Goal: Information Seeking & Learning: Learn about a topic

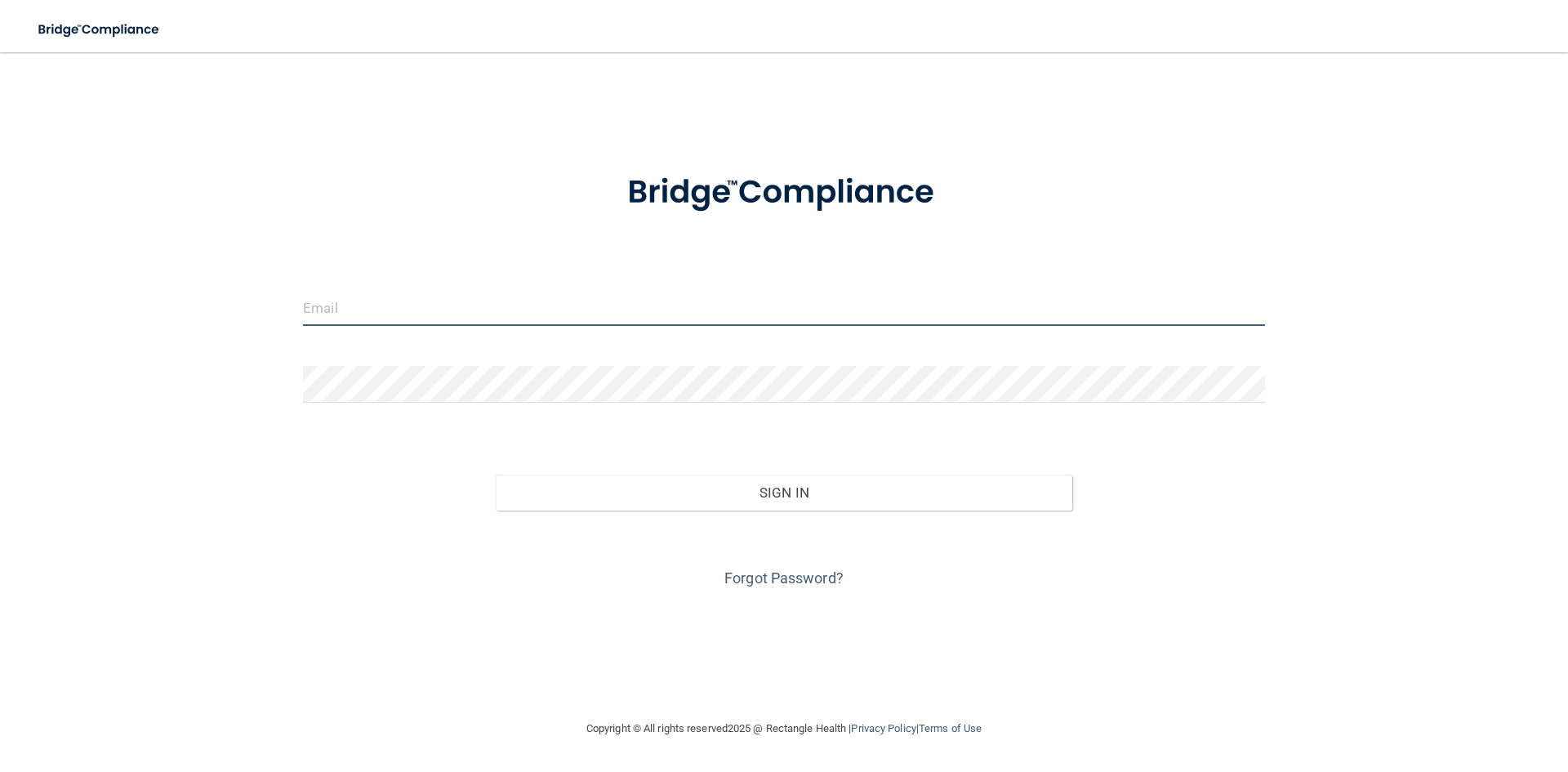
click at [352, 314] on input "email" at bounding box center [784, 307] width 962 height 37
type input "[EMAIL_ADDRESS][DOMAIN_NAME]"
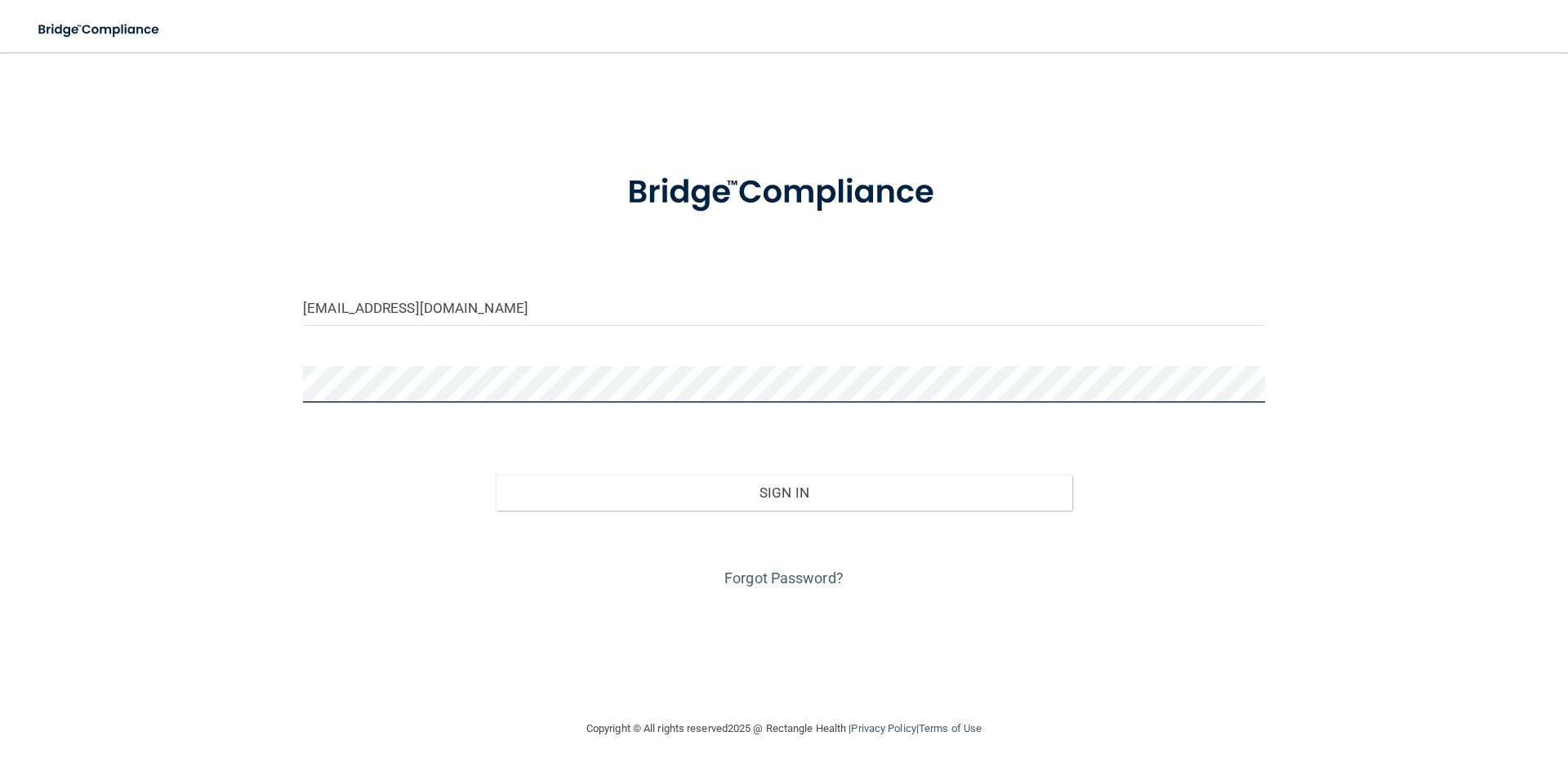
click at [496, 474] on button "Sign In" at bounding box center [785, 492] width 578 height 36
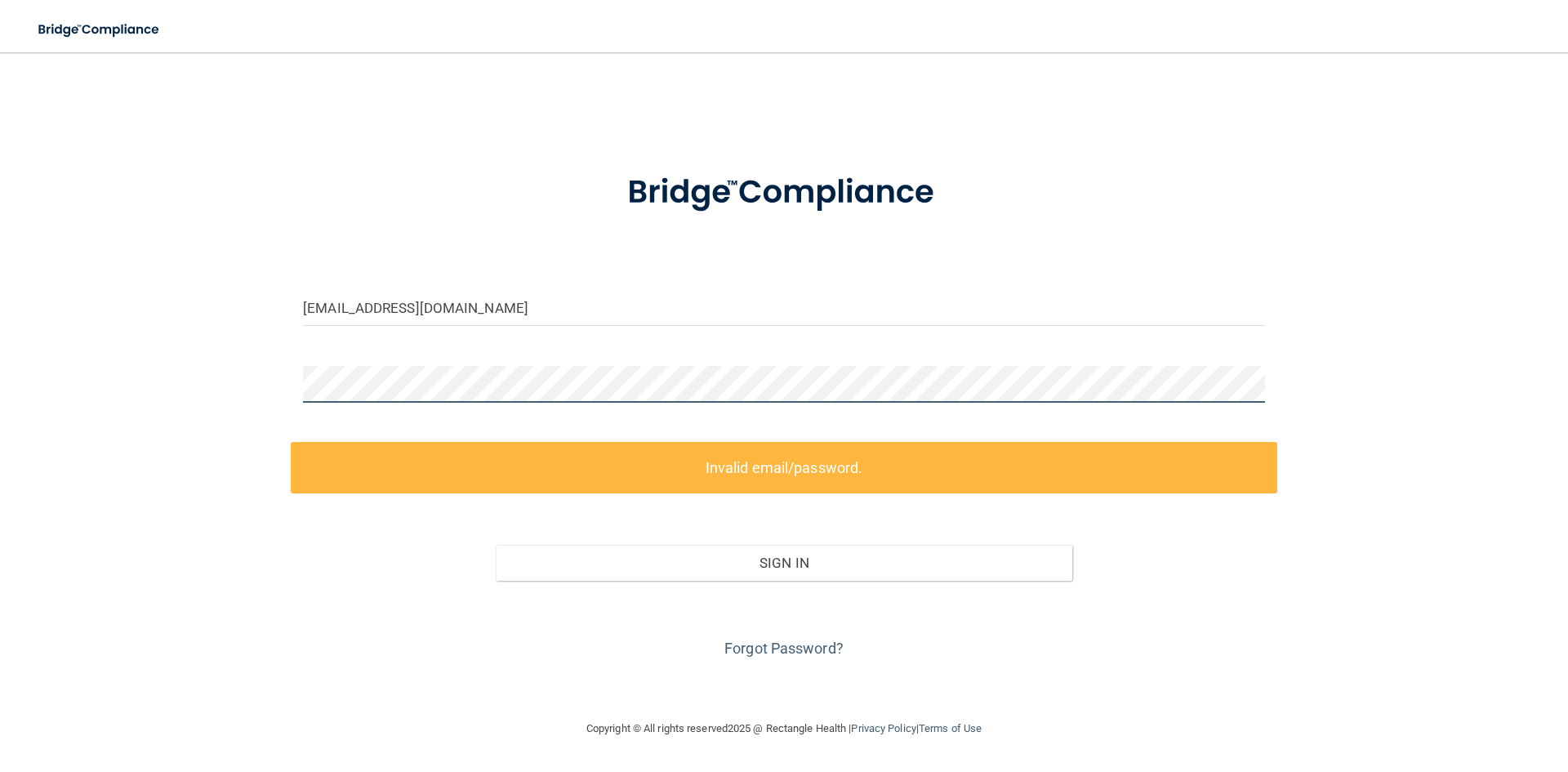
click at [0, 321] on main "vkelley1217@gmail.com Invalid email/password. You don't have permission to acce…" at bounding box center [784, 412] width 1568 height 720
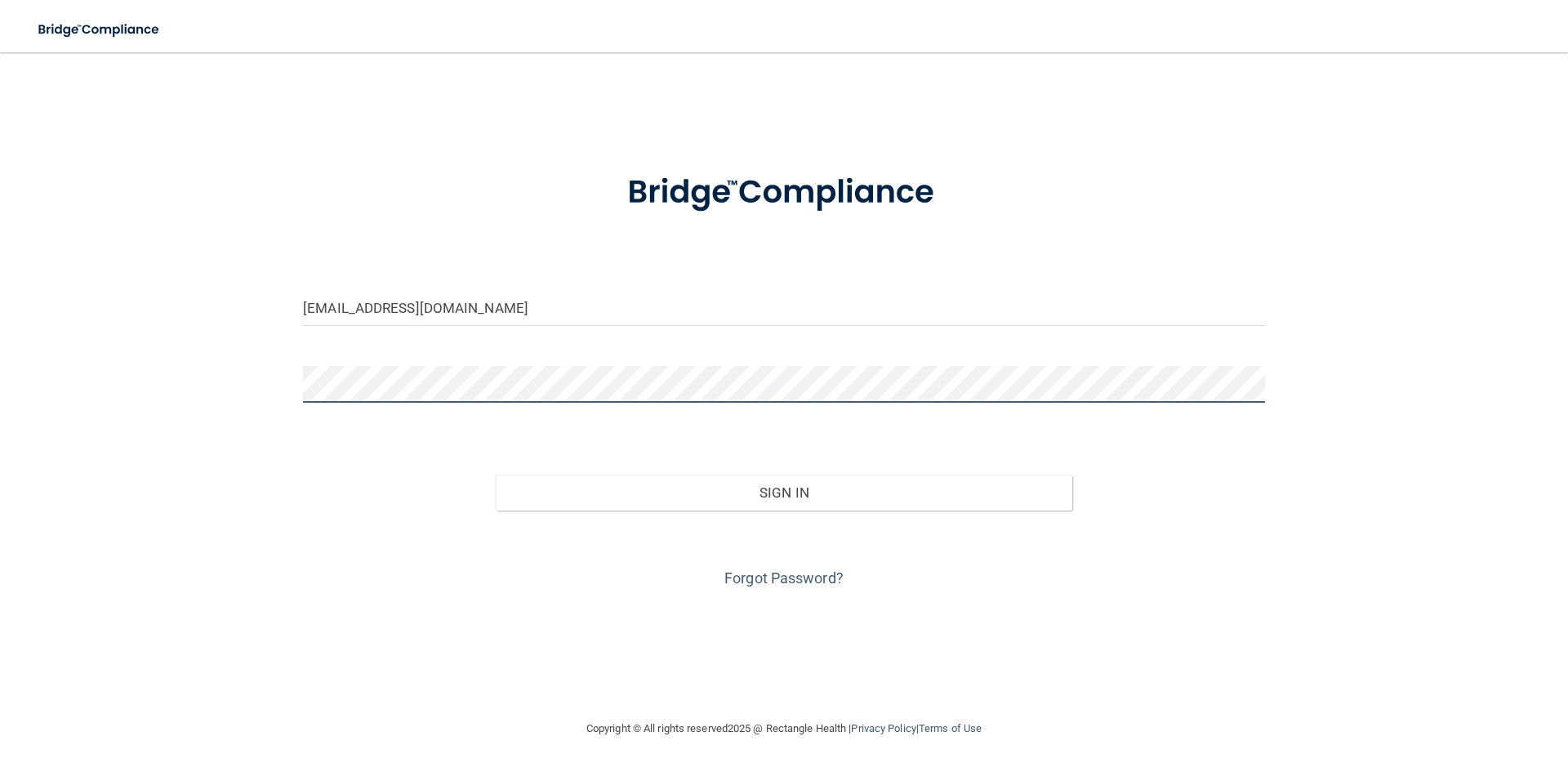
click at [496, 474] on button "Sign In" at bounding box center [785, 492] width 578 height 36
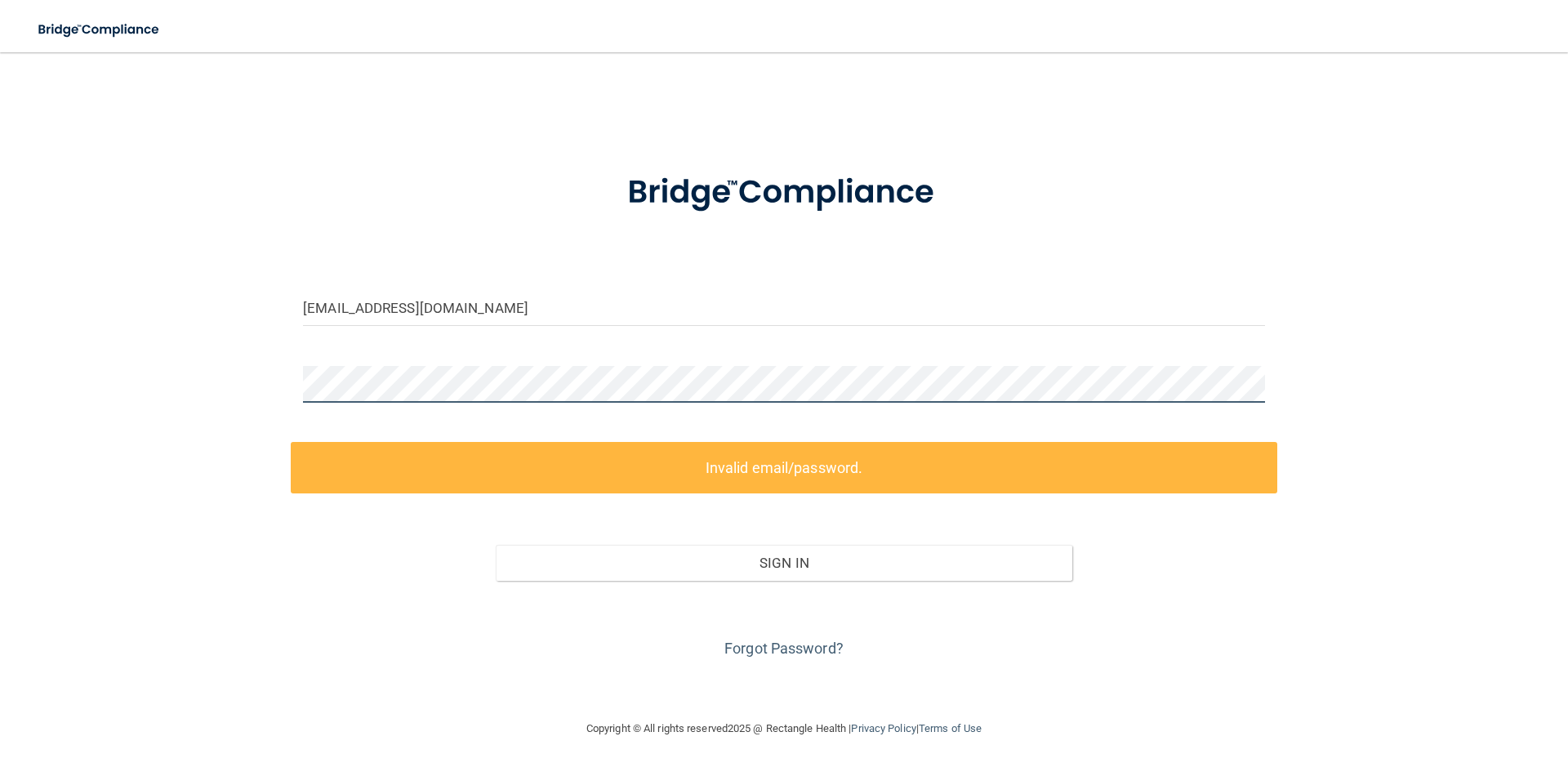
click at [496, 545] on button "Sign In" at bounding box center [785, 562] width 578 height 36
click at [159, 353] on div "vkelley1217@gmail.com Invalid email/password. You don't have permission to acce…" at bounding box center [784, 386] width 1503 height 634
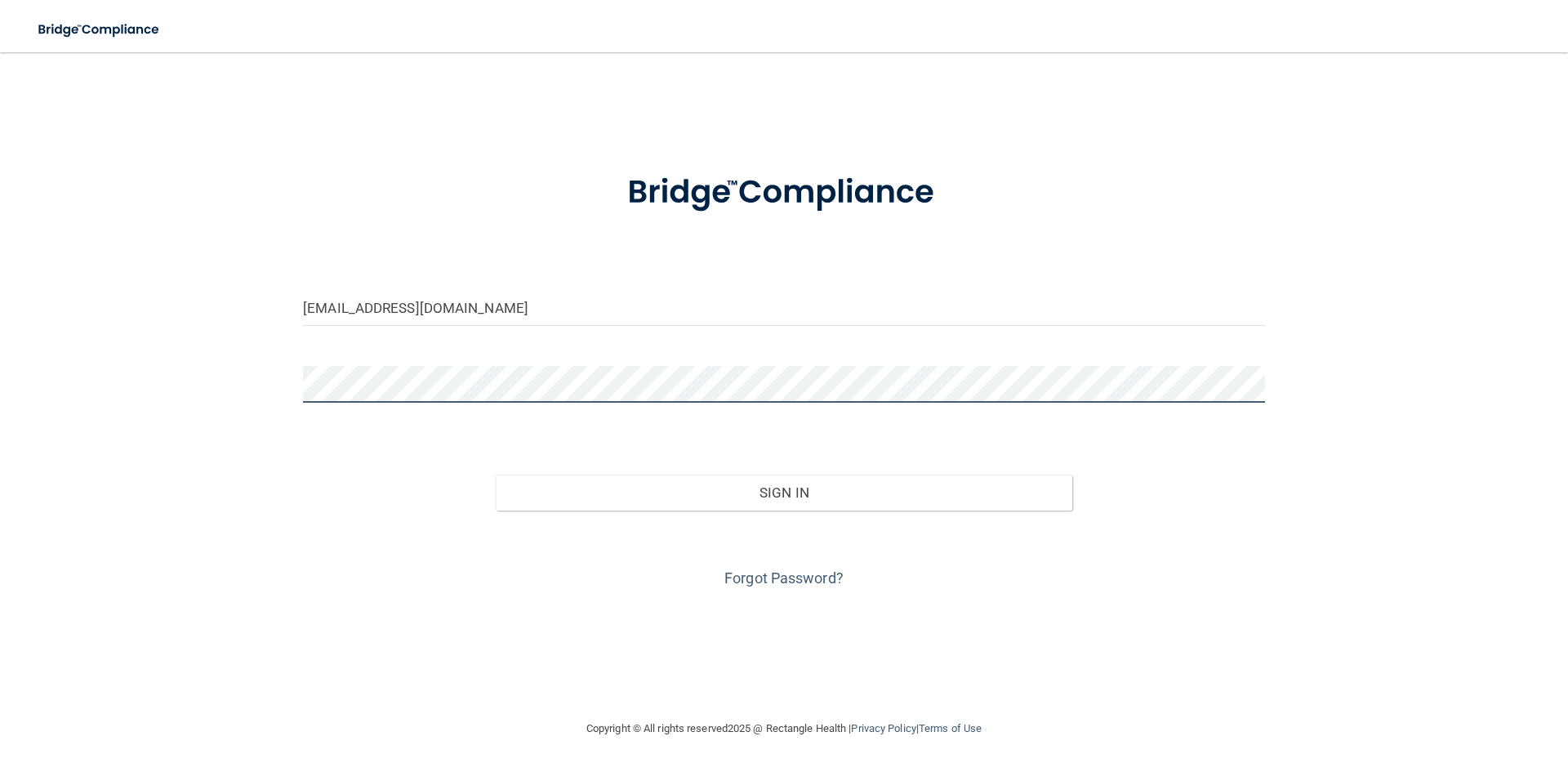
click at [496, 474] on button "Sign In" at bounding box center [785, 492] width 578 height 36
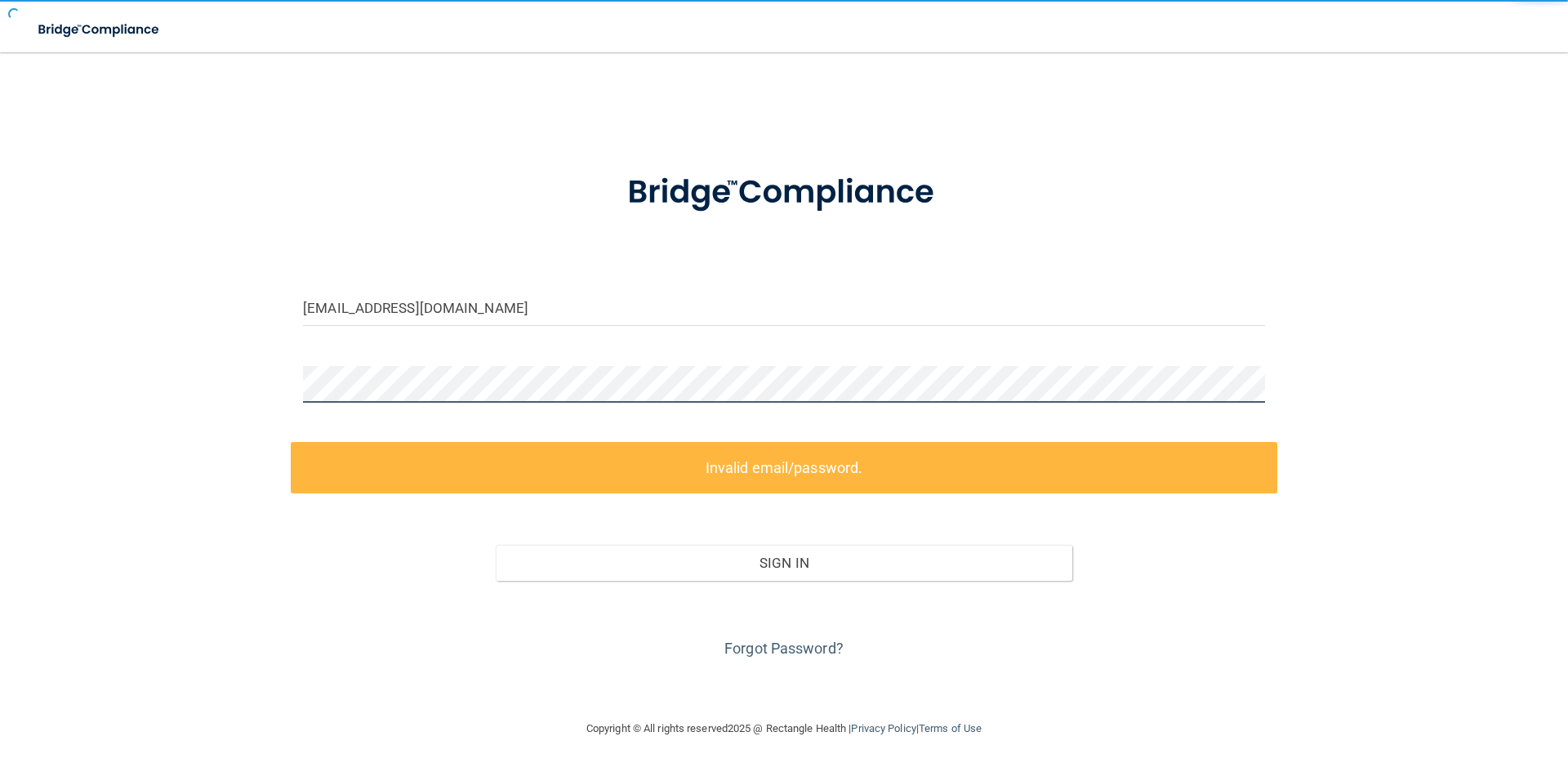
click at [496, 545] on button "Sign In" at bounding box center [785, 562] width 578 height 36
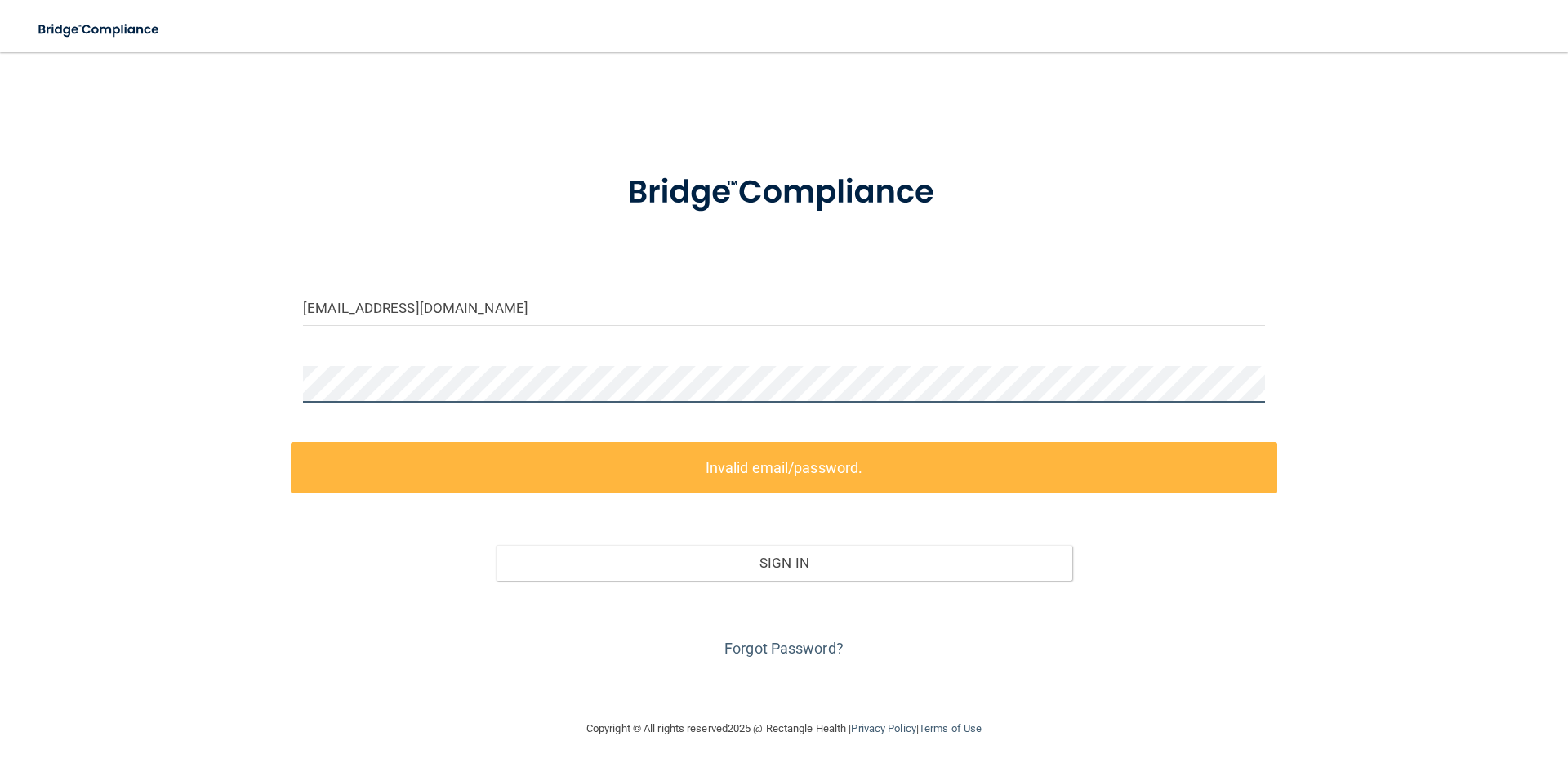
click at [0, 293] on main "vkelley1217@gmail.com Invalid email/password. You don't have permission to acce…" at bounding box center [784, 412] width 1568 height 720
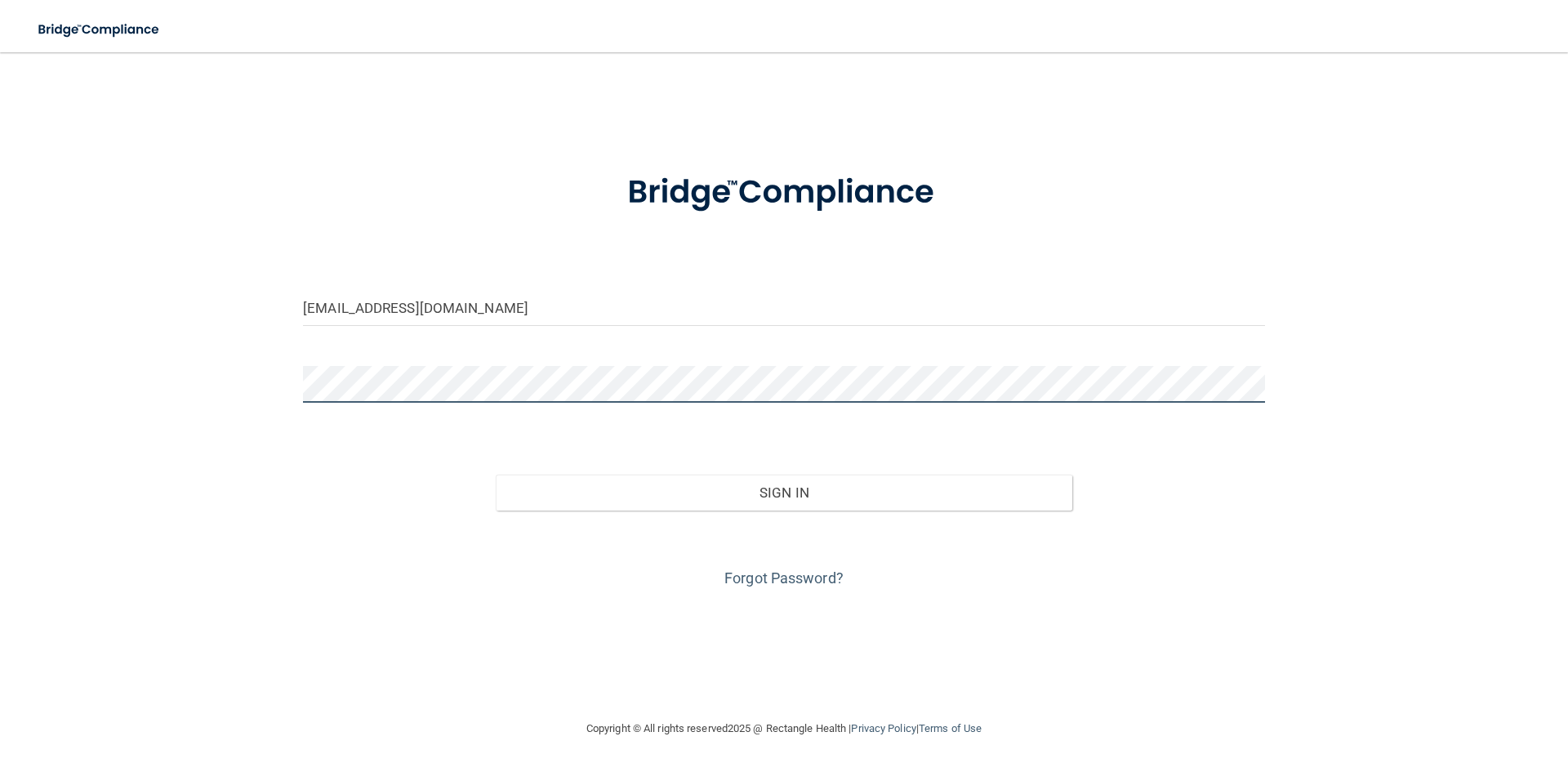
click at [496, 474] on button "Sign In" at bounding box center [785, 492] width 578 height 36
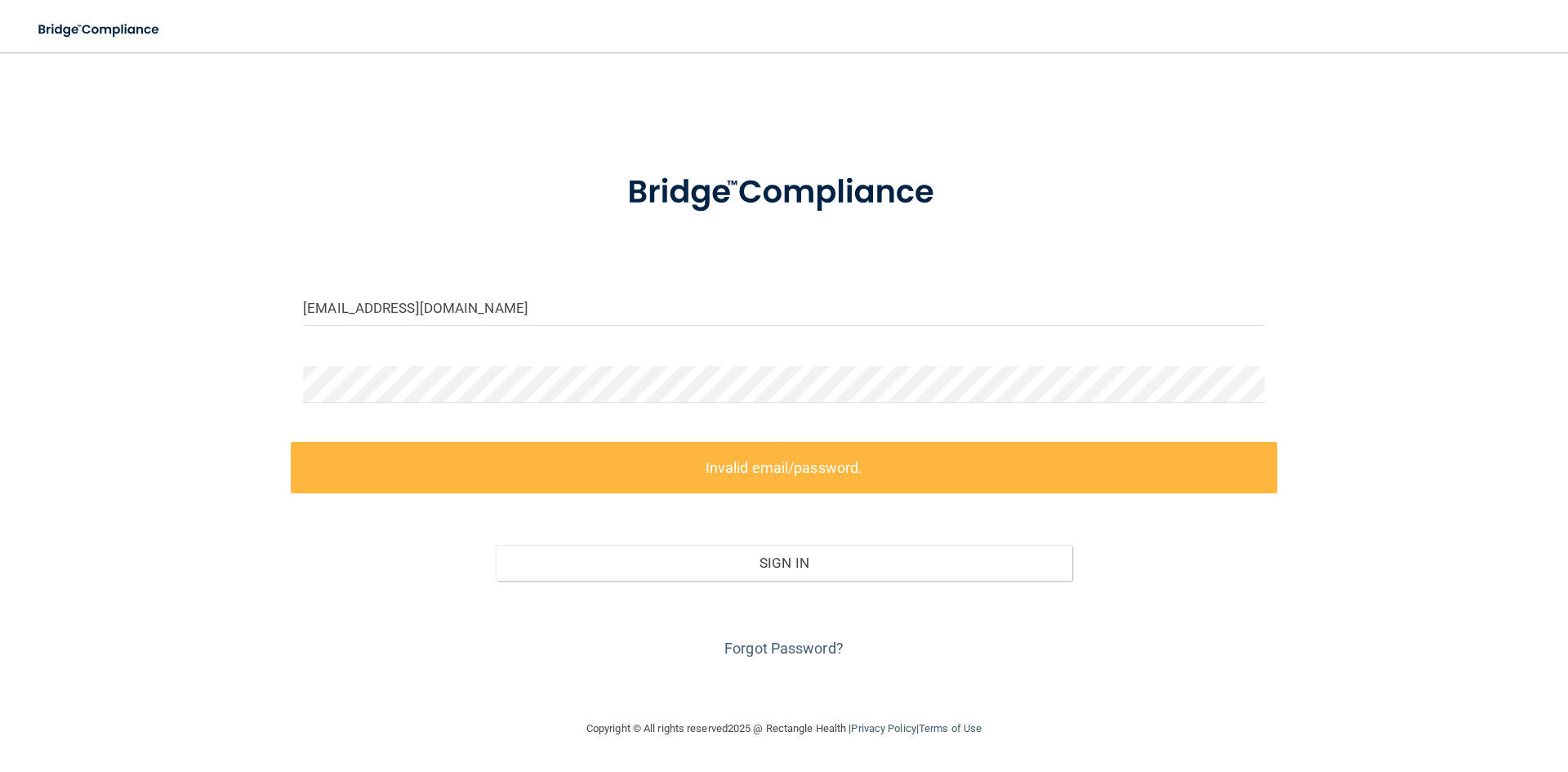
click at [317, 523] on div "Sign In" at bounding box center [784, 546] width 987 height 69
click at [717, 453] on label "Invalid email/password." at bounding box center [784, 467] width 987 height 51
click at [496, 366] on form "vkelley1217@gmail.com Invalid email/password. You don't have permission to acce…" at bounding box center [784, 406] width 962 height 512
click at [746, 648] on link "Forgot Password?" at bounding box center [783, 648] width 119 height 17
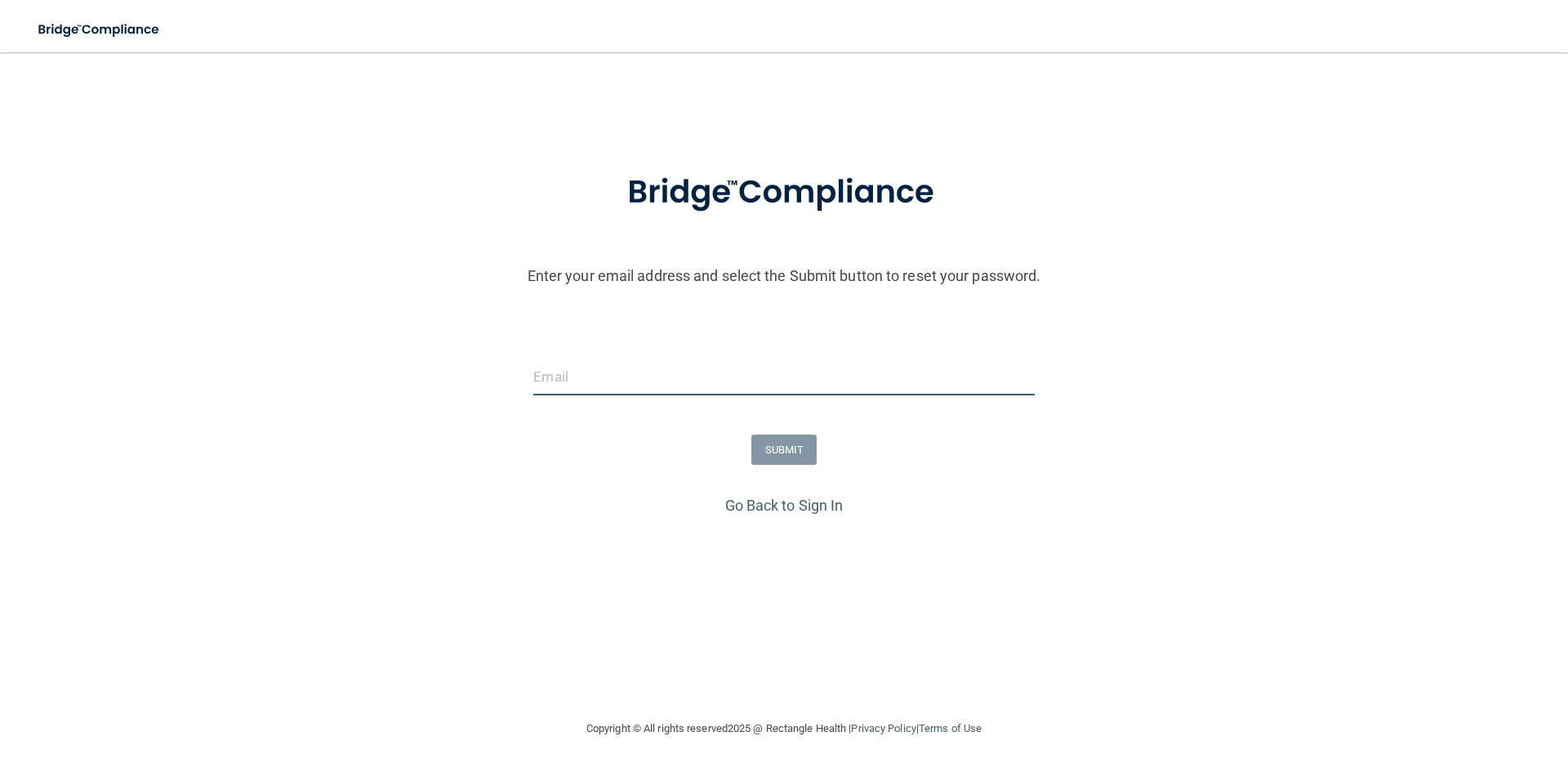
click at [738, 384] on input "email" at bounding box center [783, 377] width 500 height 37
type input "[EMAIL_ADDRESS][DOMAIN_NAME]"
click at [791, 440] on button "SUBMIT" at bounding box center [784, 449] width 66 height 30
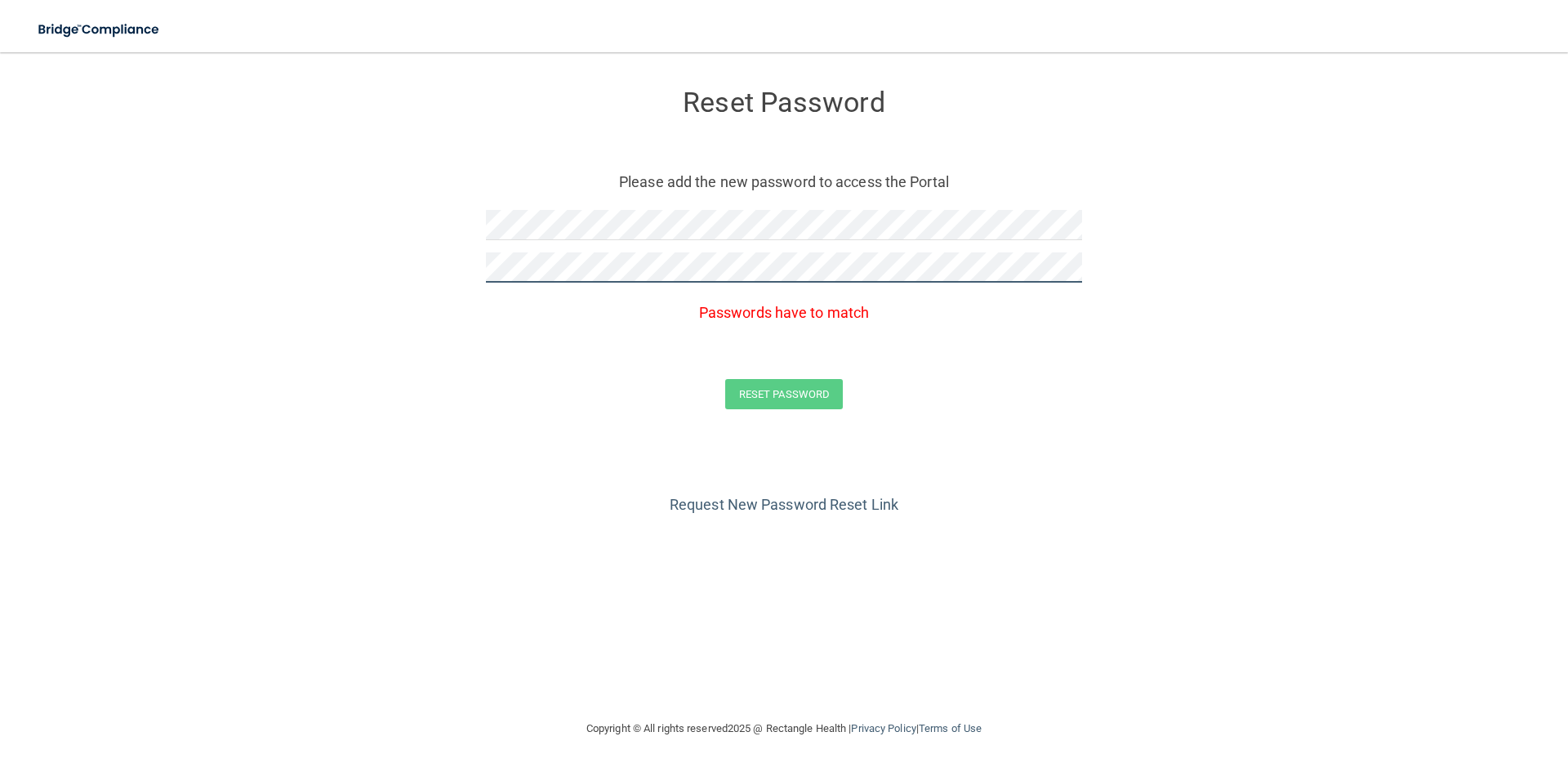
click at [256, 247] on form "Reset Password Please add the new password to access the Portal Passwords have …" at bounding box center [784, 252] width 1503 height 368
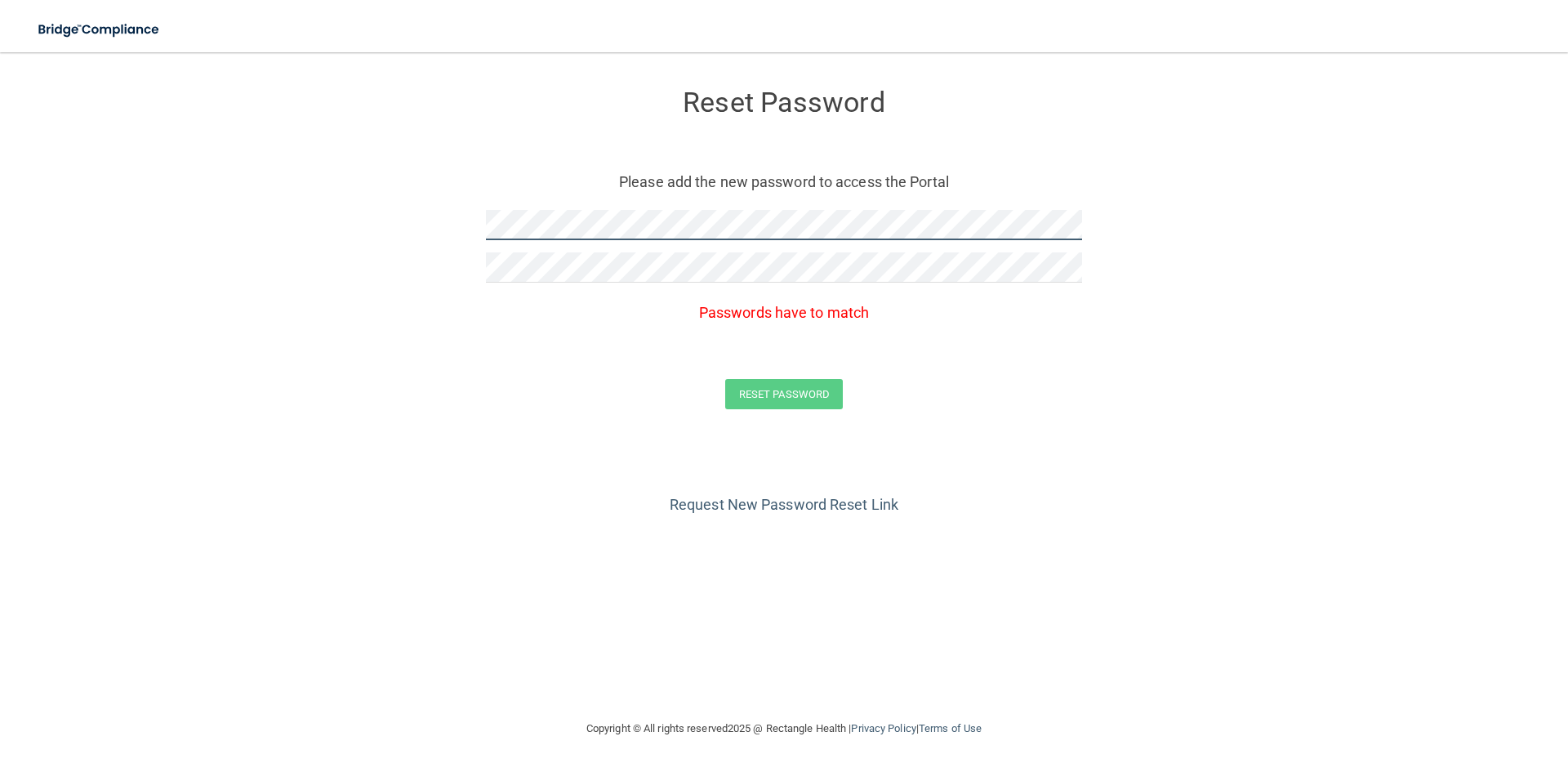
click at [342, 178] on form "Reset Password Please add the new password to access the Portal Passwords have …" at bounding box center [784, 252] width 1503 height 368
click at [108, 169] on form "Reset Password Please add the new password to access the Portal Passwords have …" at bounding box center [784, 252] width 1503 height 368
drag, startPoint x: 613, startPoint y: 241, endPoint x: 475, endPoint y: 219, distance: 139.7
click at [475, 219] on form "Reset Password Please add the new password to access the Portal Passwords have …" at bounding box center [784, 252] width 1503 height 368
click at [180, 198] on form "Reset Password Please add the new password to access the Portal Passwords have …" at bounding box center [784, 252] width 1503 height 368
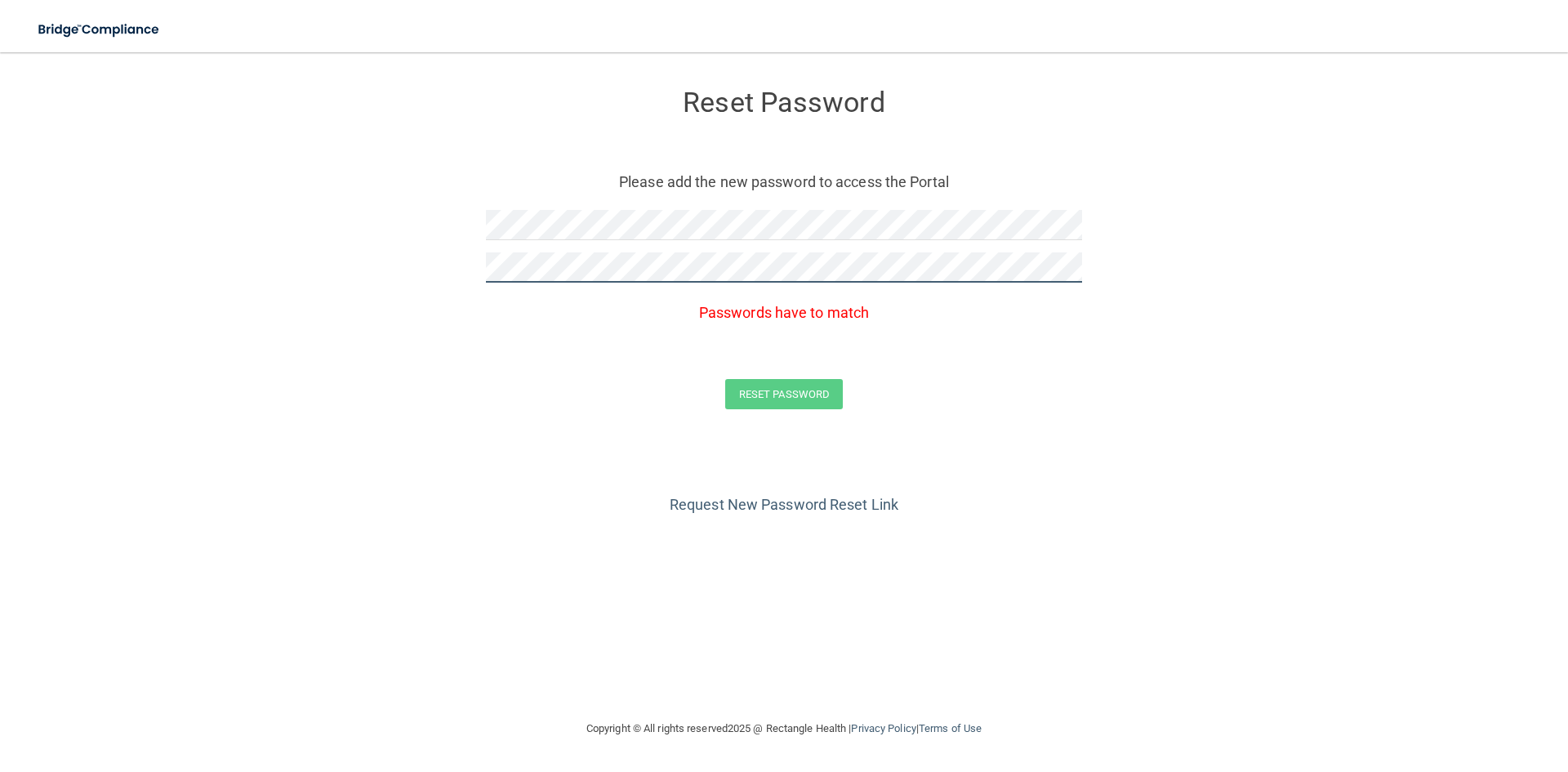
click at [468, 260] on form "Reset Password Please add the new password to access the Portal Passwords have …" at bounding box center [784, 252] width 1503 height 368
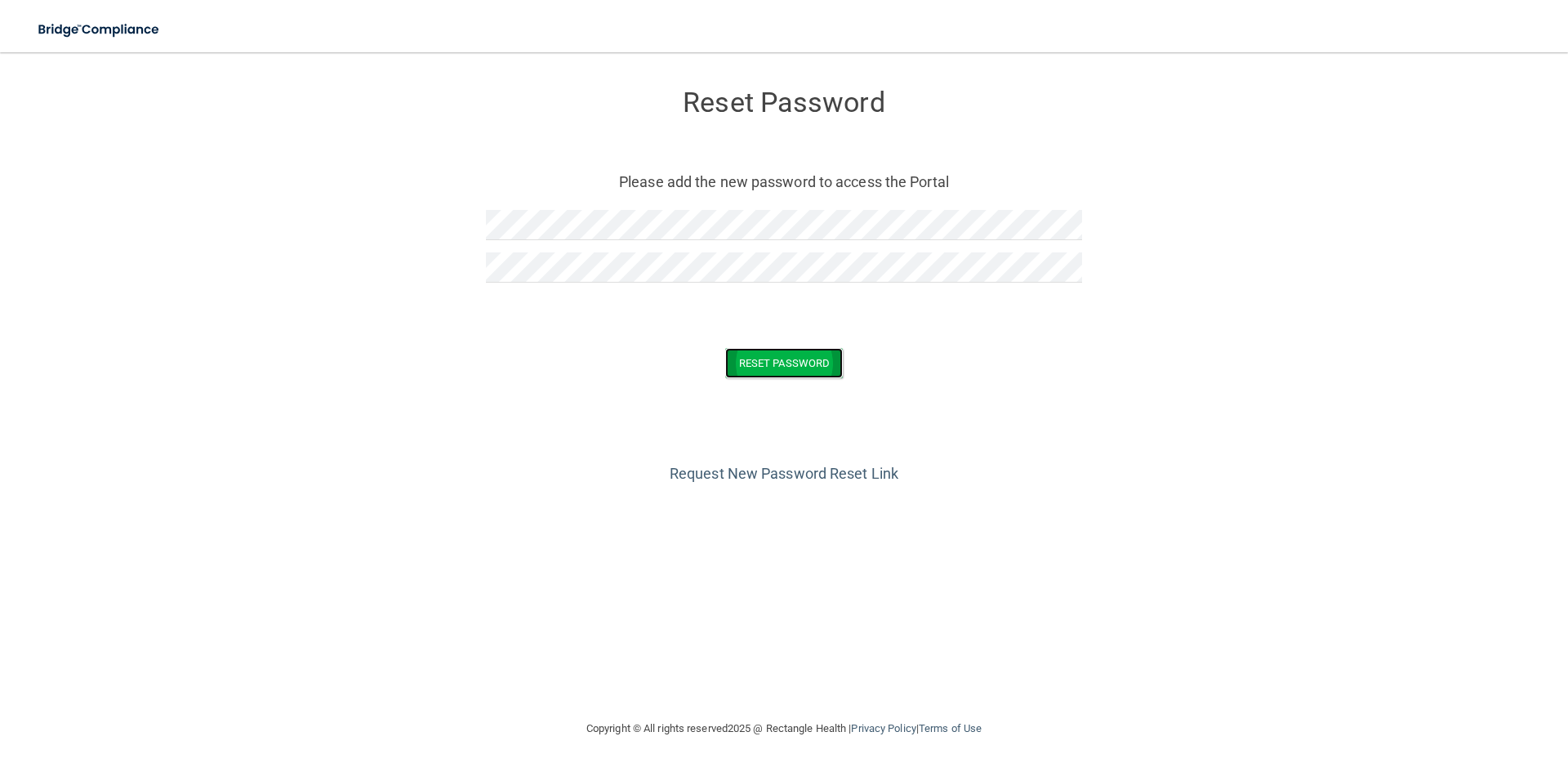
click at [831, 349] on button "Reset Password" at bounding box center [783, 363] width 117 height 30
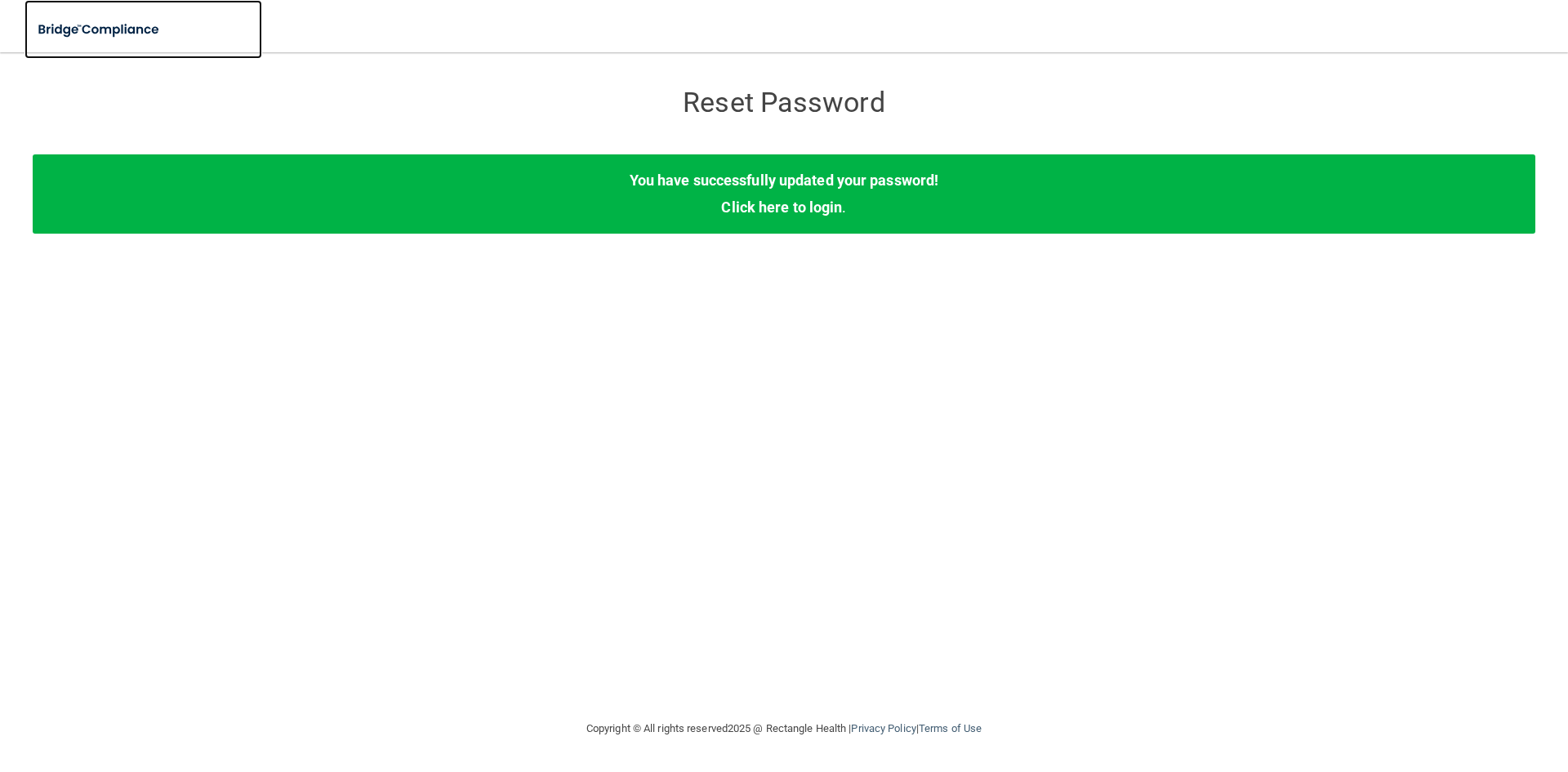
click at [85, 28] on img at bounding box center [99, 30] width 151 height 33
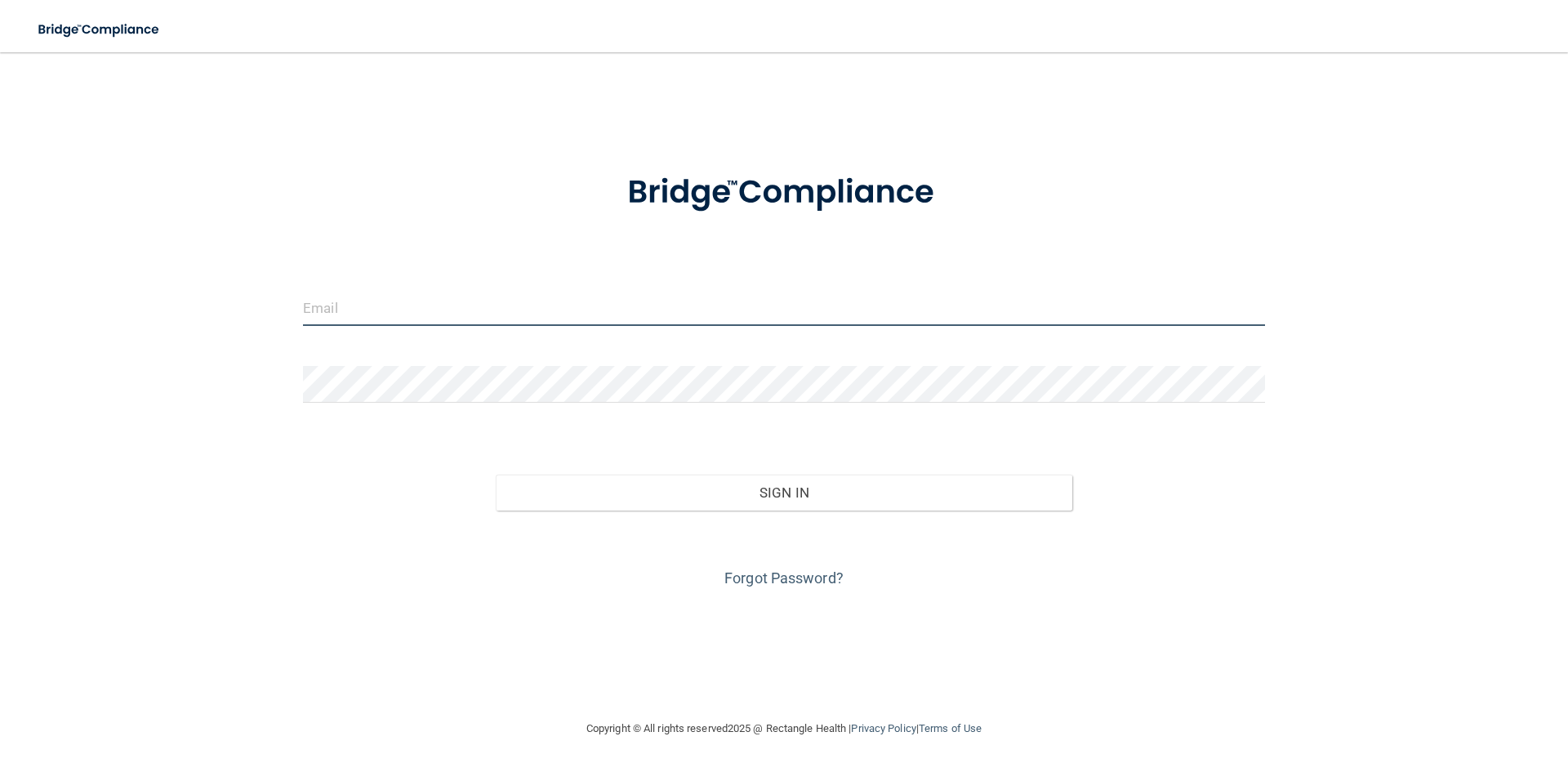
click at [416, 295] on input "email" at bounding box center [784, 307] width 962 height 37
type input "[EMAIL_ADDRESS][DOMAIN_NAME]"
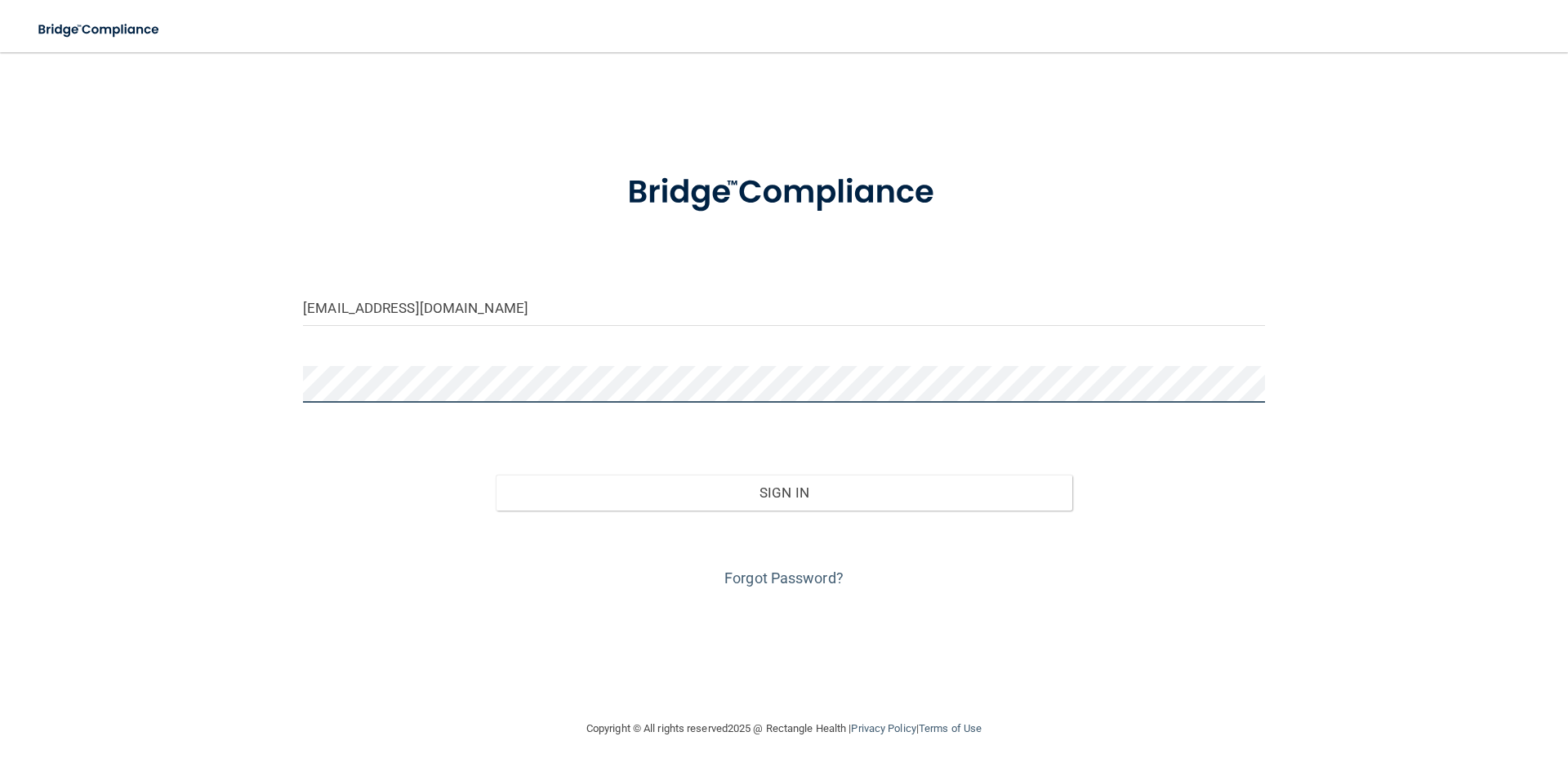
click at [496, 474] on button "Sign In" at bounding box center [785, 492] width 578 height 36
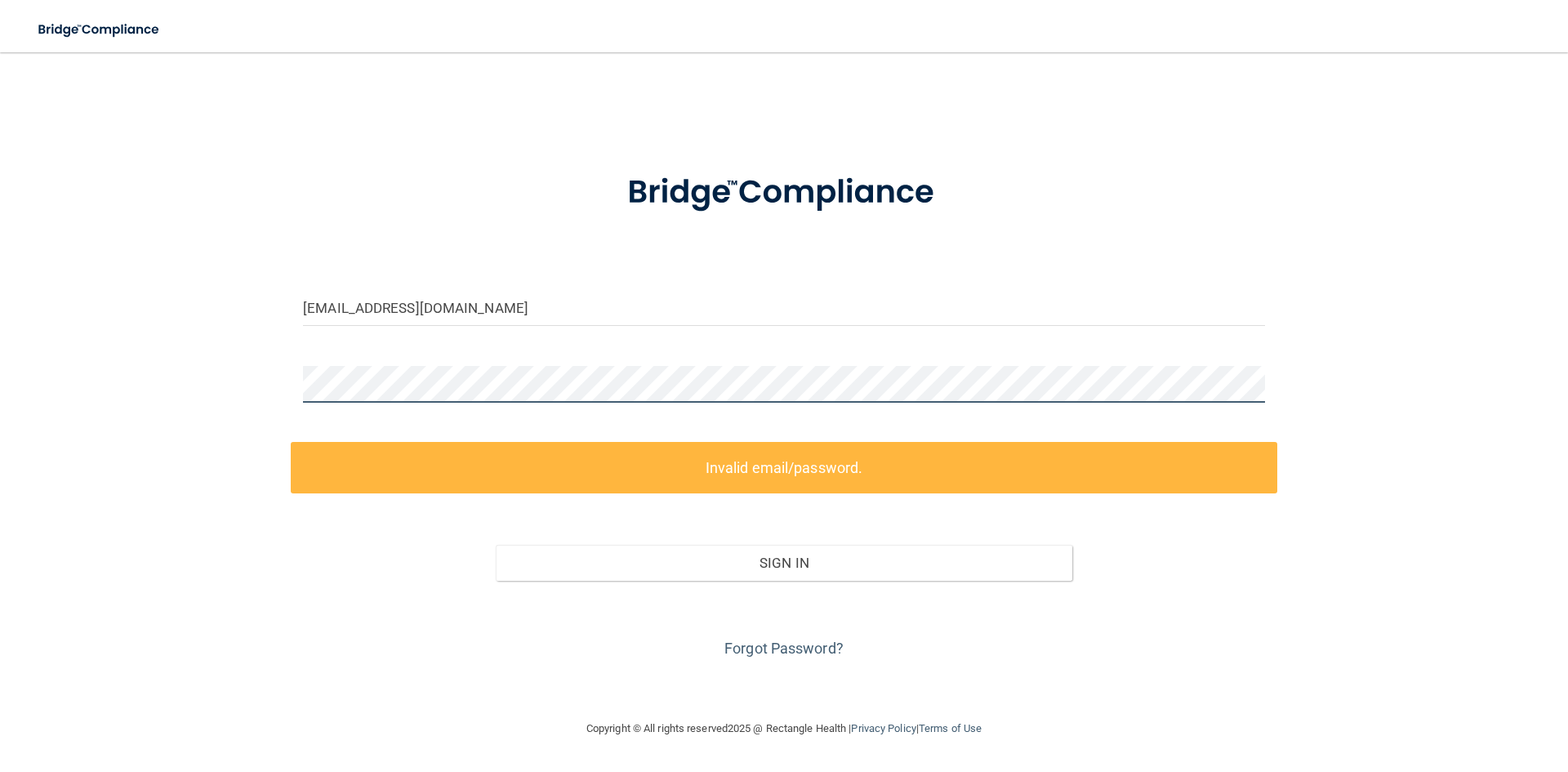
click at [0, 377] on main "vkelley1217@gmail.com Invalid email/password. You don't have permission to acce…" at bounding box center [784, 412] width 1568 height 720
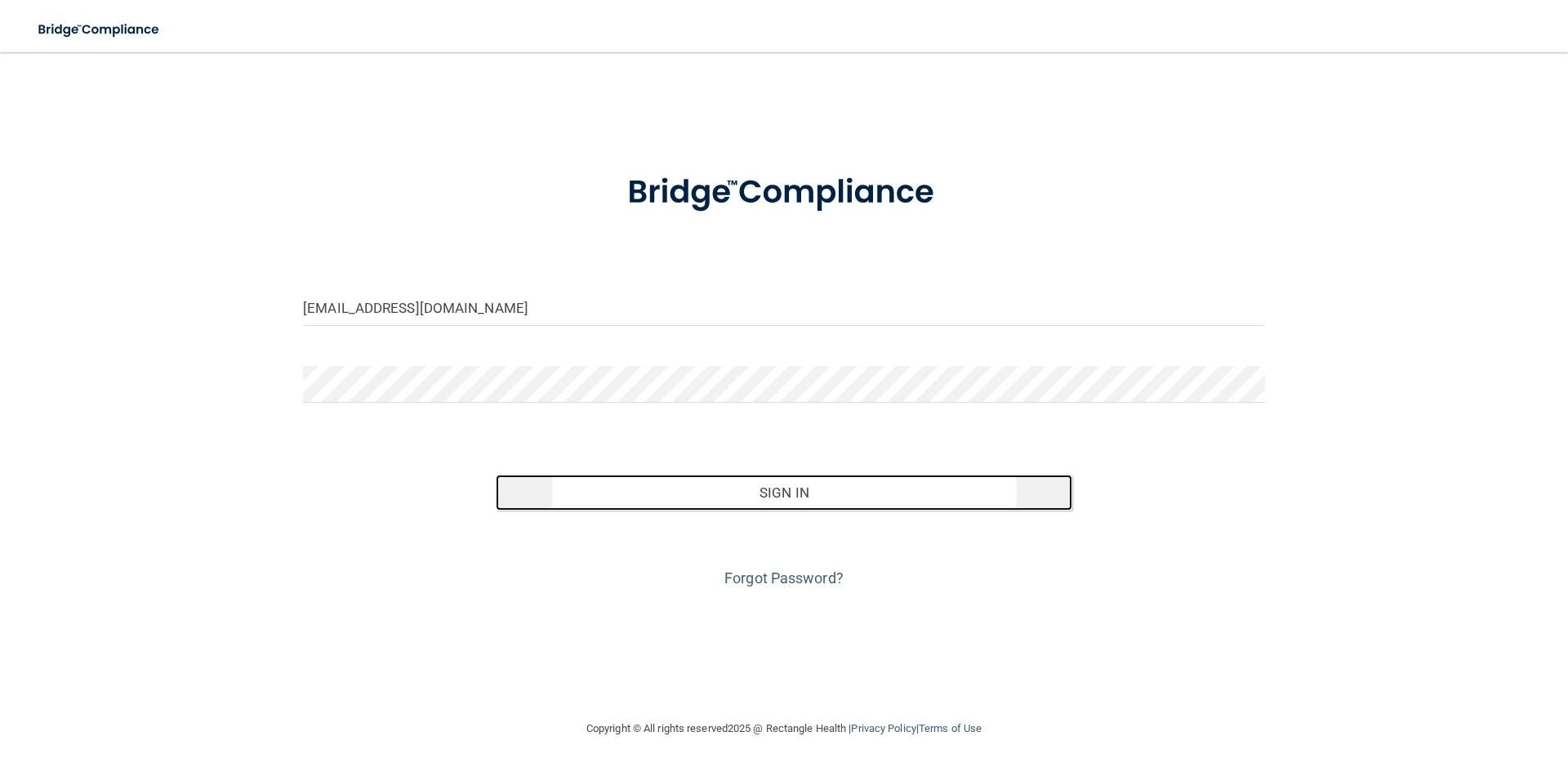
click at [762, 486] on button "Sign In" at bounding box center [785, 492] width 578 height 36
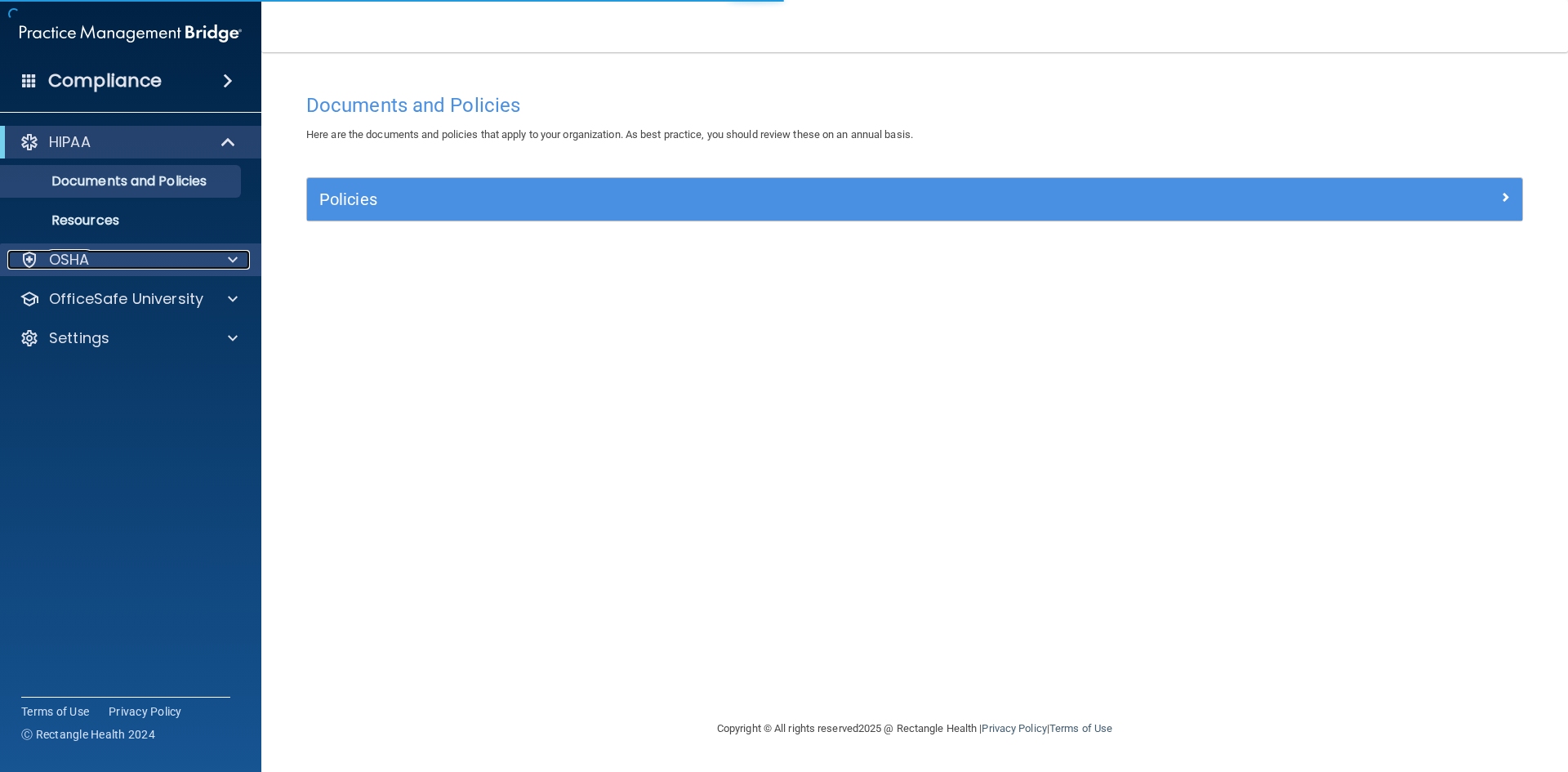
click at [91, 258] on div "OSHA" at bounding box center [108, 259] width 203 height 20
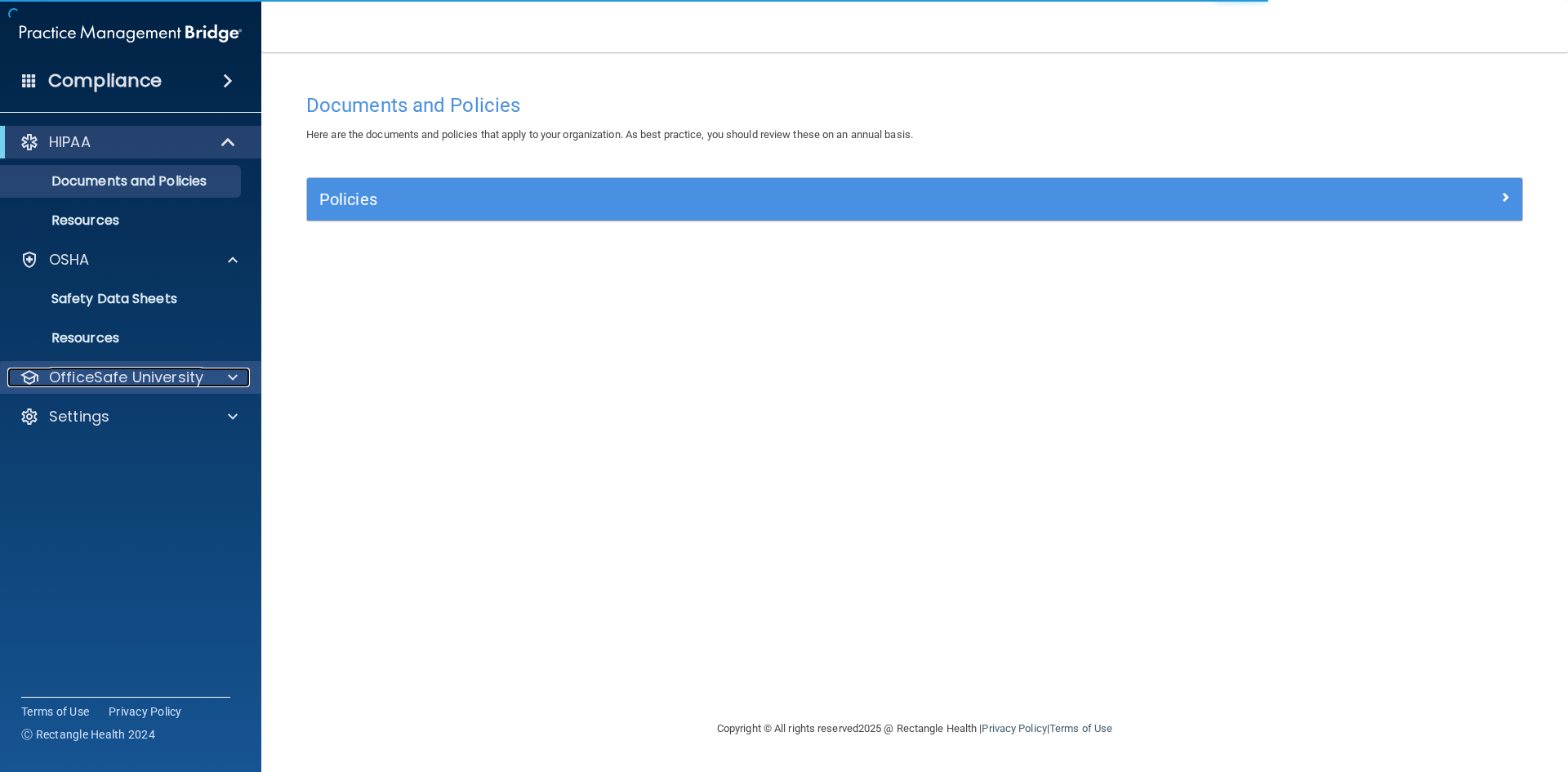
click at [102, 381] on p "OfficeSafe University" at bounding box center [125, 377] width 154 height 20
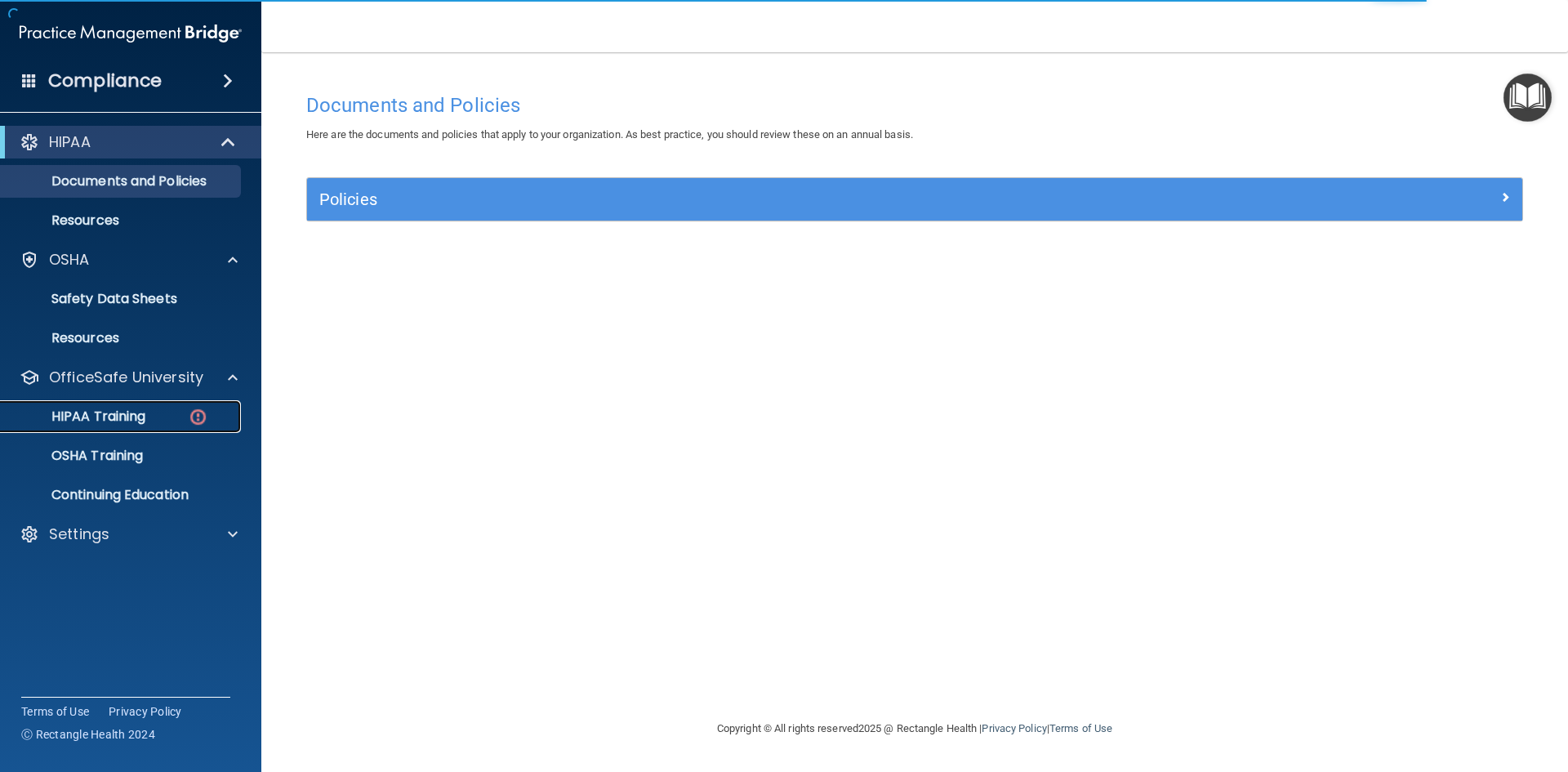
click at [119, 413] on p "HIPAA Training" at bounding box center [77, 416] width 135 height 17
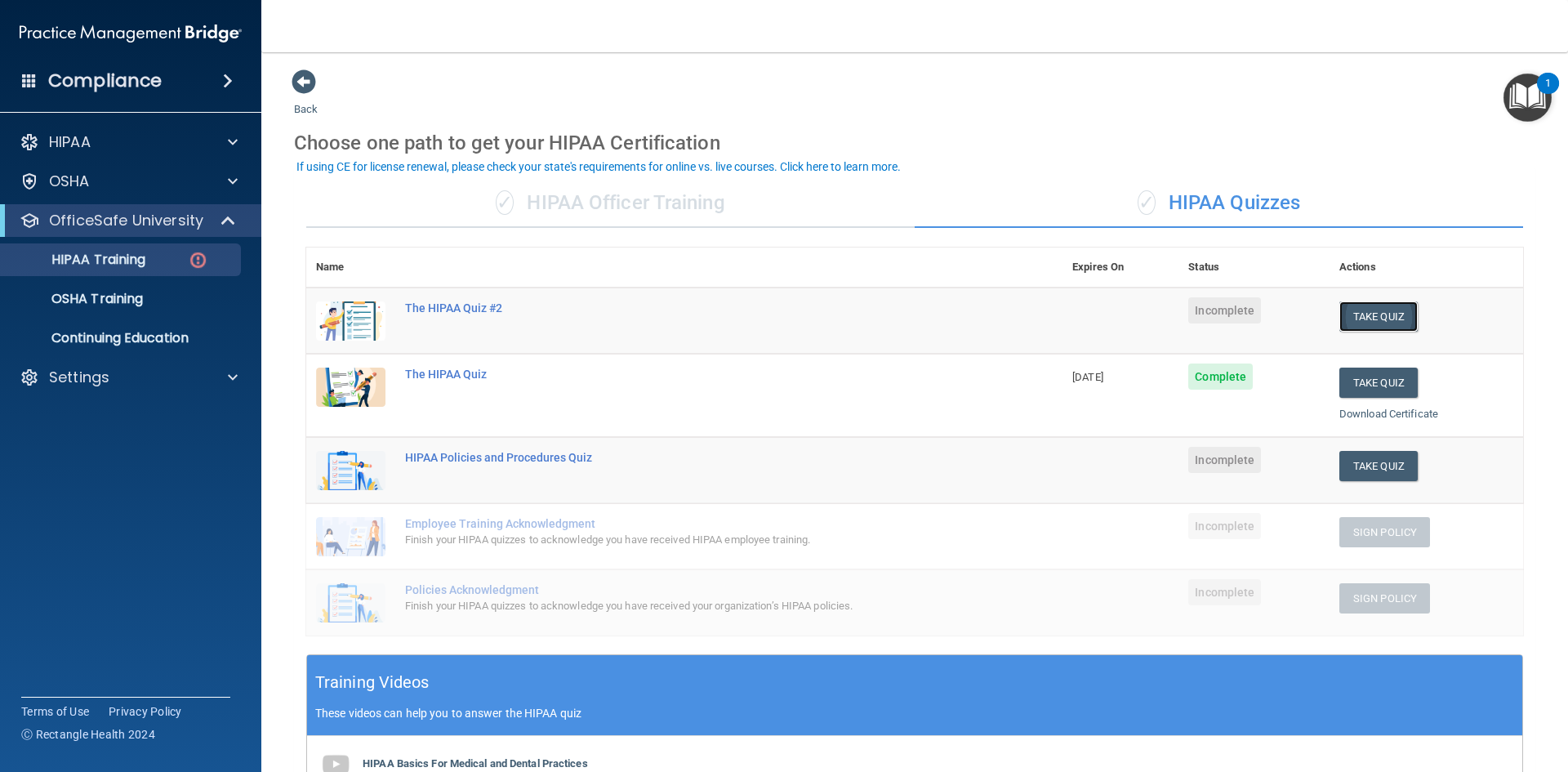
click at [1343, 316] on button "Take Quiz" at bounding box center [1378, 316] width 78 height 30
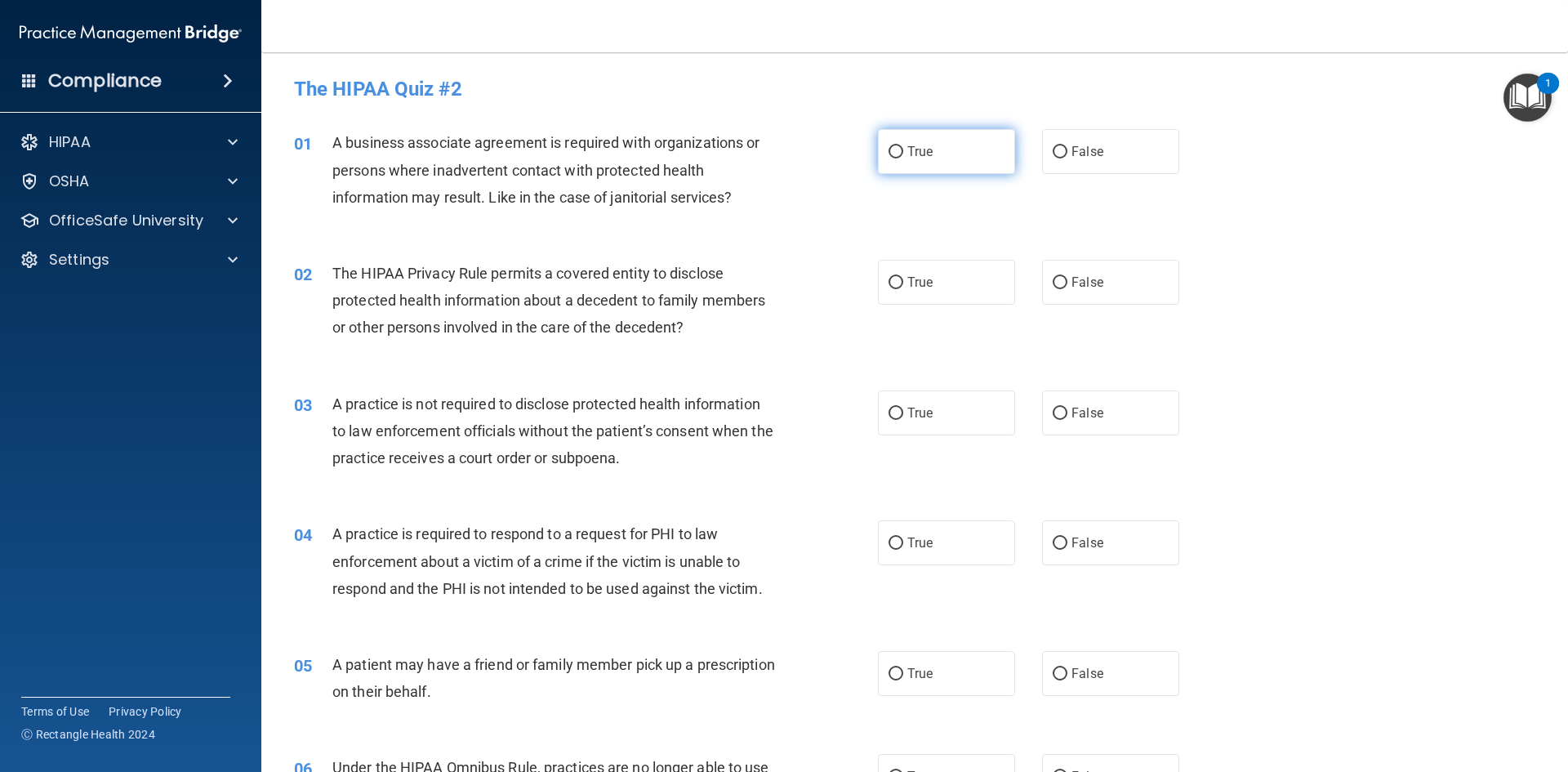
click at [888, 154] on input "True" at bounding box center [895, 152] width 15 height 12
radio input "true"
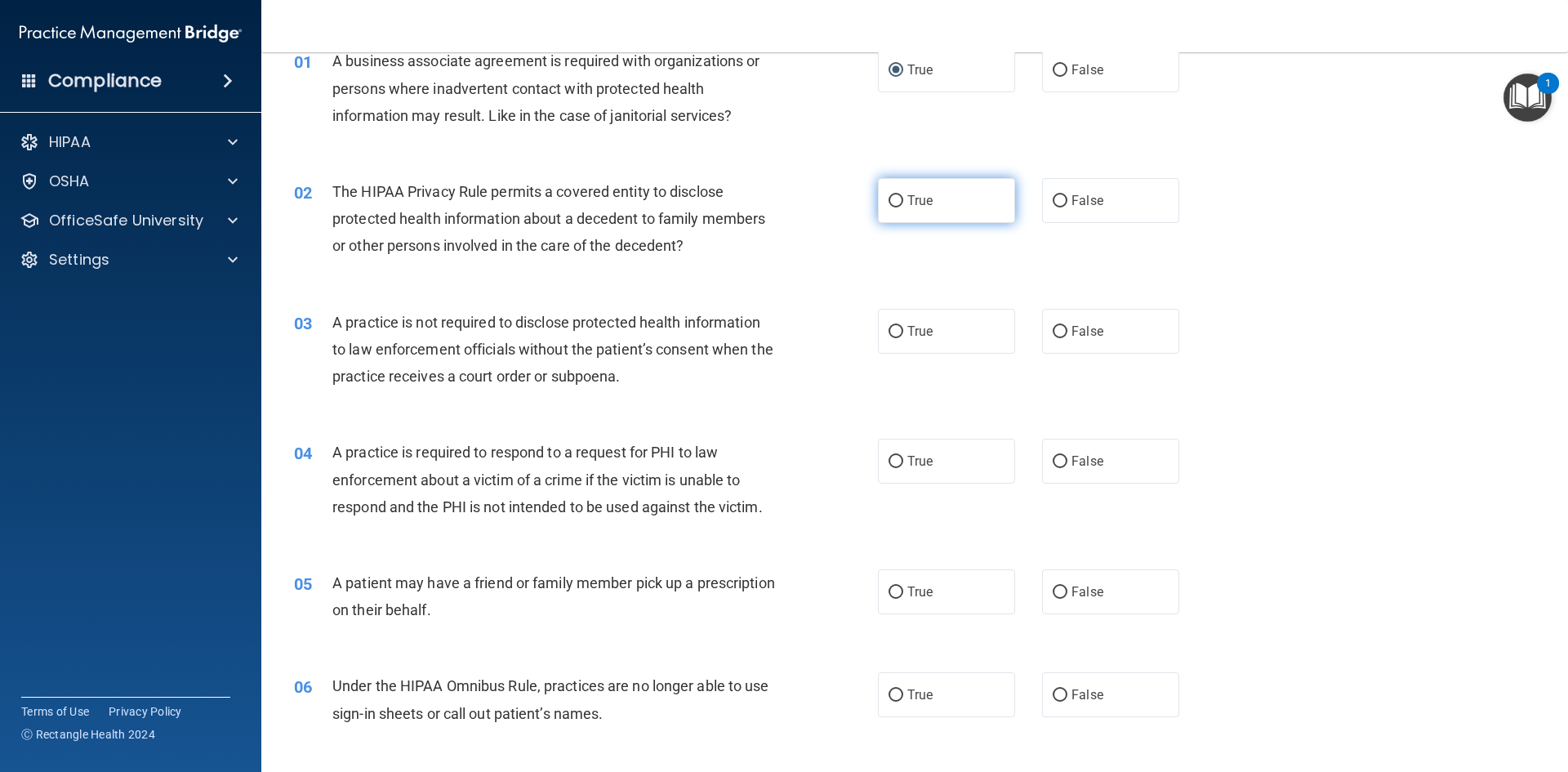
click at [914, 205] on span "True" at bounding box center [920, 200] width 25 height 16
click at [903, 205] on input "True" at bounding box center [895, 201] width 15 height 12
radio input "true"
click at [1121, 206] on label "False" at bounding box center [1111, 201] width 137 height 45
click at [1068, 206] on input "False" at bounding box center [1060, 201] width 15 height 12
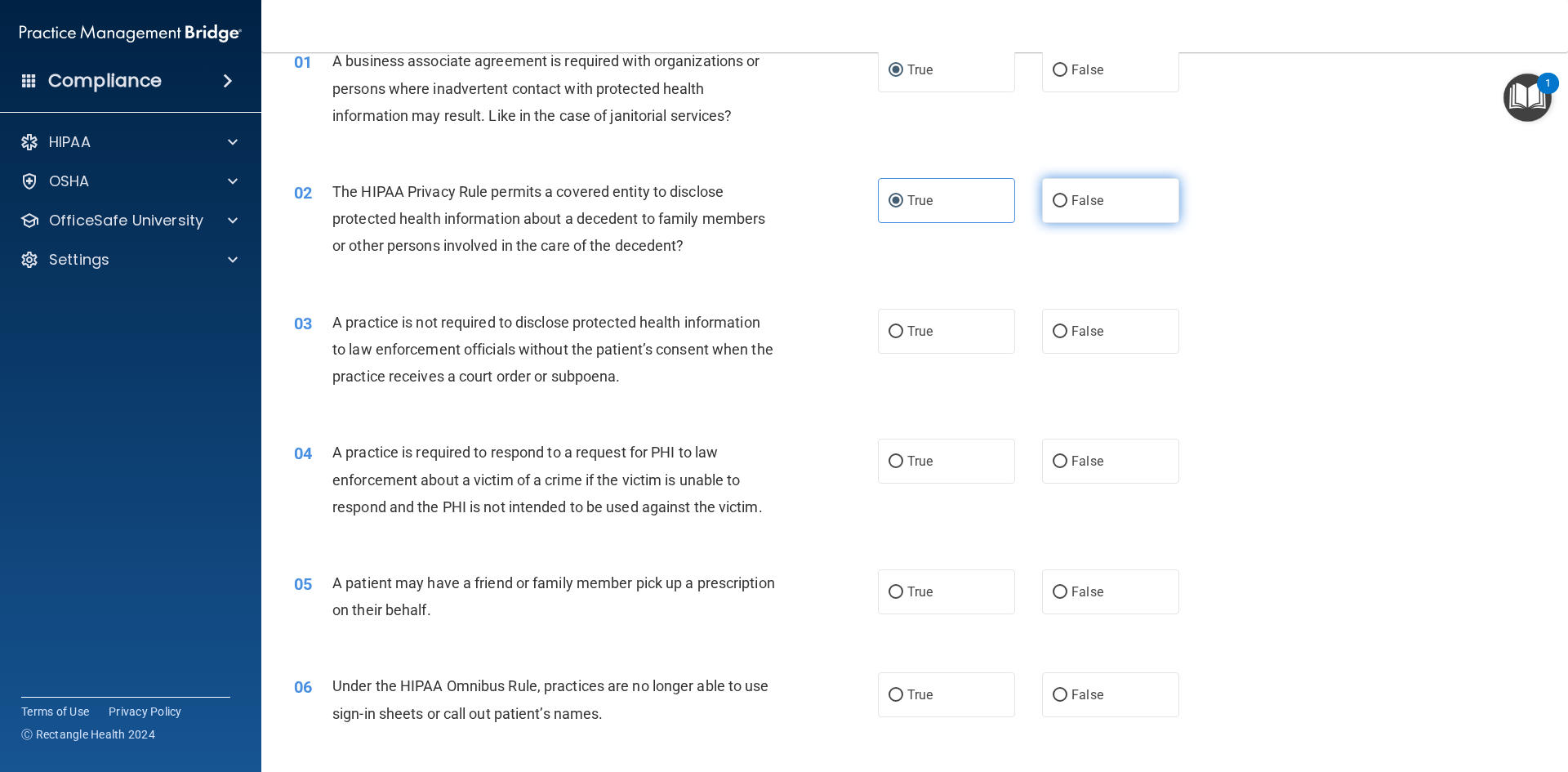
radio input "true"
radio input "false"
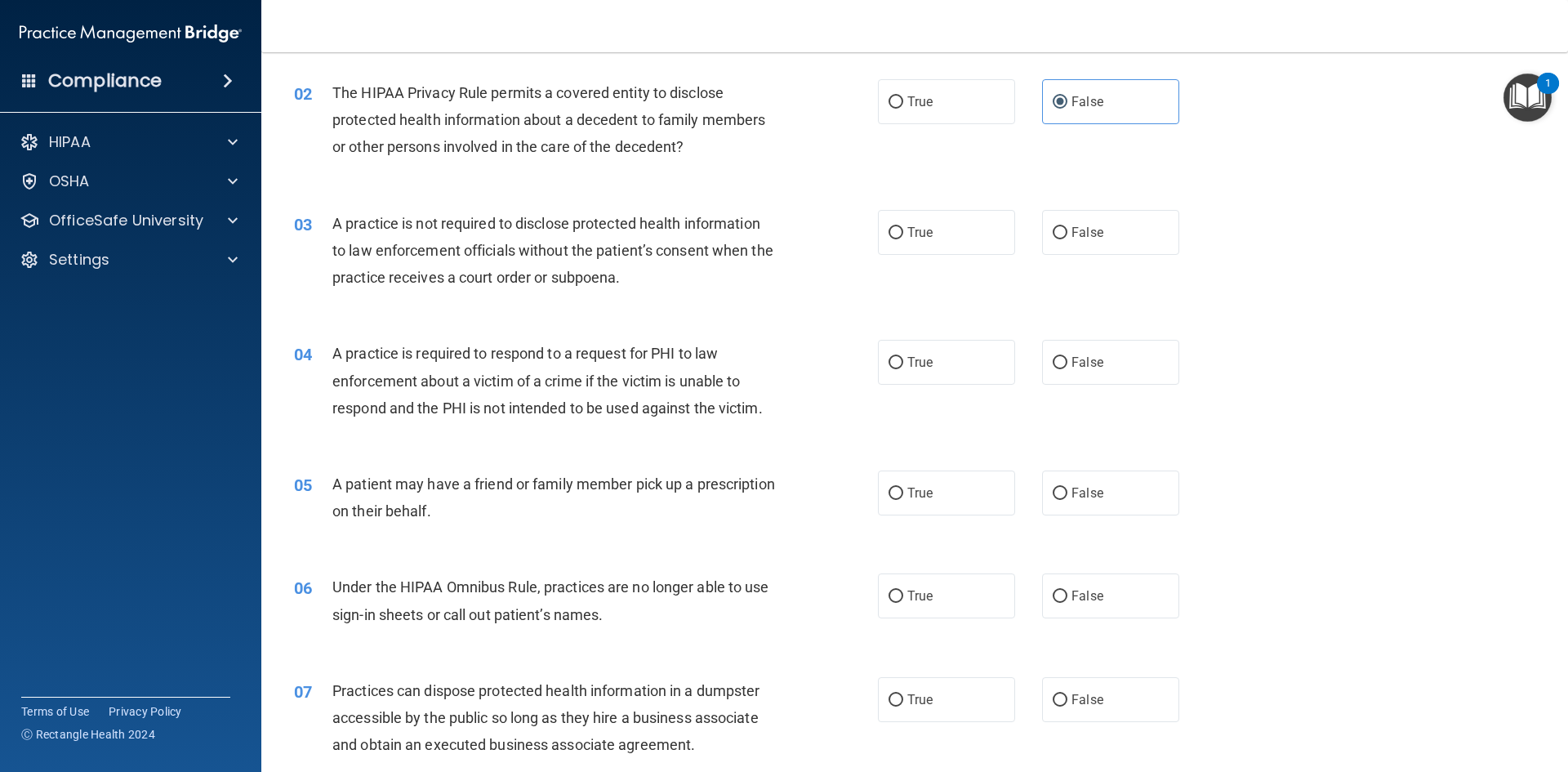
scroll to position [245, 0]
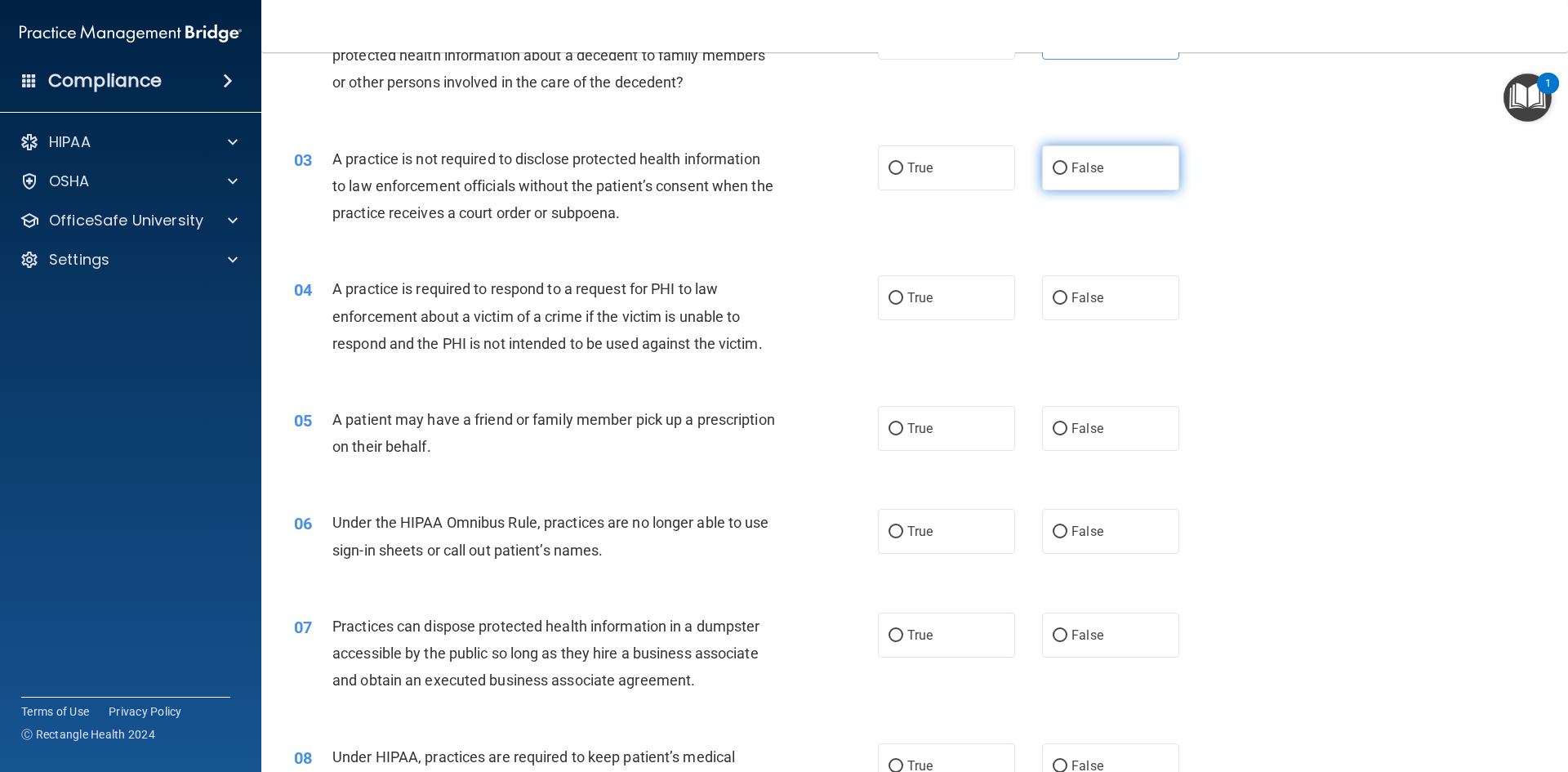
click at [1055, 163] on input "False" at bounding box center [1060, 169] width 15 height 12
radio input "true"
click at [898, 296] on label "True" at bounding box center [947, 298] width 137 height 45
click at [898, 296] on input "True" at bounding box center [895, 299] width 15 height 12
radio input "true"
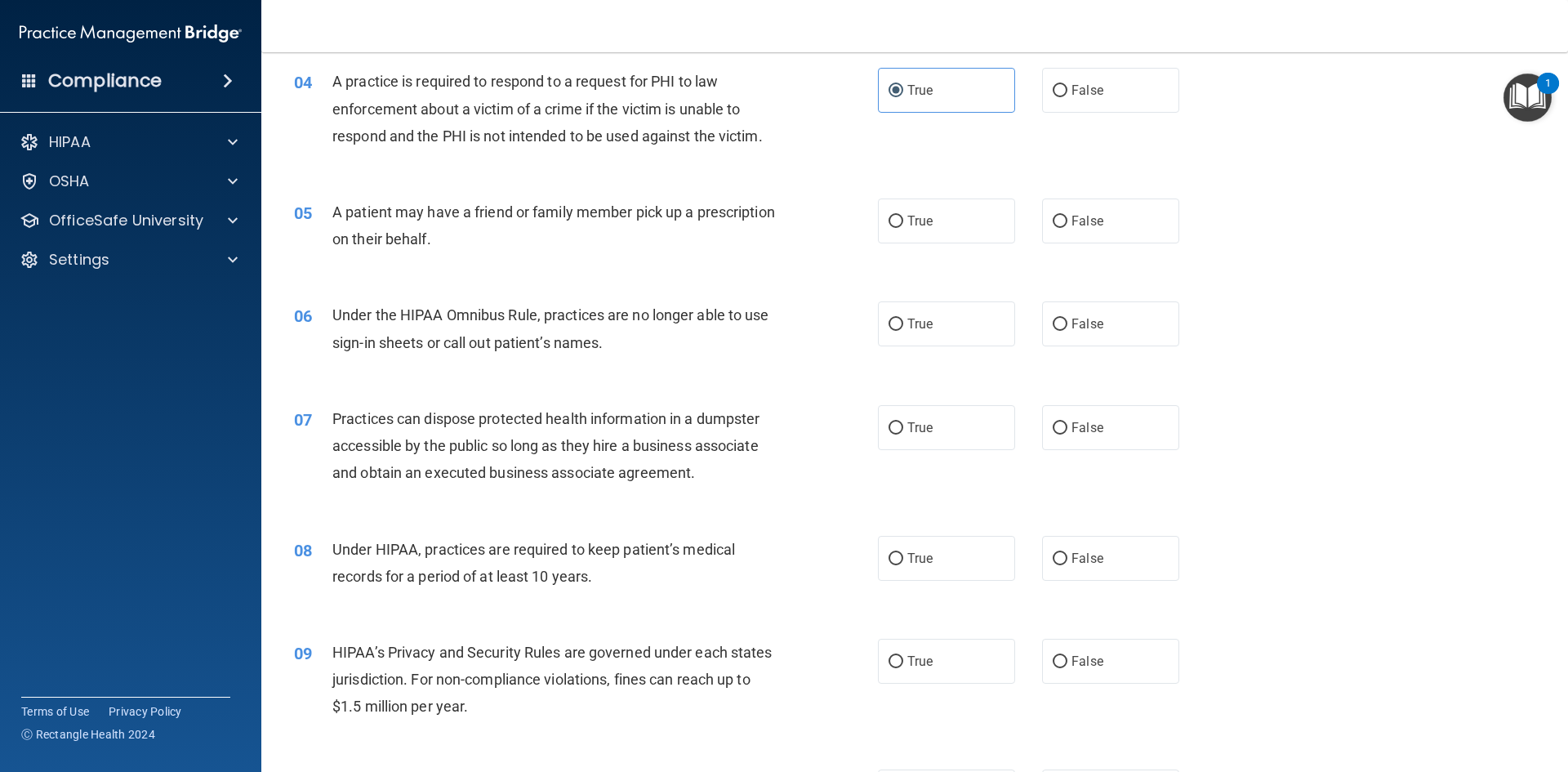
scroll to position [490, 0]
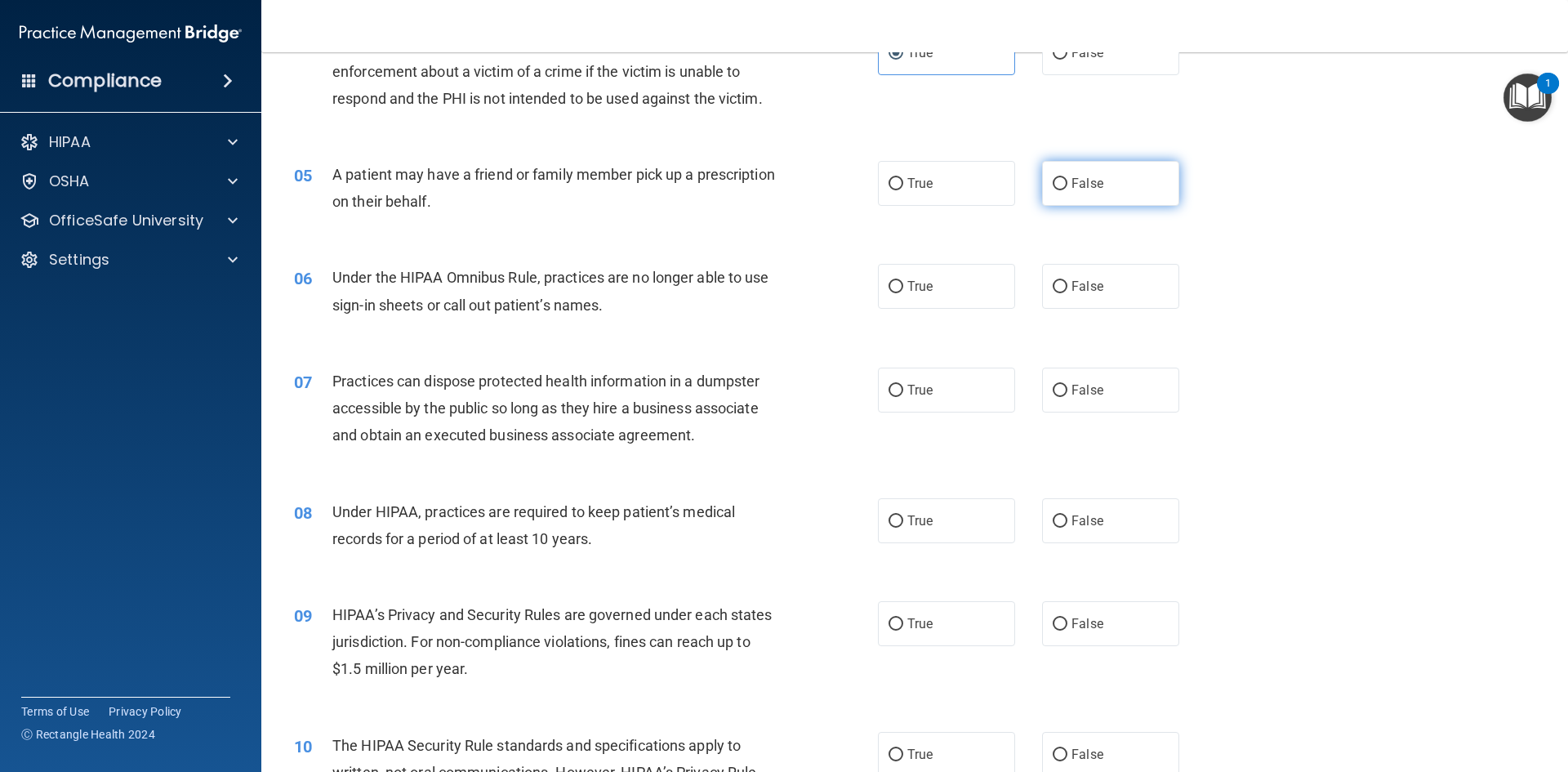
click at [1143, 191] on label "False" at bounding box center [1111, 184] width 137 height 45
click at [1068, 191] on input "False" at bounding box center [1060, 185] width 15 height 12
radio input "true"
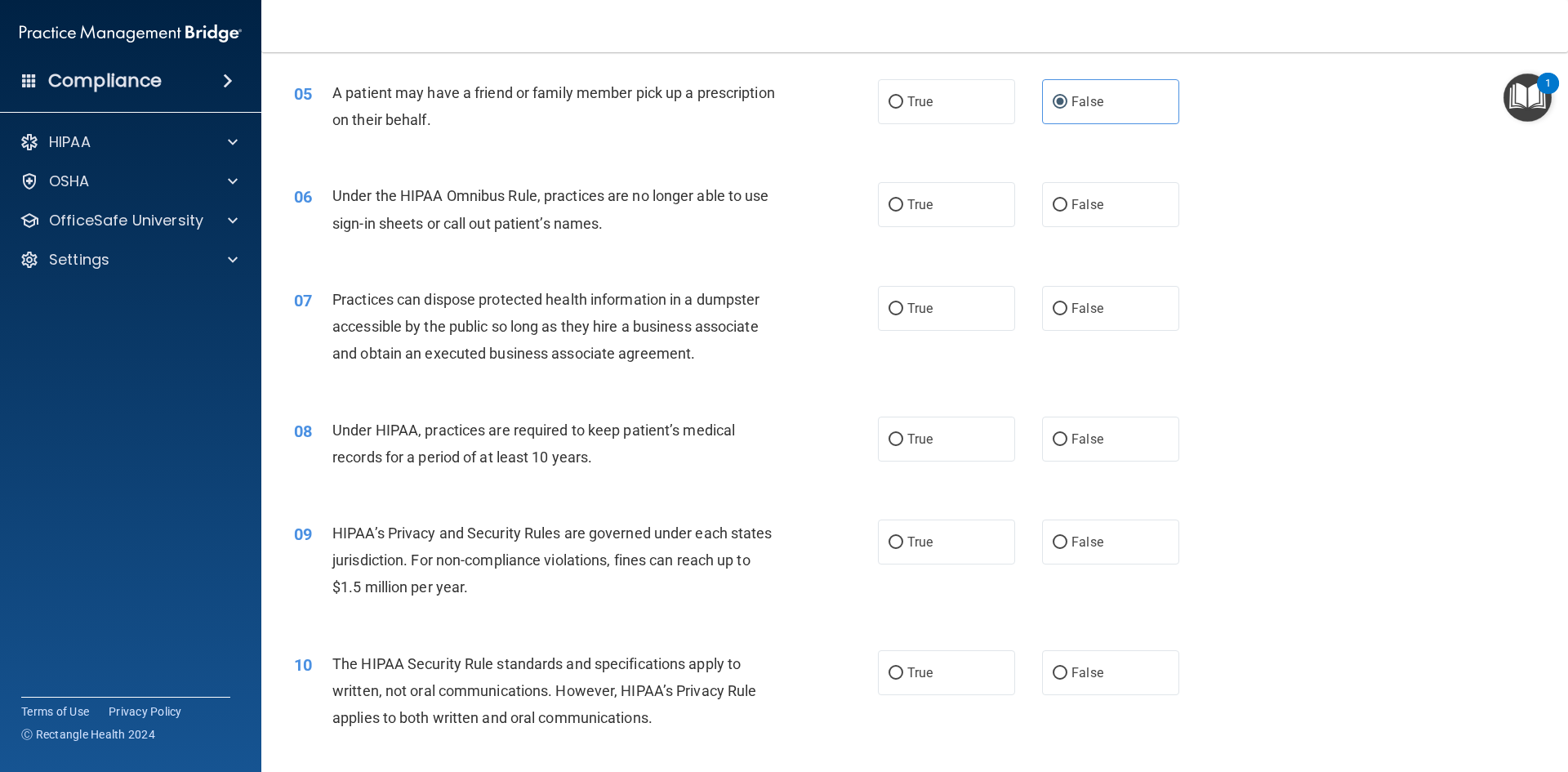
scroll to position [654, 0]
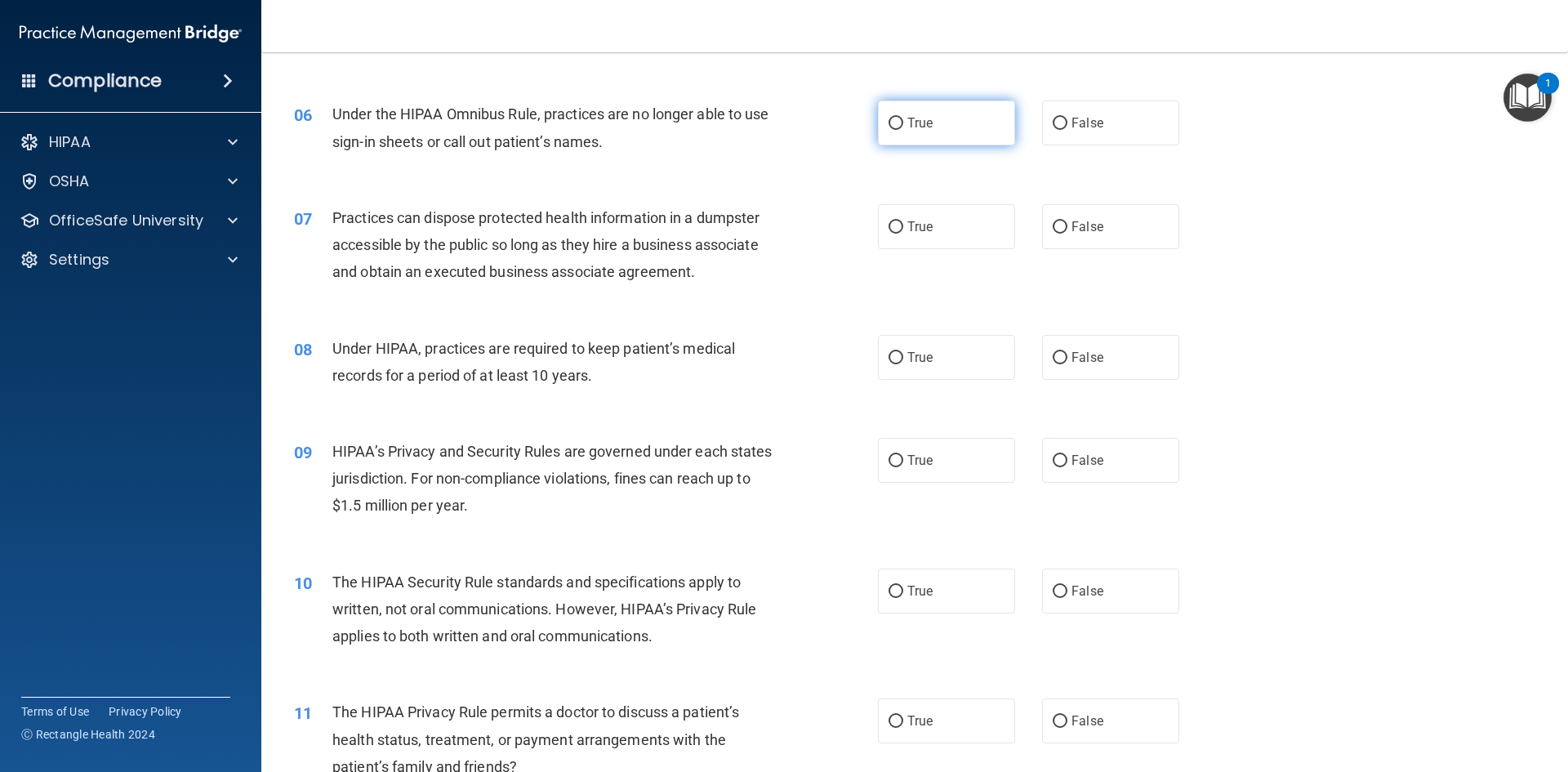
click at [963, 118] on label "True" at bounding box center [947, 123] width 137 height 45
click at [903, 118] on input "True" at bounding box center [895, 124] width 15 height 12
radio input "true"
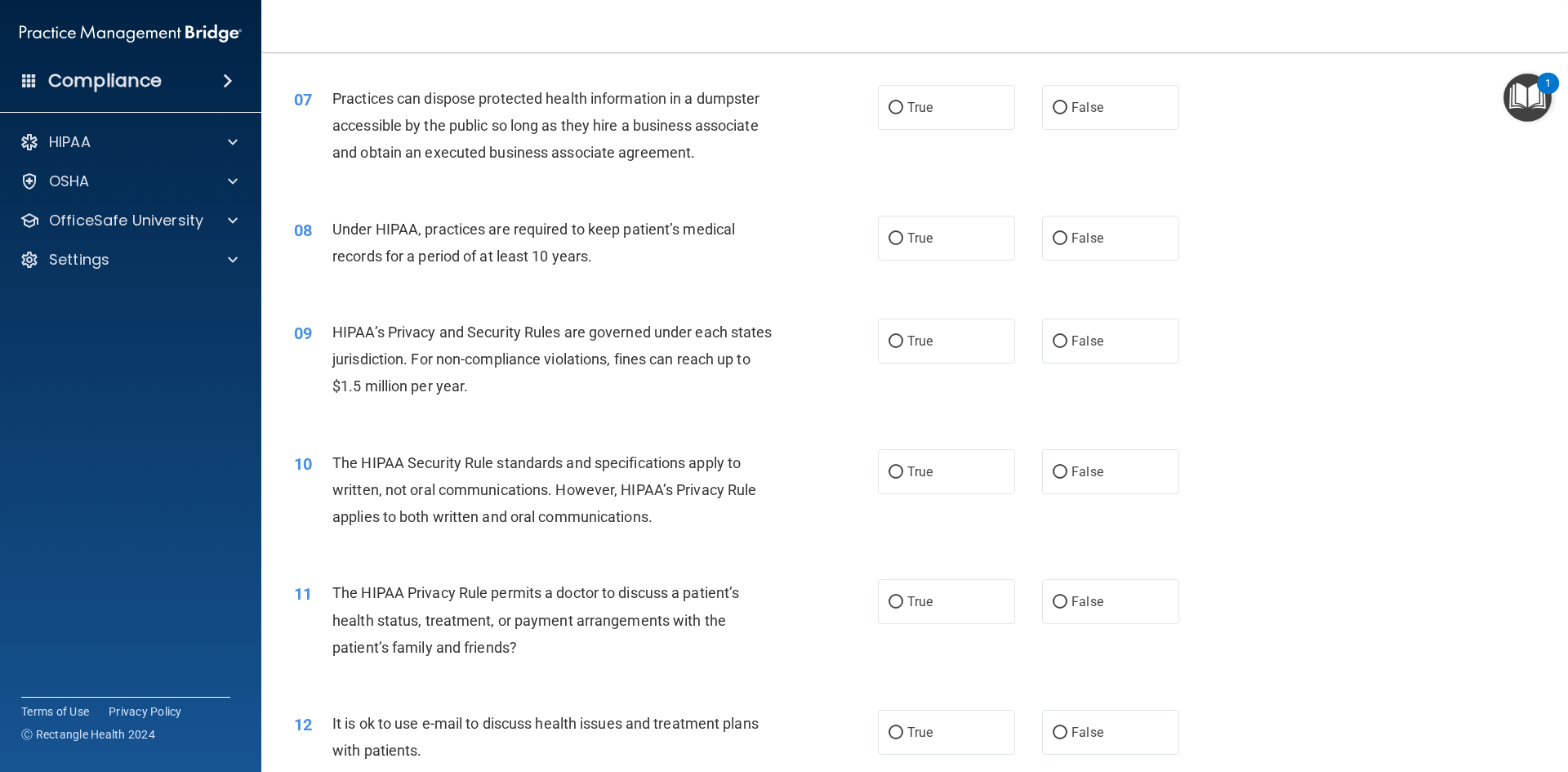
scroll to position [735, 0]
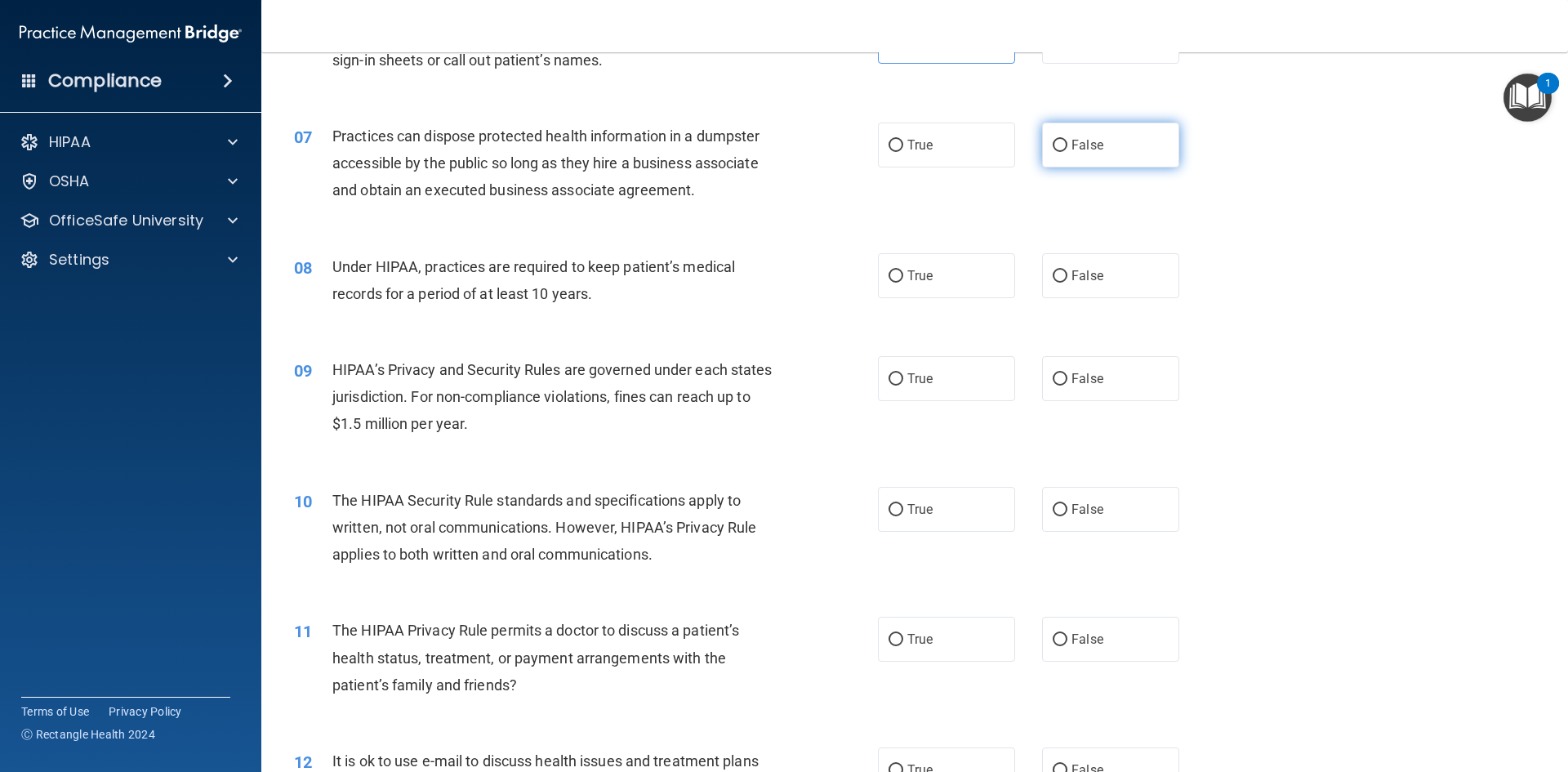
click at [1096, 134] on label "False" at bounding box center [1111, 145] width 137 height 45
click at [1068, 139] on input "False" at bounding box center [1060, 145] width 15 height 12
radio input "true"
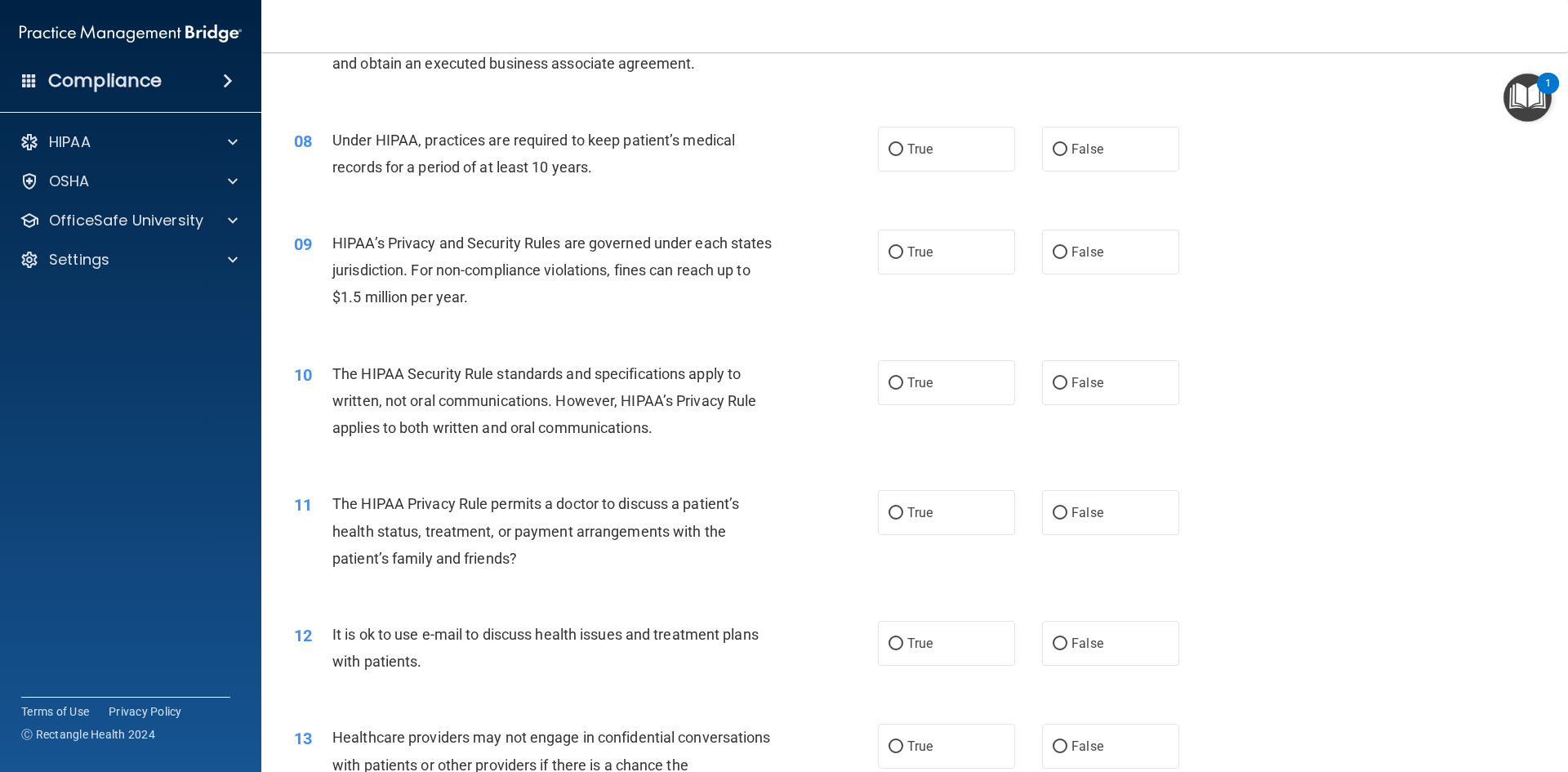
scroll to position [898, 0]
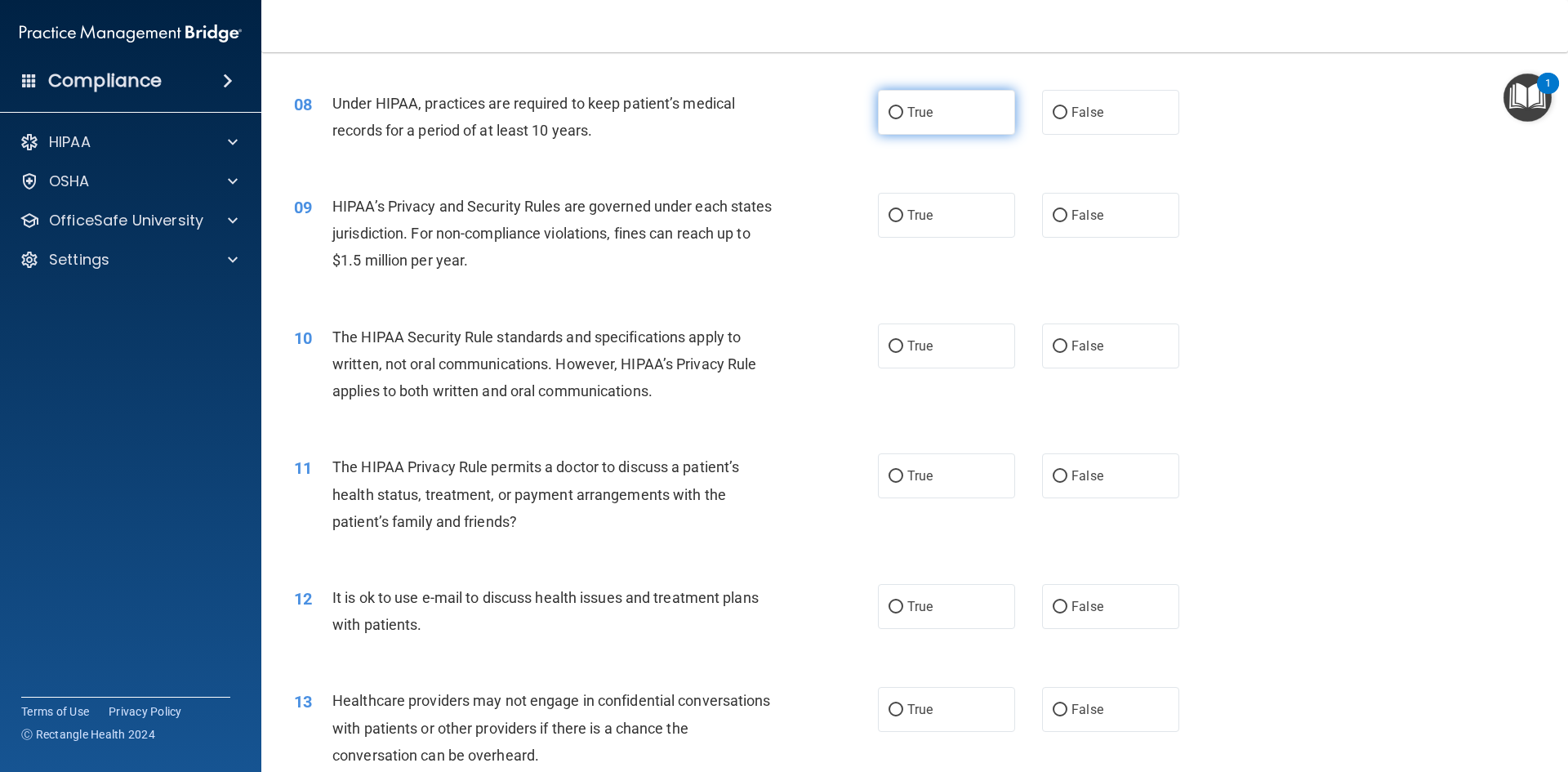
click at [945, 108] on label "True" at bounding box center [947, 112] width 137 height 45
click at [903, 108] on input "True" at bounding box center [895, 113] width 15 height 12
radio input "true"
click at [1057, 124] on label "False" at bounding box center [1111, 112] width 137 height 45
click at [1057, 119] on input "False" at bounding box center [1060, 113] width 15 height 12
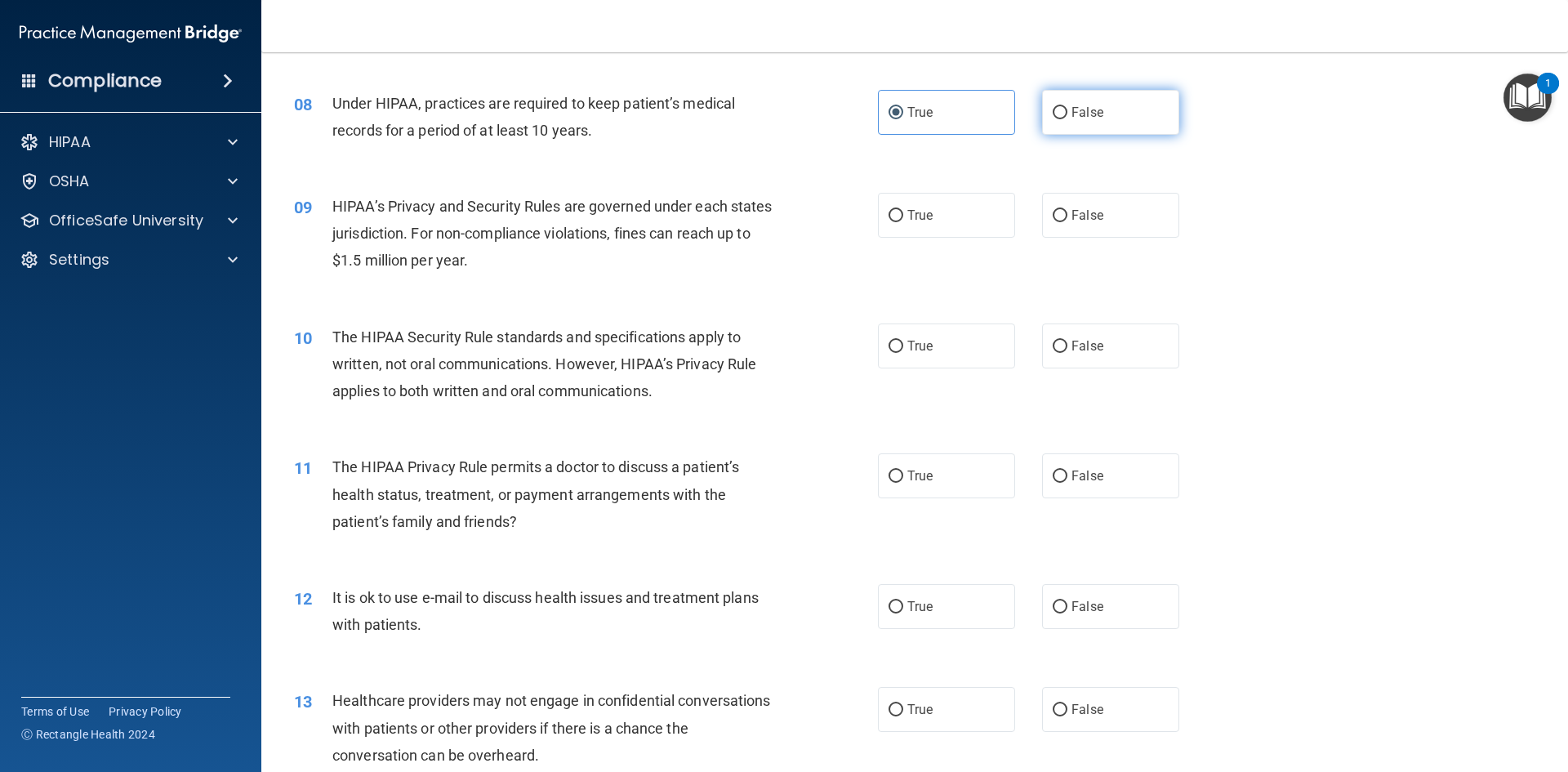
radio input "true"
radio input "false"
click at [883, 230] on label "True" at bounding box center [947, 215] width 137 height 45
click at [888, 222] on input "True" at bounding box center [895, 216] width 15 height 12
radio input "true"
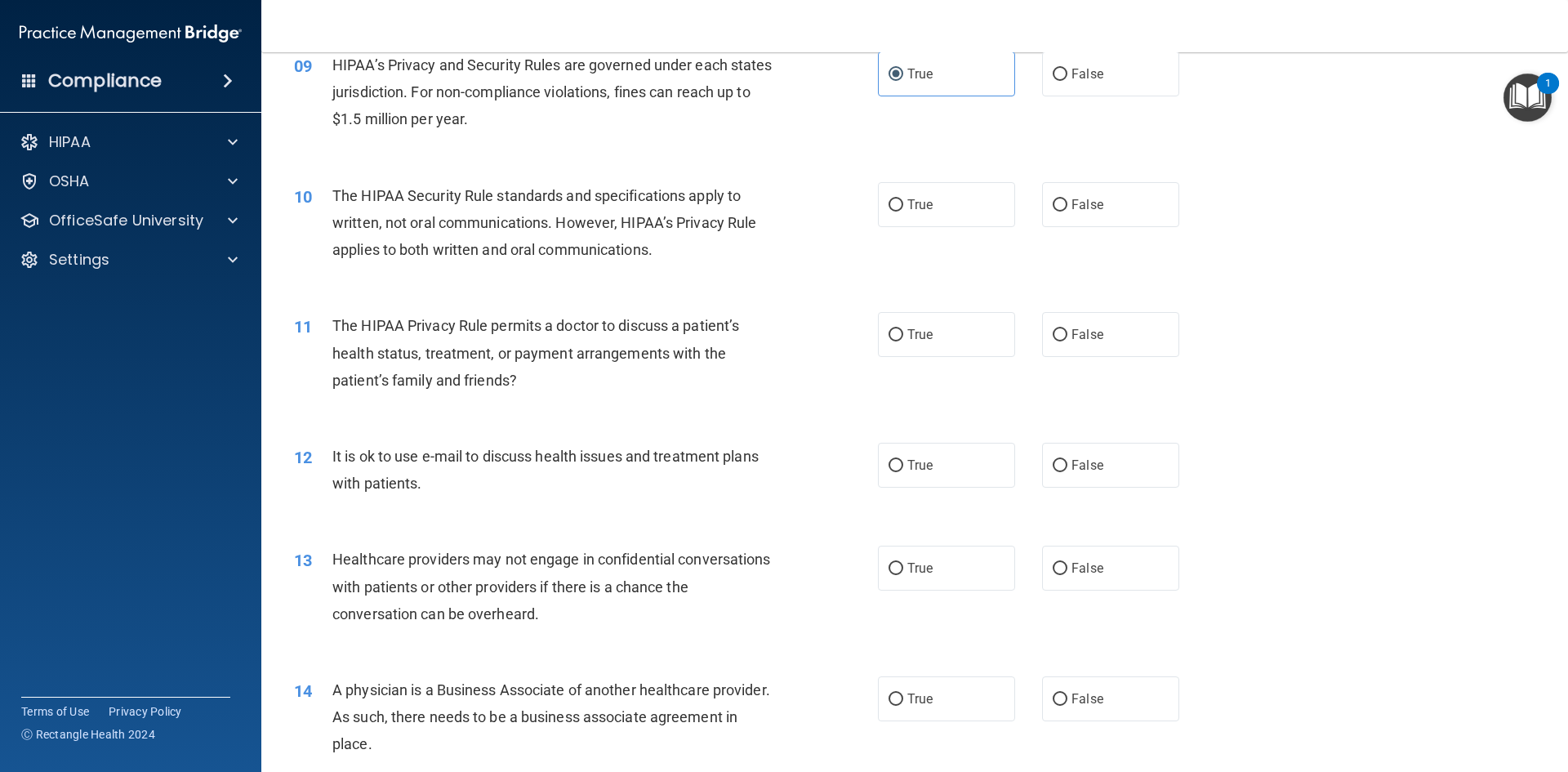
scroll to position [1062, 0]
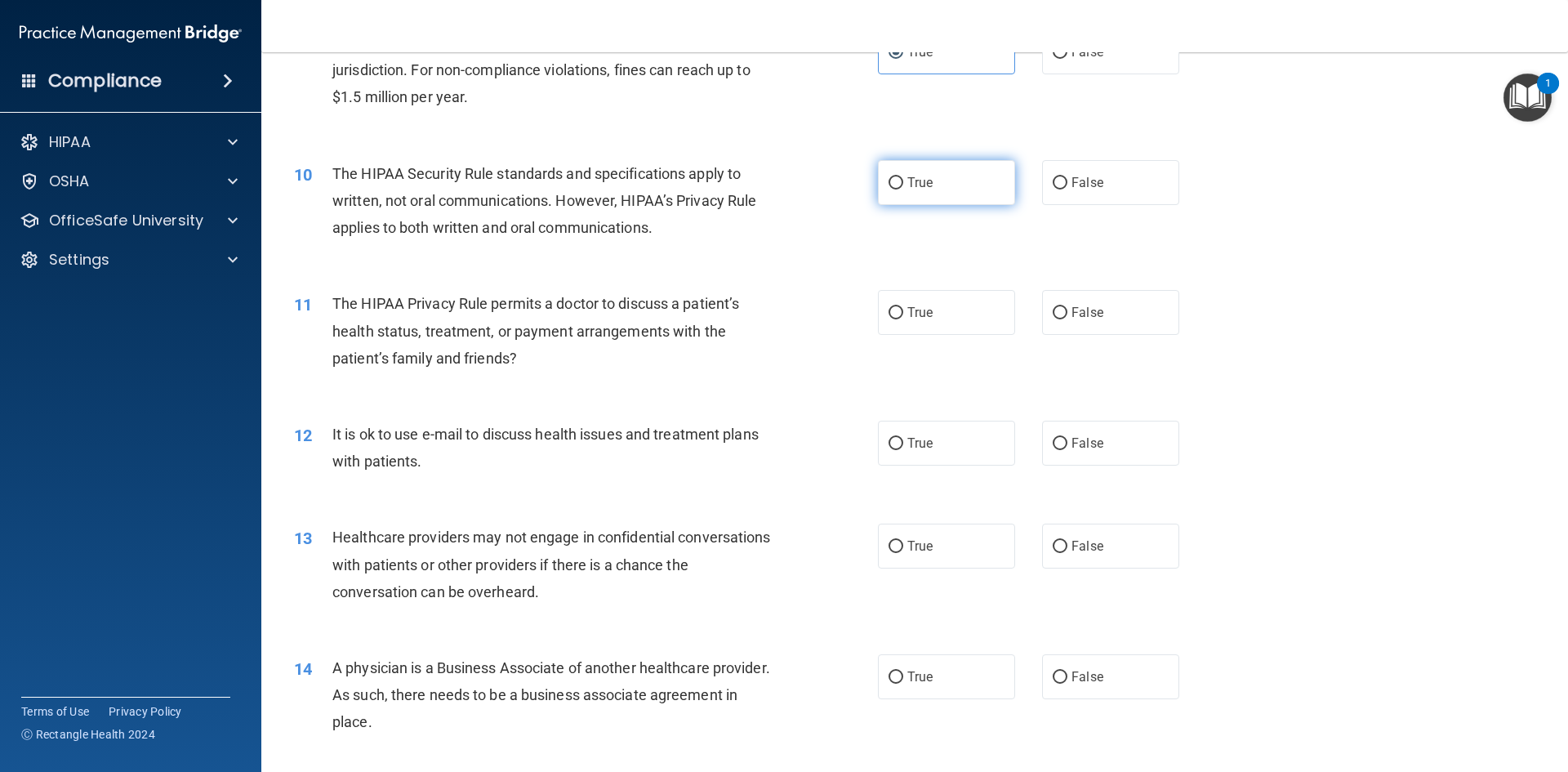
click at [908, 186] on span "True" at bounding box center [920, 183] width 25 height 16
click at [903, 186] on input "True" at bounding box center [895, 184] width 15 height 12
radio input "true"
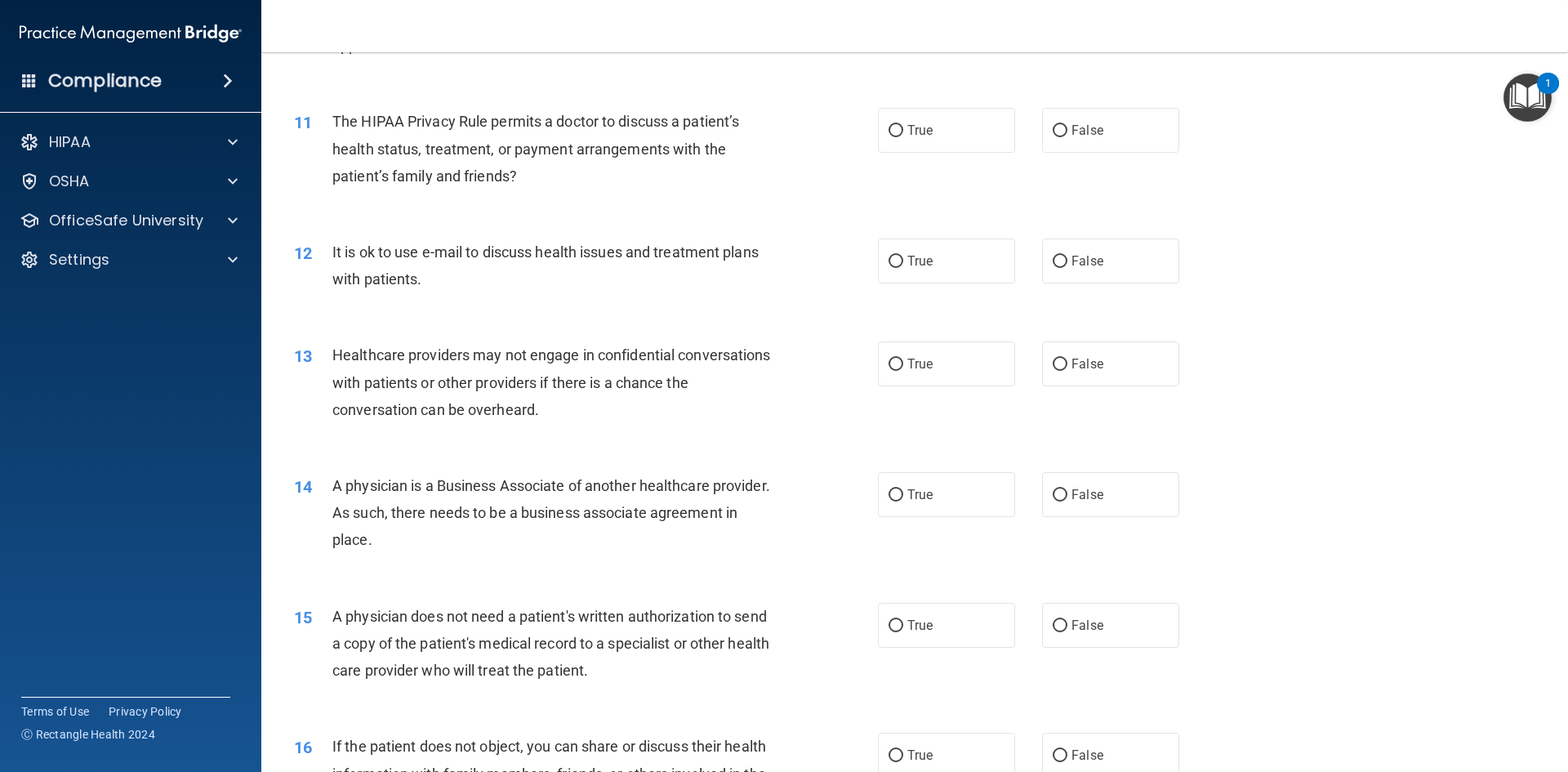
scroll to position [1307, 0]
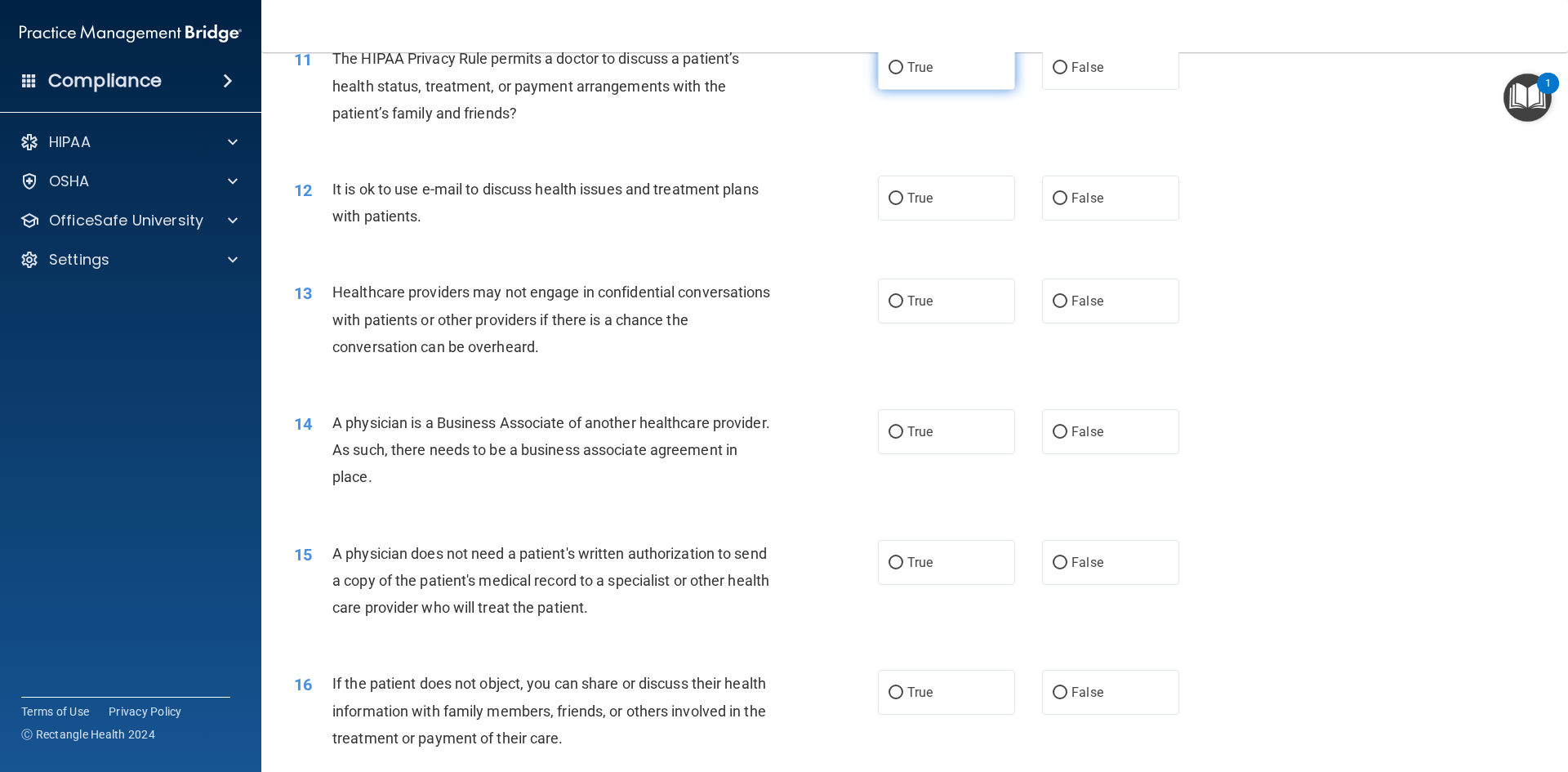
click at [951, 65] on label "True" at bounding box center [947, 68] width 137 height 45
click at [903, 65] on input "True" at bounding box center [895, 68] width 15 height 12
radio input "true"
click at [434, 361] on div "13 Healthcare providers may not engage in confidential conversations with patie…" at bounding box center [586, 323] width 633 height 90
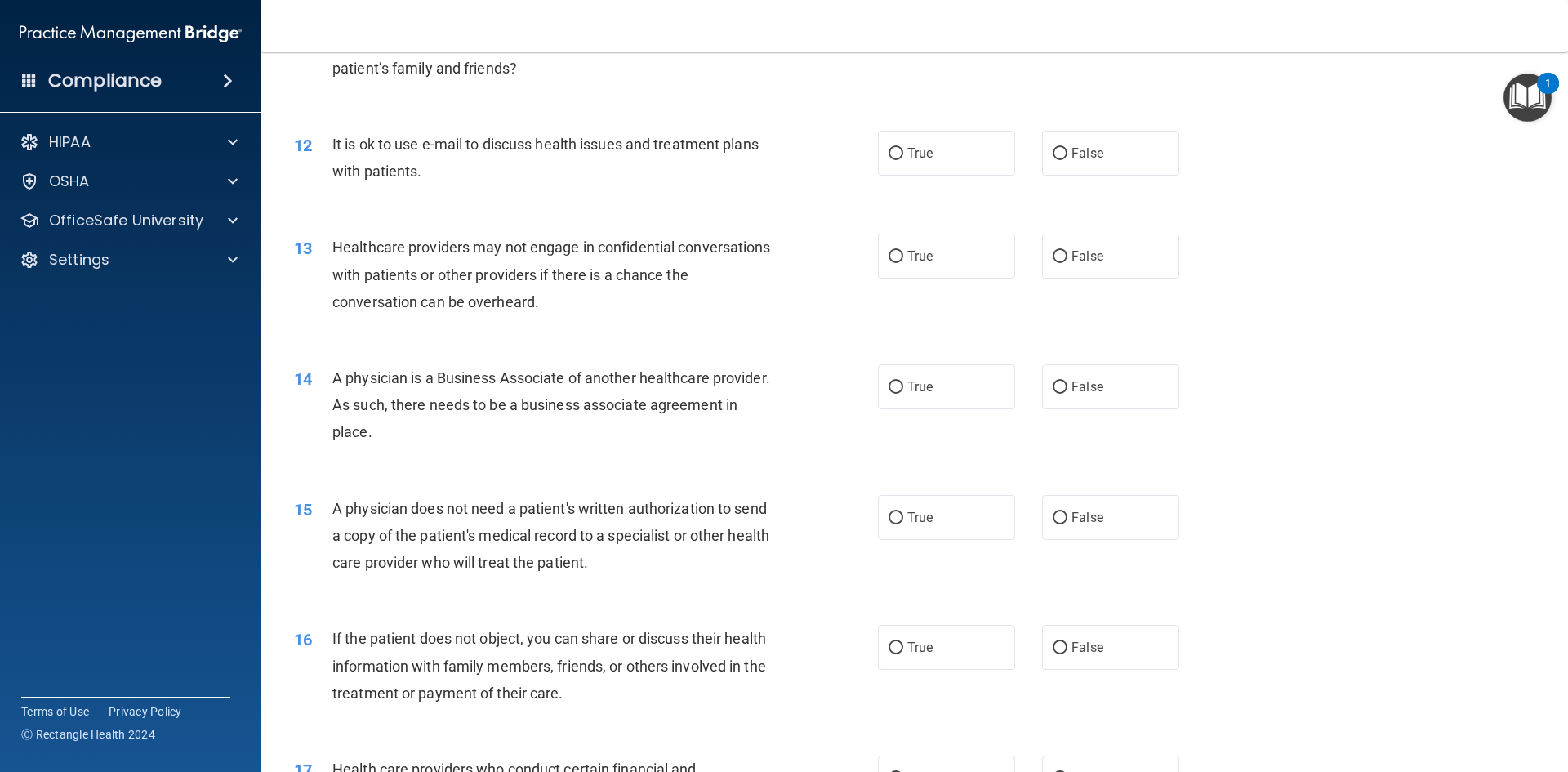
scroll to position [1388, 0]
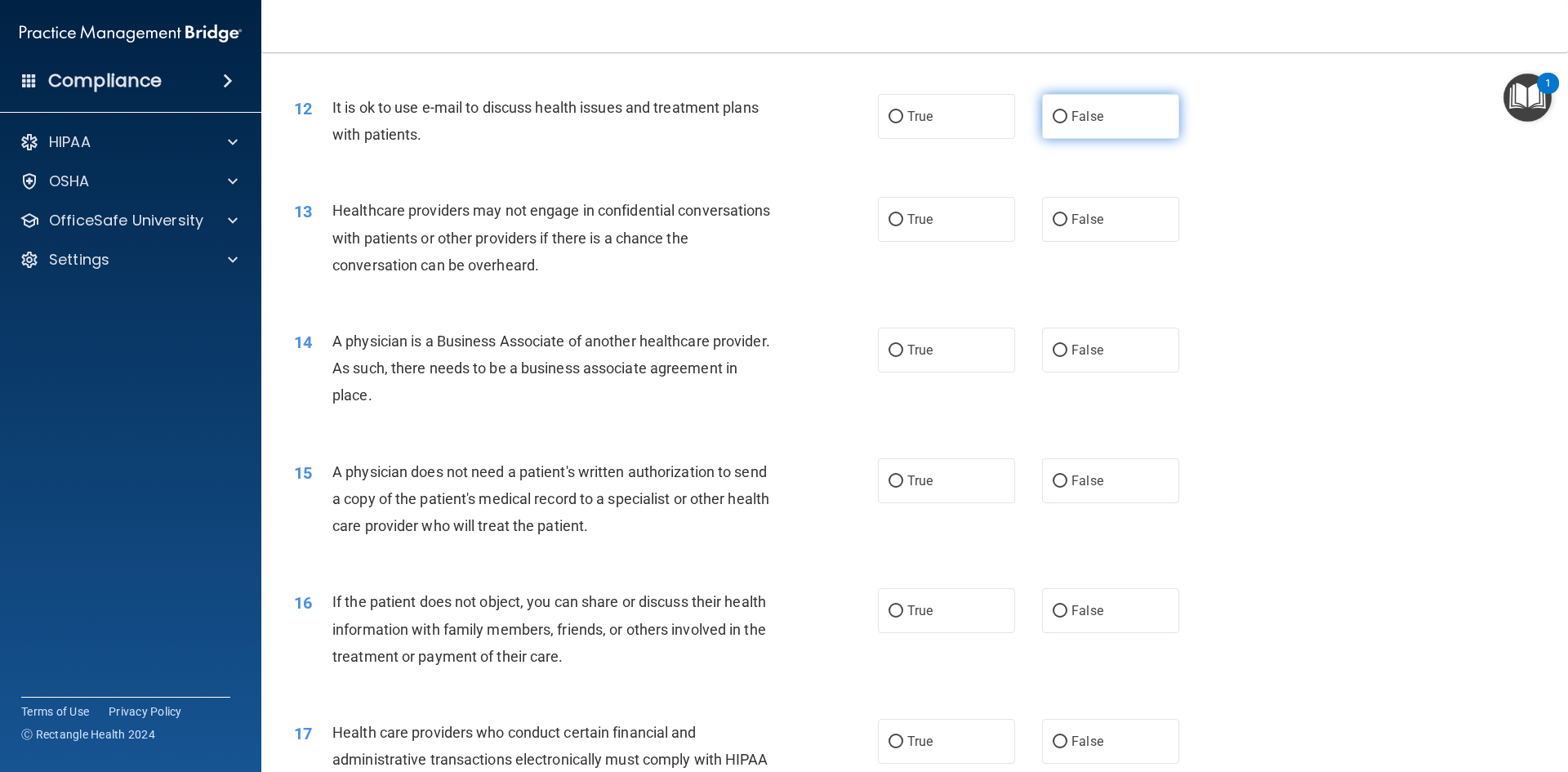
click at [1098, 131] on label "False" at bounding box center [1111, 117] width 137 height 45
click at [1068, 124] on input "False" at bounding box center [1060, 117] width 15 height 12
radio input "true"
click at [891, 127] on label "True" at bounding box center [947, 117] width 137 height 45
click at [891, 124] on input "True" at bounding box center [895, 117] width 15 height 12
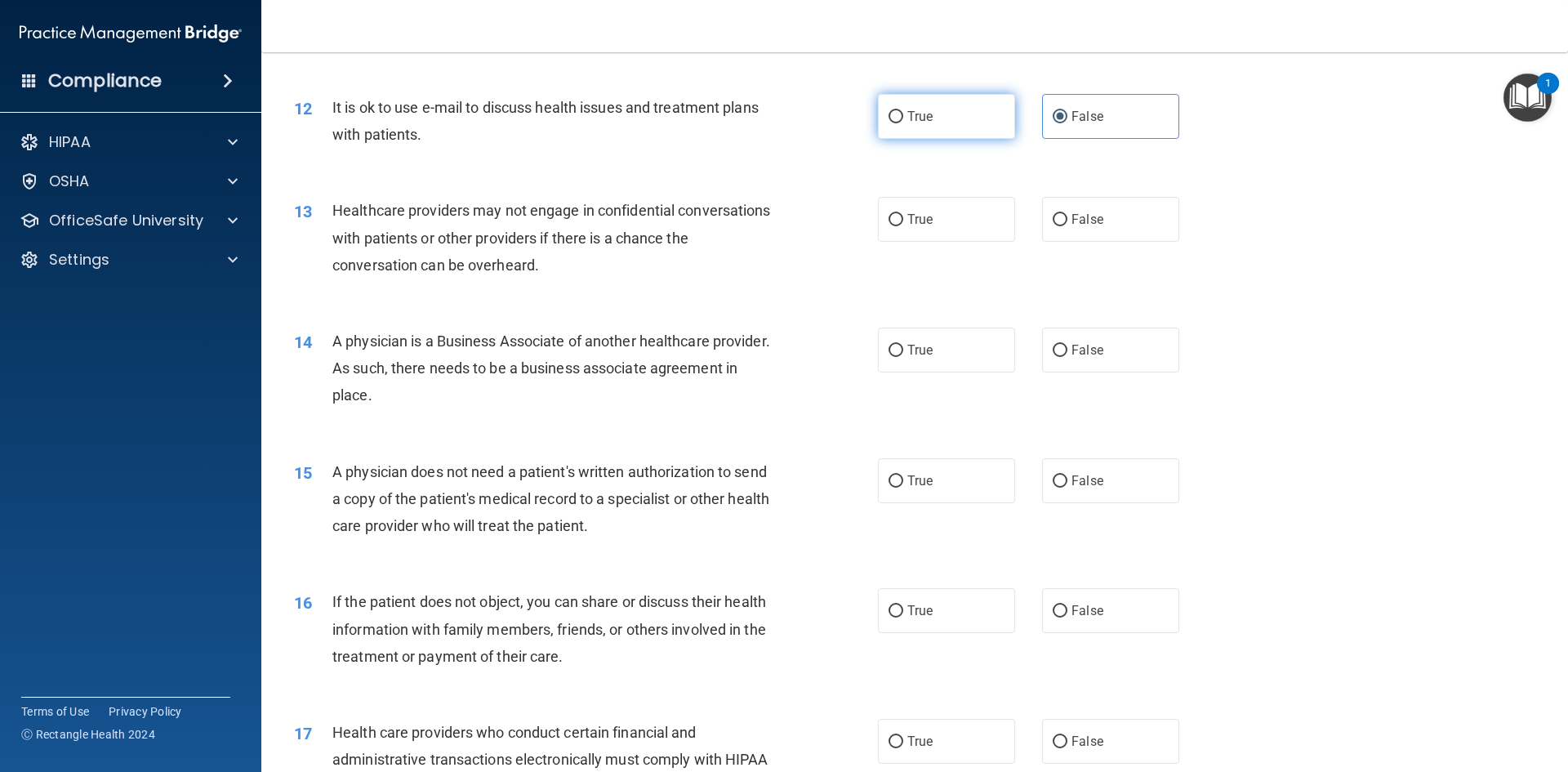
radio input "true"
radio input "false"
click at [946, 232] on label "True" at bounding box center [947, 219] width 137 height 45
click at [903, 226] on input "True" at bounding box center [895, 220] width 15 height 12
radio input "true"
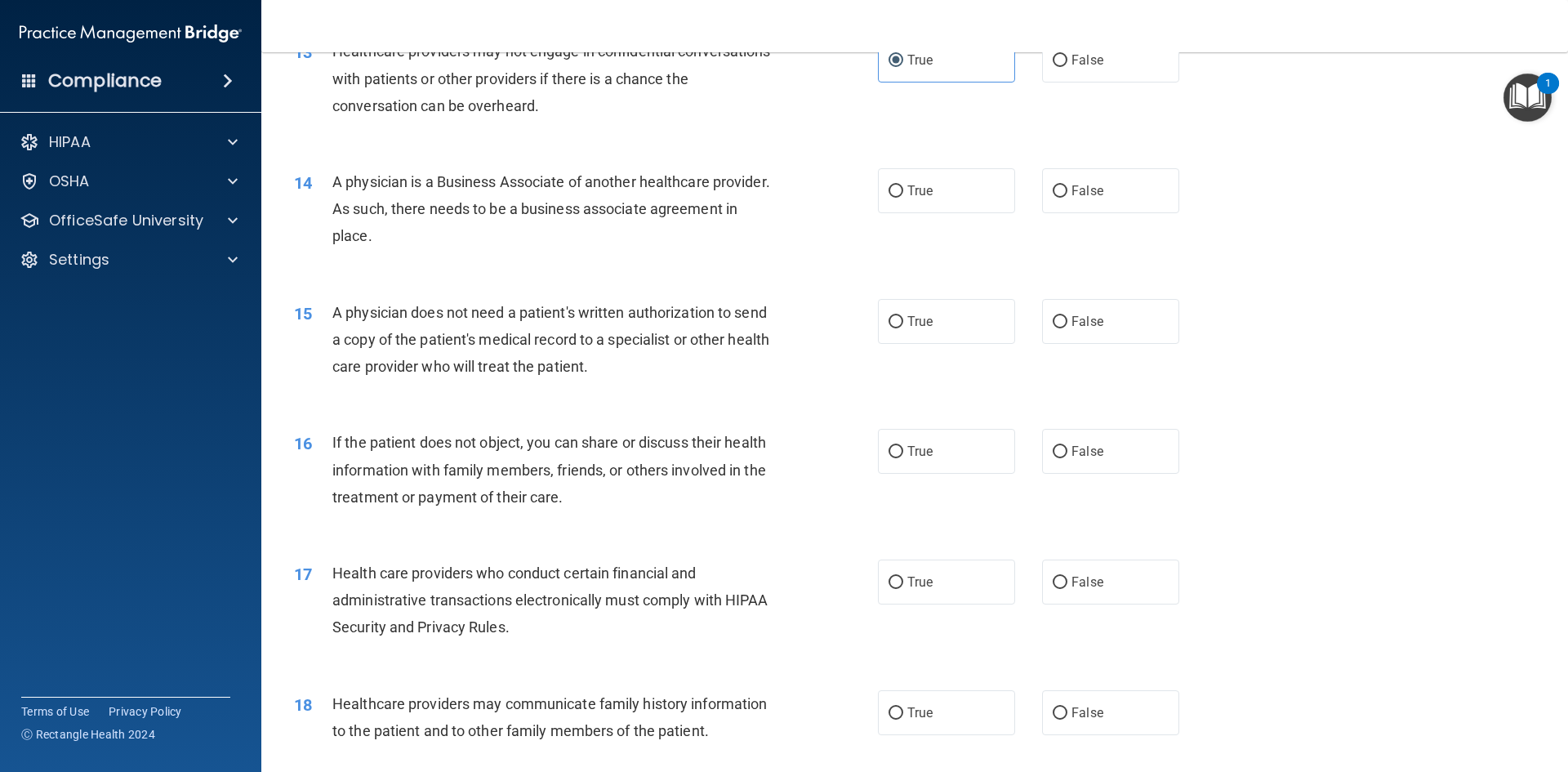
scroll to position [1552, 0]
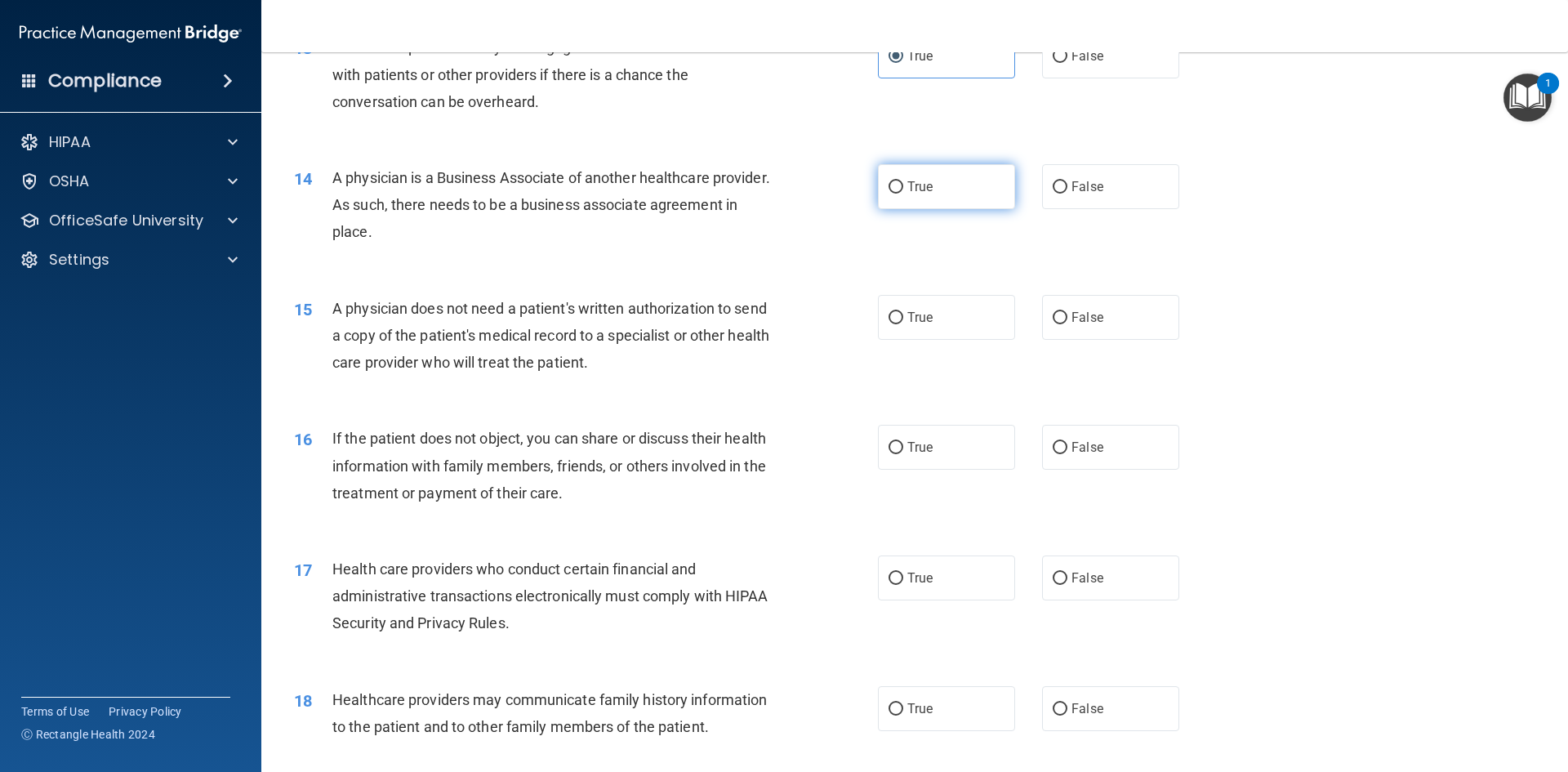
click at [890, 199] on label "True" at bounding box center [947, 187] width 137 height 45
click at [890, 193] on input "True" at bounding box center [895, 187] width 15 height 12
radio input "true"
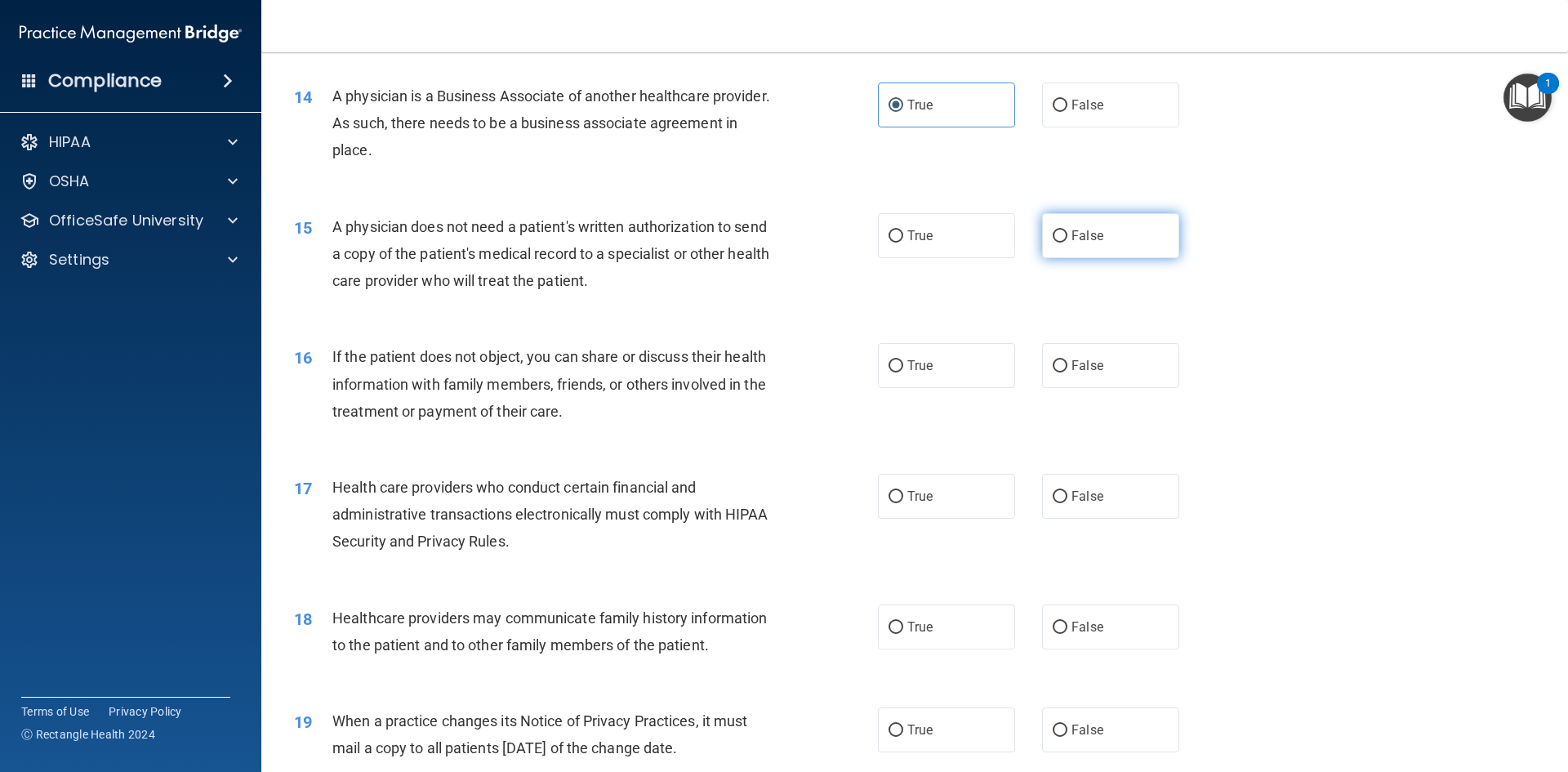
click at [1086, 232] on span "False" at bounding box center [1087, 236] width 32 height 16
click at [1068, 232] on input "False" at bounding box center [1060, 237] width 15 height 12
radio input "true"
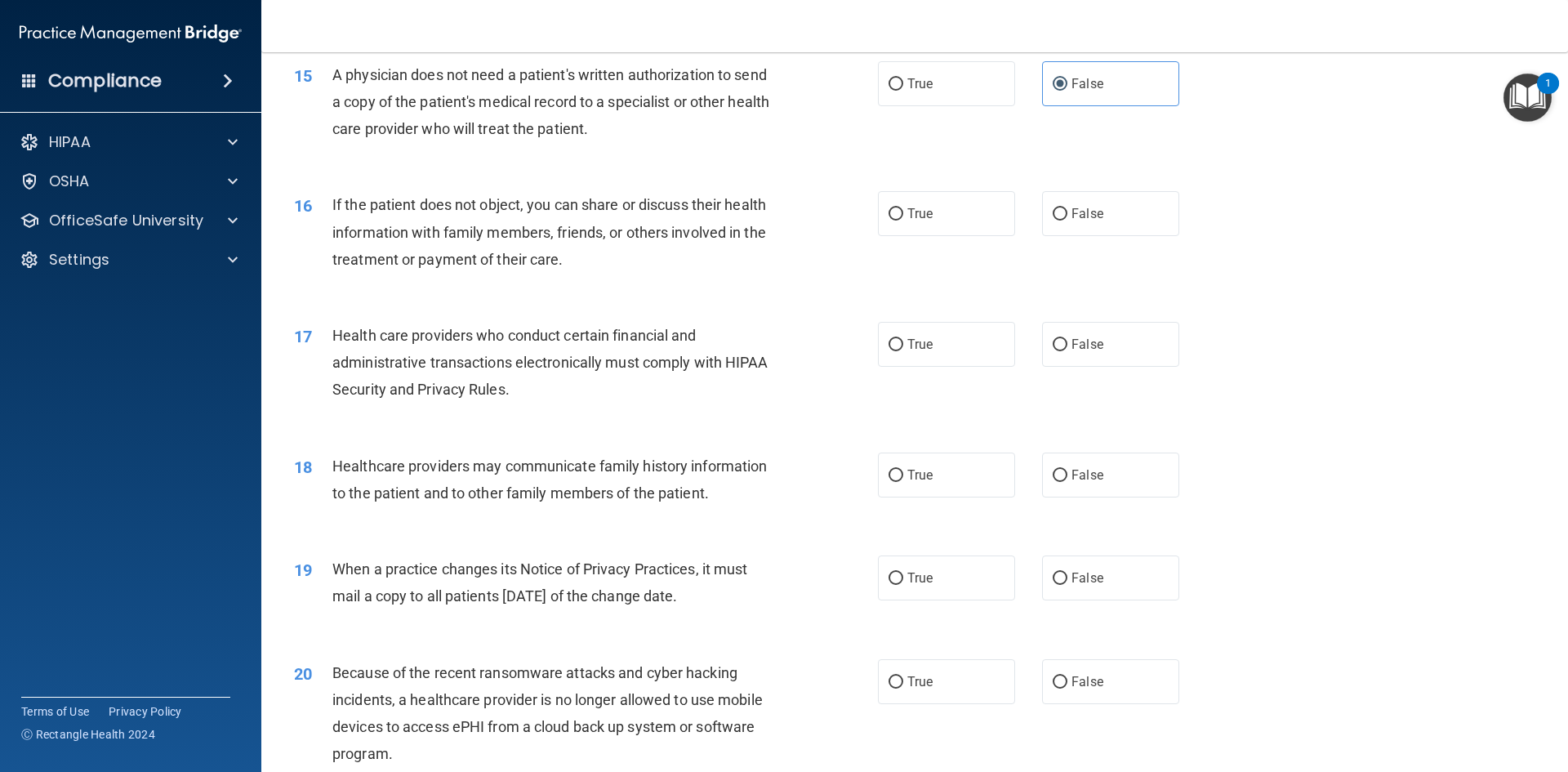
scroll to position [1797, 0]
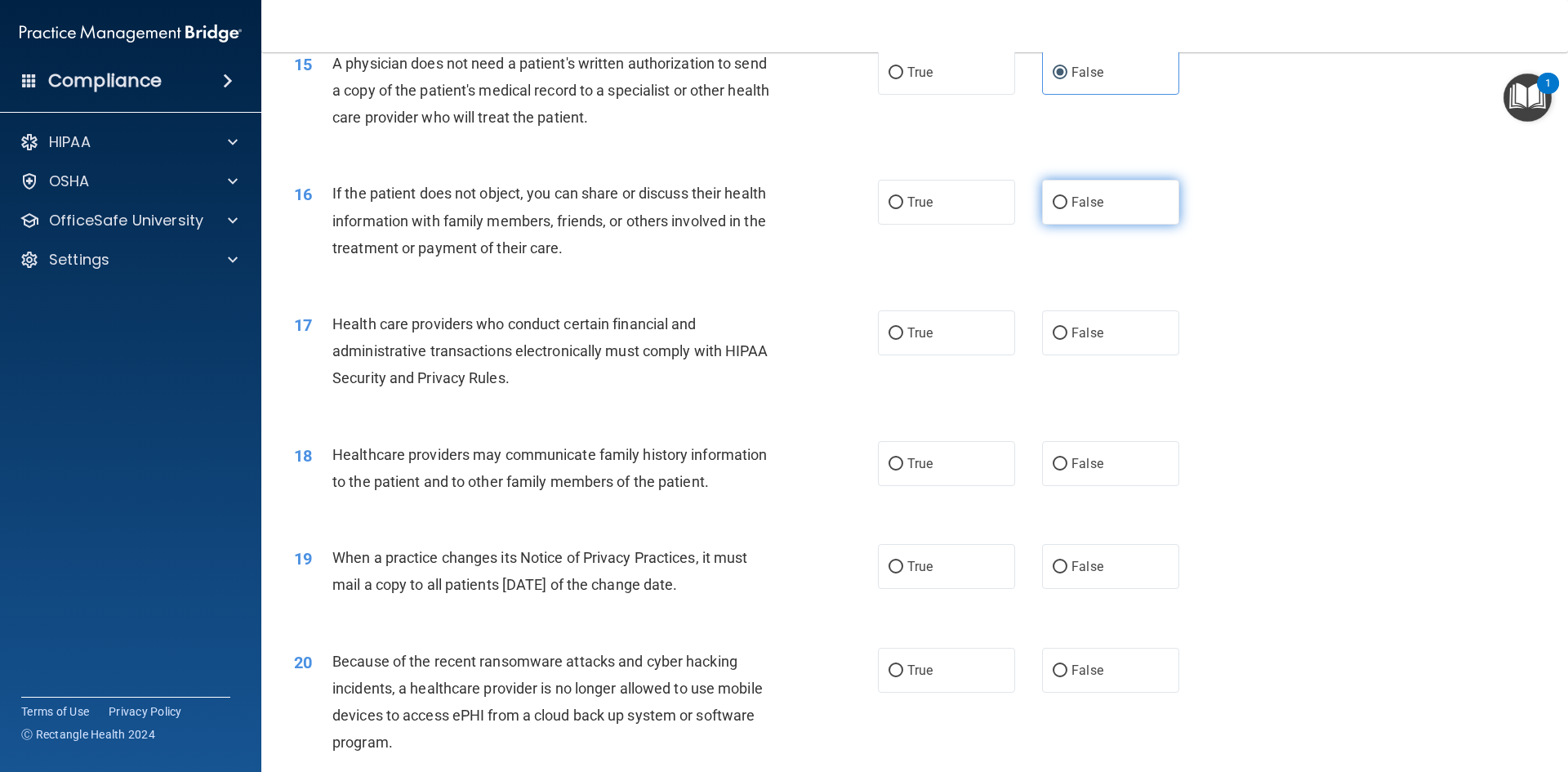
click at [1096, 209] on label "False" at bounding box center [1111, 202] width 137 height 45
click at [1068, 209] on input "False" at bounding box center [1060, 203] width 15 height 12
radio input "true"
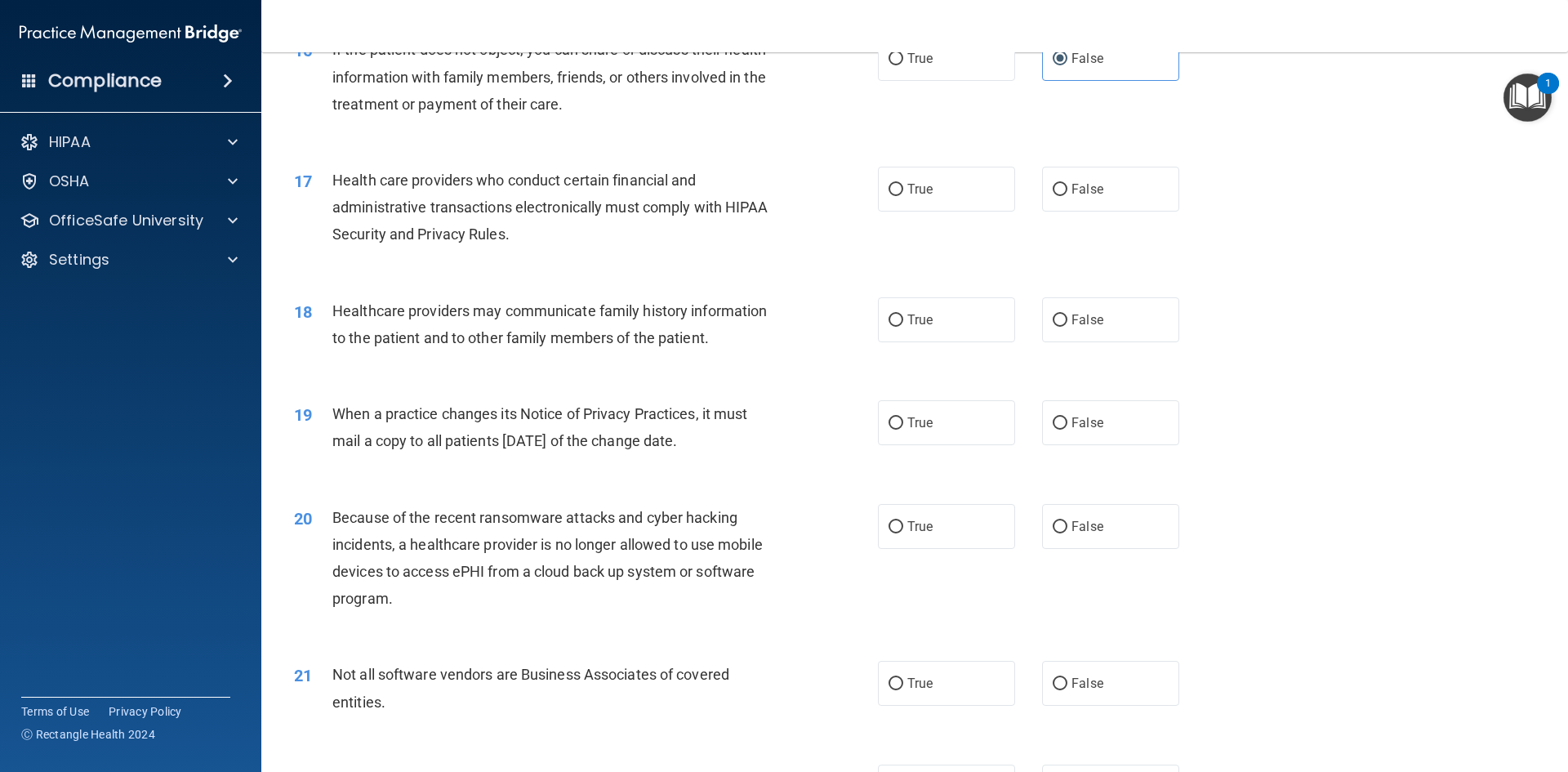
scroll to position [1960, 0]
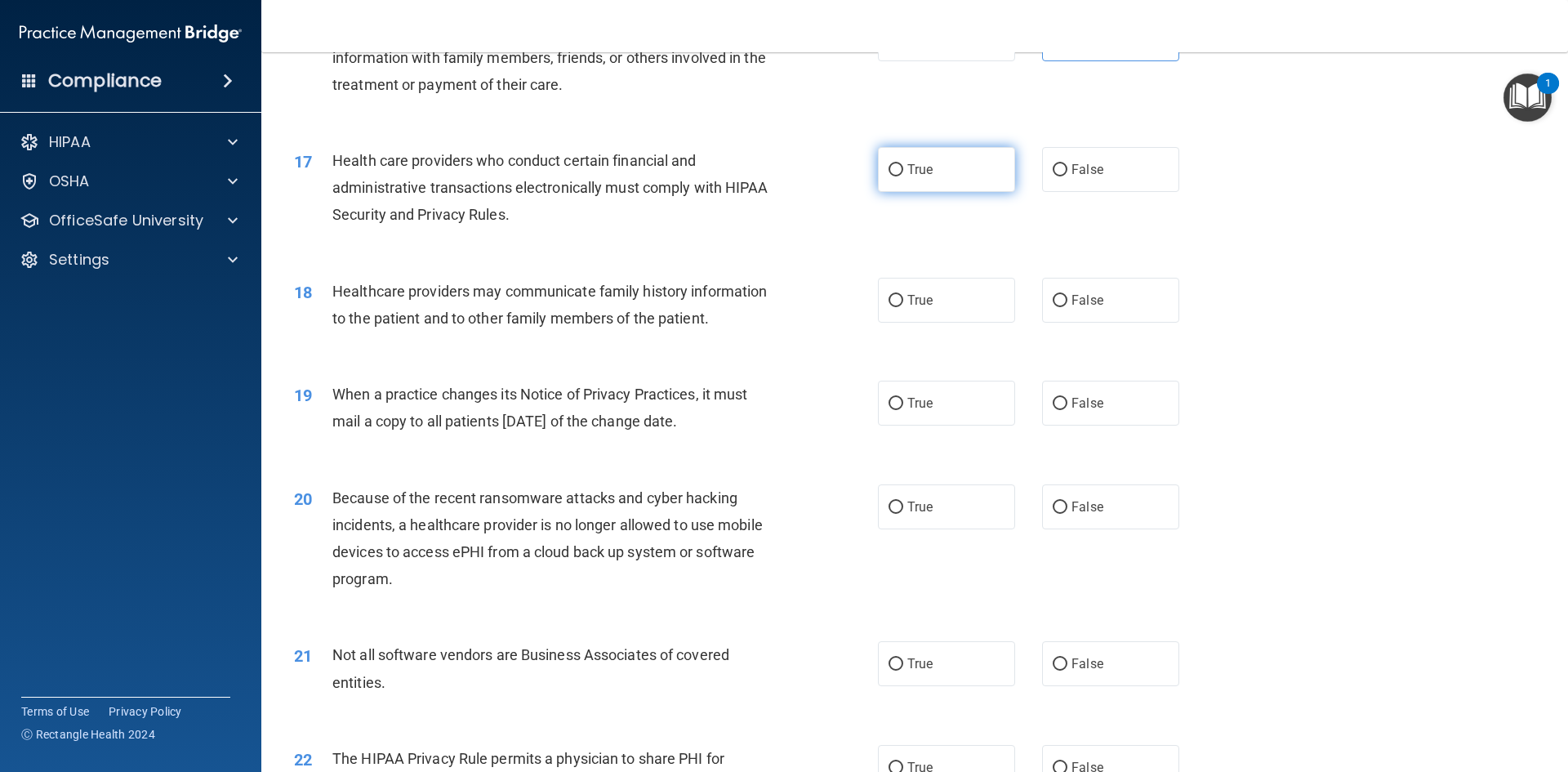
click at [907, 179] on label "True" at bounding box center [947, 170] width 137 height 45
click at [903, 177] on input "True" at bounding box center [895, 171] width 15 height 12
radio input "true"
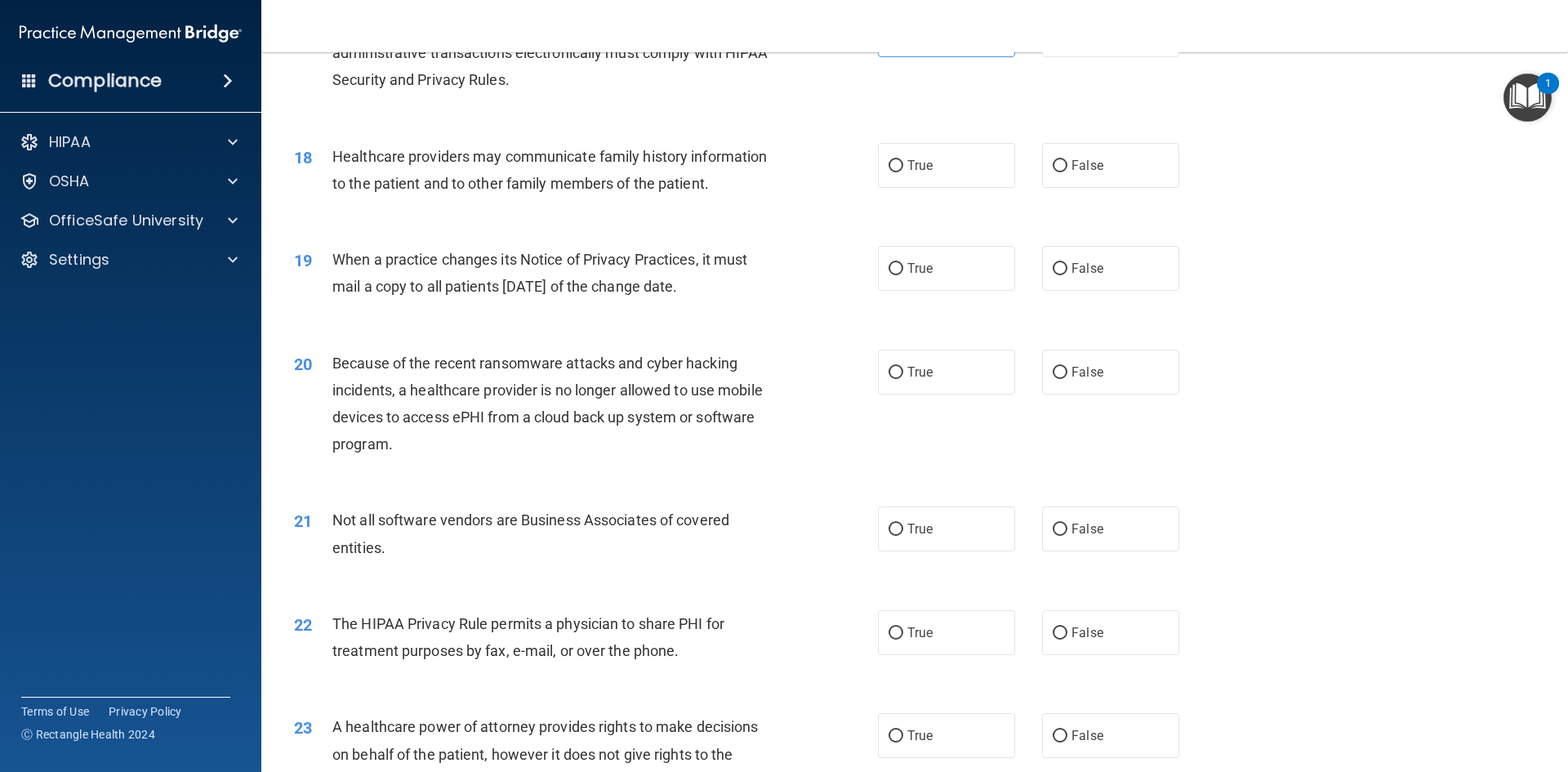
scroll to position [2124, 0]
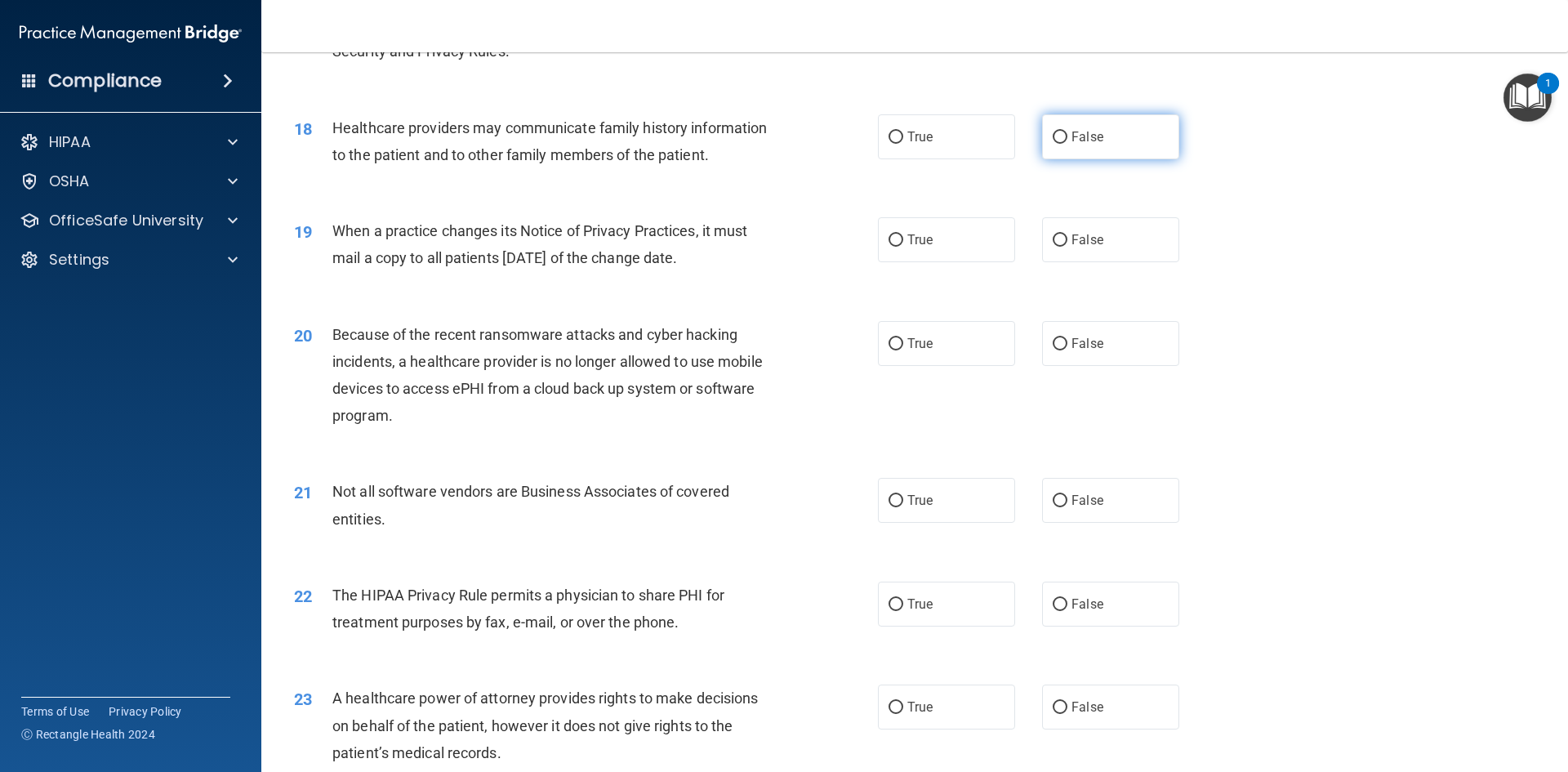
click at [1071, 139] on span "False" at bounding box center [1087, 137] width 32 height 16
click at [1065, 139] on input "False" at bounding box center [1060, 138] width 15 height 12
radio input "true"
click at [930, 244] on label "True" at bounding box center [947, 240] width 137 height 45
click at [903, 244] on input "True" at bounding box center [895, 240] width 15 height 12
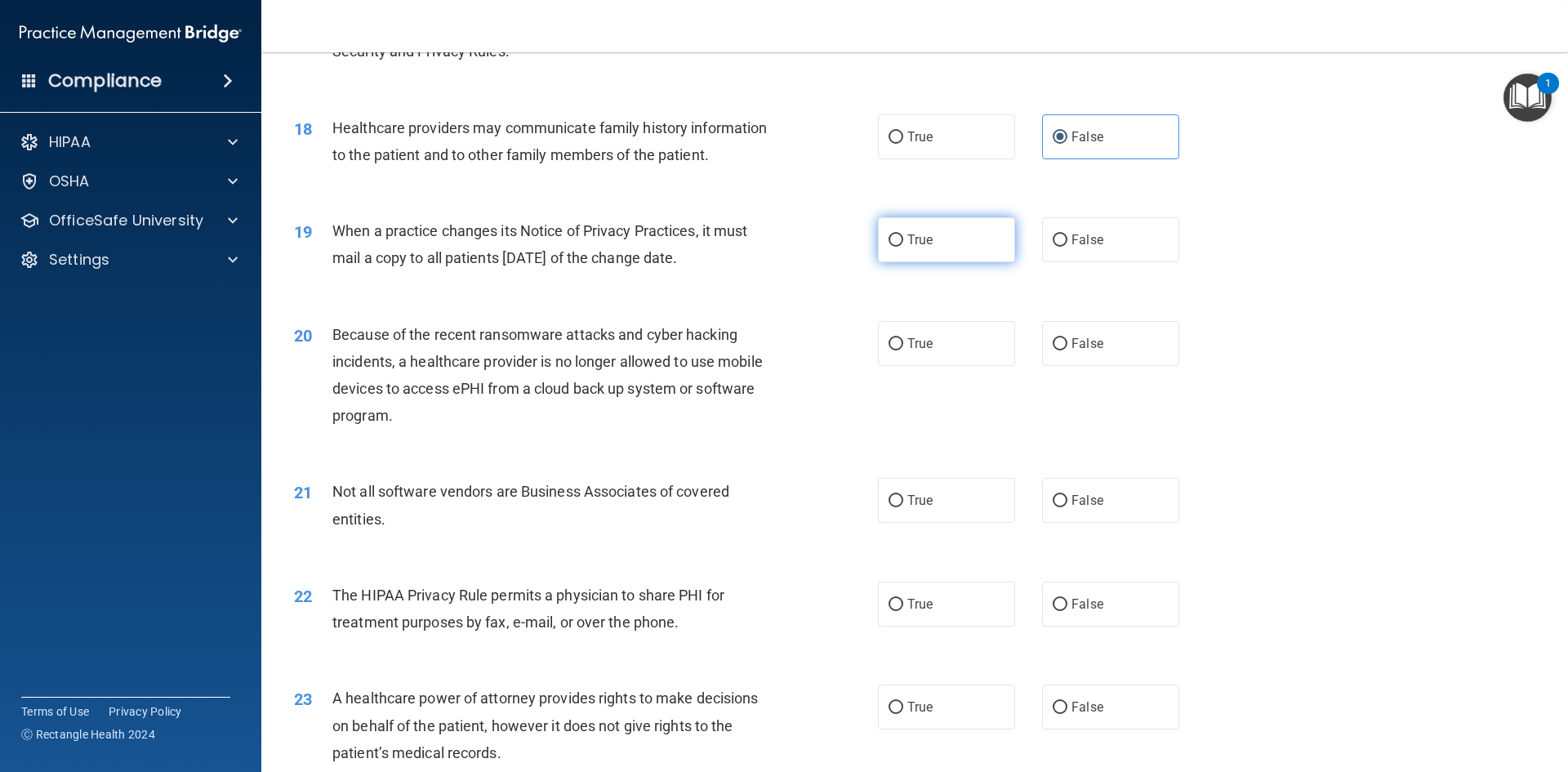
radio input "true"
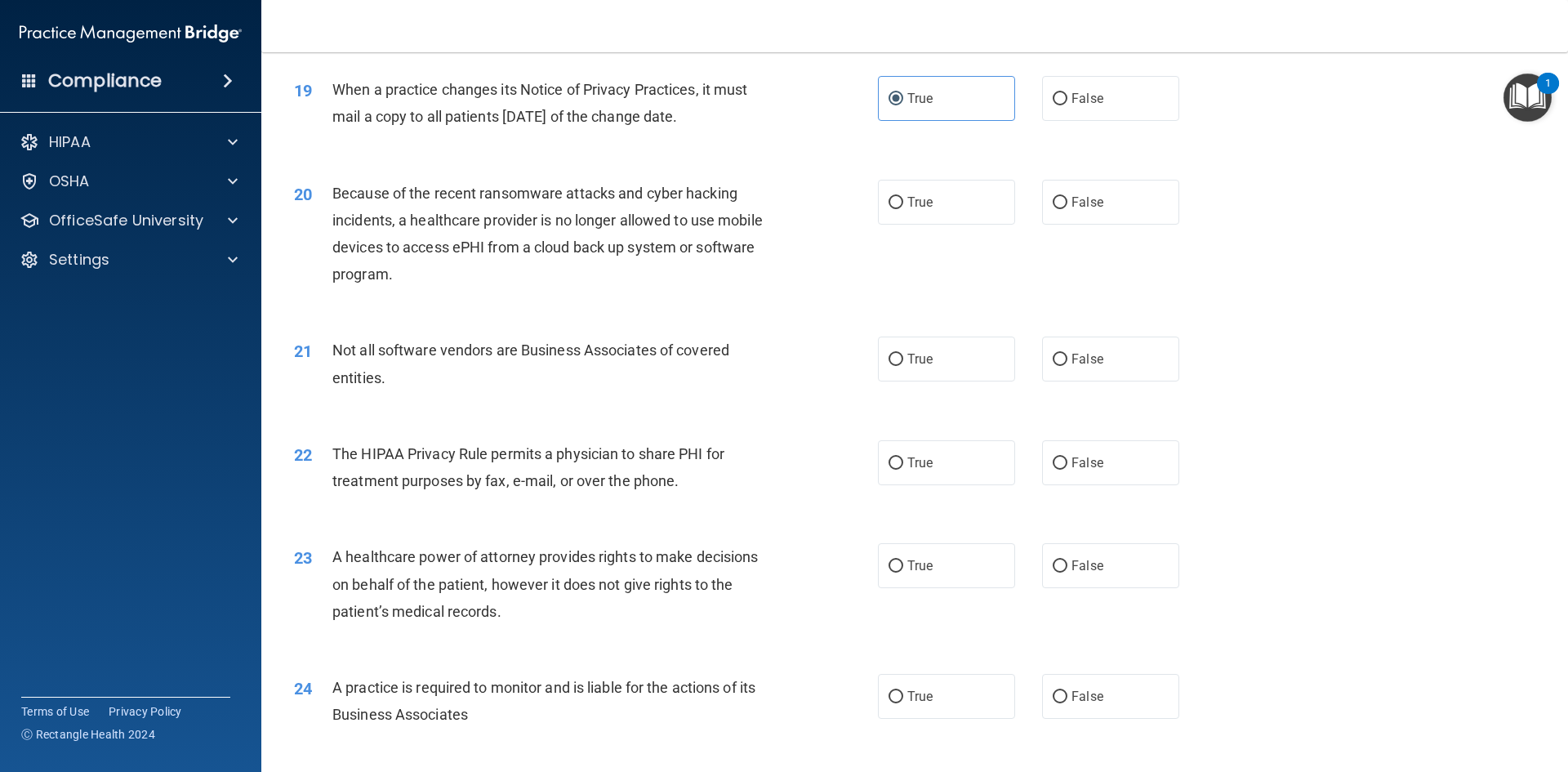
scroll to position [2287, 0]
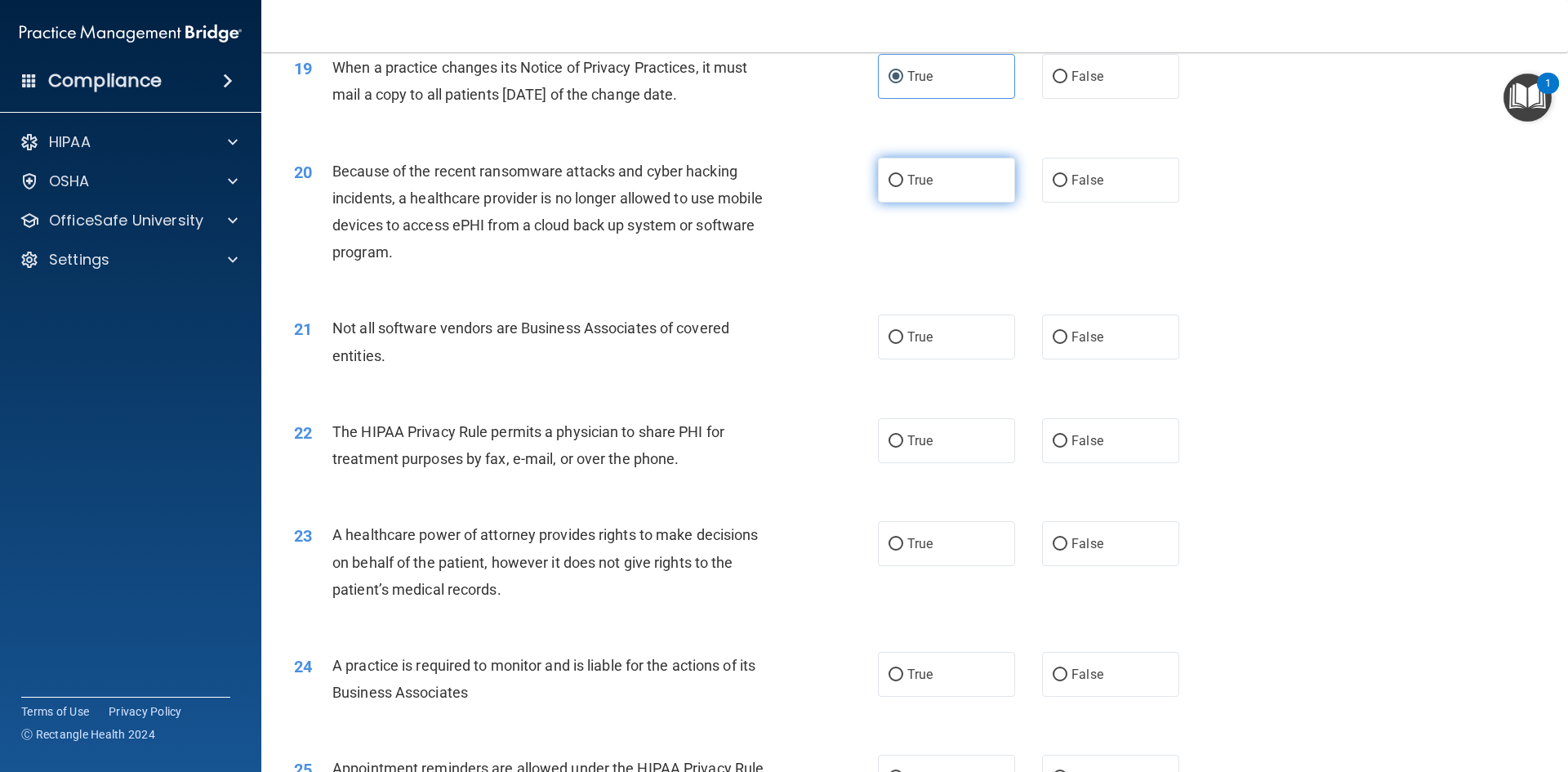
click at [949, 181] on label "True" at bounding box center [947, 180] width 137 height 45
click at [903, 181] on input "True" at bounding box center [895, 181] width 15 height 12
radio input "true"
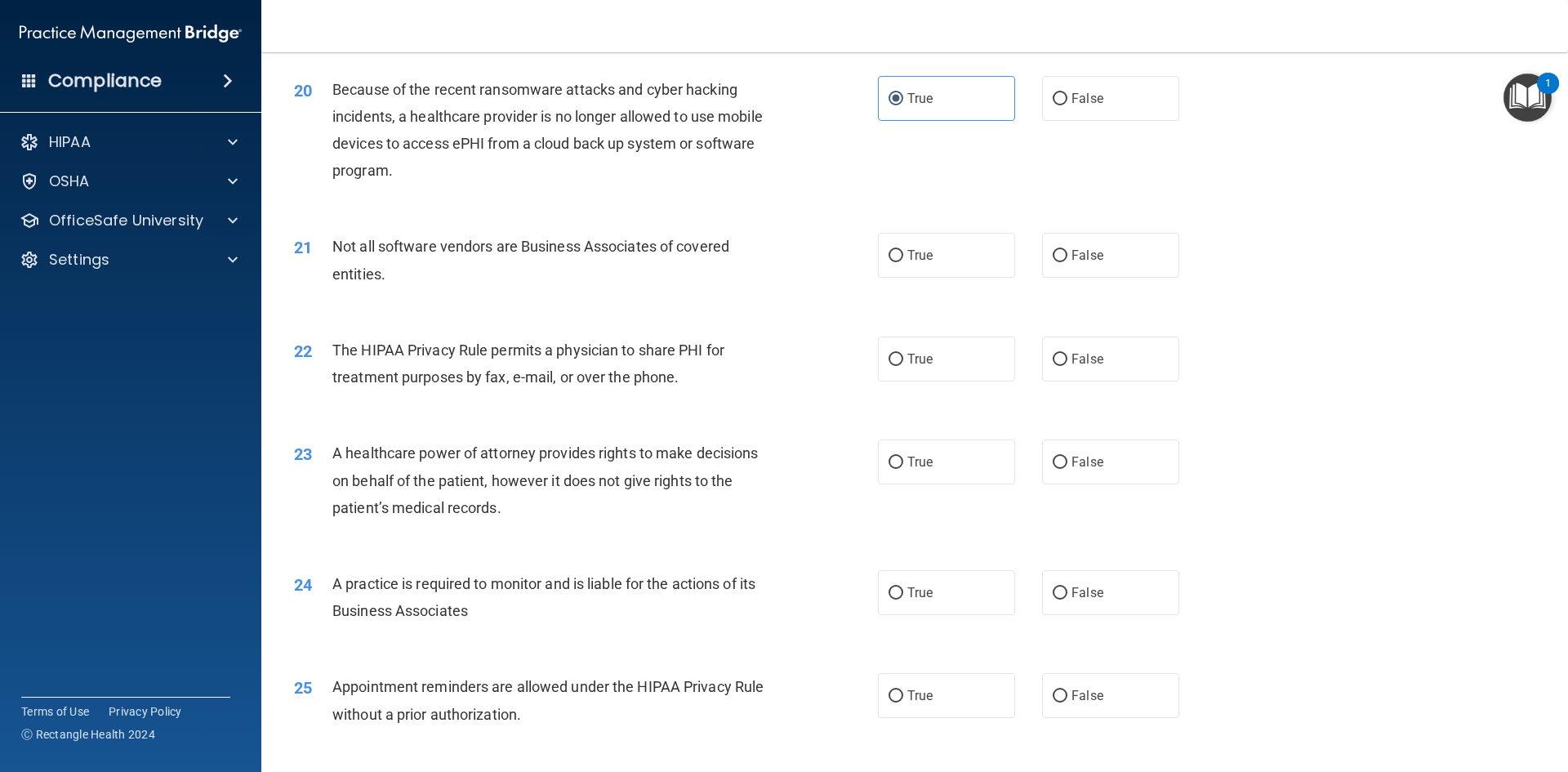
scroll to position [2451, 0]
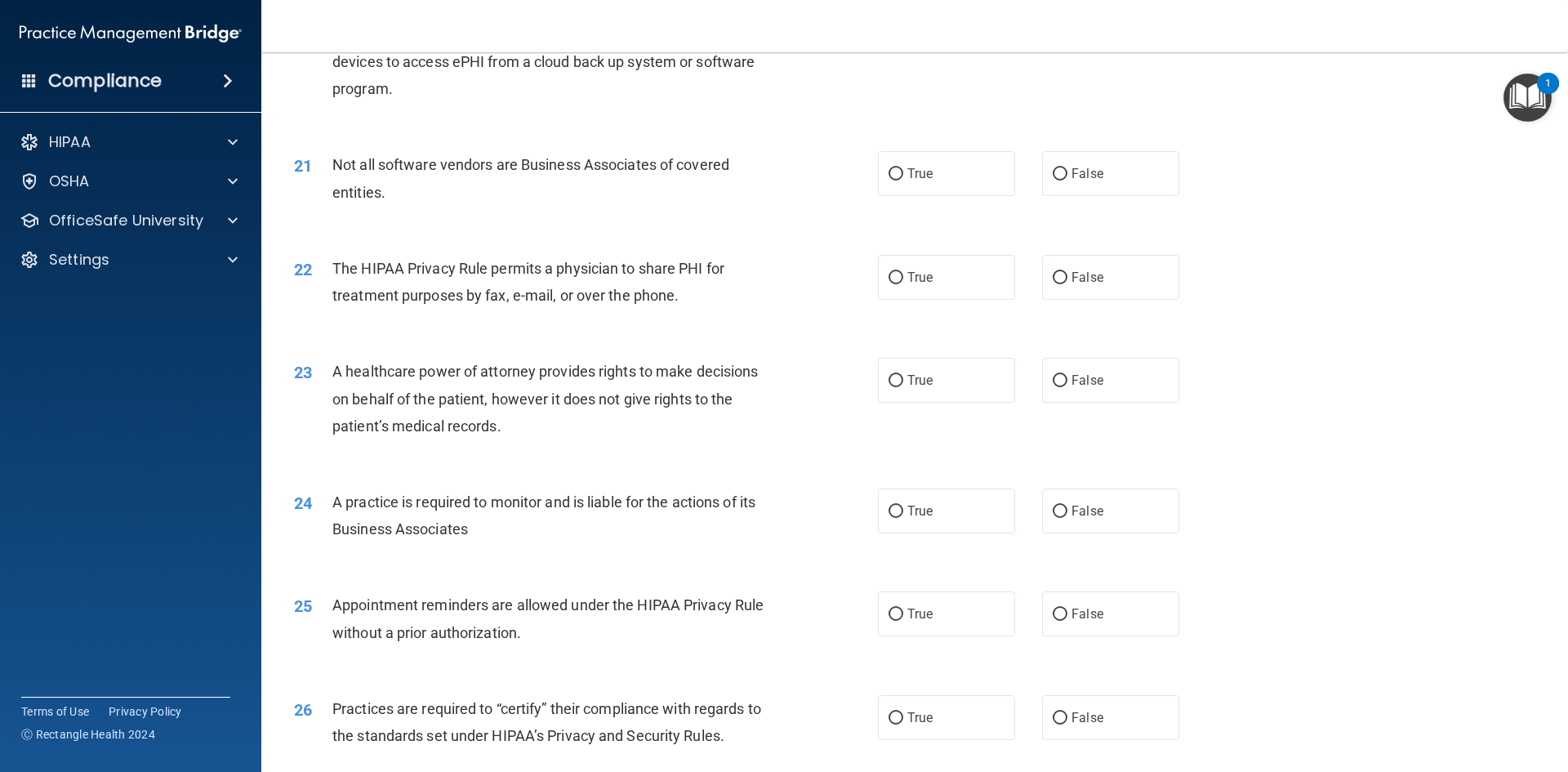
click at [857, 176] on div "21 Not all software vendors are Business Associates of covered entities." at bounding box center [586, 182] width 633 height 62
click at [913, 176] on span "True" at bounding box center [920, 174] width 25 height 16
click at [903, 176] on input "True" at bounding box center [895, 174] width 15 height 12
radio input "true"
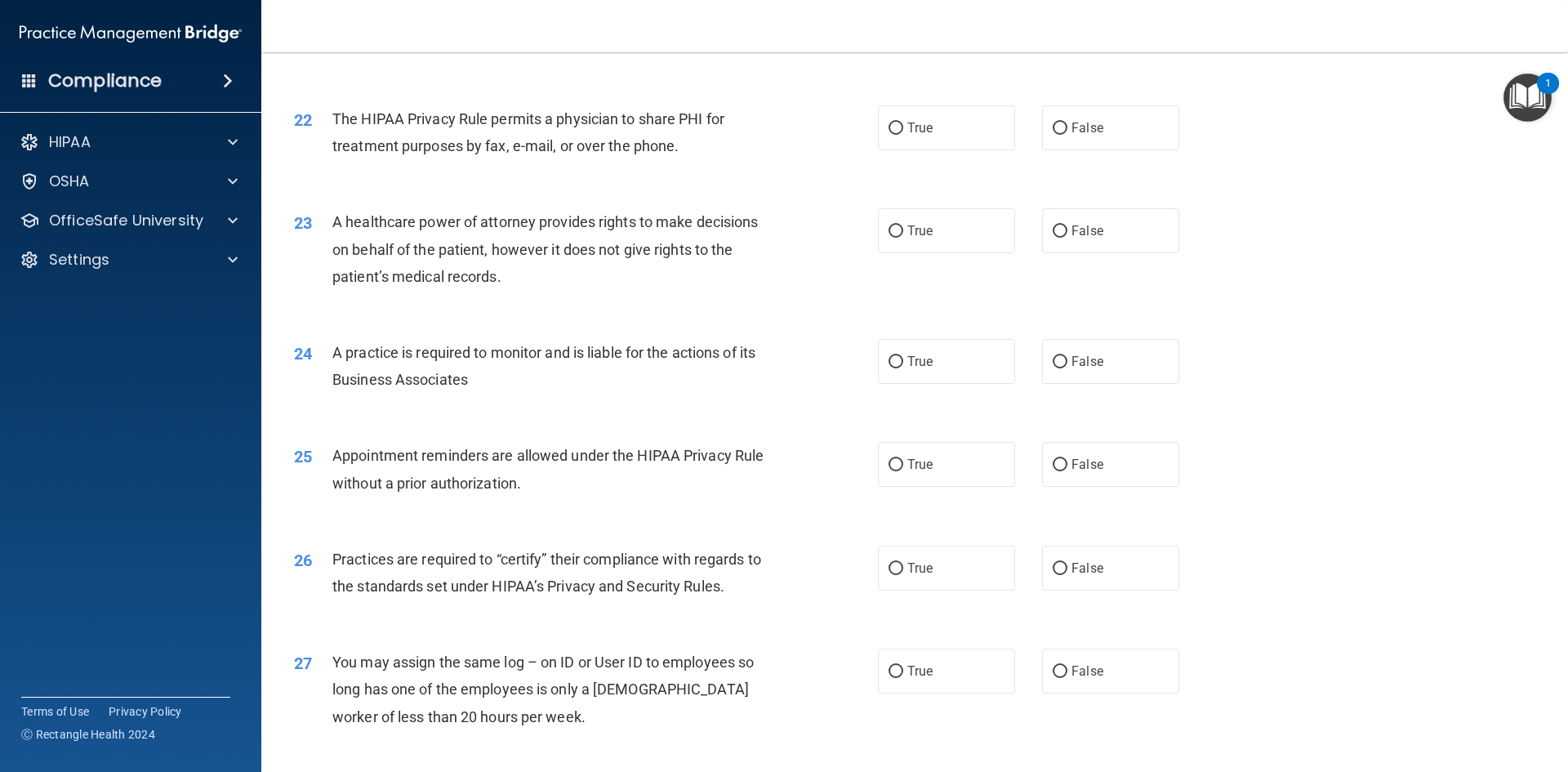
scroll to position [2614, 0]
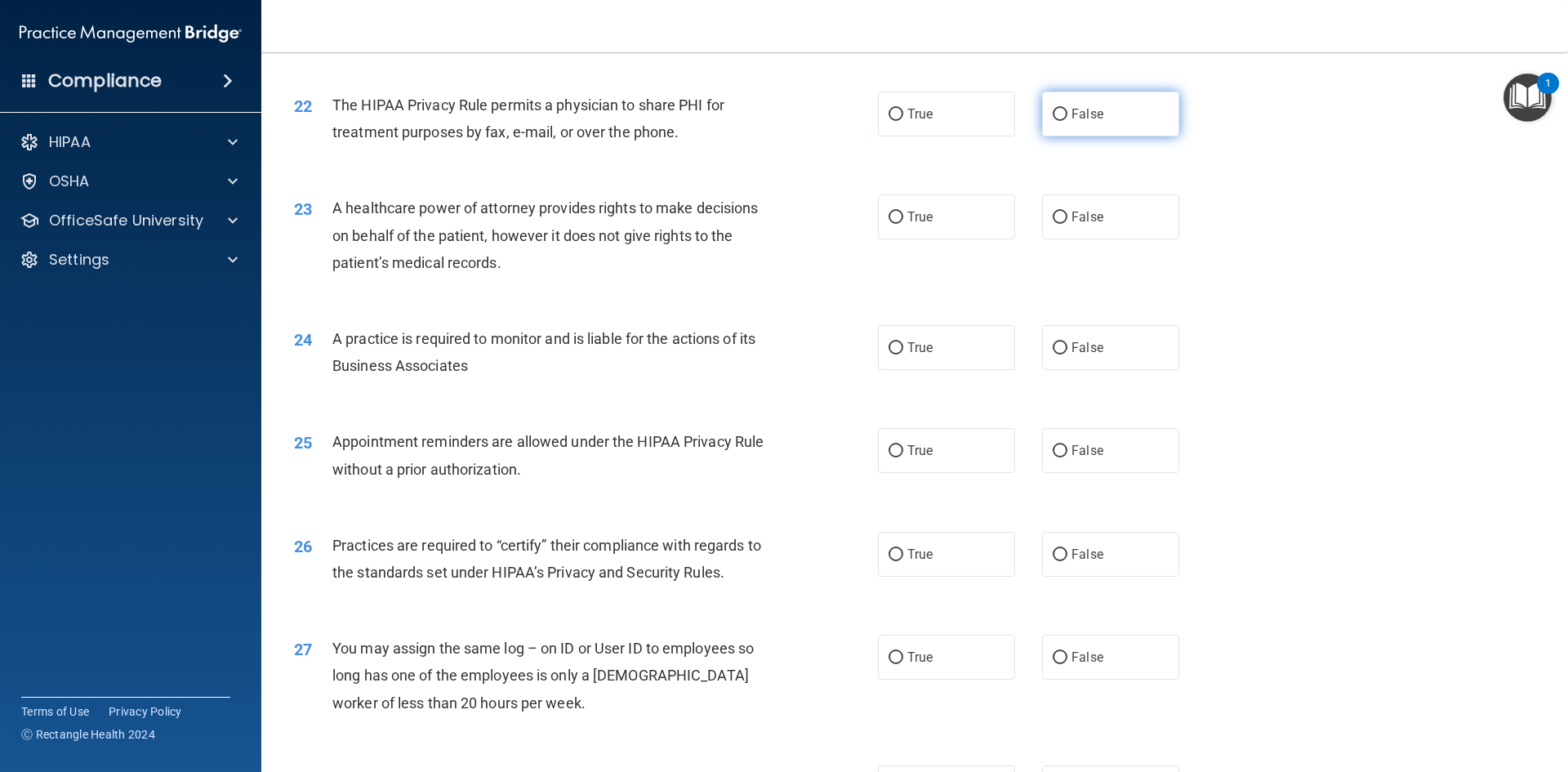
click at [1148, 123] on label "False" at bounding box center [1111, 114] width 137 height 45
click at [1068, 121] on input "False" at bounding box center [1060, 115] width 15 height 12
radio input "true"
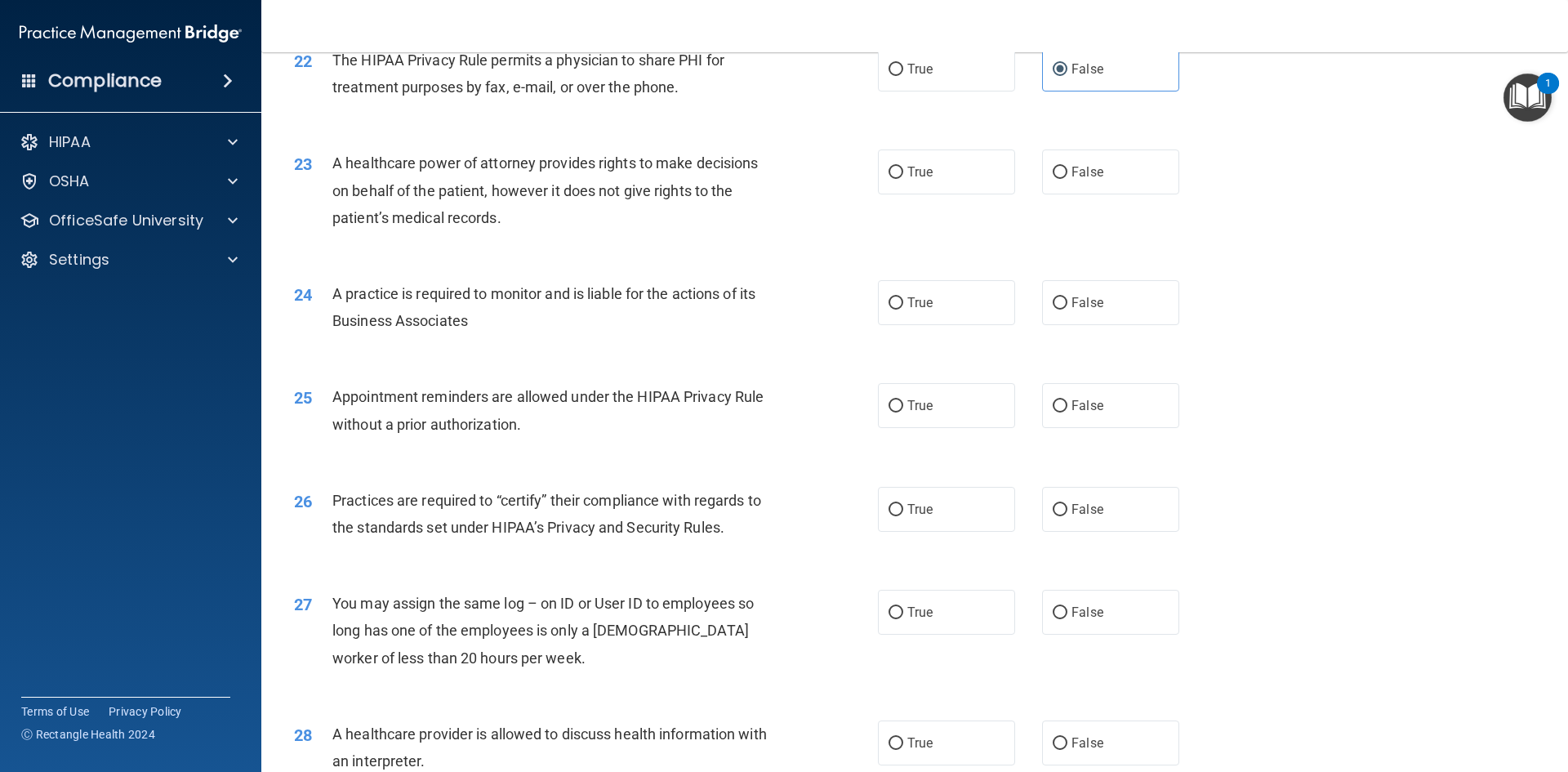
scroll to position [2695, 0]
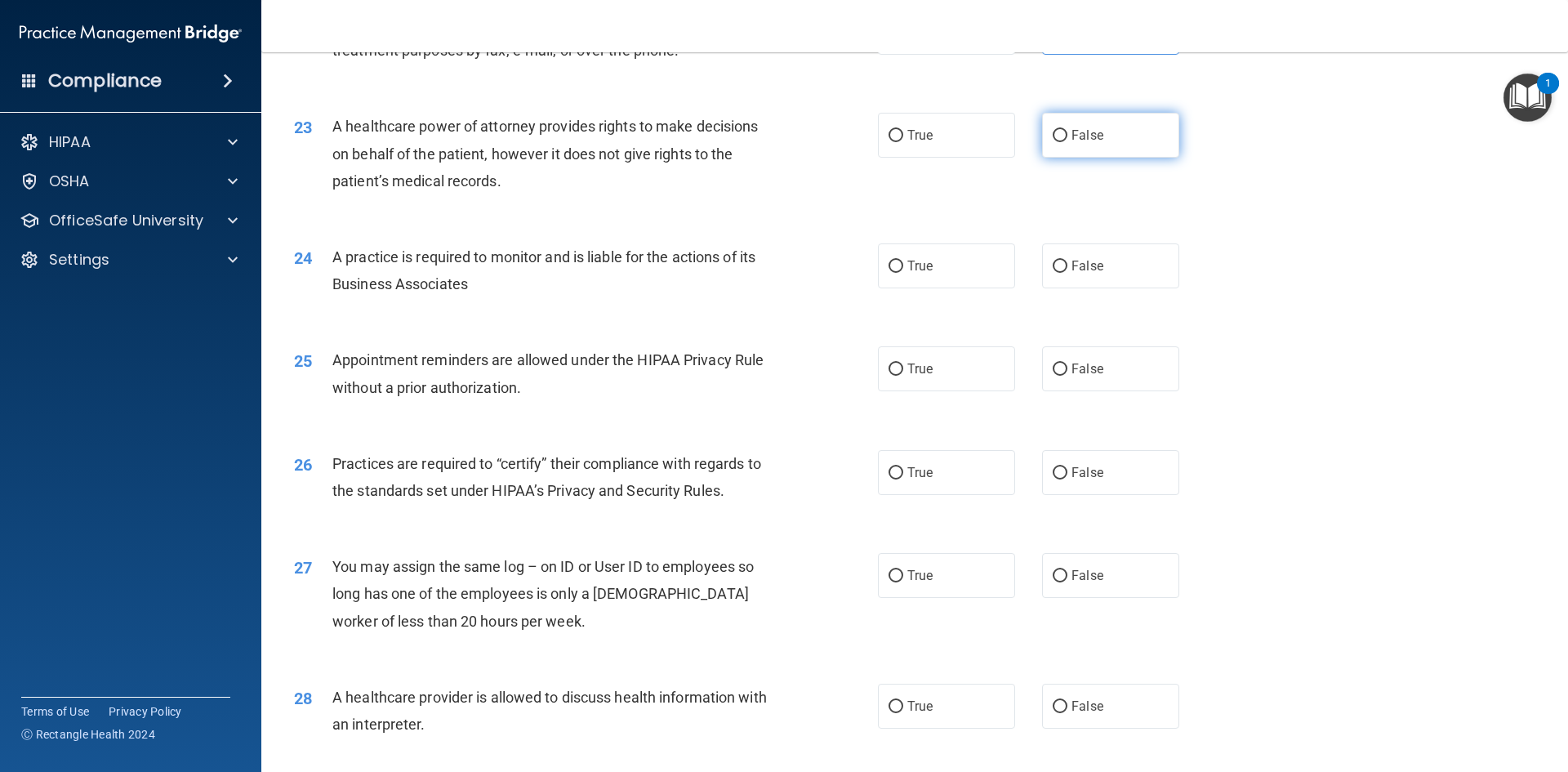
click at [1121, 121] on label "False" at bounding box center [1111, 136] width 137 height 45
click at [1068, 130] on input "False" at bounding box center [1060, 136] width 15 height 12
radio input "true"
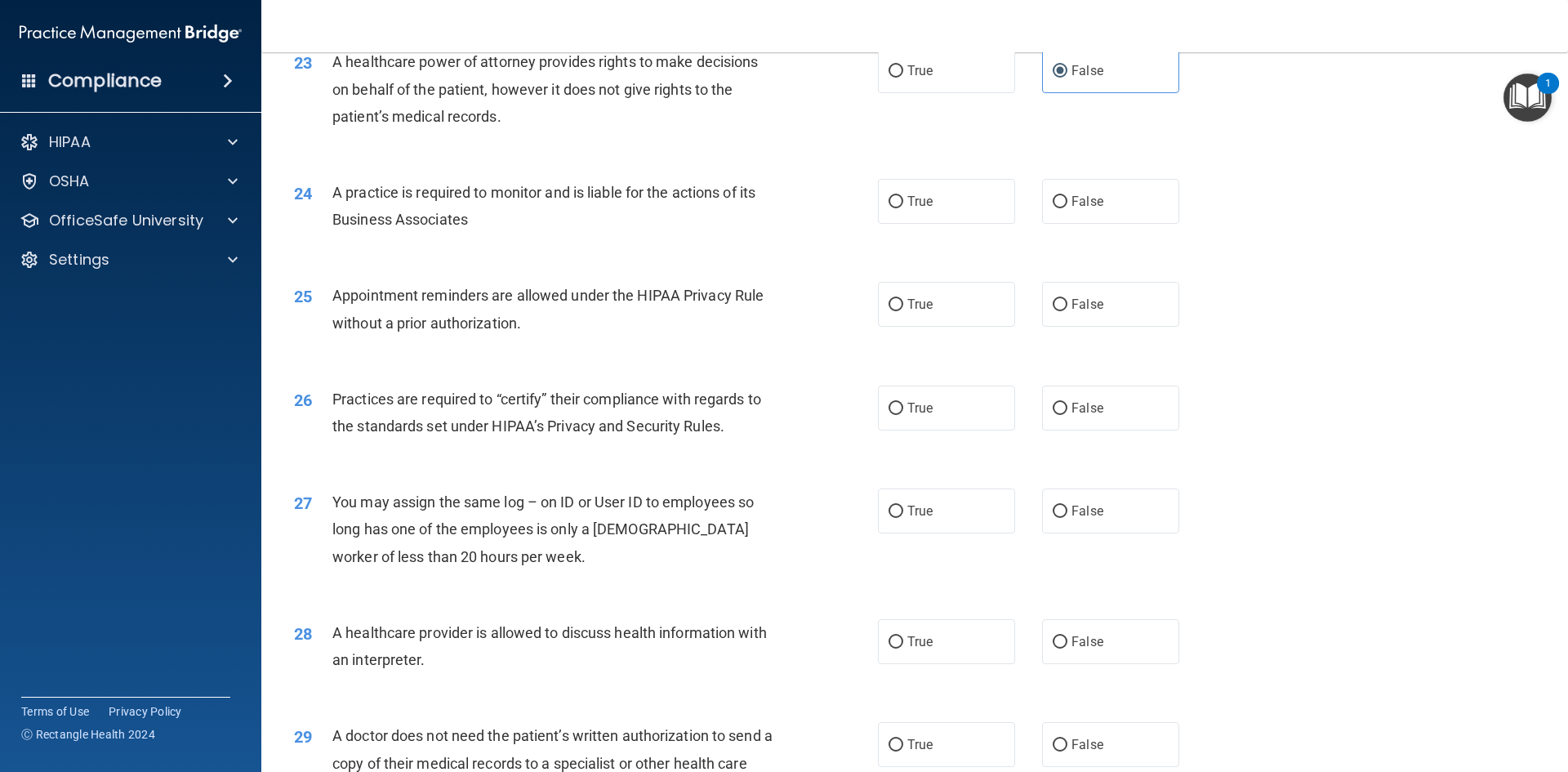
scroll to position [2859, 0]
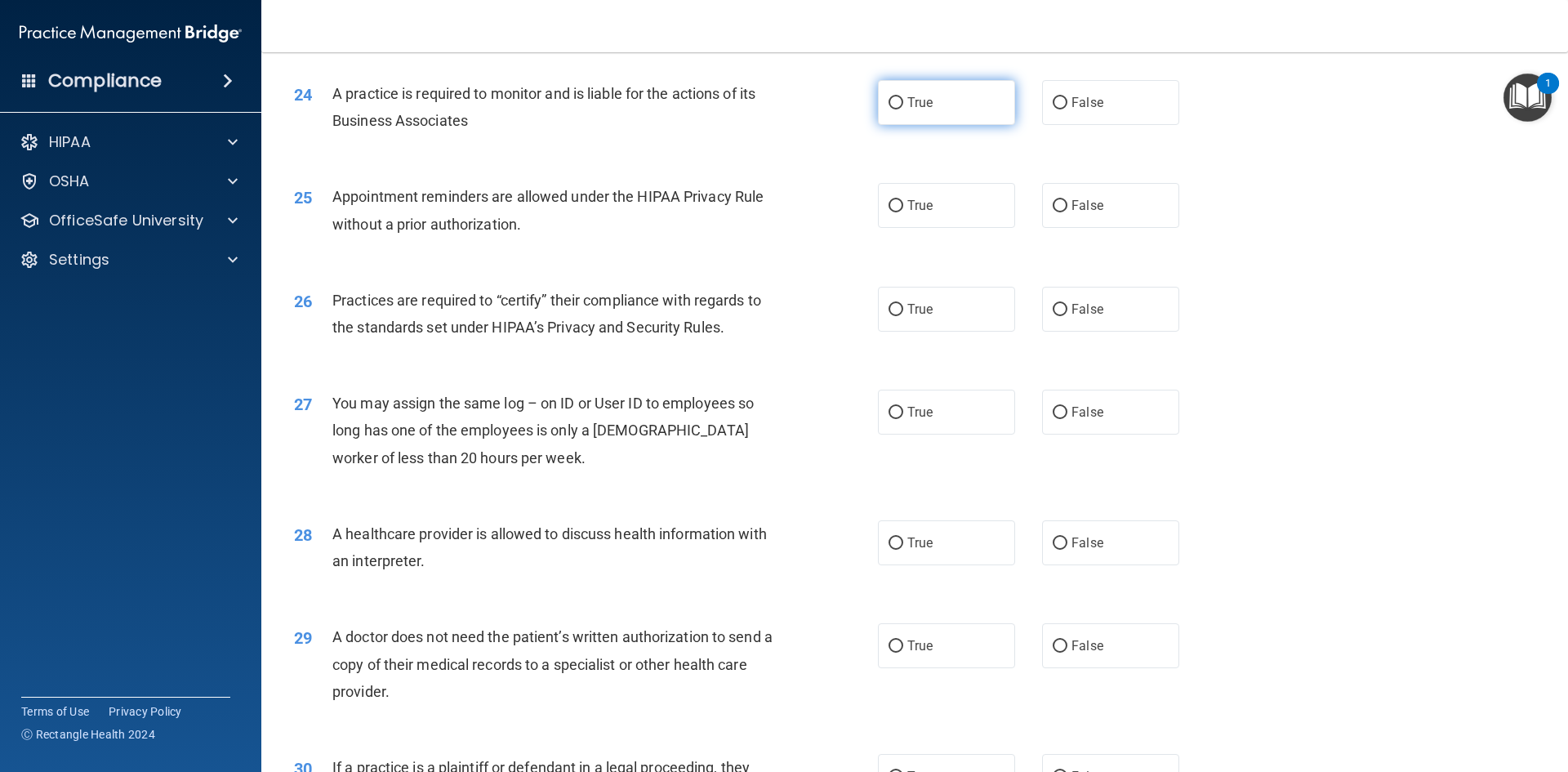
click at [920, 113] on label "True" at bounding box center [947, 103] width 137 height 45
click at [903, 110] on input "True" at bounding box center [895, 104] width 15 height 12
radio input "true"
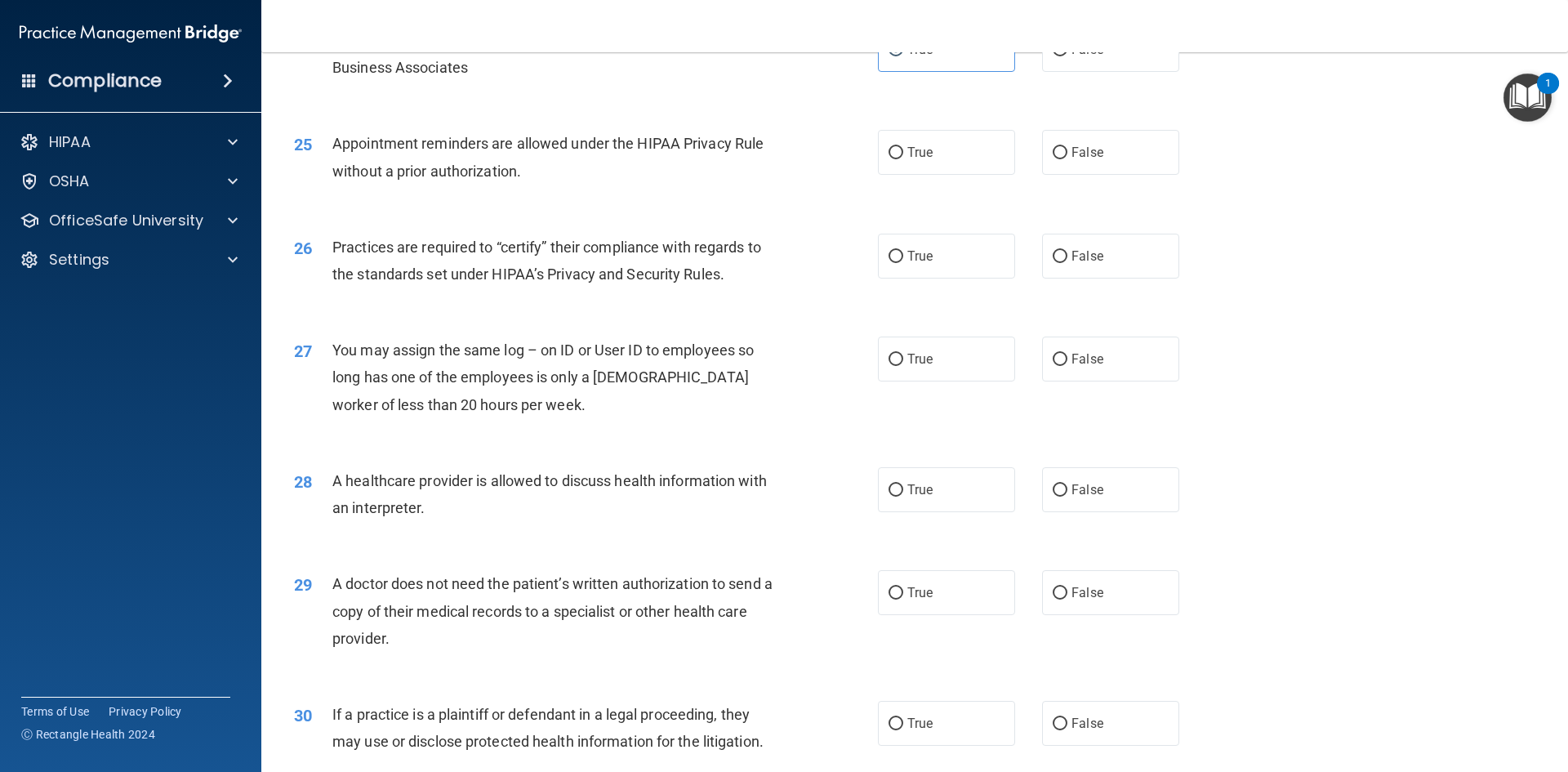
scroll to position [2941, 0]
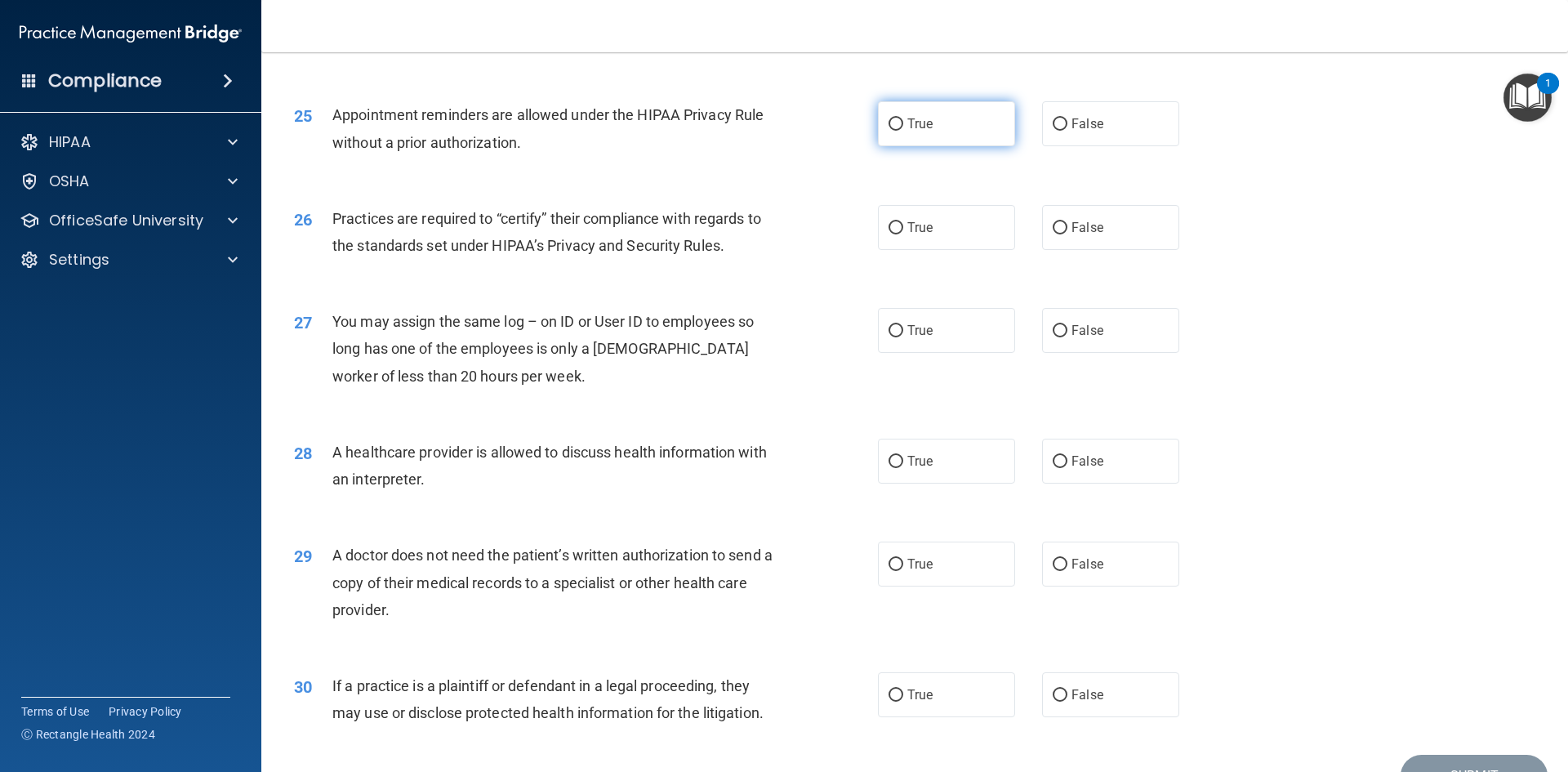
click at [889, 131] on label "True" at bounding box center [947, 124] width 137 height 45
click at [889, 131] on input "True" at bounding box center [895, 124] width 15 height 12
radio input "true"
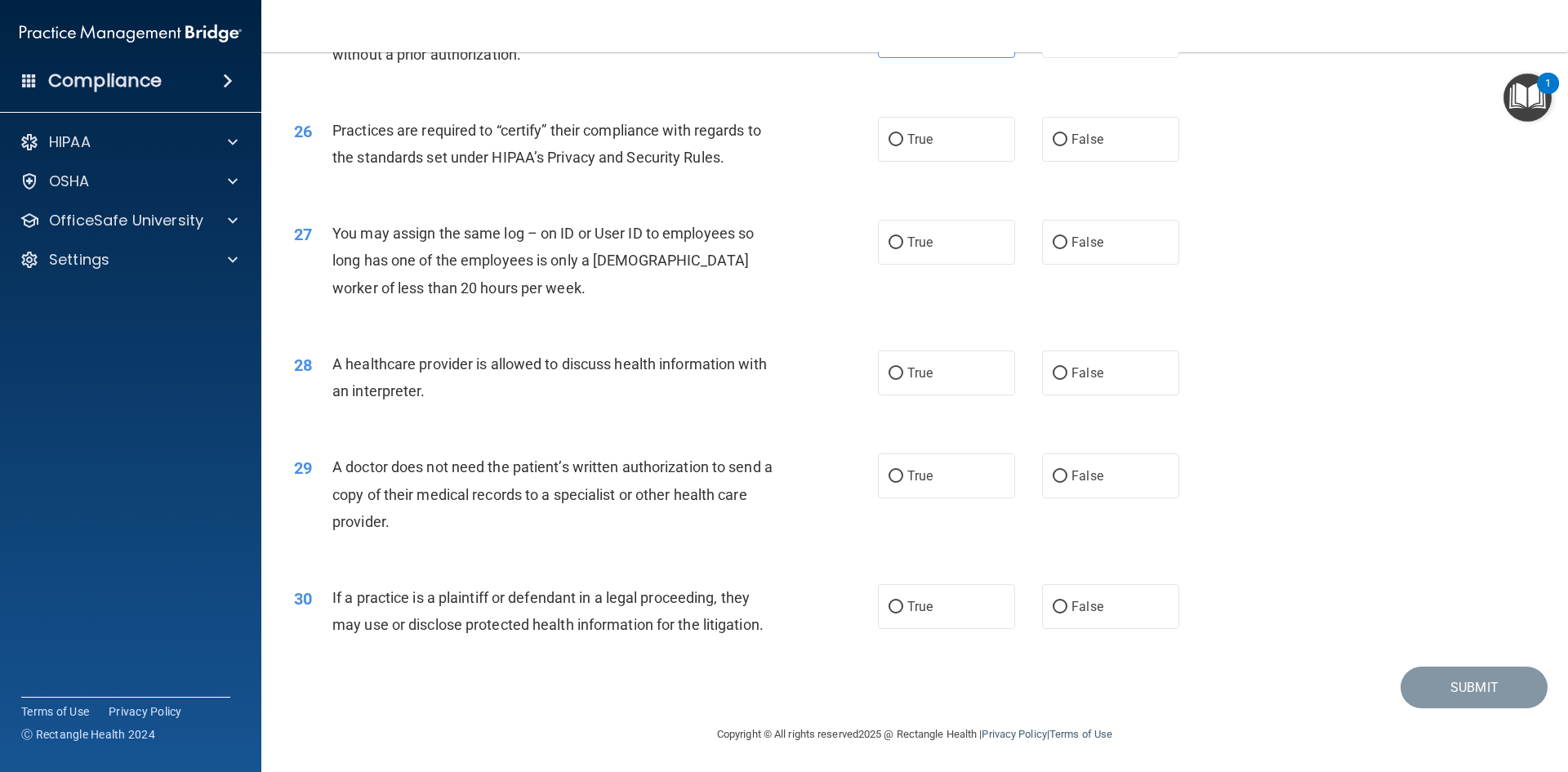
scroll to position [3031, 0]
click at [1030, 238] on div "True False" at bounding box center [1042, 241] width 329 height 45
drag, startPoint x: 1058, startPoint y: 238, endPoint x: 1018, endPoint y: 259, distance: 45.2
click at [1060, 238] on label "False" at bounding box center [1111, 241] width 137 height 45
click at [1060, 238] on input "False" at bounding box center [1060, 241] width 15 height 12
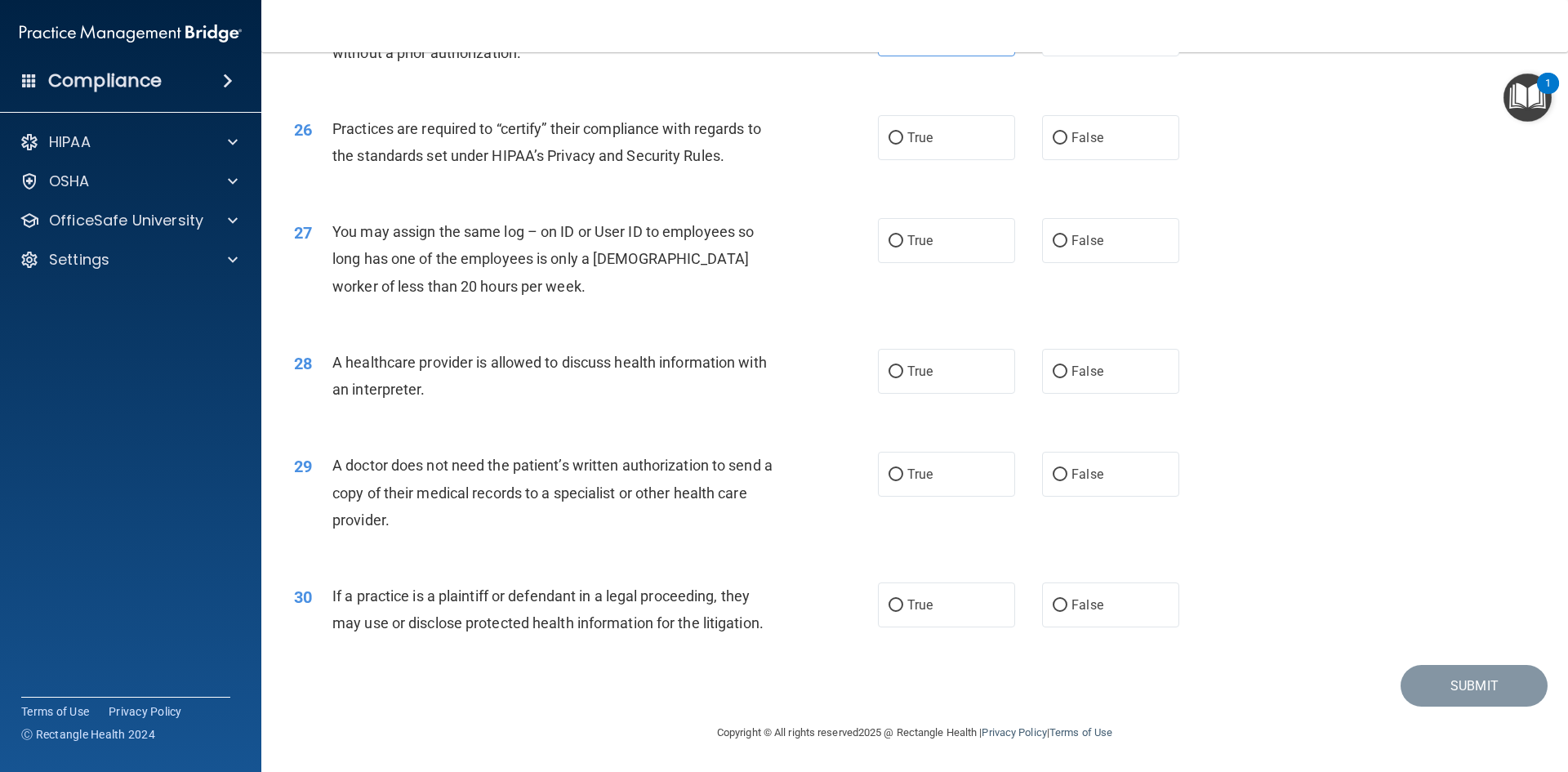
radio input "true"
click at [1124, 375] on label "False" at bounding box center [1111, 372] width 137 height 45
click at [1068, 375] on input "False" at bounding box center [1060, 372] width 15 height 12
radio input "true"
click at [1006, 372] on label "True" at bounding box center [947, 372] width 137 height 45
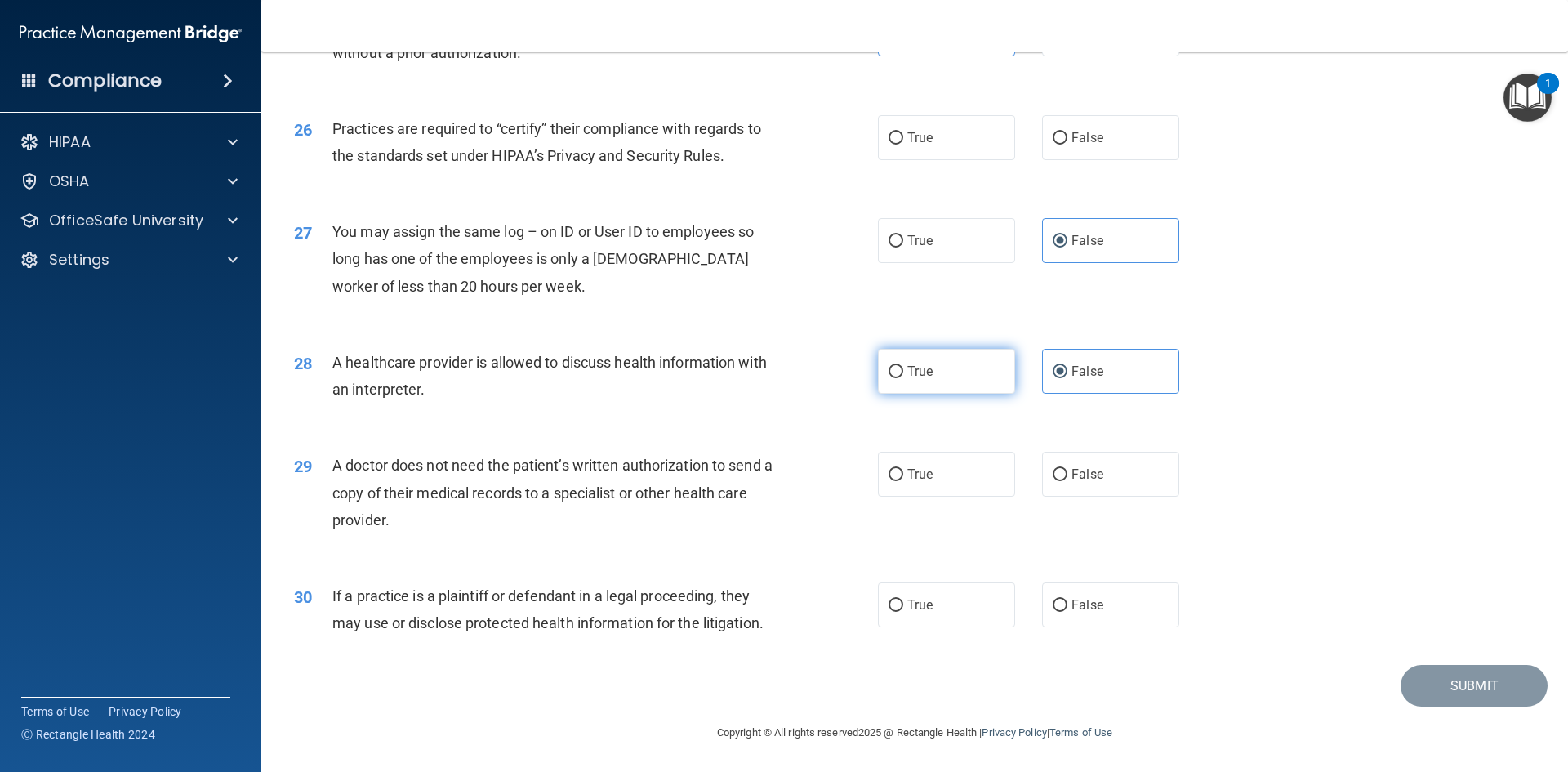
click at [903, 372] on input "True" at bounding box center [895, 372] width 15 height 12
radio input "true"
radio input "false"
click at [1107, 460] on label "False" at bounding box center [1111, 474] width 137 height 45
click at [1068, 469] on input "False" at bounding box center [1060, 475] width 15 height 12
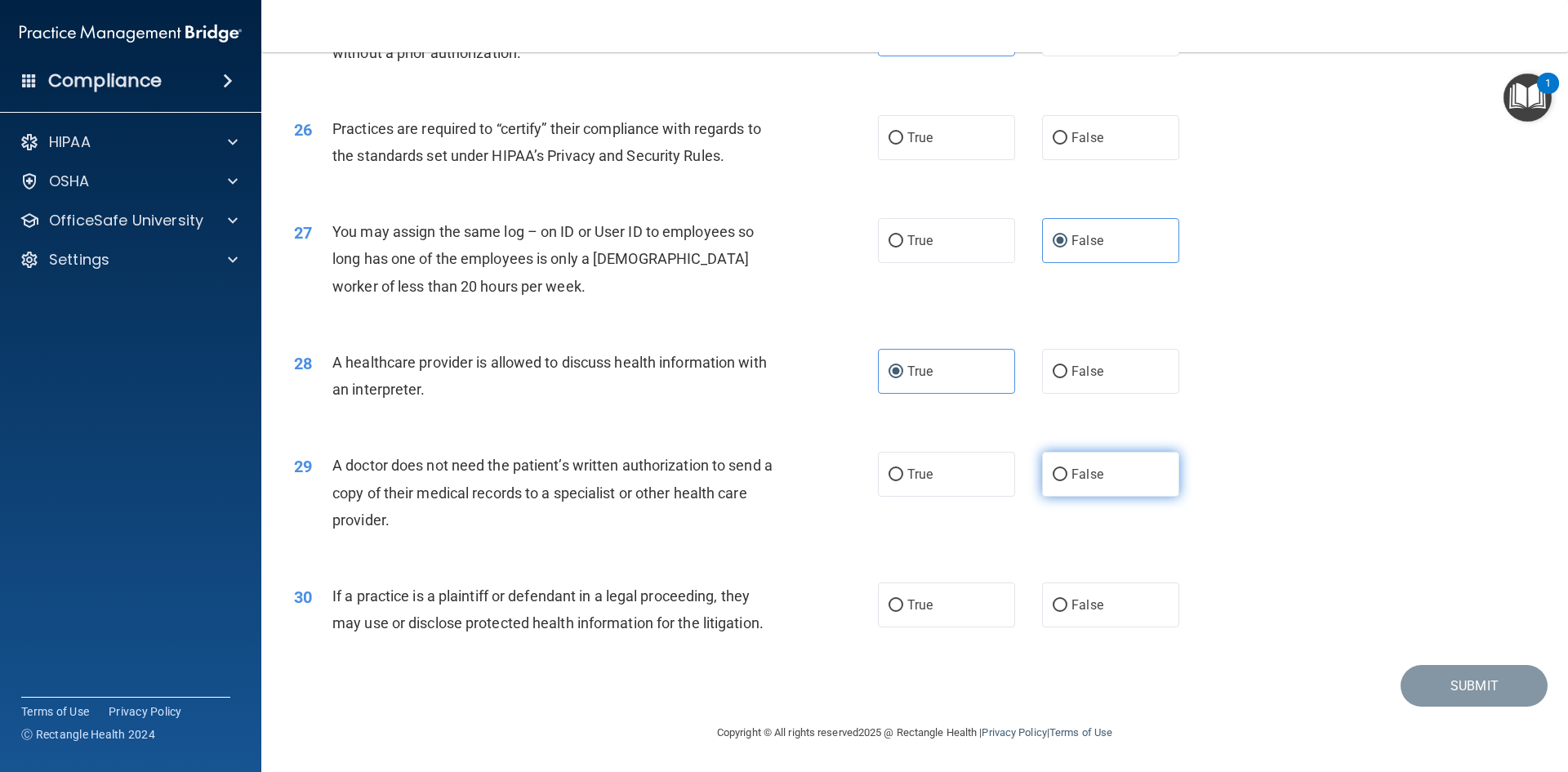
radio input "true"
click at [962, 605] on label "True" at bounding box center [947, 605] width 137 height 45
click at [903, 605] on input "True" at bounding box center [895, 606] width 15 height 12
radio input "true"
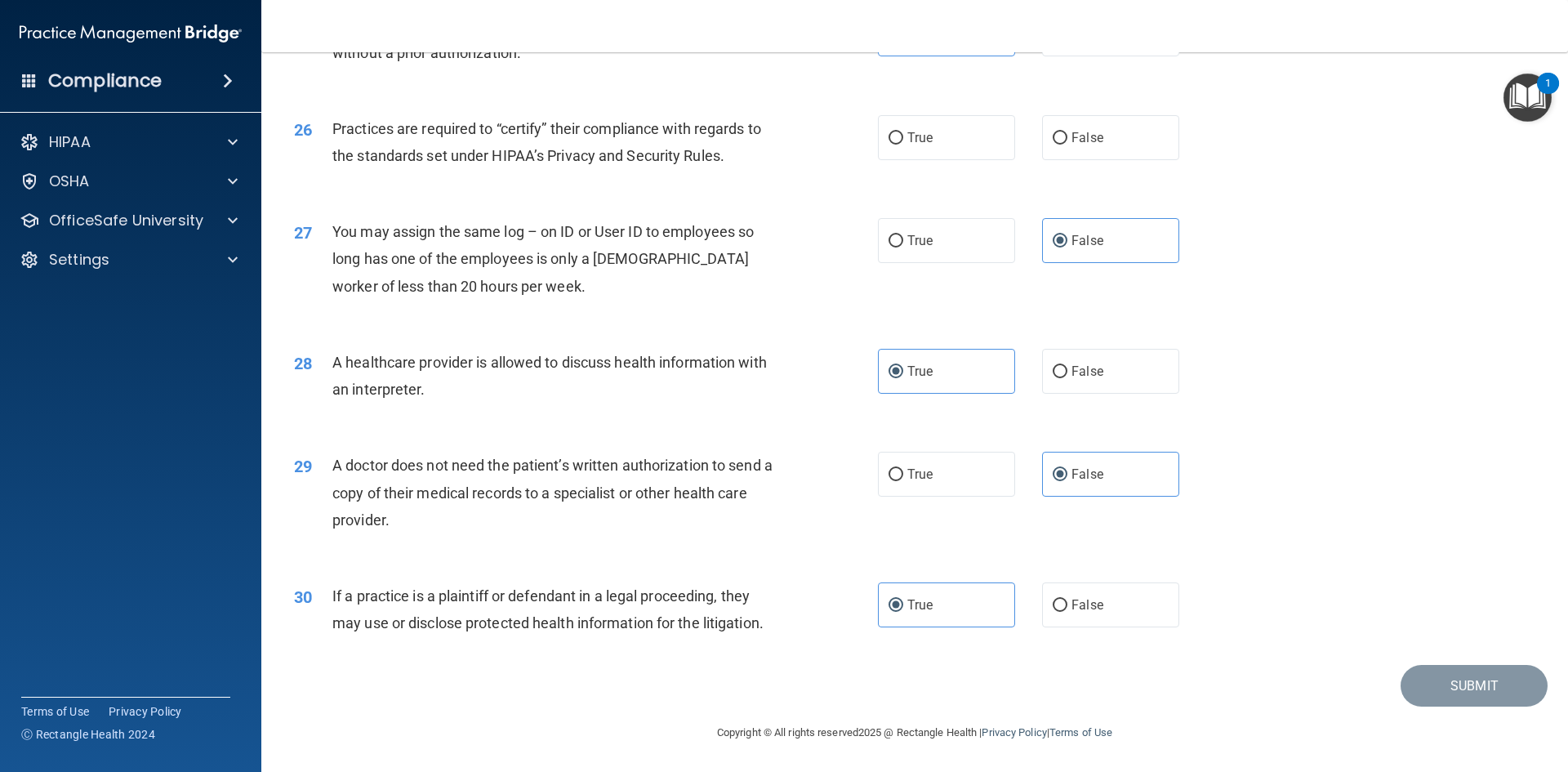
click at [1278, 606] on div "30 If a practice is a plaintiff or defendant in a legal proceeding, they may us…" at bounding box center [915, 614] width 1266 height 103
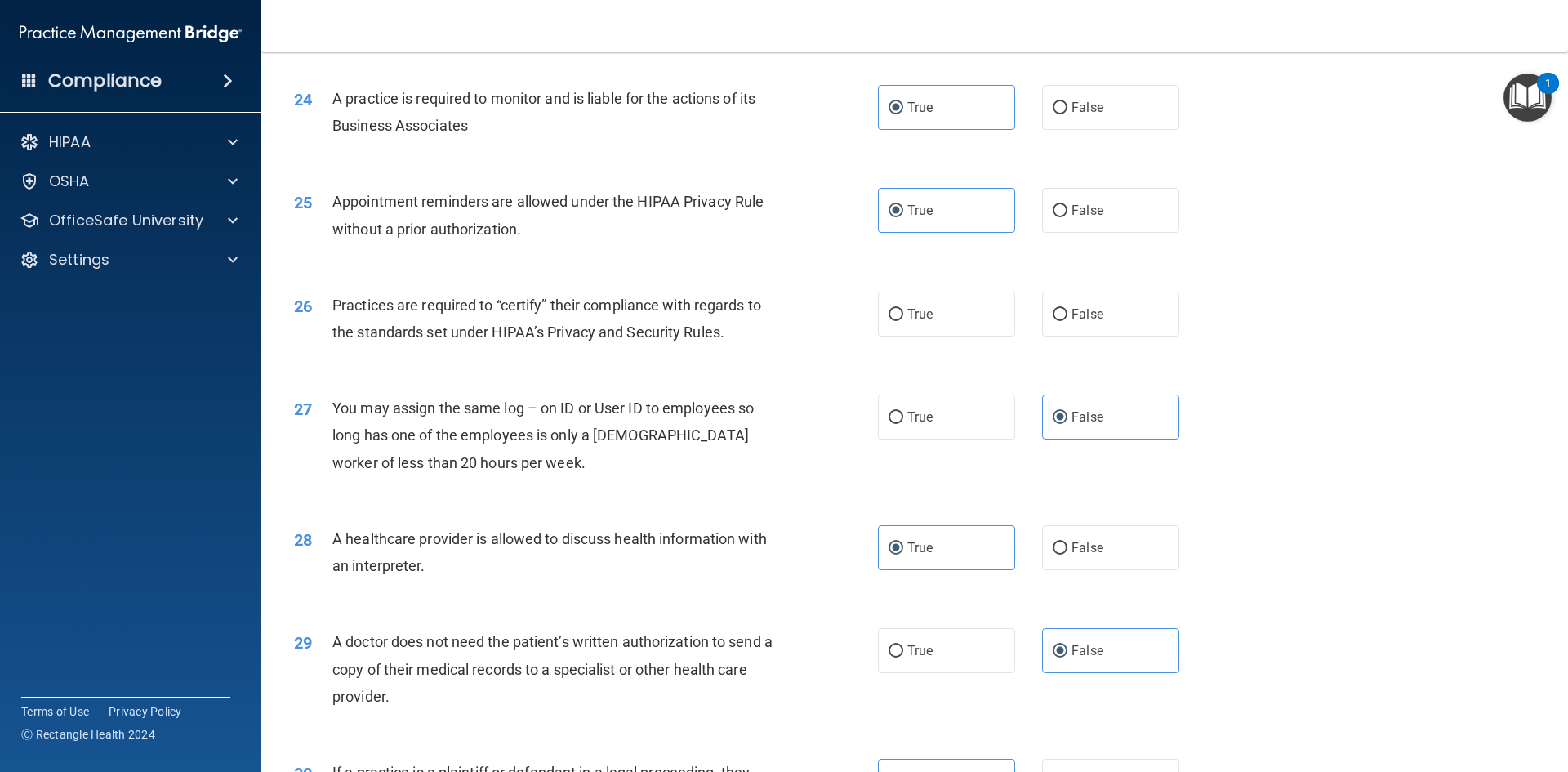
scroll to position [2859, 0]
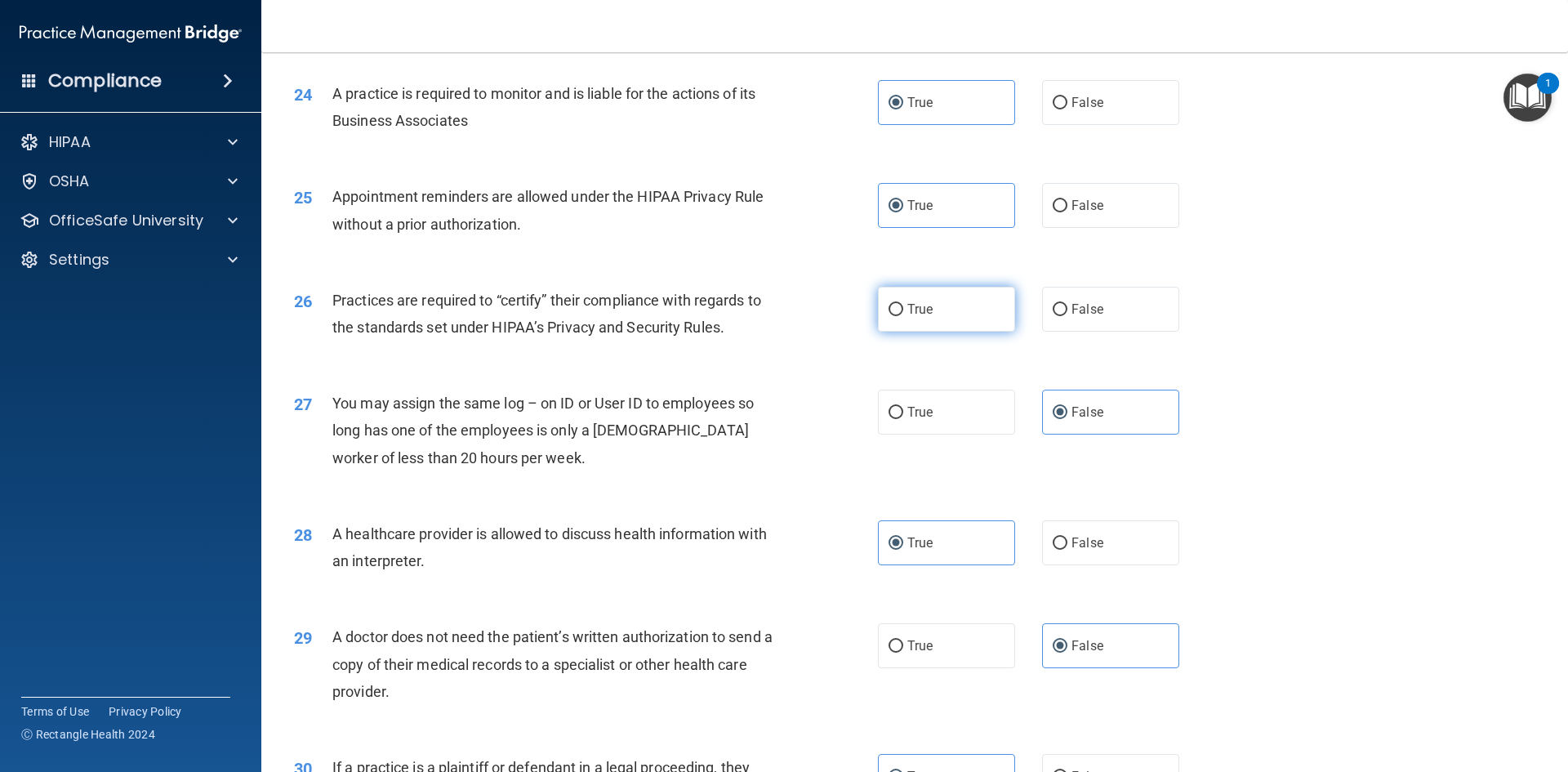
click at [943, 321] on label "True" at bounding box center [947, 309] width 137 height 45
click at [903, 316] on input "True" at bounding box center [895, 310] width 15 height 12
radio input "true"
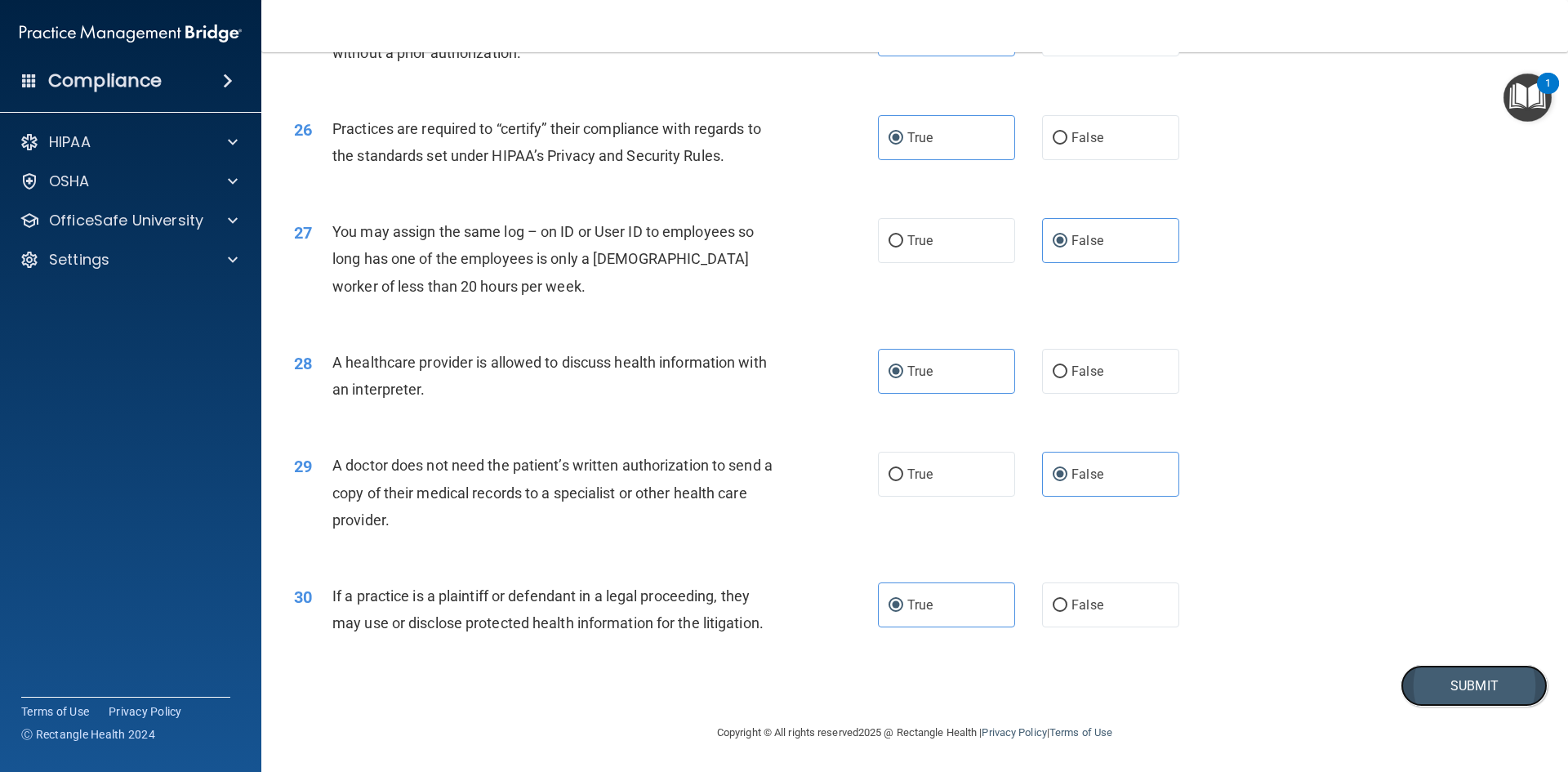
click at [1449, 679] on button "Submit" at bounding box center [1474, 686] width 147 height 42
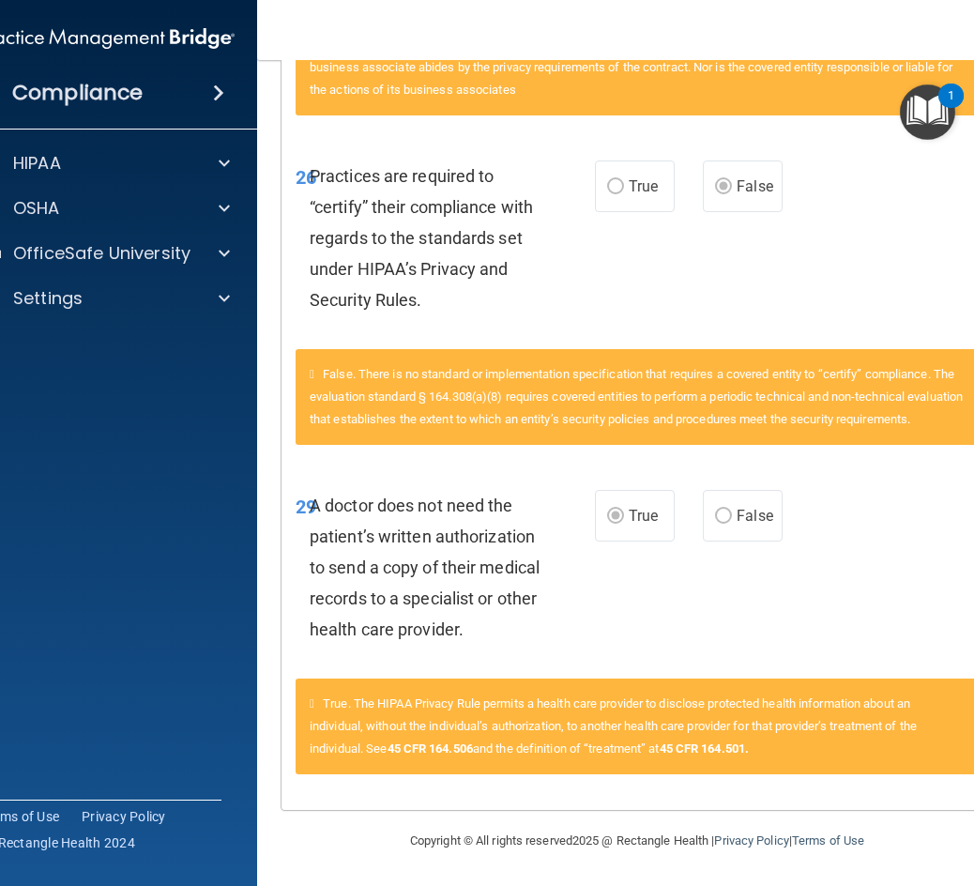
scroll to position [5003, 0]
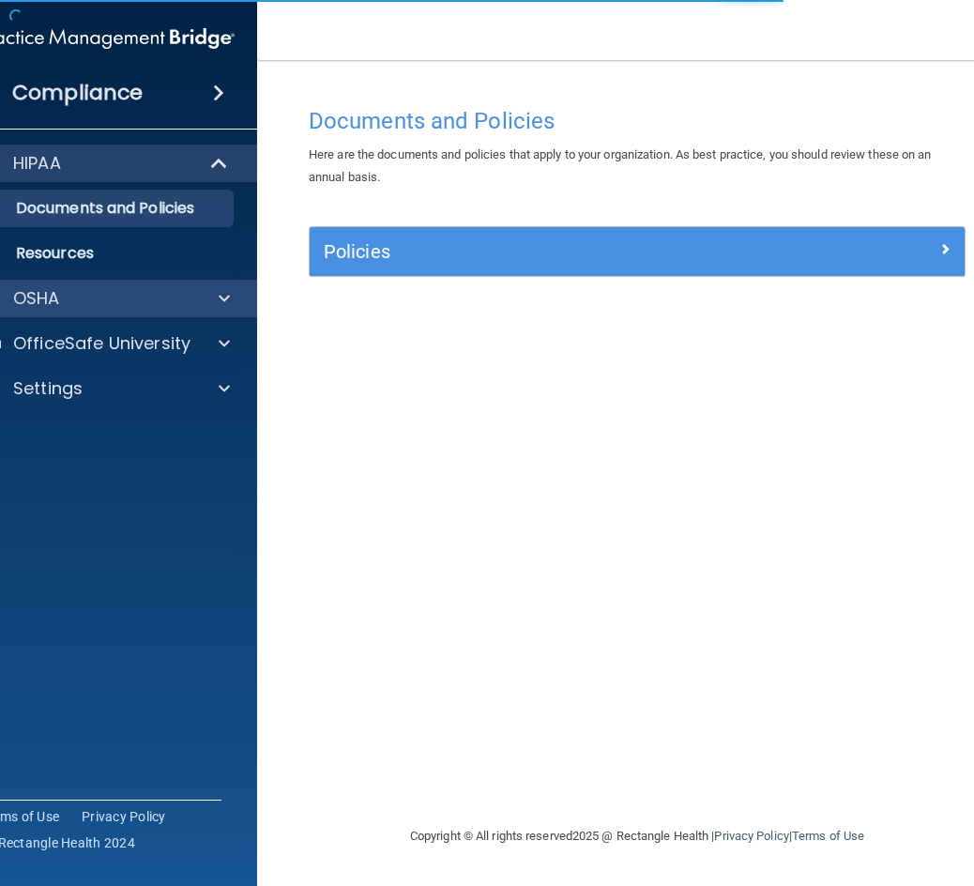
click at [150, 310] on div "OSHA" at bounding box center [107, 299] width 301 height 38
click at [185, 294] on div "OSHA" at bounding box center [81, 298] width 233 height 23
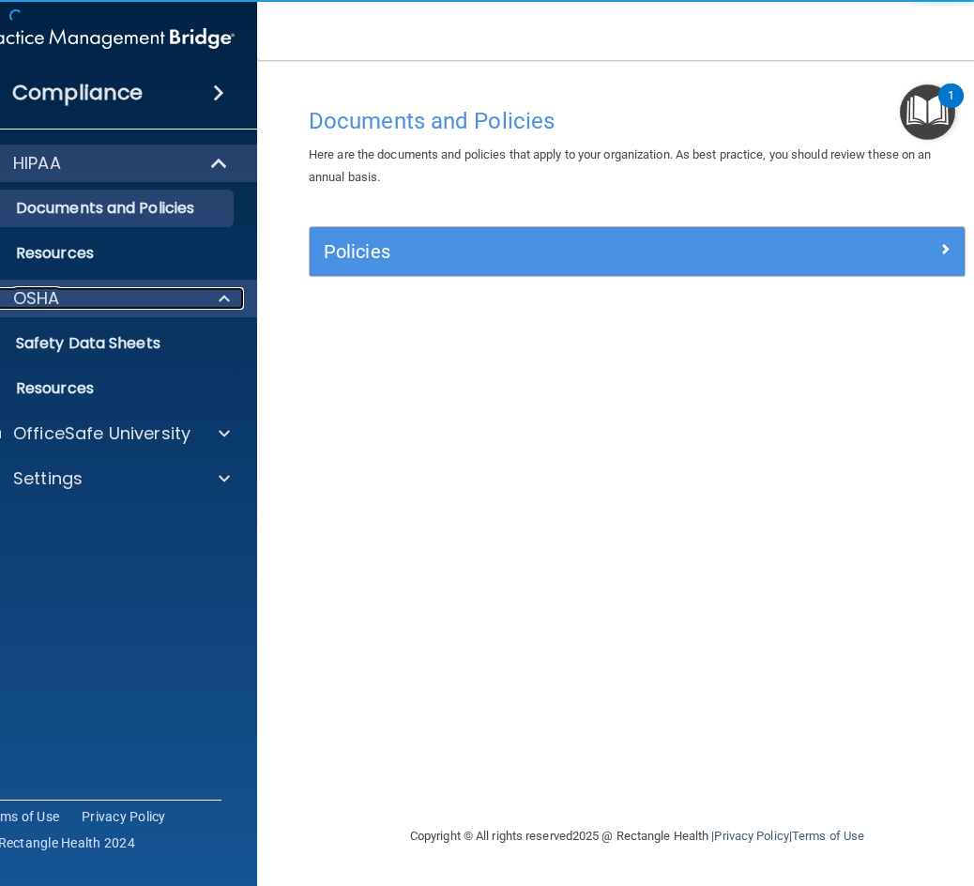
click at [104, 309] on div "OSHA" at bounding box center [81, 298] width 233 height 23
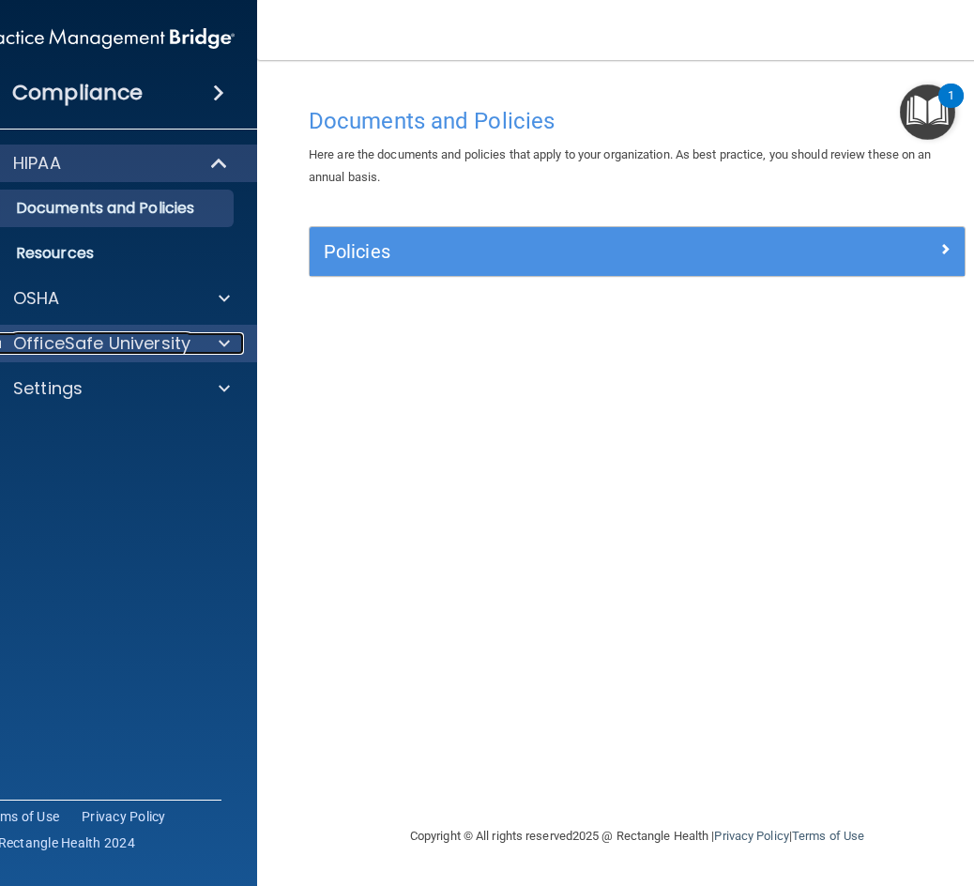
click at [96, 335] on p "OfficeSafe University" at bounding box center [101, 343] width 177 height 23
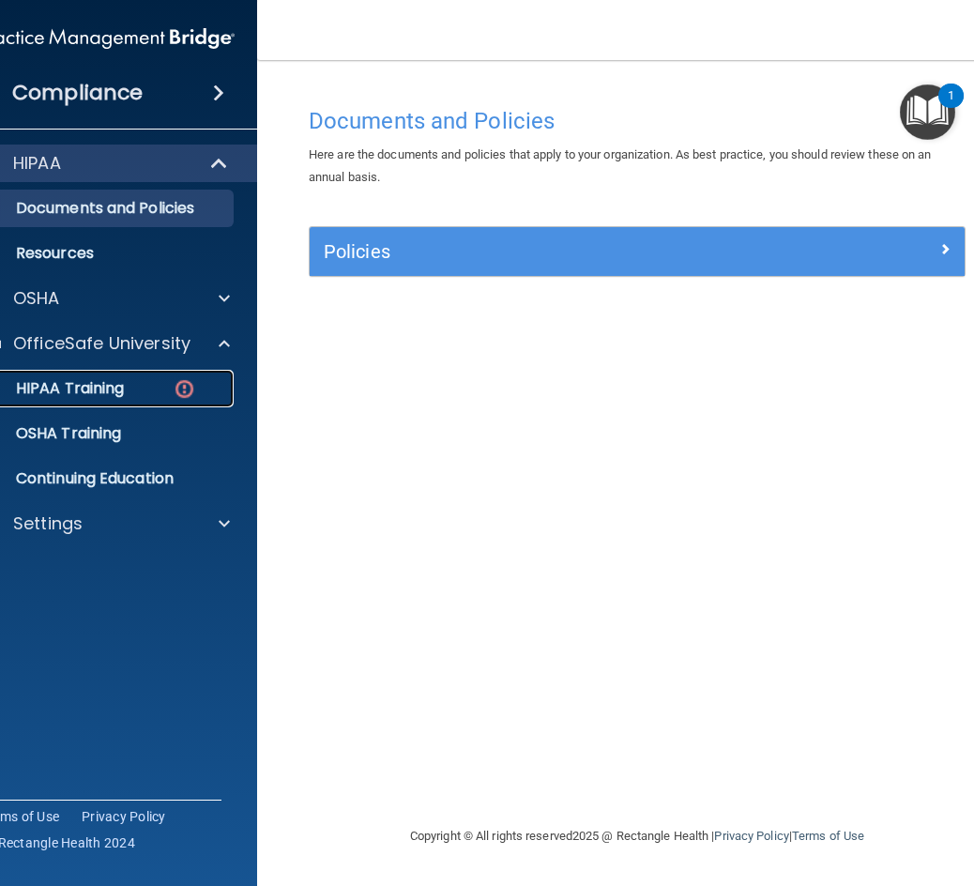
click at [113, 390] on p "HIPAA Training" at bounding box center [46, 388] width 155 height 19
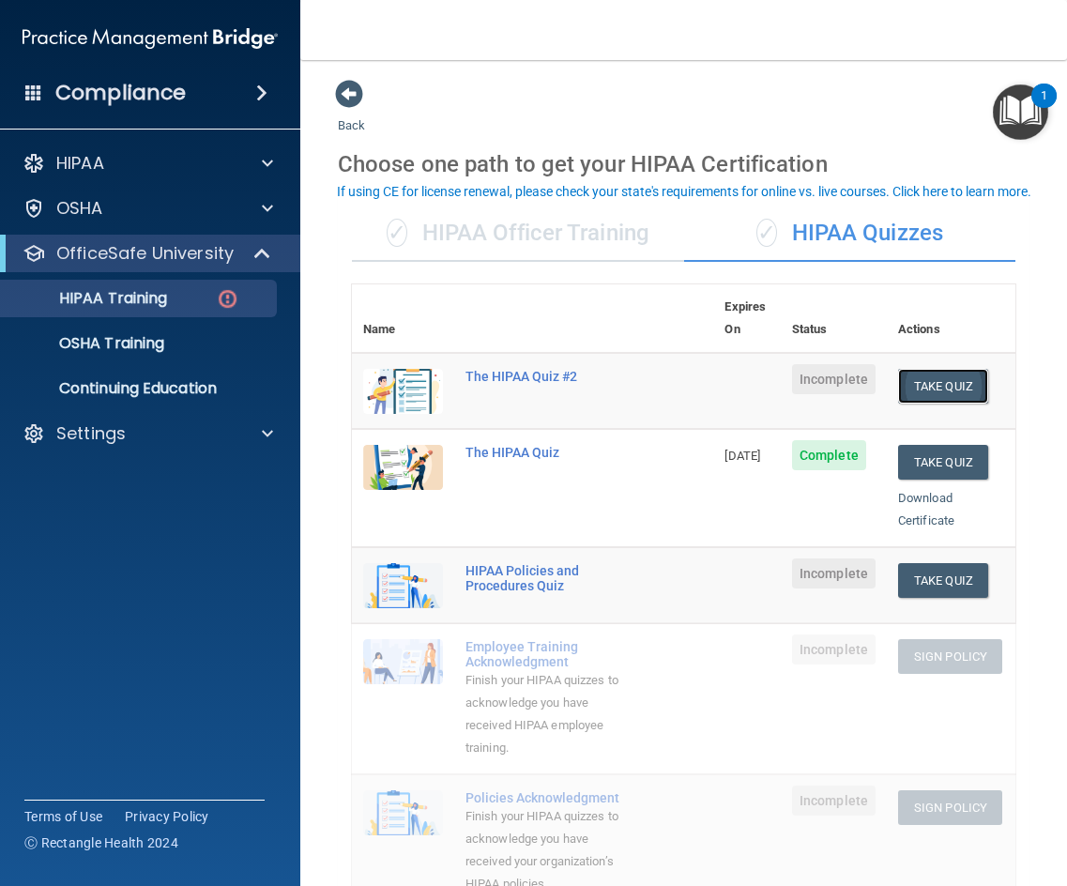
click at [922, 372] on button "Take Quiz" at bounding box center [943, 386] width 90 height 35
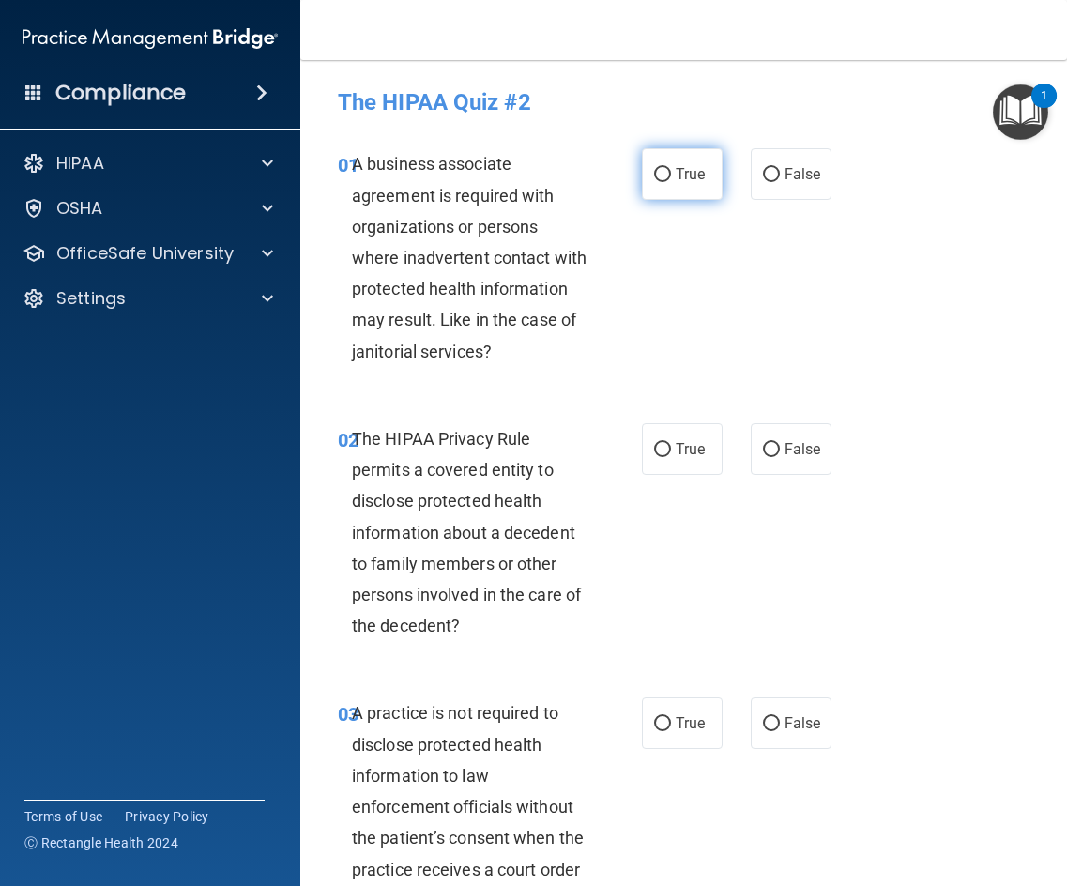
click at [679, 170] on span "True" at bounding box center [690, 174] width 29 height 18
click at [671, 170] on input "True" at bounding box center [662, 175] width 17 height 14
radio input "true"
click at [797, 174] on span "False" at bounding box center [803, 174] width 37 height 18
click at [780, 174] on input "False" at bounding box center [771, 175] width 17 height 14
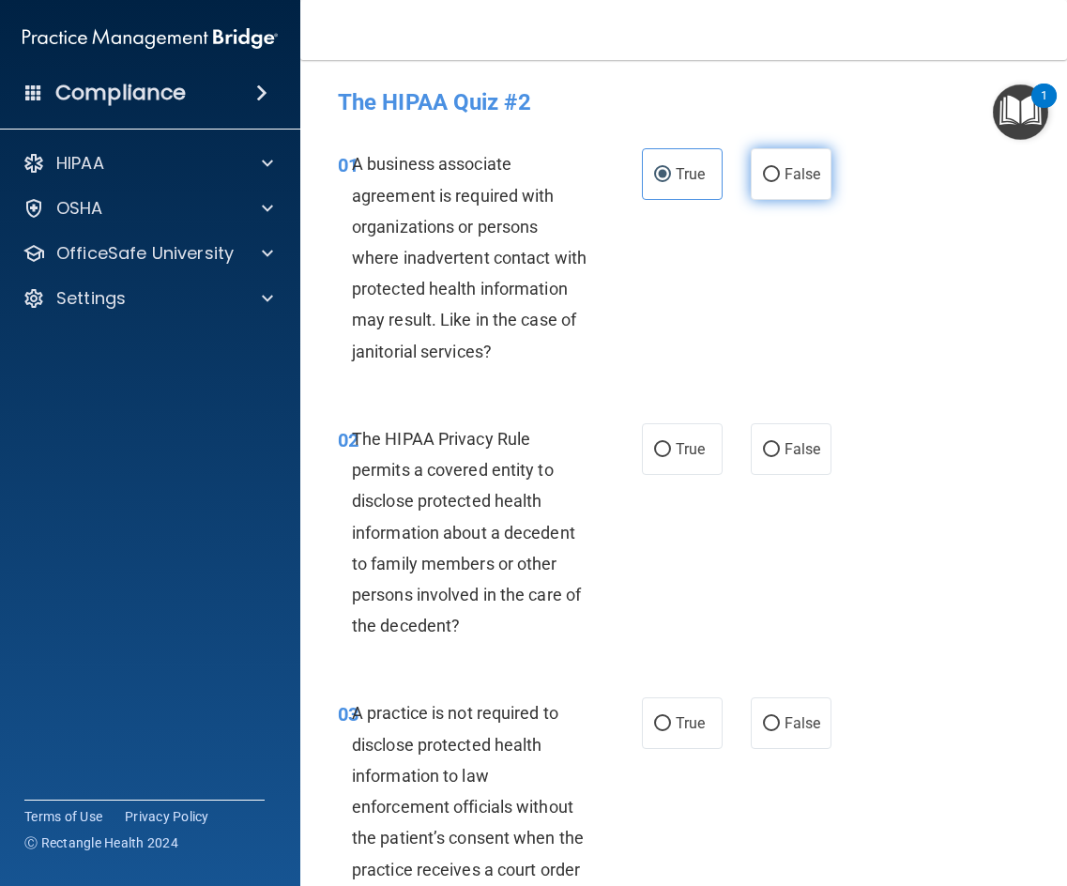
radio input "true"
radio input "false"
click at [683, 447] on span "True" at bounding box center [690, 449] width 29 height 18
click at [671, 447] on input "True" at bounding box center [662, 450] width 17 height 14
radio input "true"
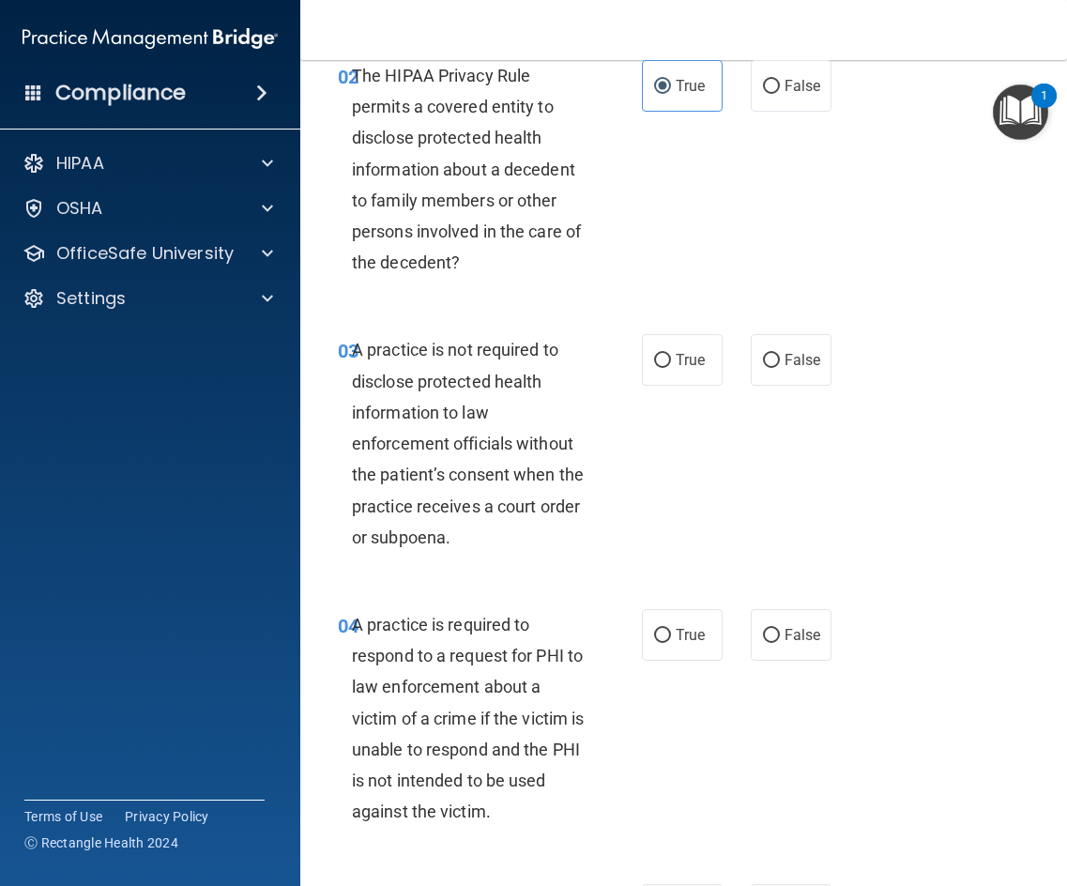
scroll to position [375, 0]
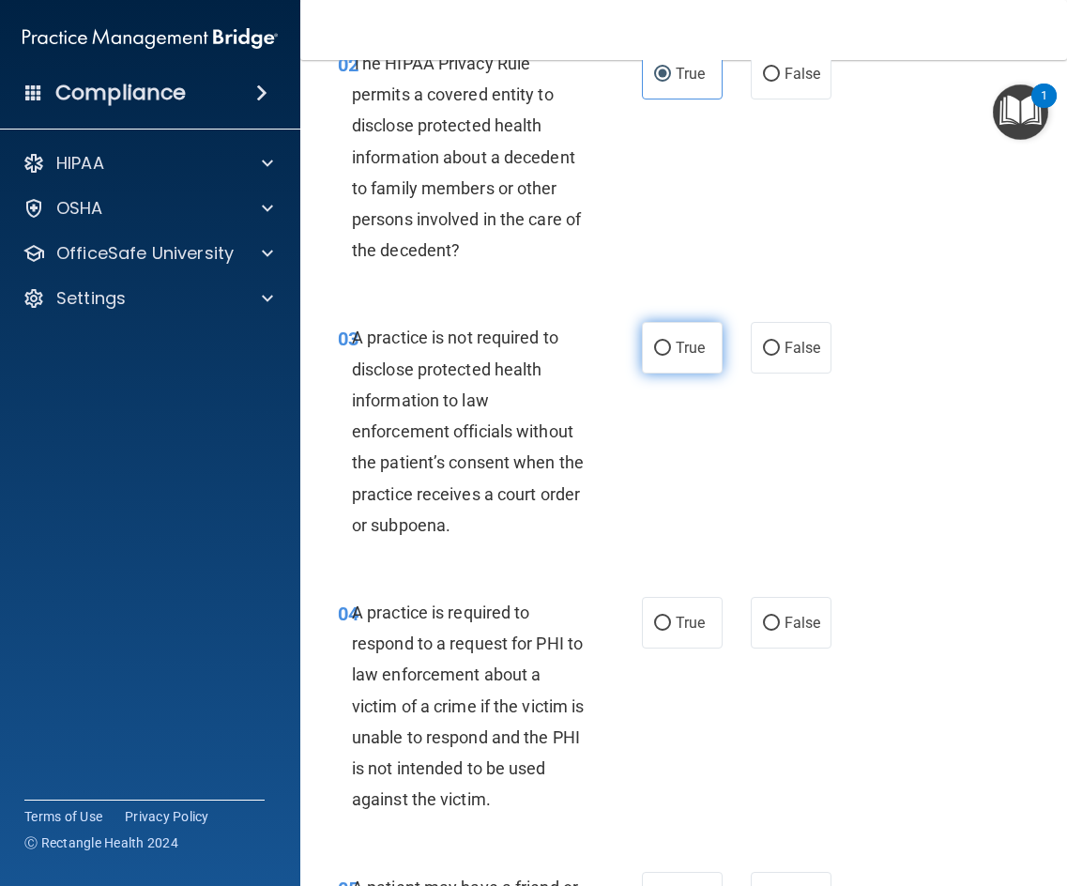
click at [689, 352] on span "True" at bounding box center [690, 348] width 29 height 18
click at [671, 352] on input "True" at bounding box center [662, 349] width 17 height 14
radio input "true"
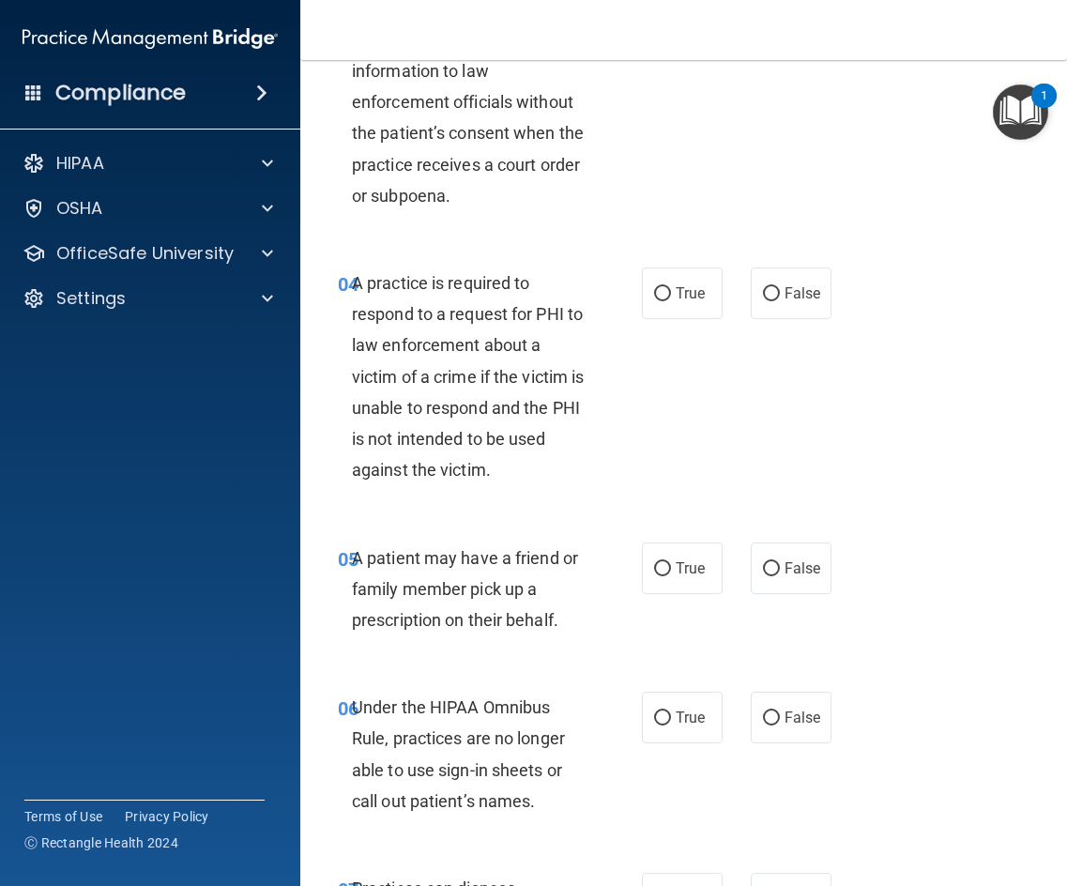
scroll to position [751, 0]
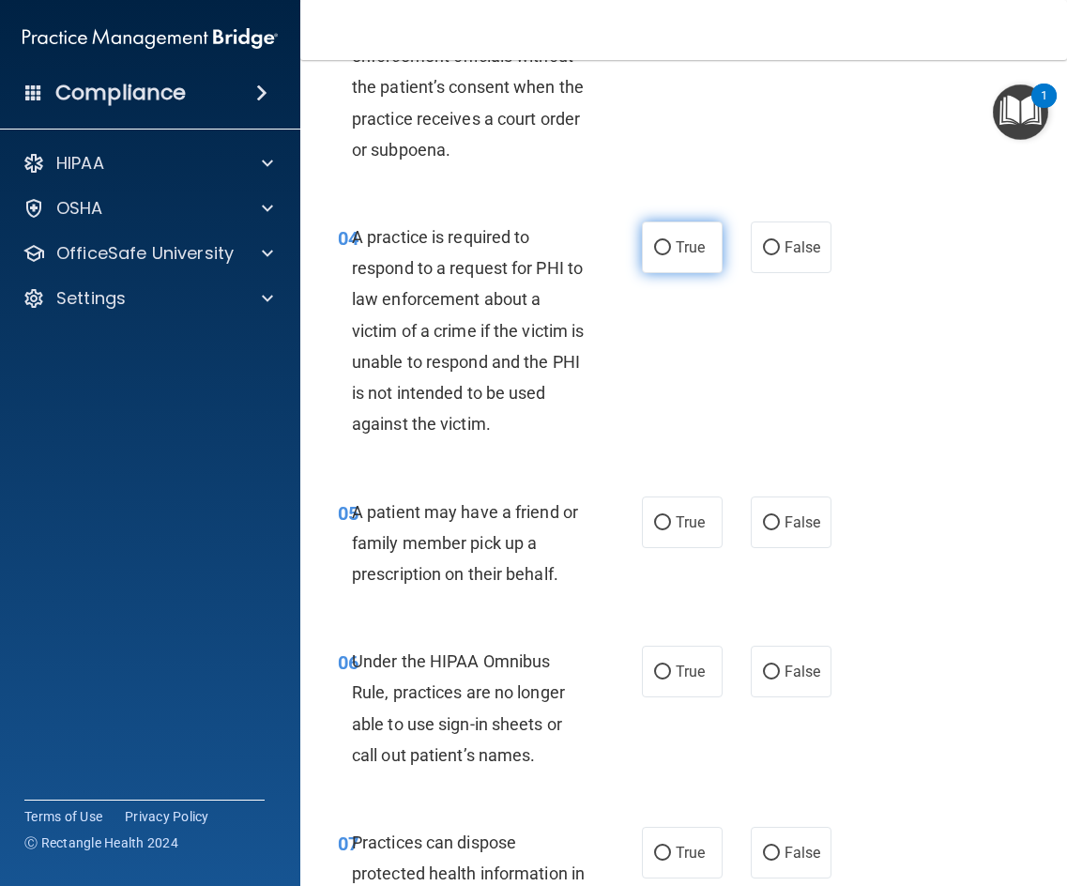
click at [676, 250] on span "True" at bounding box center [690, 247] width 29 height 18
click at [671, 250] on input "True" at bounding box center [662, 248] width 17 height 14
radio input "true"
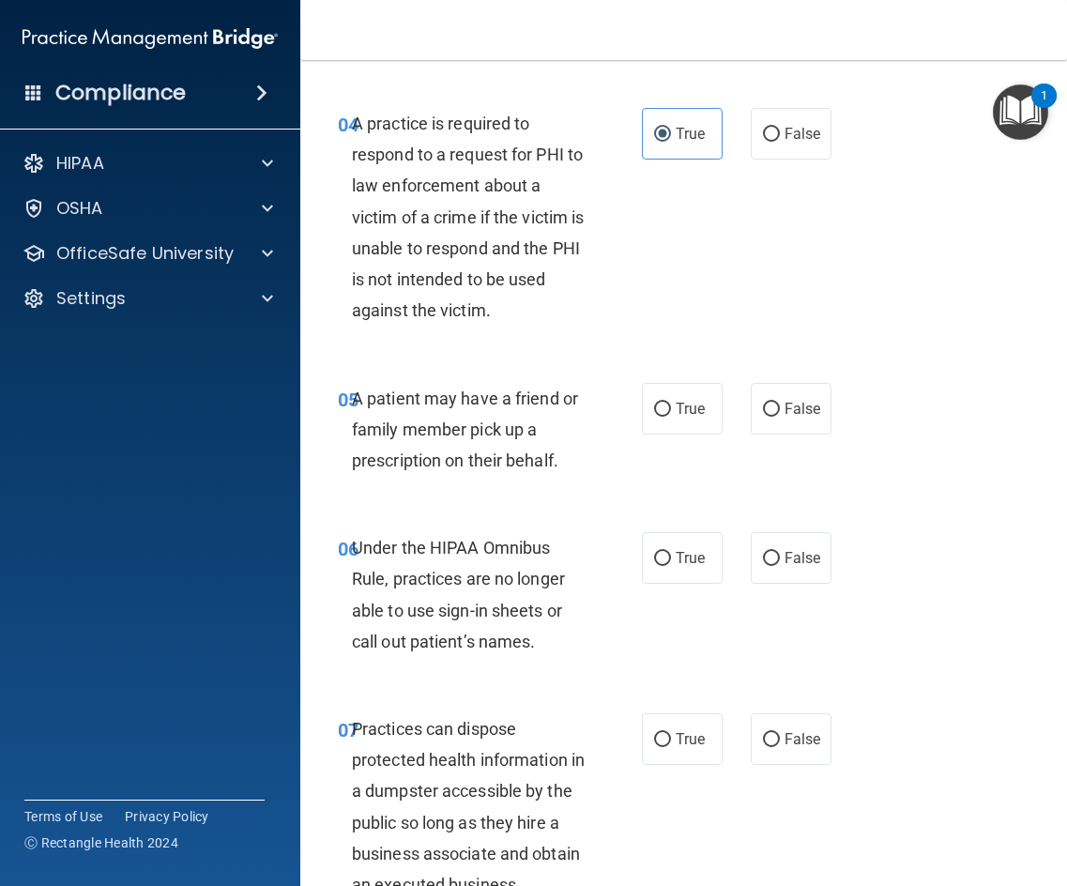
scroll to position [939, 0]
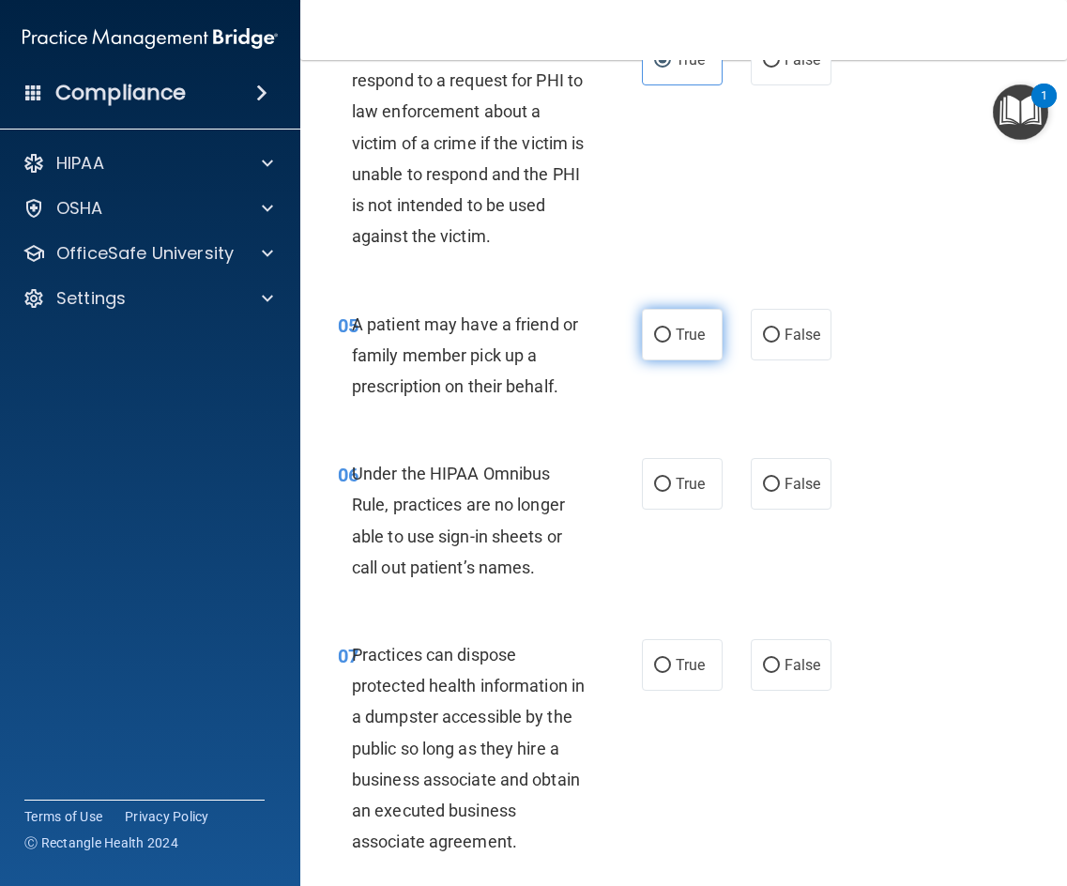
click at [678, 351] on label "True" at bounding box center [682, 335] width 81 height 52
click at [671, 343] on input "True" at bounding box center [662, 335] width 17 height 14
radio input "true"
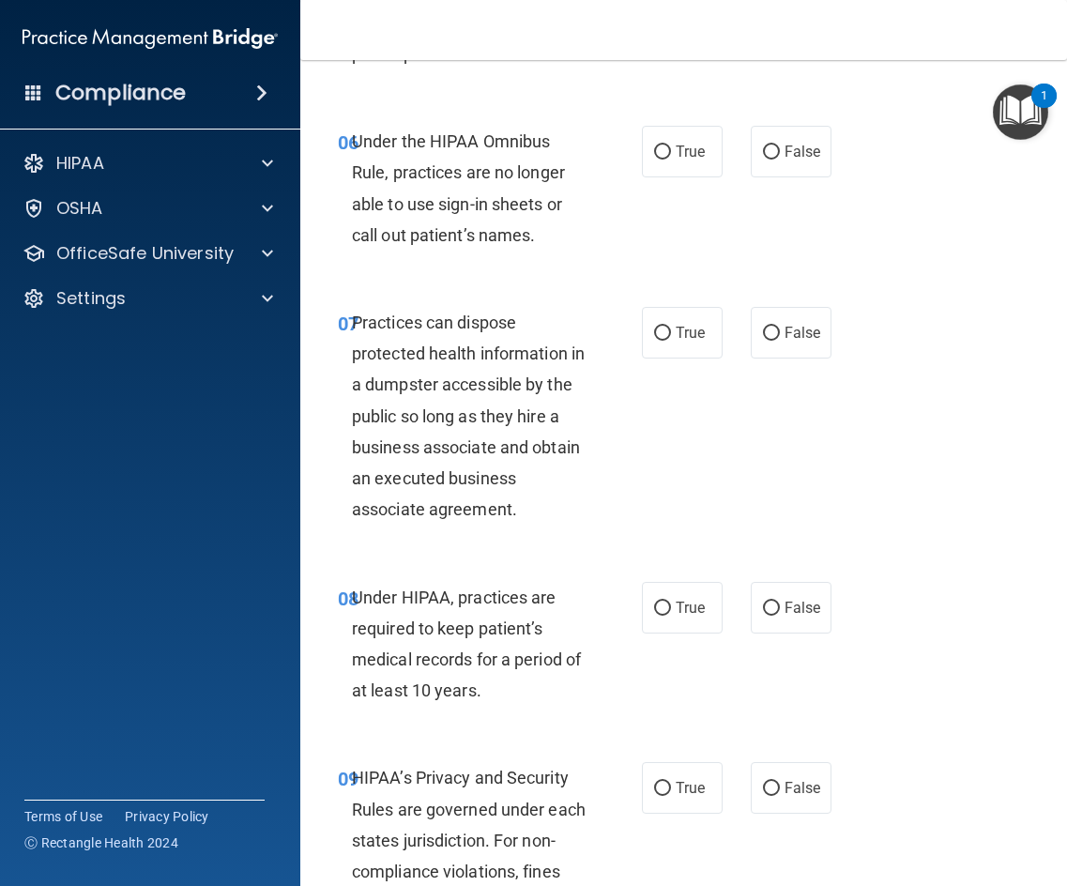
scroll to position [1314, 0]
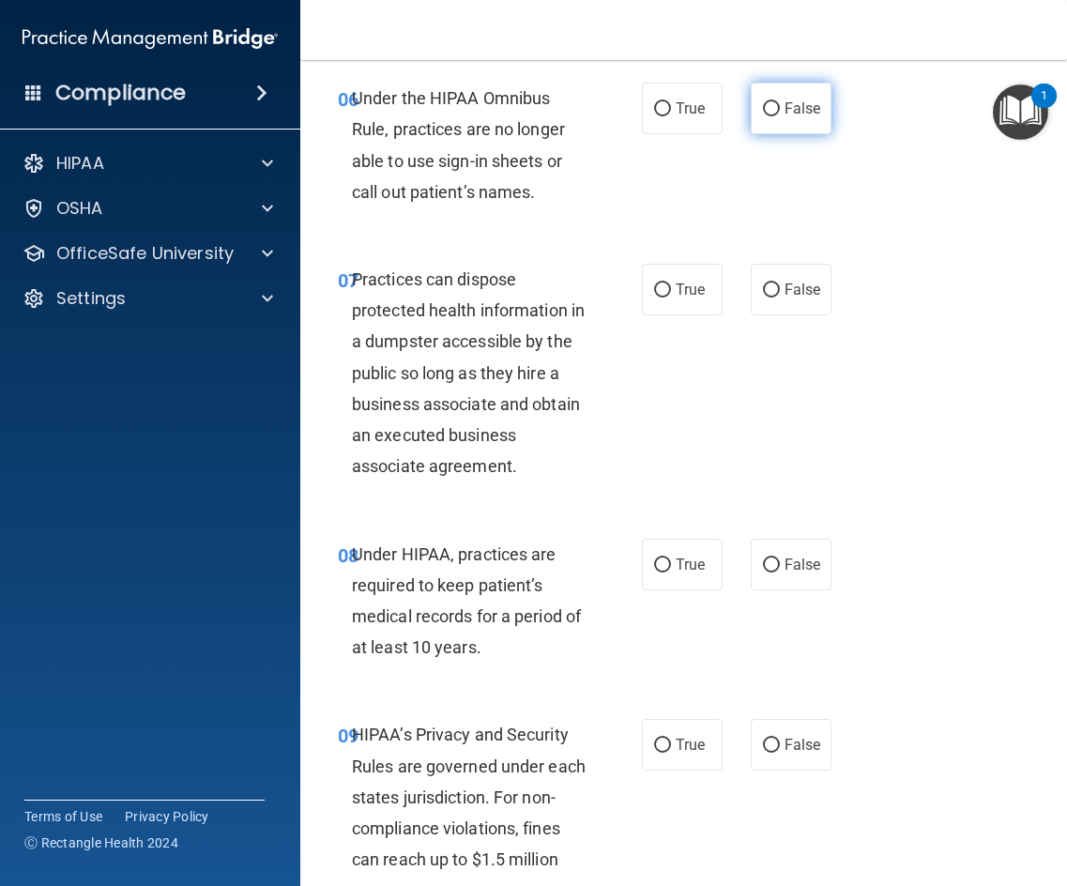
click at [776, 124] on label "False" at bounding box center [791, 109] width 81 height 52
click at [776, 116] on input "False" at bounding box center [771, 109] width 17 height 14
radio input "true"
click at [796, 278] on label "False" at bounding box center [791, 290] width 81 height 52
click at [780, 283] on input "False" at bounding box center [771, 290] width 17 height 14
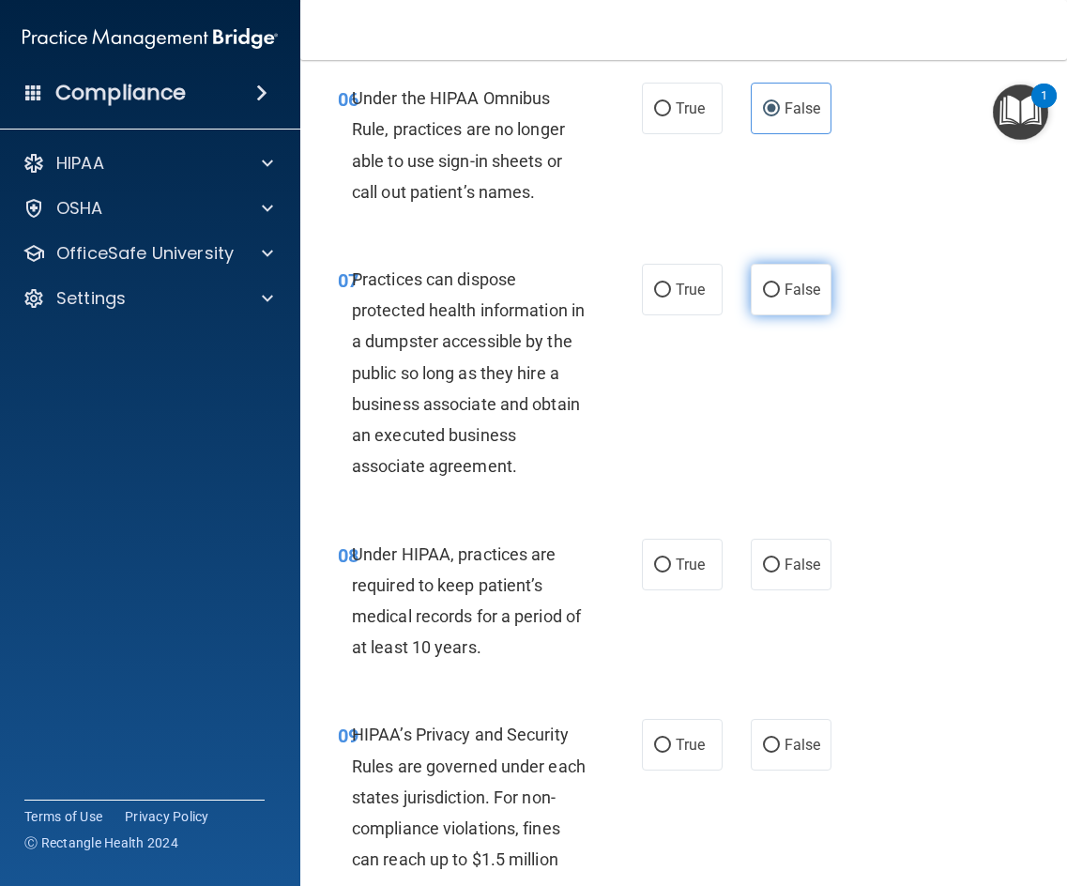
radio input "true"
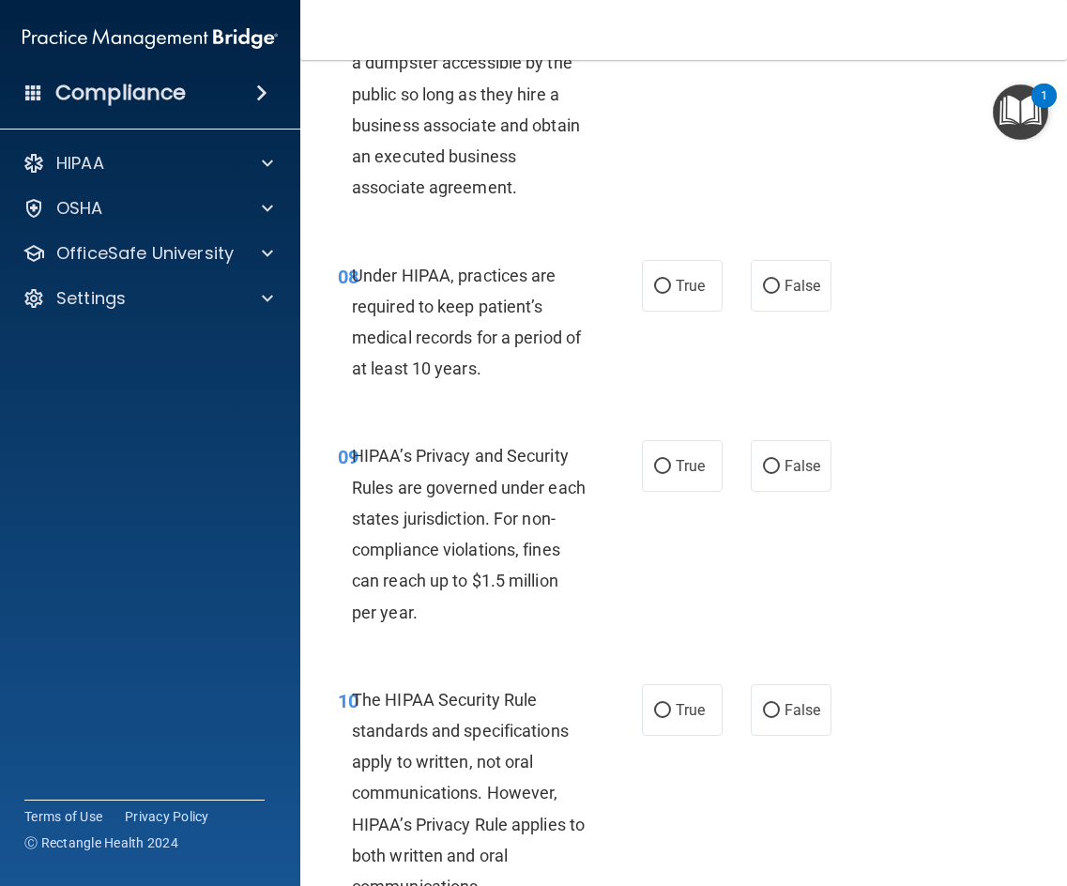
scroll to position [1595, 0]
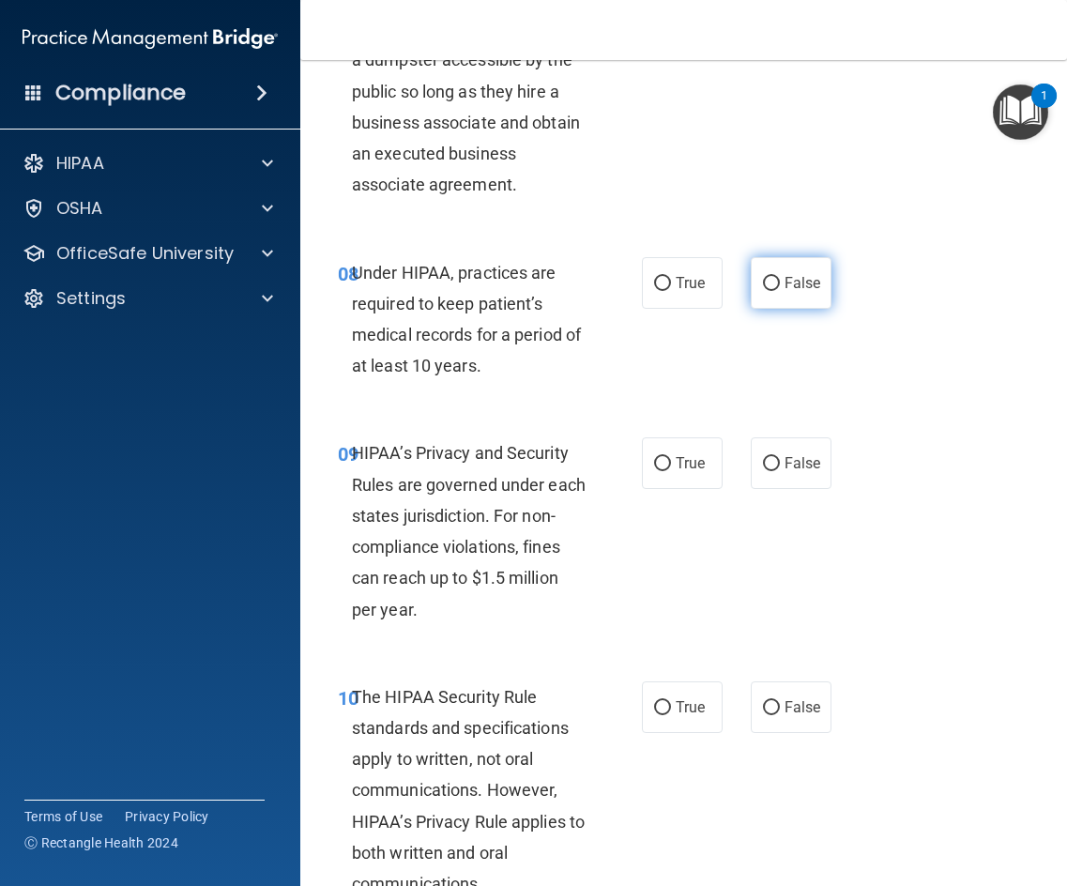
click at [763, 281] on input "False" at bounding box center [771, 284] width 17 height 14
radio input "true"
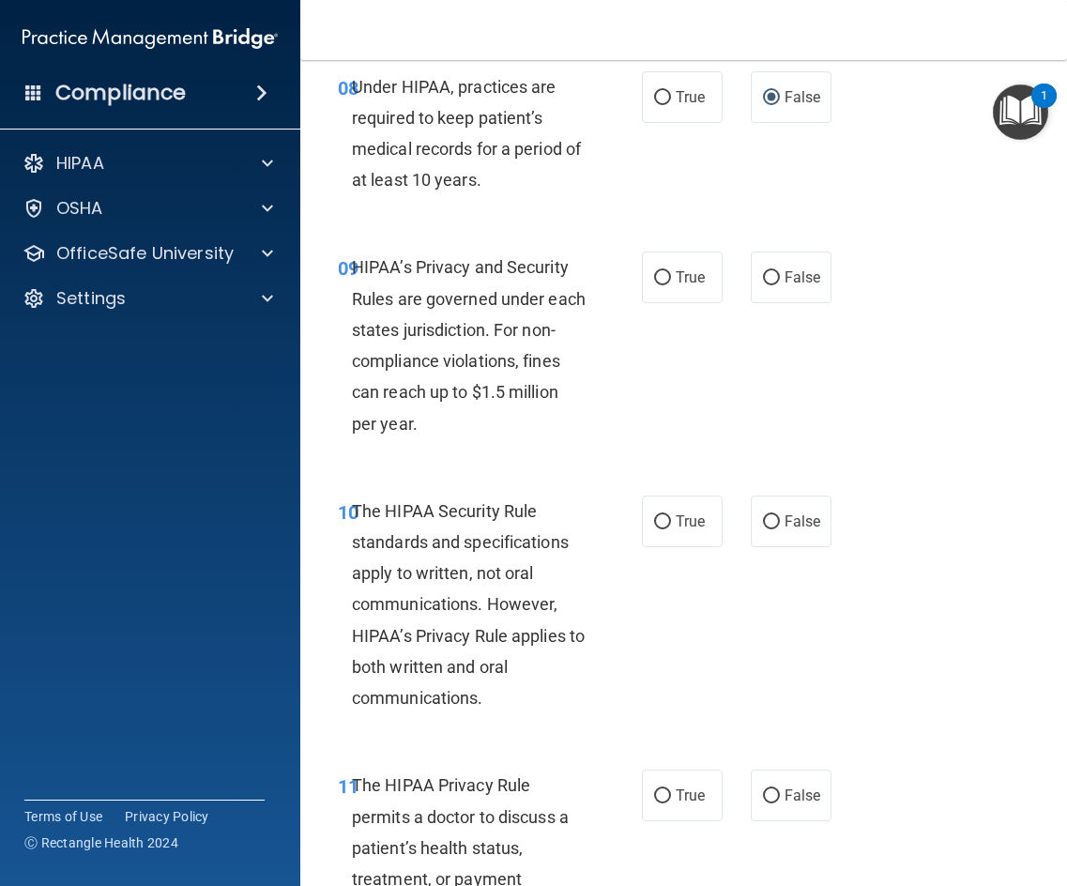
scroll to position [1783, 0]
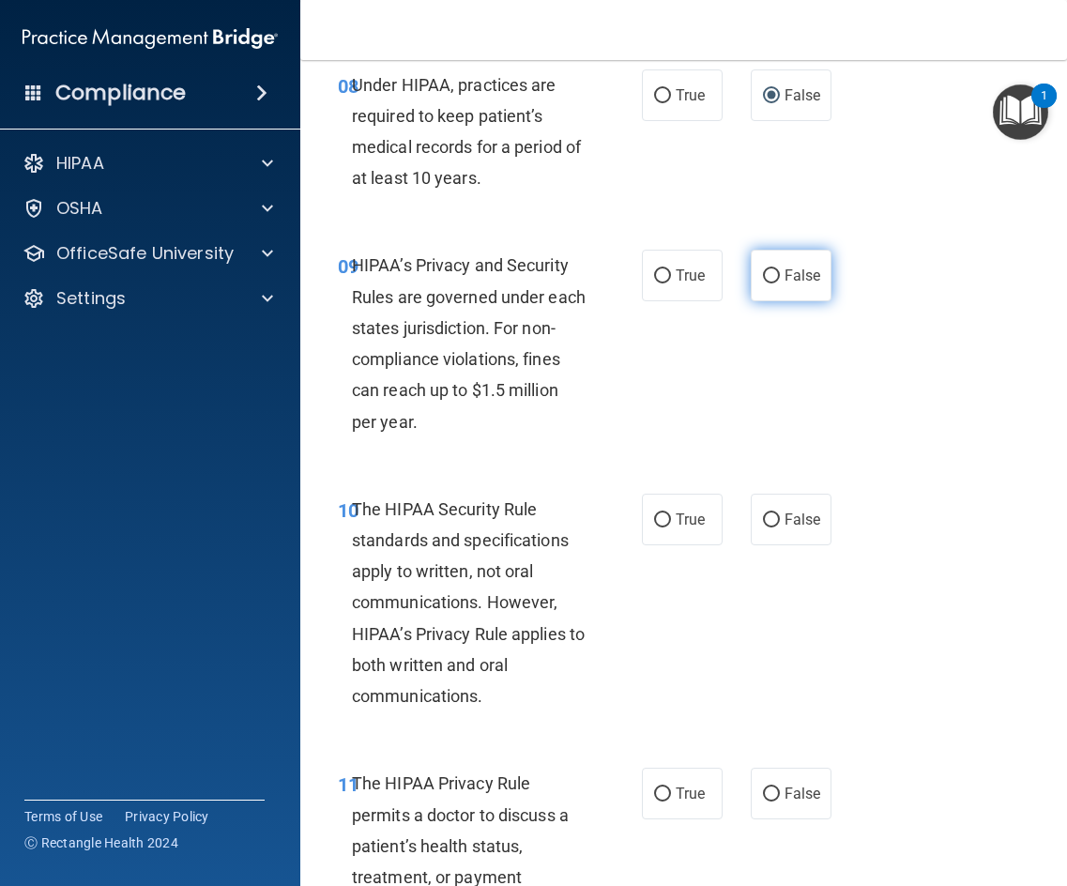
click at [755, 295] on label "False" at bounding box center [791, 276] width 81 height 52
click at [763, 283] on input "False" at bounding box center [771, 276] width 17 height 14
radio input "true"
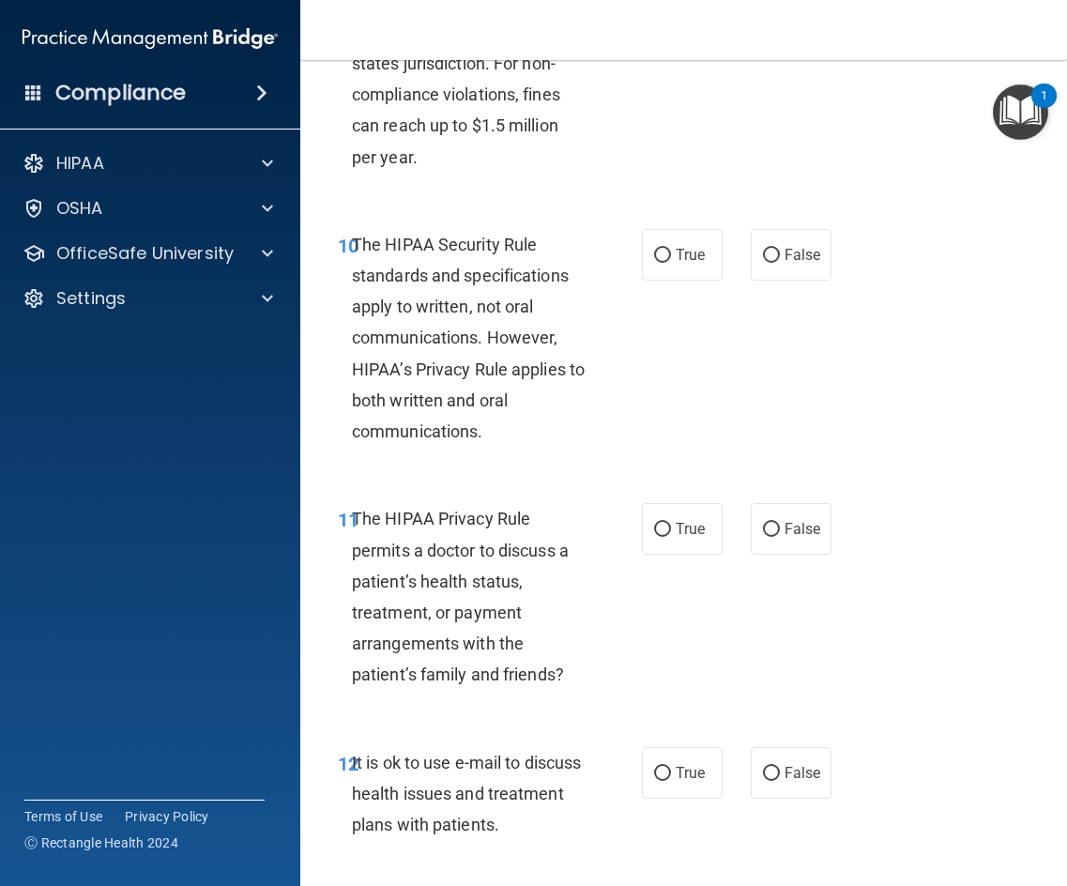
scroll to position [2065, 0]
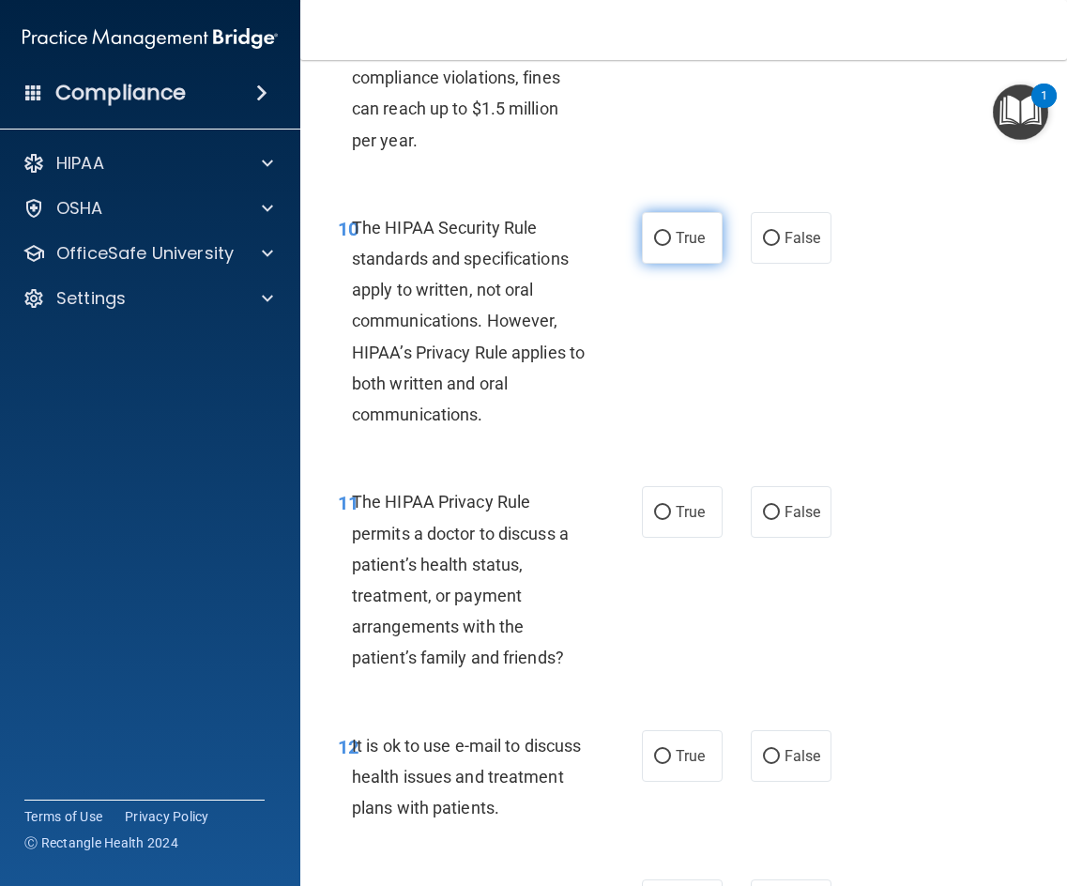
click at [650, 255] on label "True" at bounding box center [682, 238] width 81 height 52
click at [654, 246] on input "True" at bounding box center [662, 239] width 17 height 14
radio input "true"
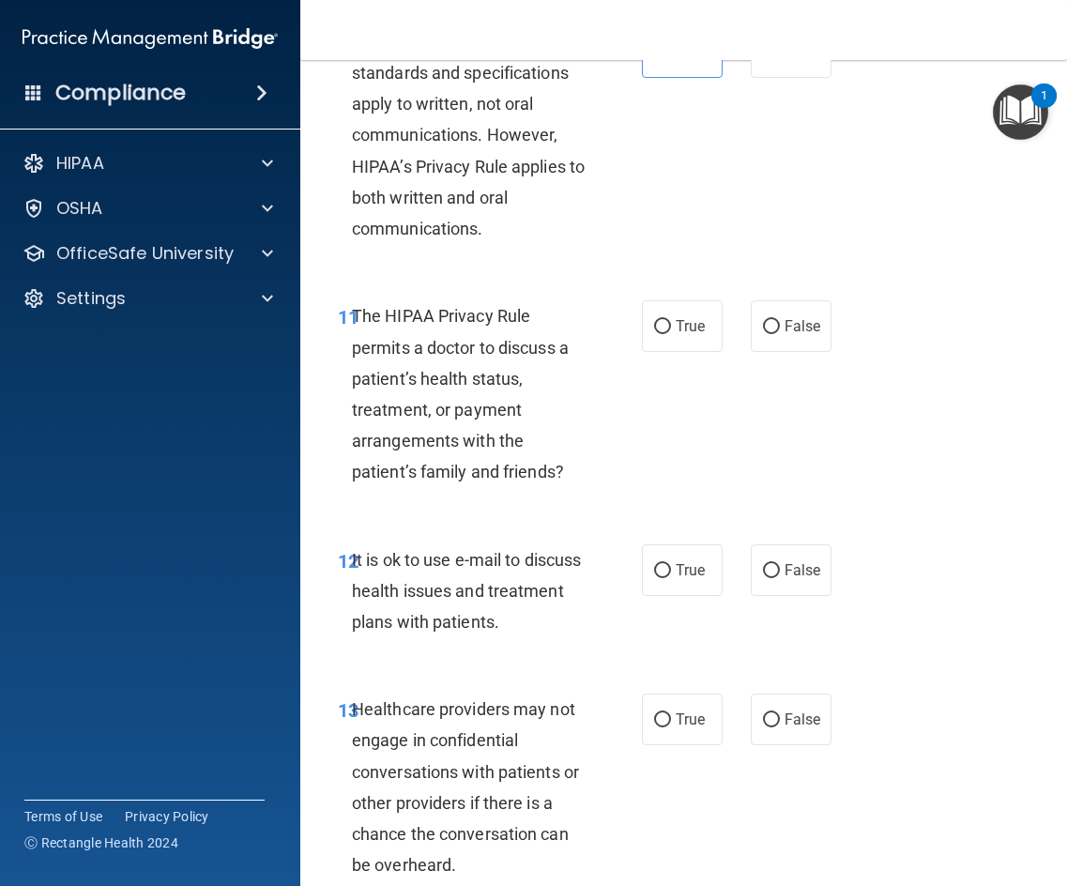
scroll to position [2252, 0]
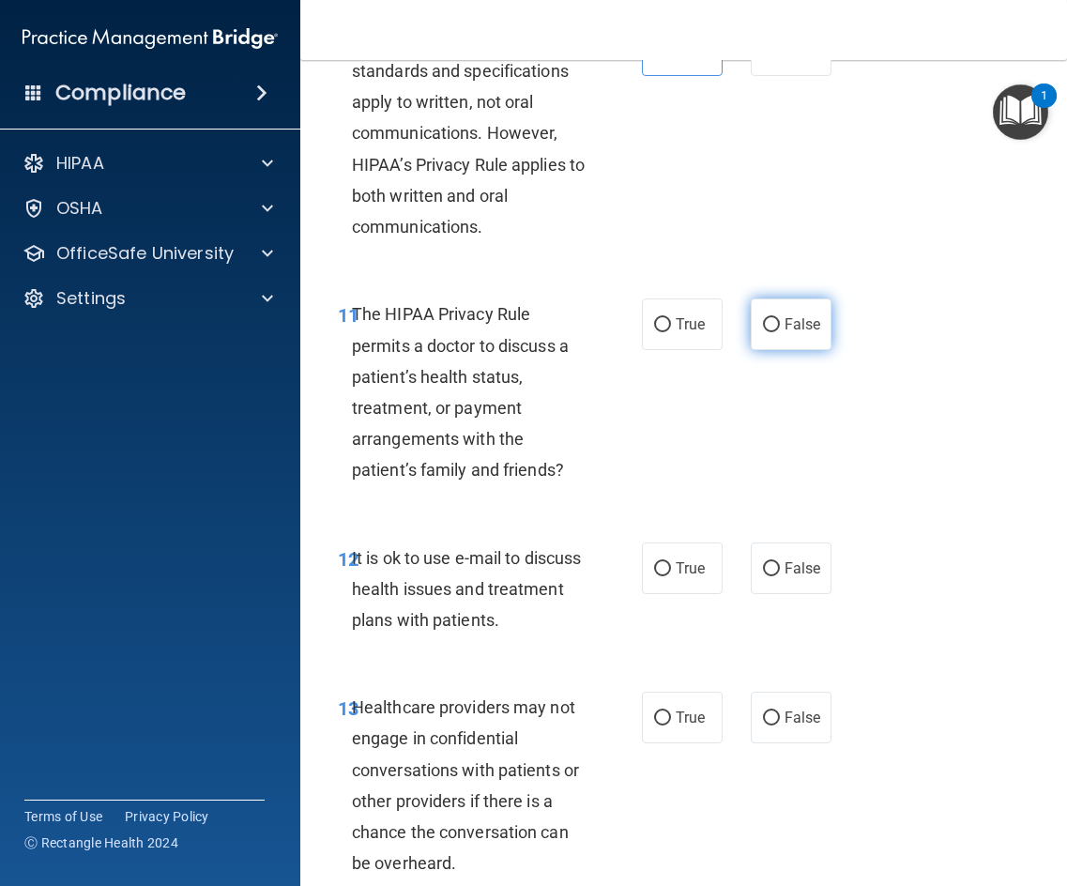
click at [753, 337] on label "False" at bounding box center [791, 324] width 81 height 52
click at [763, 332] on input "False" at bounding box center [771, 325] width 17 height 14
radio input "true"
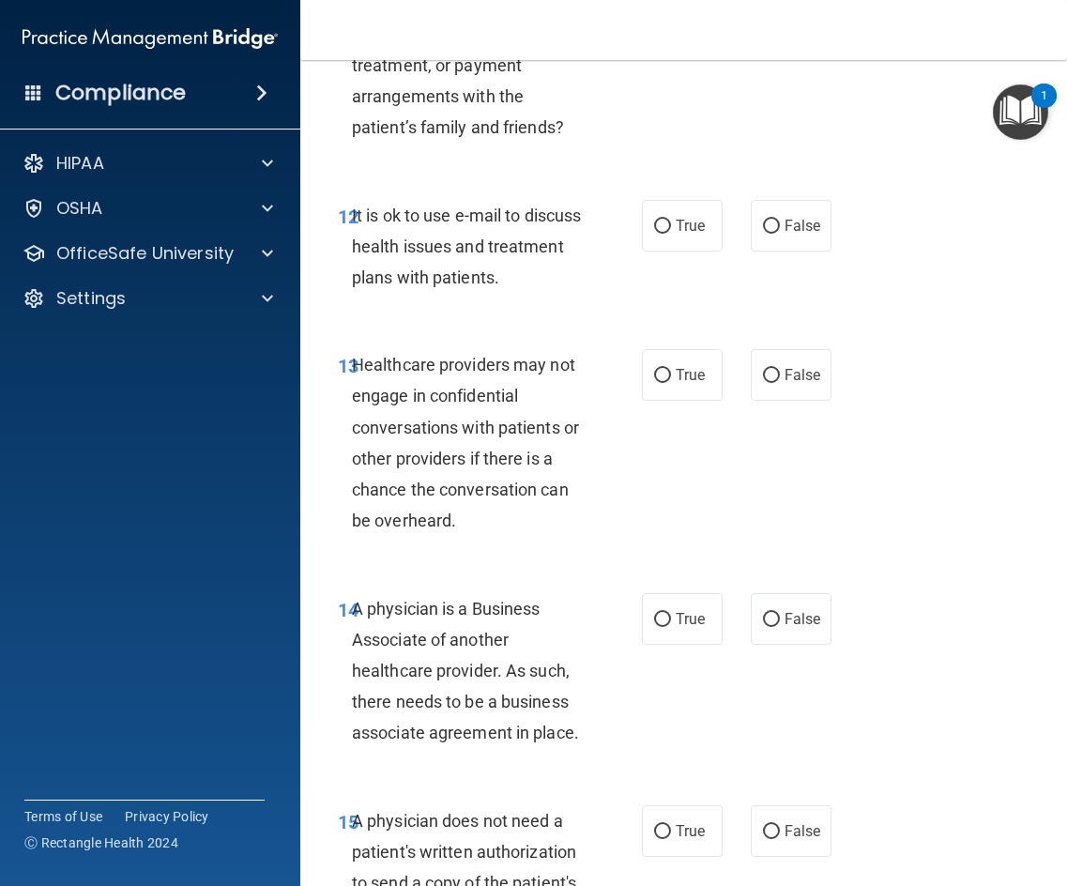
scroll to position [2628, 0]
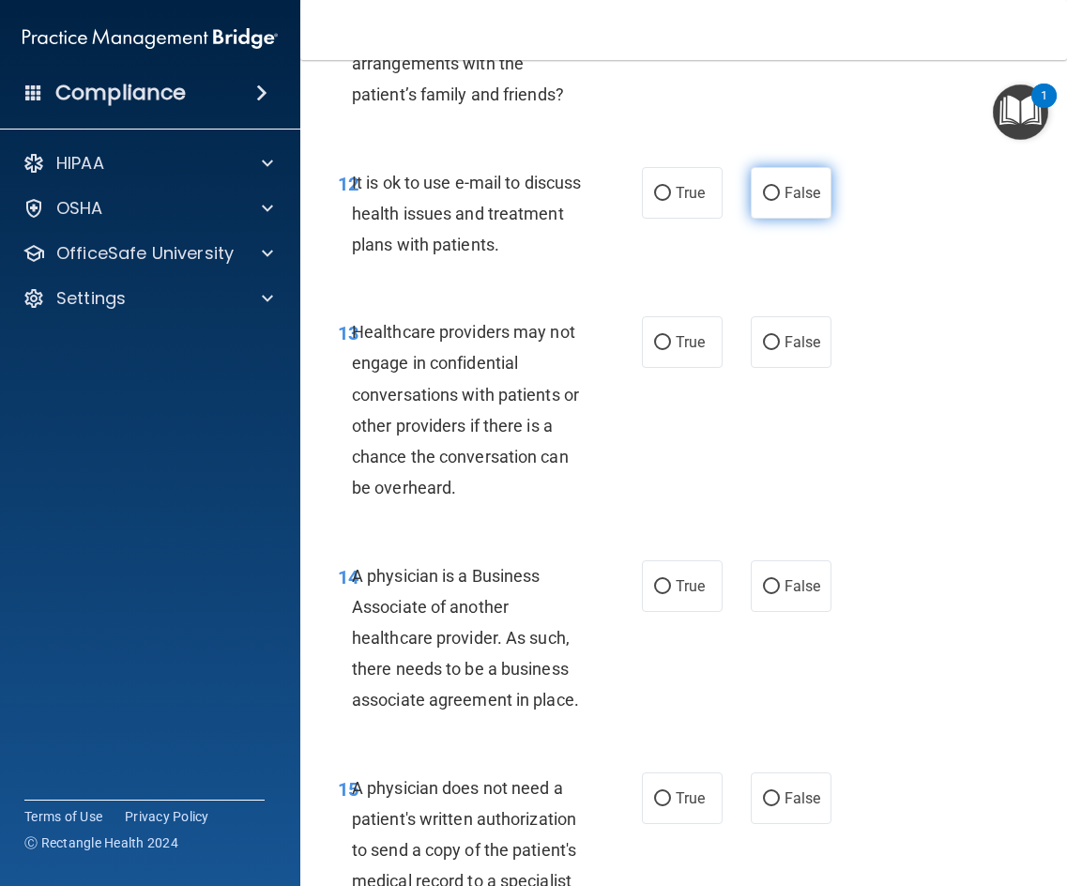
click at [817, 197] on label "False" at bounding box center [791, 193] width 81 height 52
click at [780, 197] on input "False" at bounding box center [771, 194] width 17 height 14
radio input "true"
click at [752, 352] on label "False" at bounding box center [791, 342] width 81 height 52
click at [763, 350] on input "False" at bounding box center [771, 343] width 17 height 14
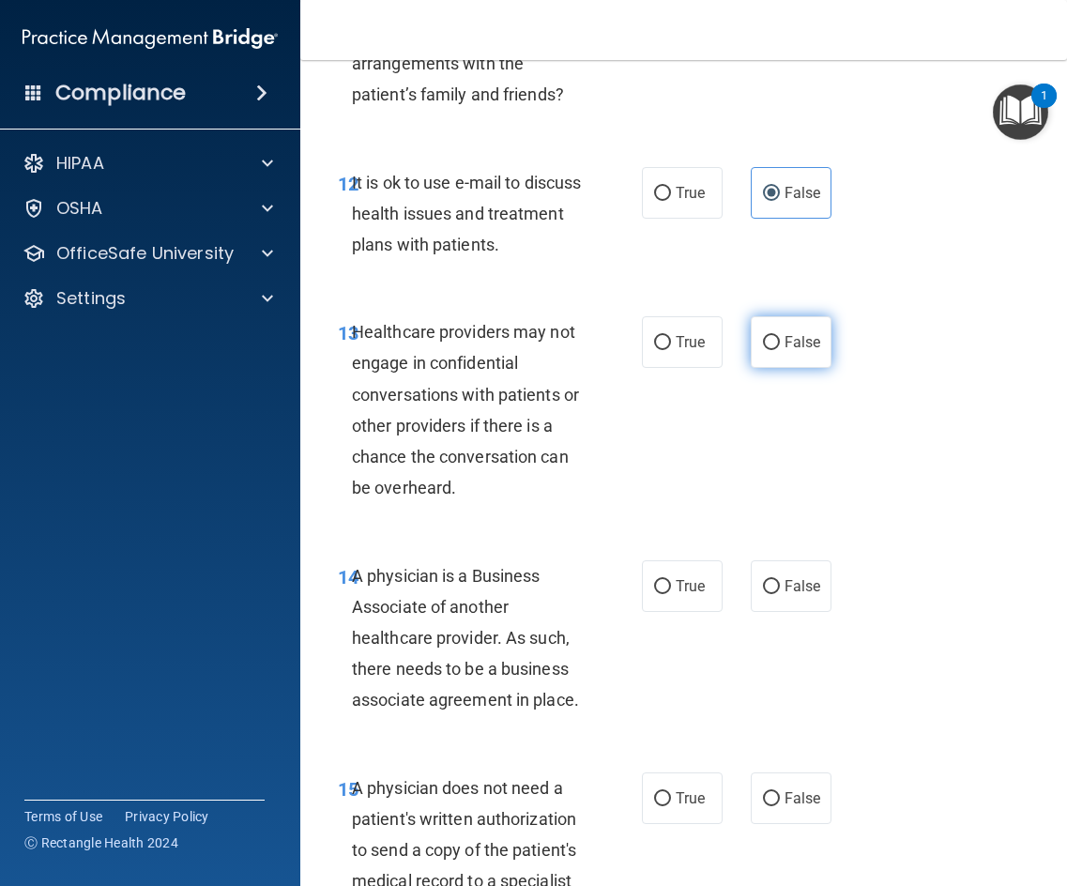
radio input "true"
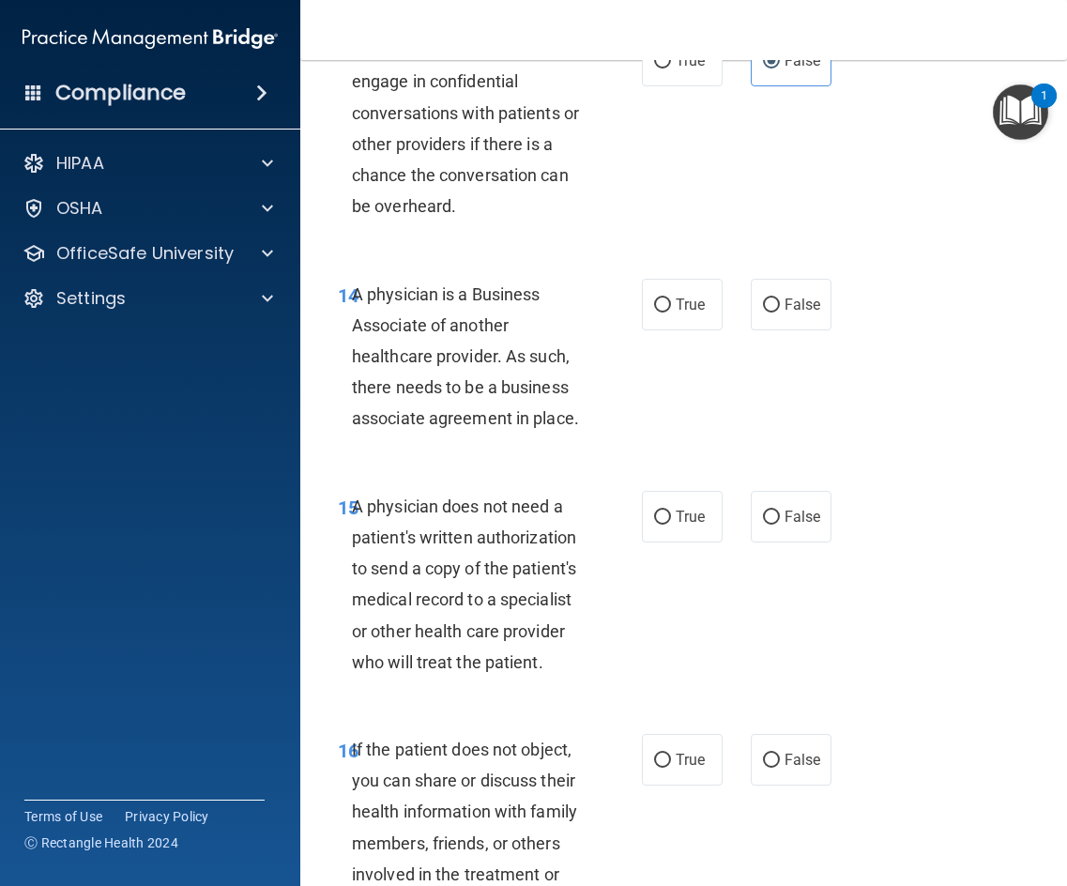
scroll to position [3003, 0]
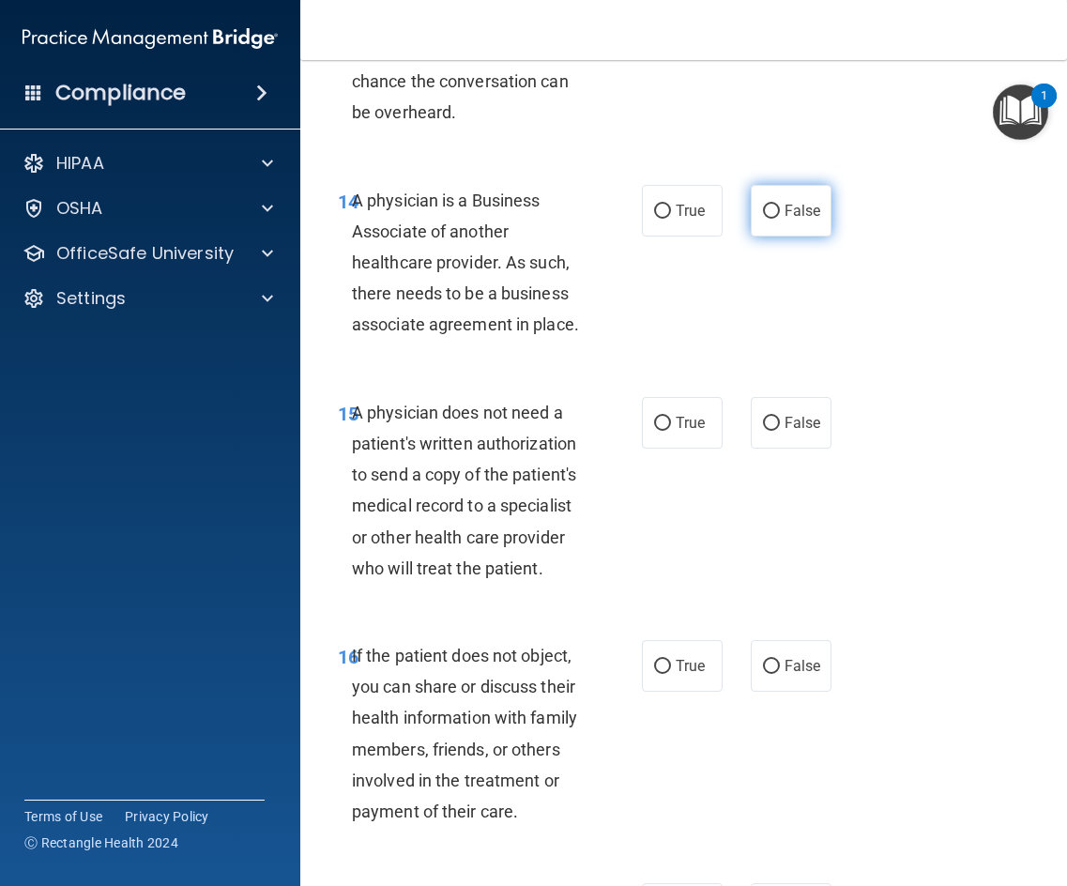
click at [762, 227] on label "False" at bounding box center [791, 211] width 81 height 52
click at [763, 219] on input "False" at bounding box center [771, 212] width 17 height 14
radio input "true"
click at [687, 415] on span "True" at bounding box center [690, 423] width 29 height 18
click at [671, 417] on input "True" at bounding box center [662, 424] width 17 height 14
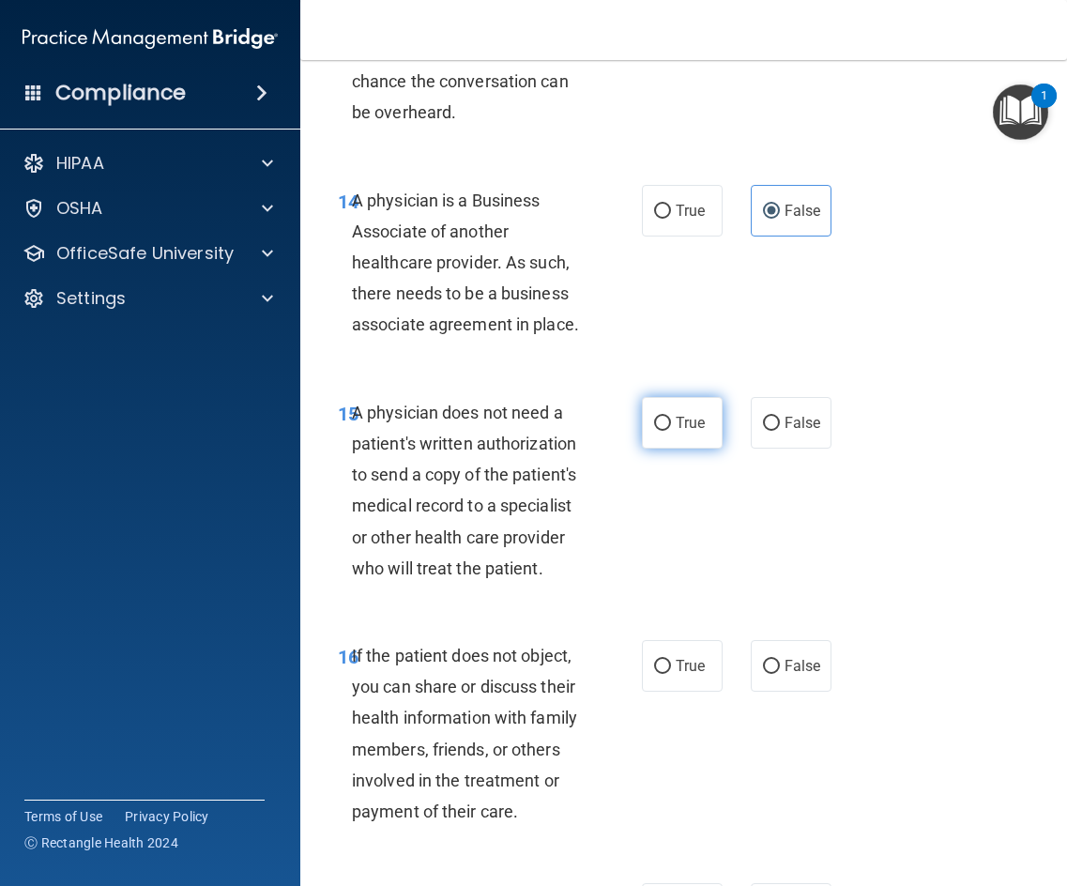
radio input "true"
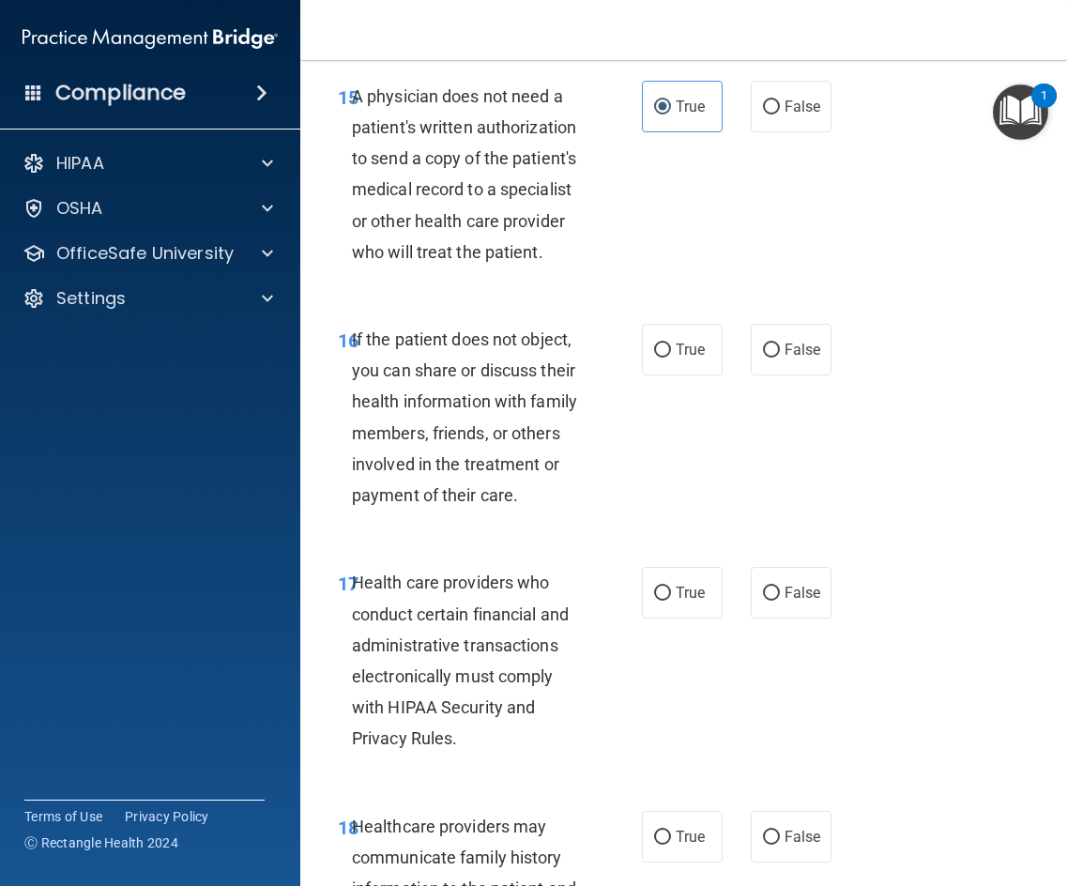
scroll to position [3379, 0]
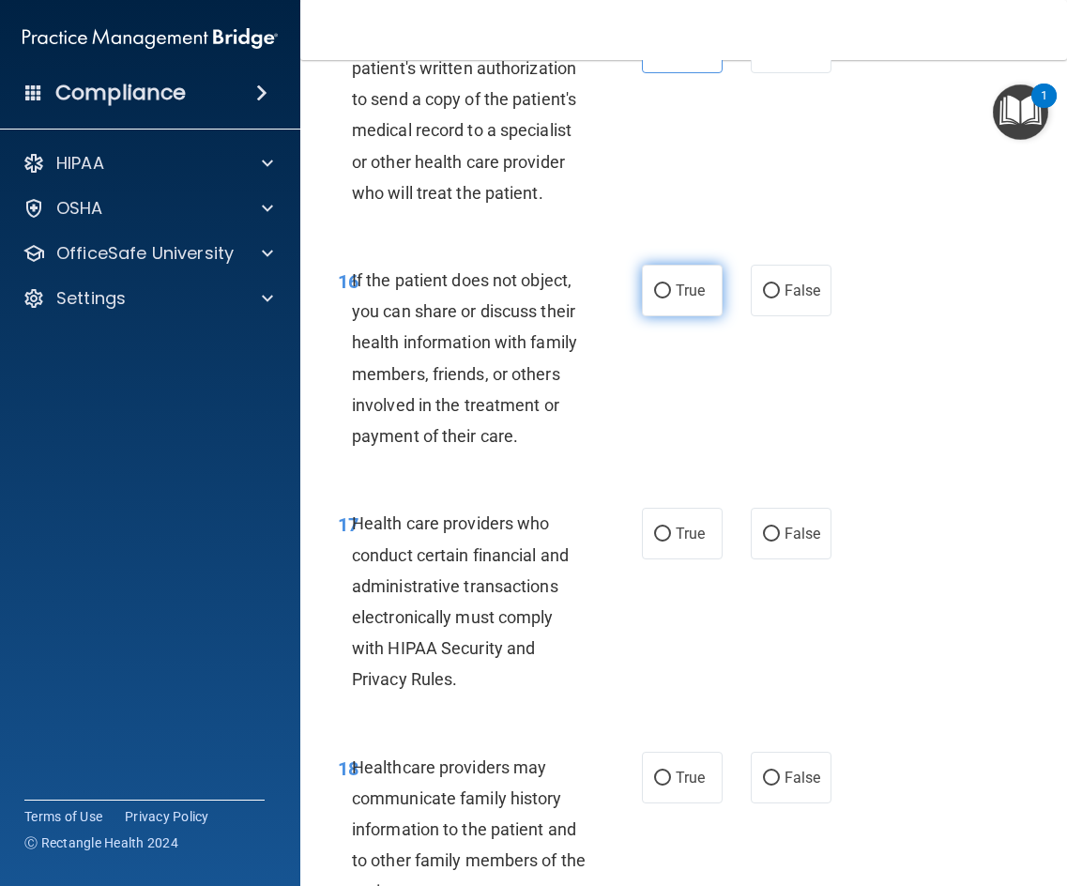
click at [660, 306] on label "True" at bounding box center [682, 291] width 81 height 52
click at [660, 298] on input "True" at bounding box center [662, 291] width 17 height 14
radio input "true"
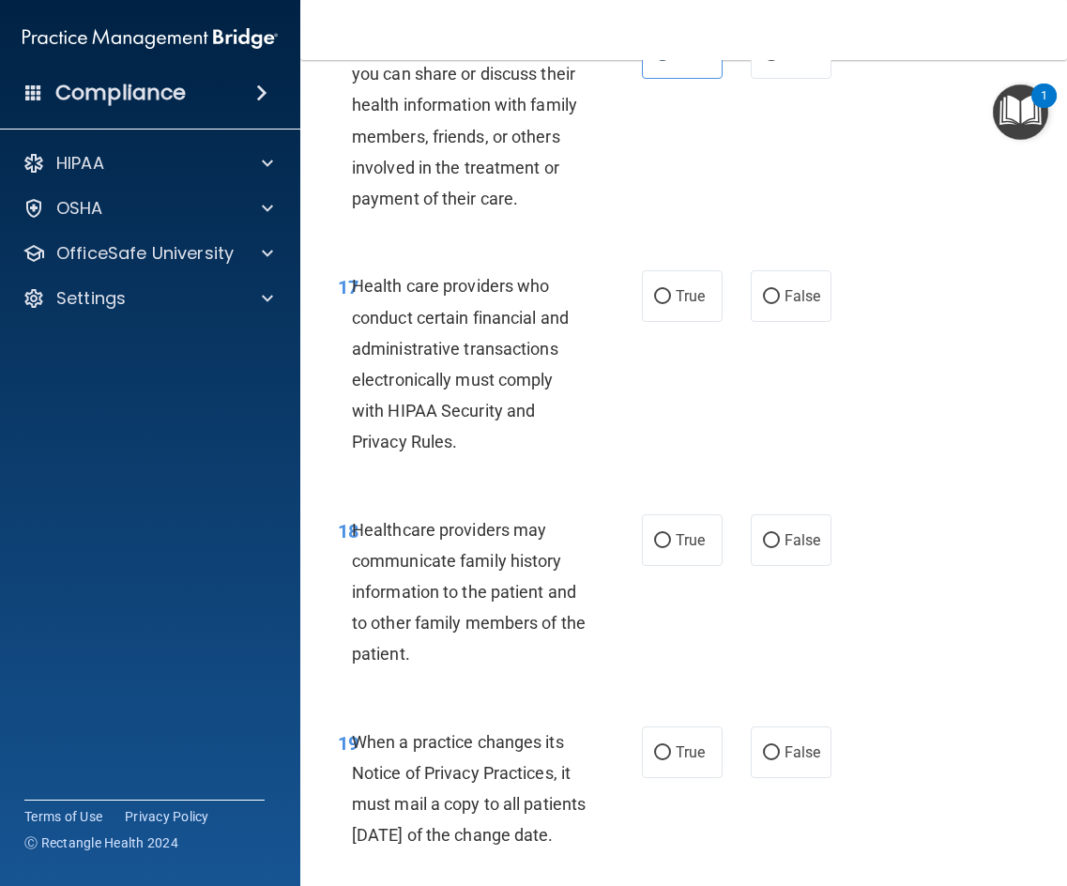
scroll to position [3660, 0]
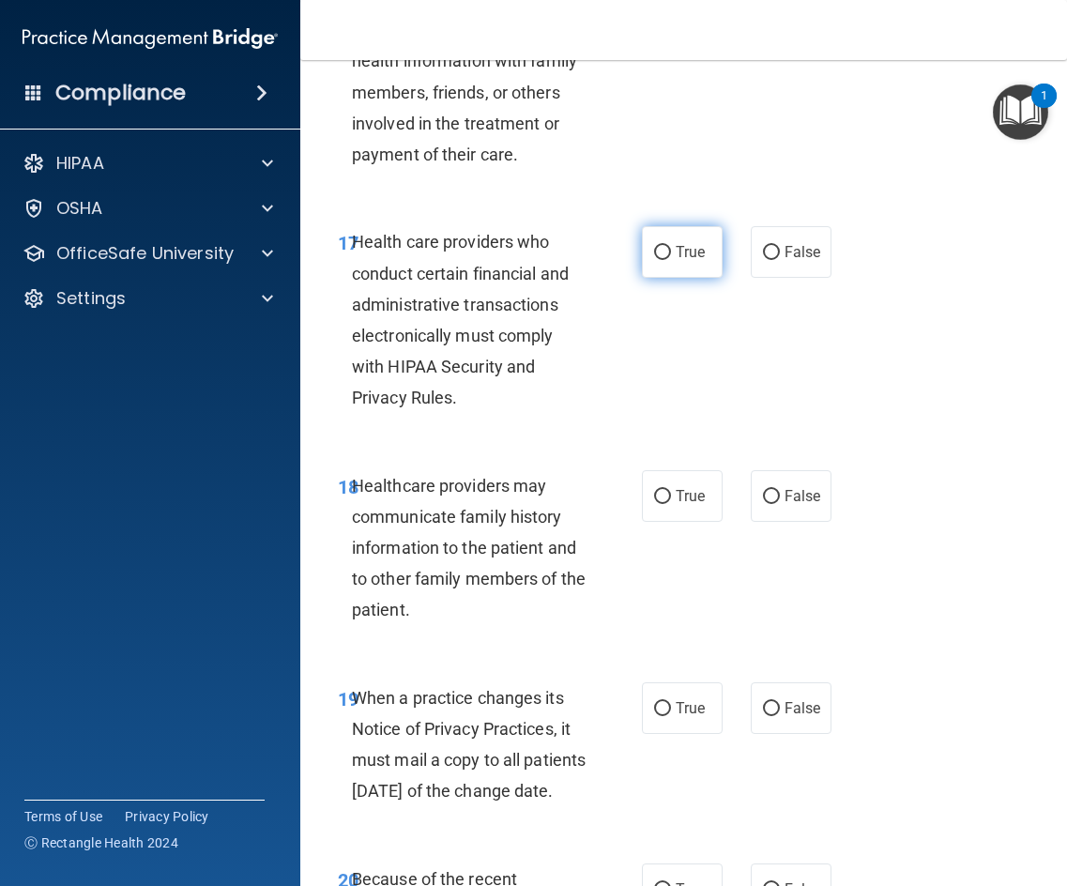
click at [669, 264] on label "True" at bounding box center [682, 252] width 81 height 52
click at [669, 260] on input "True" at bounding box center [662, 253] width 17 height 14
radio input "true"
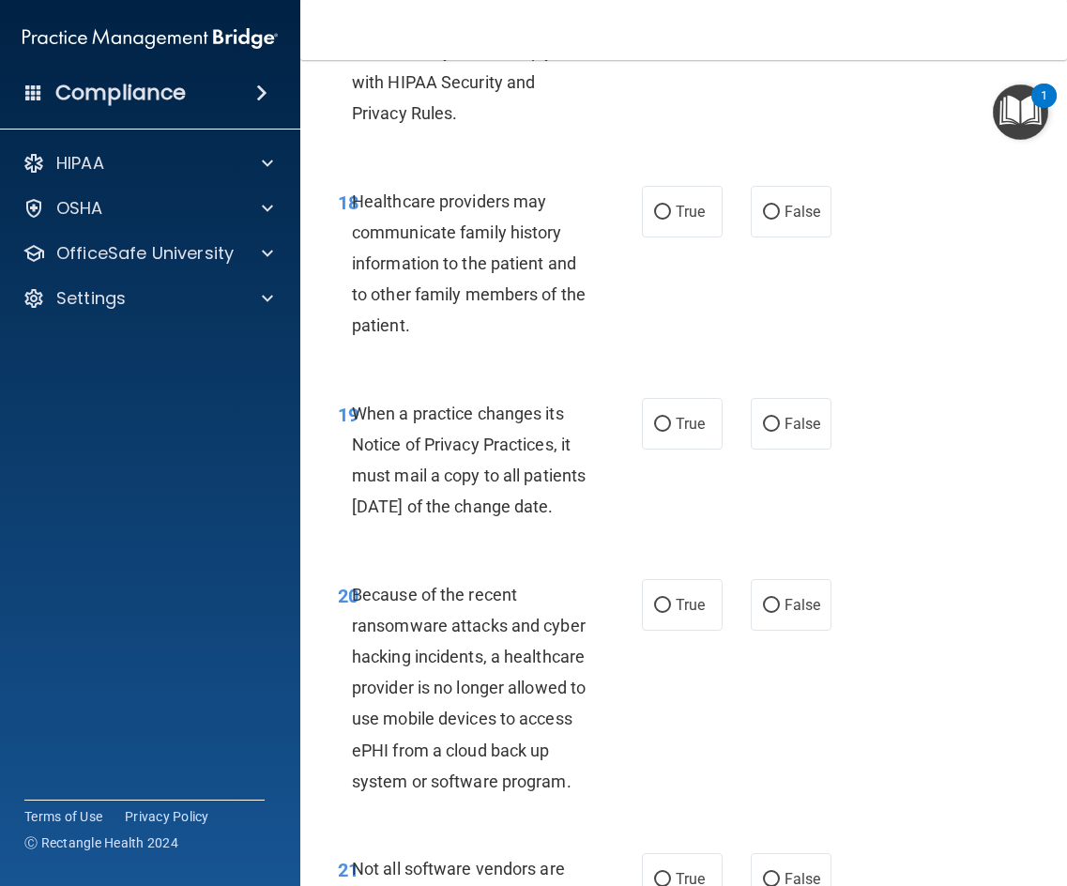
scroll to position [4036, 0]
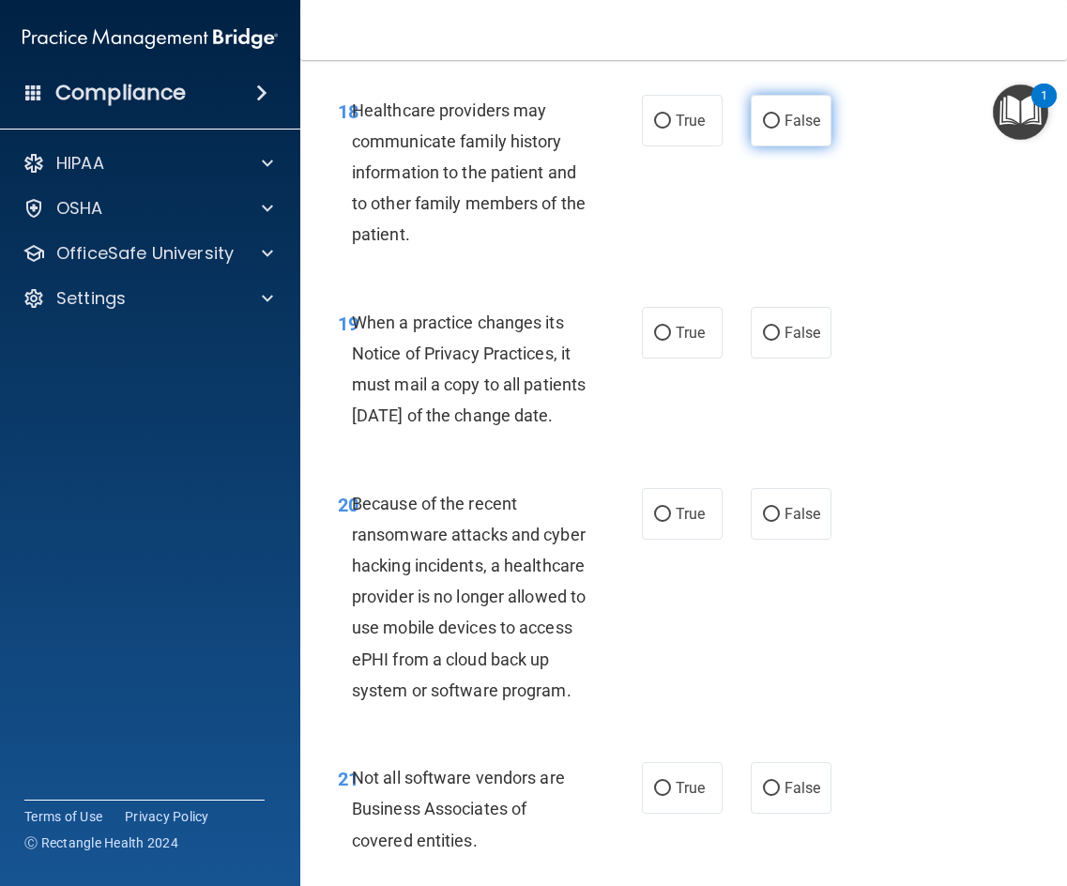
click at [785, 126] on span "False" at bounding box center [803, 121] width 37 height 18
click at [780, 126] on input "False" at bounding box center [771, 121] width 17 height 14
radio input "true"
click at [802, 341] on span "False" at bounding box center [803, 333] width 37 height 18
click at [780, 341] on input "False" at bounding box center [771, 334] width 17 height 14
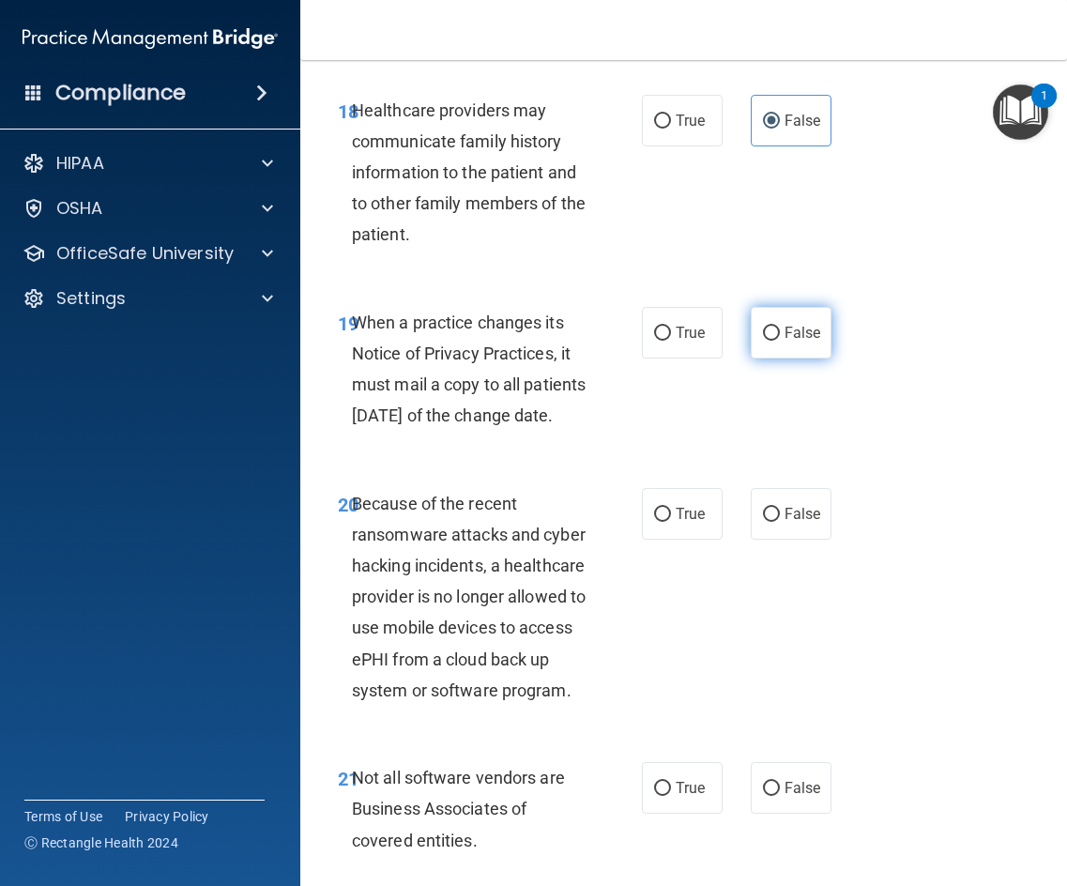
radio input "true"
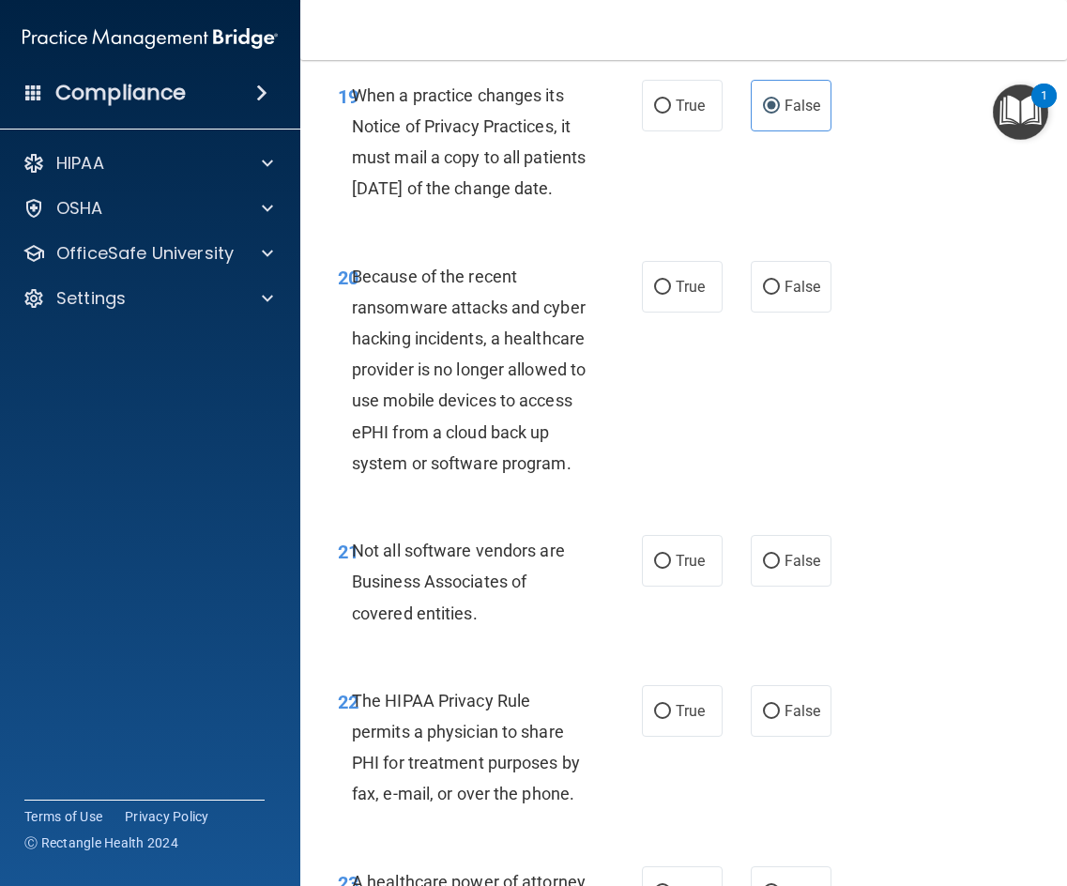
scroll to position [4317, 0]
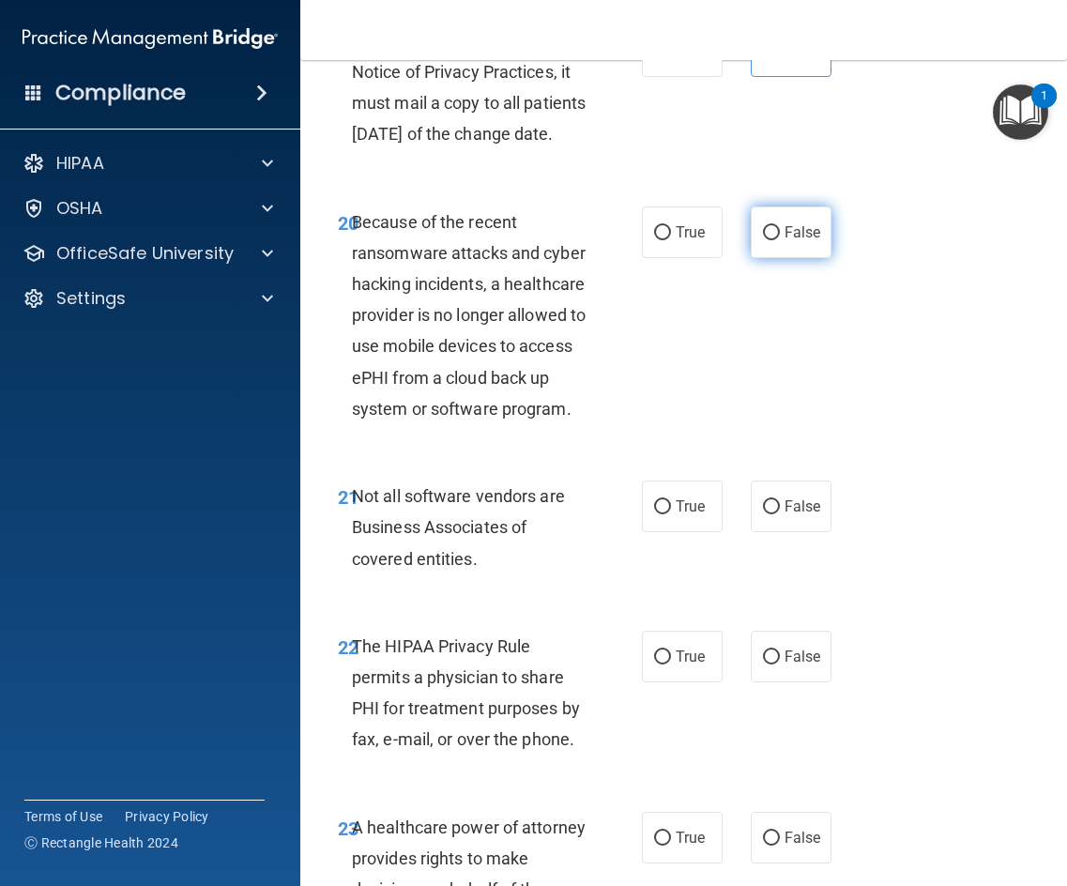
click at [774, 246] on label "False" at bounding box center [791, 232] width 81 height 52
click at [774, 240] on input "False" at bounding box center [771, 233] width 17 height 14
radio input "true"
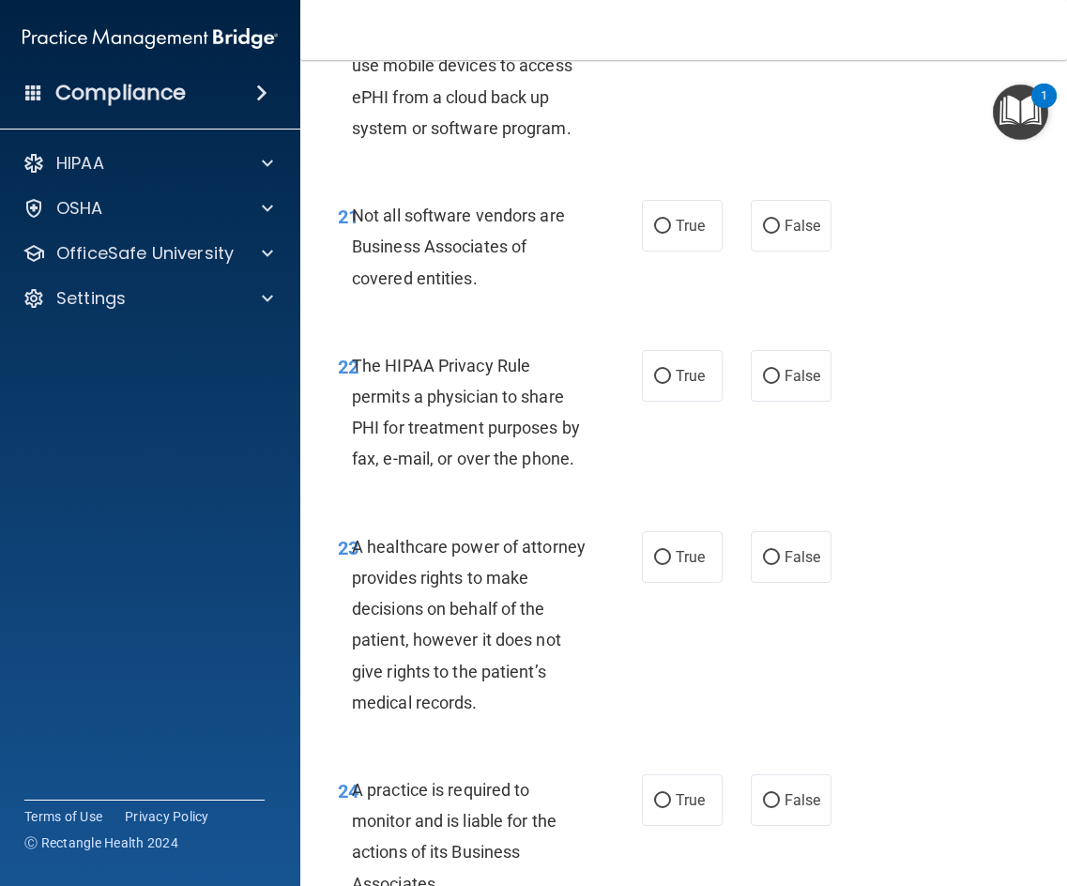
scroll to position [4599, 0]
click at [676, 234] on span "True" at bounding box center [690, 225] width 29 height 18
click at [671, 233] on input "True" at bounding box center [662, 226] width 17 height 14
radio input "true"
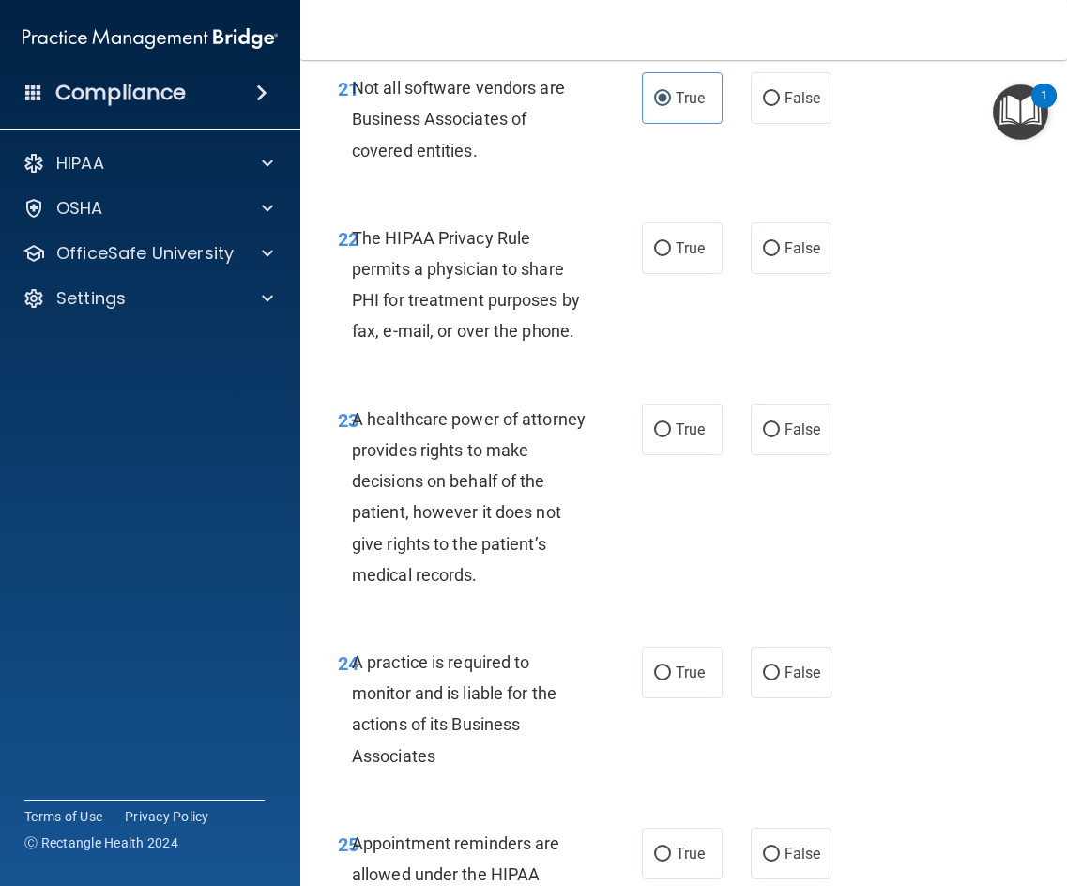
scroll to position [4693, 0]
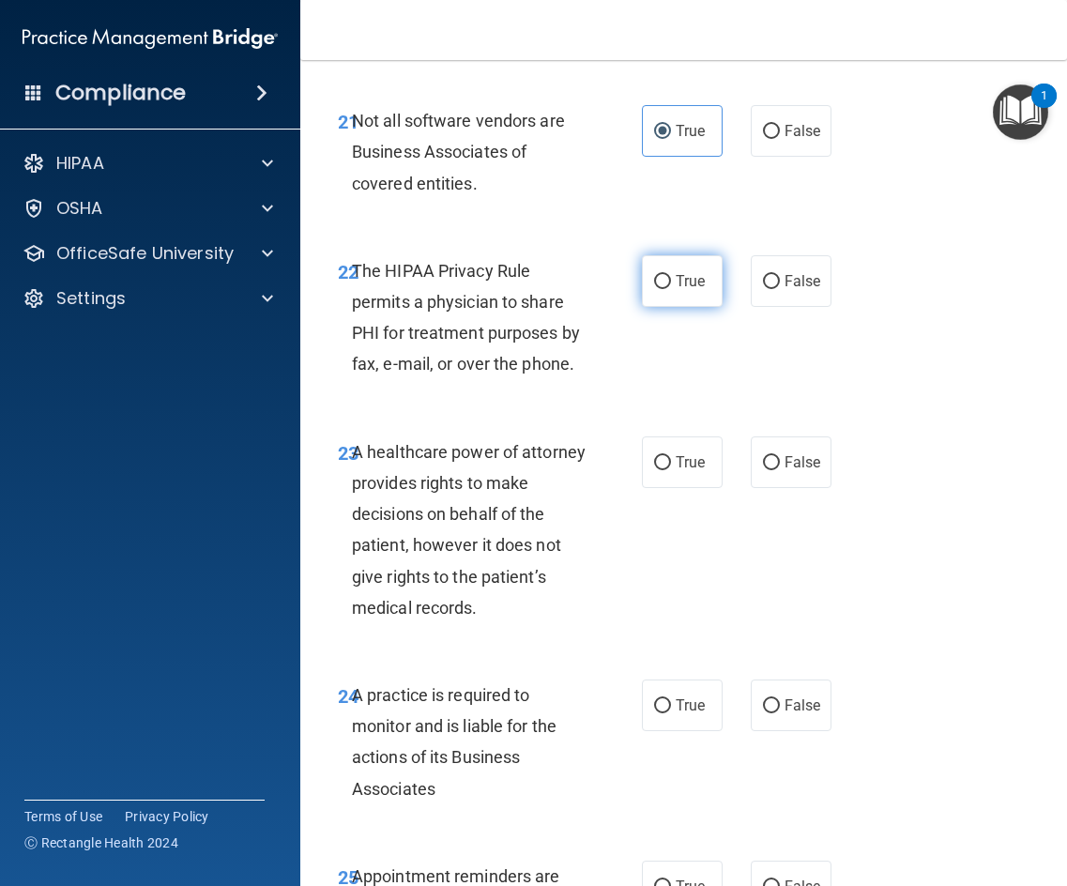
click at [654, 289] on input "True" at bounding box center [662, 282] width 17 height 14
radio input "true"
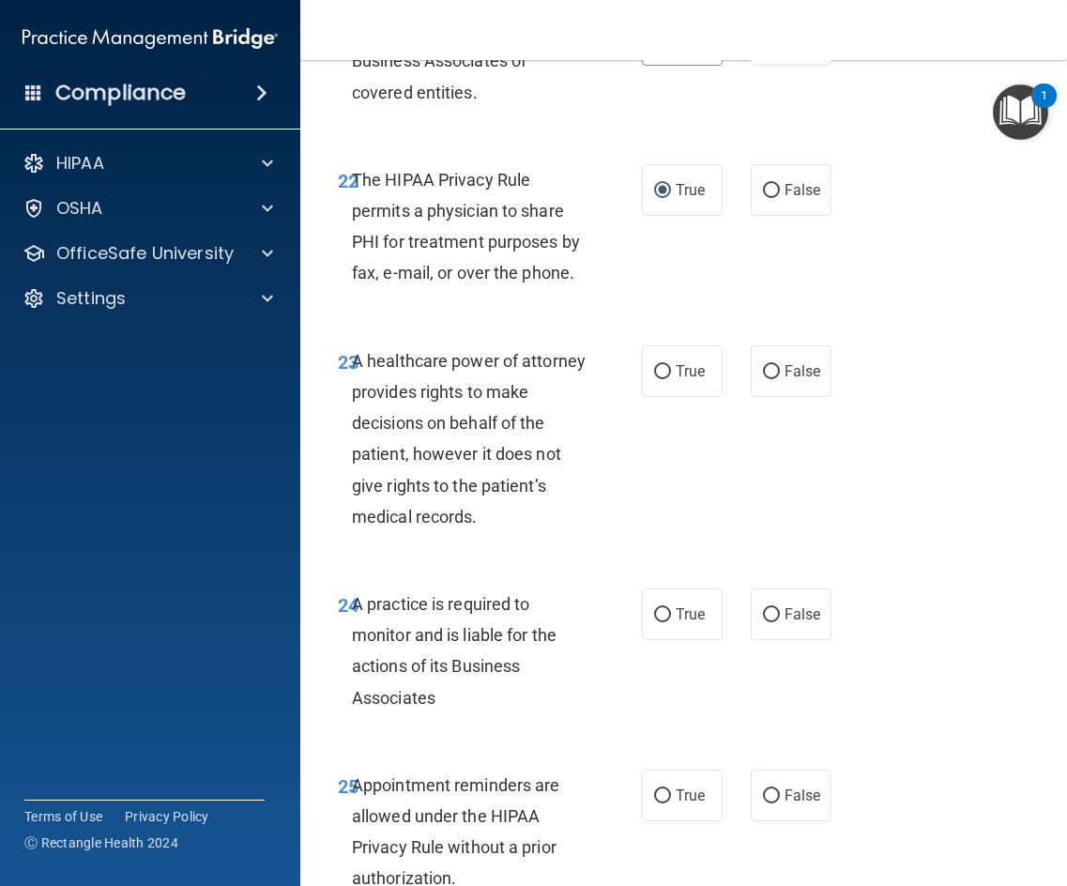
scroll to position [4786, 0]
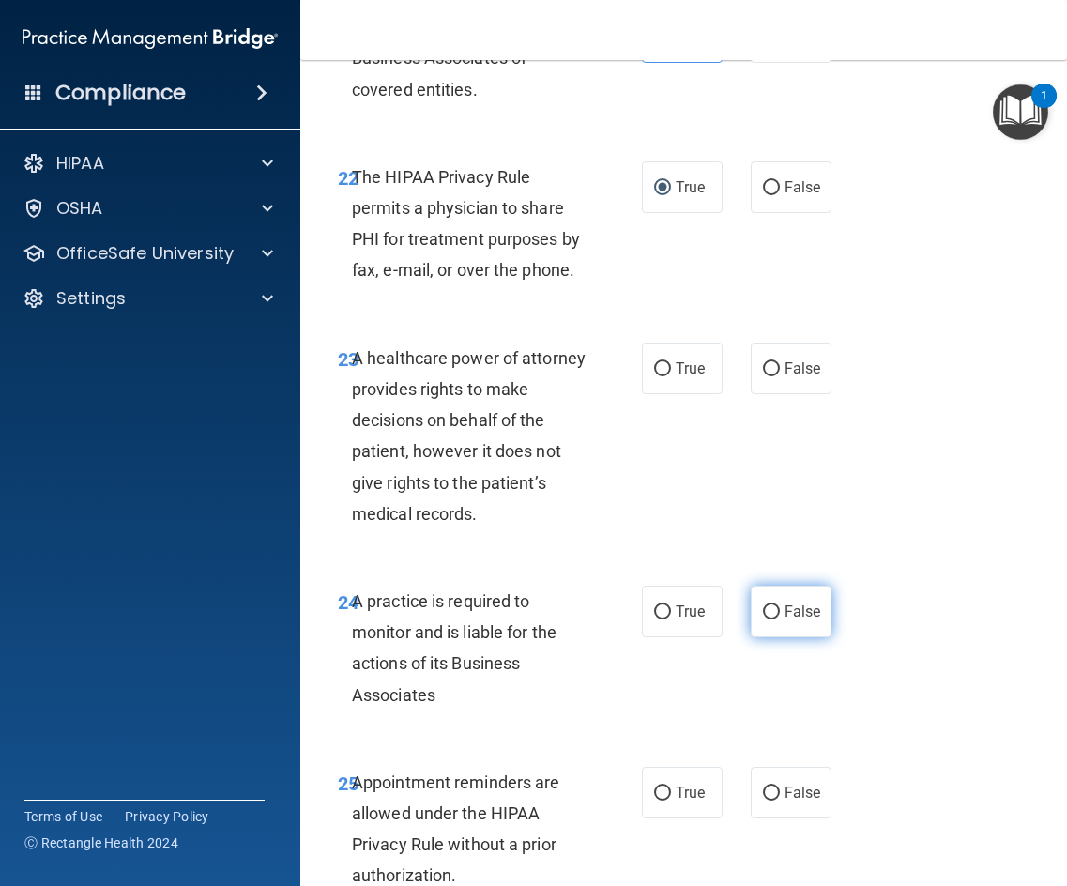
click at [773, 637] on label "False" at bounding box center [791, 612] width 81 height 52
click at [773, 619] on input "False" at bounding box center [771, 612] width 17 height 14
radio input "true"
click at [782, 394] on label "False" at bounding box center [791, 369] width 81 height 52
click at [780, 376] on input "False" at bounding box center [771, 369] width 17 height 14
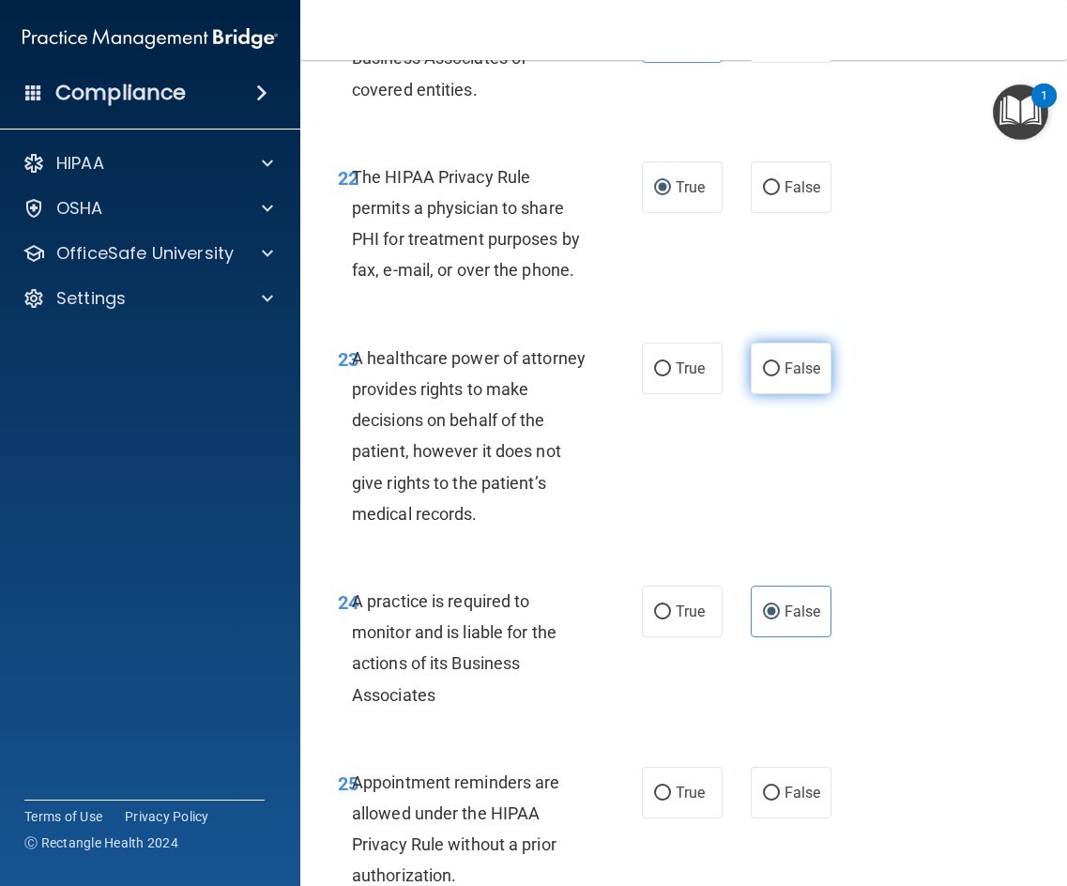
radio input "true"
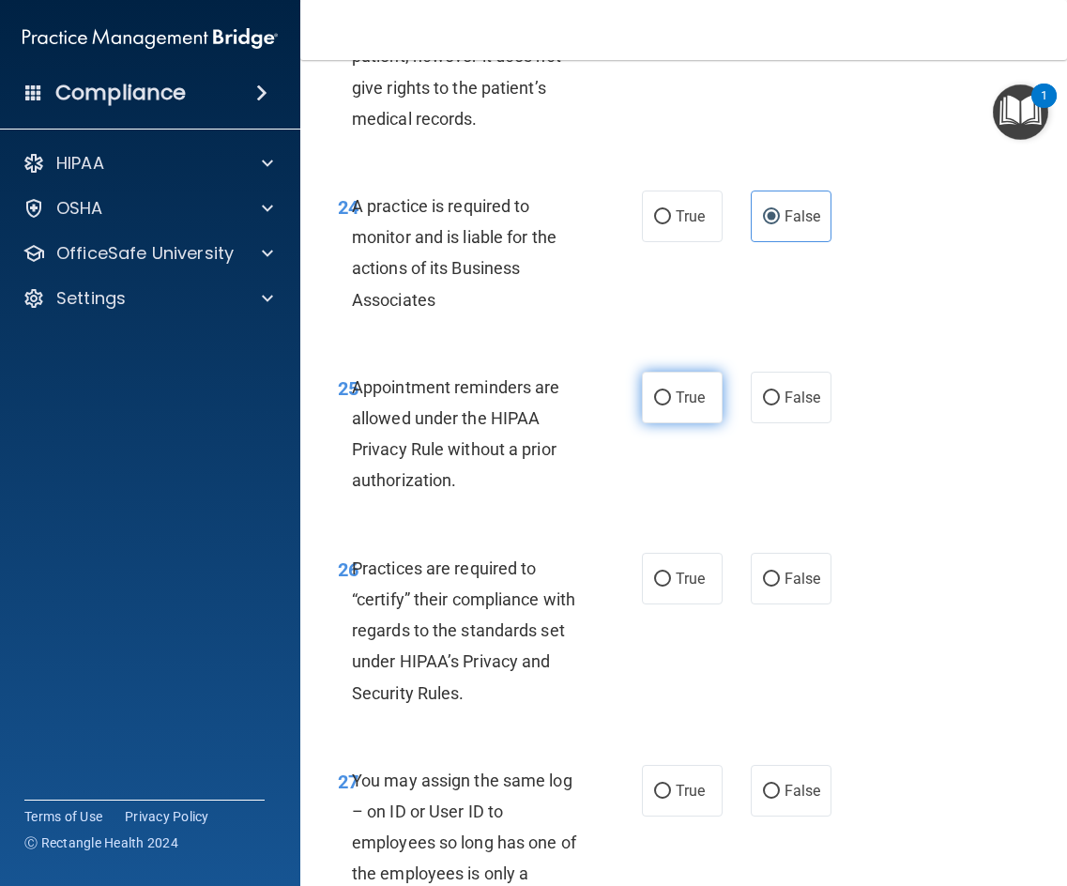
scroll to position [5256, 0]
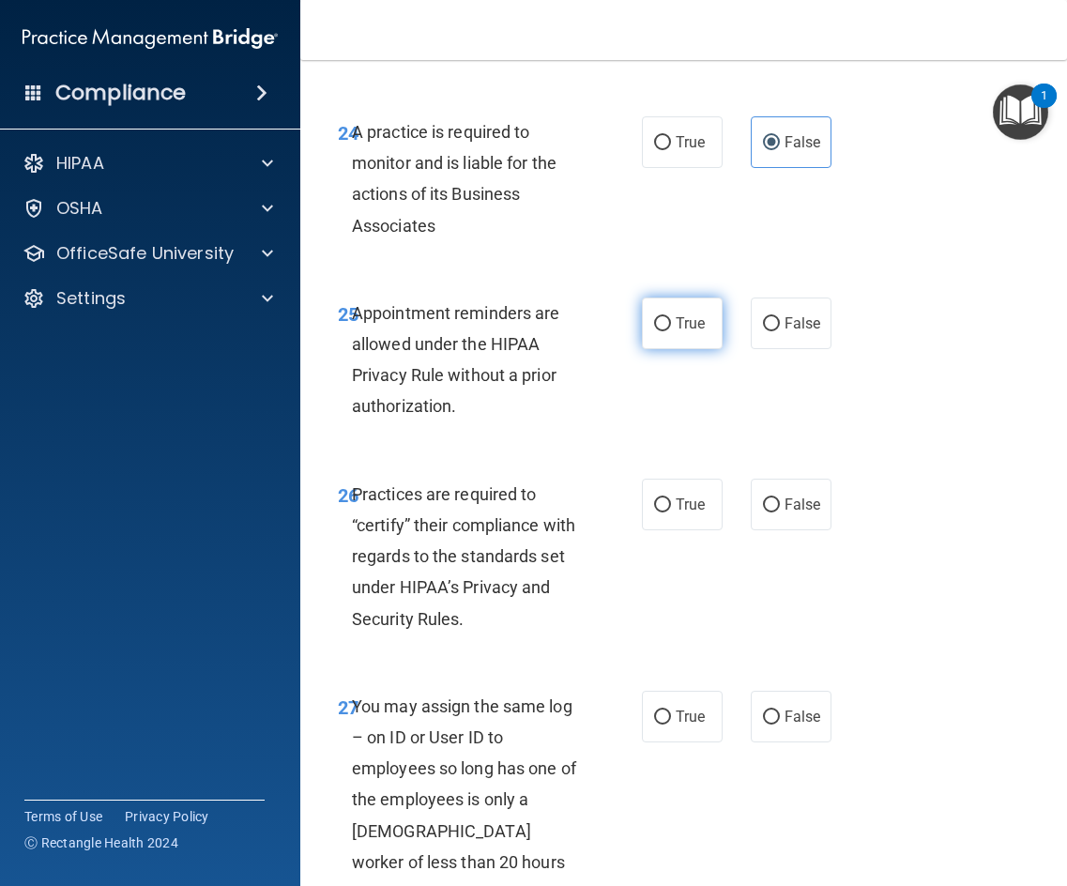
click at [677, 349] on label "True" at bounding box center [682, 324] width 81 height 52
click at [671, 331] on input "True" at bounding box center [662, 324] width 17 height 14
radio input "true"
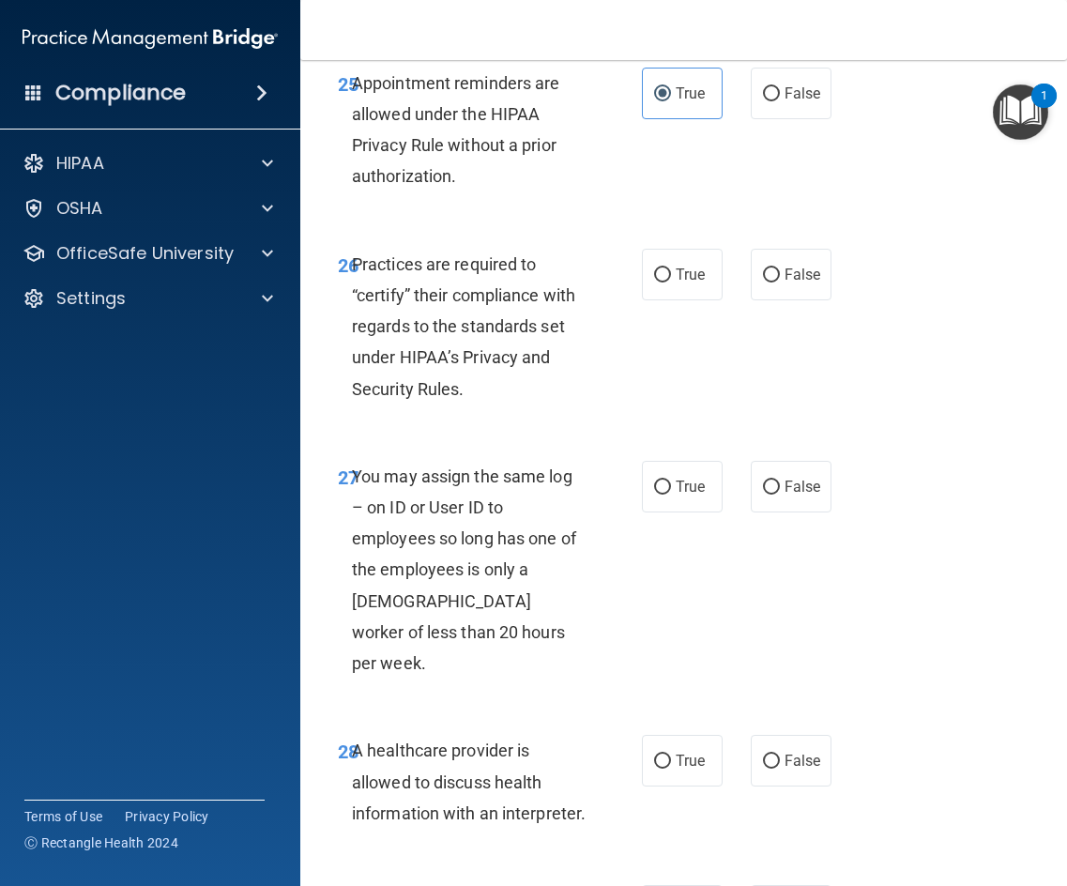
scroll to position [5537, 0]
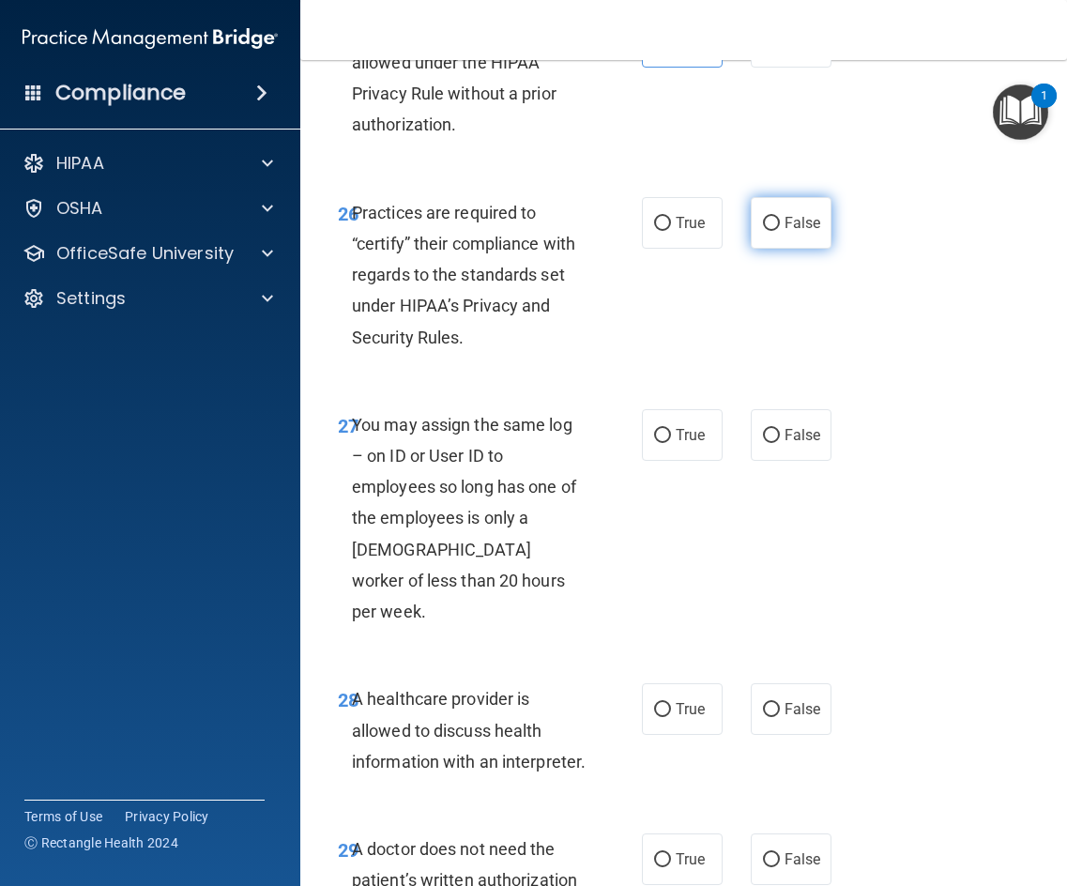
click at [795, 232] on span "False" at bounding box center [803, 223] width 37 height 18
click at [780, 231] on input "False" at bounding box center [771, 224] width 17 height 14
radio input "true"
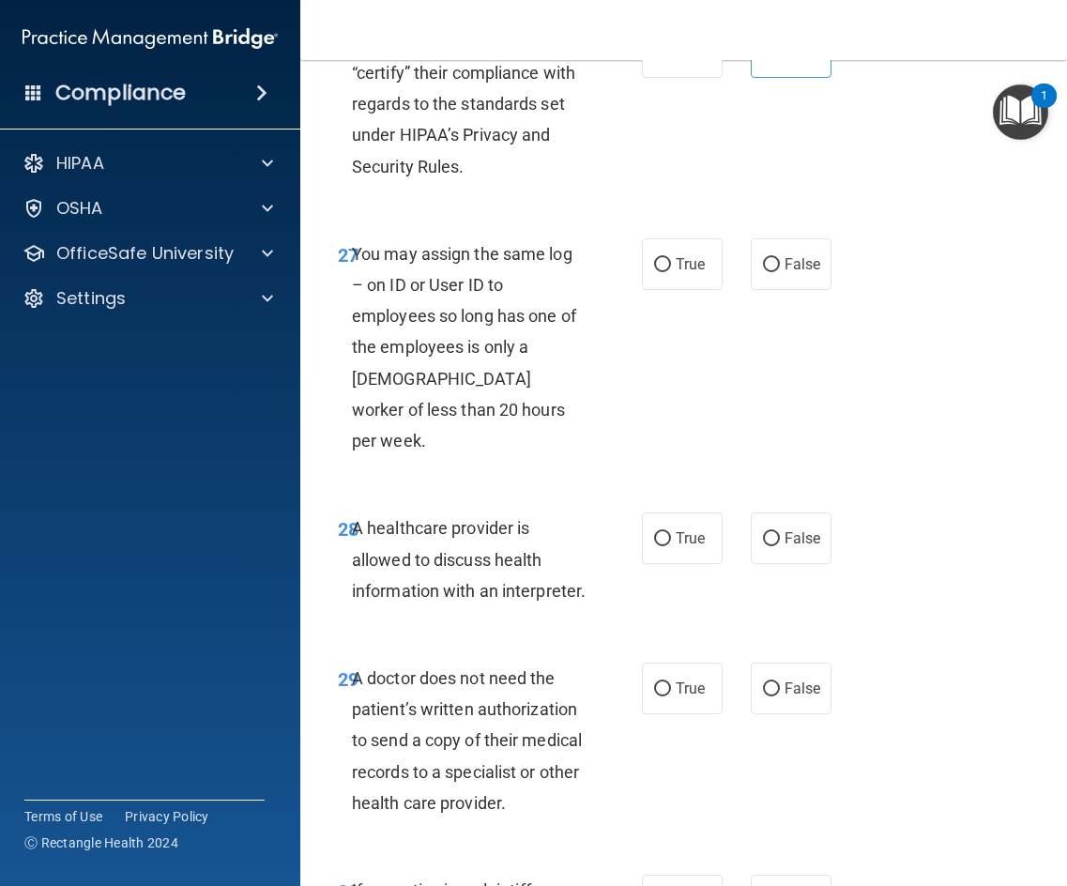
scroll to position [5725, 0]
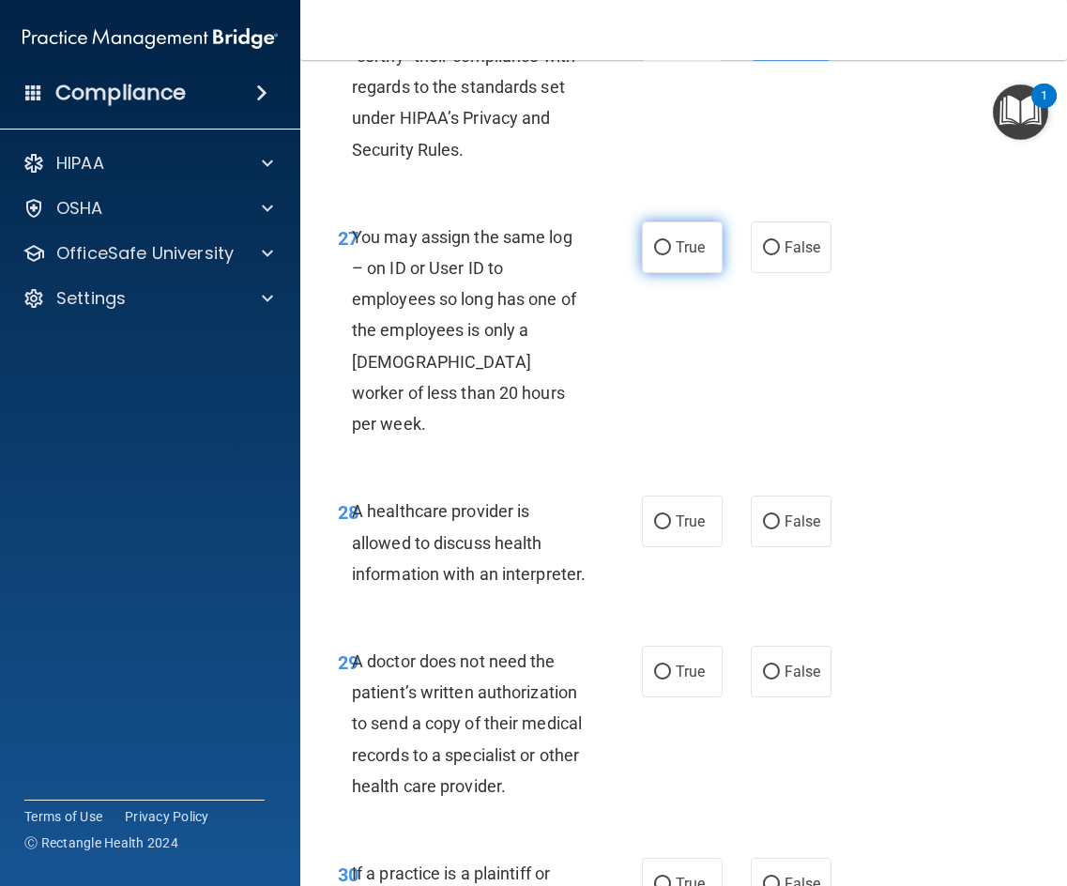
click at [663, 255] on input "True" at bounding box center [662, 248] width 17 height 14
radio input "true"
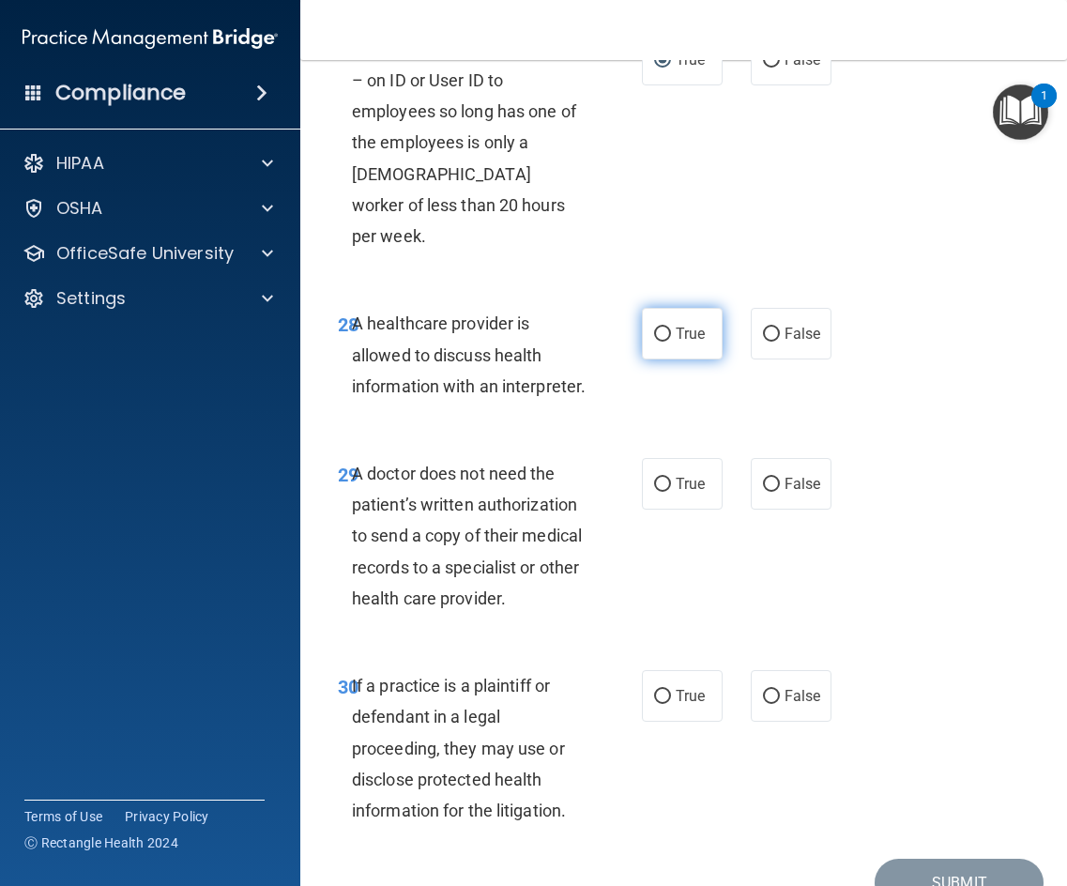
click at [645, 350] on label "True" at bounding box center [682, 334] width 81 height 52
click at [654, 342] on input "True" at bounding box center [662, 335] width 17 height 14
radio input "true"
click at [811, 493] on span "False" at bounding box center [803, 484] width 37 height 18
click at [780, 492] on input "False" at bounding box center [771, 485] width 17 height 14
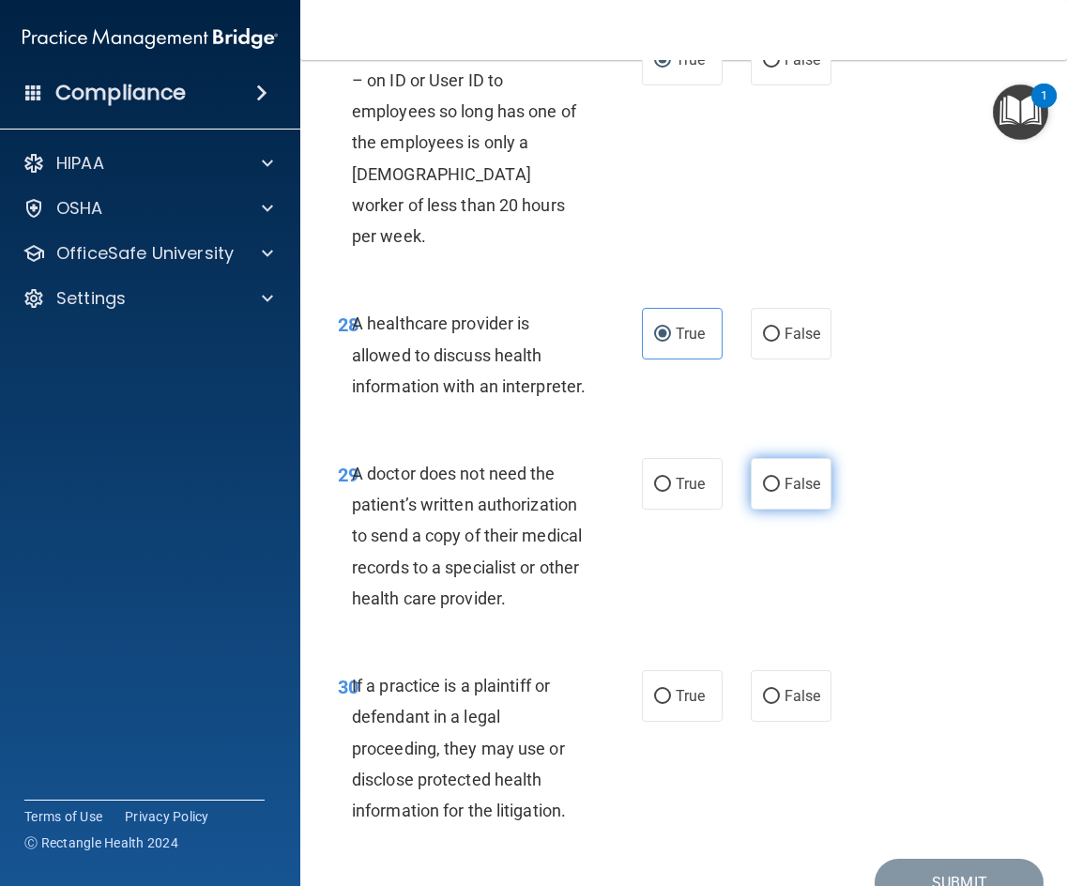
radio input "true"
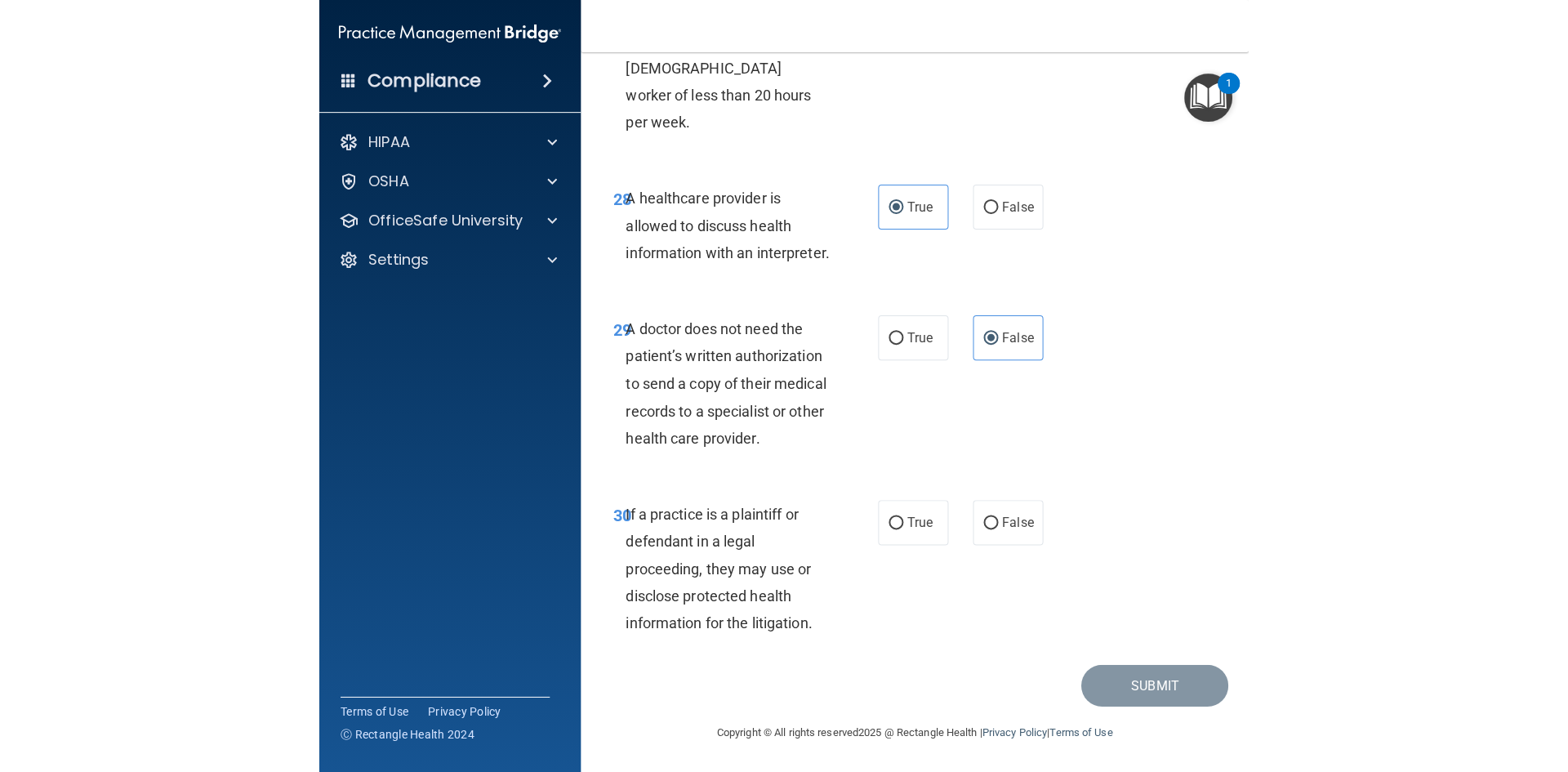
scroll to position [5283, 0]
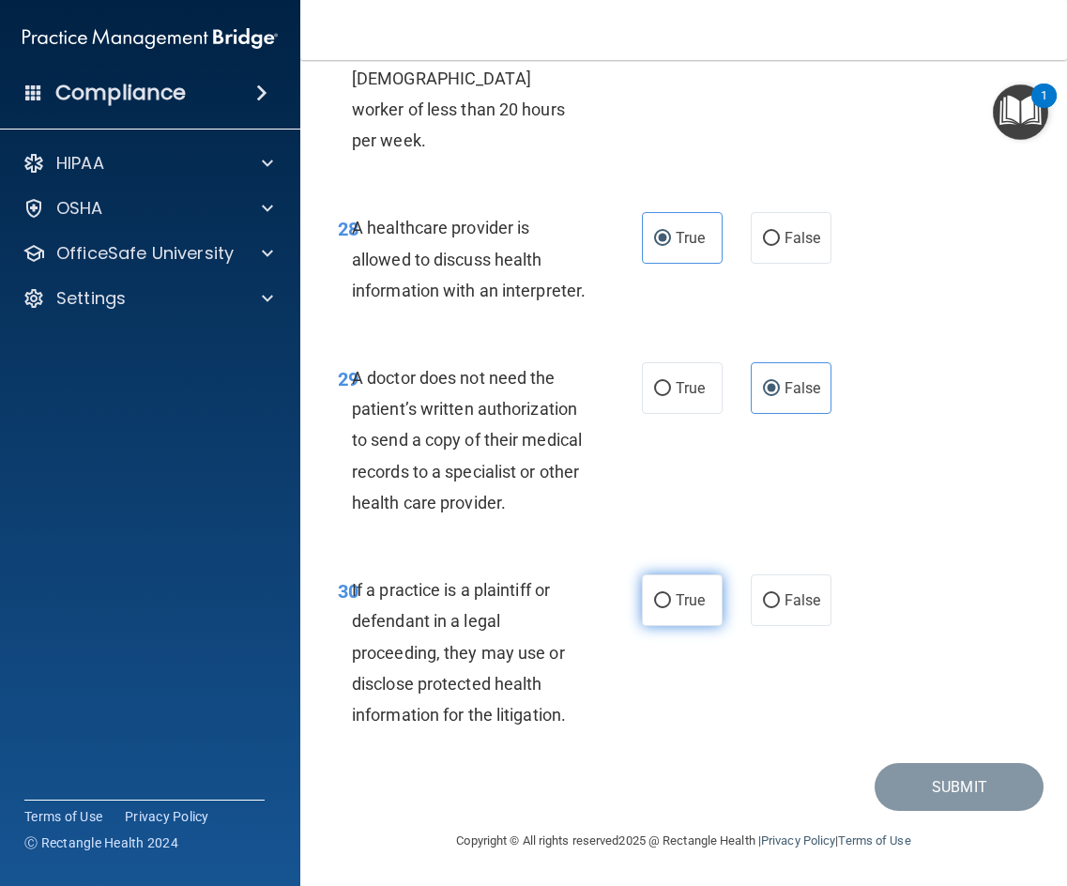
click at [672, 617] on label "True" at bounding box center [682, 600] width 81 height 52
click at [671, 608] on input "True" at bounding box center [662, 601] width 17 height 14
radio input "true"
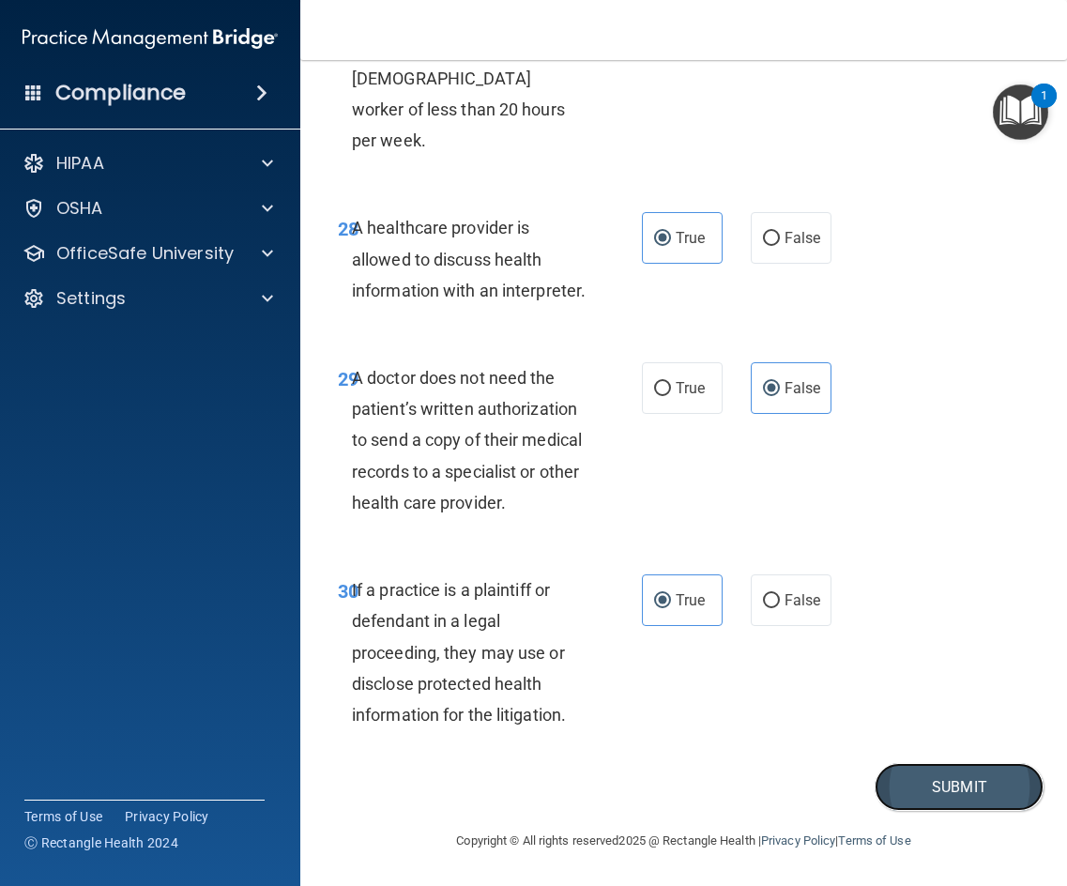
click at [966, 785] on button "Submit" at bounding box center [959, 787] width 169 height 48
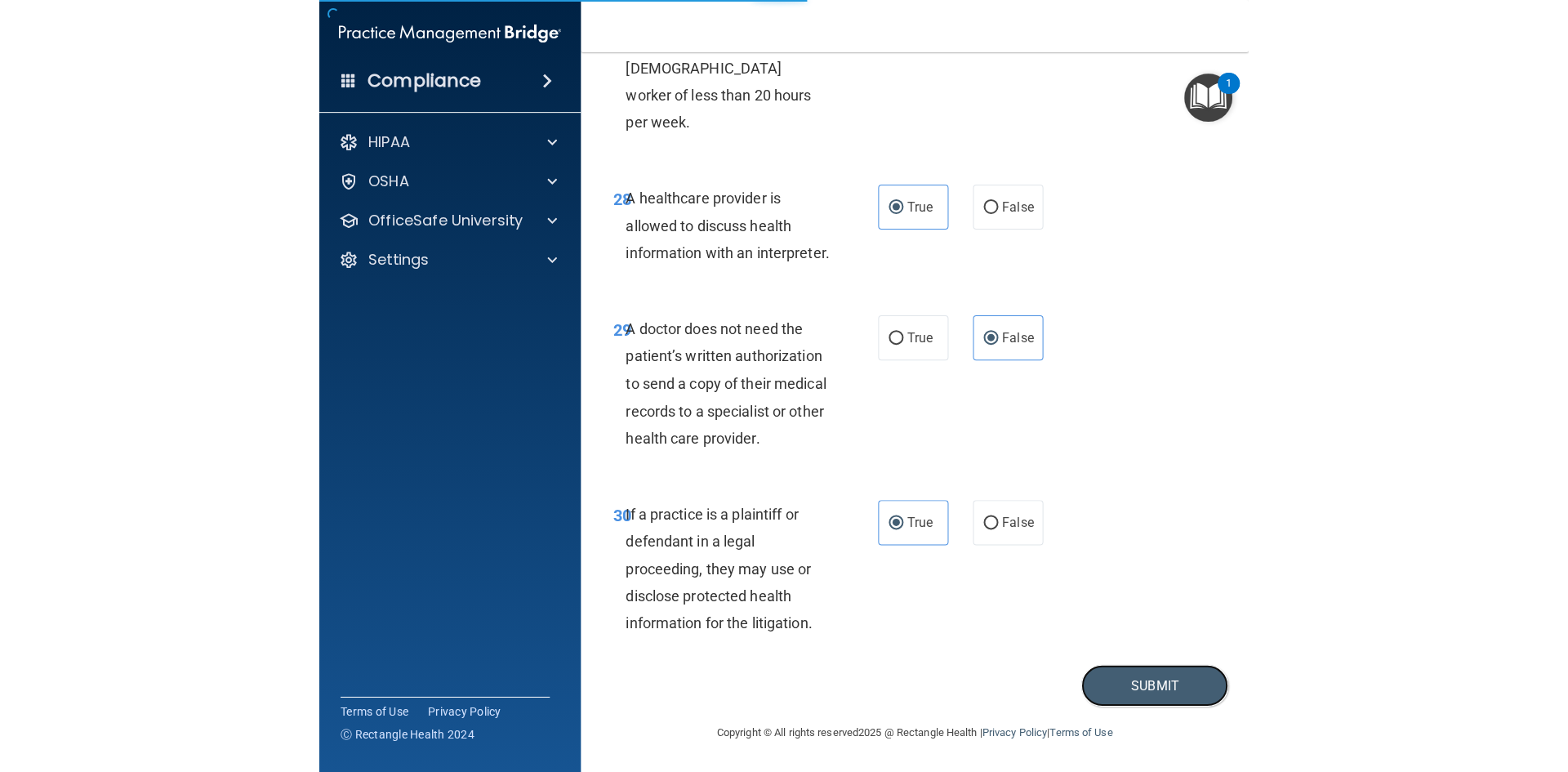
scroll to position [3031, 0]
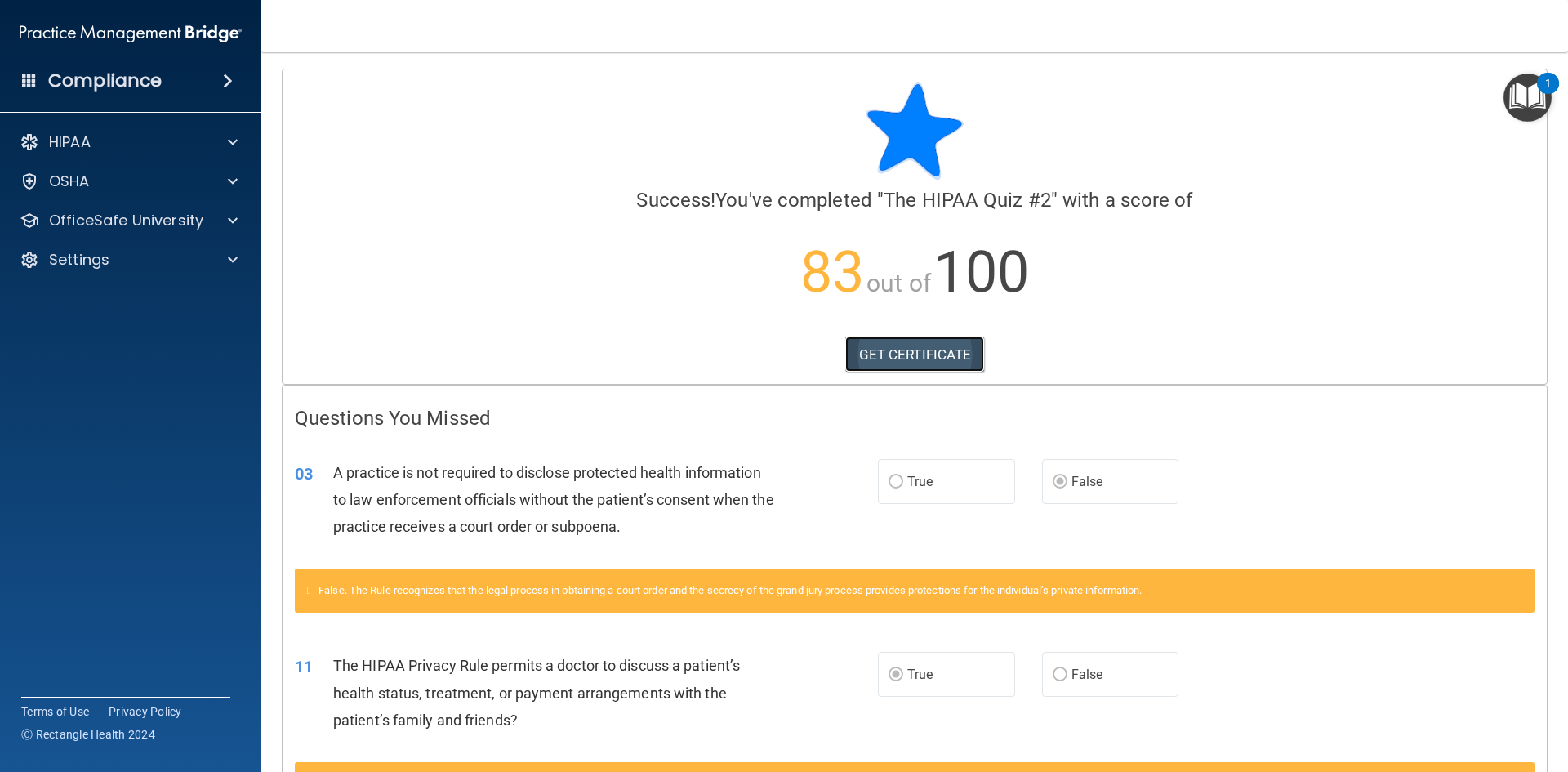
click at [847, 350] on link "GET CERTIFICATE" at bounding box center [915, 354] width 139 height 36
click at [205, 227] on div "OfficeSafe University" at bounding box center [108, 220] width 203 height 20
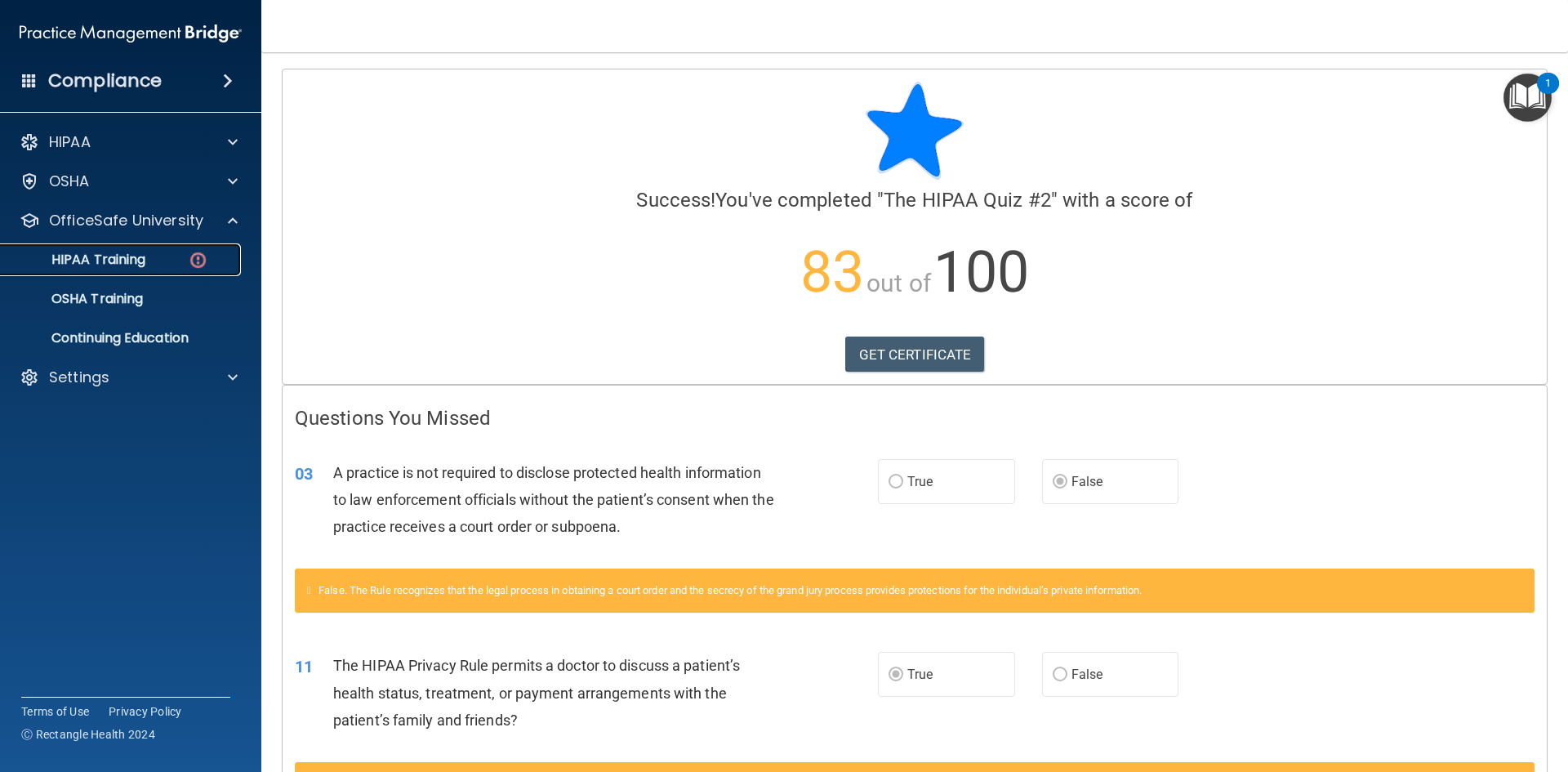
click at [181, 265] on div "HIPAA Training" at bounding box center [122, 259] width 223 height 17
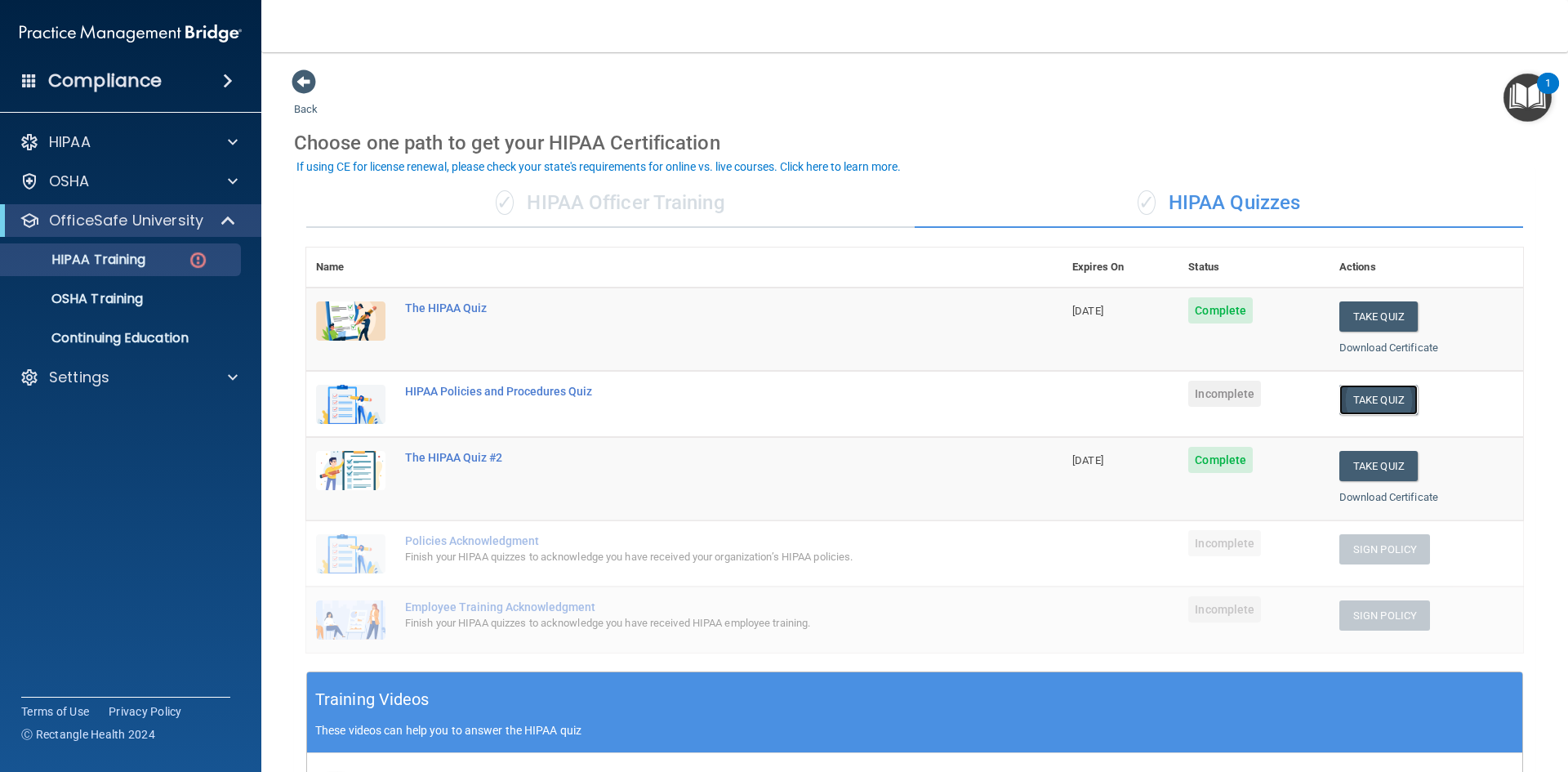
click at [847, 399] on button "Take Quiz" at bounding box center [1378, 399] width 78 height 30
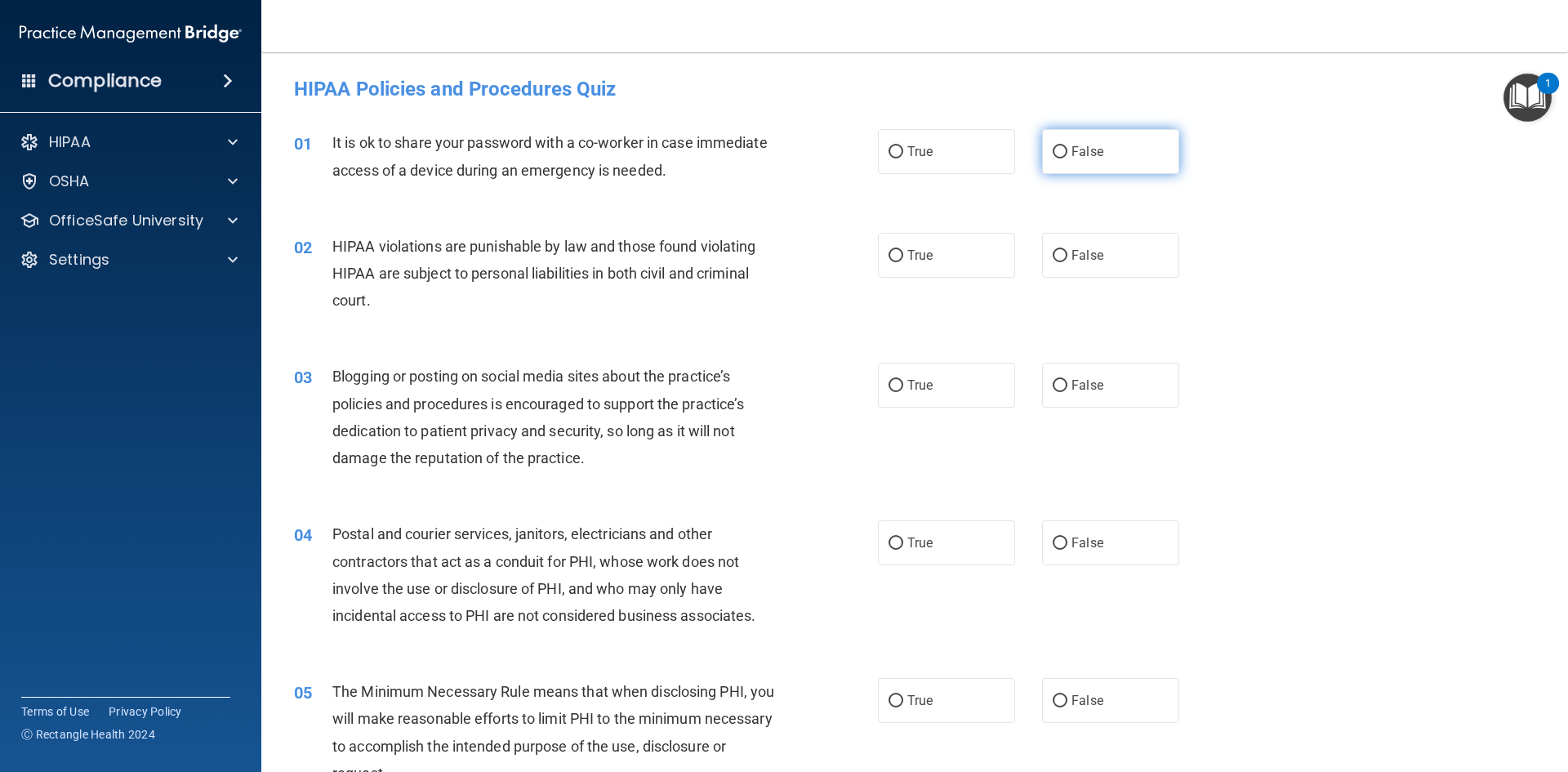
click at [847, 144] on span "False" at bounding box center [1087, 151] width 32 height 16
click at [847, 146] on input "False" at bounding box center [1060, 152] width 15 height 12
radio input "true"
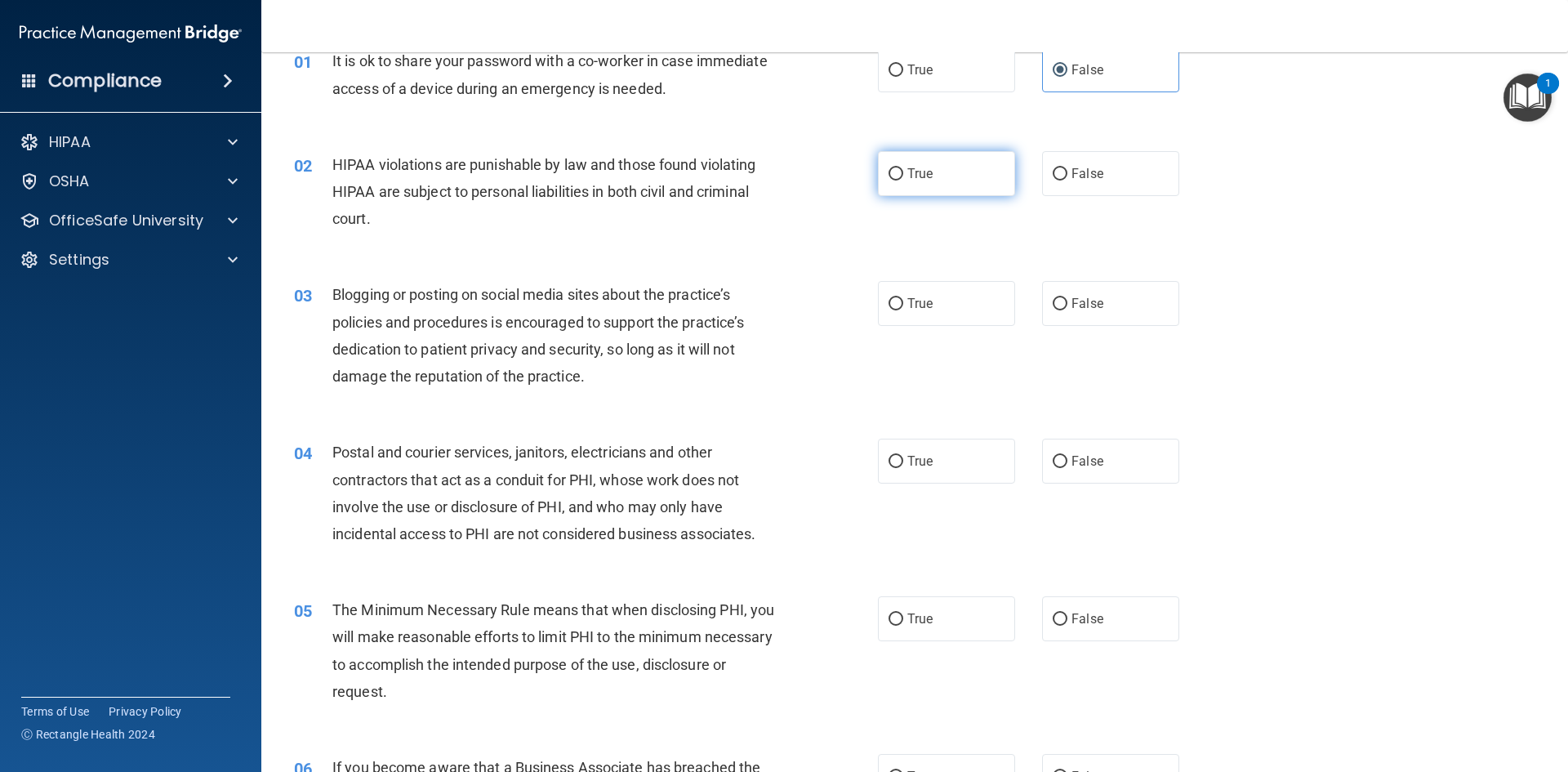
click at [847, 185] on label "True" at bounding box center [947, 174] width 137 height 45
click at [847, 180] on input "True" at bounding box center [895, 174] width 15 height 12
radio input "true"
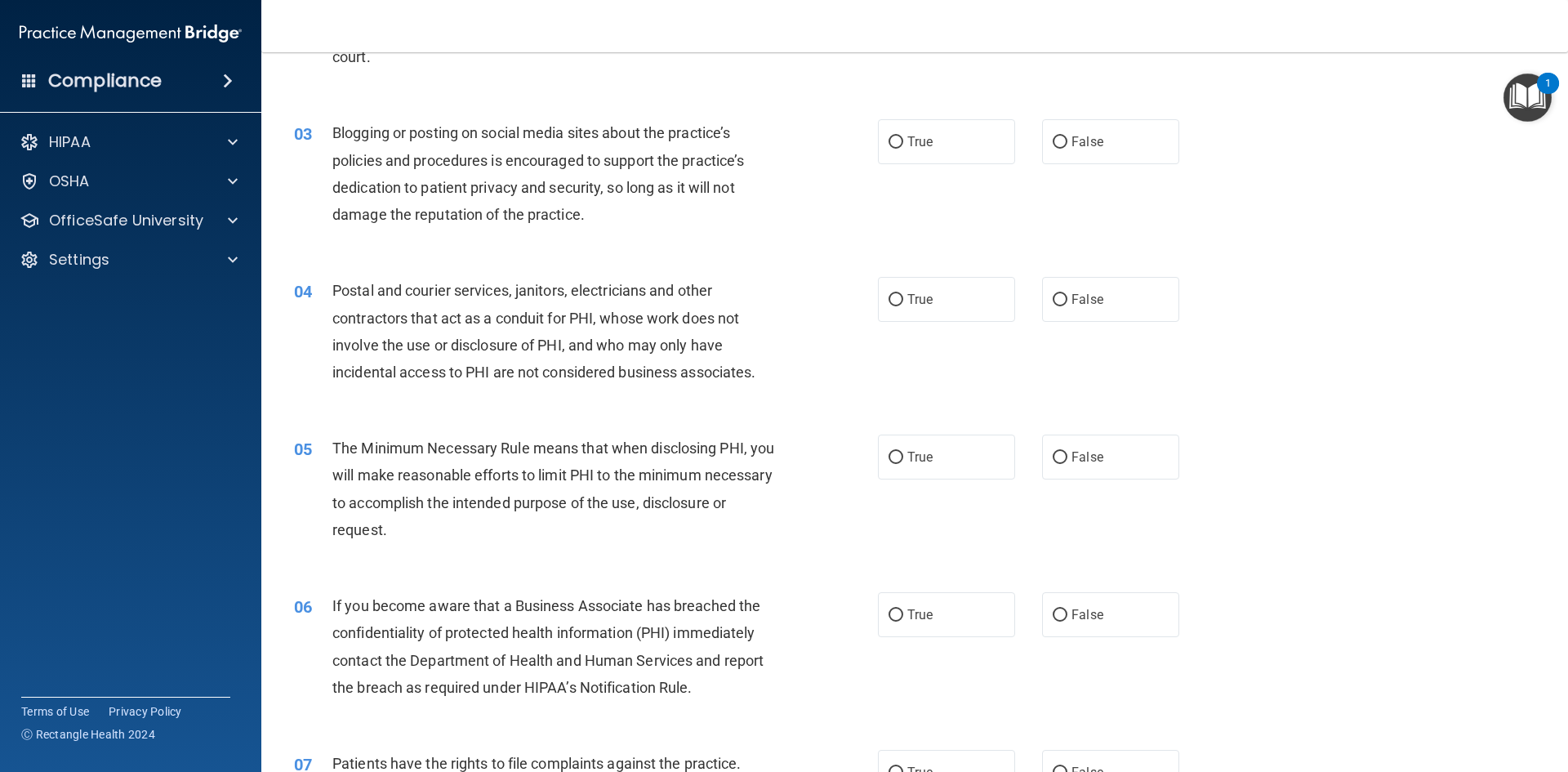
scroll to position [245, 0]
click at [847, 139] on input "True" at bounding box center [895, 141] width 15 height 12
radio input "true"
drag, startPoint x: 1144, startPoint y: 303, endPoint x: 1096, endPoint y: 303, distance: 48.0
click at [847, 303] on label "False" at bounding box center [1111, 298] width 137 height 45
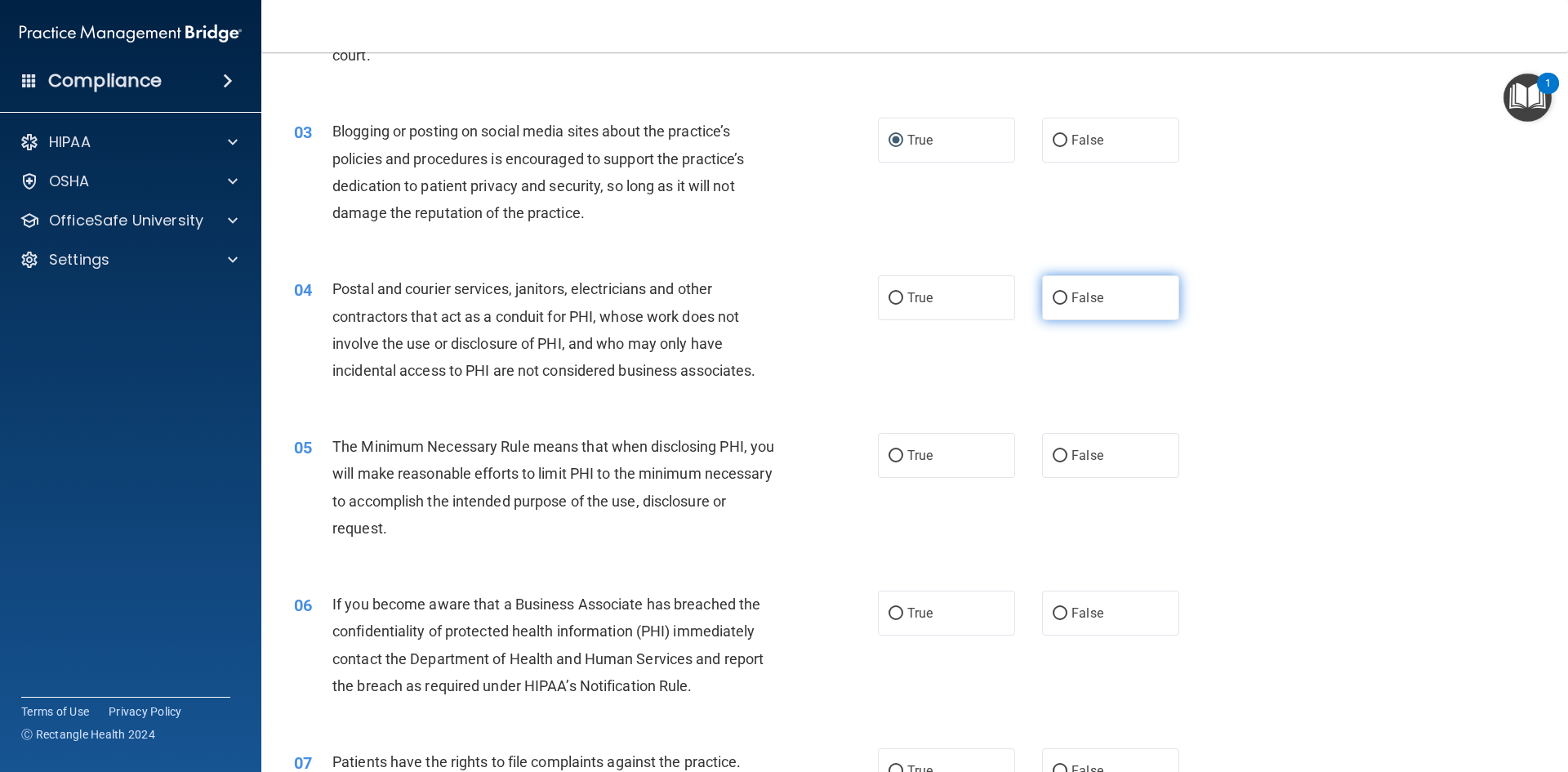
click at [847, 303] on input "False" at bounding box center [1060, 299] width 15 height 12
radio input "true"
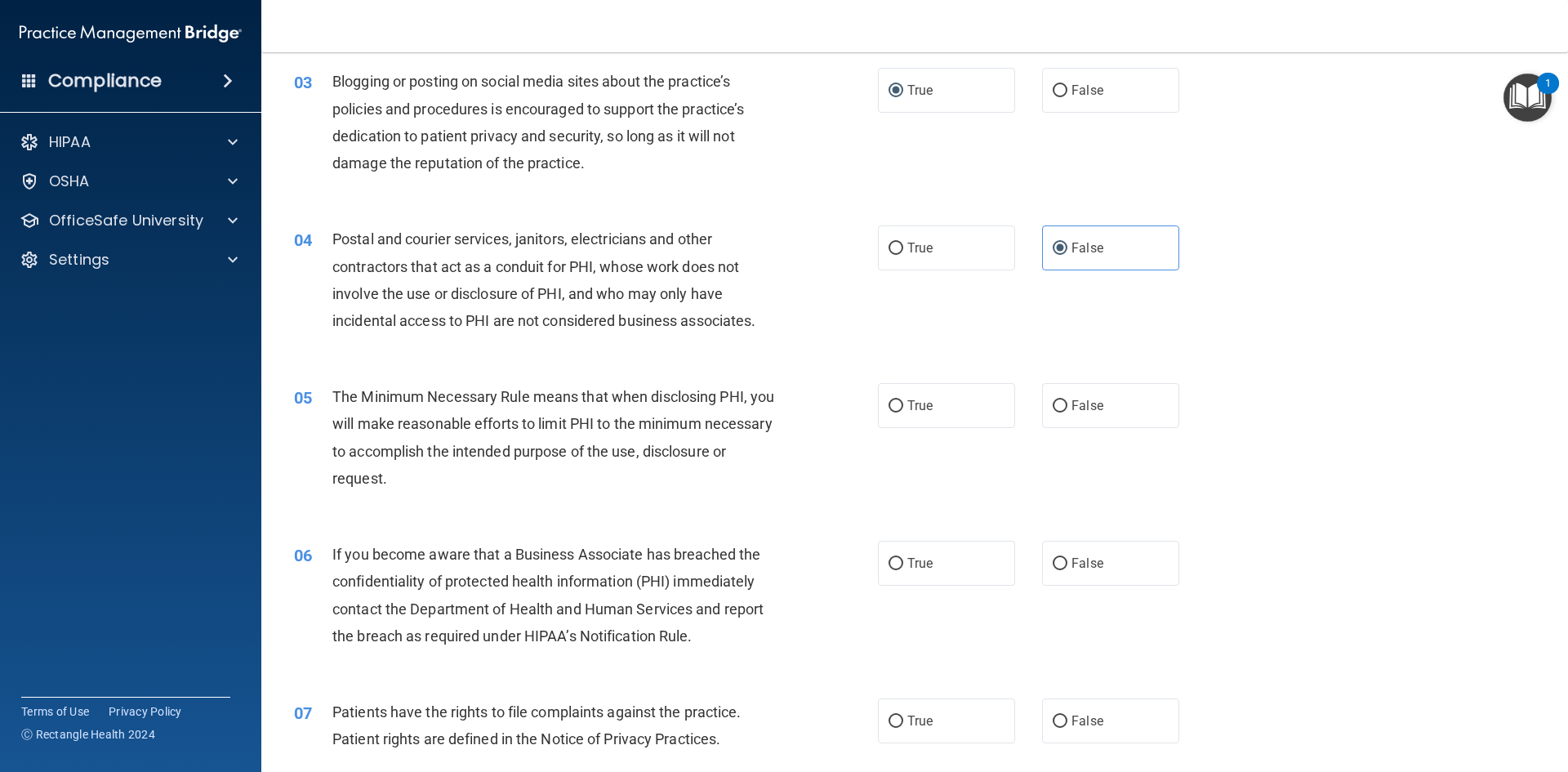
scroll to position [572, 0]
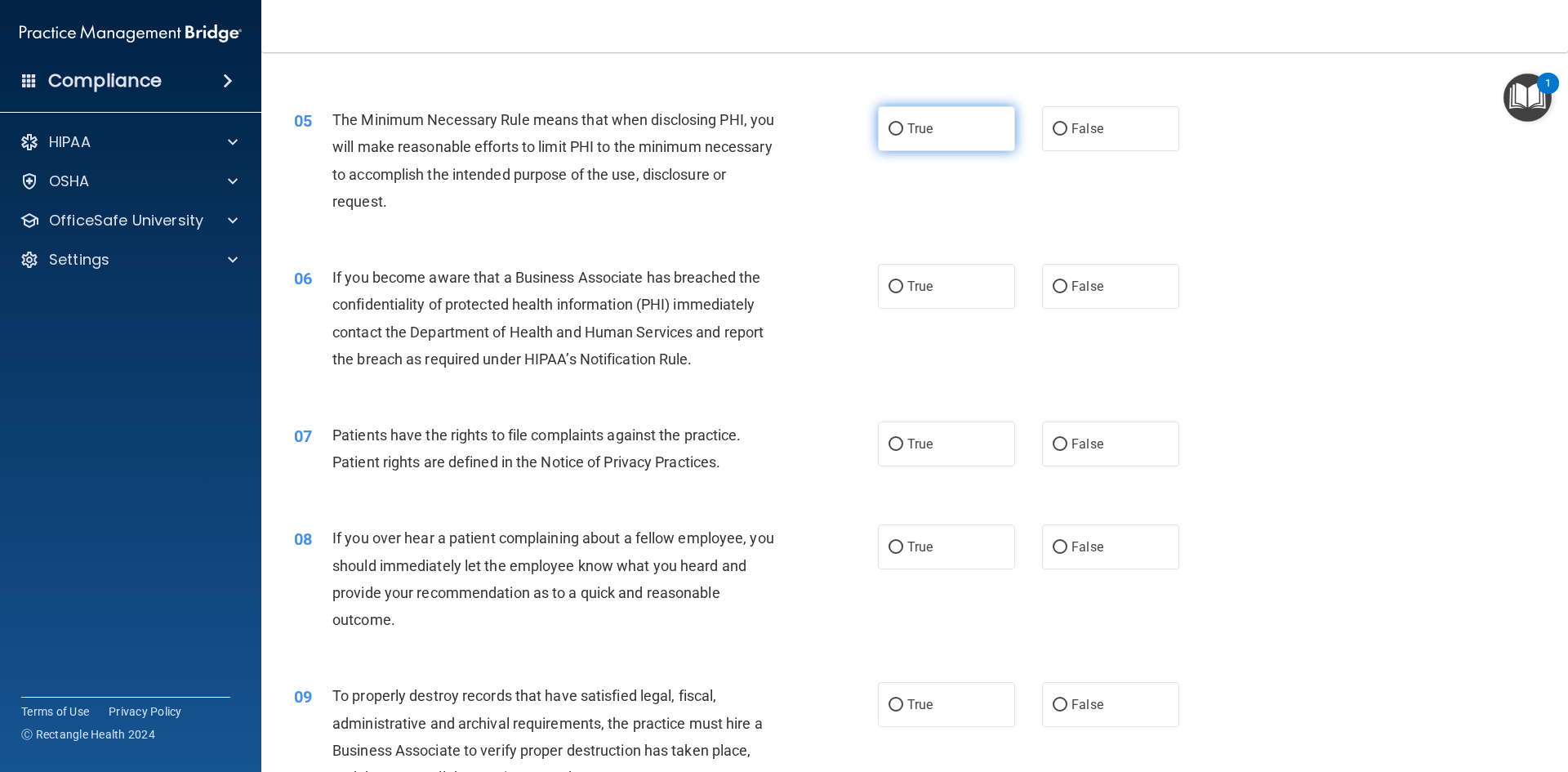
click at [847, 129] on label "True" at bounding box center [947, 129] width 137 height 45
click at [847, 129] on input "True" at bounding box center [895, 130] width 15 height 12
radio input "true"
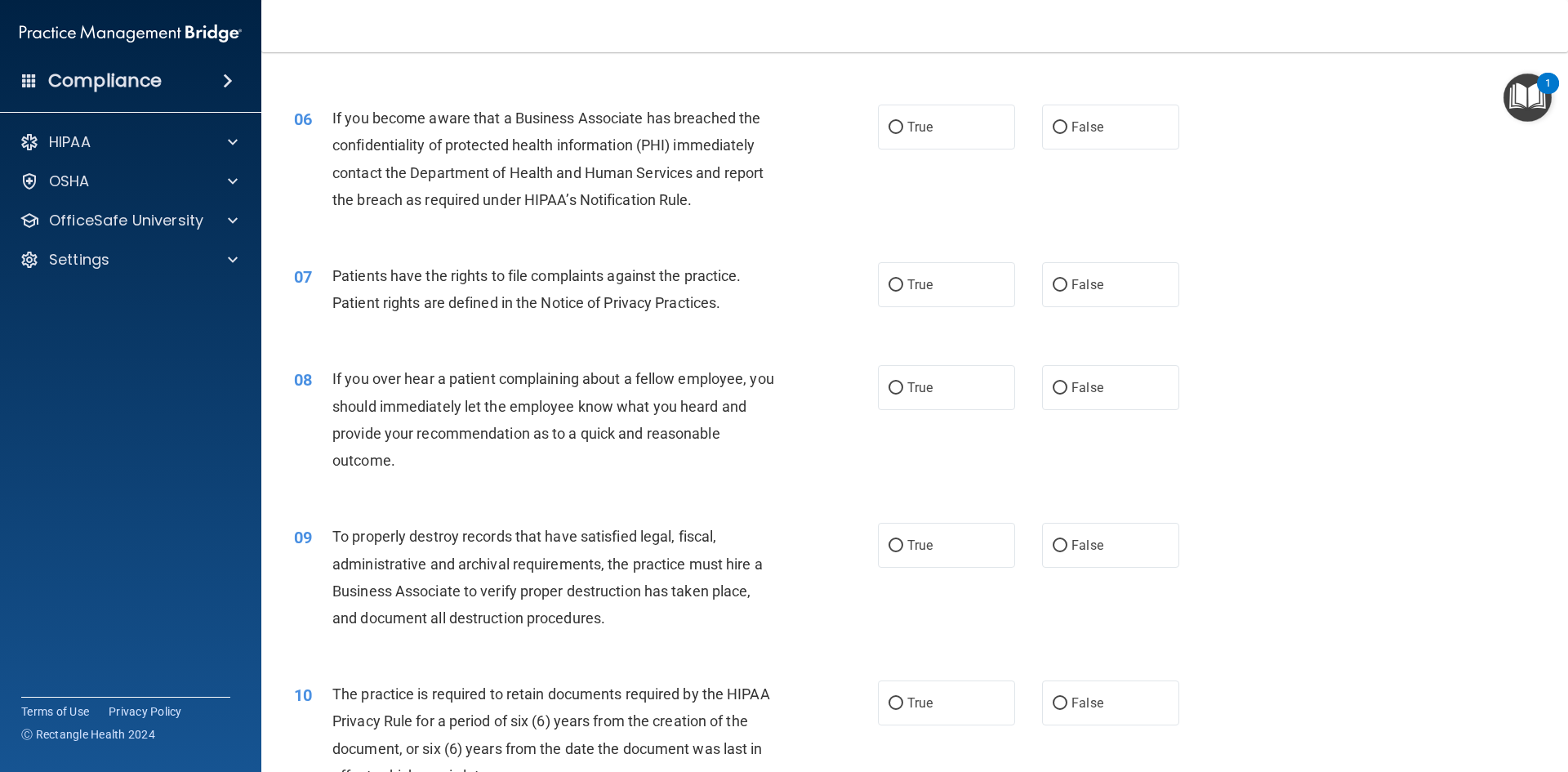
scroll to position [735, 0]
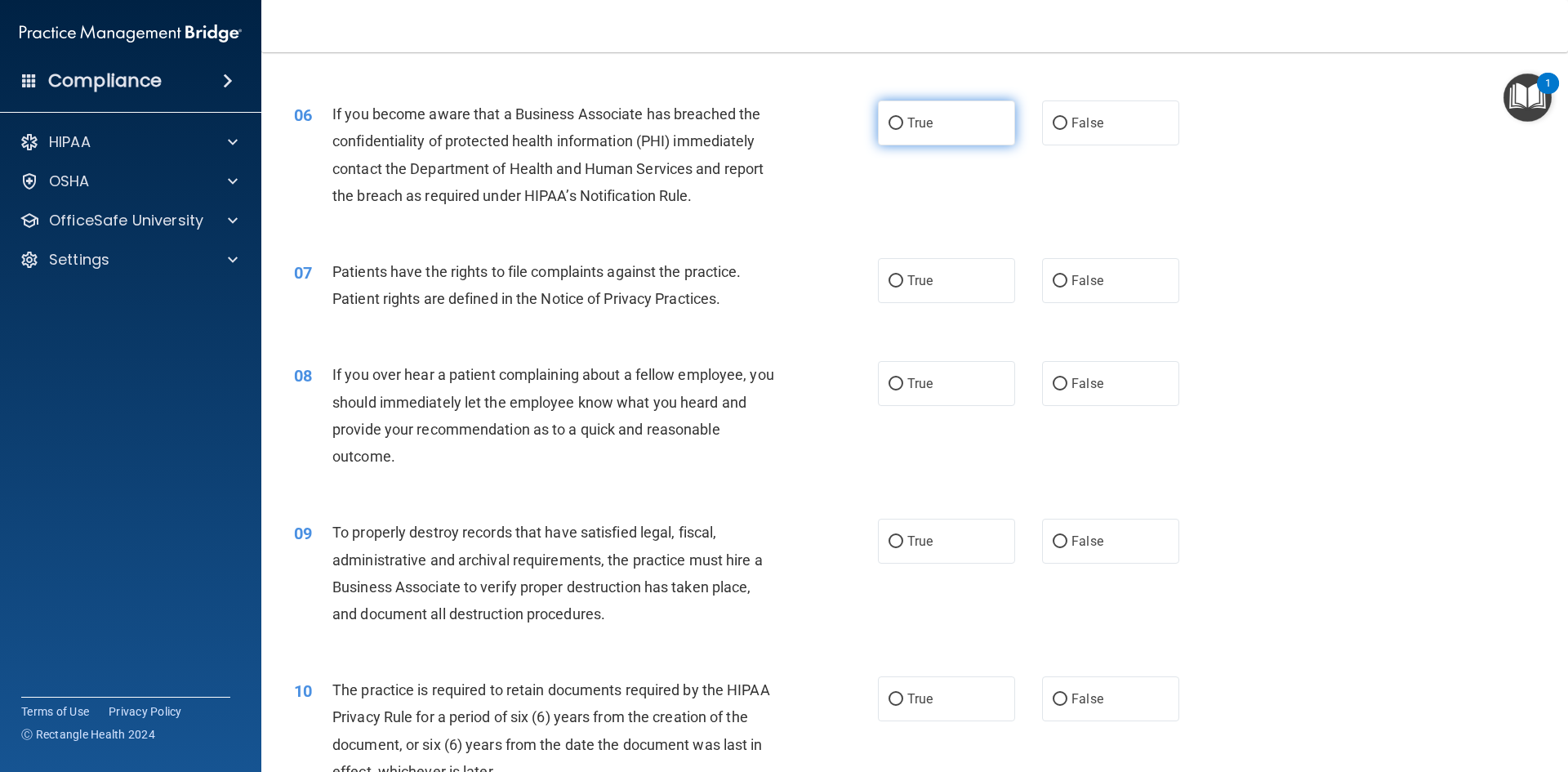
click at [847, 123] on label "True" at bounding box center [947, 123] width 137 height 45
click at [847, 123] on input "True" at bounding box center [895, 124] width 15 height 12
radio input "true"
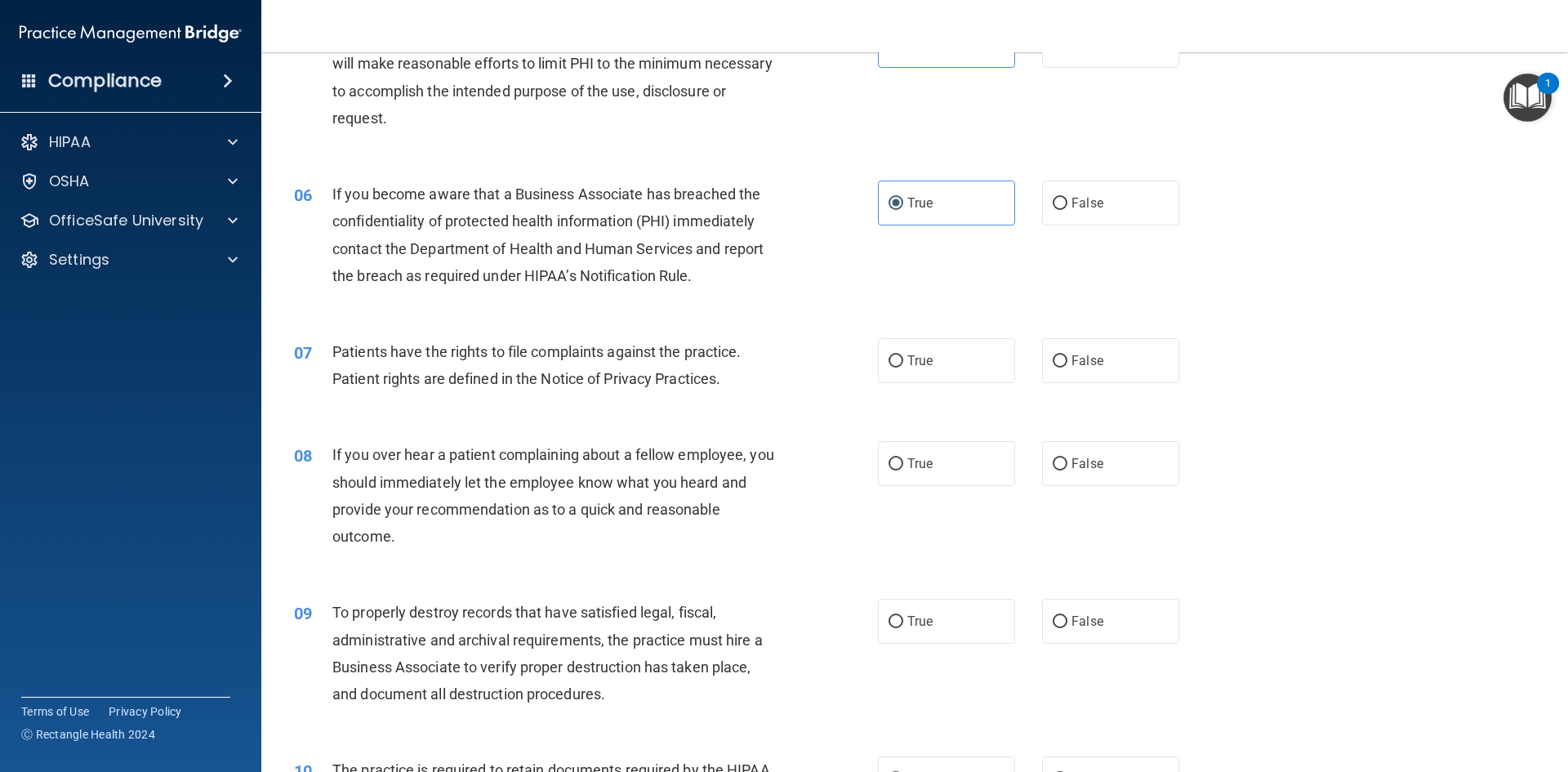
scroll to position [654, 0]
click at [847, 205] on span "False" at bounding box center [1087, 205] width 32 height 16
click at [847, 205] on input "False" at bounding box center [1060, 205] width 15 height 12
radio input "true"
click at [847, 240] on div "06 If you become aware that a Business Associate has breached the confidentiali…" at bounding box center [915, 240] width 1266 height 158
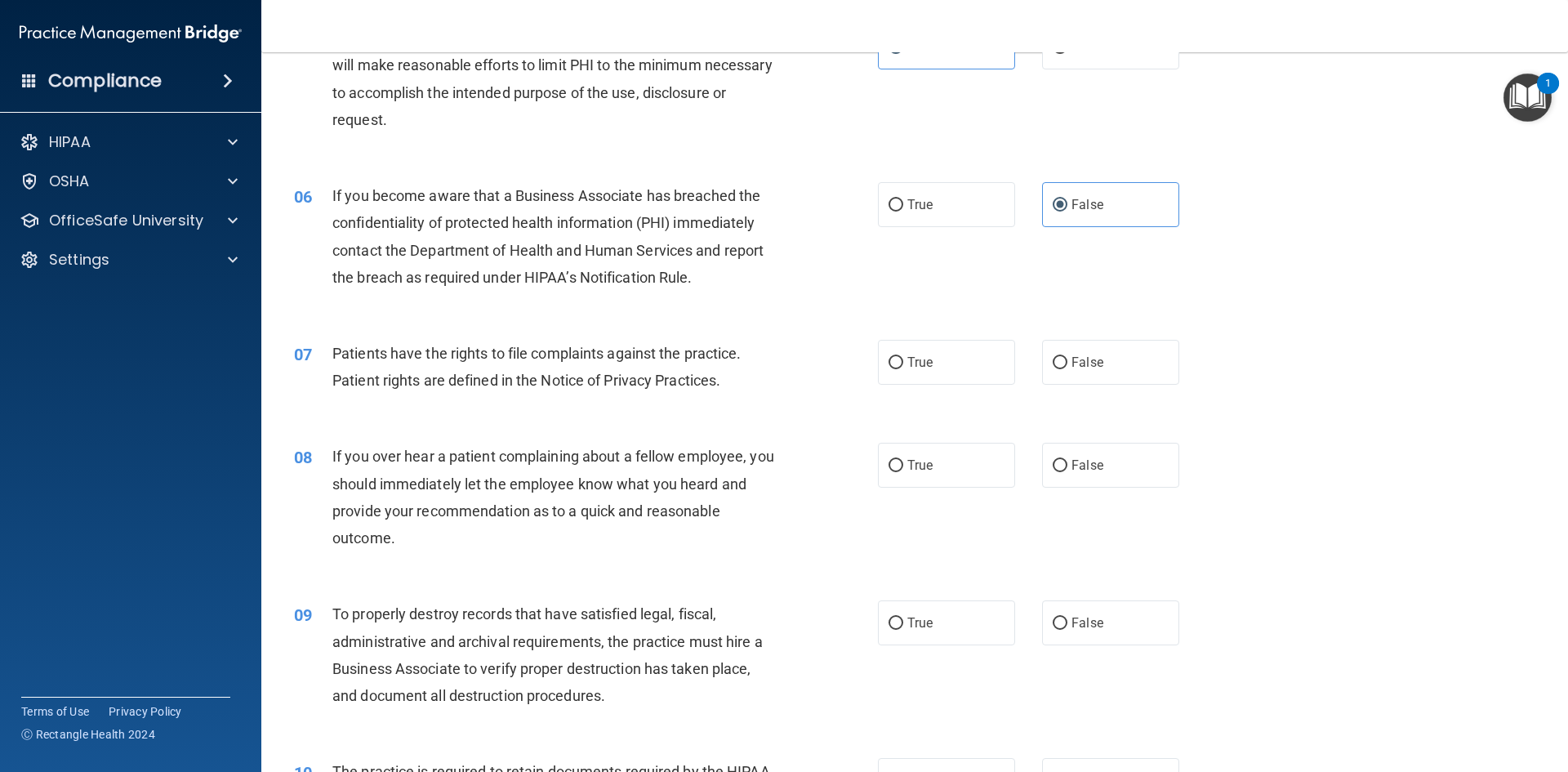
click at [847, 232] on div "06 If you become aware that a Business Associate has breached the confidentiali…" at bounding box center [915, 240] width 1266 height 158
click at [847, 218] on label "True" at bounding box center [947, 205] width 137 height 45
click at [847, 211] on input "True" at bounding box center [895, 205] width 15 height 12
radio input "true"
radio input "false"
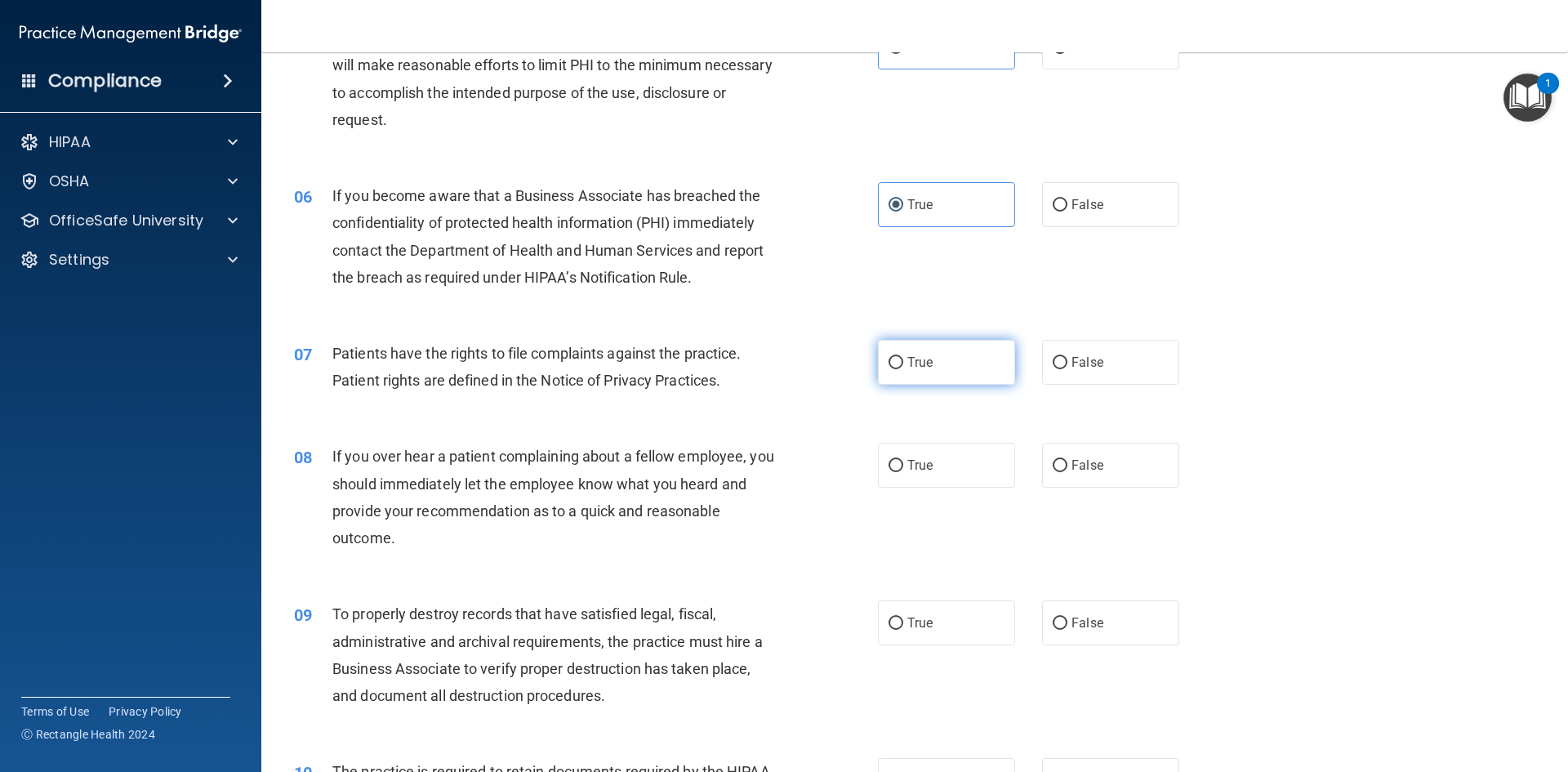
click at [847, 365] on label "True" at bounding box center [947, 362] width 137 height 45
click at [847, 365] on input "True" at bounding box center [895, 363] width 15 height 12
radio input "true"
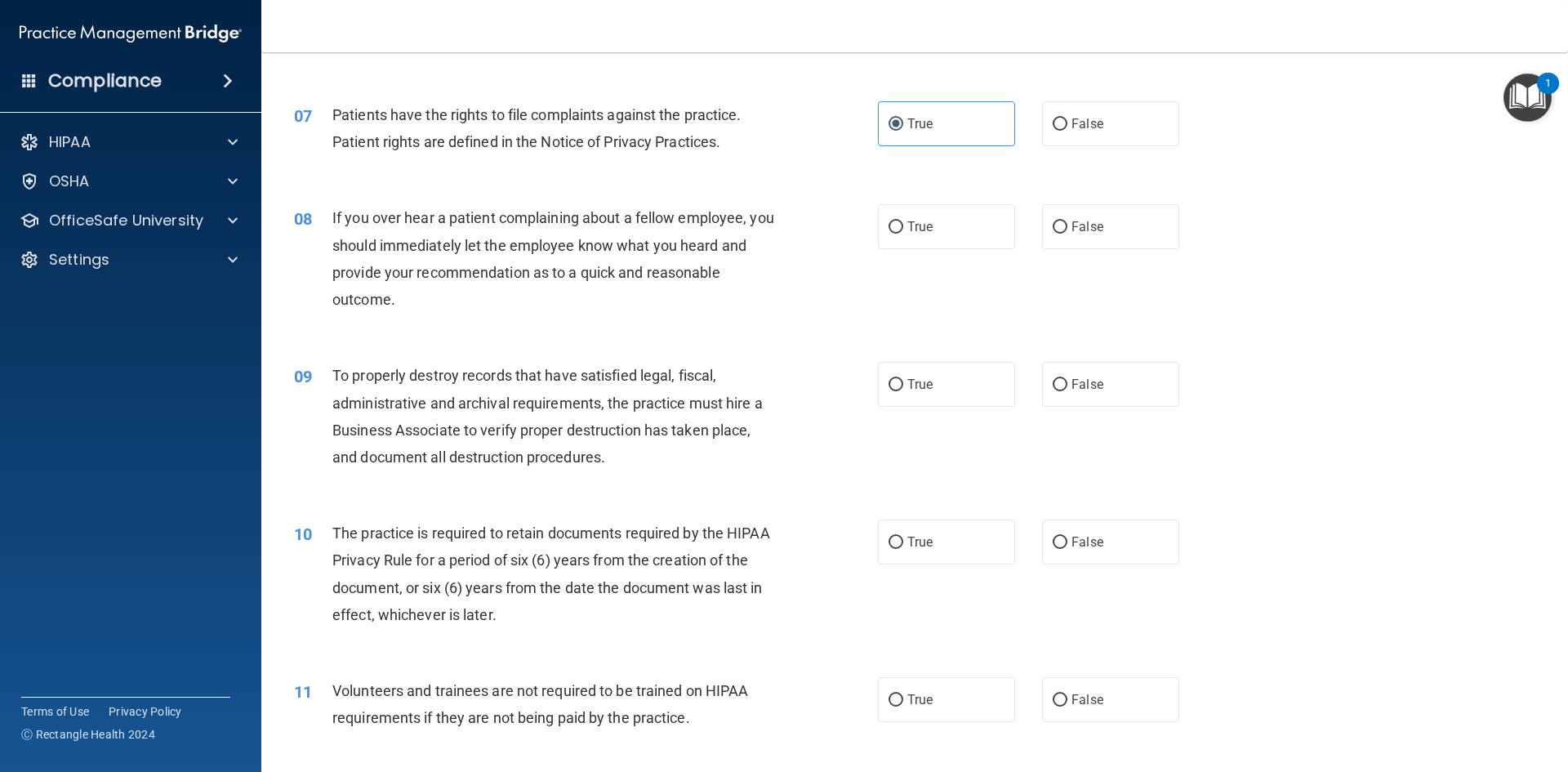
scroll to position [898, 0]
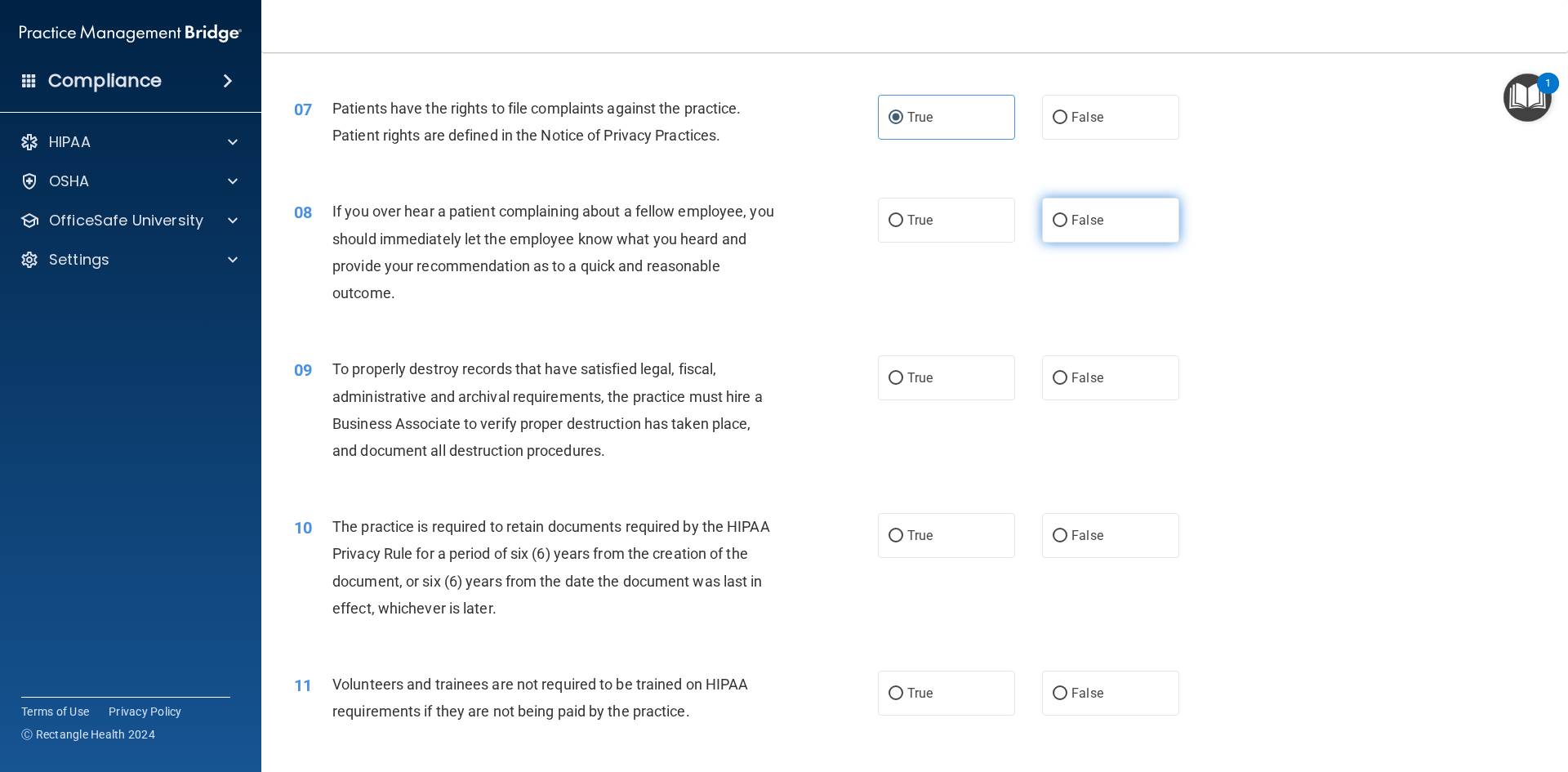
click at [847, 219] on span "False" at bounding box center [1087, 220] width 32 height 16
click at [847, 219] on input "False" at bounding box center [1060, 221] width 15 height 12
radio input "true"
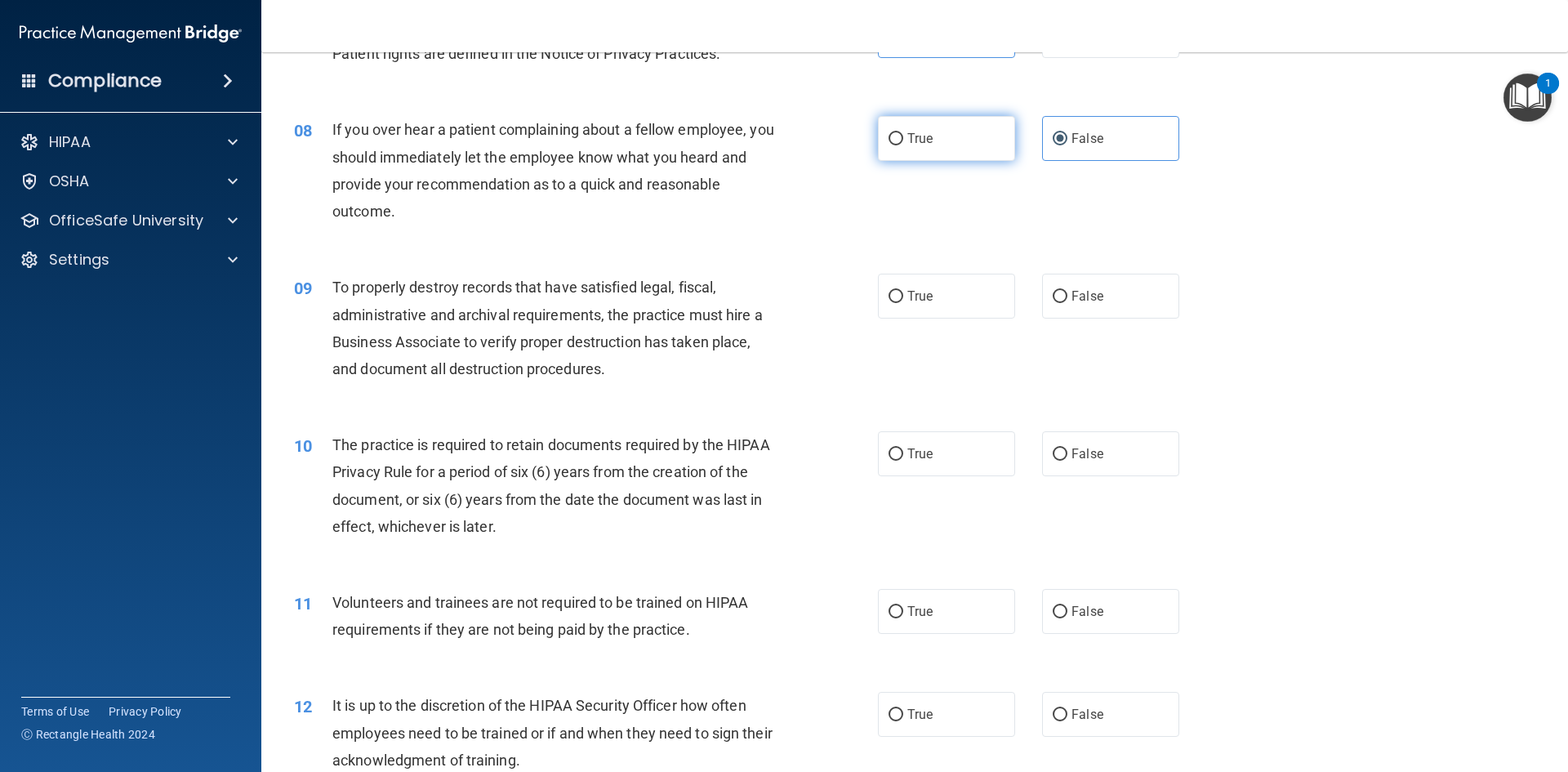
click at [847, 153] on label "True" at bounding box center [947, 138] width 137 height 45
click at [847, 145] on input "True" at bounding box center [895, 139] width 15 height 12
radio input "true"
click at [847, 133] on label "False" at bounding box center [1111, 138] width 137 height 45
click at [847, 133] on input "False" at bounding box center [1060, 139] width 15 height 12
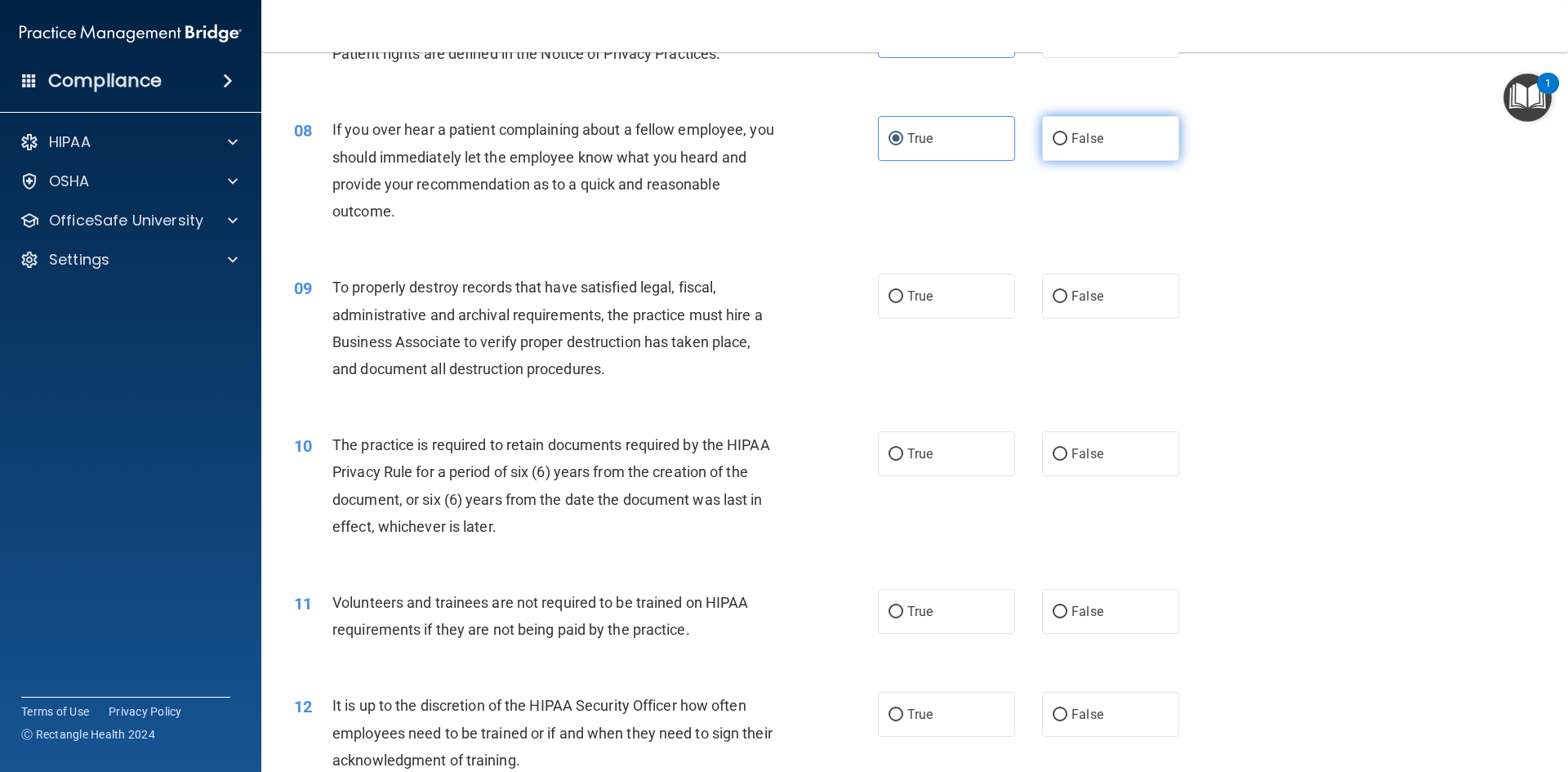
radio input "true"
radio input "false"
click at [847, 290] on label "True" at bounding box center [947, 296] width 137 height 45
click at [847, 291] on input "True" at bounding box center [895, 297] width 15 height 12
radio input "true"
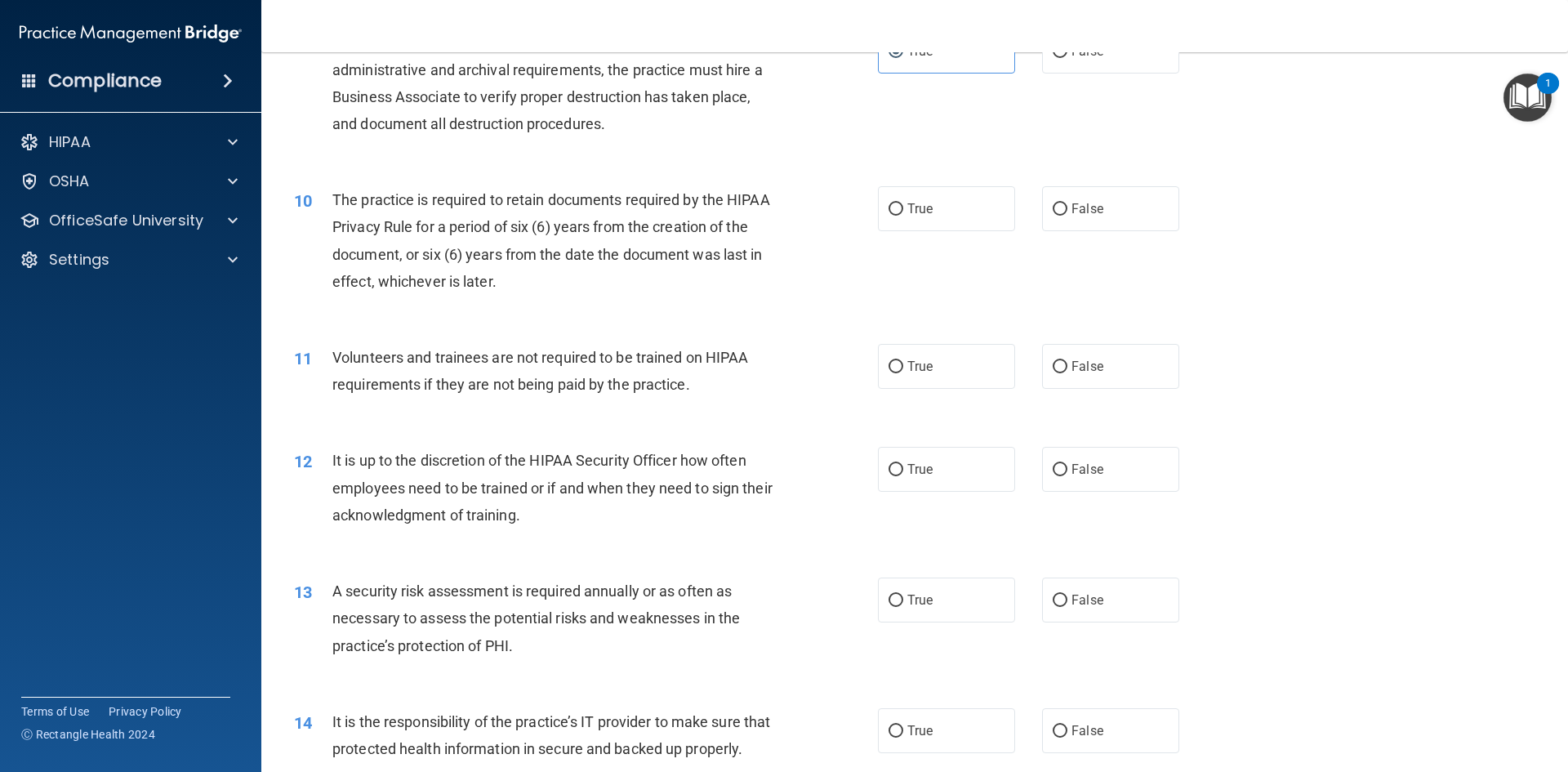
scroll to position [1307, 0]
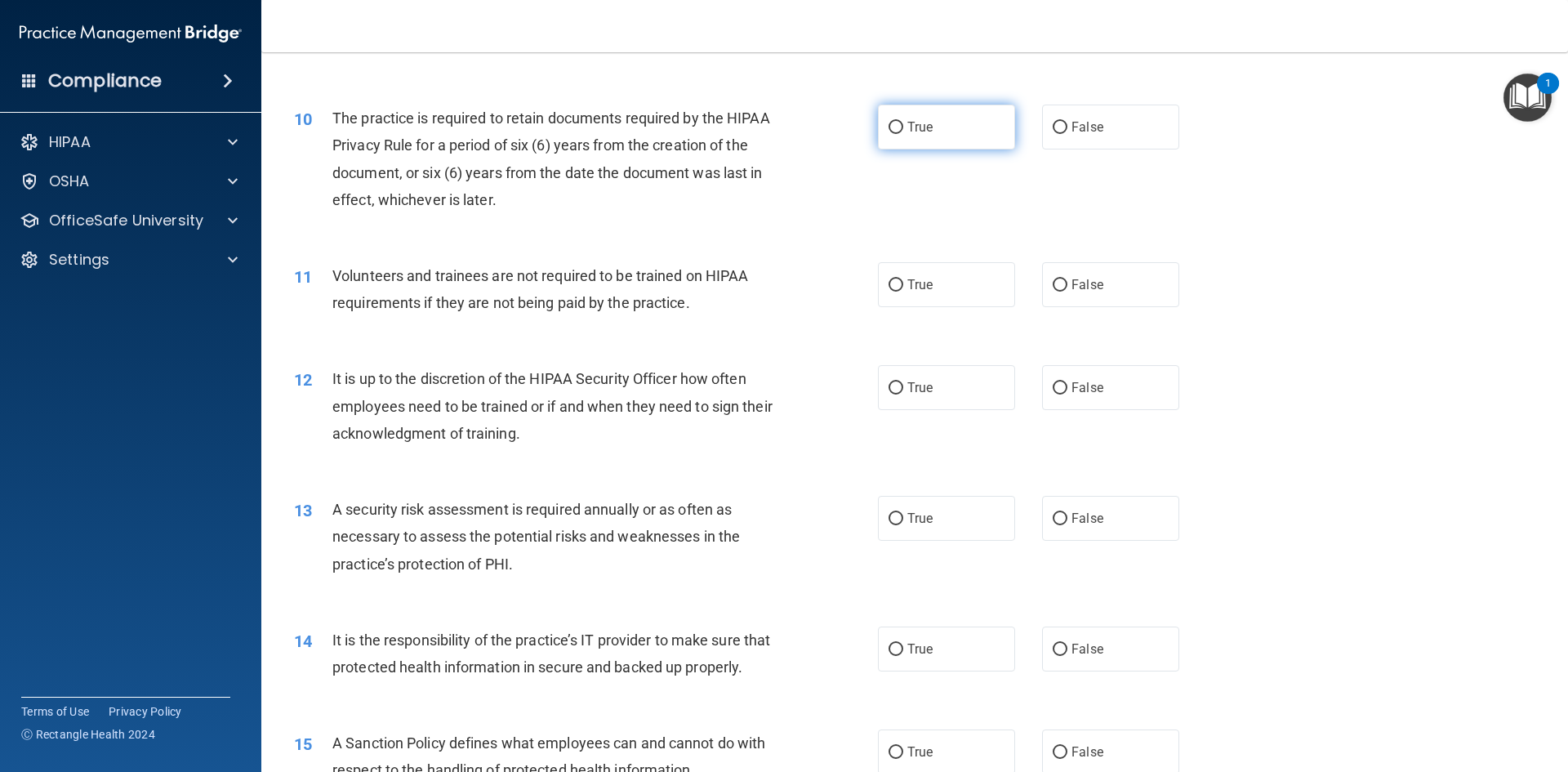
click at [847, 124] on input "True" at bounding box center [895, 128] width 15 height 12
radio input "true"
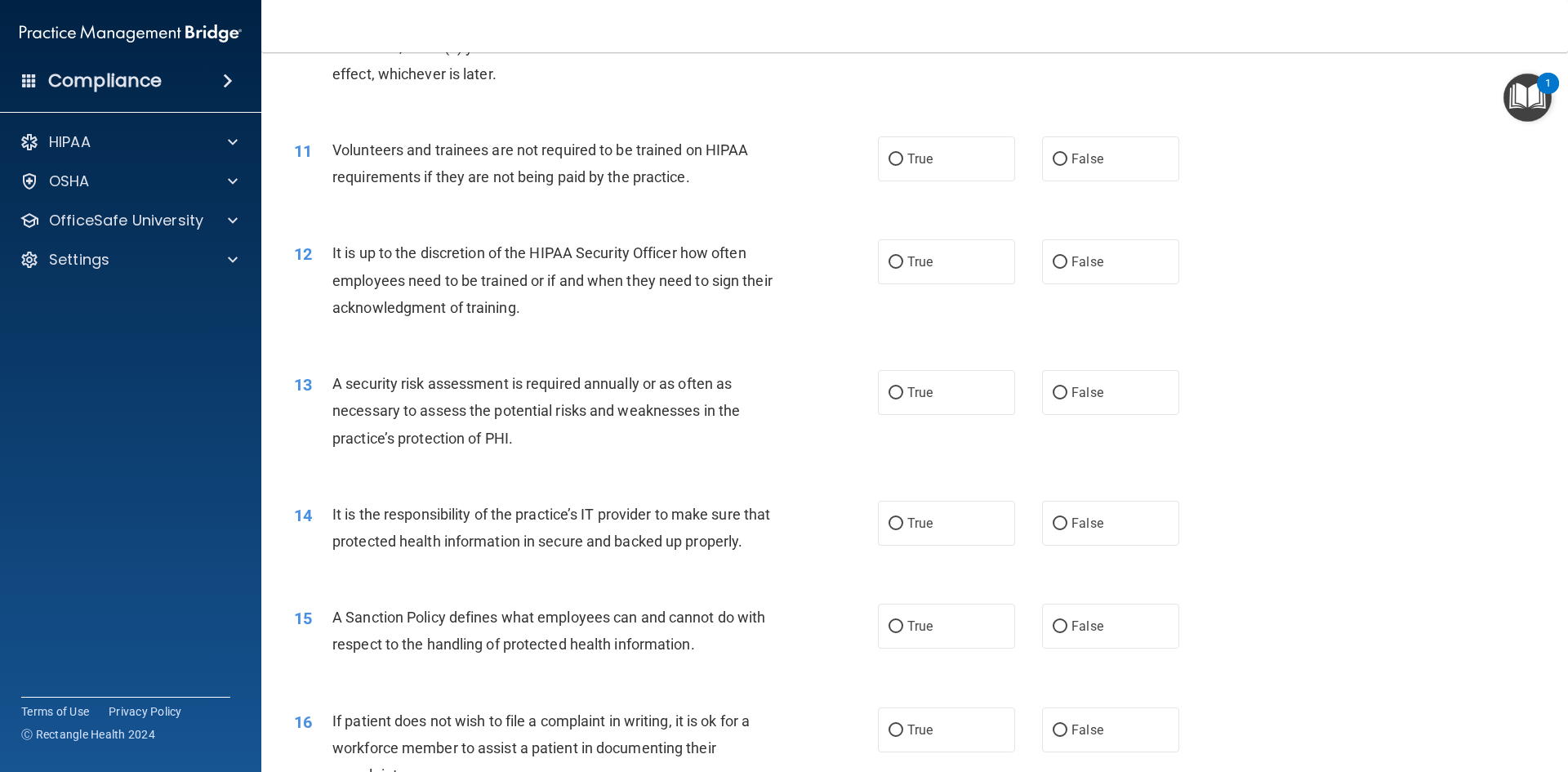
scroll to position [1470, 0]
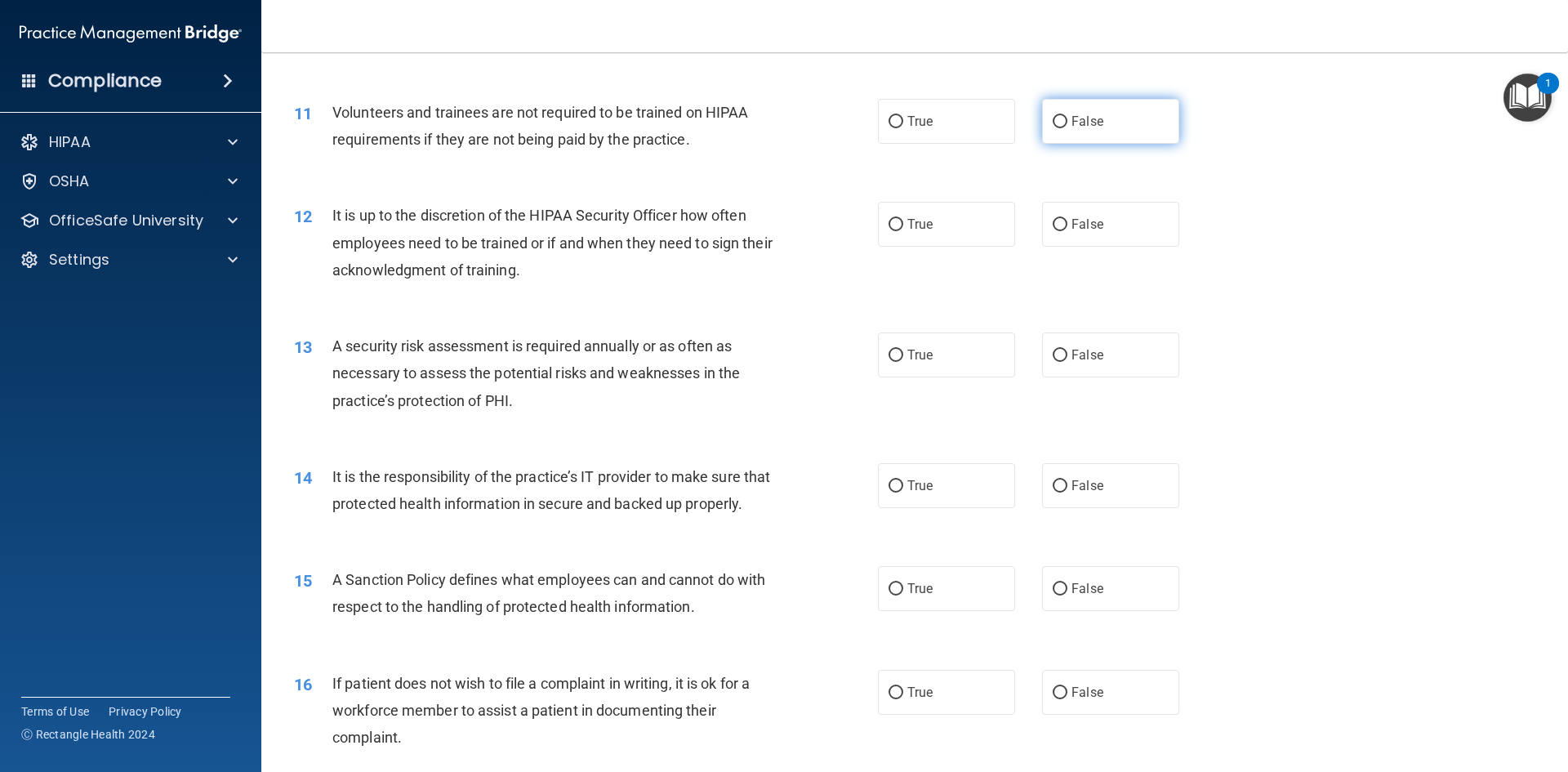
click at [847, 114] on span "False" at bounding box center [1087, 121] width 32 height 16
click at [847, 116] on input "False" at bounding box center [1060, 122] width 15 height 12
radio input "true"
click at [847, 231] on label "True" at bounding box center [947, 225] width 137 height 45
click at [847, 231] on input "True" at bounding box center [895, 225] width 15 height 12
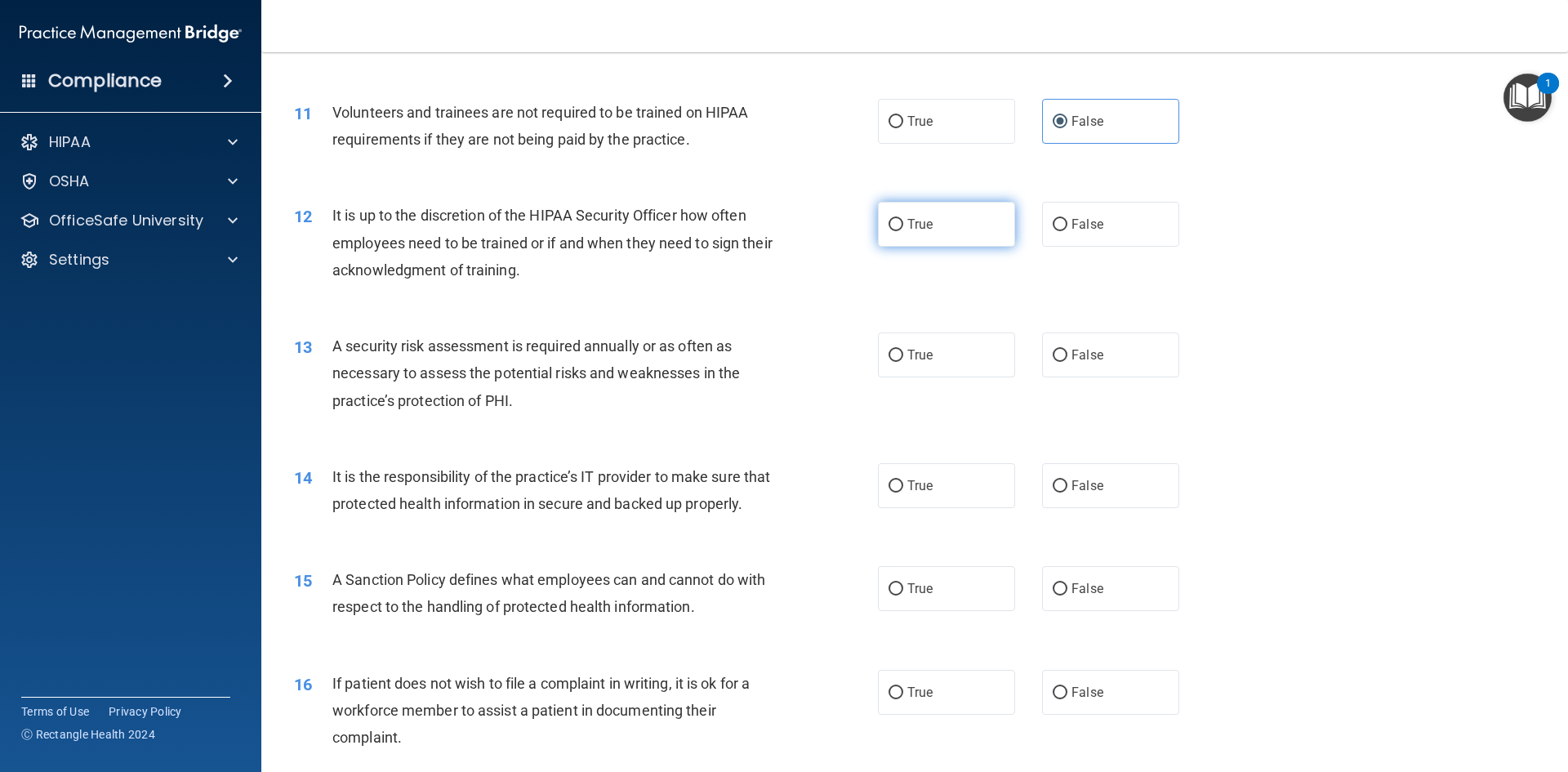
radio input "true"
click at [847, 232] on label "False" at bounding box center [1111, 225] width 137 height 45
click at [847, 232] on input "False" at bounding box center [1060, 225] width 15 height 12
radio input "true"
radio input "false"
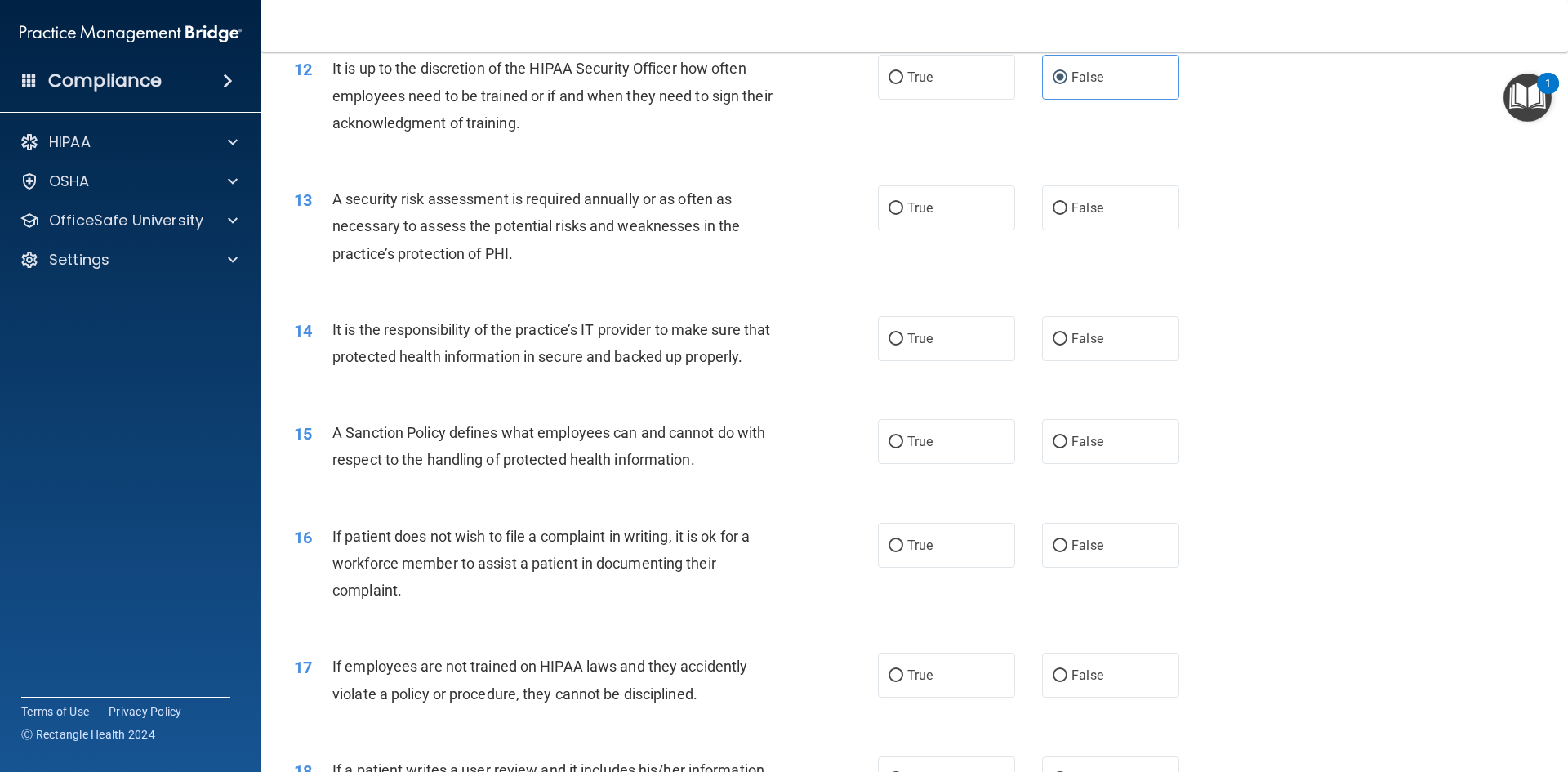
scroll to position [1634, 0]
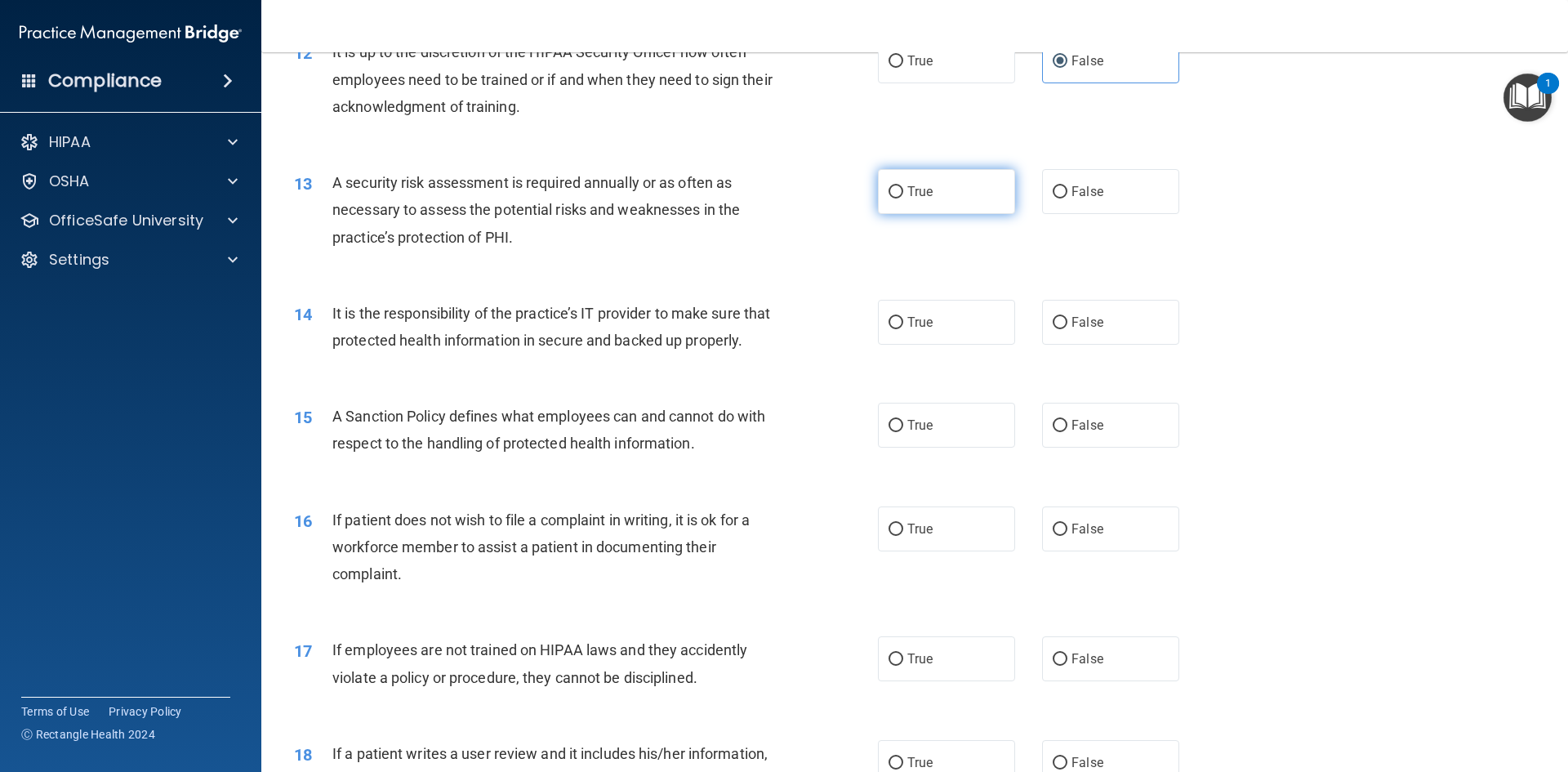
click at [847, 185] on span "True" at bounding box center [920, 191] width 25 height 16
click at [847, 186] on input "True" at bounding box center [895, 192] width 15 height 12
radio input "true"
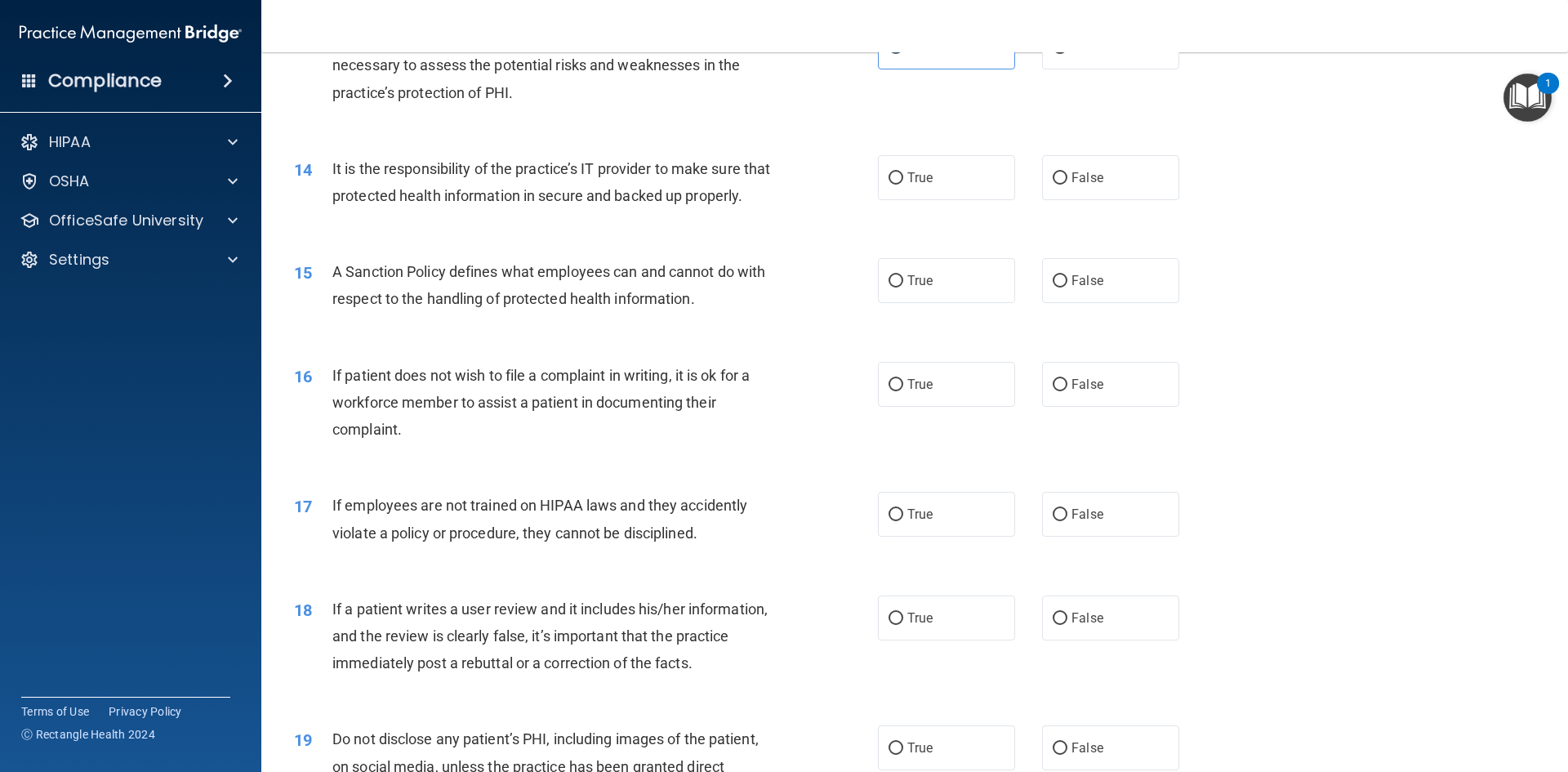
scroll to position [1797, 0]
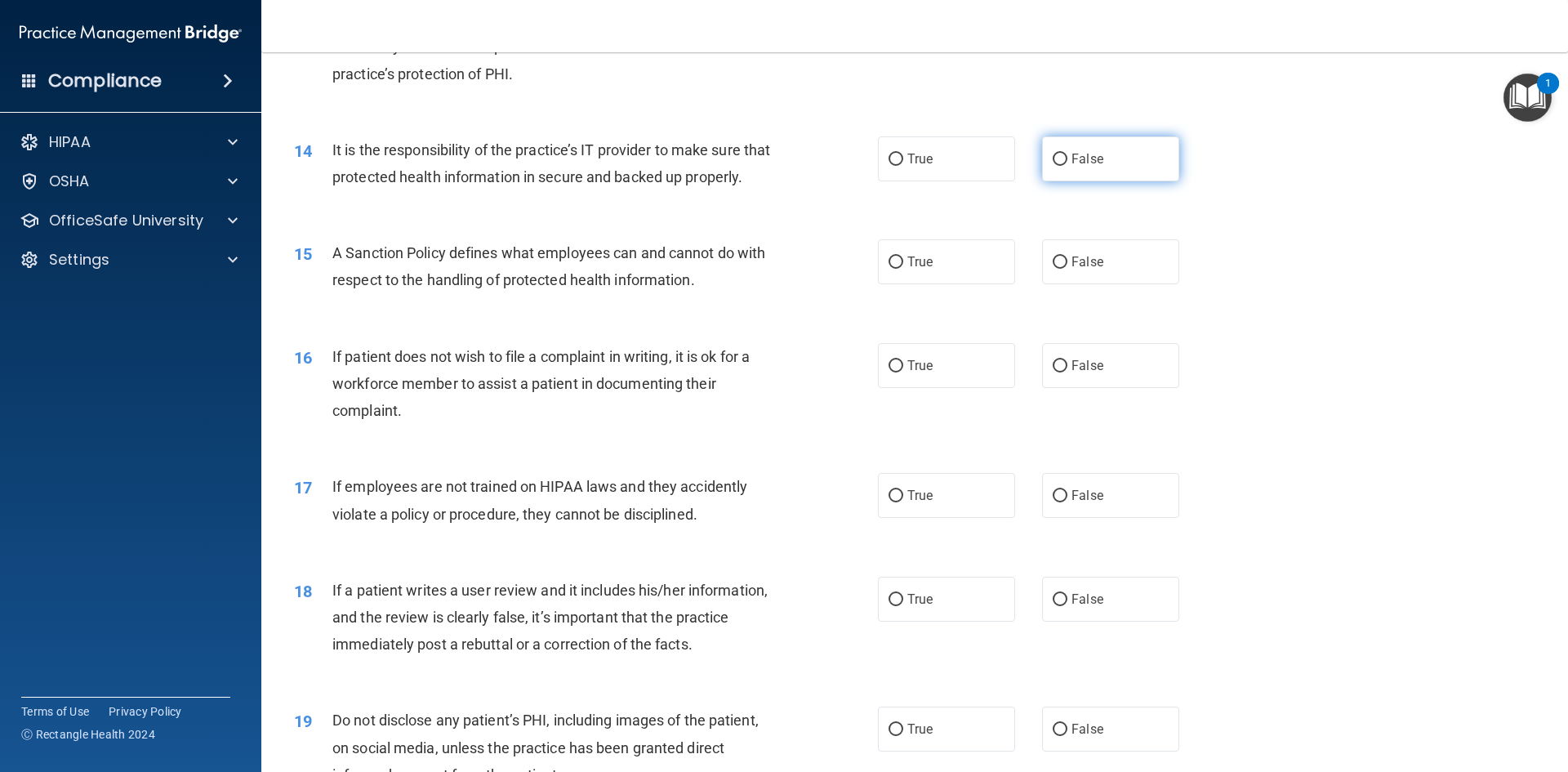
click at [847, 166] on span "False" at bounding box center [1087, 159] width 32 height 16
click at [847, 166] on input "False" at bounding box center [1060, 159] width 15 height 12
radio input "true"
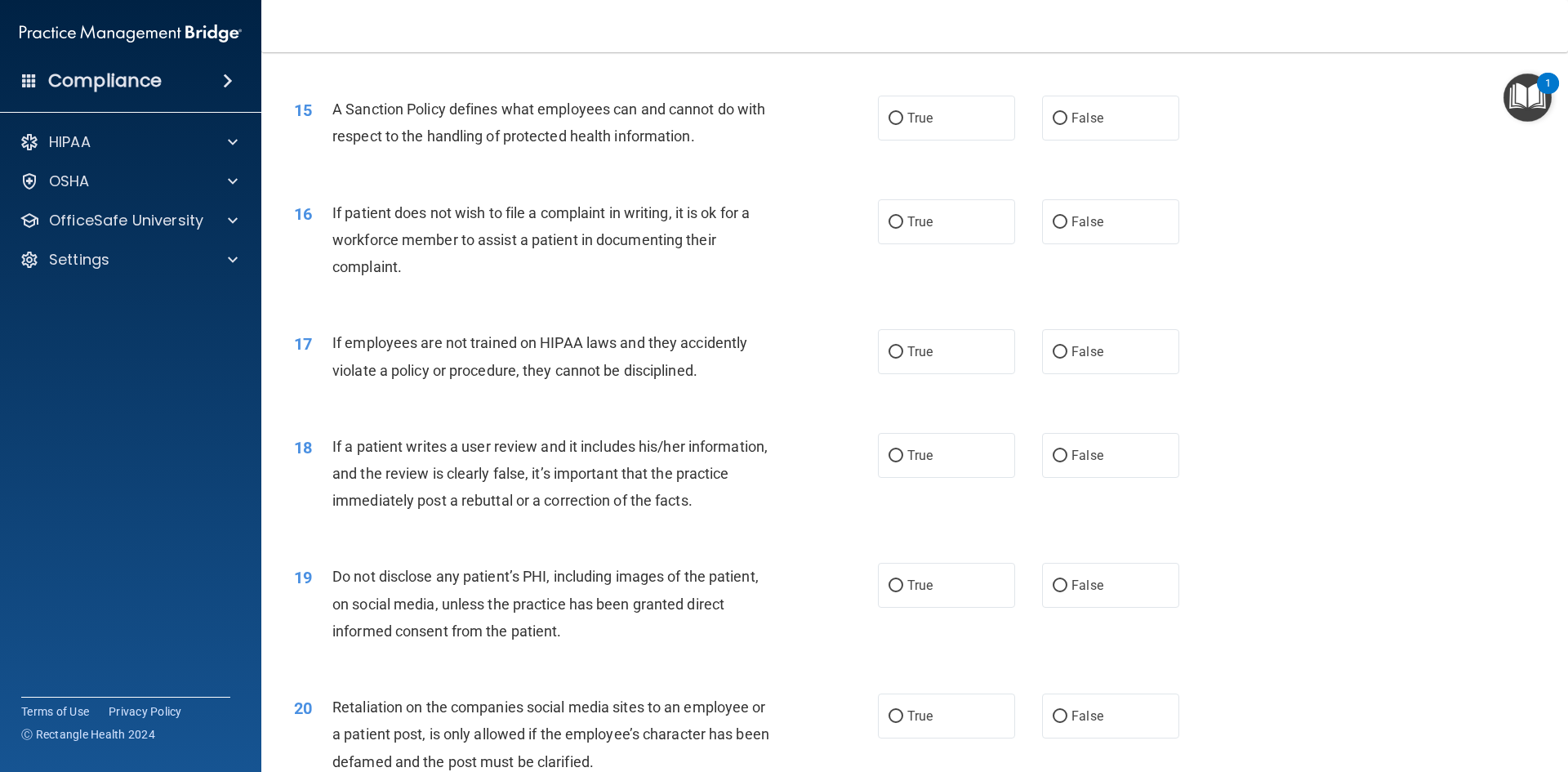
scroll to position [1960, 0]
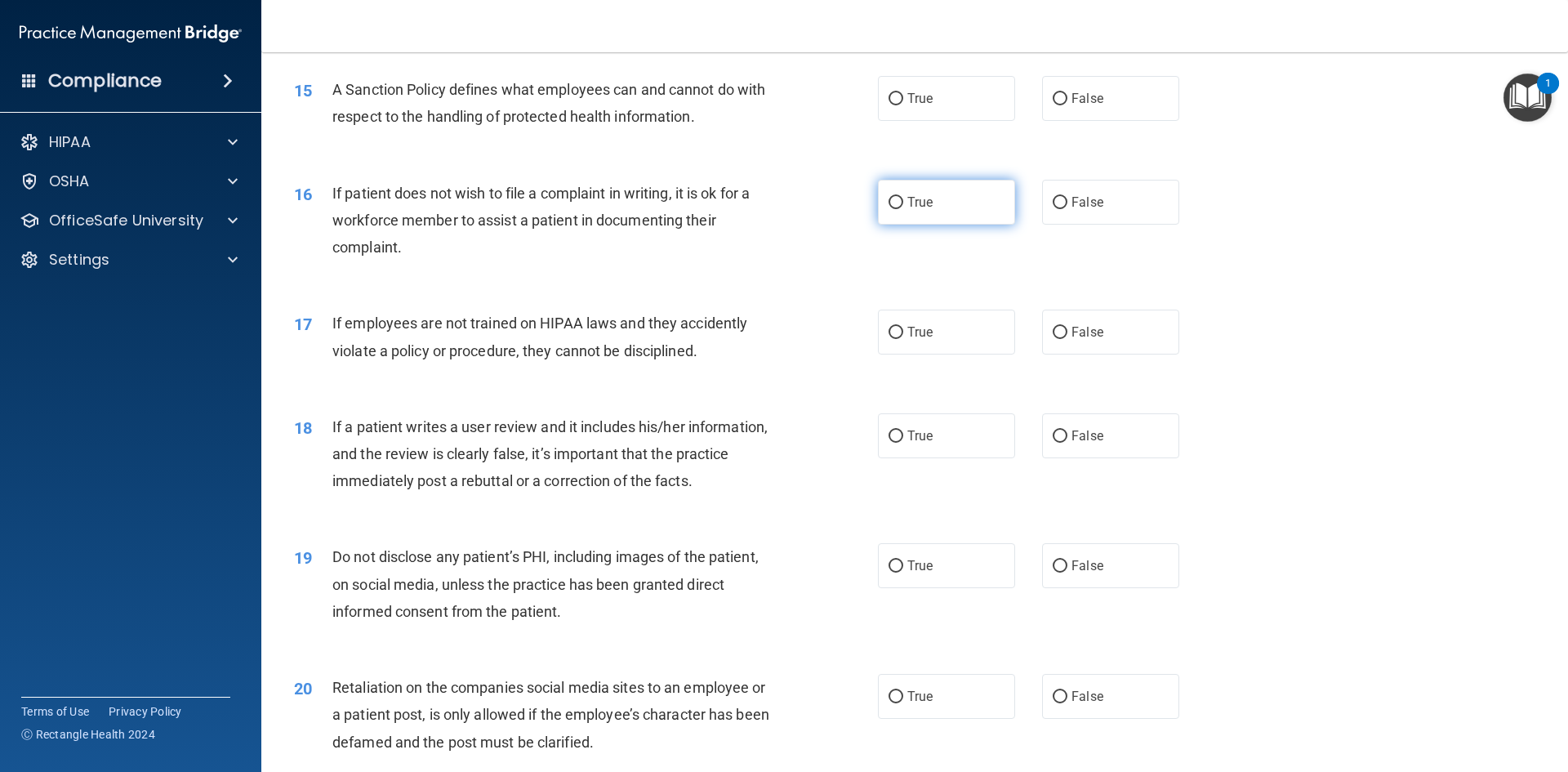
click at [847, 210] on span "True" at bounding box center [920, 202] width 25 height 16
click at [847, 209] on input "True" at bounding box center [895, 203] width 15 height 12
radio input "true"
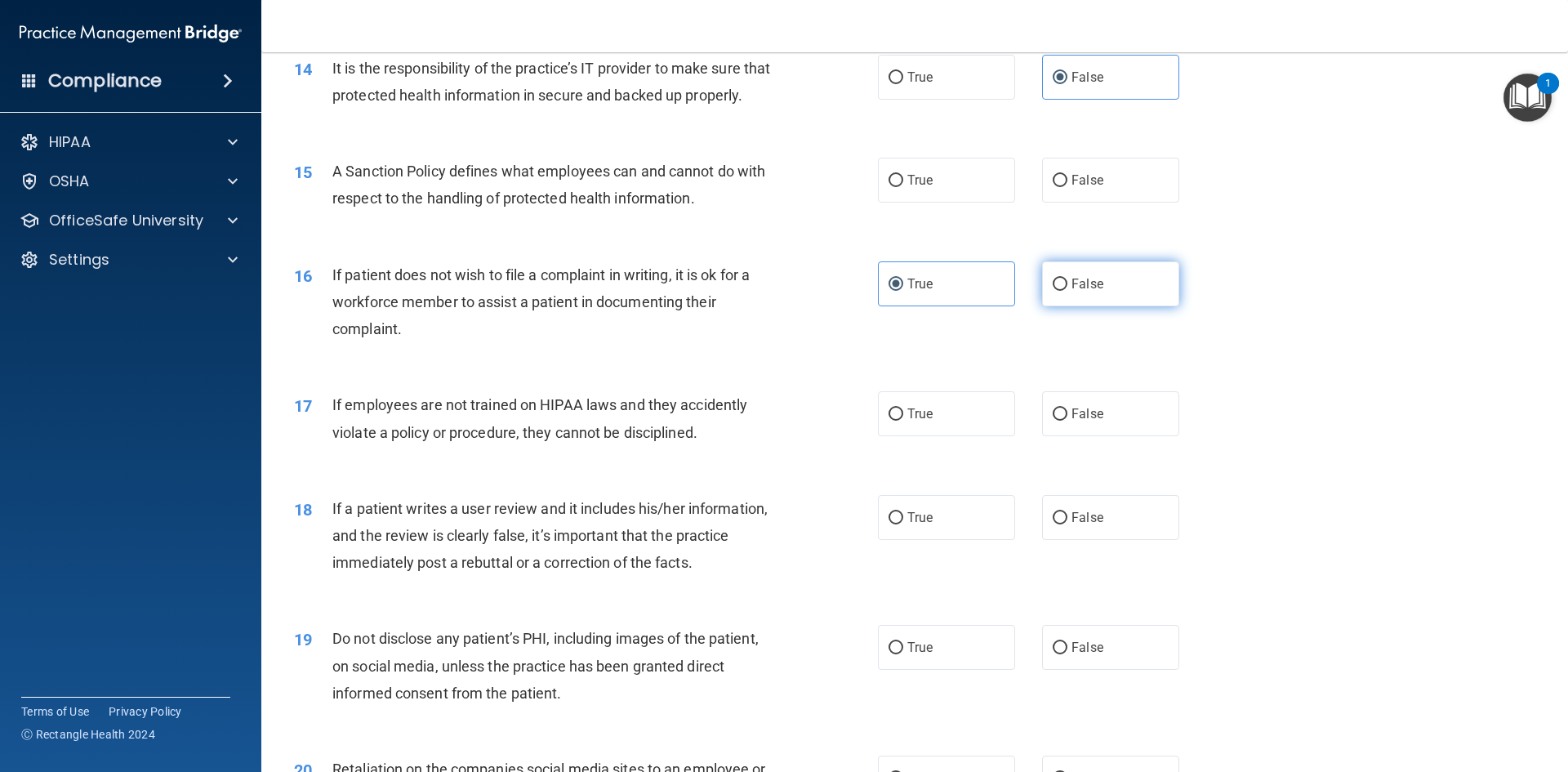
click at [847, 292] on span "False" at bounding box center [1087, 284] width 32 height 16
click at [847, 291] on input "False" at bounding box center [1060, 285] width 15 height 12
radio input "true"
click at [847, 306] on label "True" at bounding box center [947, 284] width 137 height 45
click at [847, 291] on input "True" at bounding box center [895, 285] width 15 height 12
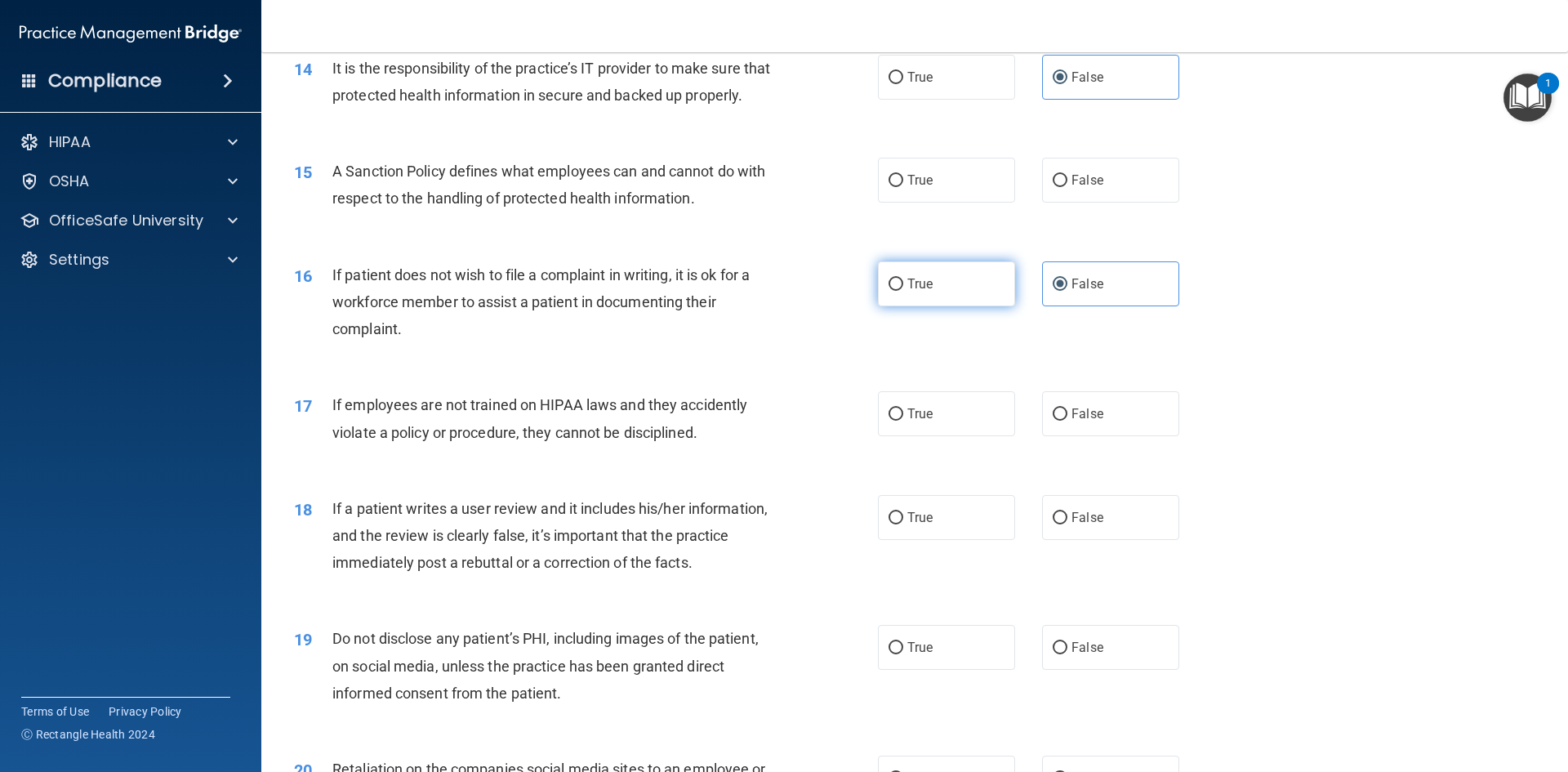
radio input "true"
radio input "false"
click at [847, 203] on label "True" at bounding box center [947, 180] width 137 height 45
click at [847, 187] on input "True" at bounding box center [895, 181] width 15 height 12
radio input "true"
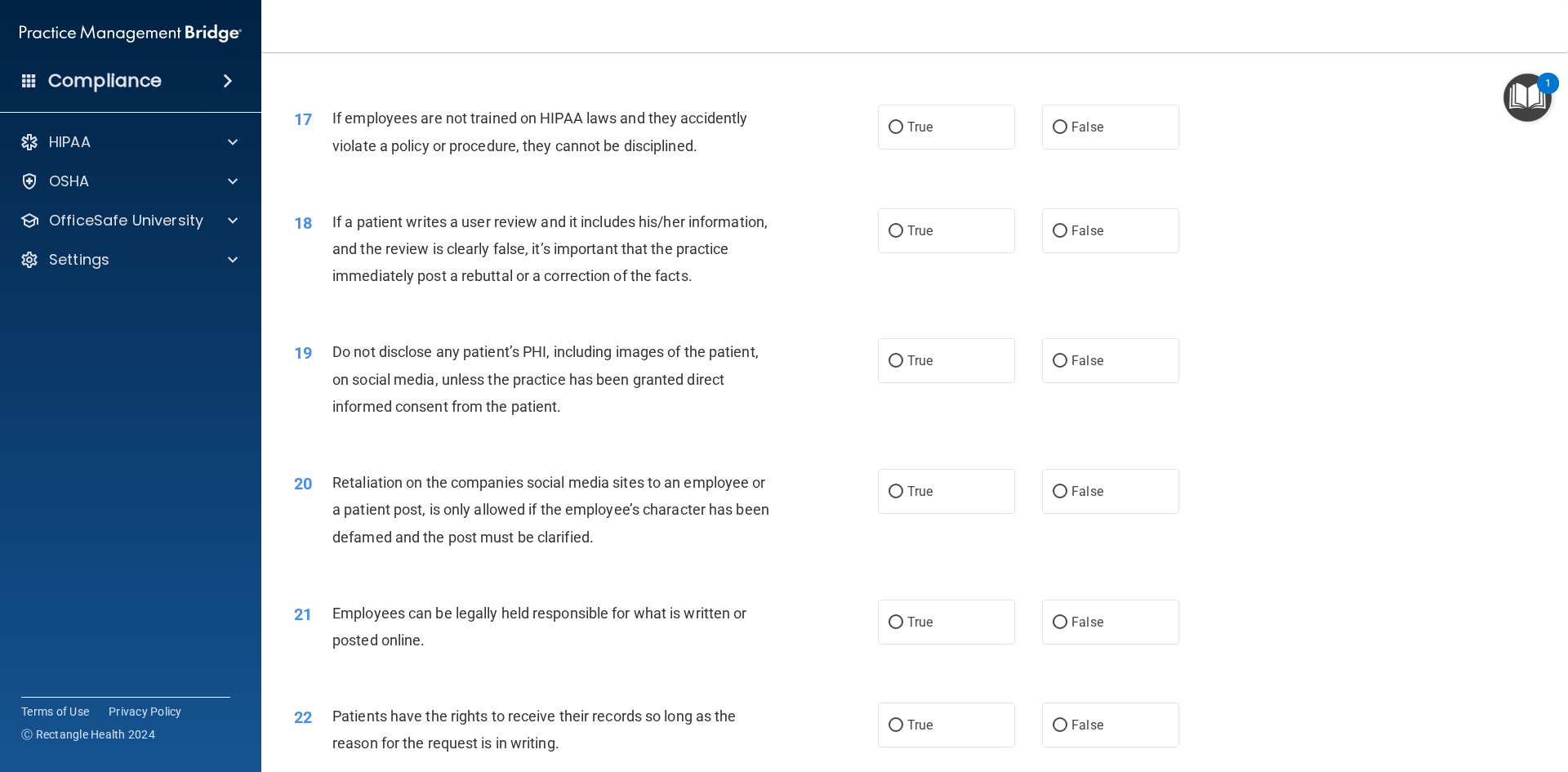
scroll to position [2205, 0]
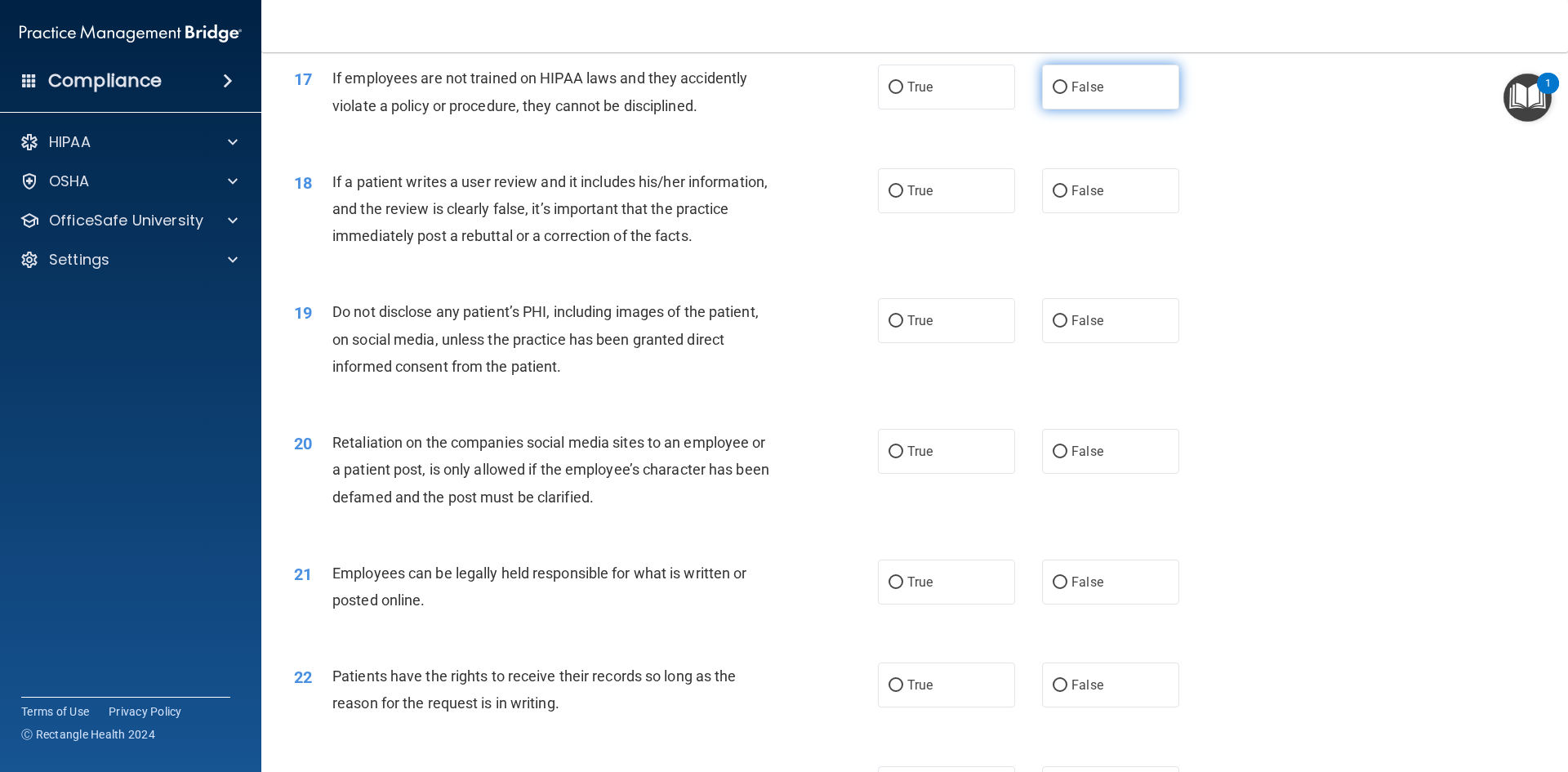
click at [847, 110] on label "False" at bounding box center [1111, 87] width 137 height 45
click at [847, 94] on input "False" at bounding box center [1060, 88] width 15 height 12
radio input "true"
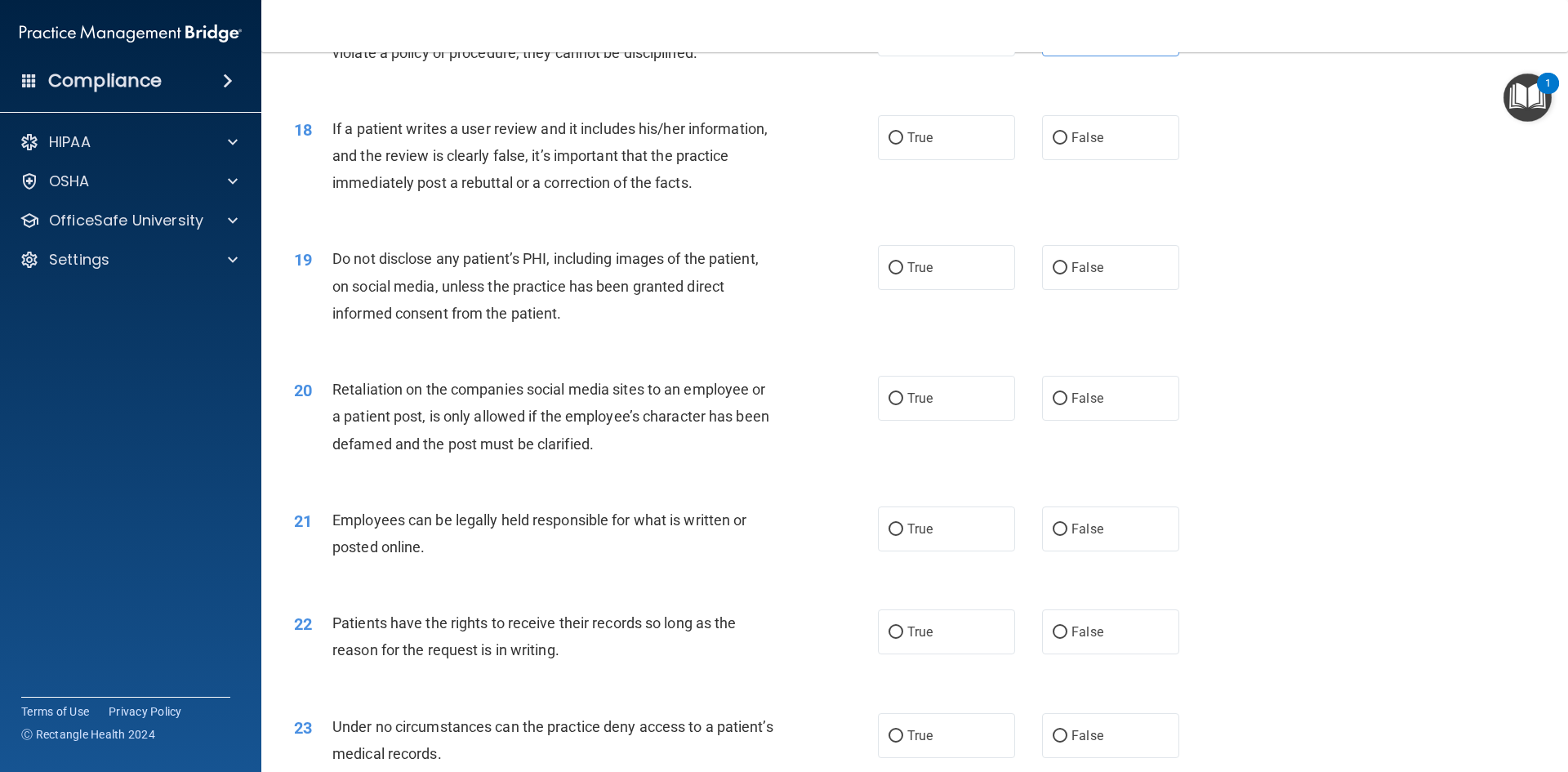
scroll to position [2287, 0]
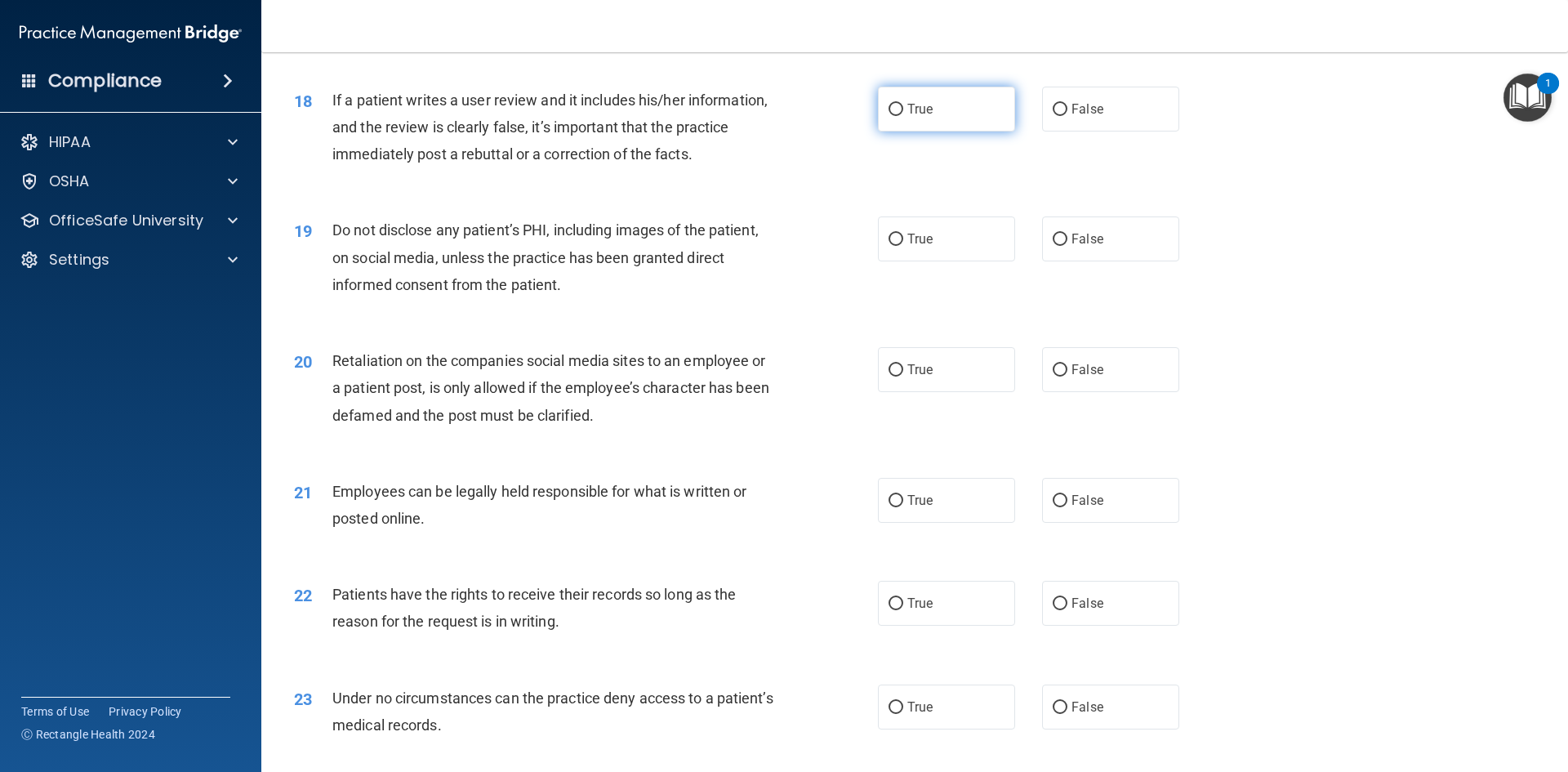
click at [847, 116] on input "True" at bounding box center [895, 110] width 15 height 12
radio input "true"
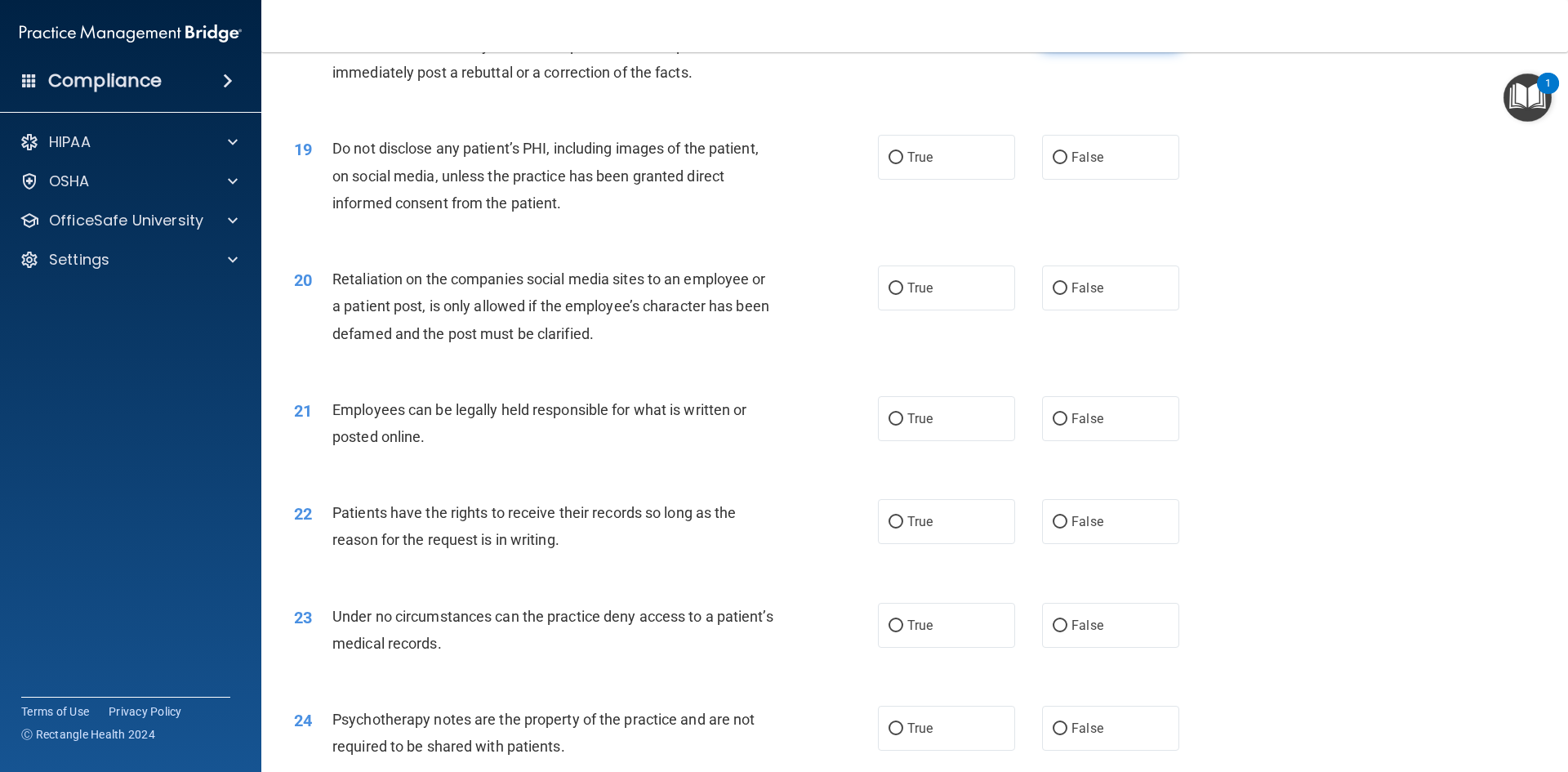
click at [847, 50] on label "False" at bounding box center [1111, 28] width 137 height 45
click at [847, 34] on input "False" at bounding box center [1060, 28] width 15 height 12
radio input "true"
radio input "false"
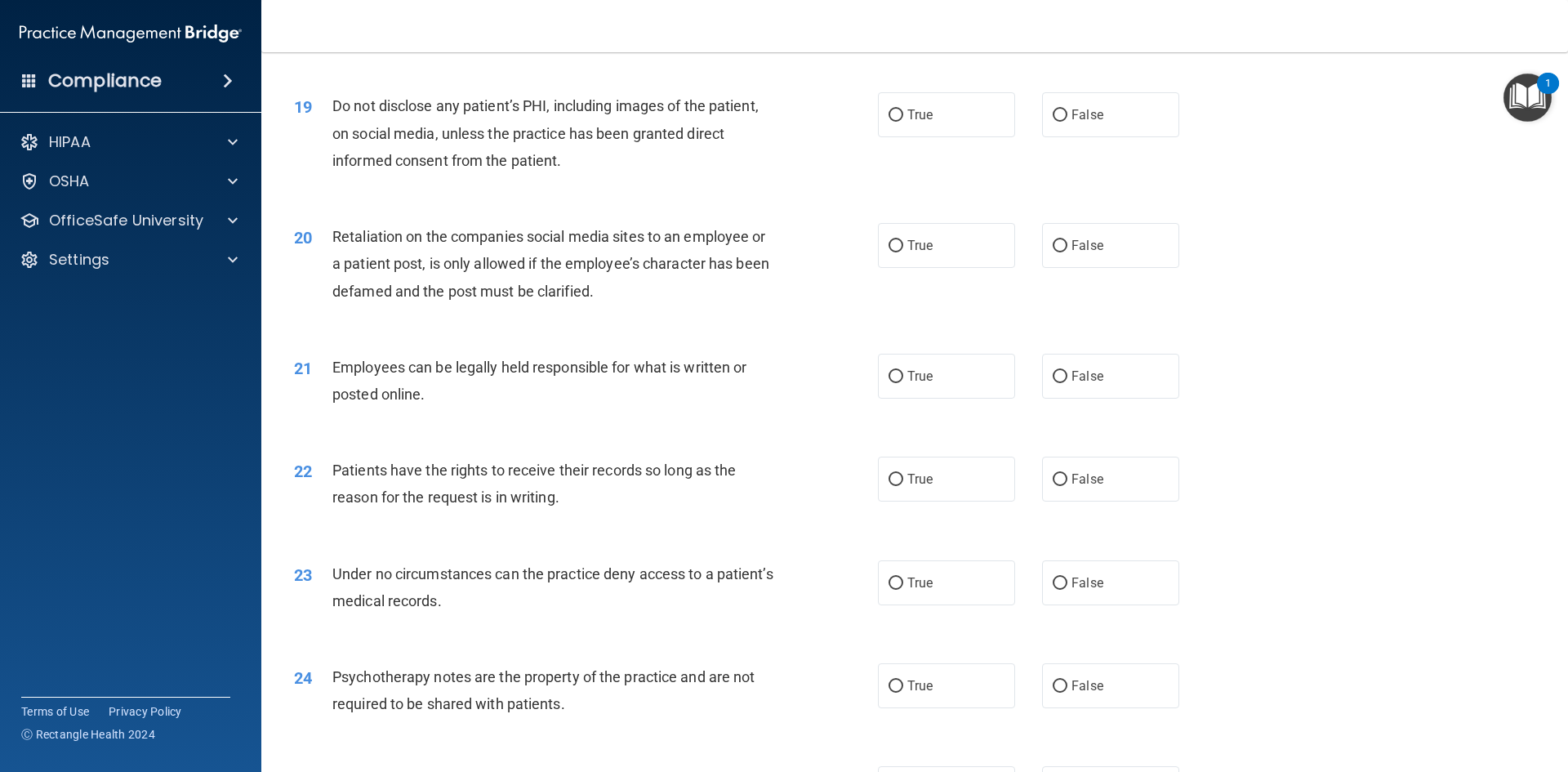
scroll to position [2447, 0]
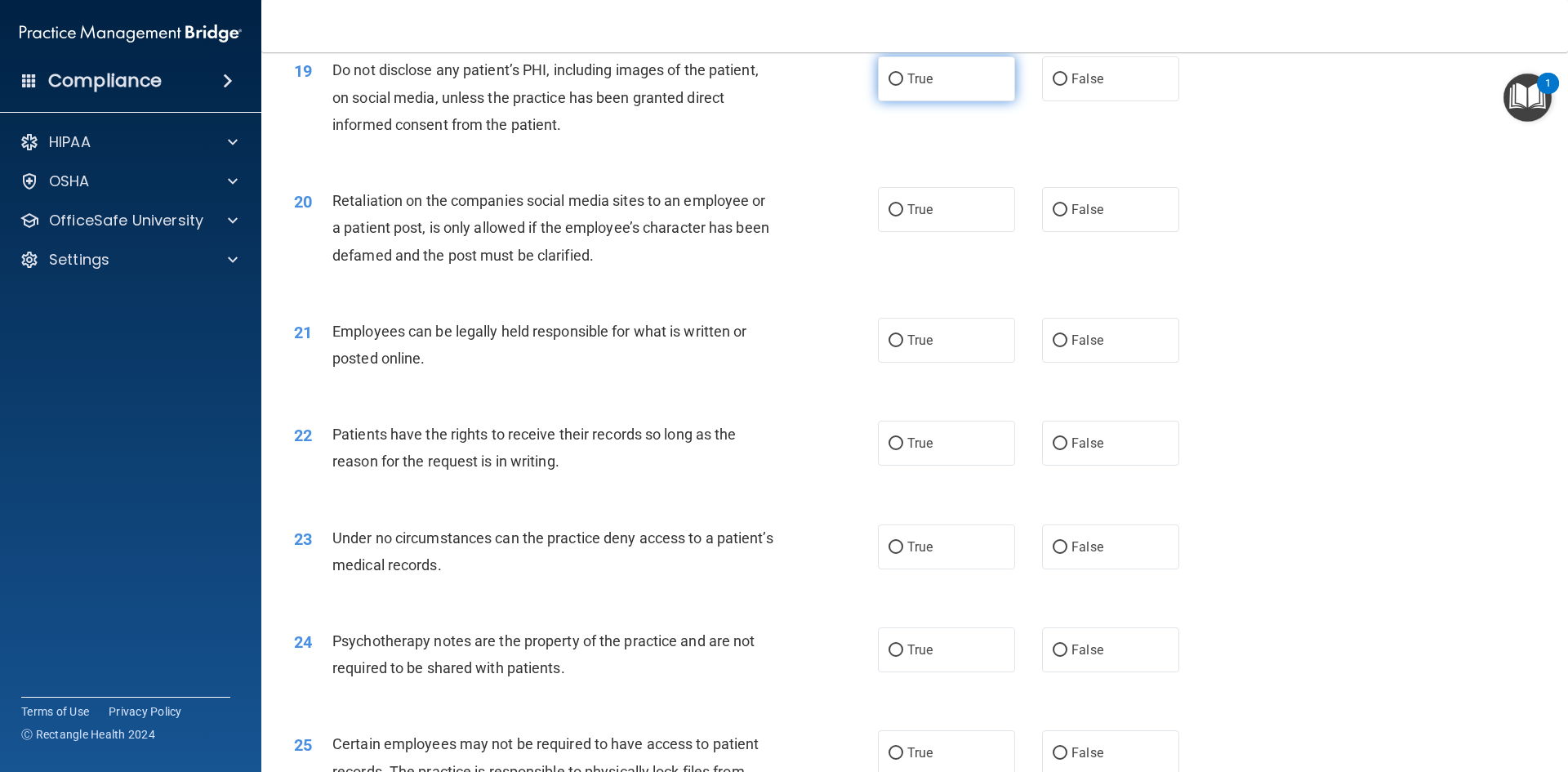
click at [847, 101] on label "True" at bounding box center [947, 79] width 137 height 45
click at [847, 86] on input "True" at bounding box center [895, 79] width 15 height 12
radio input "true"
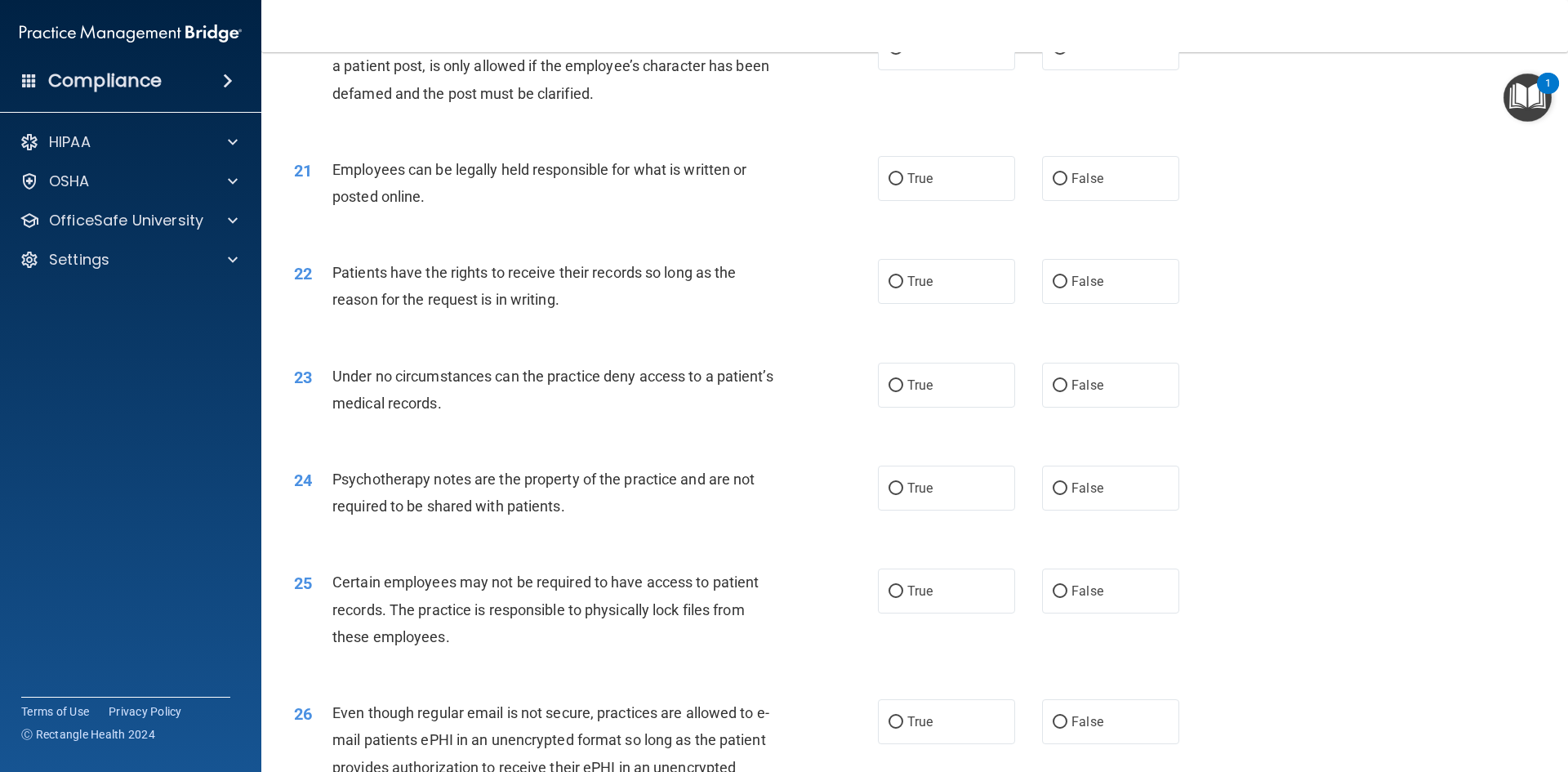
scroll to position [2611, 0]
click at [847, 64] on label "False" at bounding box center [1111, 46] width 137 height 45
click at [847, 53] on input "False" at bounding box center [1060, 47] width 15 height 12
radio input "true"
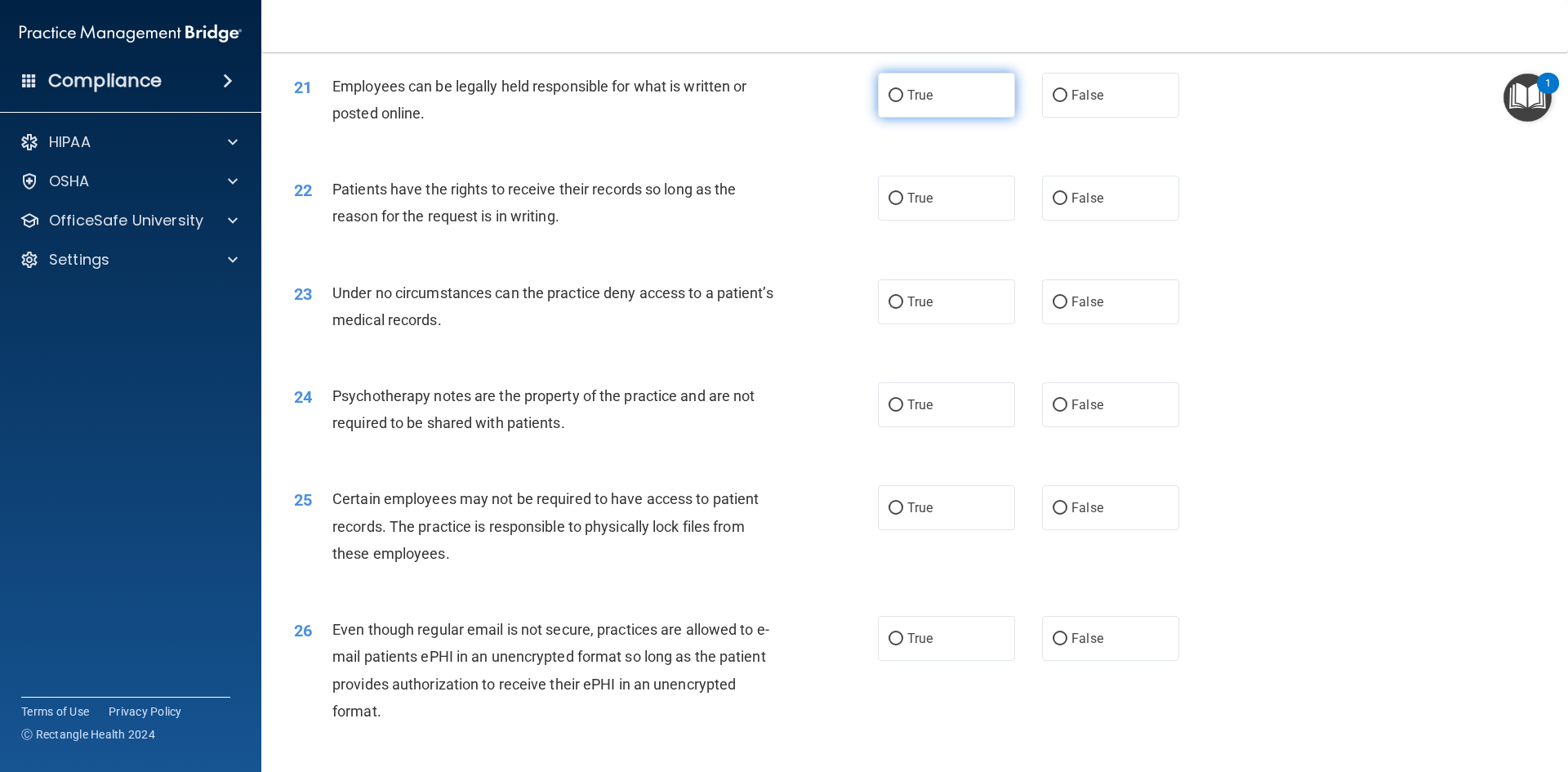
click at [847, 117] on label "True" at bounding box center [947, 96] width 137 height 45
click at [847, 102] on input "True" at bounding box center [895, 96] width 15 height 12
radio input "true"
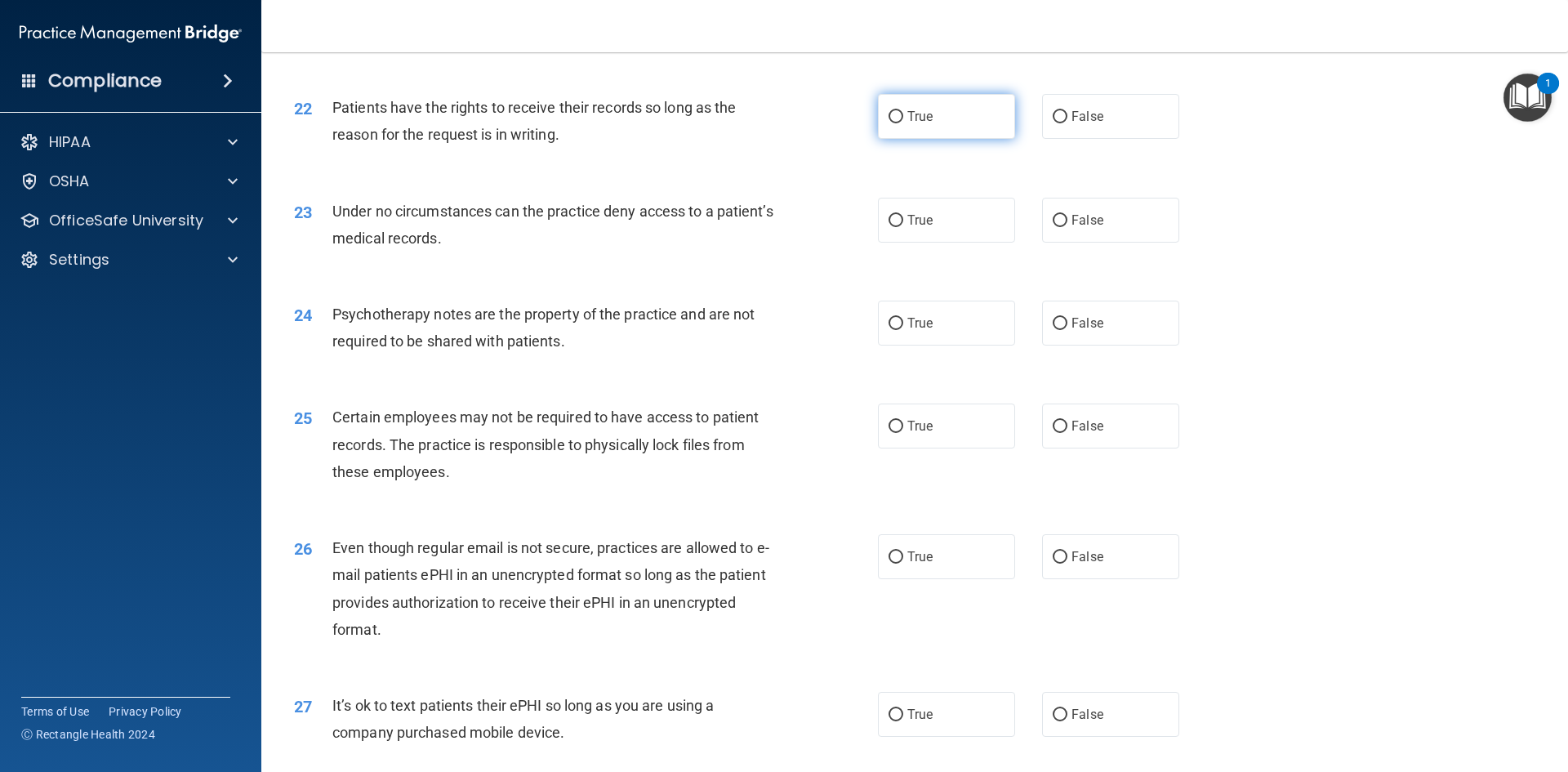
click at [847, 139] on label "True" at bounding box center [947, 117] width 137 height 45
click at [847, 124] on input "True" at bounding box center [895, 117] width 15 height 12
radio input "true"
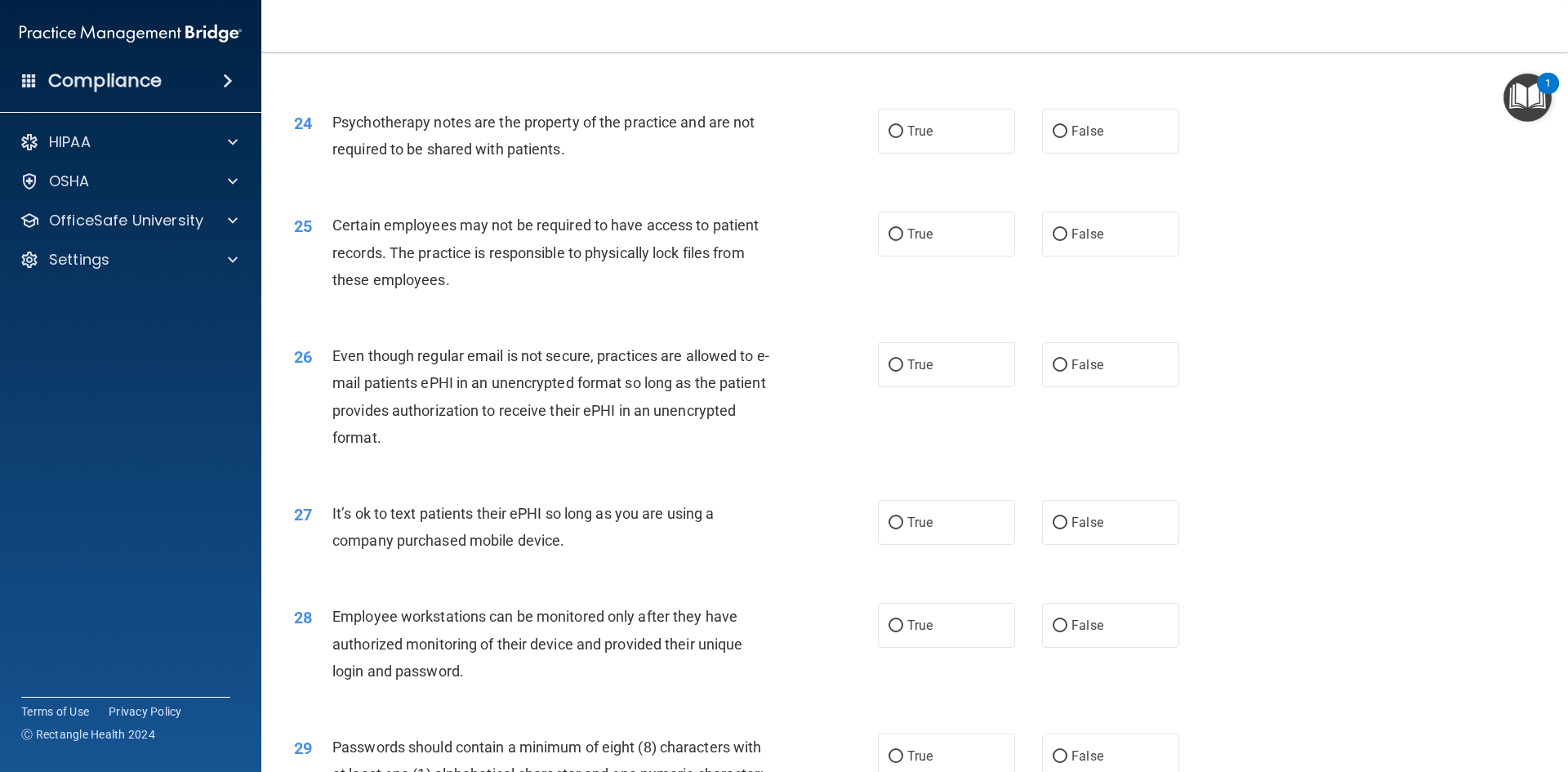
scroll to position [2937, 0]
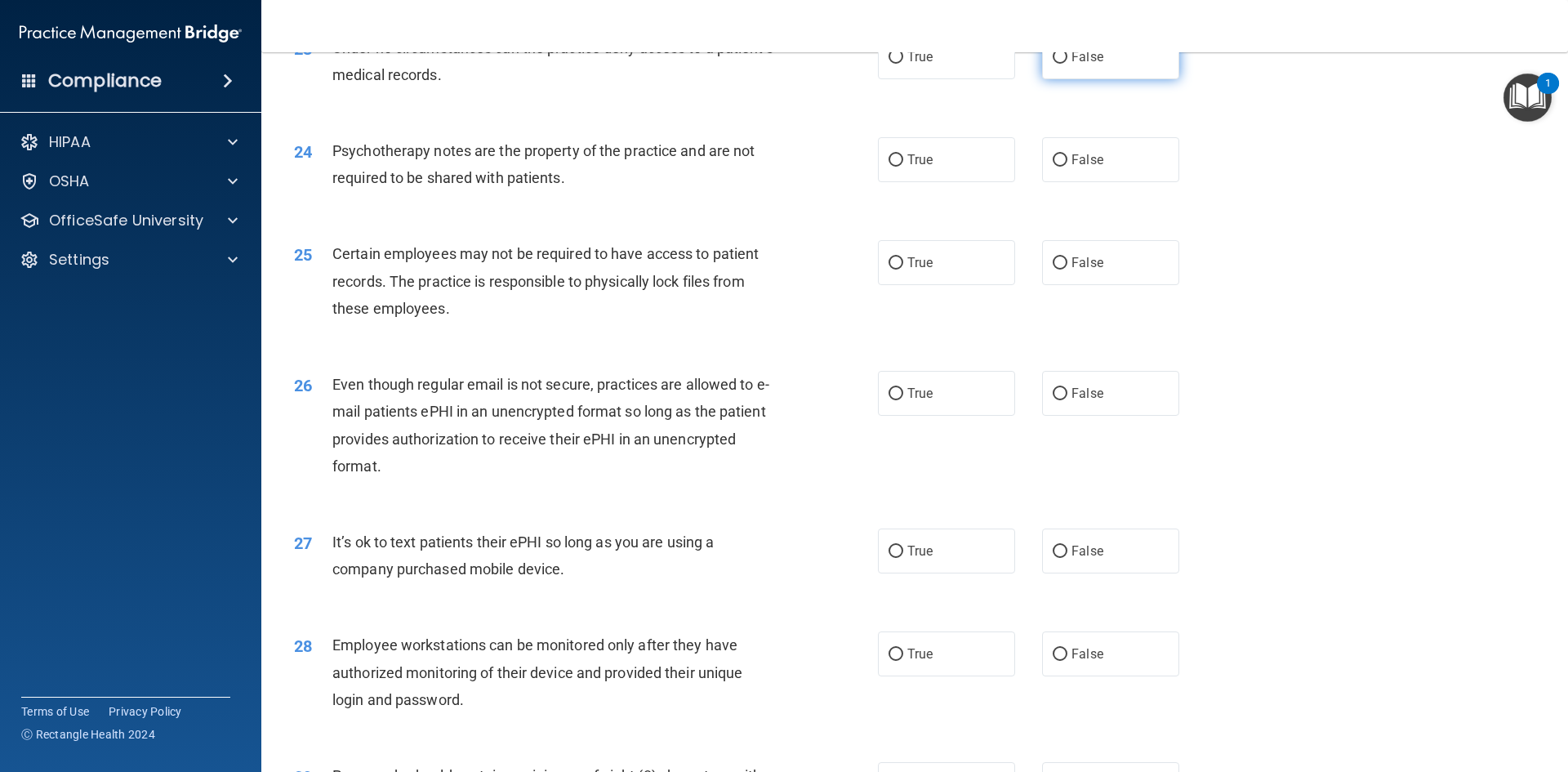
click at [847, 79] on label "False" at bounding box center [1111, 57] width 137 height 45
click at [847, 64] on input "False" at bounding box center [1060, 57] width 15 height 12
radio input "true"
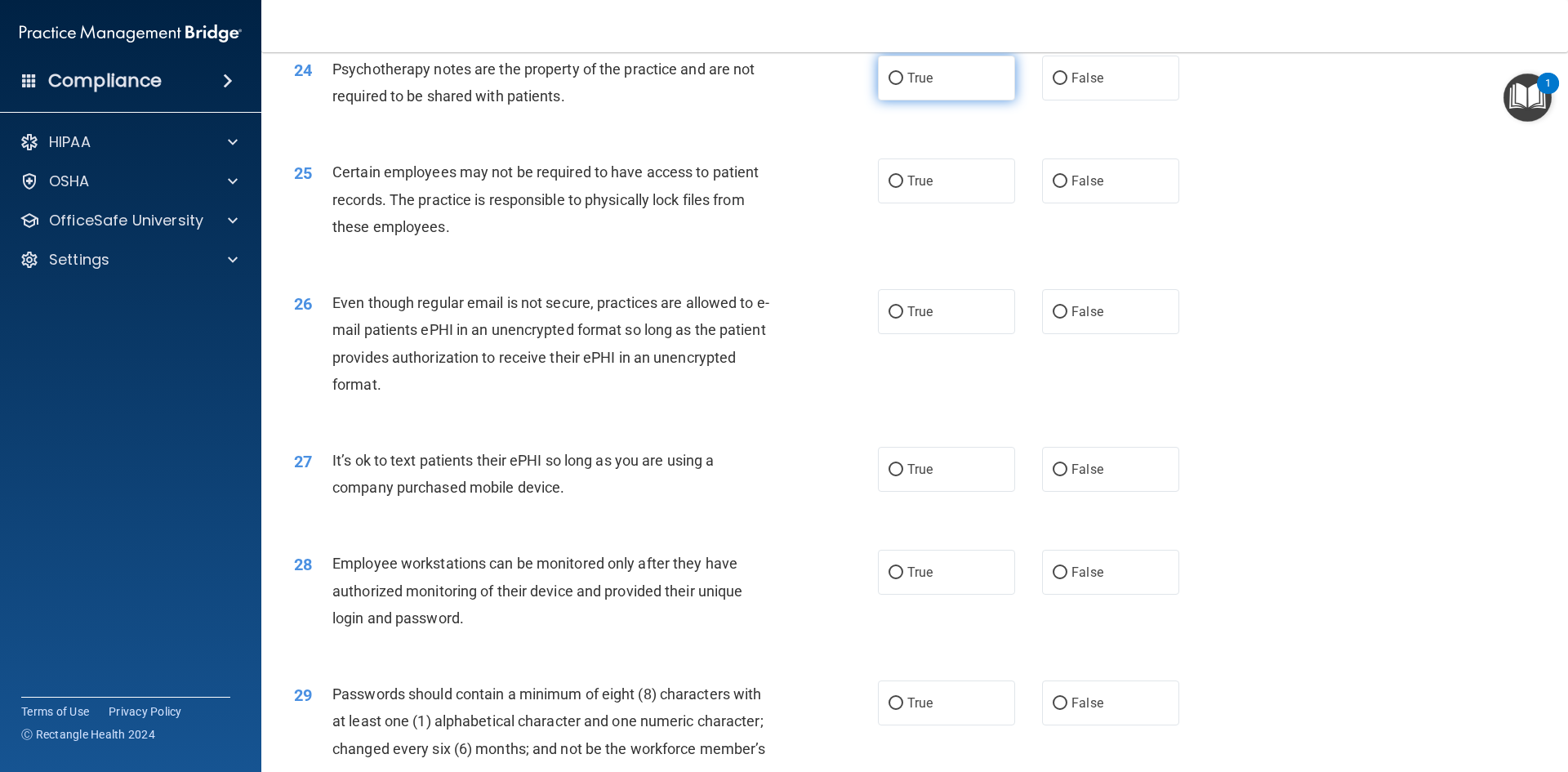
click at [847, 100] on label "True" at bounding box center [947, 78] width 137 height 45
click at [847, 85] on input "True" at bounding box center [895, 79] width 15 height 12
radio input "true"
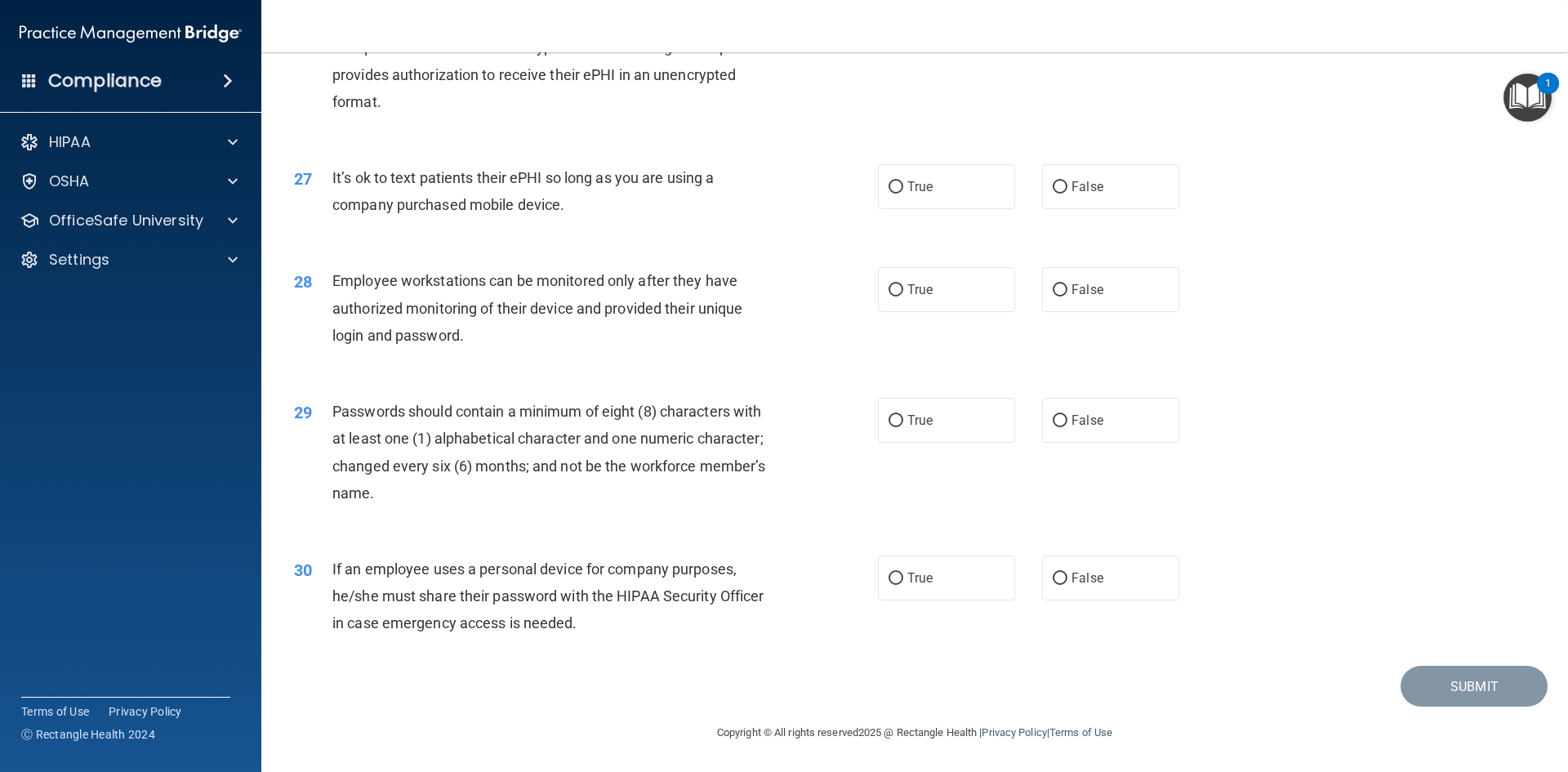
scroll to position [3328, 0]
click at [847, 571] on span "False" at bounding box center [1087, 578] width 32 height 16
click at [847, 585] on label "False" at bounding box center [1111, 578] width 137 height 45
click at [847, 585] on input "False" at bounding box center [1060, 579] width 15 height 12
radio input "true"
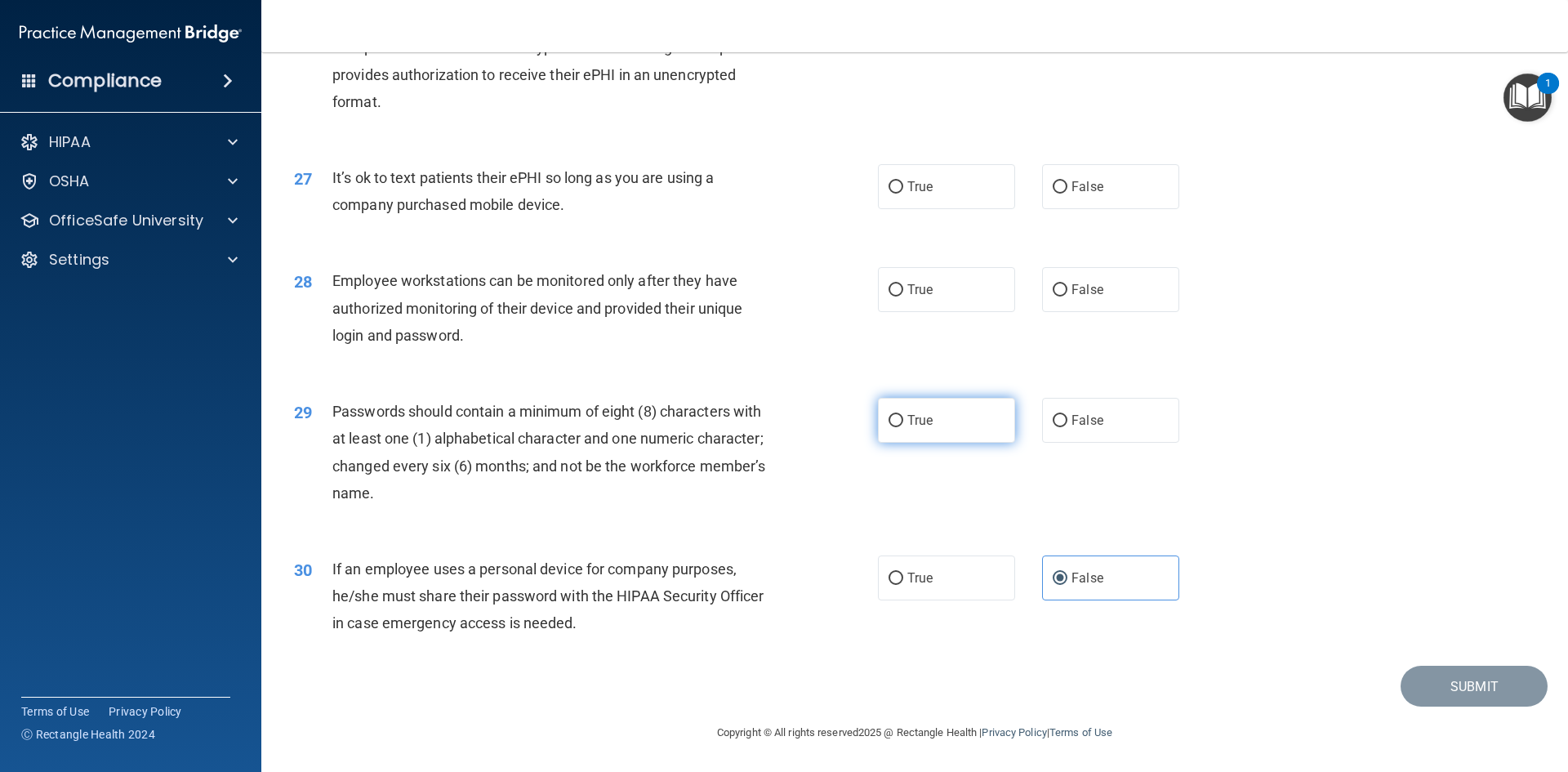
click at [847, 426] on label "True" at bounding box center [947, 420] width 137 height 45
click at [847, 426] on input "True" at bounding box center [895, 421] width 15 height 12
radio input "true"
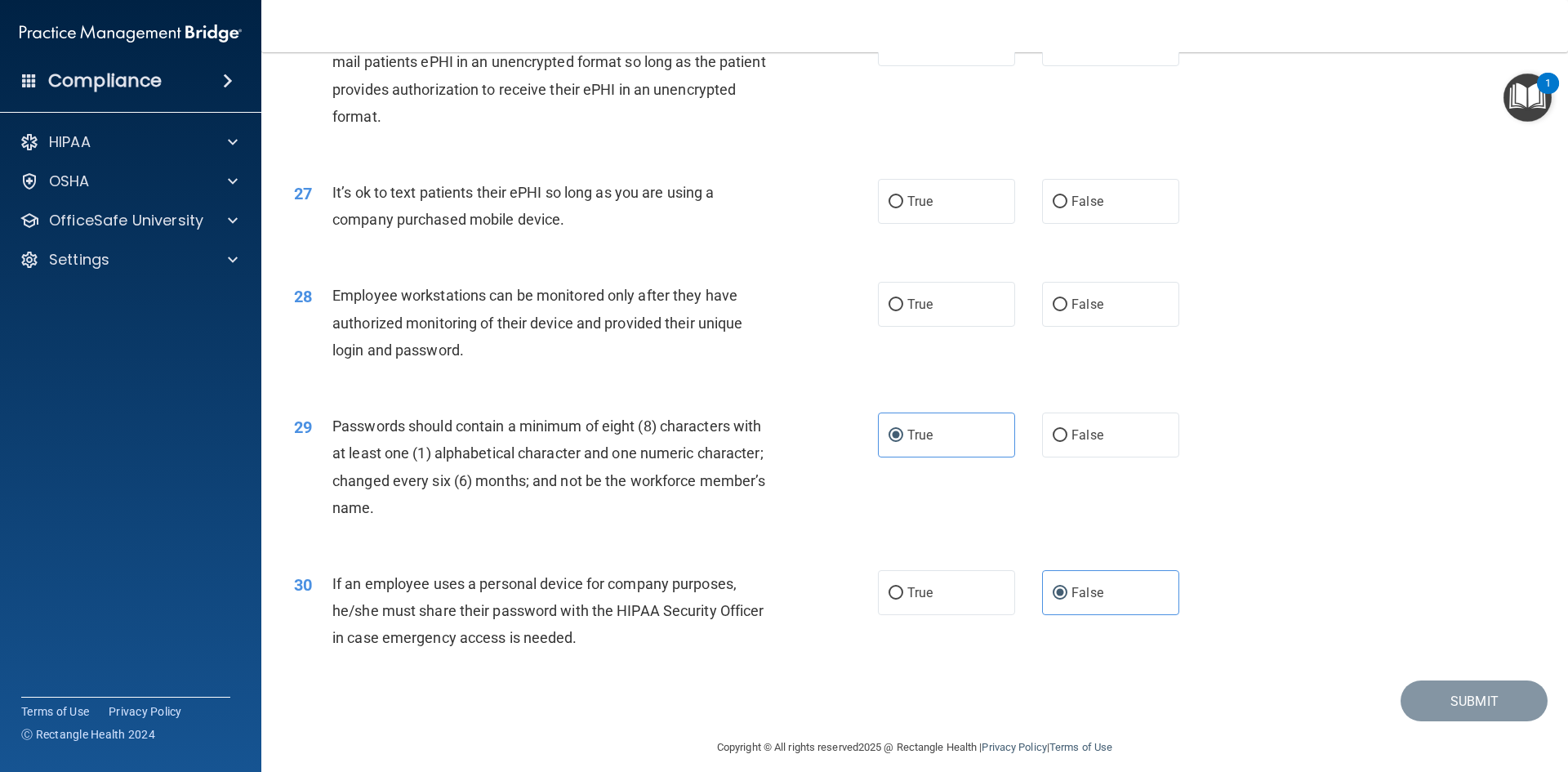
scroll to position [3247, 0]
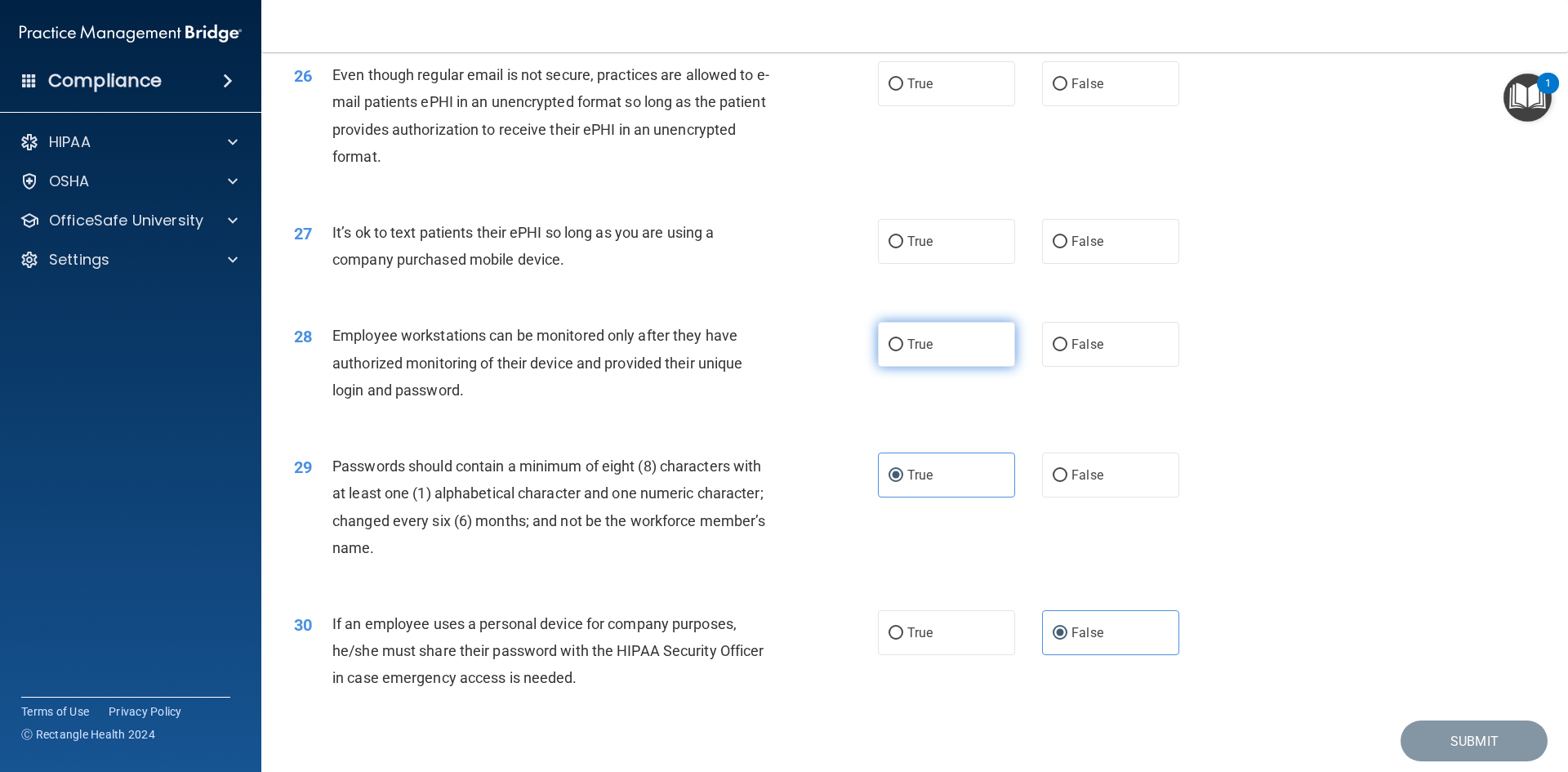
click at [847, 366] on label "True" at bounding box center [947, 345] width 137 height 45
click at [847, 352] on input "True" at bounding box center [895, 345] width 15 height 12
radio input "true"
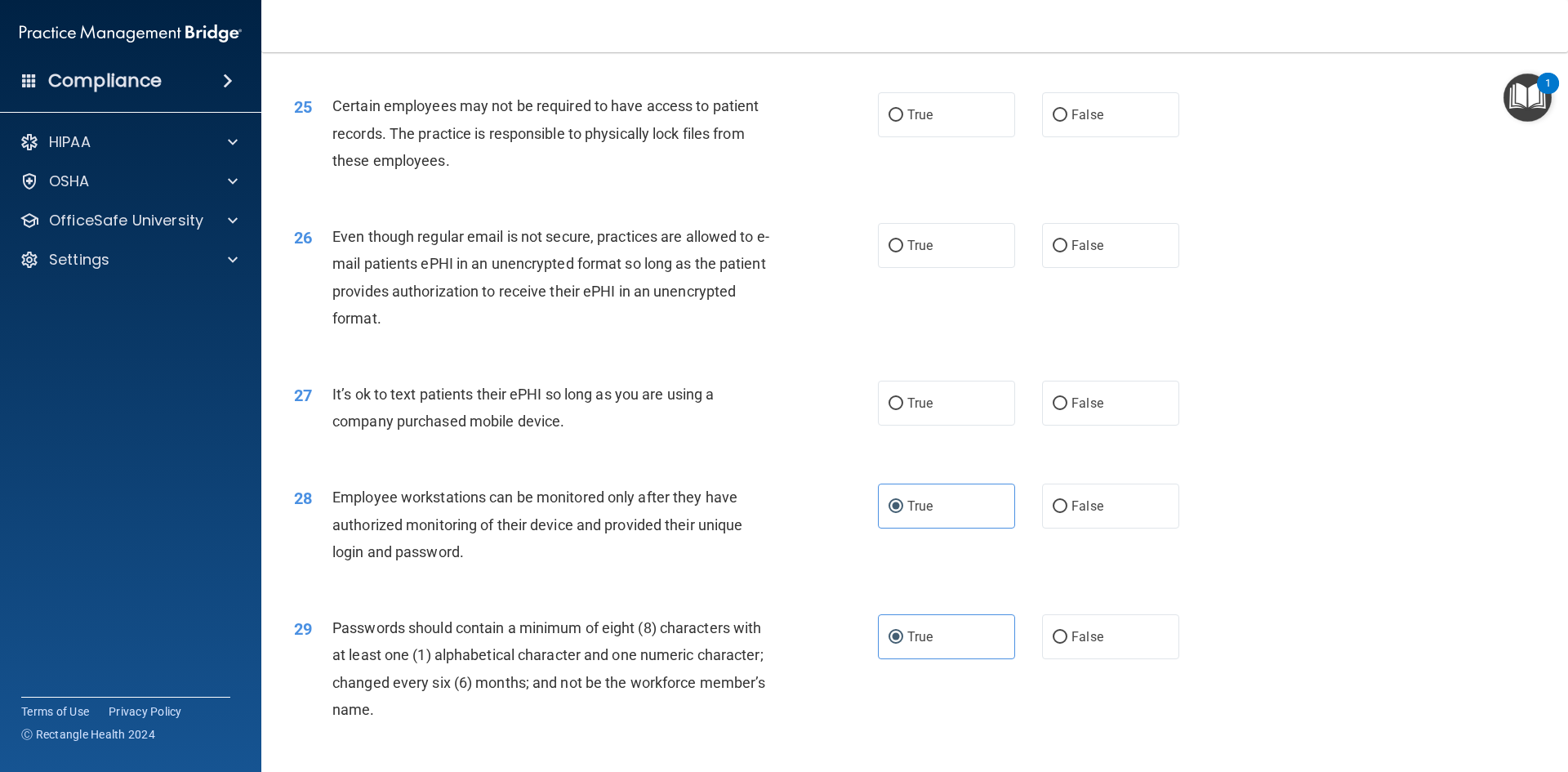
scroll to position [3084, 0]
click at [847, 530] on label "False" at bounding box center [1111, 507] width 137 height 45
click at [847, 514] on input "False" at bounding box center [1060, 508] width 15 height 12
radio input "true"
radio input "false"
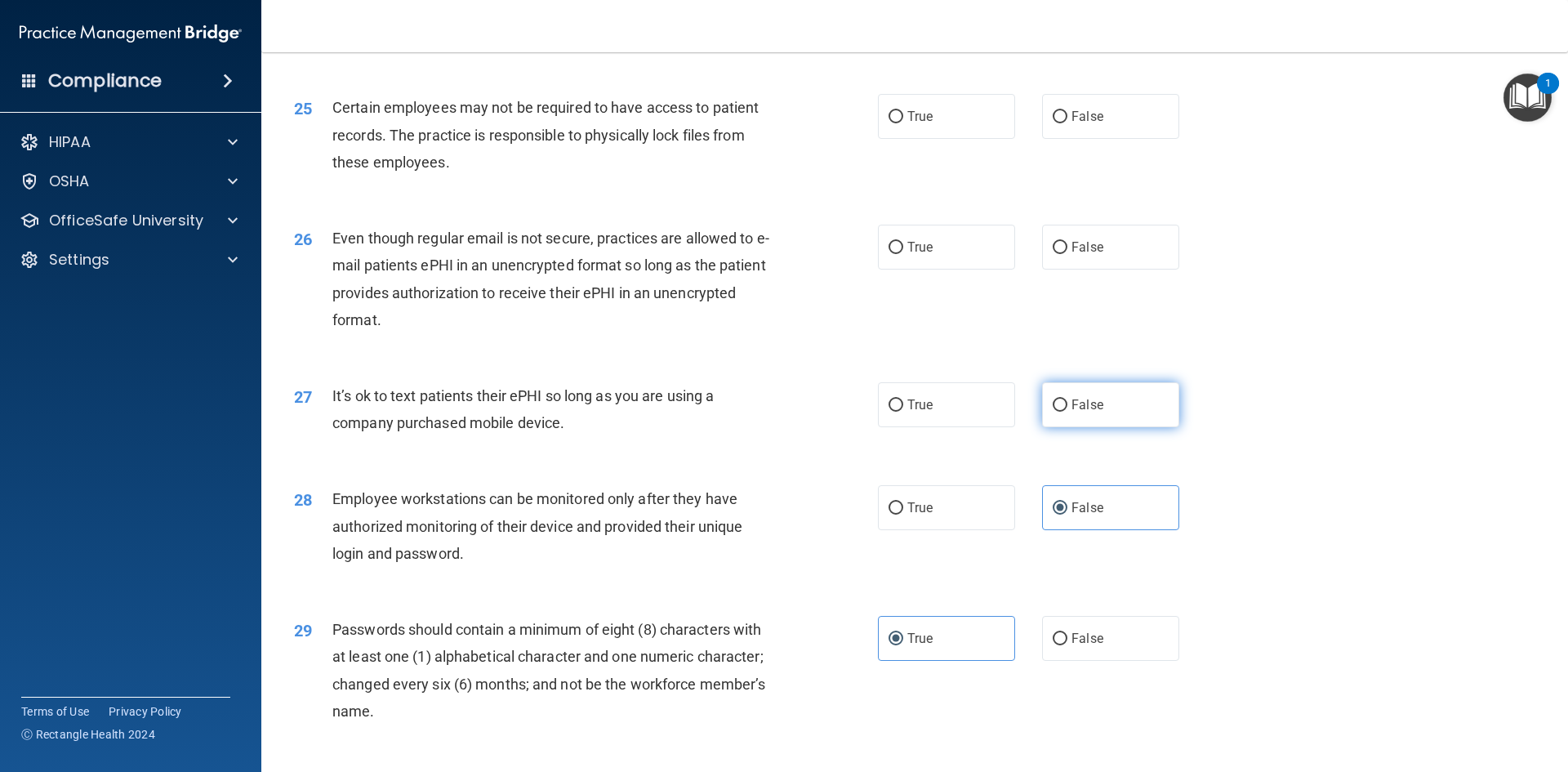
click at [847, 425] on label "False" at bounding box center [1111, 405] width 137 height 45
click at [847, 412] on input "False" at bounding box center [1060, 406] width 15 height 12
radio input "true"
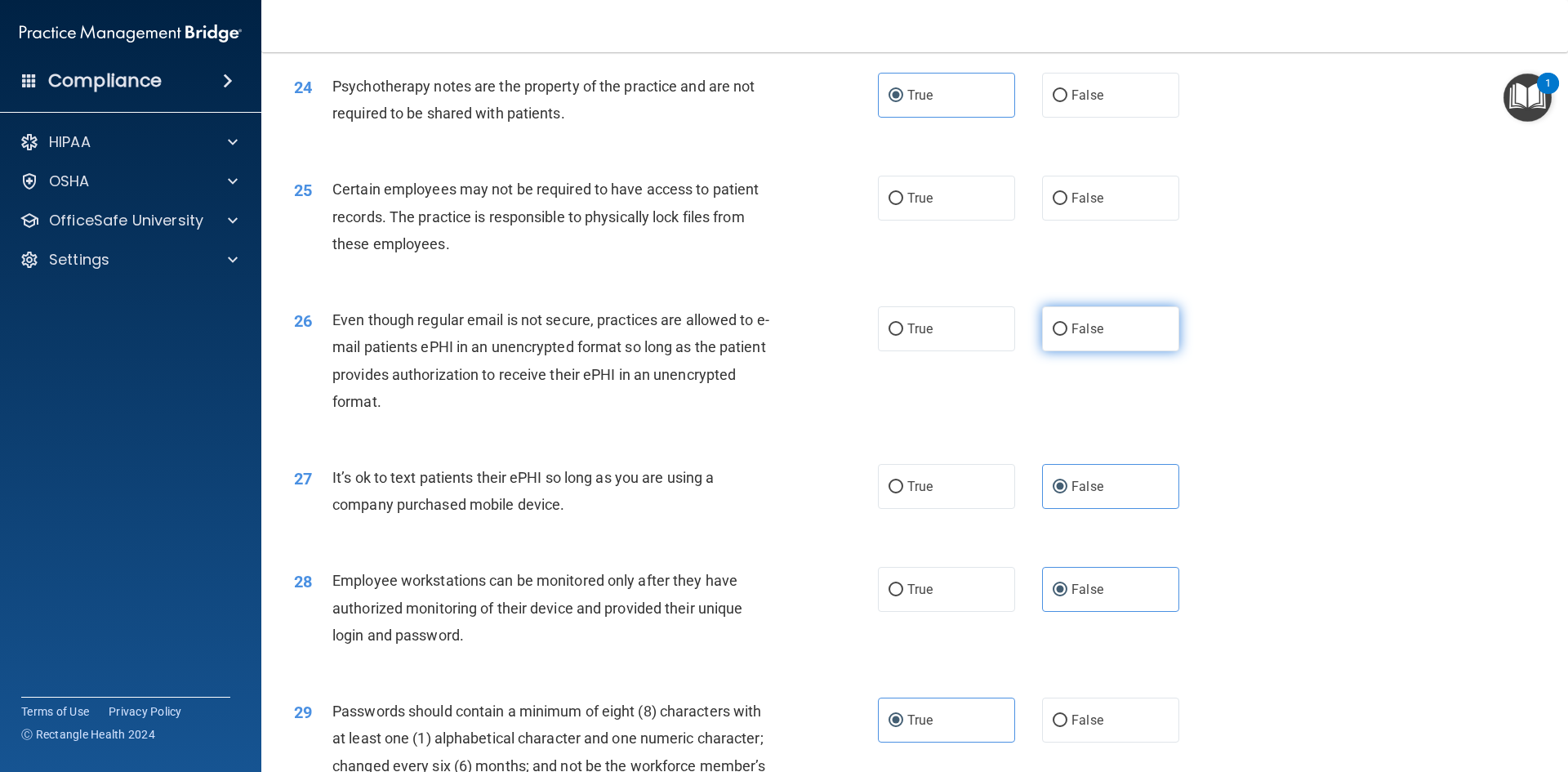
click at [847, 352] on label "False" at bounding box center [1111, 329] width 137 height 45
click at [847, 336] on input "False" at bounding box center [1060, 330] width 15 height 12
radio input "true"
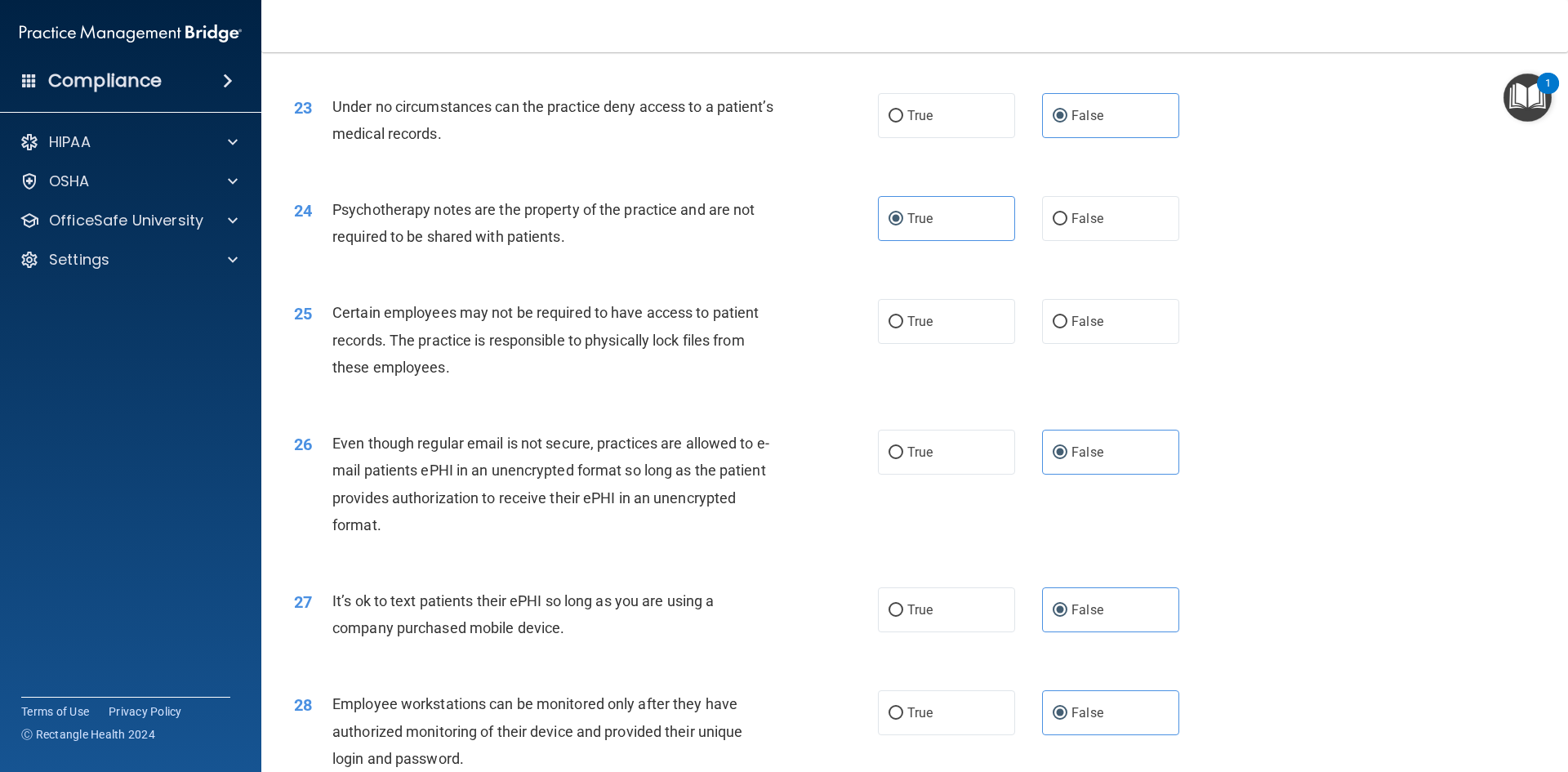
scroll to position [2838, 0]
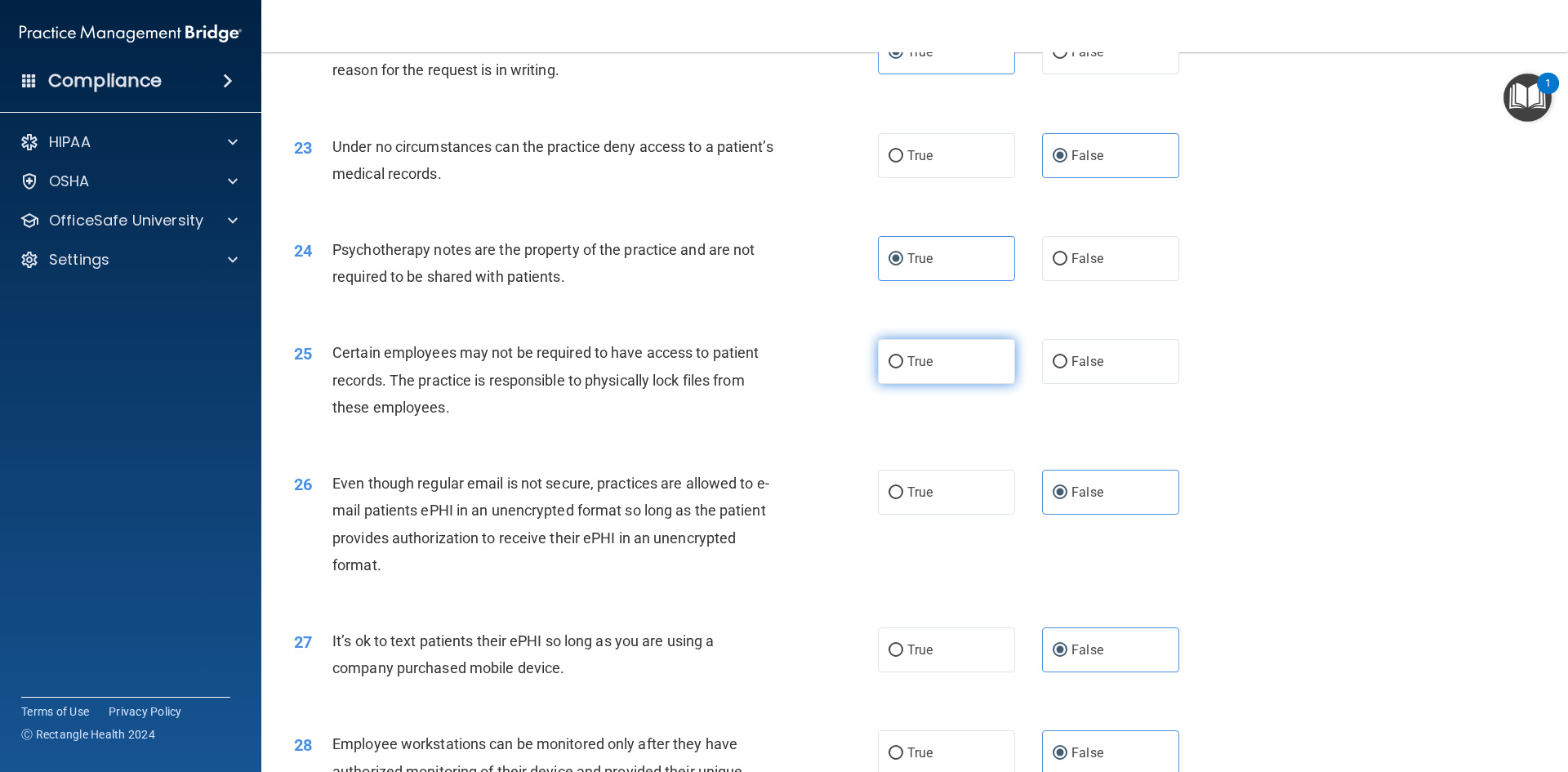
click at [847, 384] on label "True" at bounding box center [947, 361] width 137 height 45
click at [847, 368] on input "True" at bounding box center [895, 362] width 15 height 12
radio input "true"
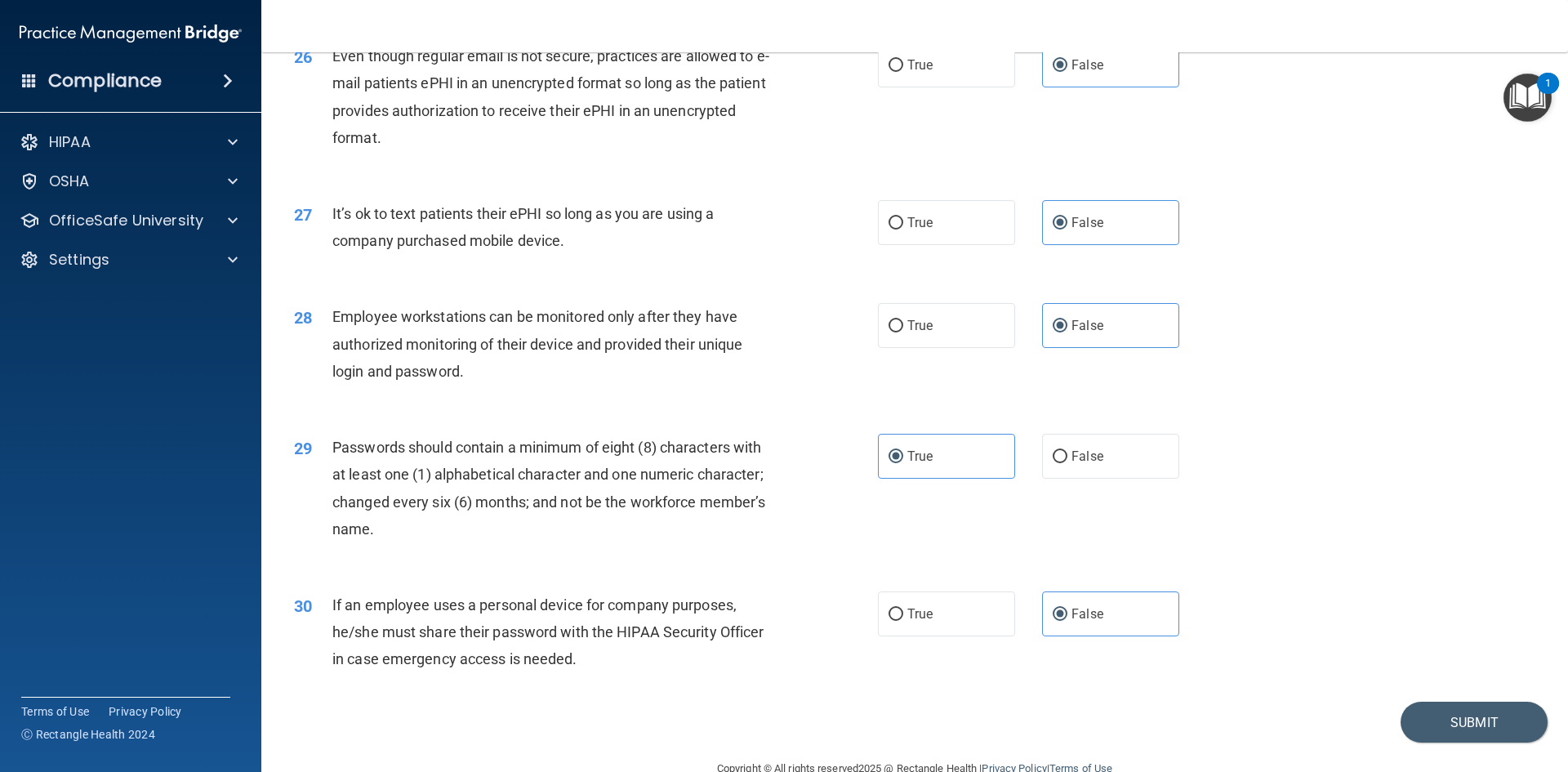
scroll to position [3328, 0]
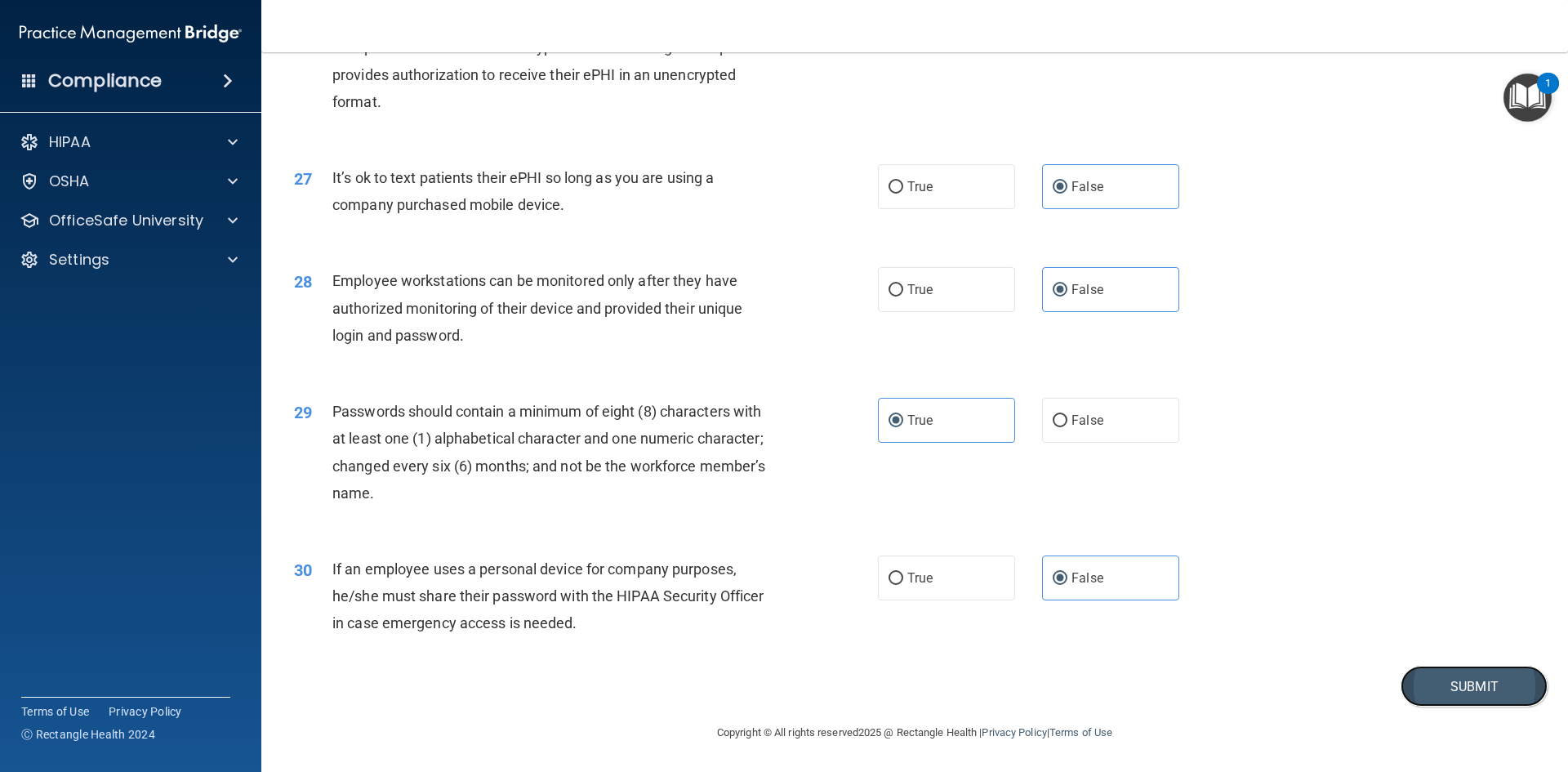
click at [847, 689] on button "Submit" at bounding box center [1474, 687] width 147 height 42
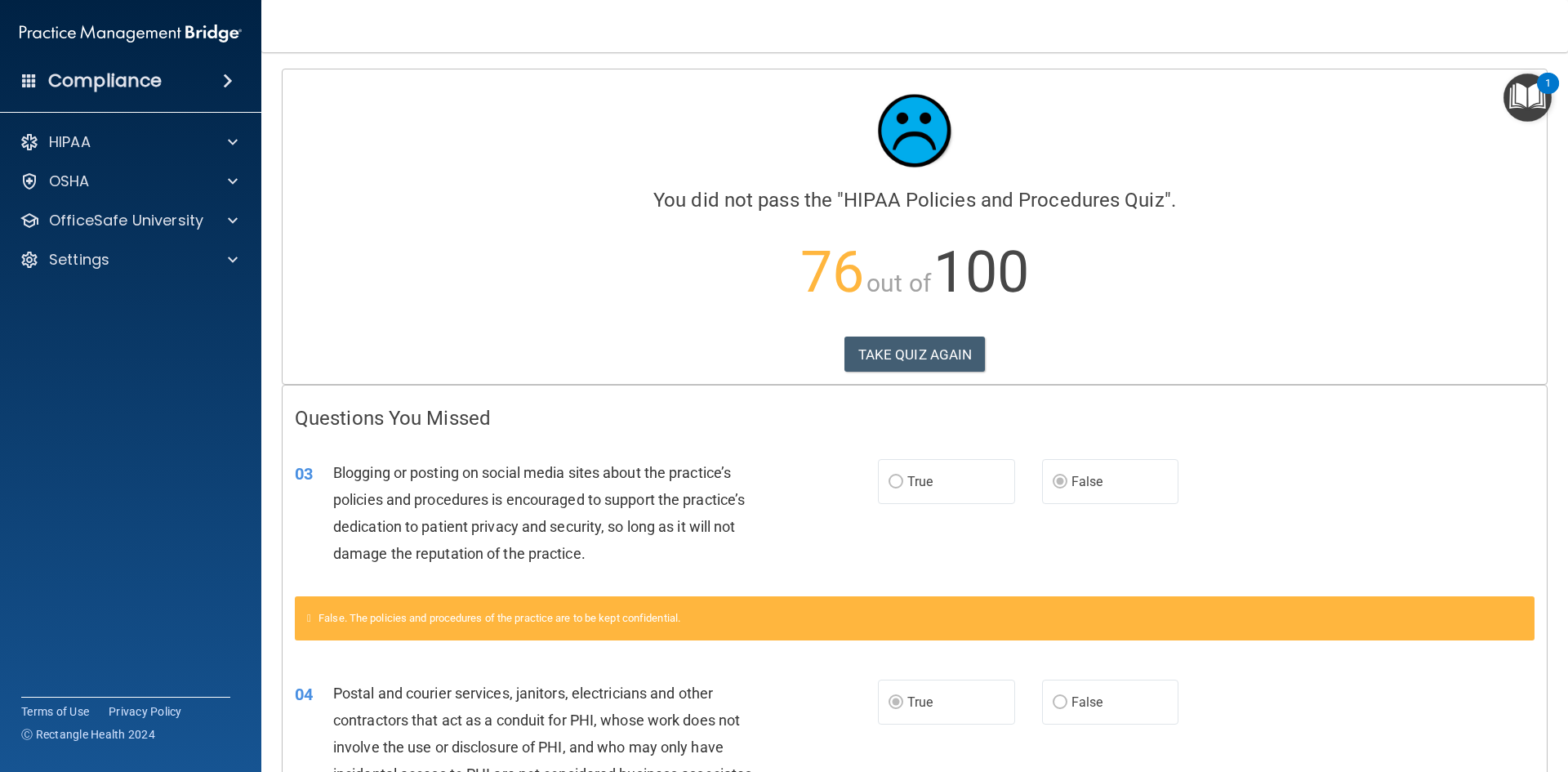
drag, startPoint x: 949, startPoint y: 360, endPoint x: 655, endPoint y: 431, distance: 302.5
drag, startPoint x: 921, startPoint y: 350, endPoint x: 716, endPoint y: 362, distance: 205.4
click at [716, 362] on div "TAKE QUIZ AGAIN" at bounding box center [915, 354] width 1240 height 36
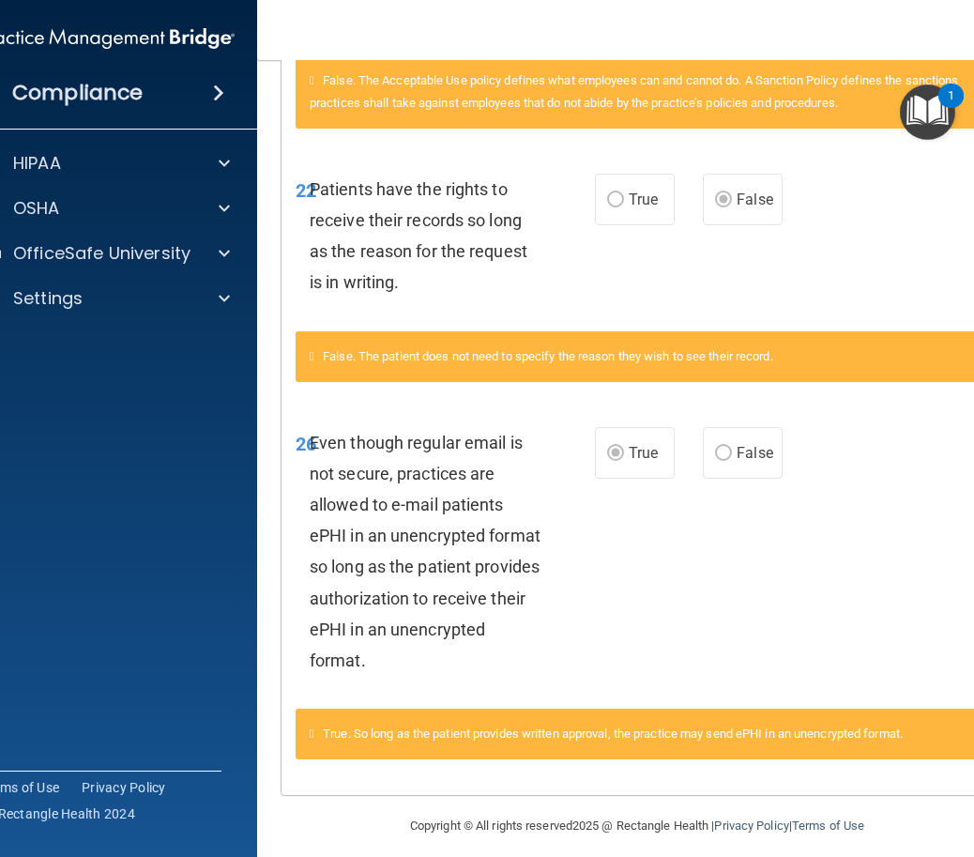
scroll to position [2388, 0]
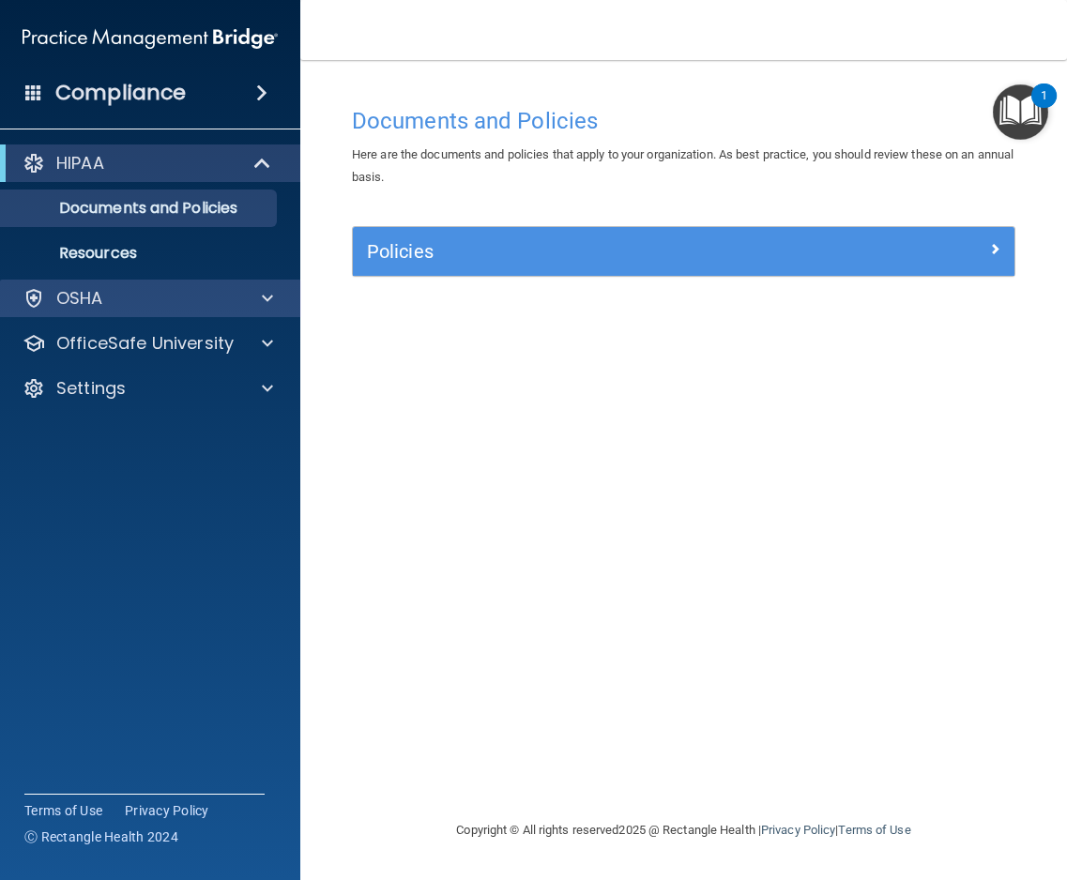
click at [29, 313] on div "OSHA" at bounding box center [150, 299] width 301 height 38
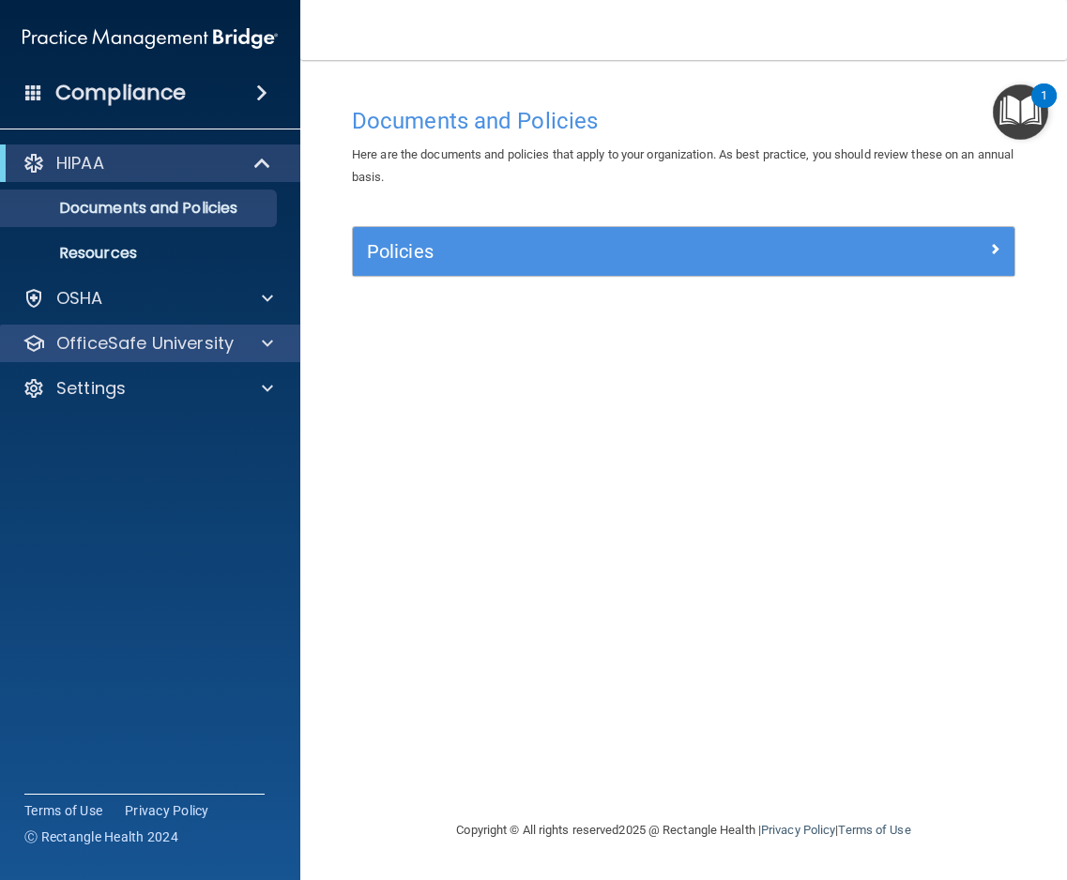
click at [170, 355] on div "OfficeSafe University" at bounding box center [150, 344] width 301 height 38
click at [266, 339] on span at bounding box center [267, 343] width 11 height 23
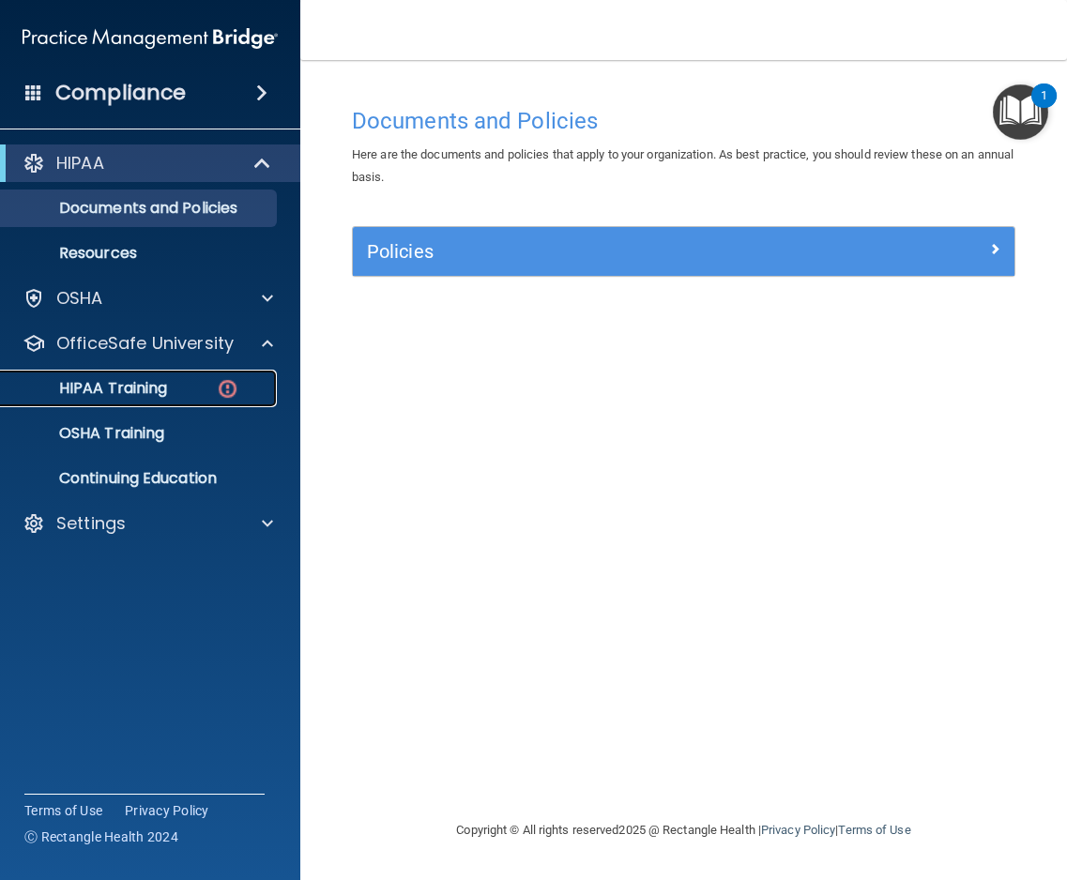
click at [187, 382] on div "HIPAA Training" at bounding box center [140, 388] width 256 height 19
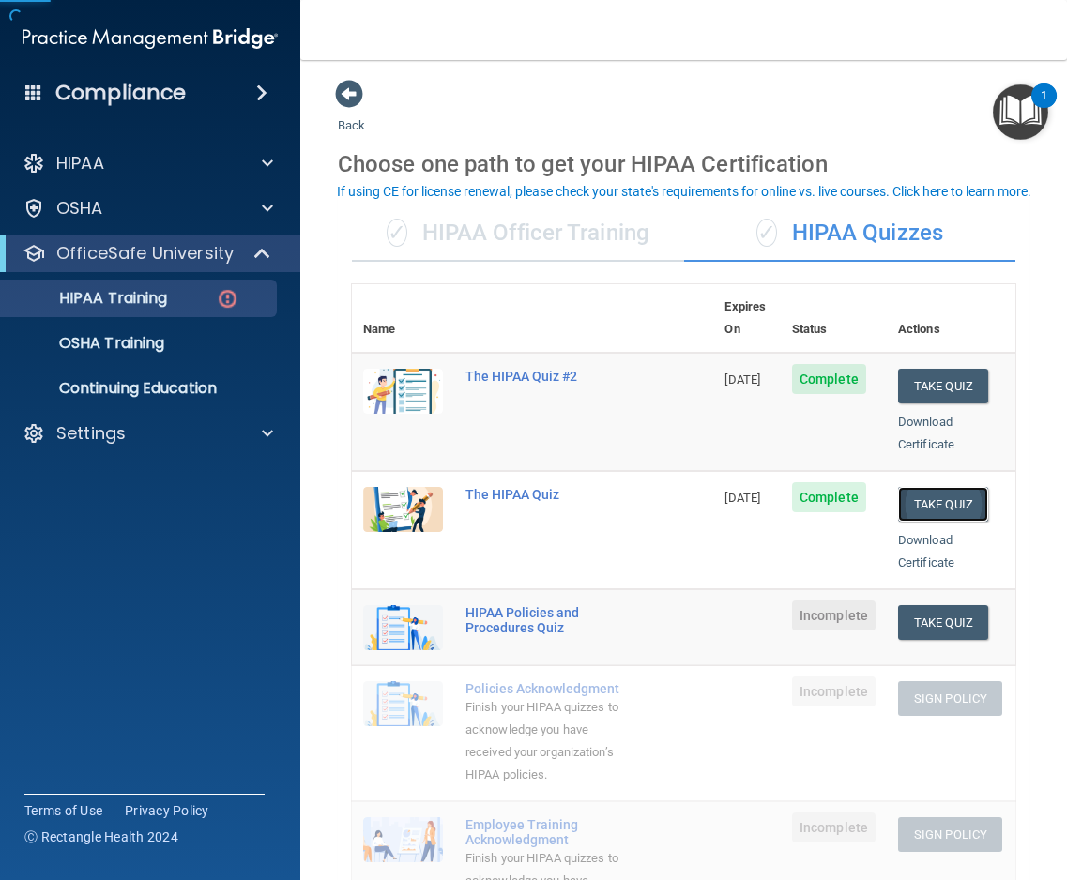
click at [971, 487] on button "Take Quiz" at bounding box center [943, 504] width 90 height 35
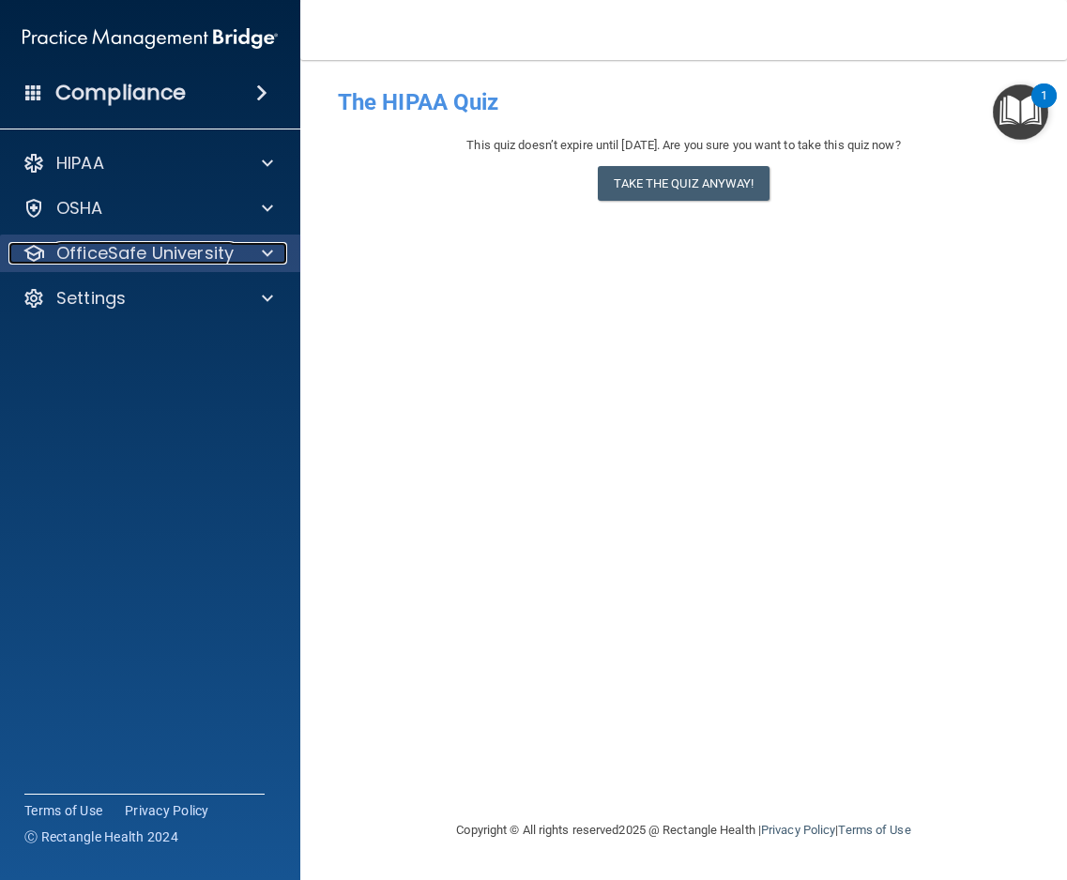
click at [112, 250] on p "OfficeSafe University" at bounding box center [144, 253] width 177 height 23
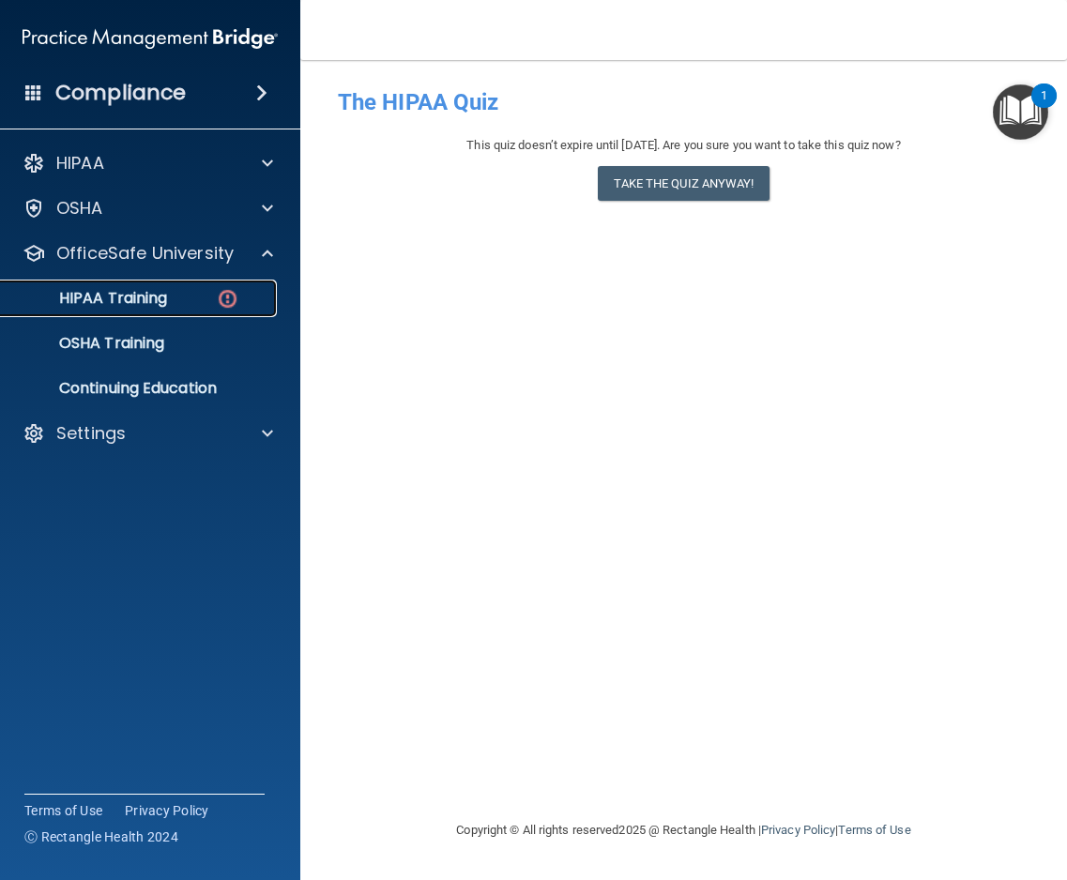
click at [152, 290] on p "HIPAA Training" at bounding box center [89, 298] width 155 height 19
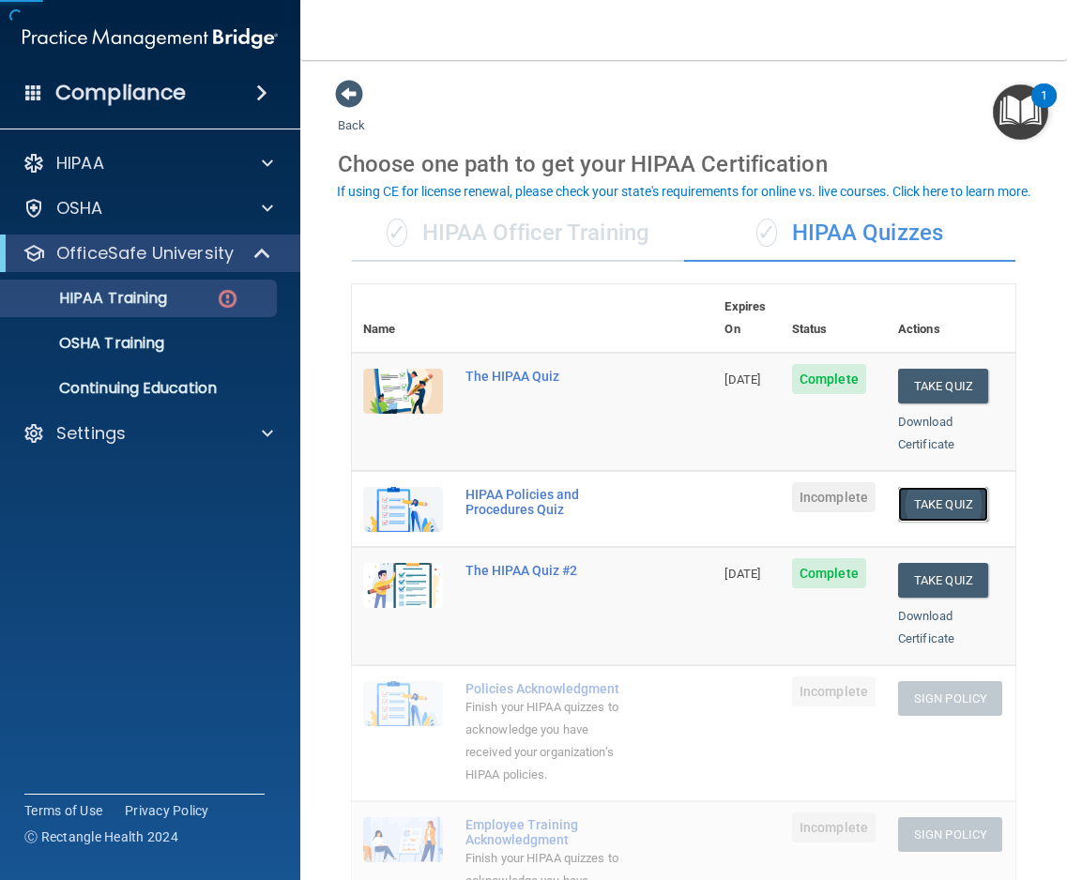
click at [936, 487] on button "Take Quiz" at bounding box center [943, 504] width 90 height 35
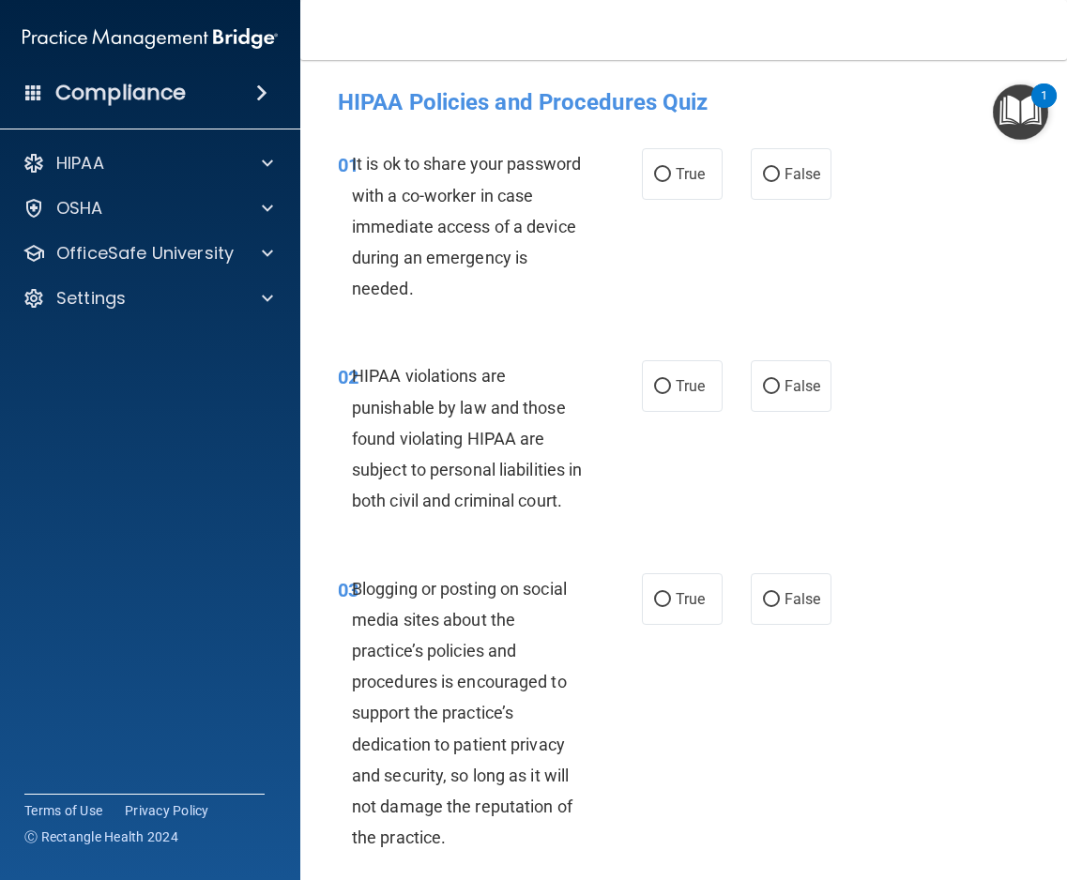
click at [841, 188] on div "01 It is ok to share your password with a co-worker in case immediate access of…" at bounding box center [684, 231] width 720 height 212
click at [813, 184] on label "False" at bounding box center [791, 174] width 81 height 52
click at [780, 182] on input "False" at bounding box center [771, 175] width 17 height 14
radio input "true"
click at [687, 385] on span "True" at bounding box center [690, 386] width 29 height 18
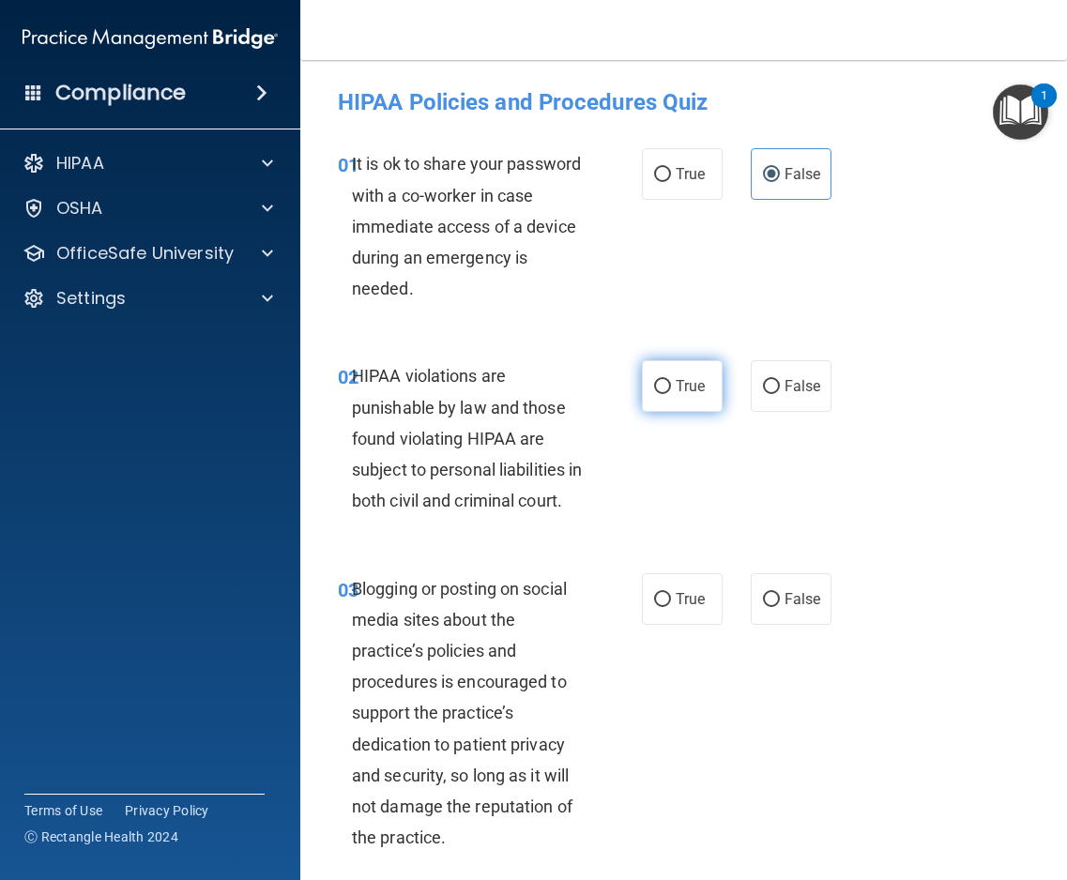
click at [671, 385] on input "True" at bounding box center [662, 387] width 17 height 14
radio input "true"
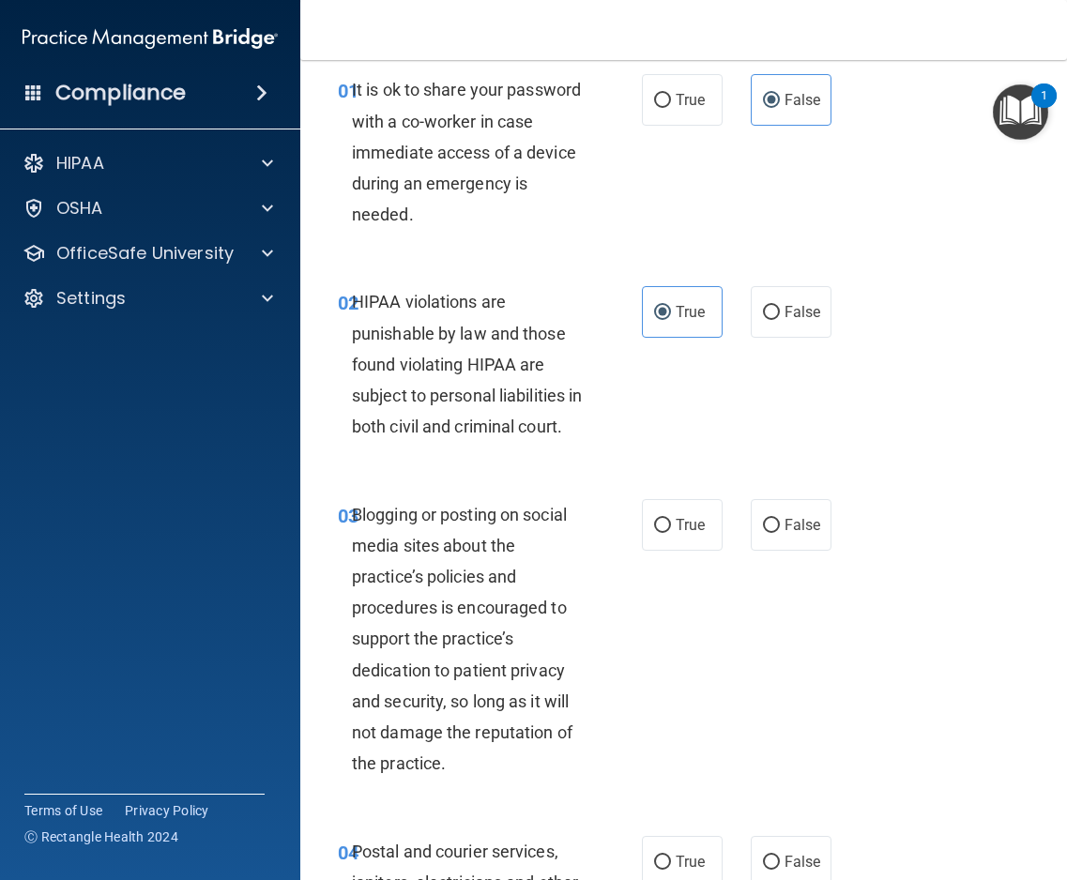
scroll to position [282, 0]
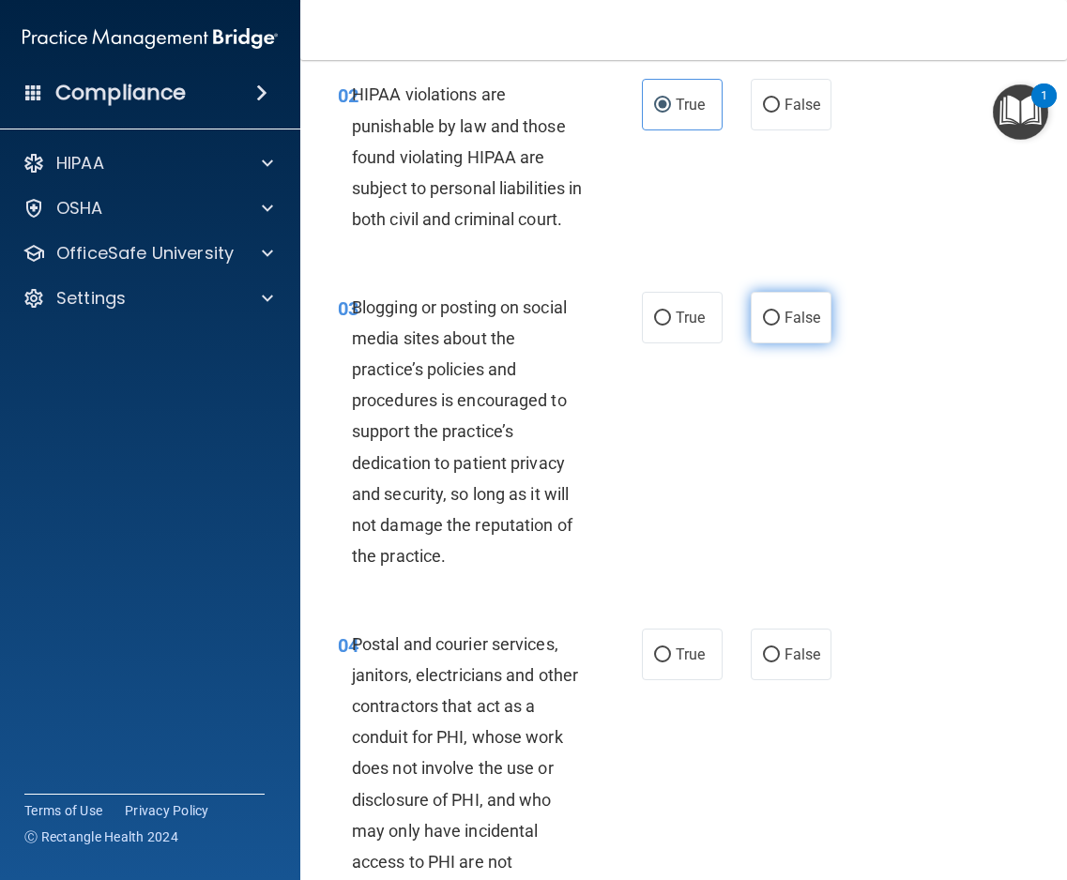
click at [767, 326] on input "False" at bounding box center [771, 319] width 17 height 14
radio input "true"
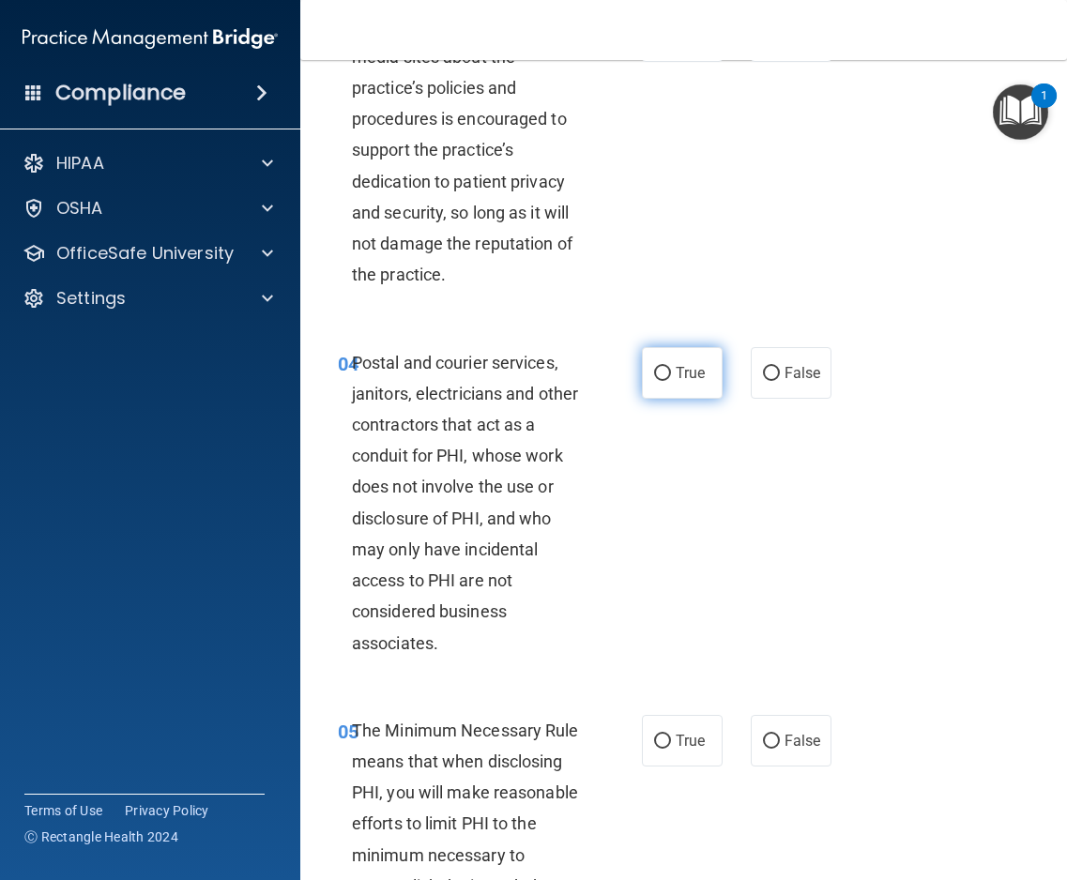
click at [681, 382] on span "True" at bounding box center [690, 373] width 29 height 18
click at [671, 381] on input "True" at bounding box center [662, 374] width 17 height 14
radio input "true"
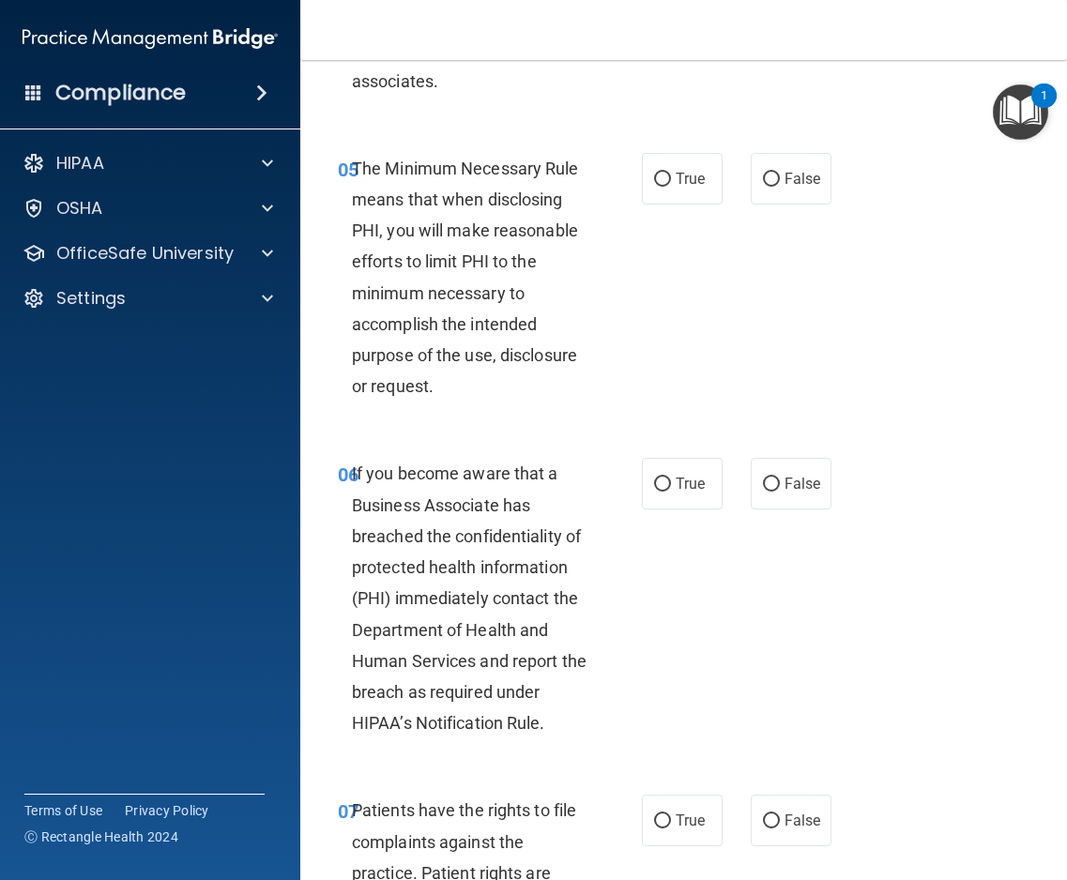
scroll to position [1126, 0]
click at [661, 186] on input "True" at bounding box center [662, 179] width 17 height 14
radio input "true"
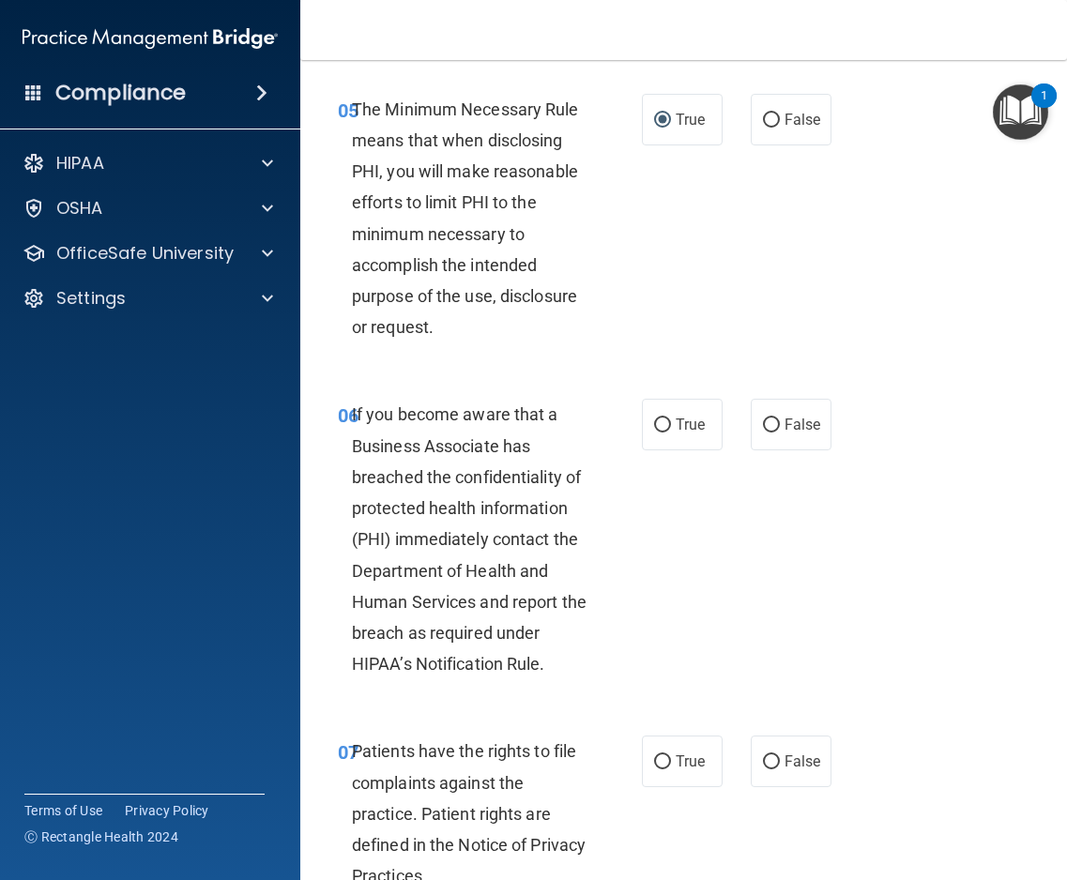
scroll to position [1408, 0]
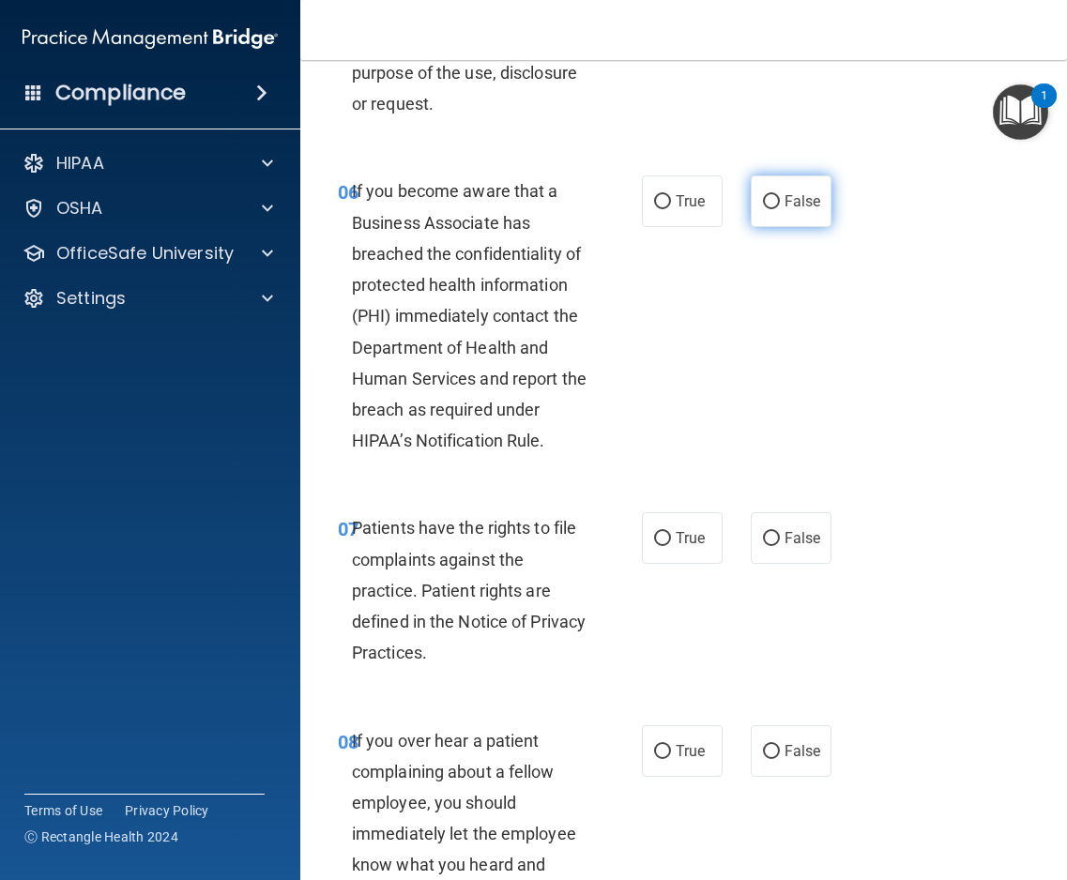
click at [768, 209] on input "False" at bounding box center [771, 202] width 17 height 14
radio input "true"
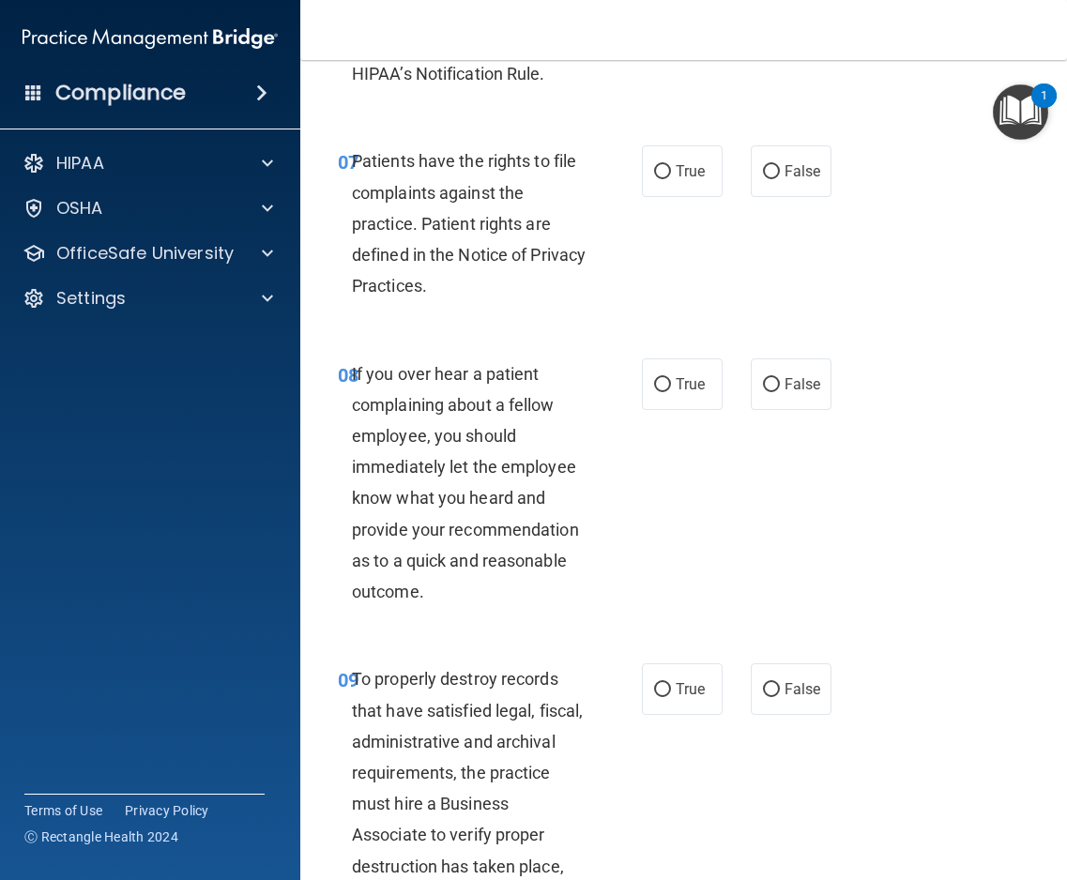
scroll to position [1783, 0]
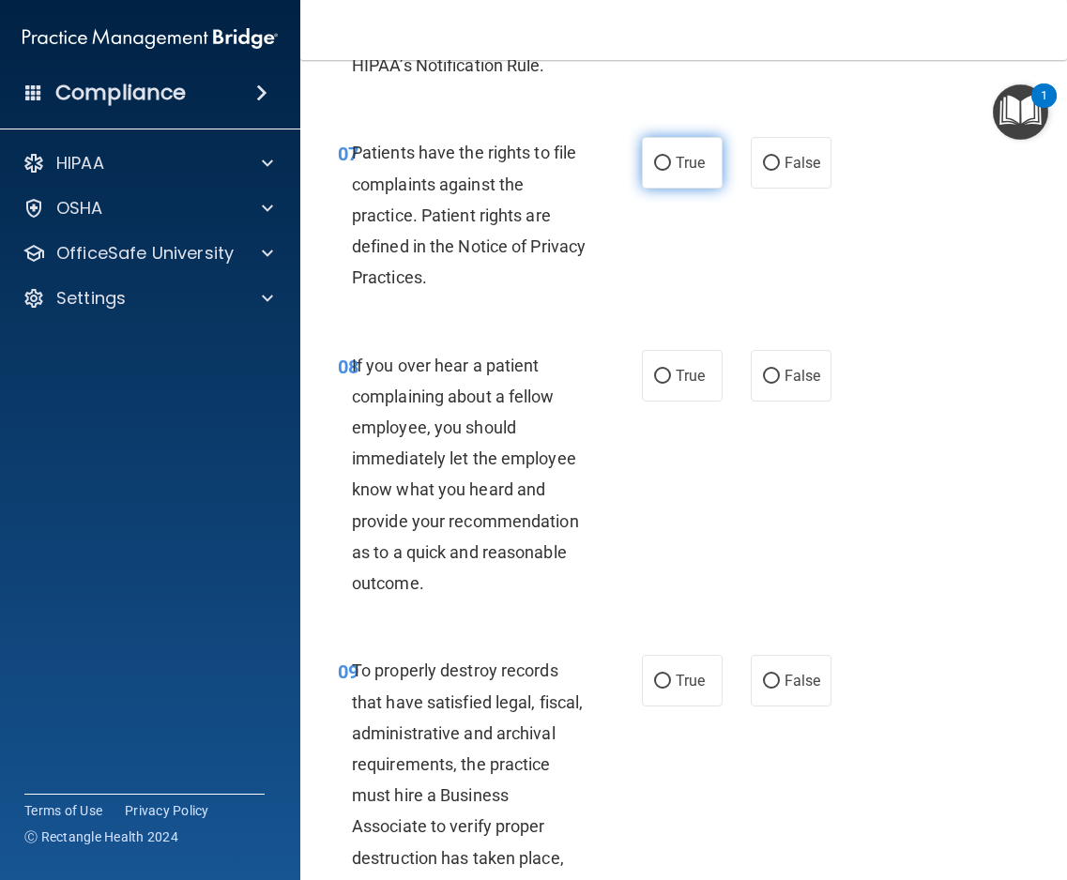
click at [659, 171] on input "True" at bounding box center [662, 164] width 17 height 14
radio input "true"
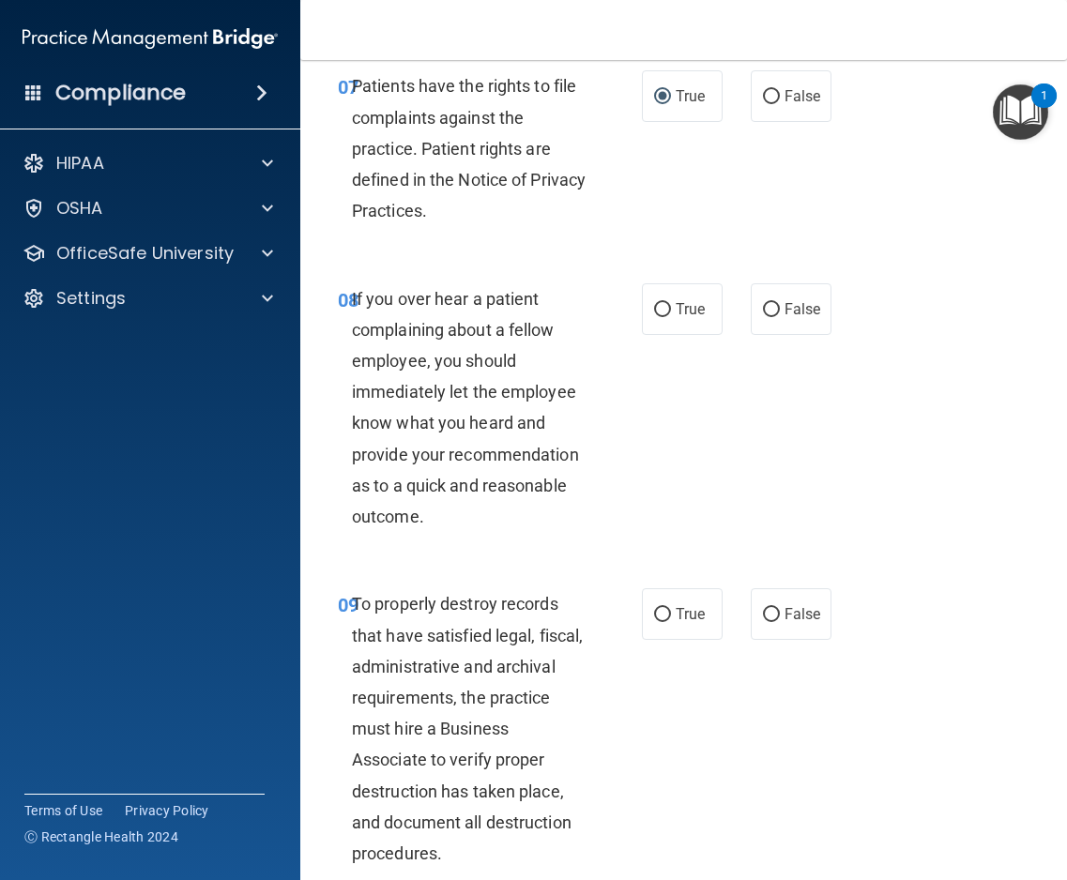
scroll to position [1971, 0]
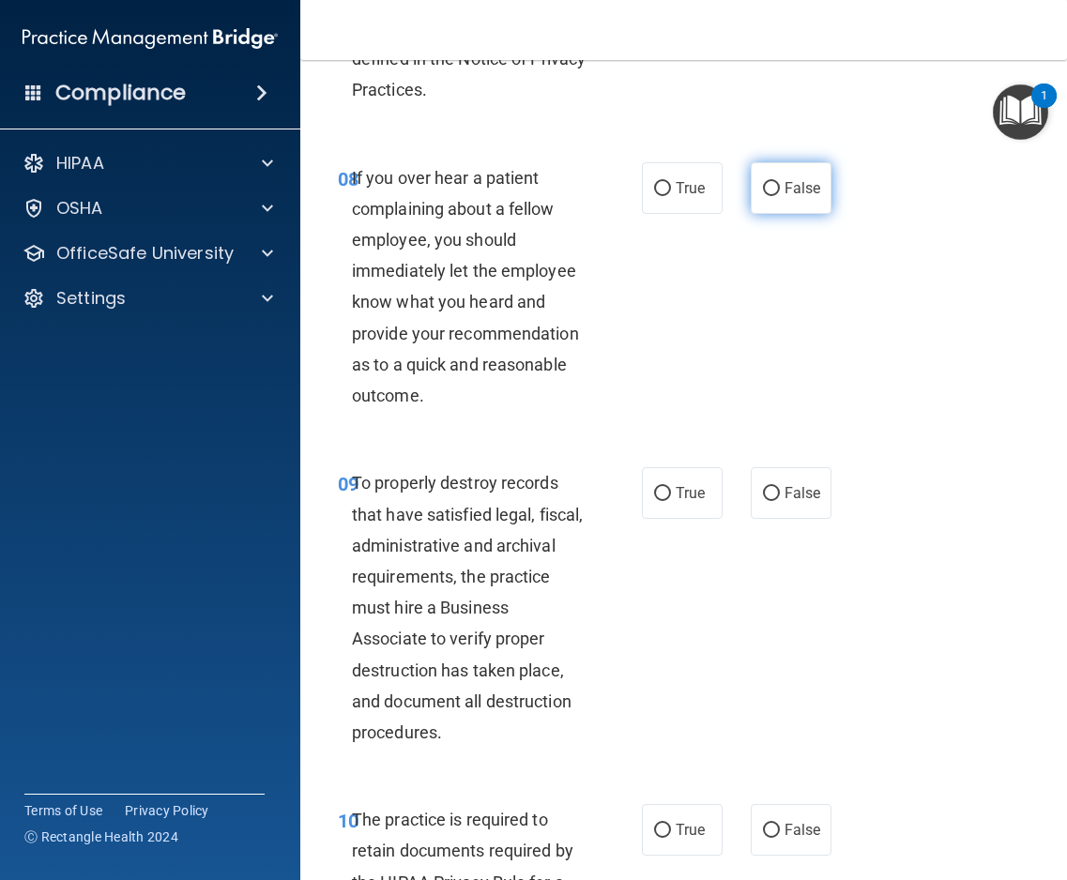
click at [770, 196] on input "False" at bounding box center [771, 189] width 17 height 14
radio input "true"
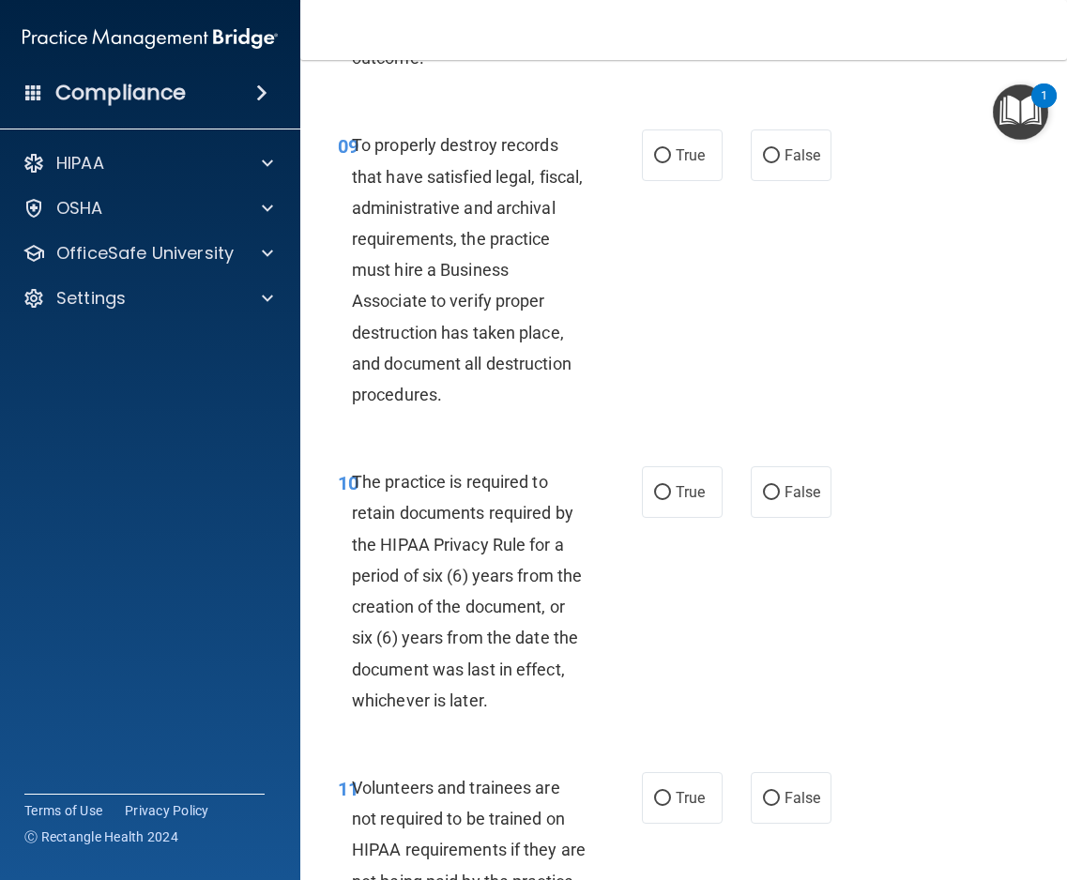
scroll to position [2346, 0]
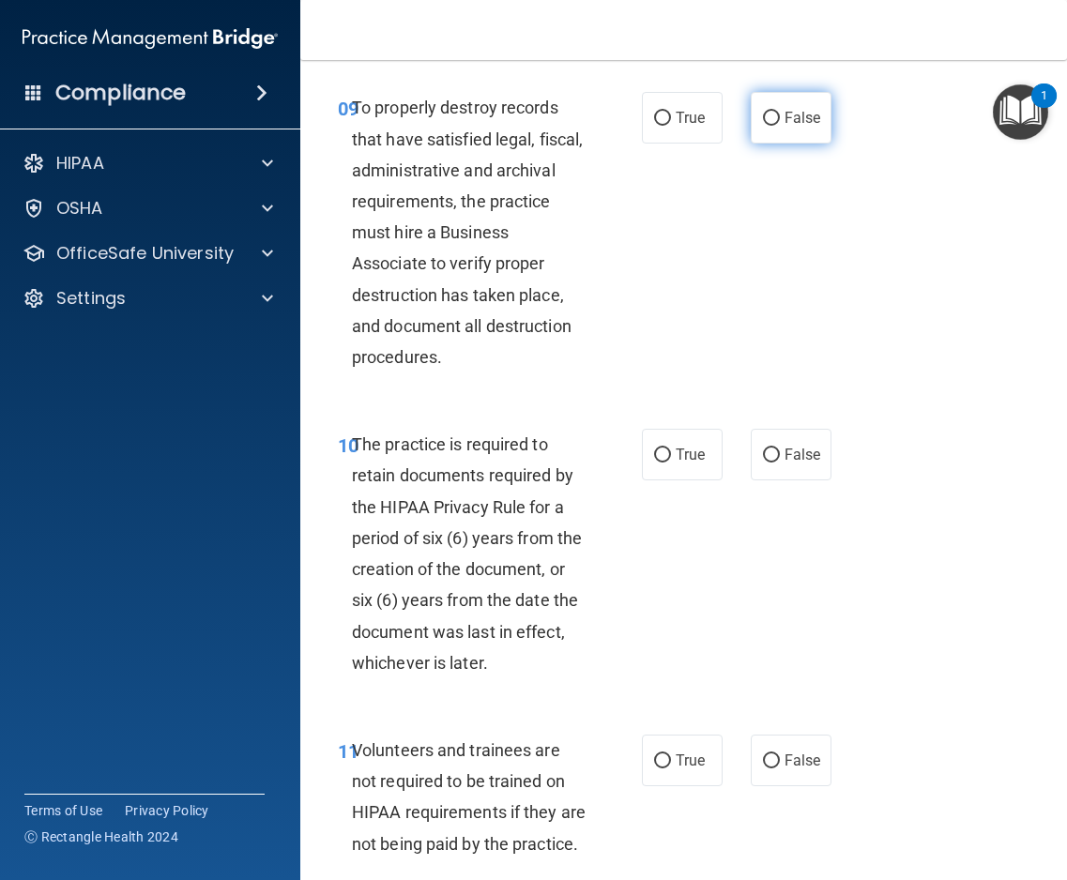
click at [763, 126] on input "False" at bounding box center [771, 119] width 17 height 14
radio input "true"
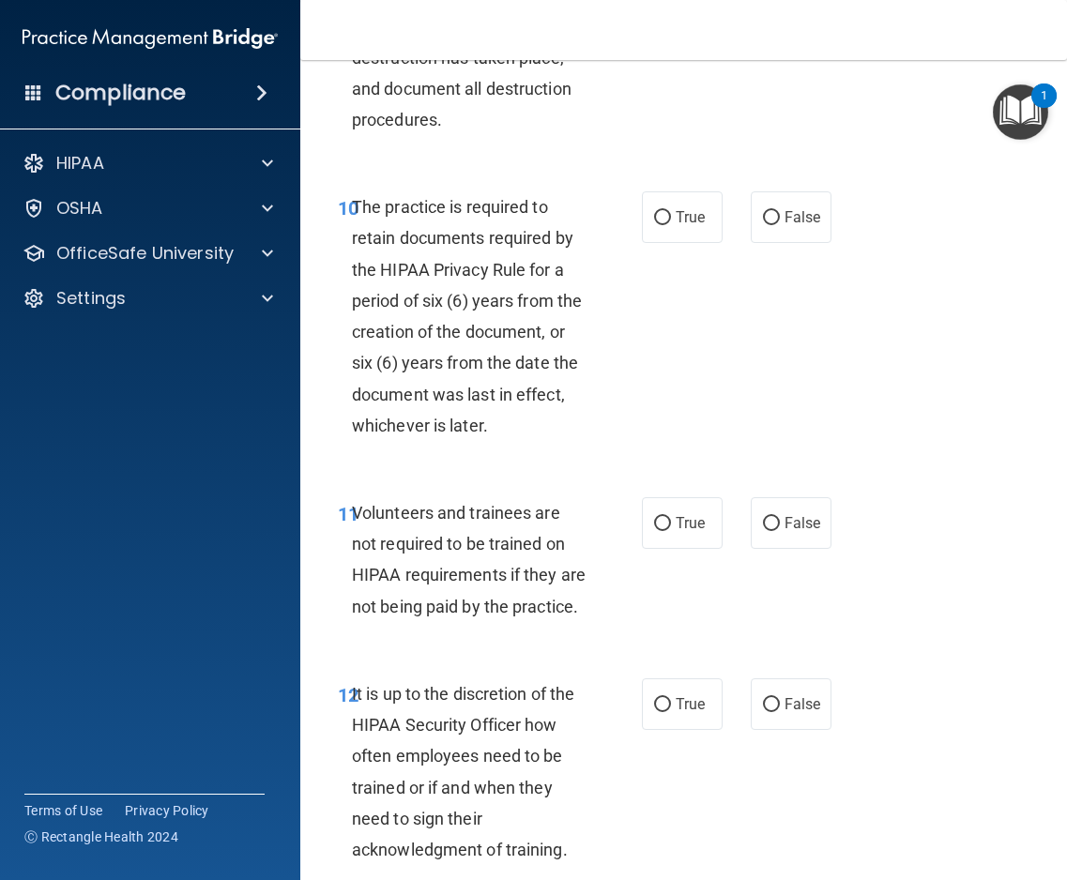
scroll to position [2628, 0]
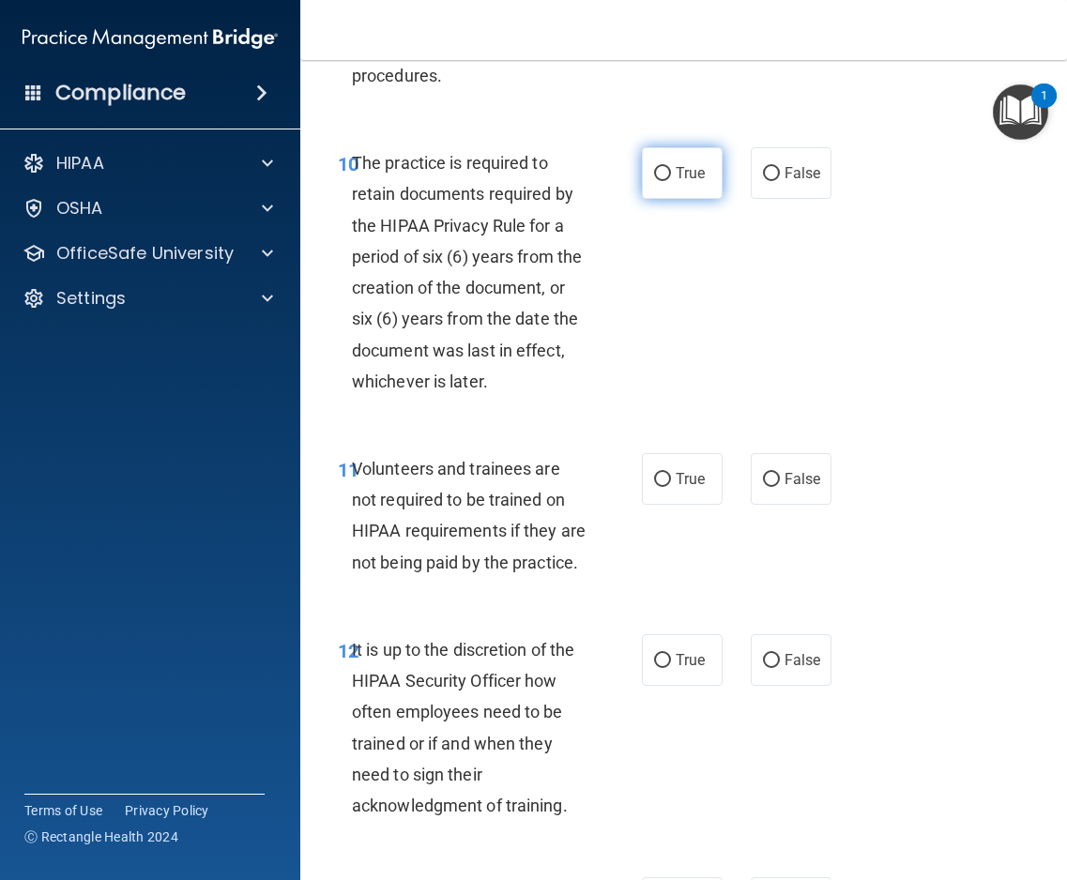
click at [664, 199] on label "True" at bounding box center [682, 173] width 81 height 52
click at [664, 181] on input "True" at bounding box center [662, 174] width 17 height 14
radio input "true"
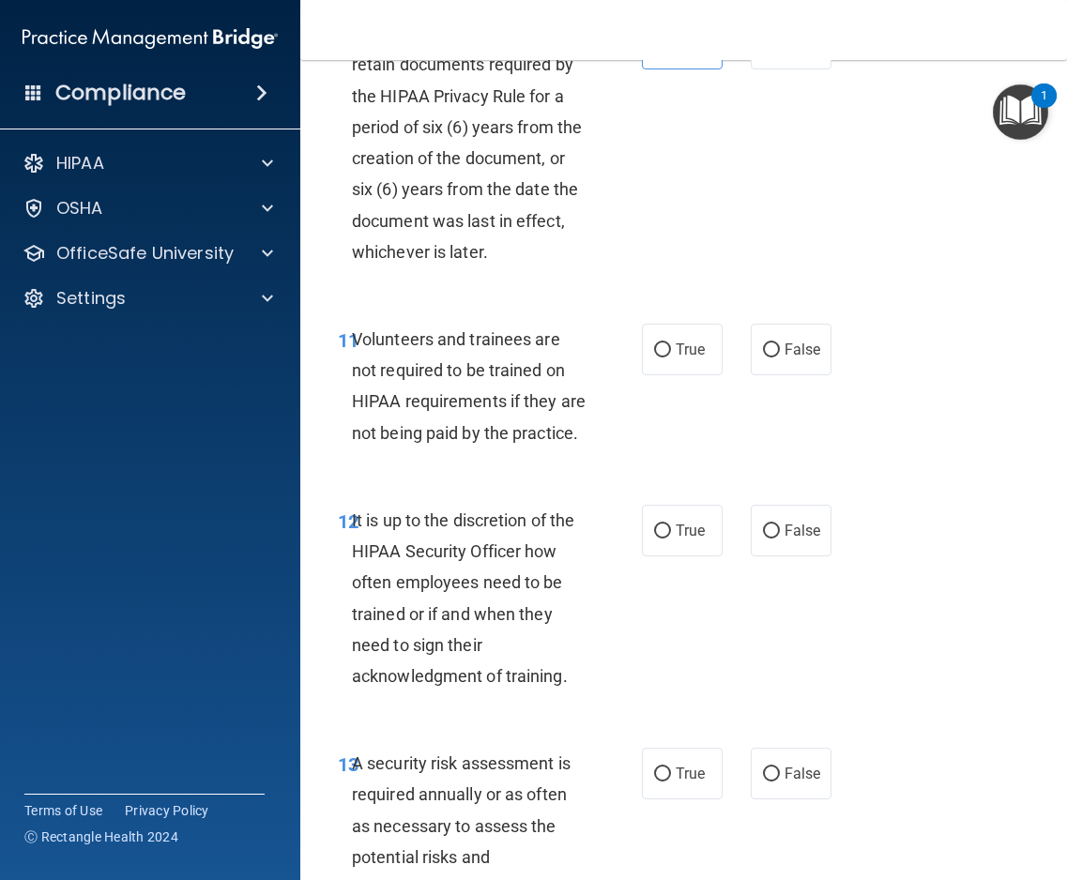
scroll to position [2909, 0]
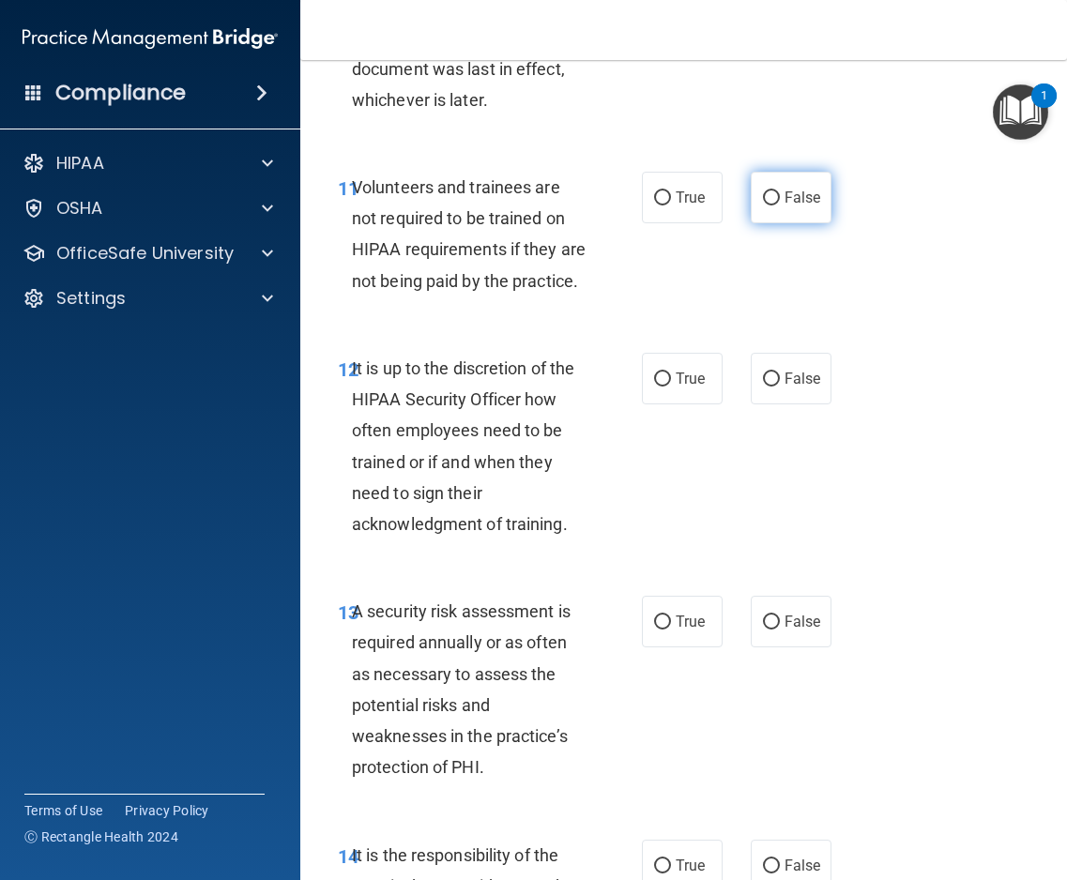
click at [801, 206] on span "False" at bounding box center [803, 198] width 37 height 18
click at [780, 206] on input "False" at bounding box center [771, 198] width 17 height 14
radio input "true"
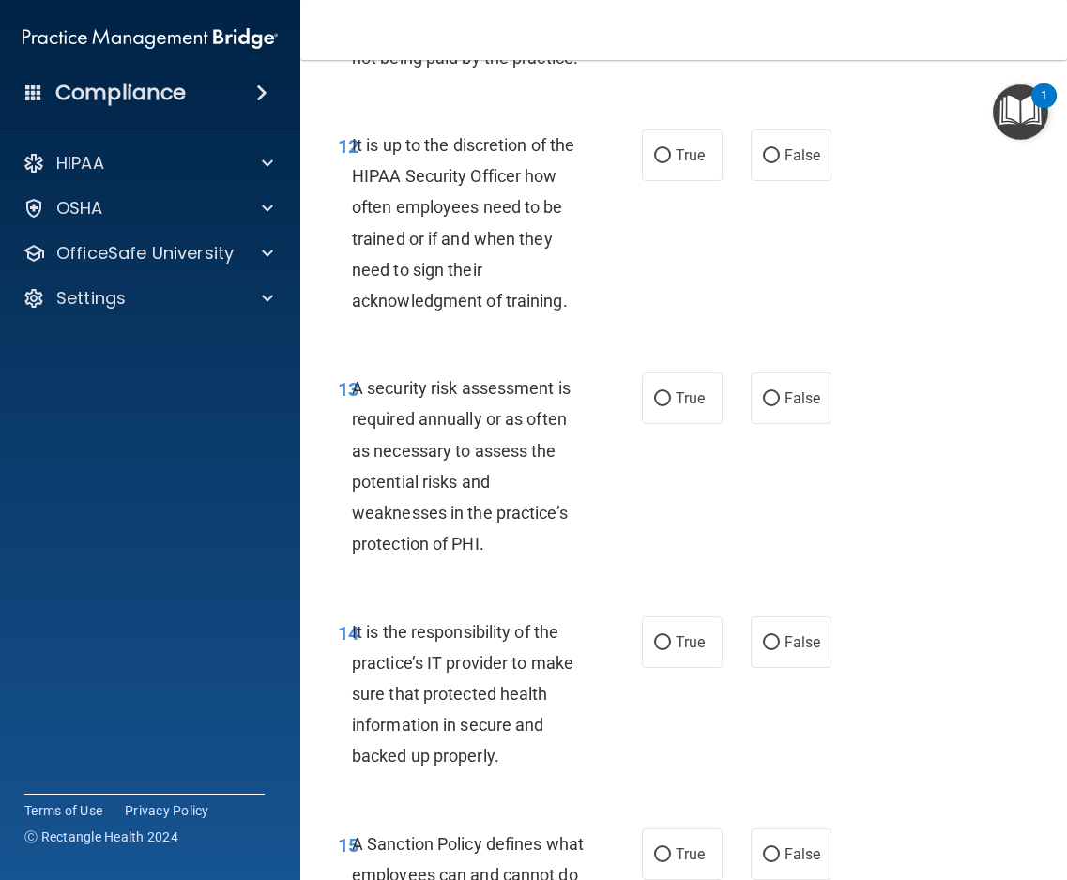
scroll to position [3191, 0]
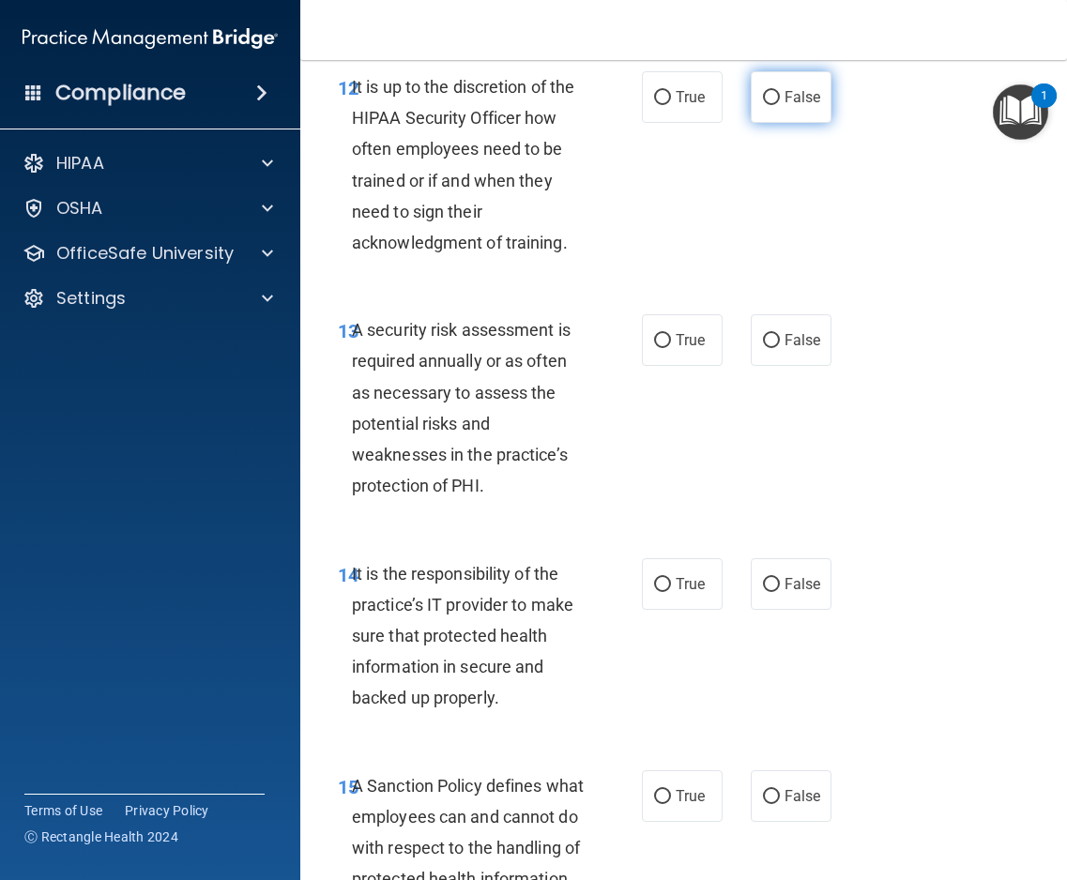
click at [791, 123] on label "False" at bounding box center [791, 97] width 81 height 52
click at [780, 105] on input "False" at bounding box center [771, 98] width 17 height 14
radio input "true"
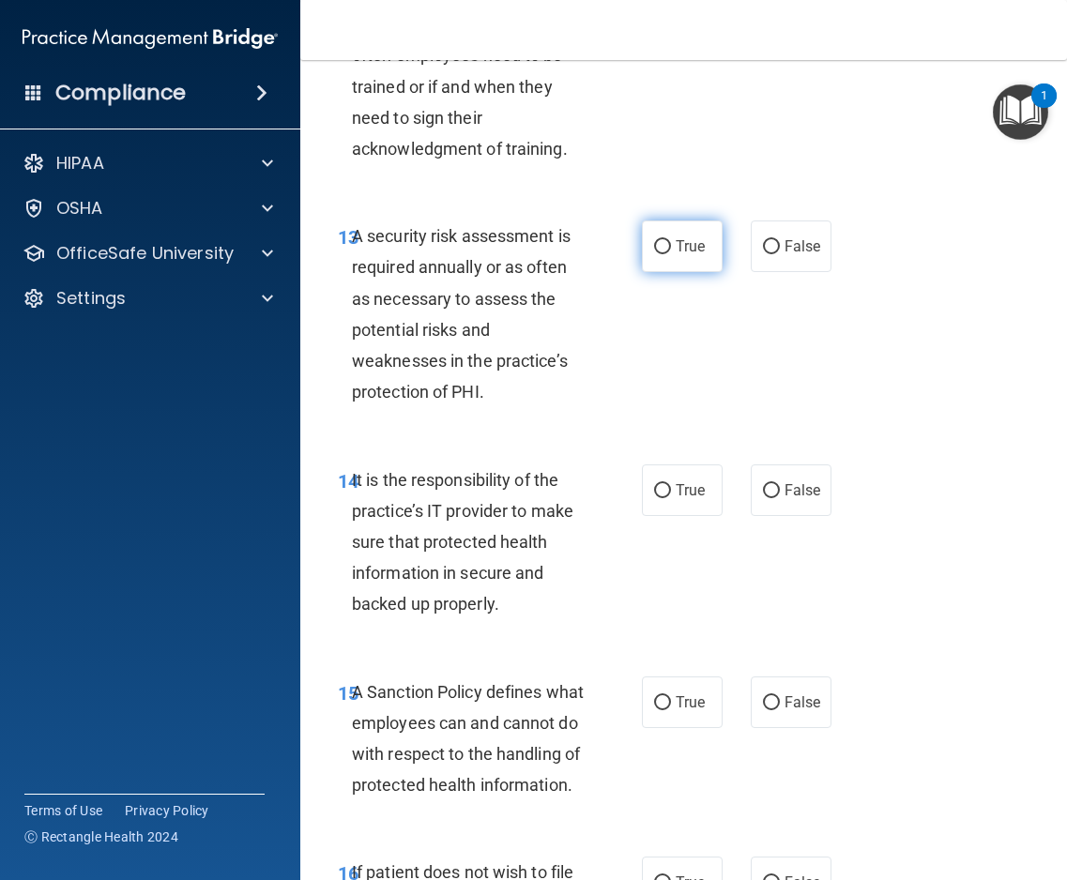
click at [683, 255] on span "True" at bounding box center [690, 246] width 29 height 18
click at [671, 254] on input "True" at bounding box center [662, 247] width 17 height 14
radio input "true"
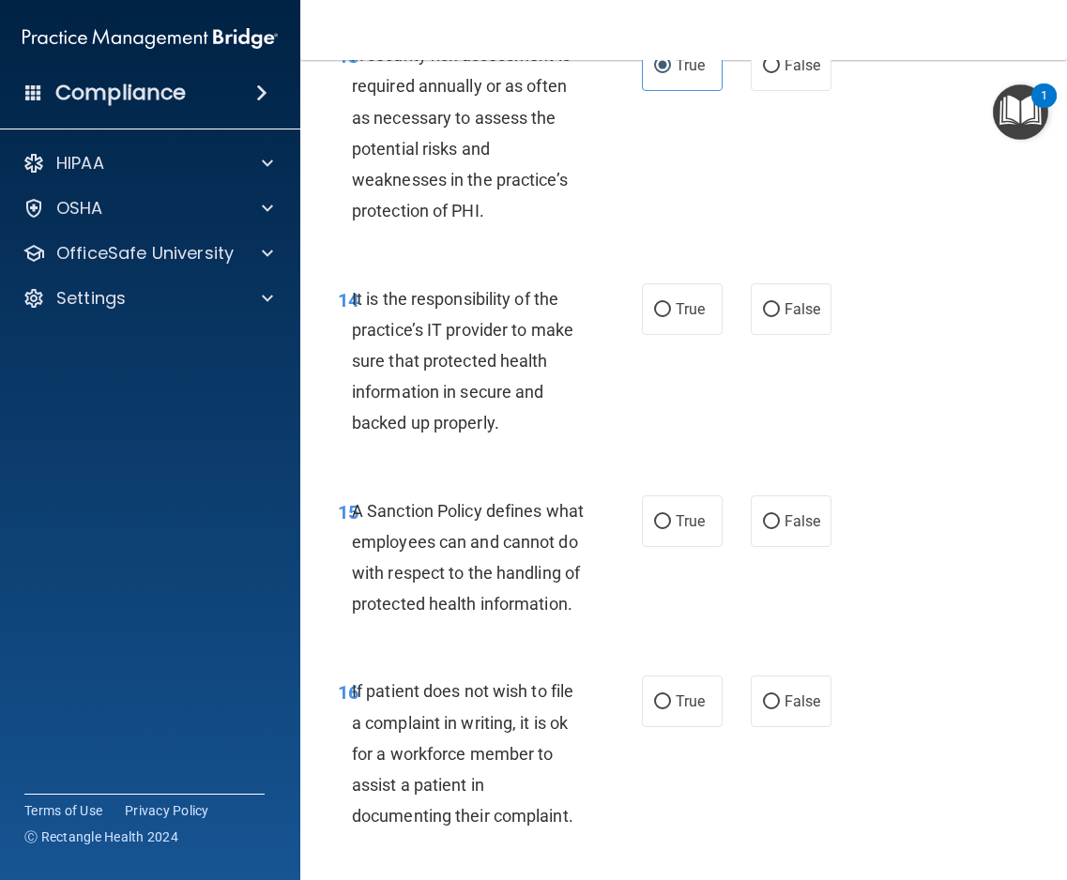
scroll to position [3566, 0]
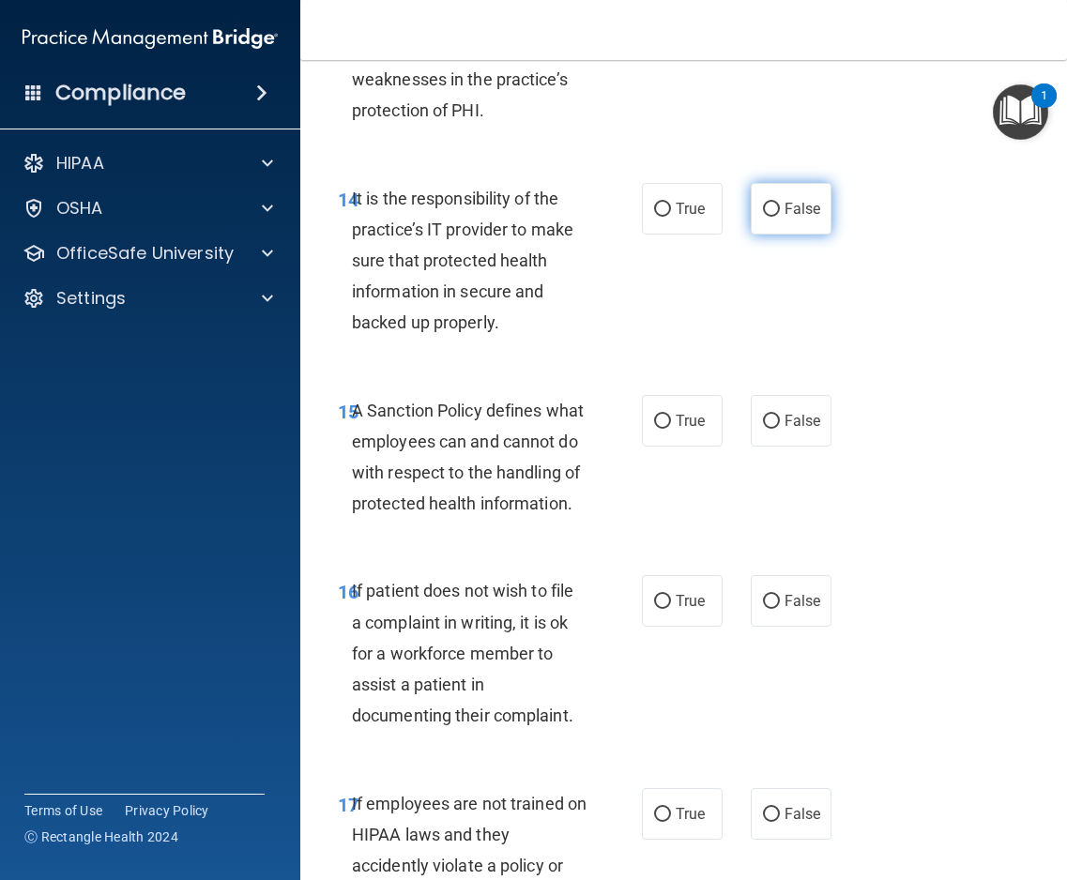
click at [820, 235] on label "False" at bounding box center [791, 209] width 81 height 52
click at [780, 217] on input "False" at bounding box center [771, 210] width 17 height 14
radio input "true"
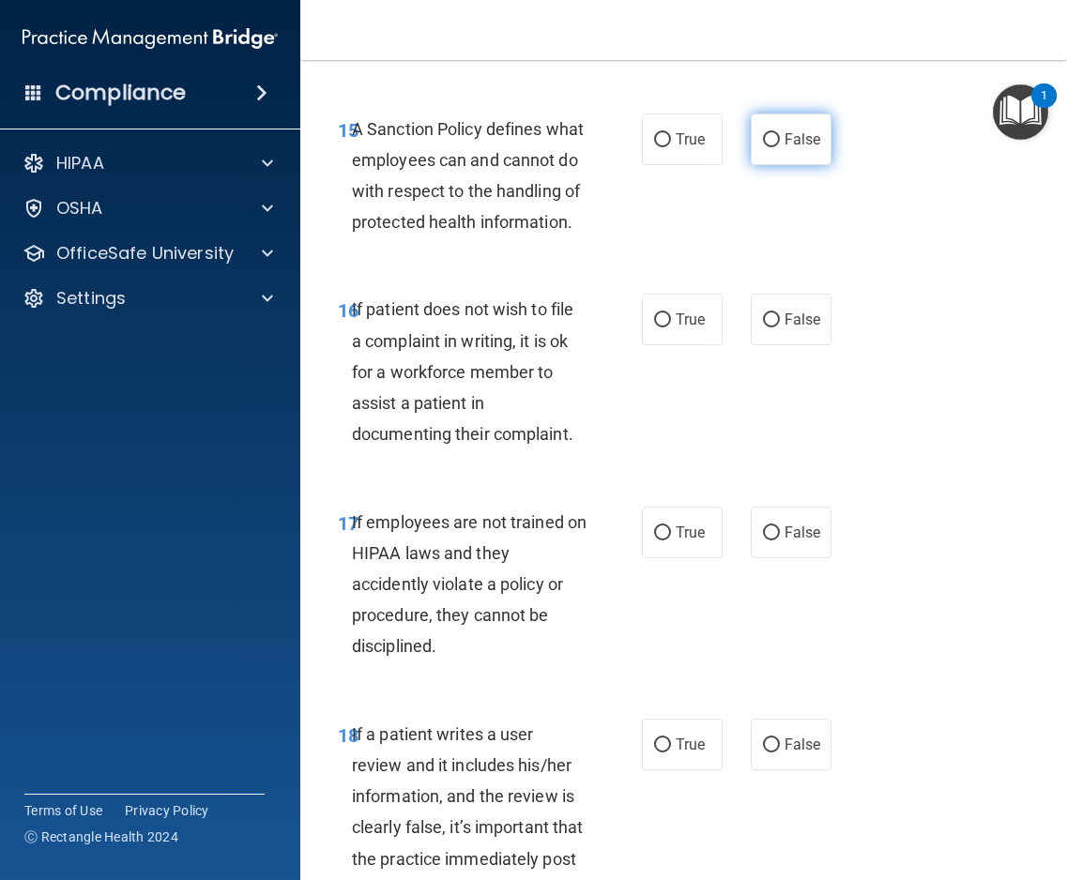
click at [768, 147] on input "False" at bounding box center [771, 140] width 17 height 14
radio input "true"
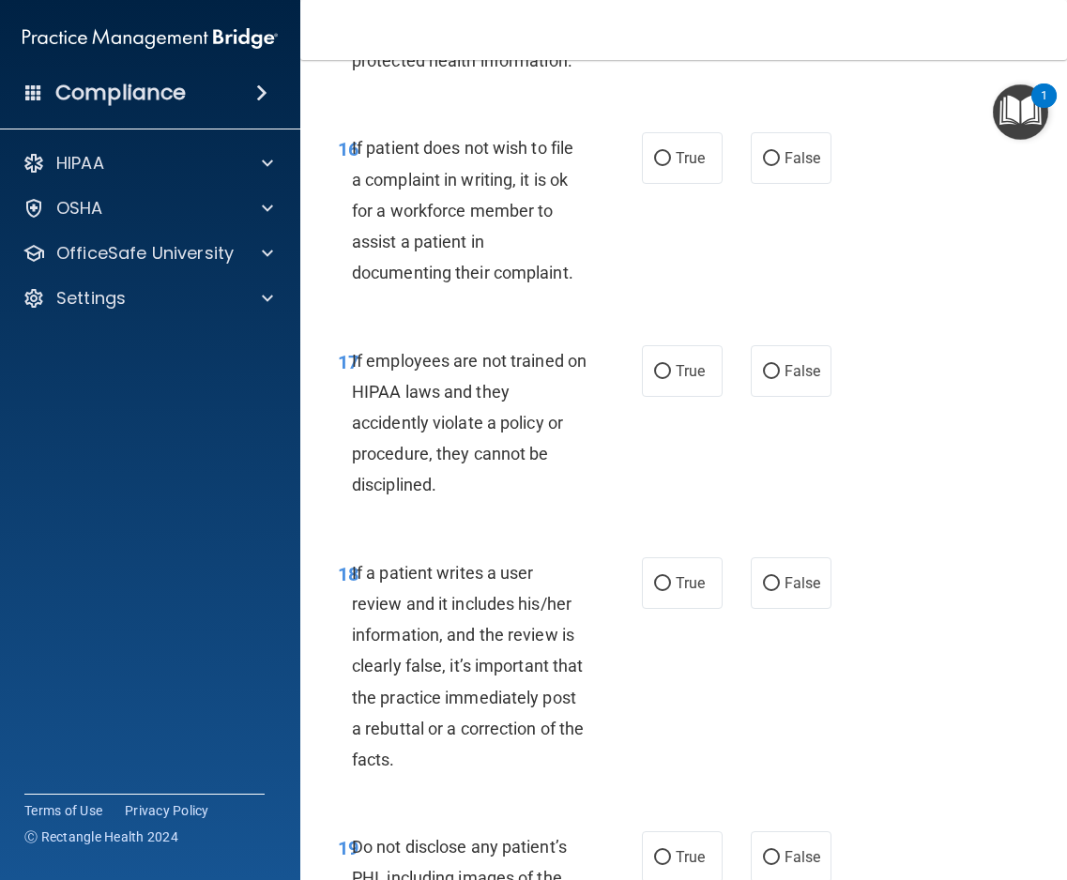
scroll to position [4036, 0]
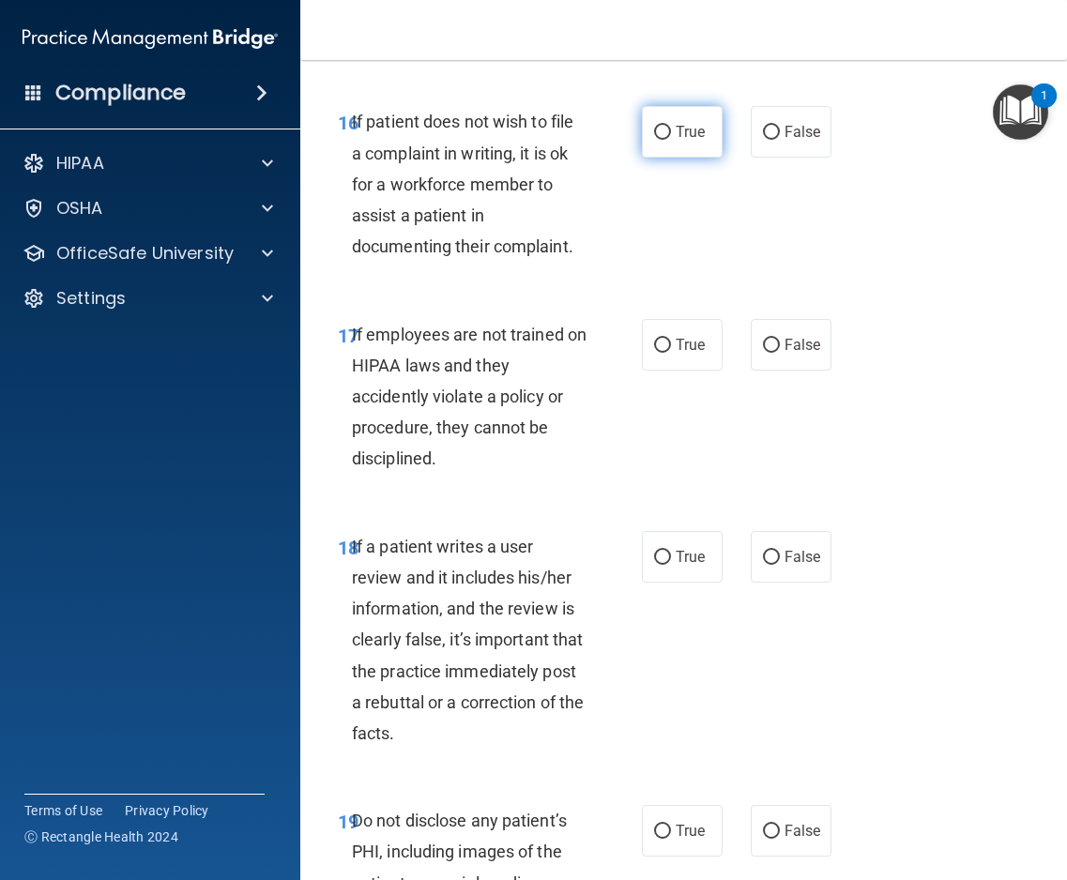
click at [667, 158] on label "True" at bounding box center [682, 132] width 81 height 52
click at [667, 140] on input "True" at bounding box center [662, 133] width 17 height 14
radio input "true"
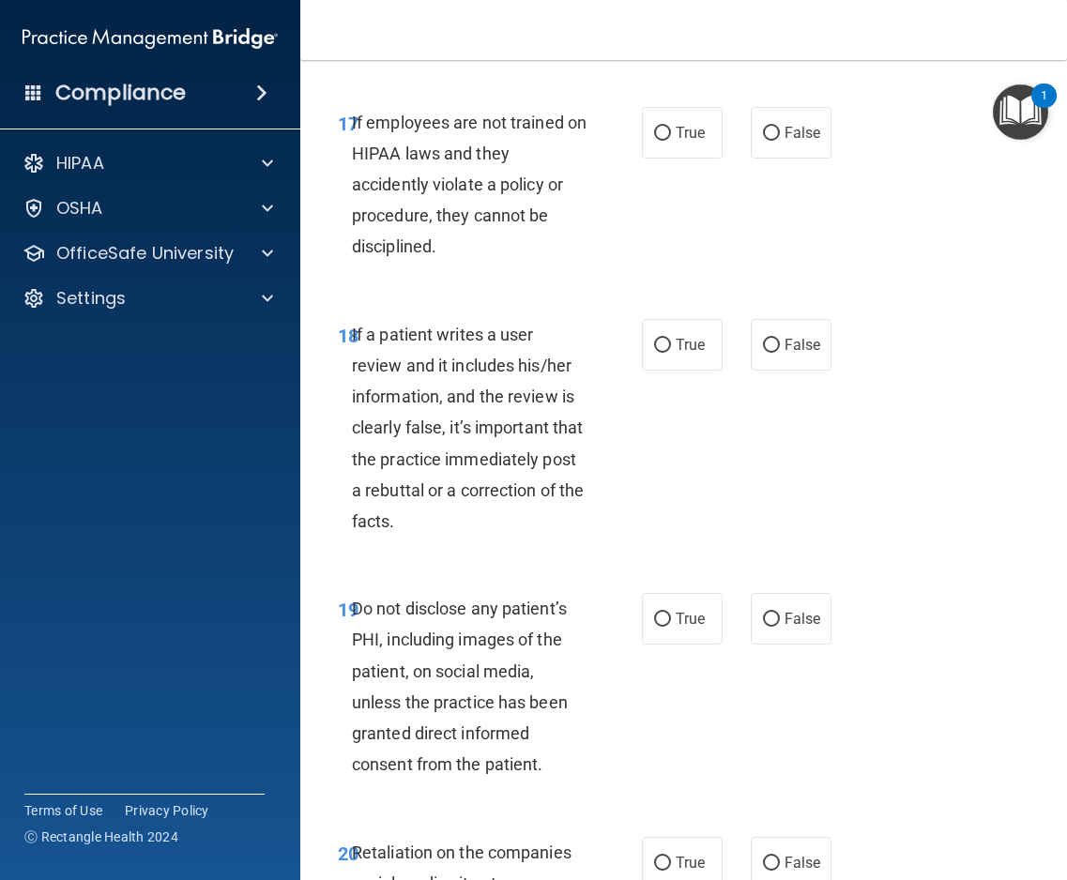
scroll to position [4317, 0]
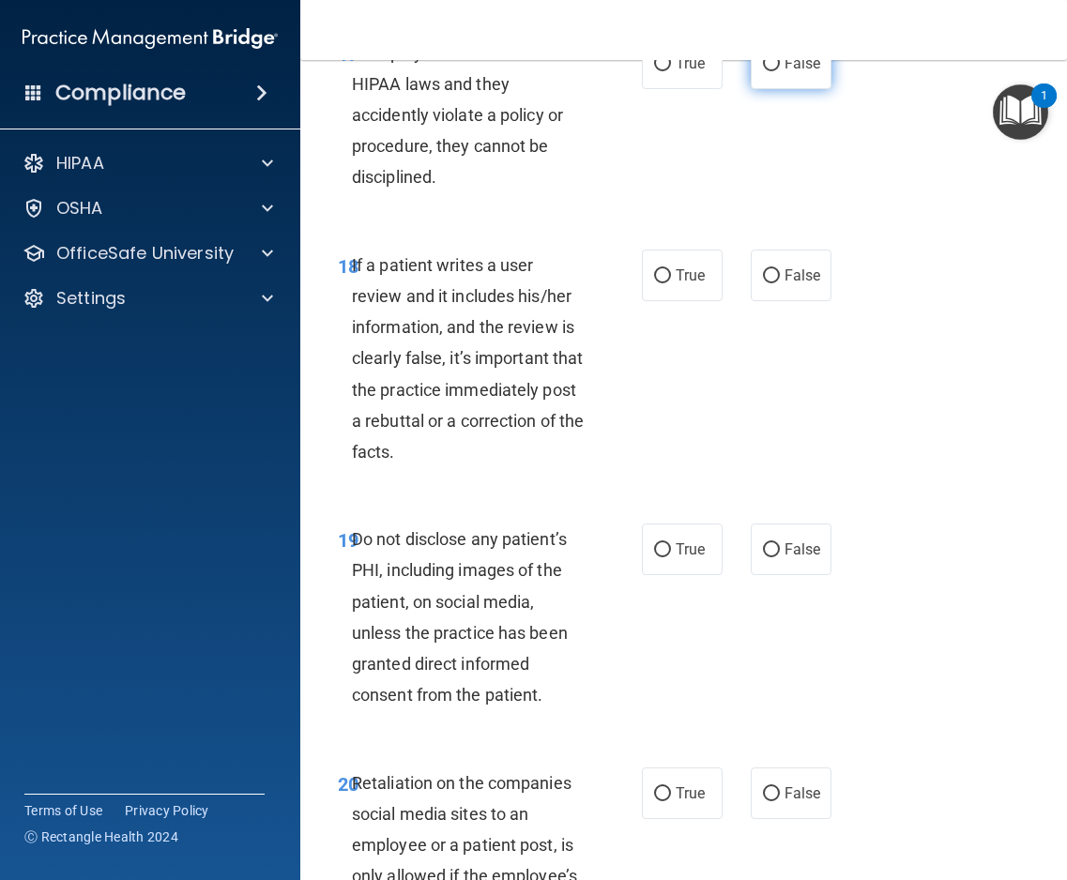
click at [765, 71] on input "False" at bounding box center [771, 64] width 17 height 14
radio input "true"
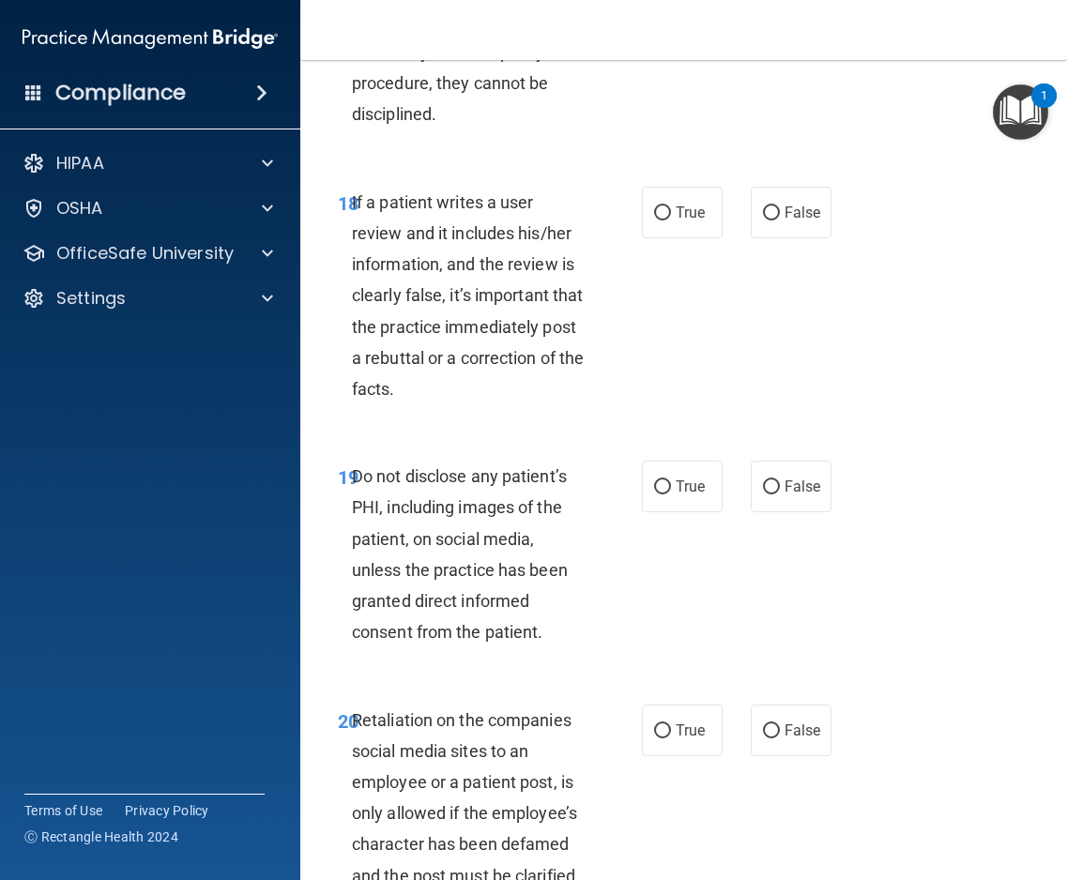
scroll to position [4505, 0]
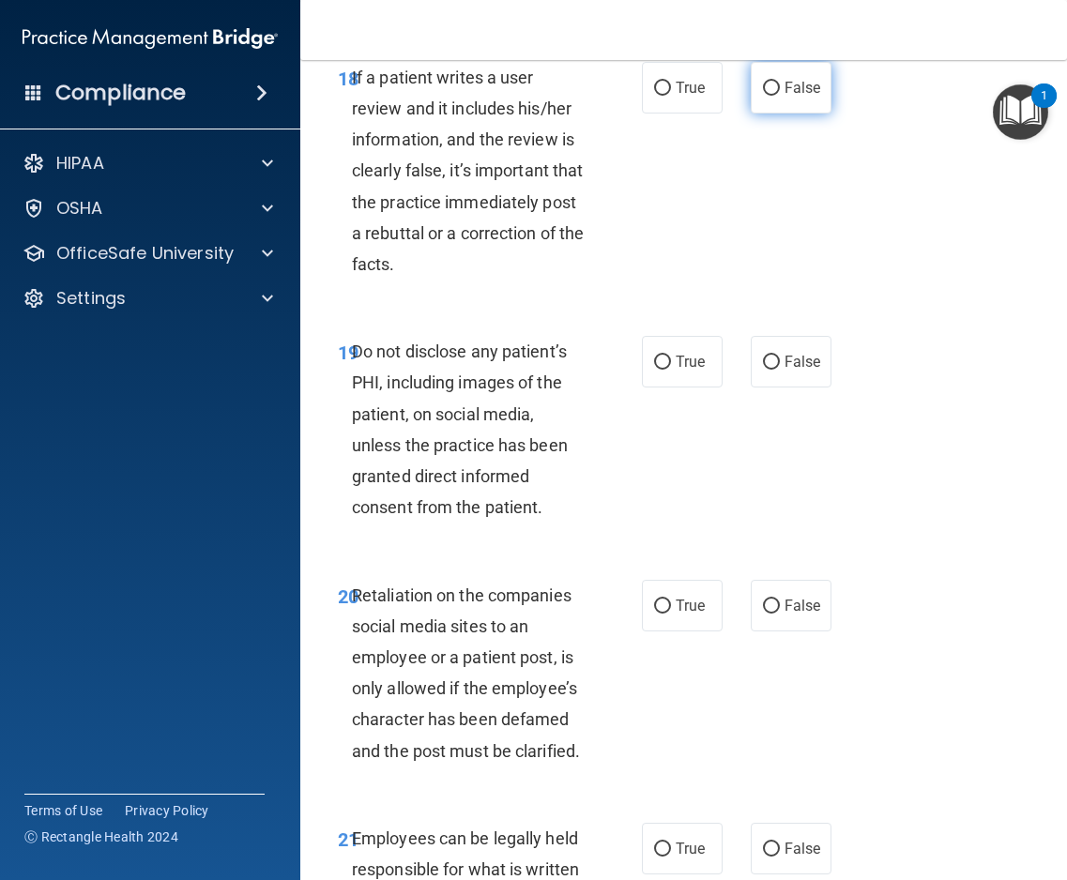
drag, startPoint x: 796, startPoint y: 182, endPoint x: 772, endPoint y: 182, distance: 23.5
click at [796, 97] on span "False" at bounding box center [803, 88] width 37 height 18
click at [780, 96] on input "False" at bounding box center [771, 89] width 17 height 14
radio input "true"
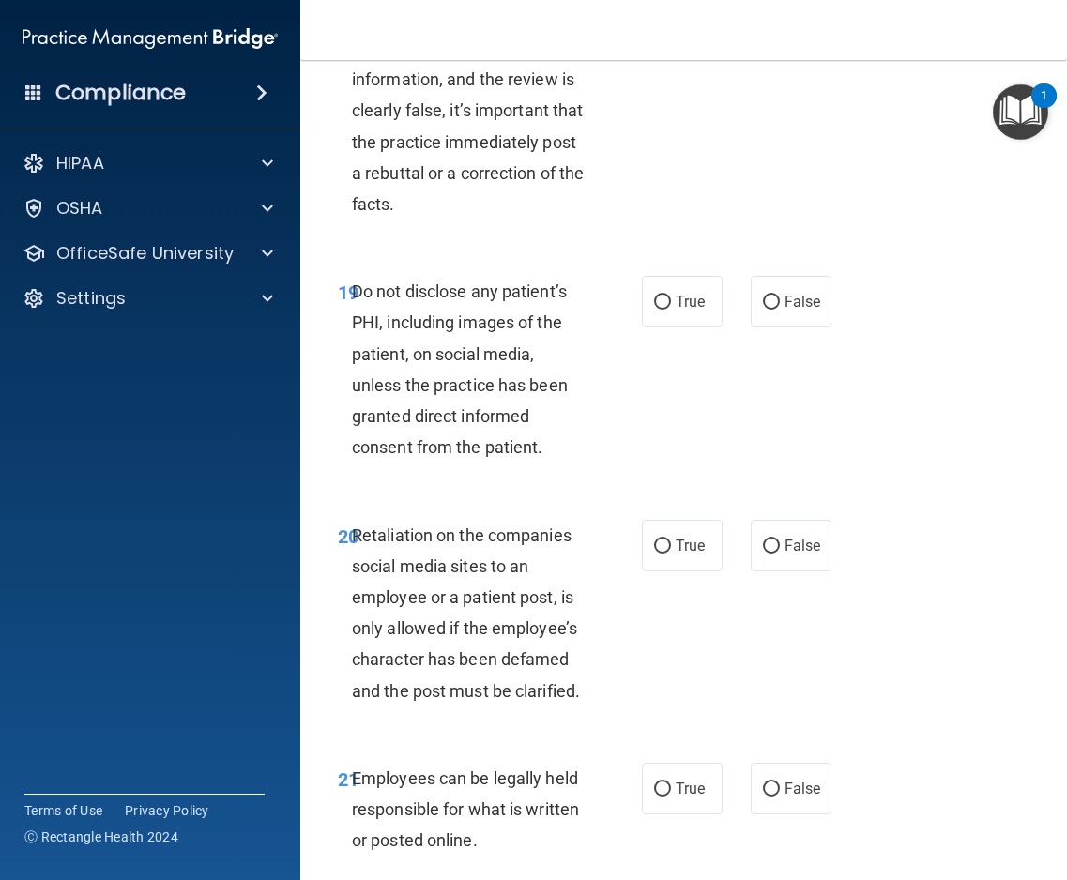
scroll to position [4599, 0]
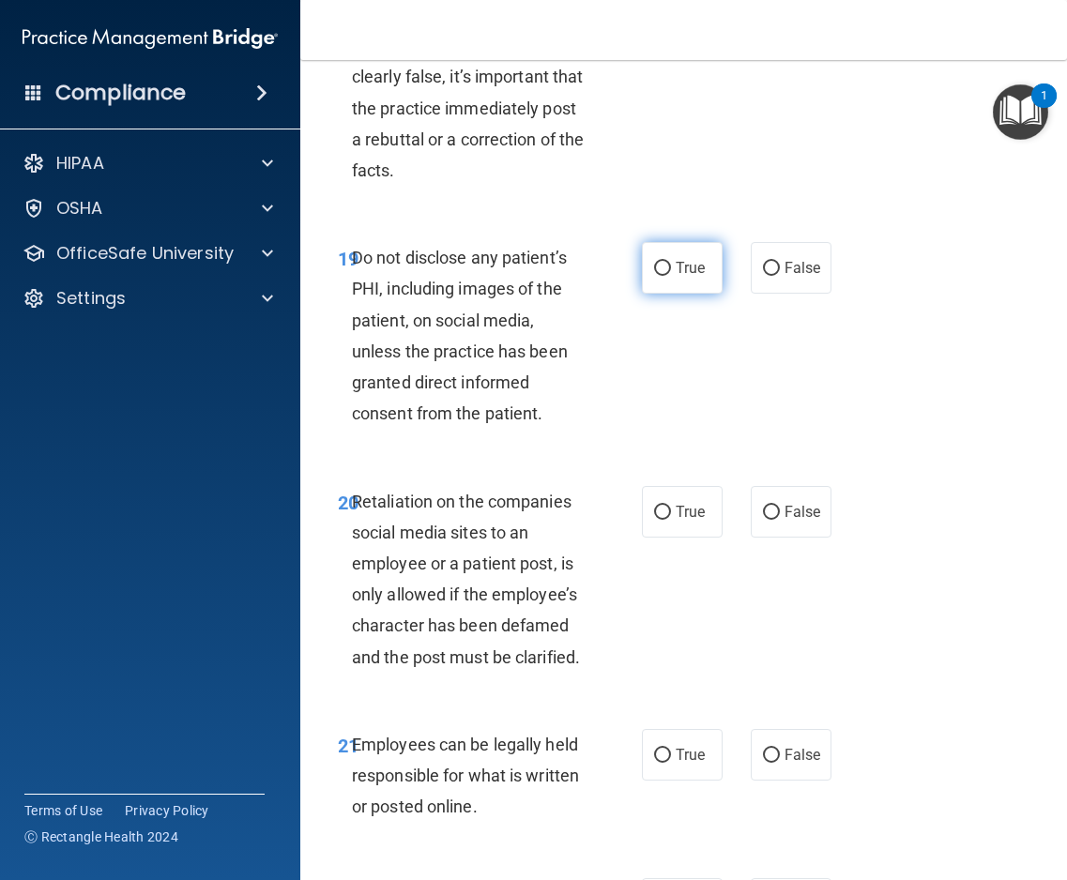
click at [681, 277] on span "True" at bounding box center [690, 268] width 29 height 18
click at [671, 276] on input "True" at bounding box center [662, 269] width 17 height 14
radio input "true"
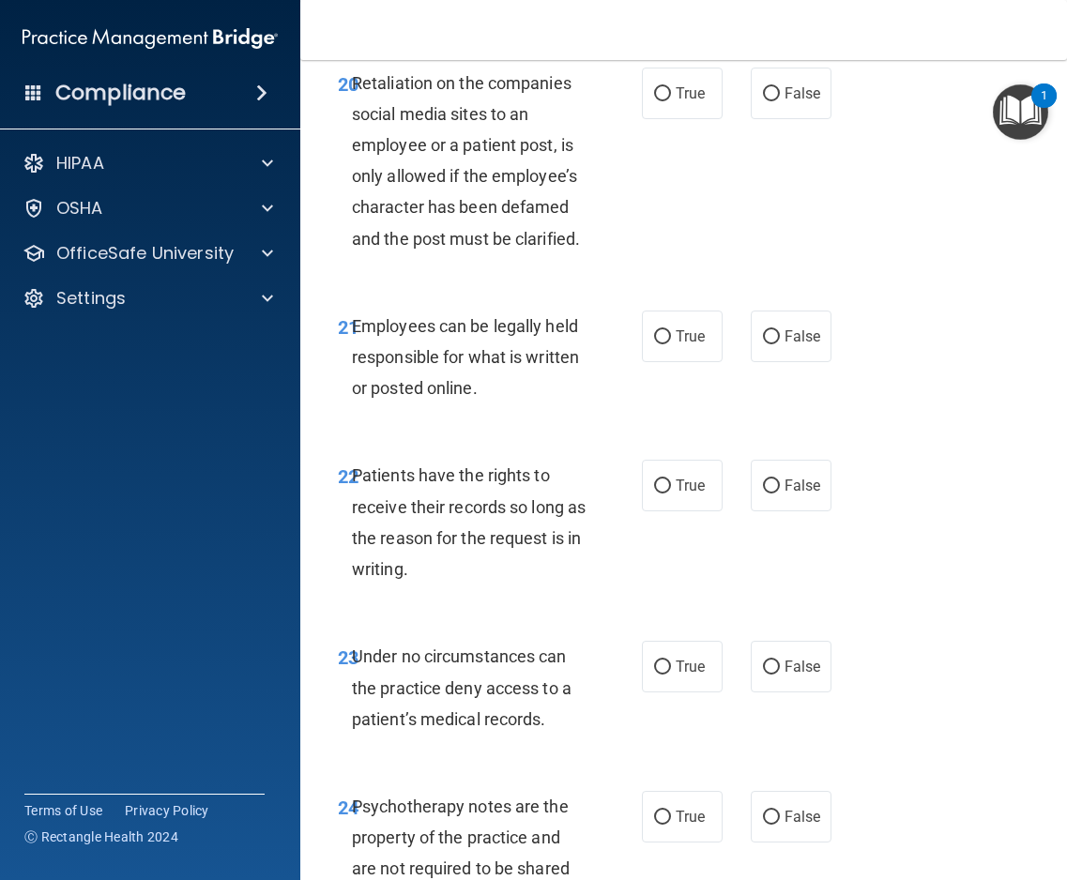
scroll to position [4974, 0]
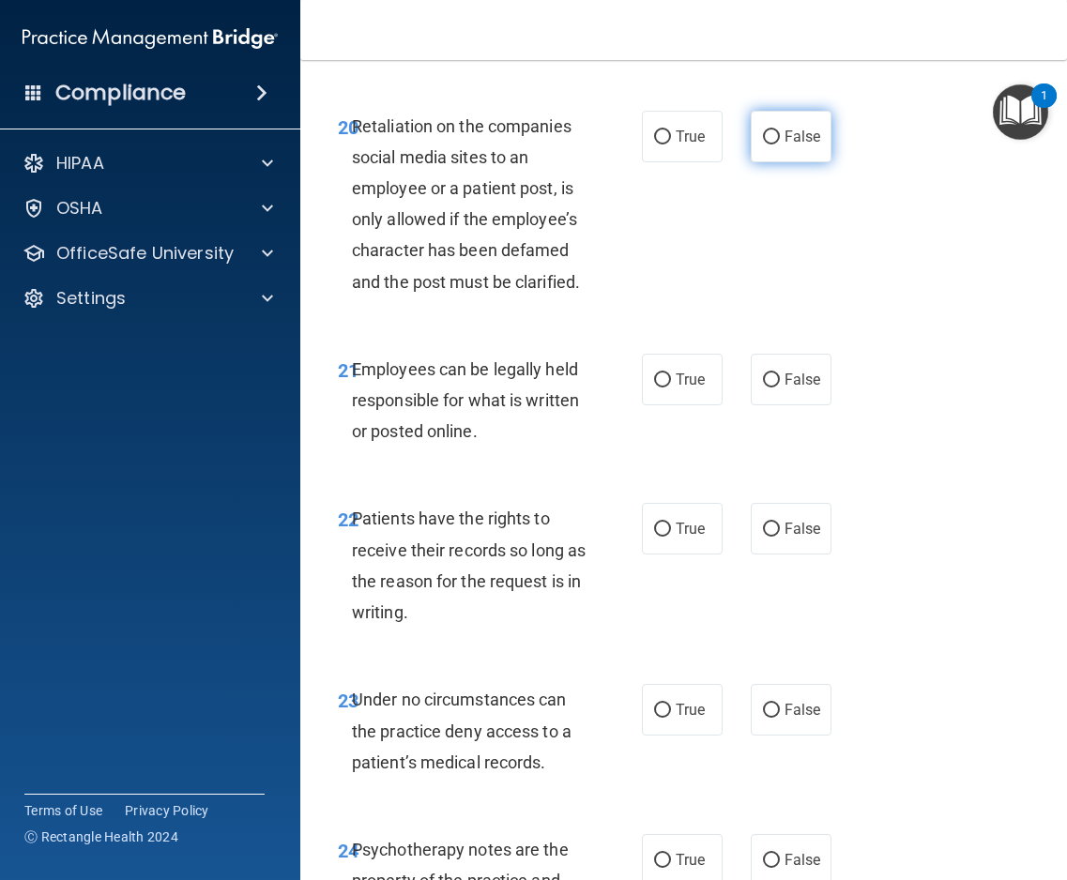
click at [751, 162] on label "False" at bounding box center [791, 137] width 81 height 52
click at [763, 145] on input "False" at bounding box center [771, 137] width 17 height 14
radio input "true"
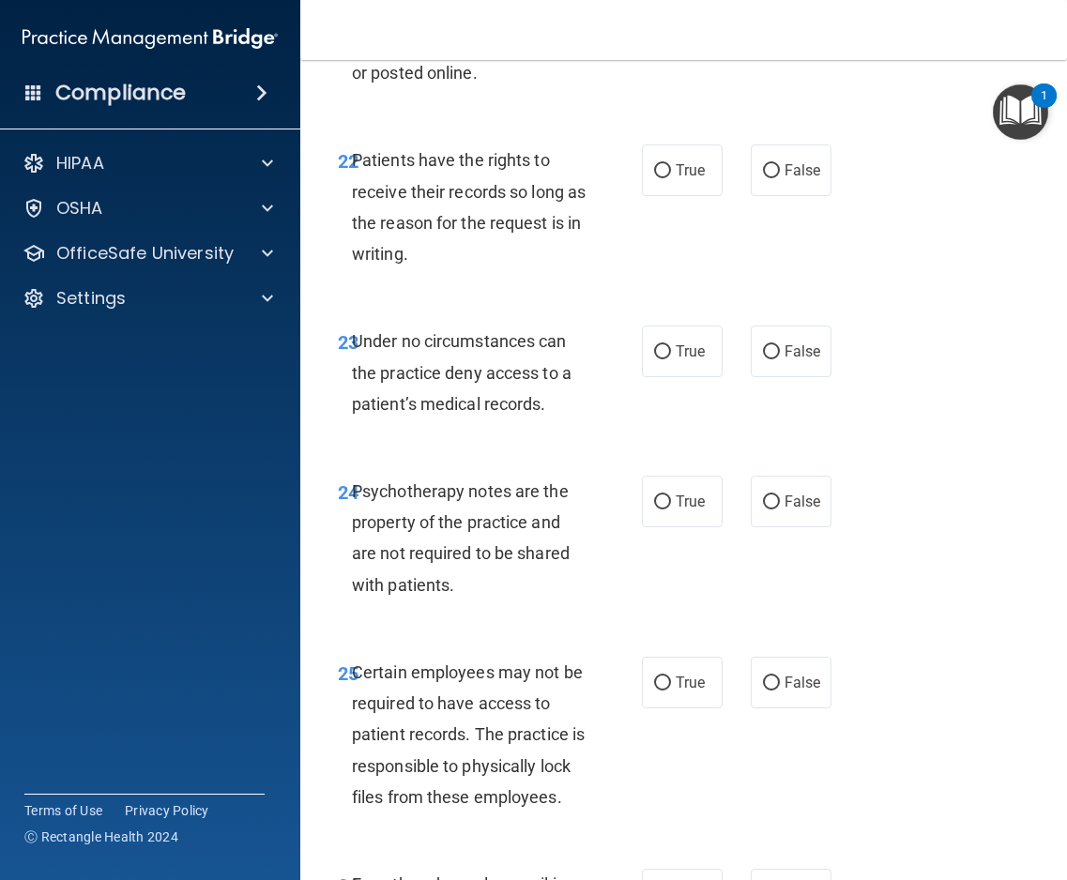
scroll to position [5350, 0]
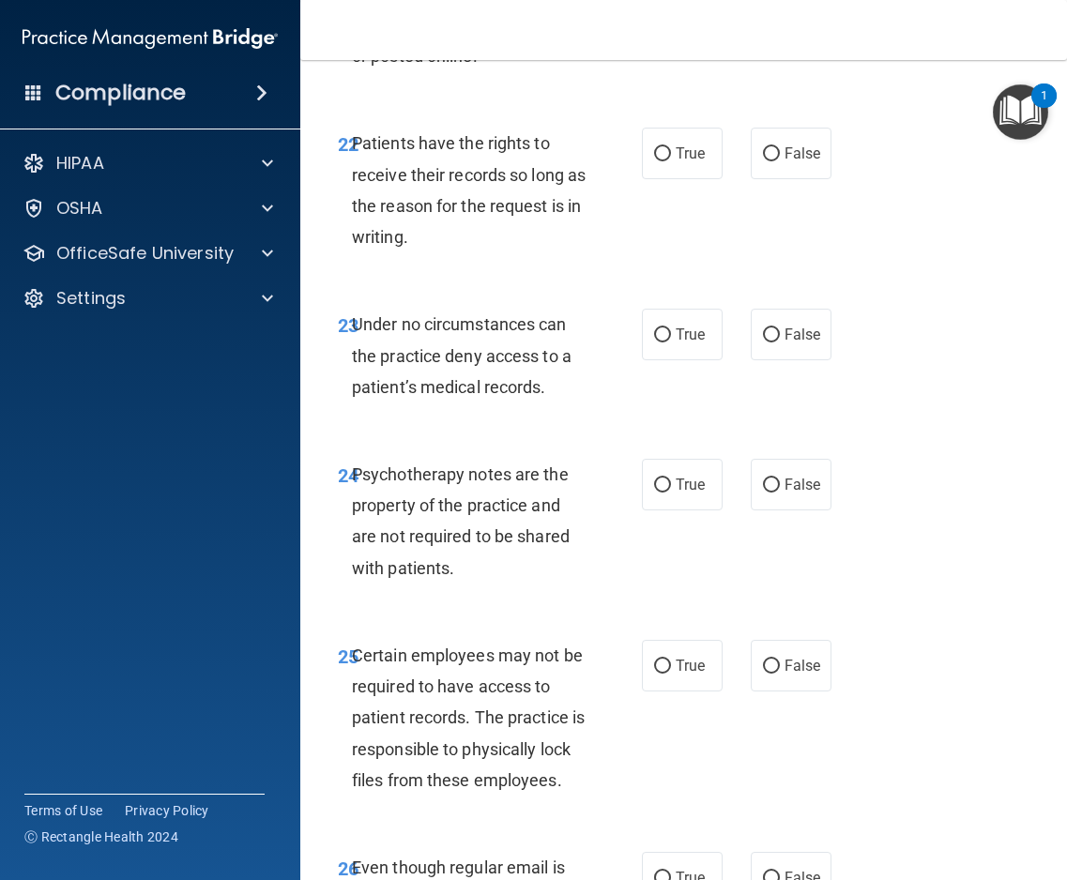
click at [662, 30] on label "True" at bounding box center [682, 4] width 81 height 52
click at [662, 12] on input "True" at bounding box center [662, 5] width 17 height 14
radio input "true"
click at [774, 179] on label "False" at bounding box center [791, 154] width 81 height 52
click at [774, 161] on input "False" at bounding box center [771, 154] width 17 height 14
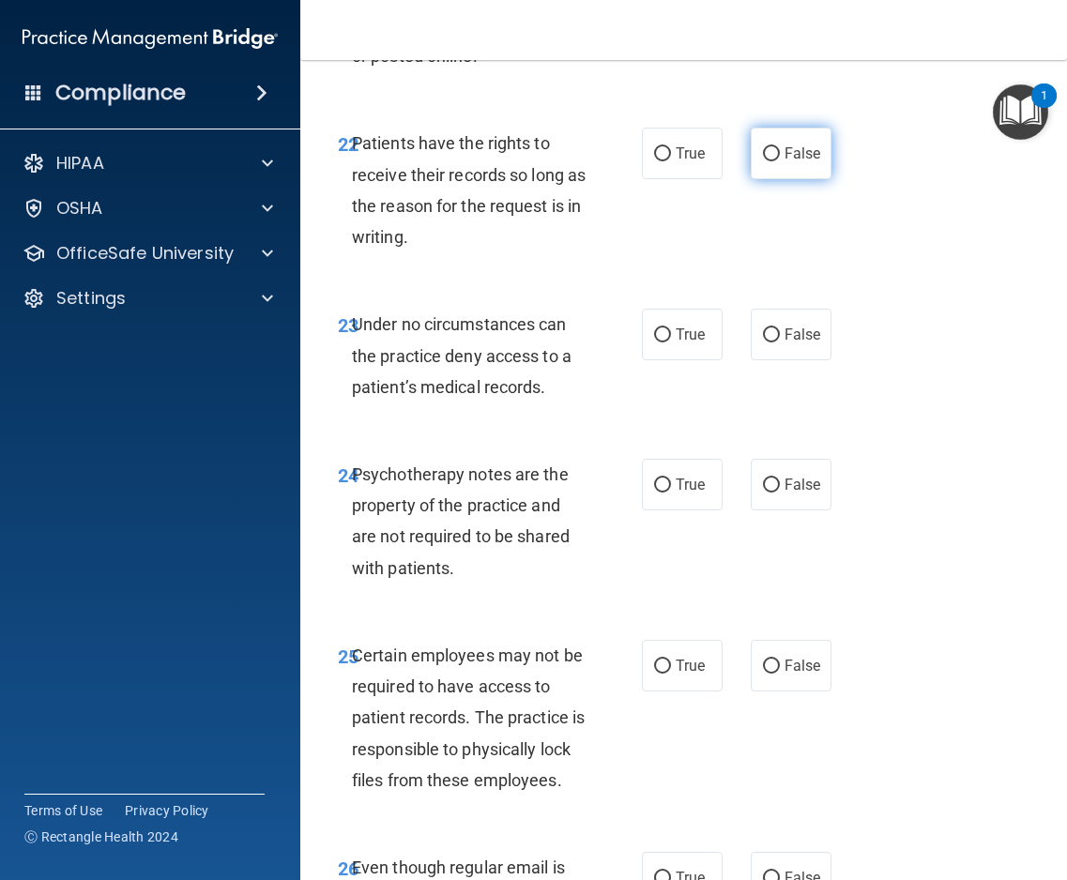
radio input "true"
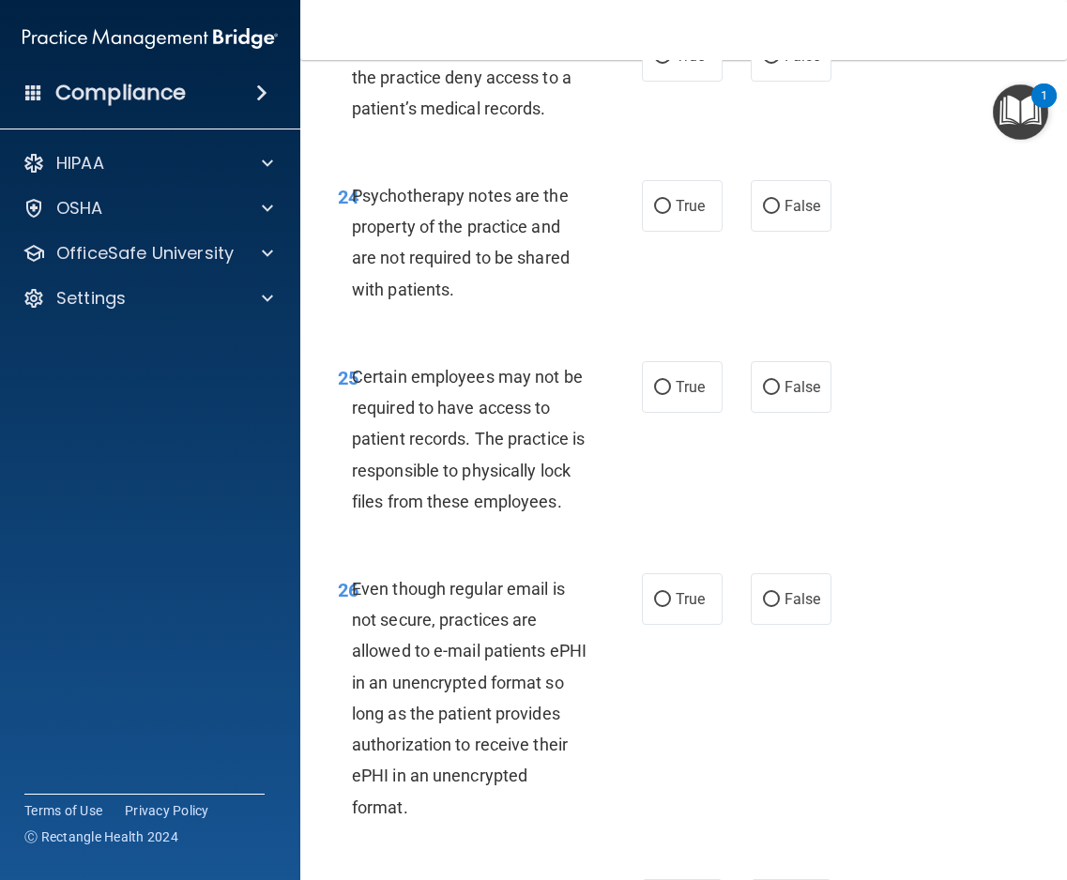
scroll to position [5631, 0]
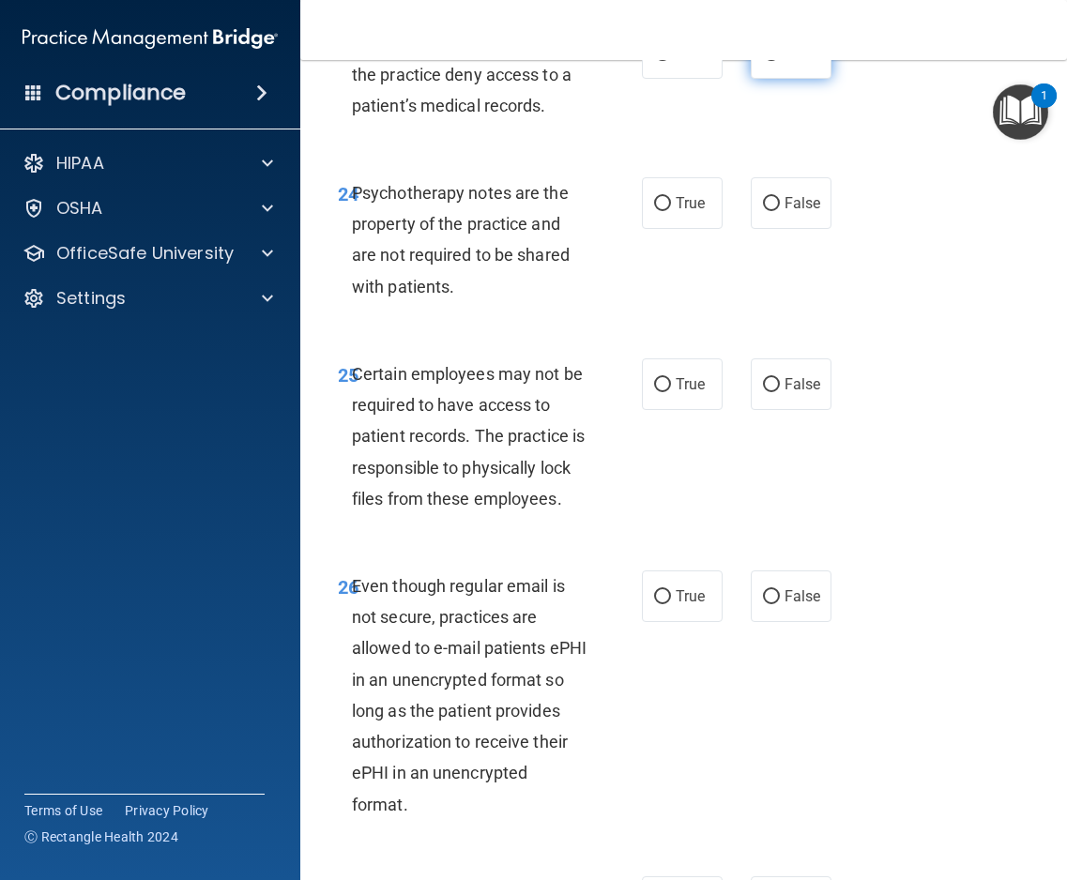
click at [807, 62] on span "False" at bounding box center [803, 53] width 37 height 18
click at [780, 61] on input "False" at bounding box center [771, 54] width 17 height 14
radio input "true"
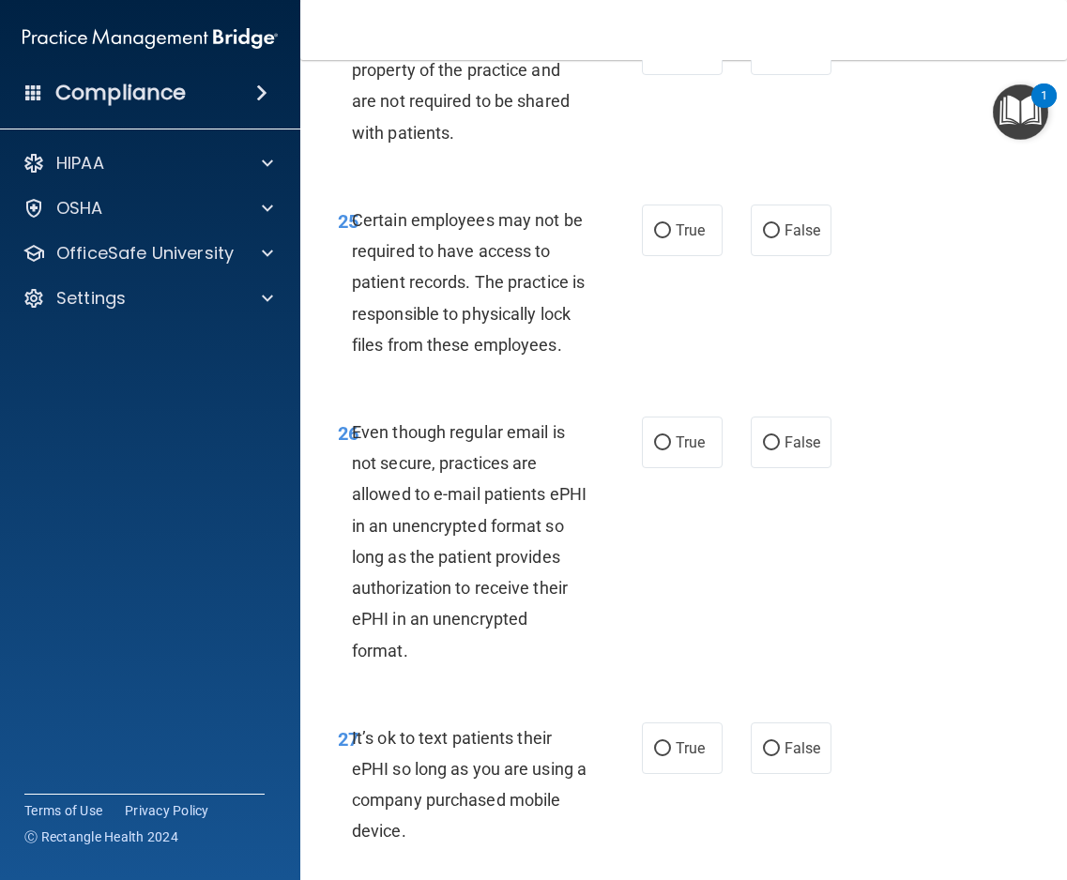
scroll to position [5819, 0]
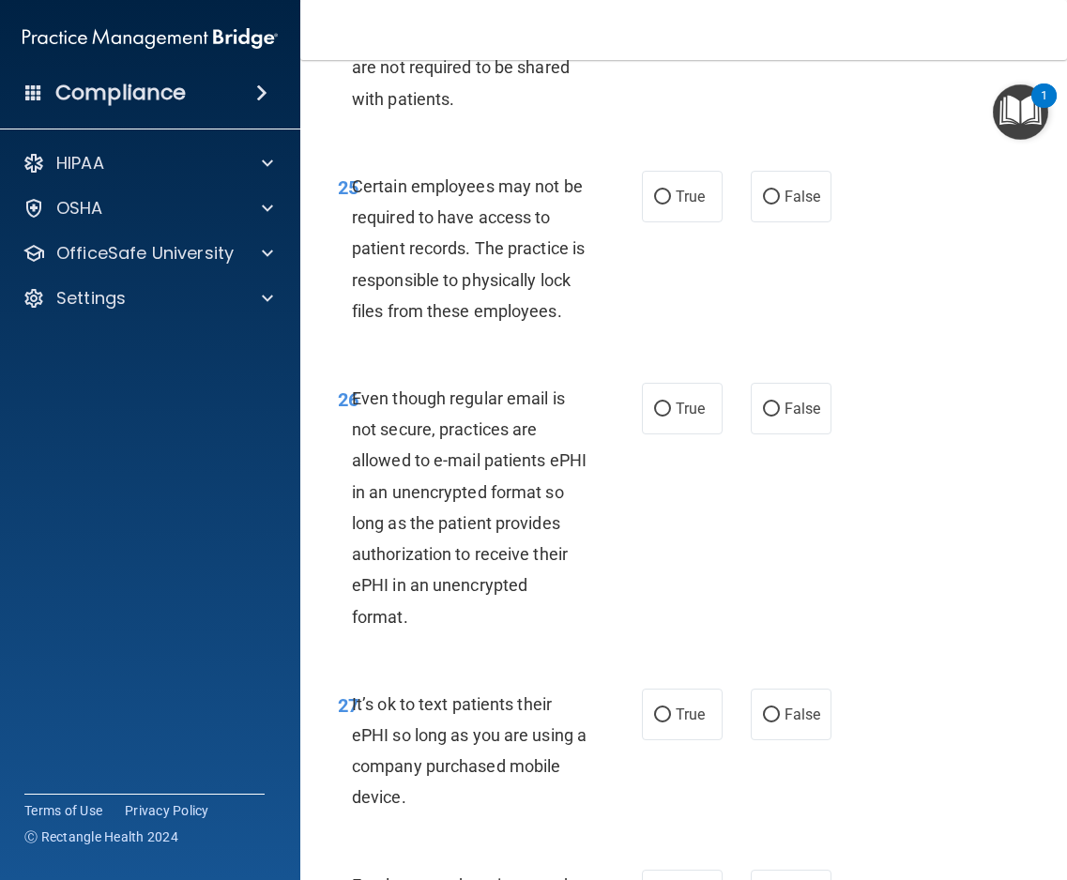
click at [664, 41] on label "True" at bounding box center [682, 16] width 81 height 52
click at [664, 23] on input "True" at bounding box center [662, 16] width 17 height 14
radio input "true"
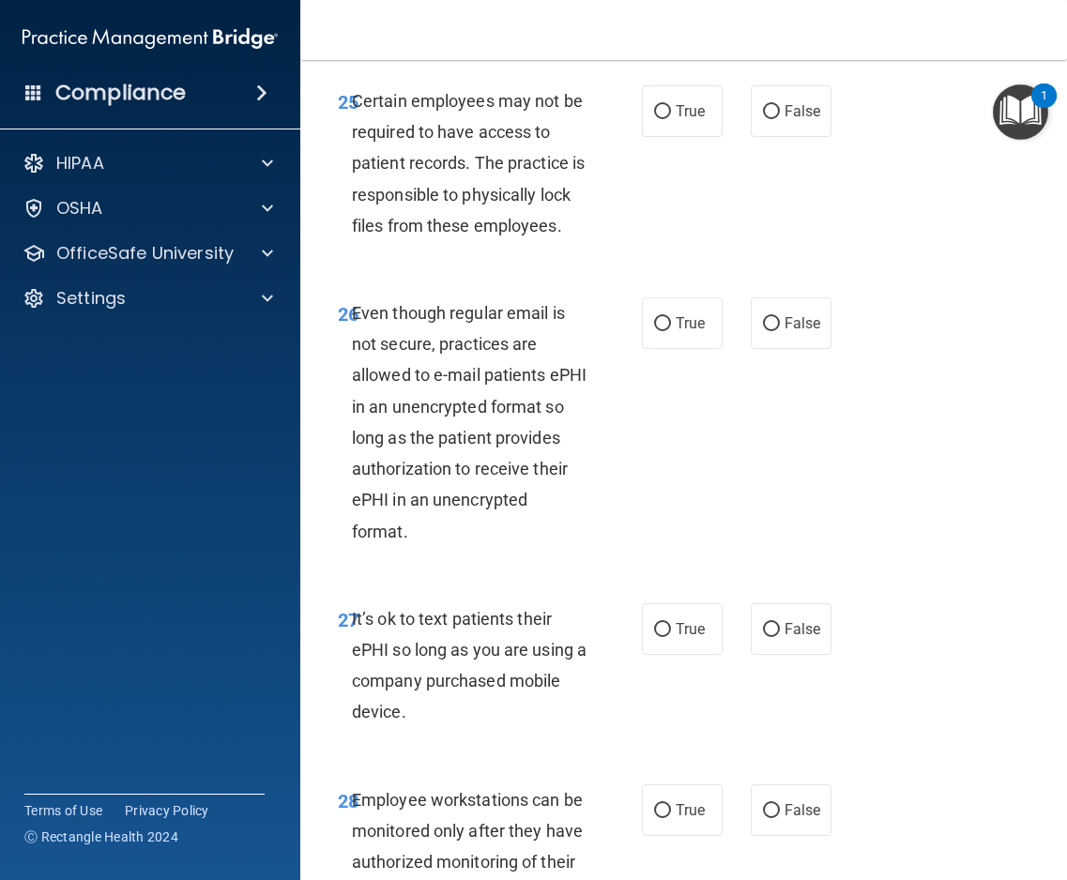
scroll to position [6007, 0]
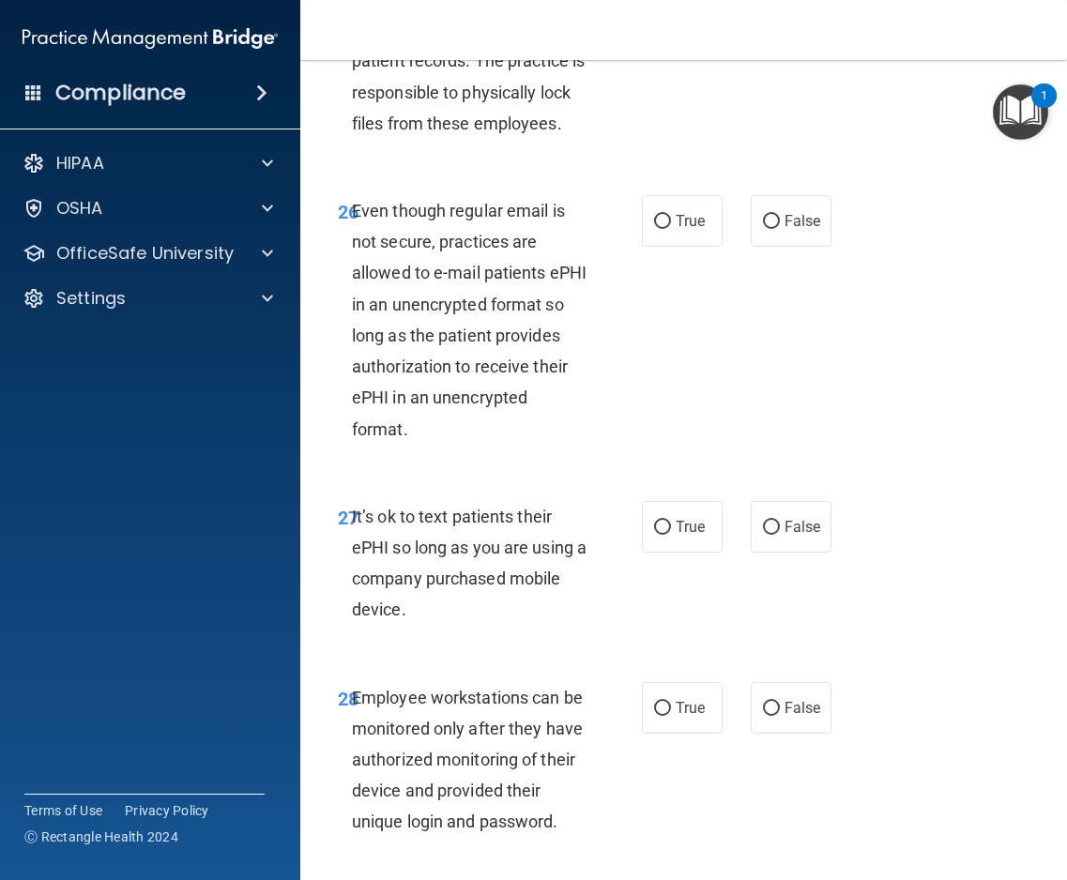
click at [653, 35] on label "True" at bounding box center [682, 9] width 81 height 52
click at [654, 17] on input "True" at bounding box center [662, 10] width 17 height 14
radio input "true"
click at [687, 247] on label "True" at bounding box center [682, 221] width 81 height 52
click at [671, 229] on input "True" at bounding box center [662, 222] width 17 height 14
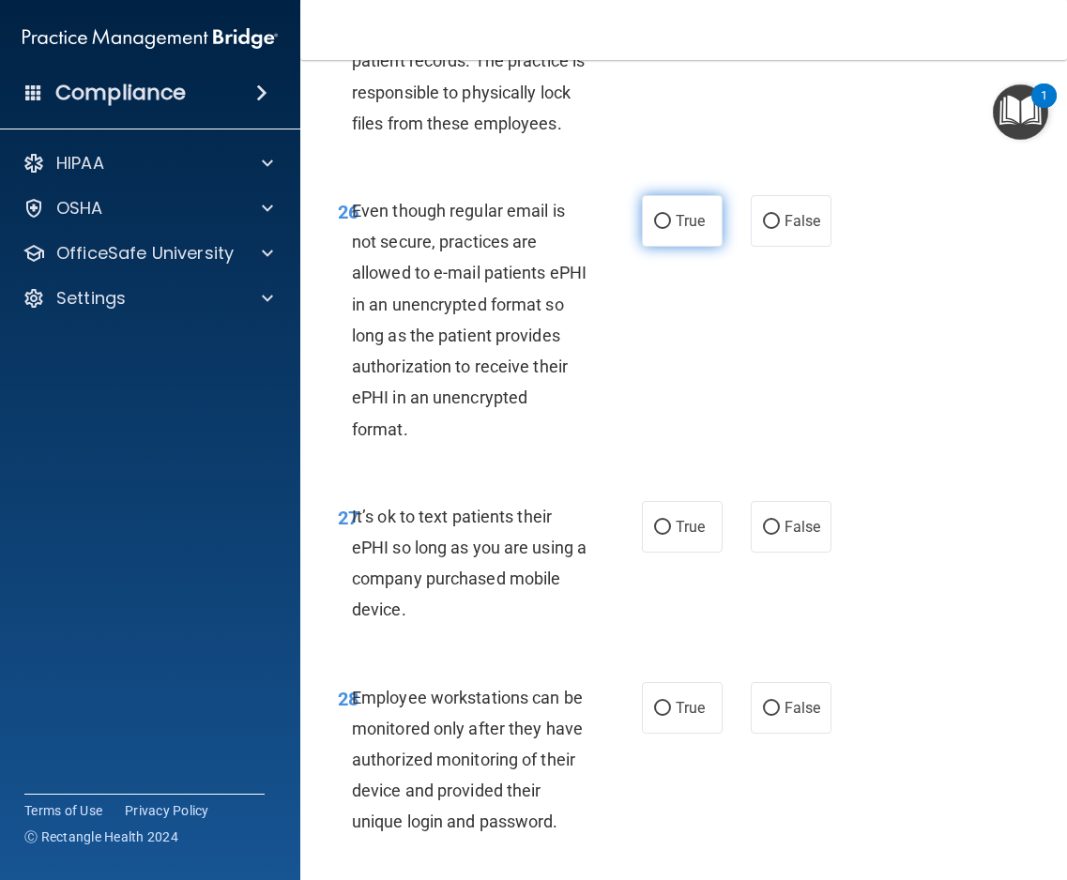
radio input "true"
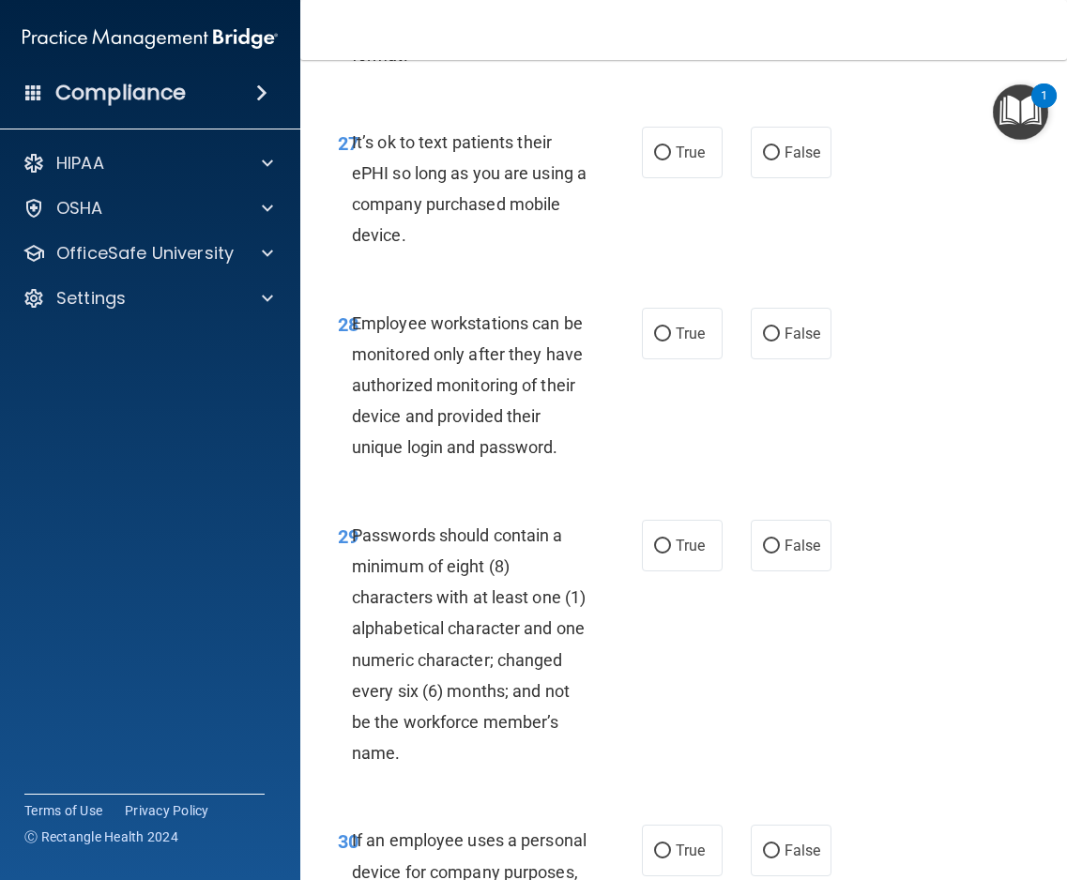
scroll to position [6382, 0]
click at [801, 160] on span "False" at bounding box center [803, 152] width 37 height 18
click at [780, 160] on input "False" at bounding box center [771, 152] width 17 height 14
radio input "true"
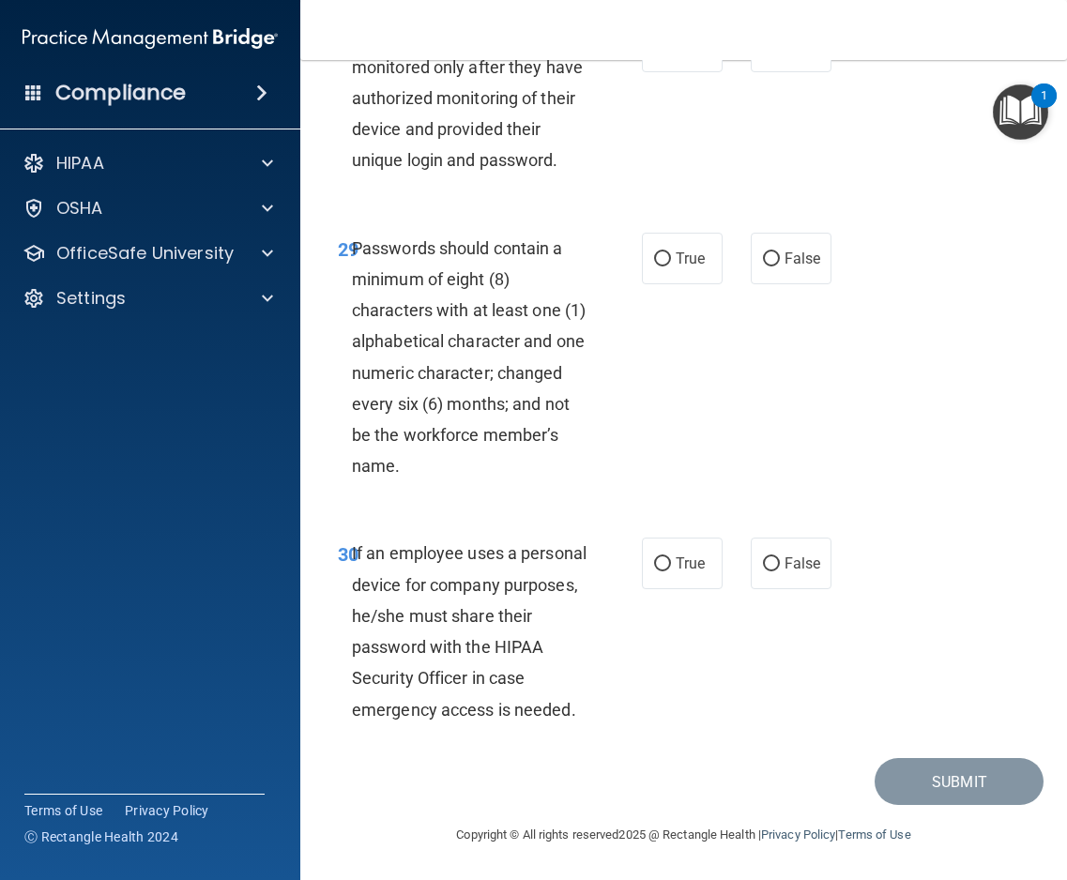
scroll to position [6757, 0]
click at [786, 55] on span "False" at bounding box center [803, 47] width 37 height 18
click at [780, 54] on input "False" at bounding box center [771, 47] width 17 height 14
radio input "true"
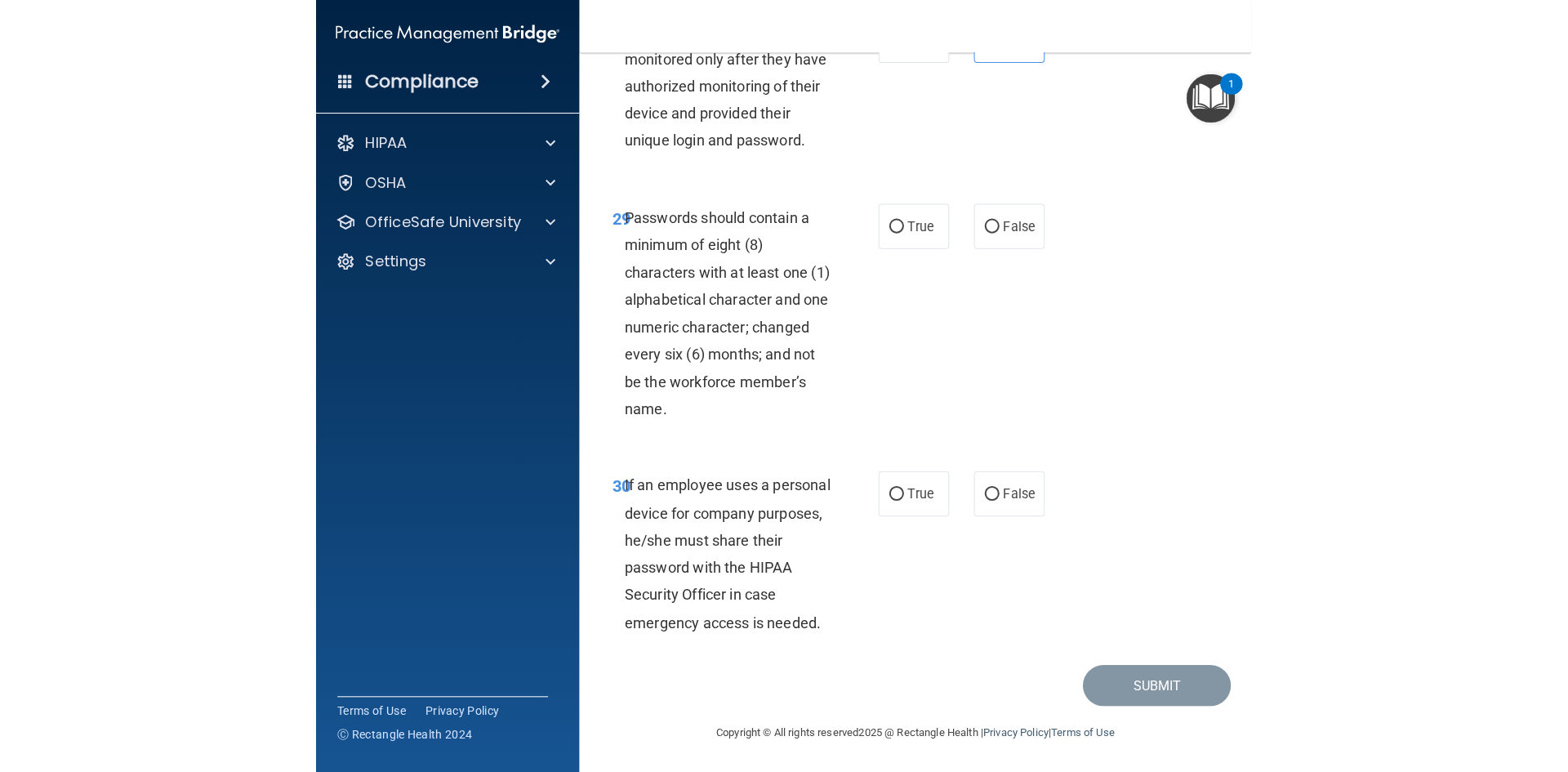
scroll to position [5912, 0]
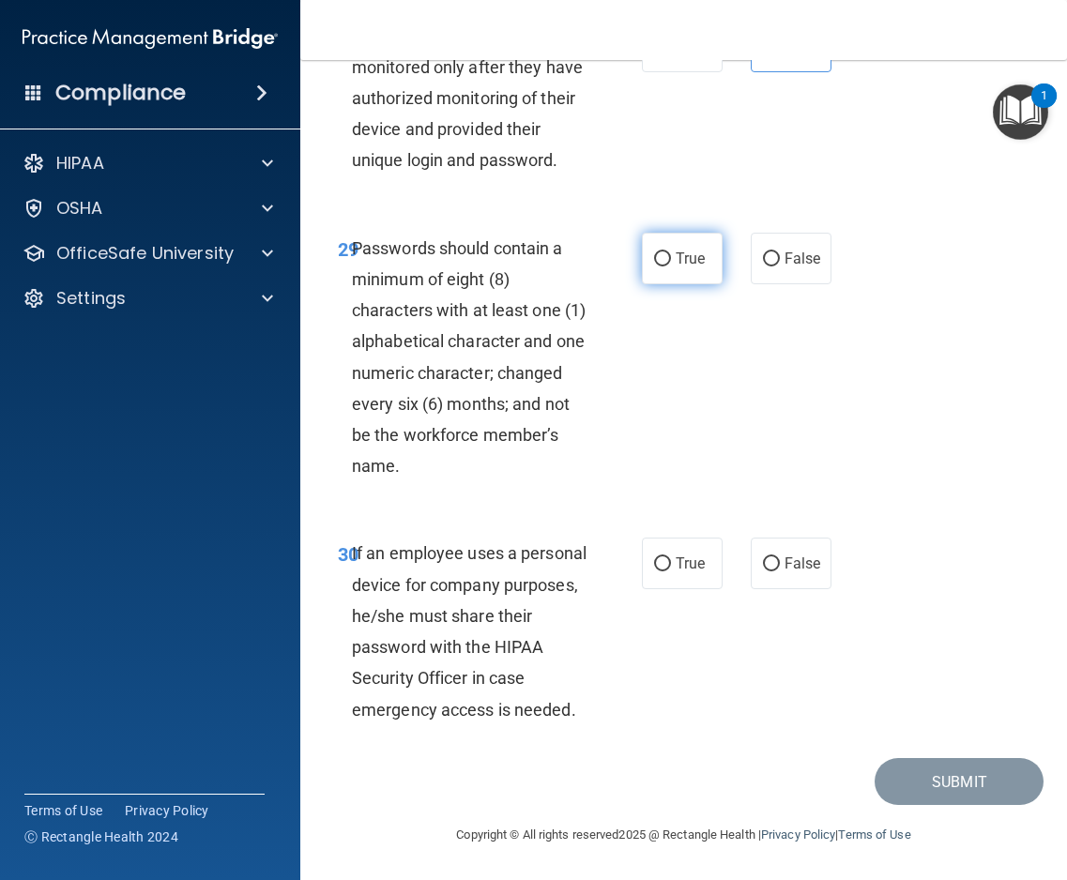
click at [659, 263] on input "True" at bounding box center [662, 259] width 17 height 14
radio input "true"
drag, startPoint x: 767, startPoint y: 598, endPoint x: 771, endPoint y: 583, distance: 15.5
click at [767, 598] on div "30 If an employee uses a personal device for company purposes, he/she must shar…" at bounding box center [684, 635] width 720 height 243
click at [772, 575] on label "False" at bounding box center [791, 564] width 81 height 52
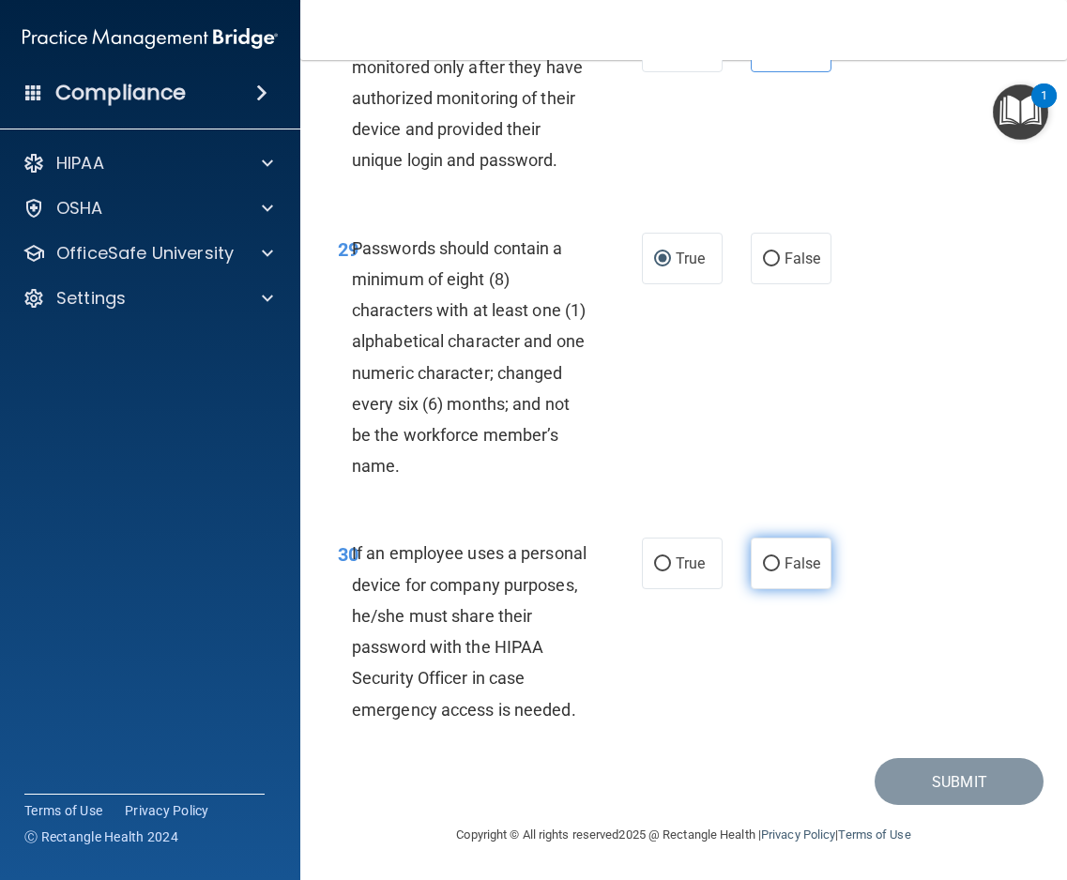
click at [772, 572] on input "False" at bounding box center [771, 564] width 17 height 14
radio input "true"
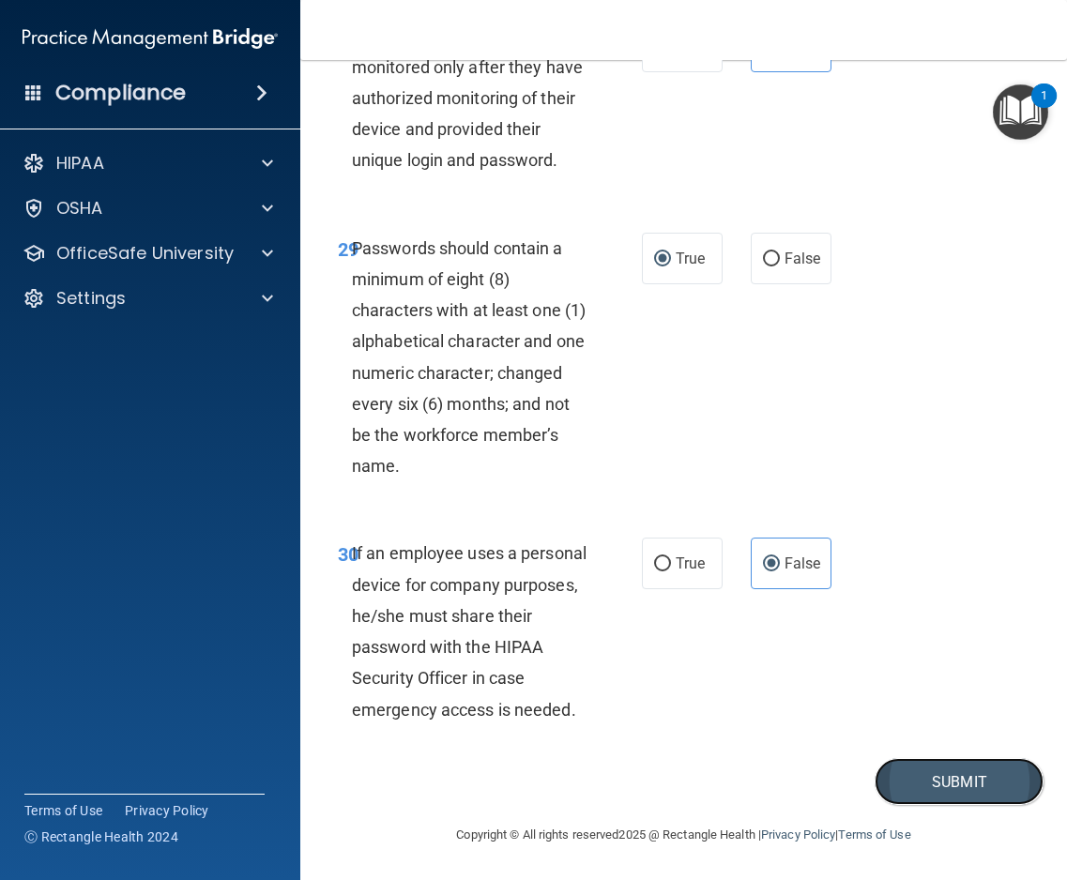
click at [906, 784] on button "Submit" at bounding box center [959, 782] width 169 height 48
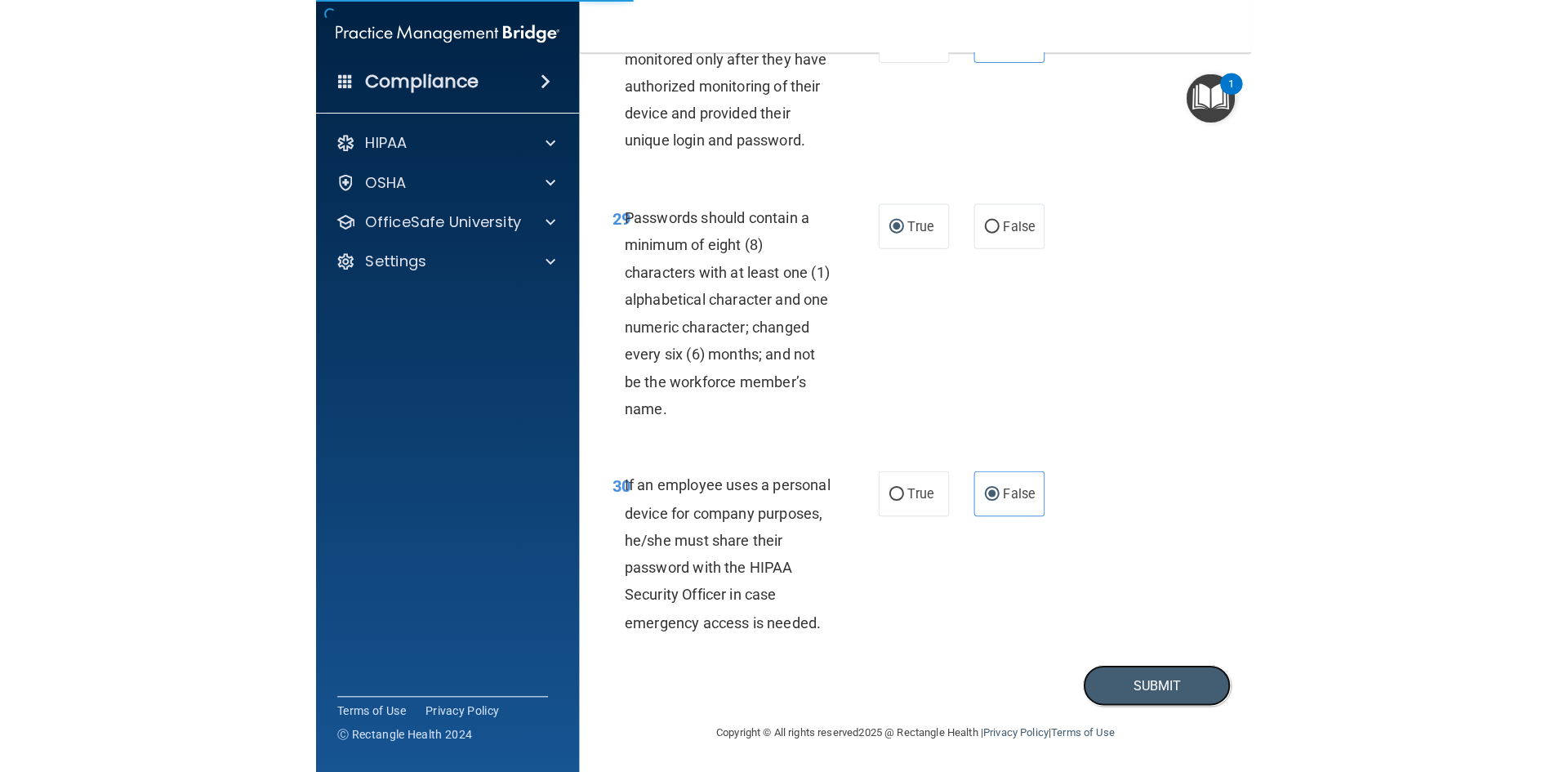
scroll to position [3328, 0]
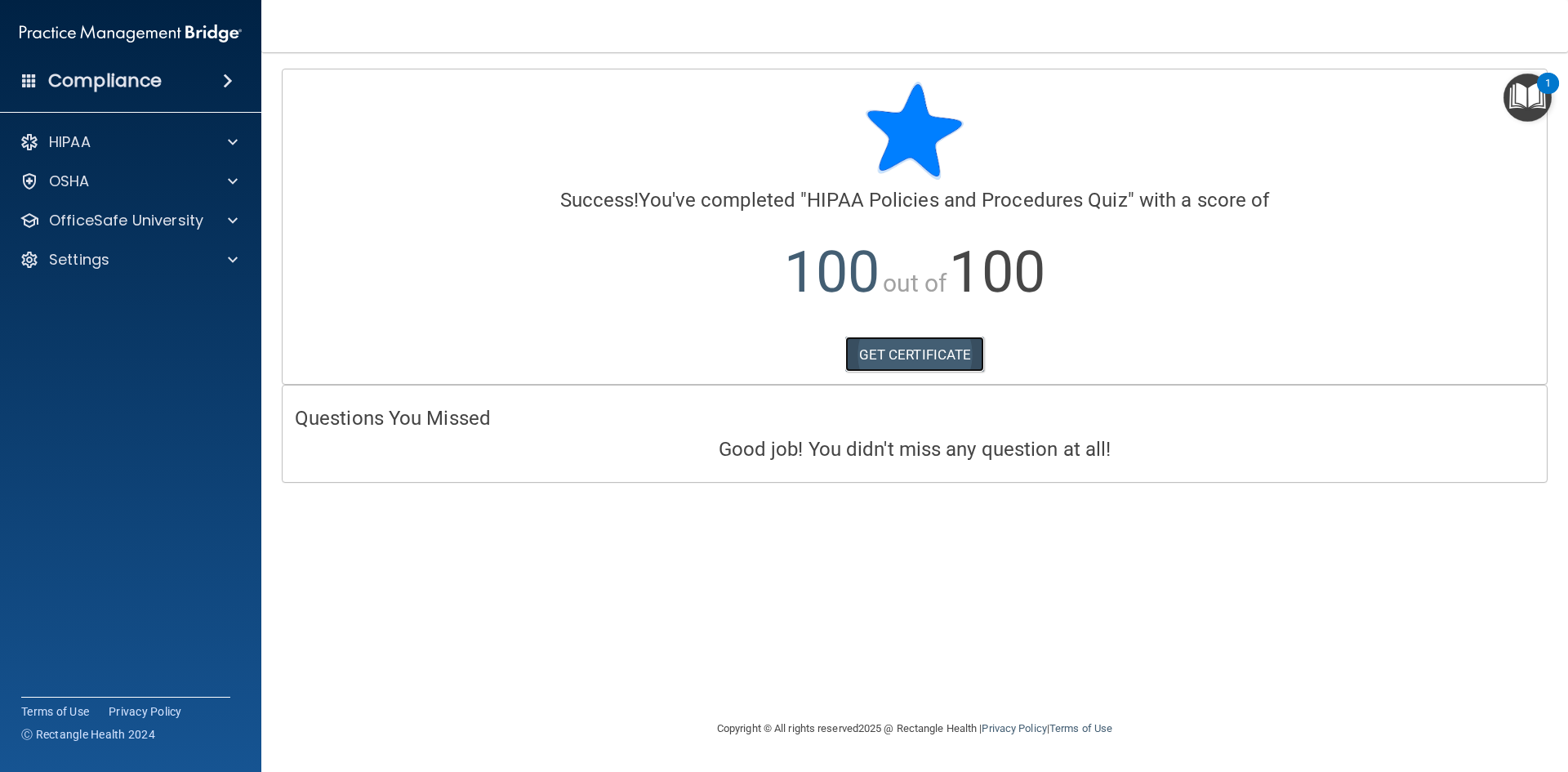
click at [951, 362] on link "GET CERTIFICATE" at bounding box center [915, 354] width 139 height 36
click at [126, 227] on p "OfficeSafe University" at bounding box center [125, 220] width 154 height 20
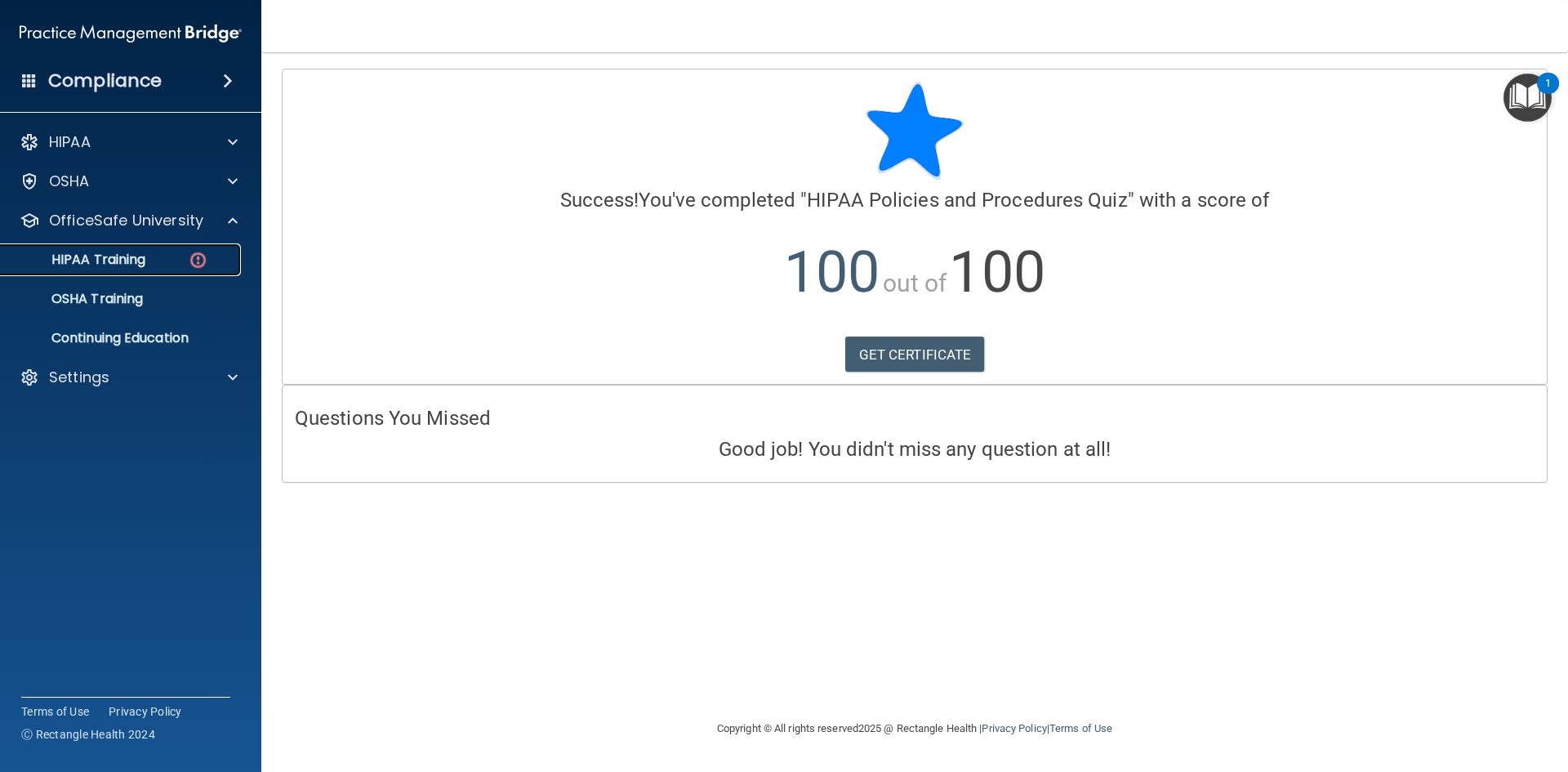
click at [133, 259] on p "HIPAA Training" at bounding box center [77, 259] width 135 height 17
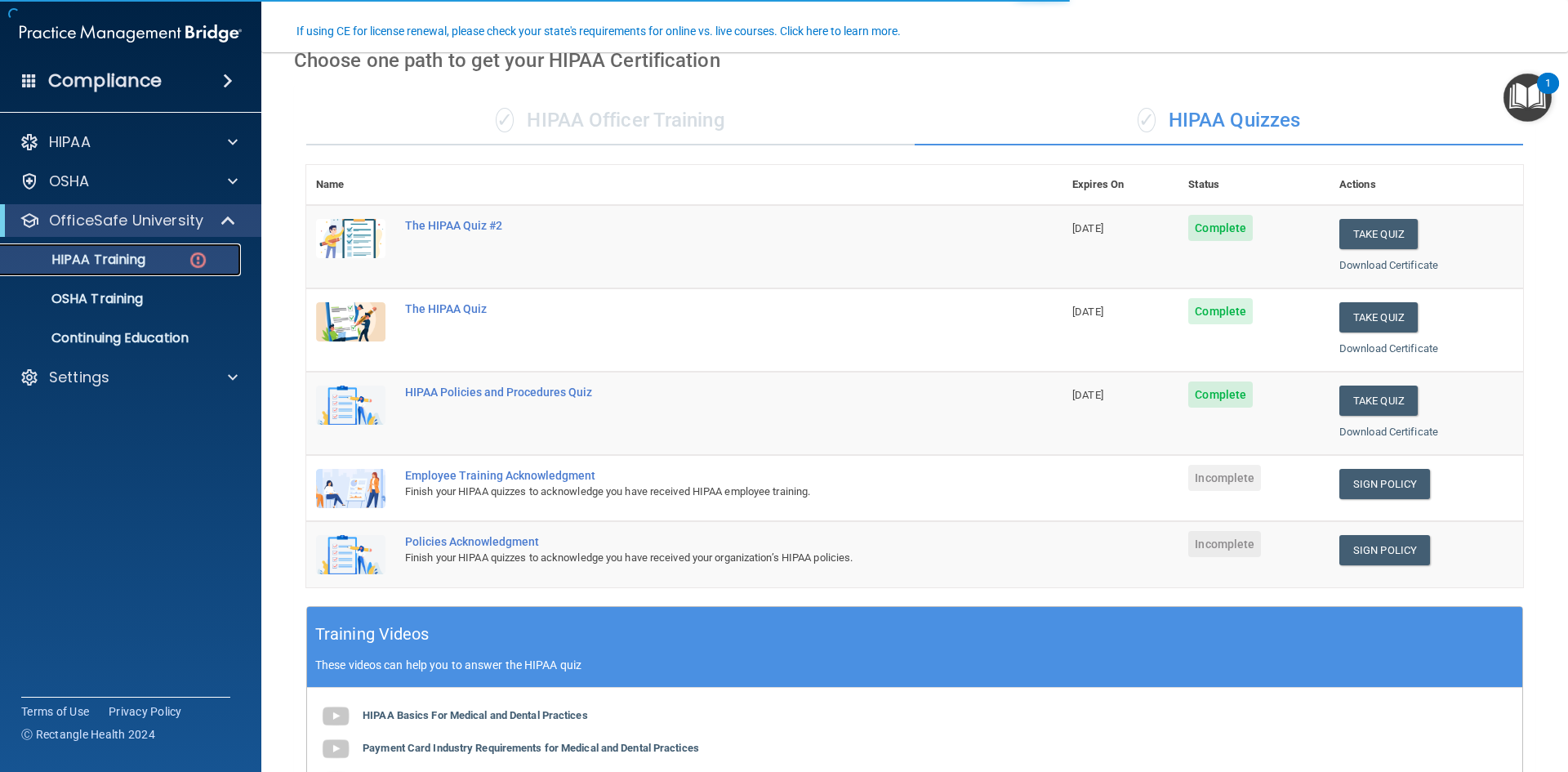
scroll to position [164, 0]
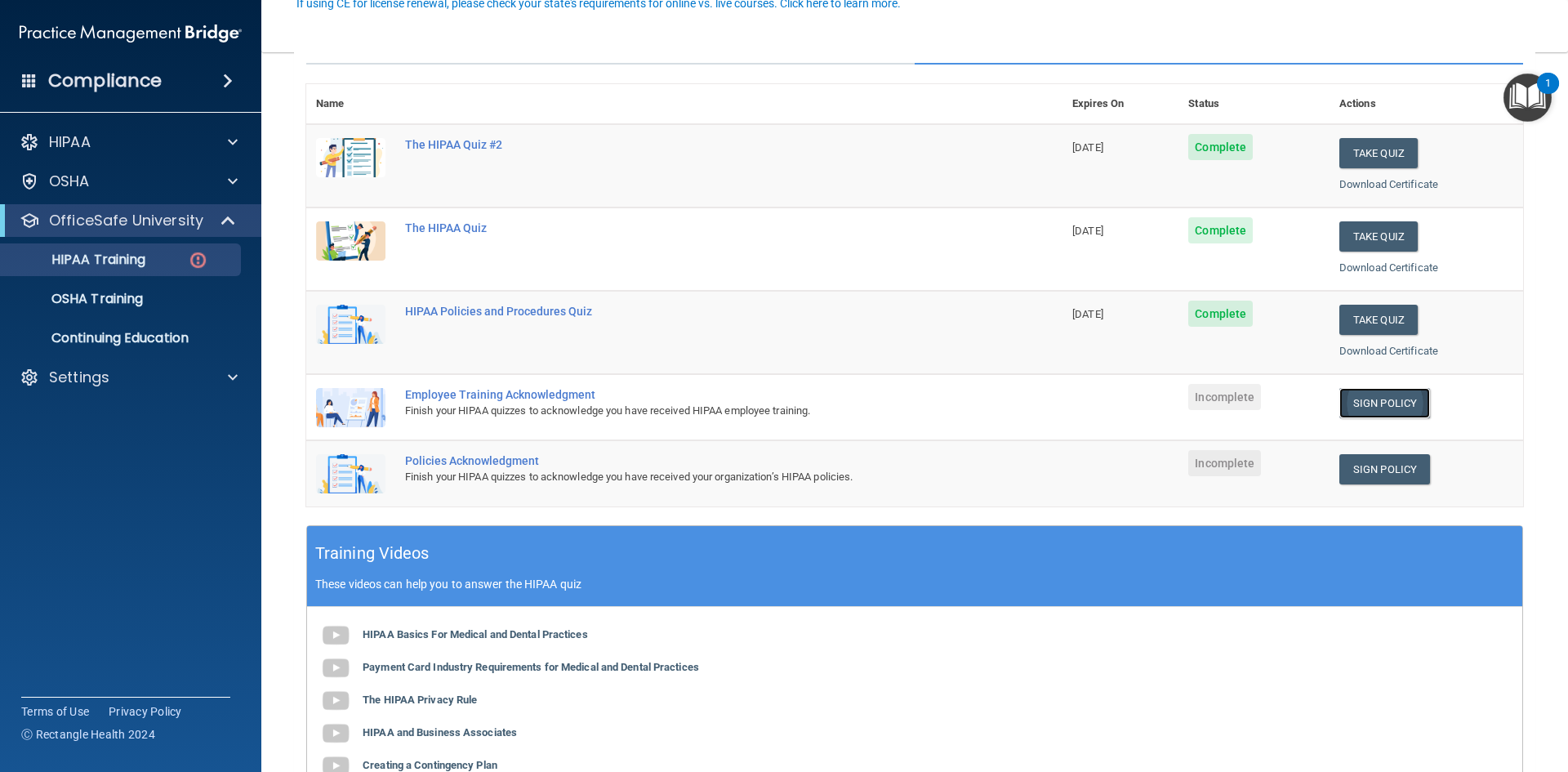
click at [1357, 393] on link "Sign Policy" at bounding box center [1384, 403] width 90 height 30
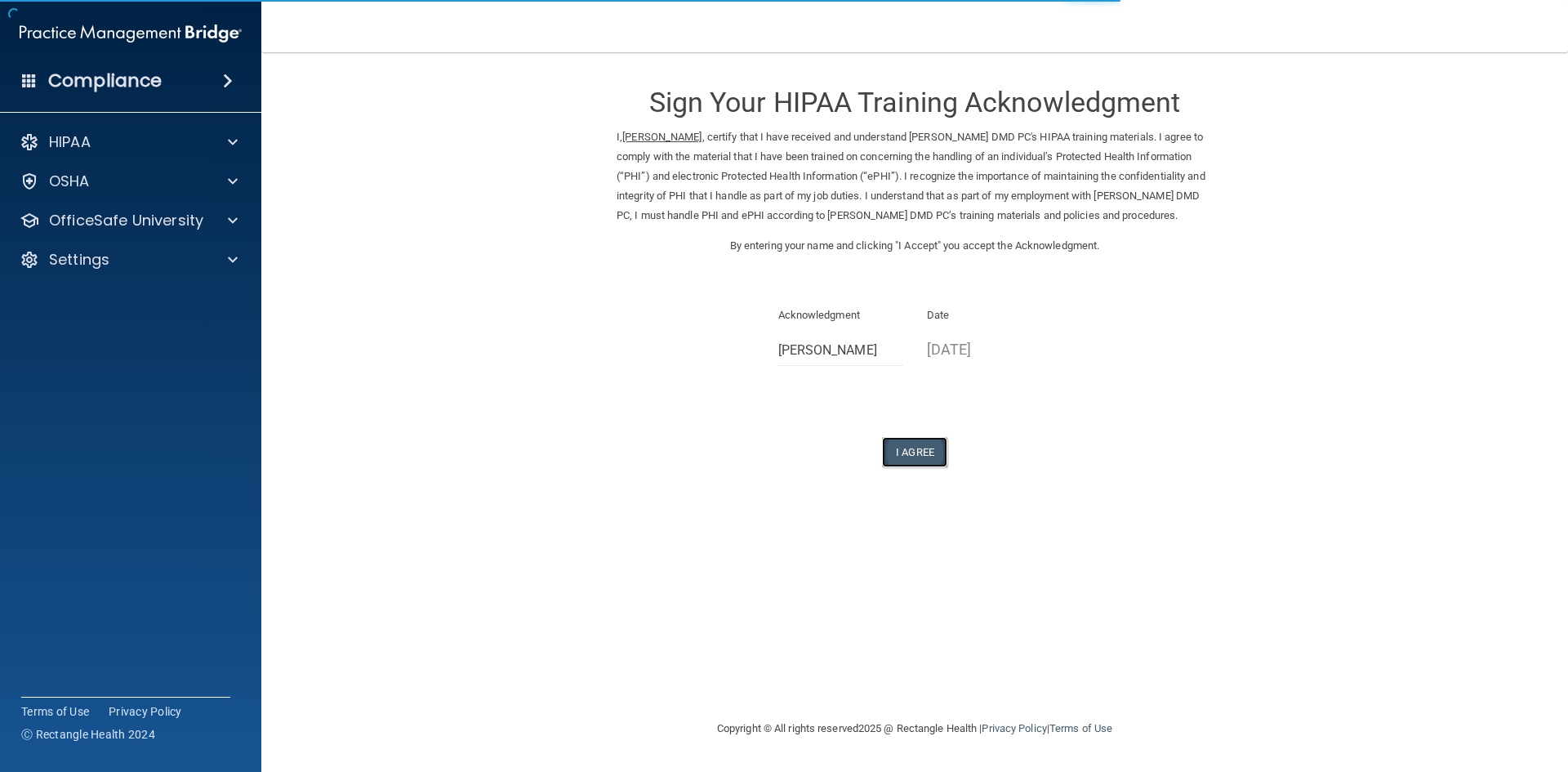
click at [913, 467] on button "I Agree" at bounding box center [915, 452] width 65 height 30
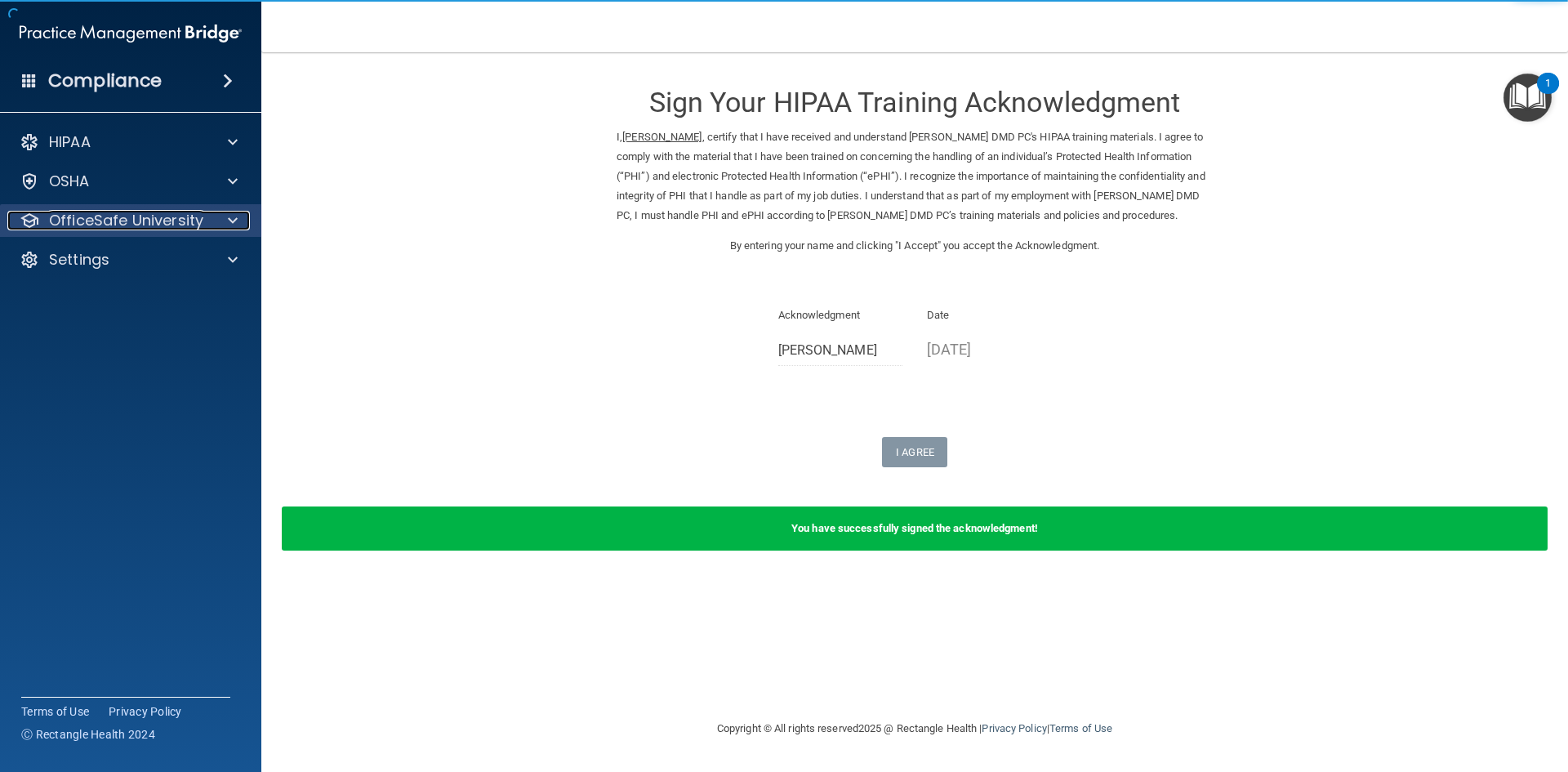
click at [137, 217] on p "OfficeSafe University" at bounding box center [125, 220] width 154 height 20
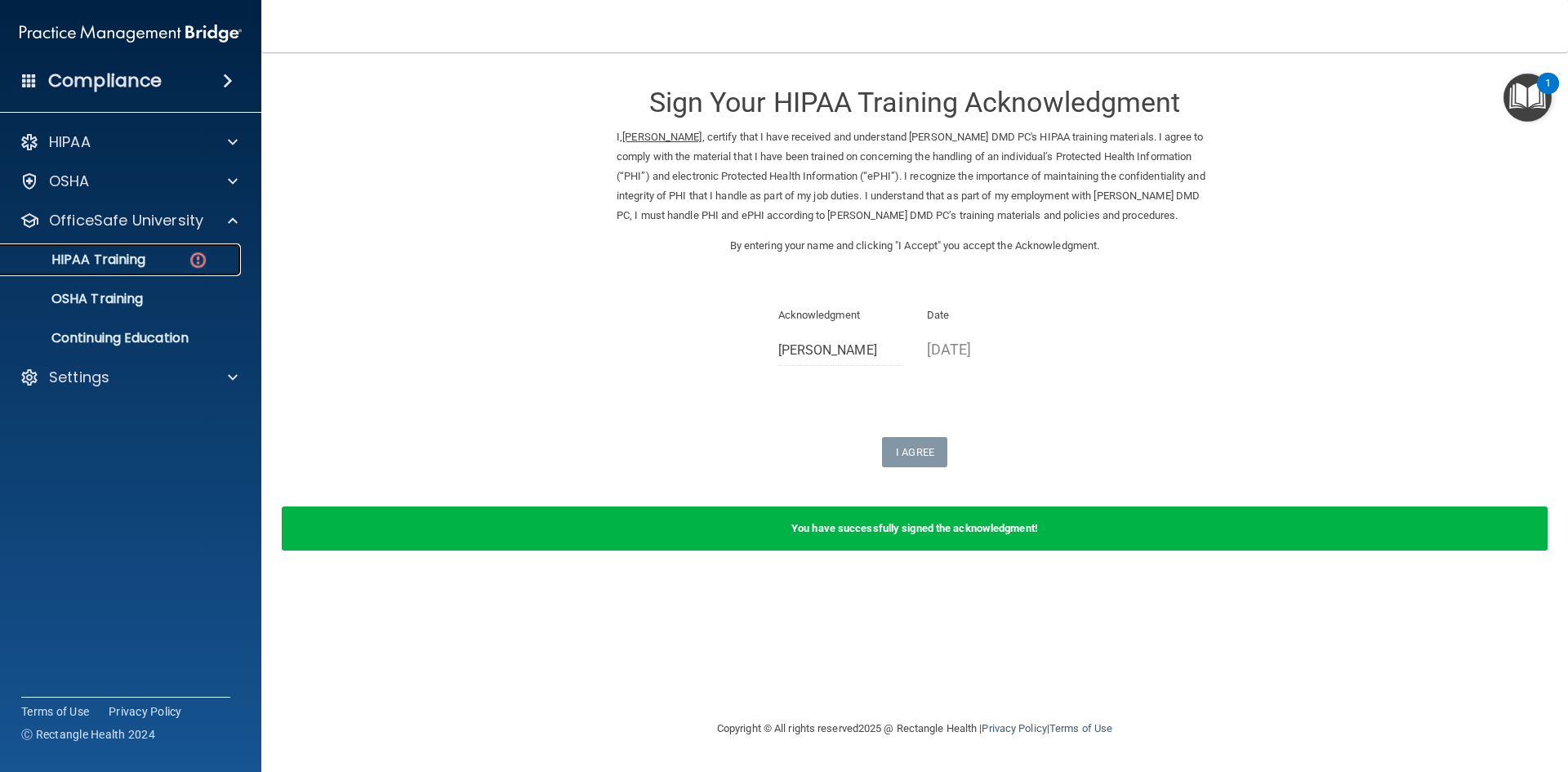
click at [142, 252] on p "HIPAA Training" at bounding box center [77, 259] width 135 height 17
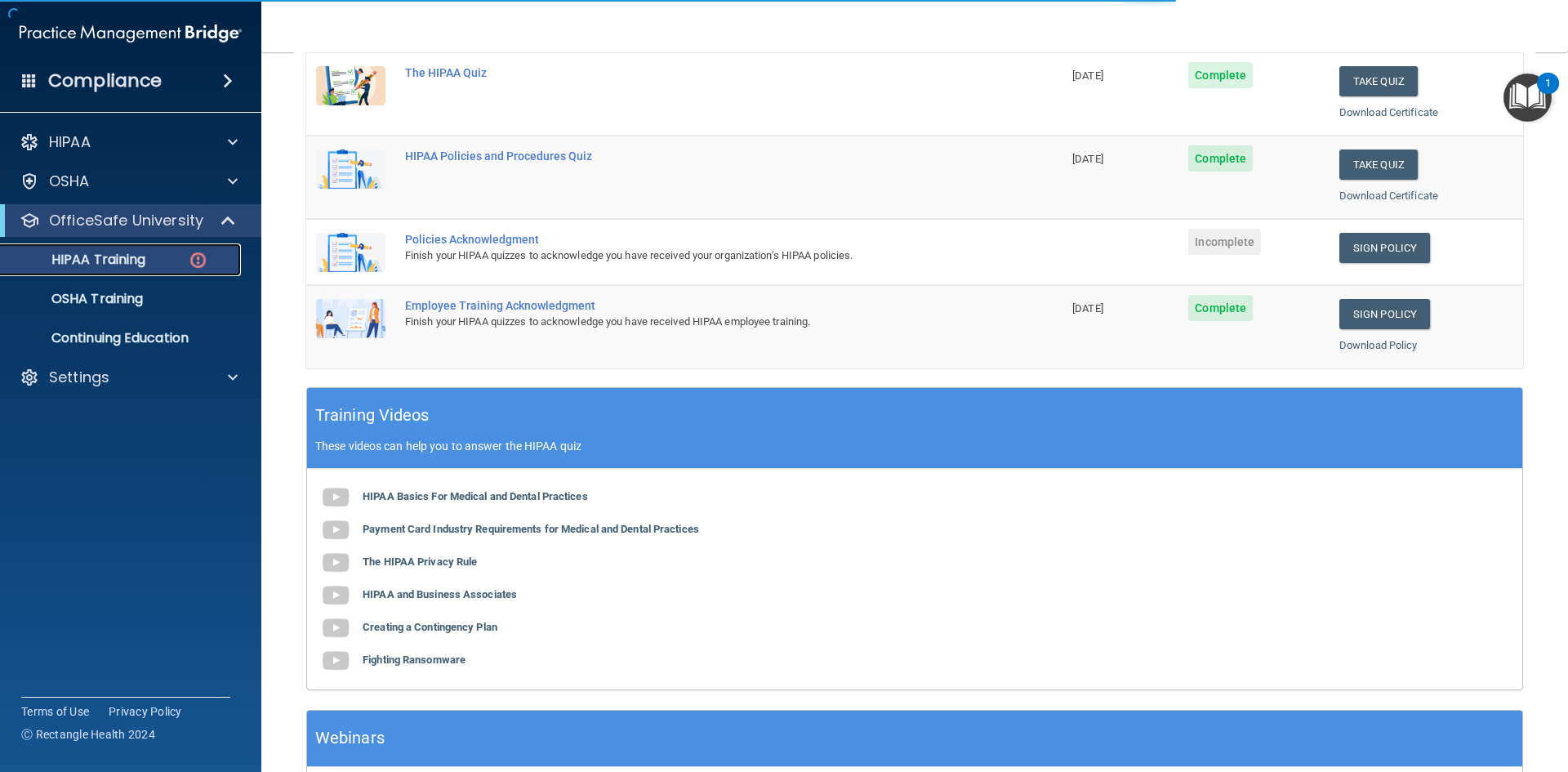
scroll to position [326, 0]
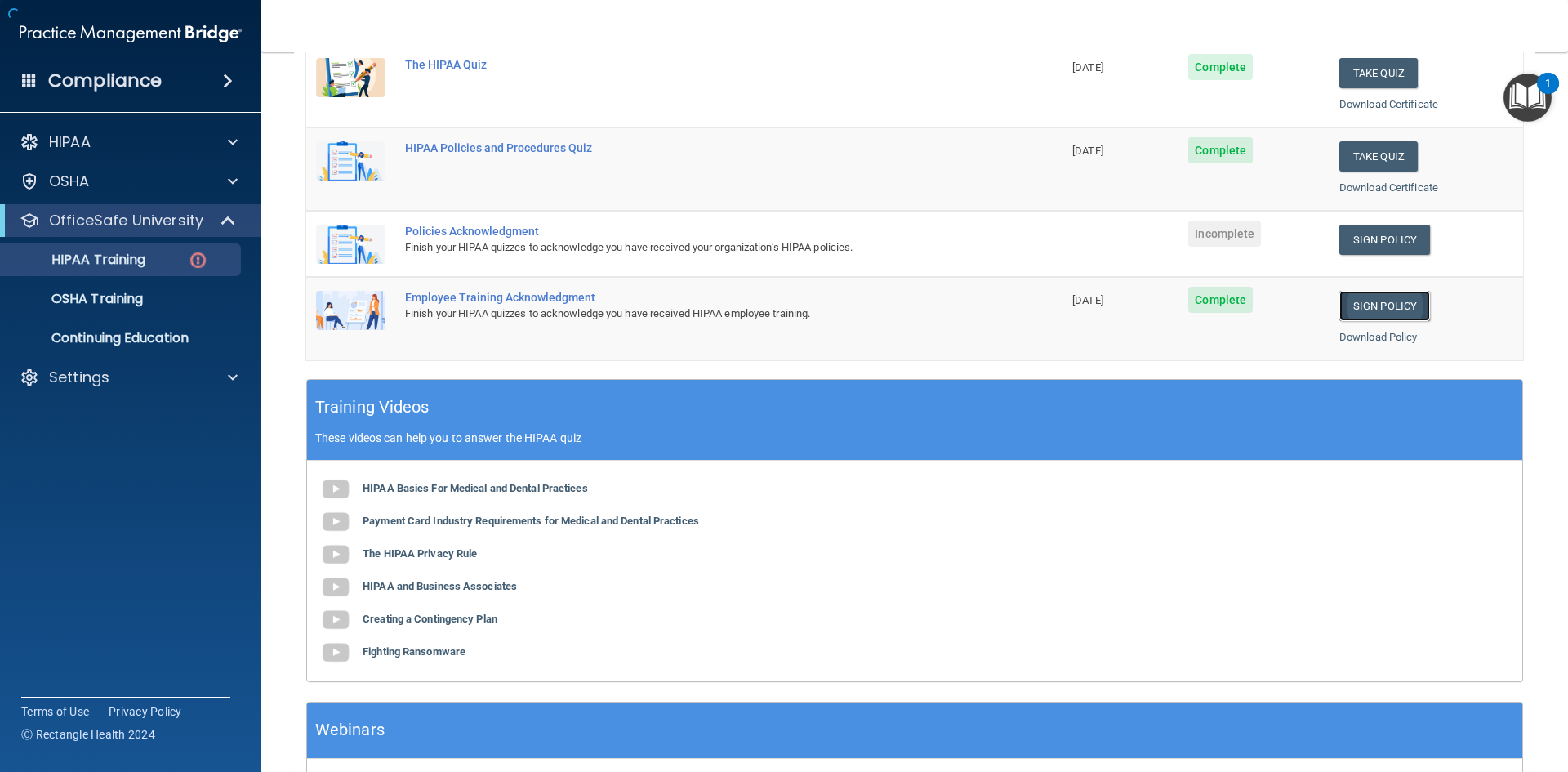
click at [1351, 302] on link "Sign Policy" at bounding box center [1384, 305] width 90 height 30
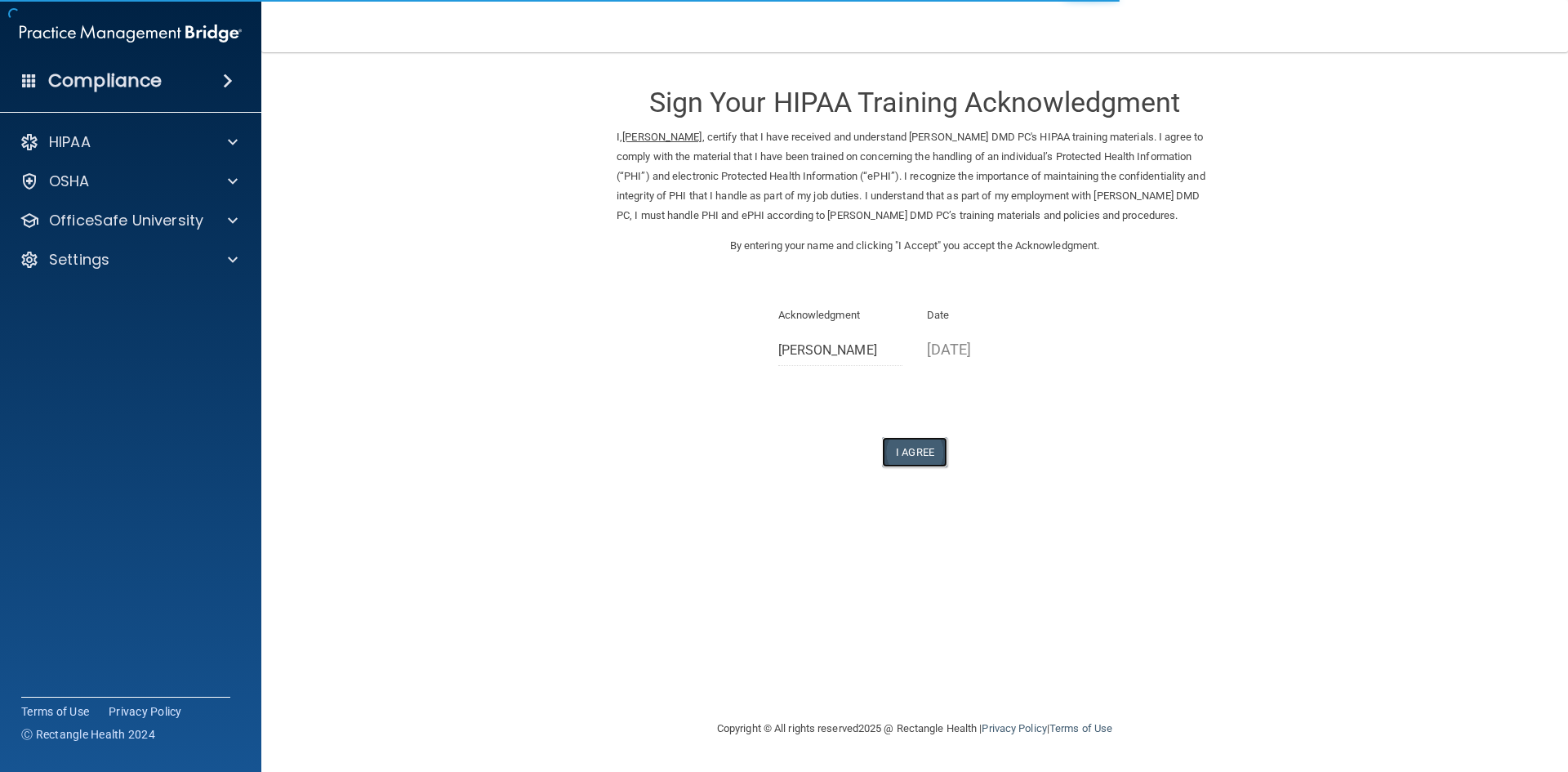
click at [940, 467] on button "I Agree" at bounding box center [915, 452] width 65 height 30
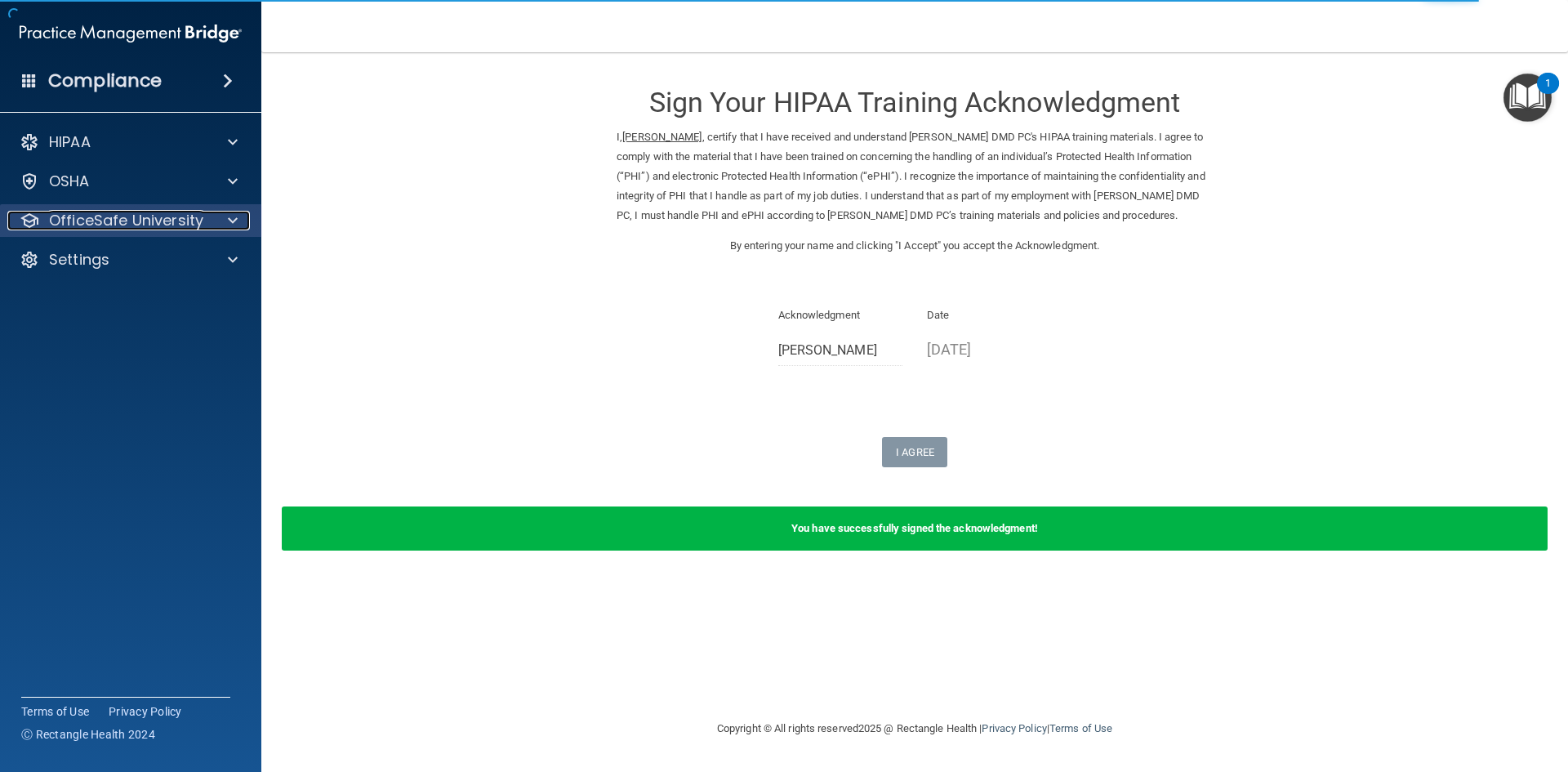
click at [168, 215] on p "OfficeSafe University" at bounding box center [125, 220] width 154 height 20
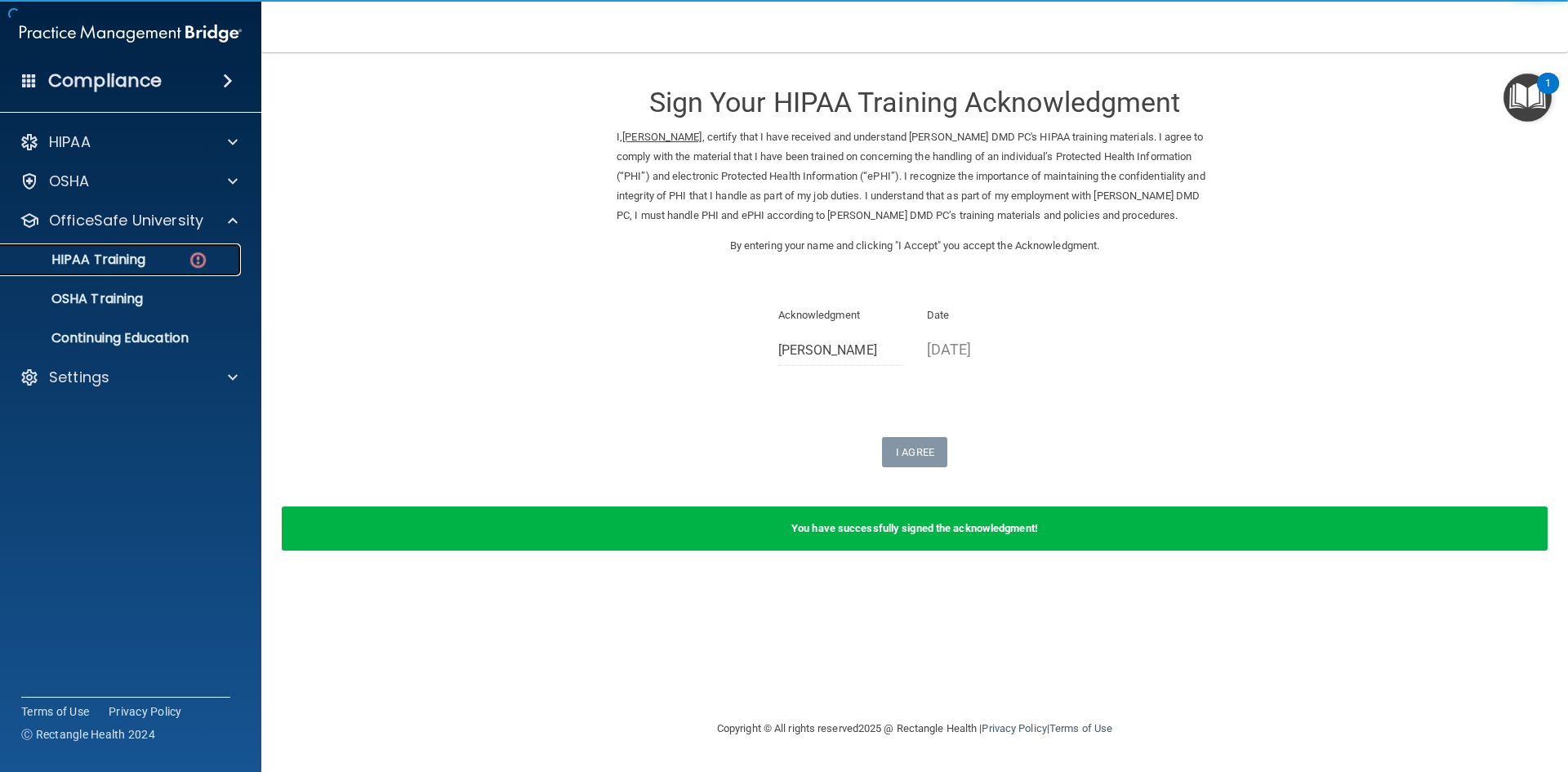
click at [153, 272] on link "HIPAA Training" at bounding box center [112, 260] width 258 height 33
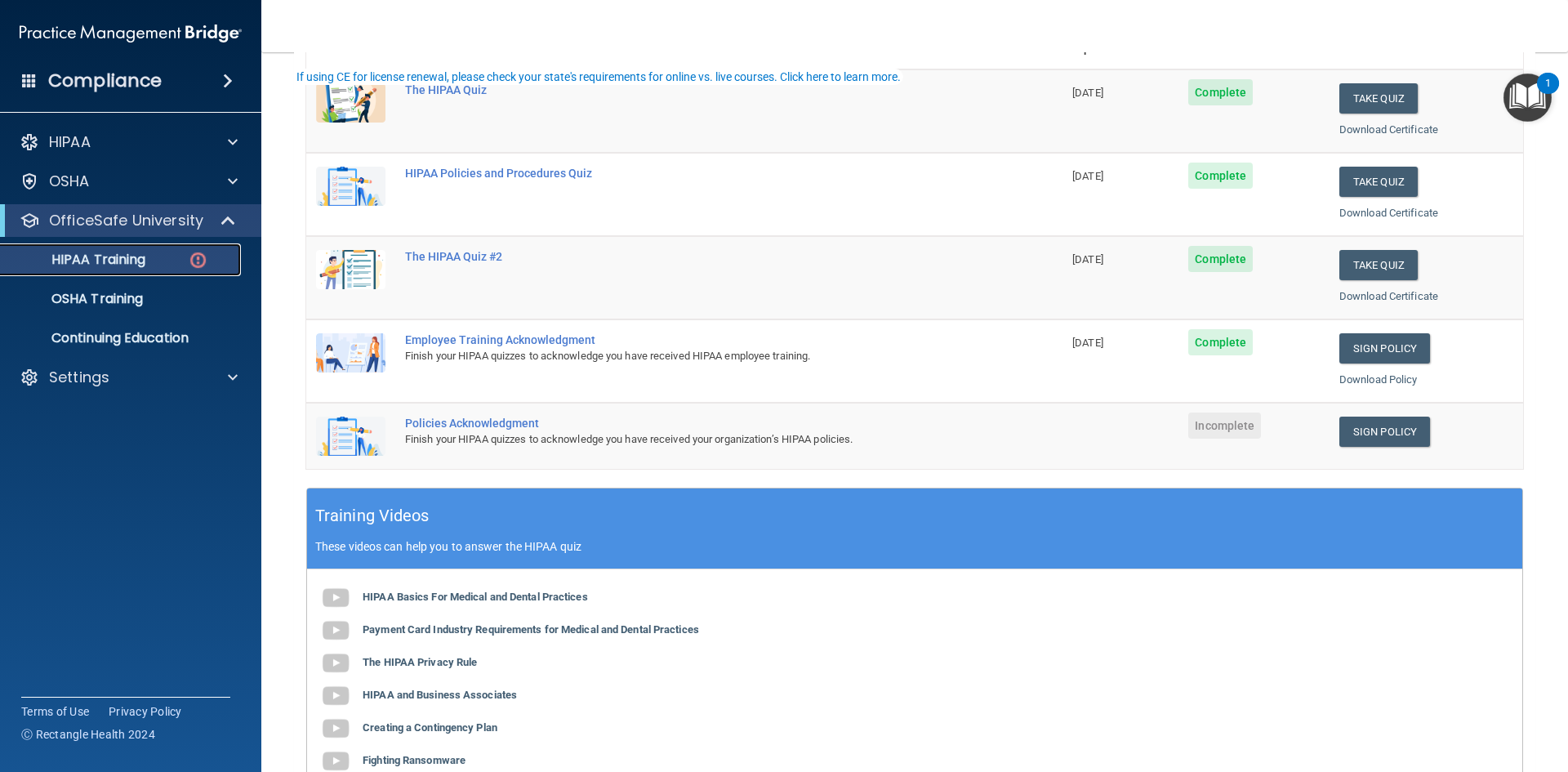
scroll to position [245, 0]
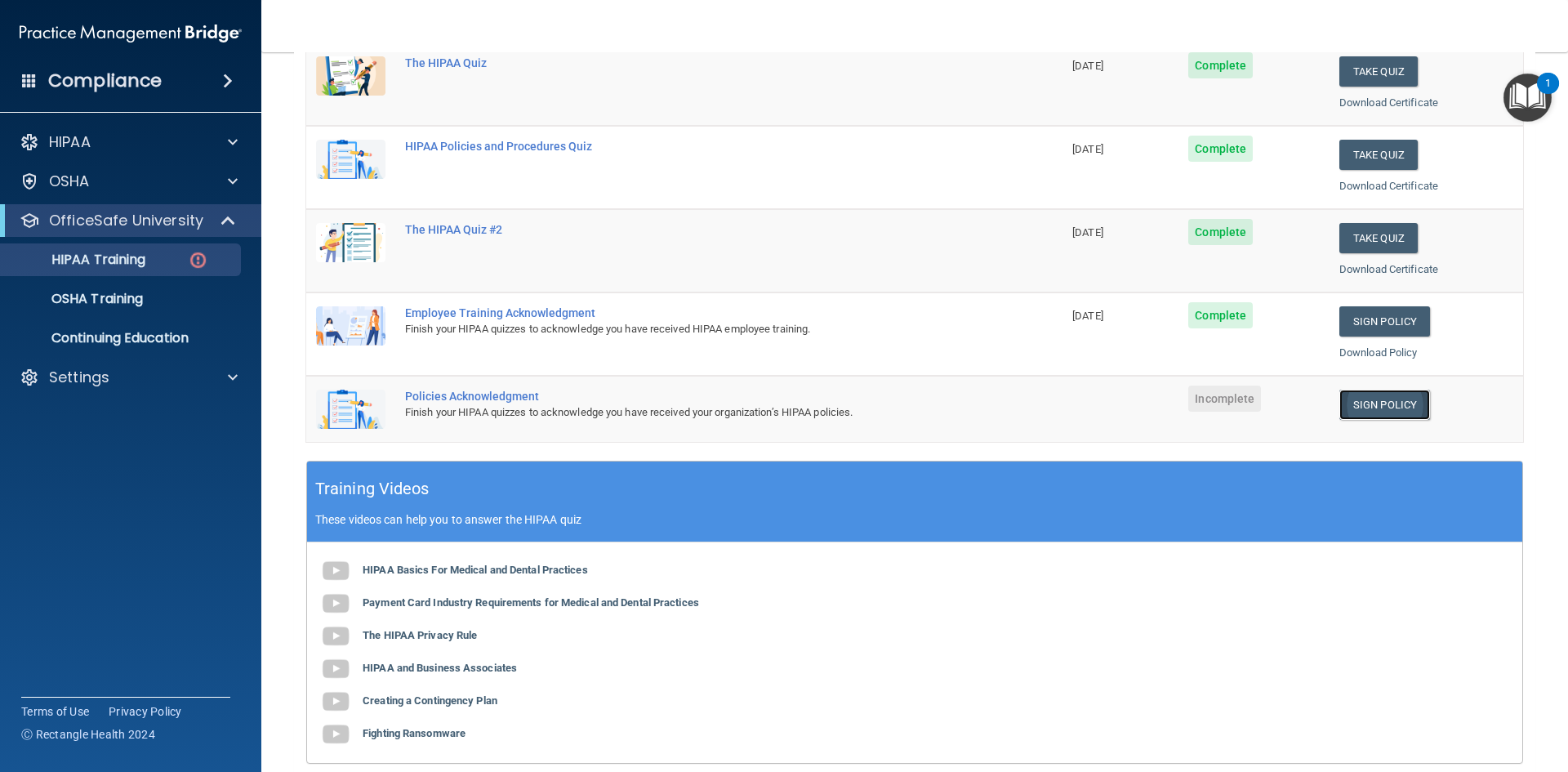
click at [1374, 402] on link "Sign Policy" at bounding box center [1384, 405] width 90 height 30
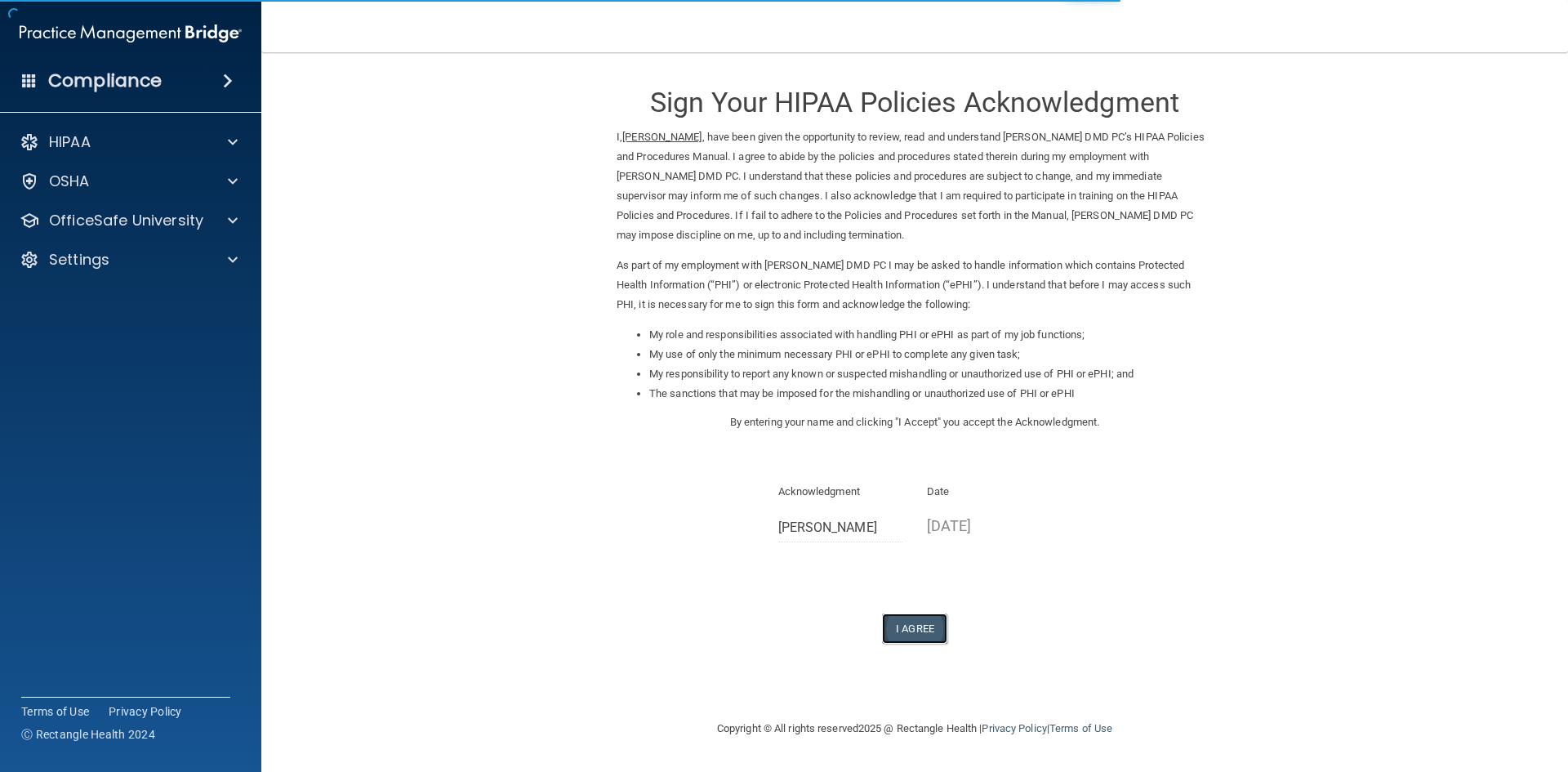
click at [911, 629] on button "I Agree" at bounding box center [915, 628] width 65 height 30
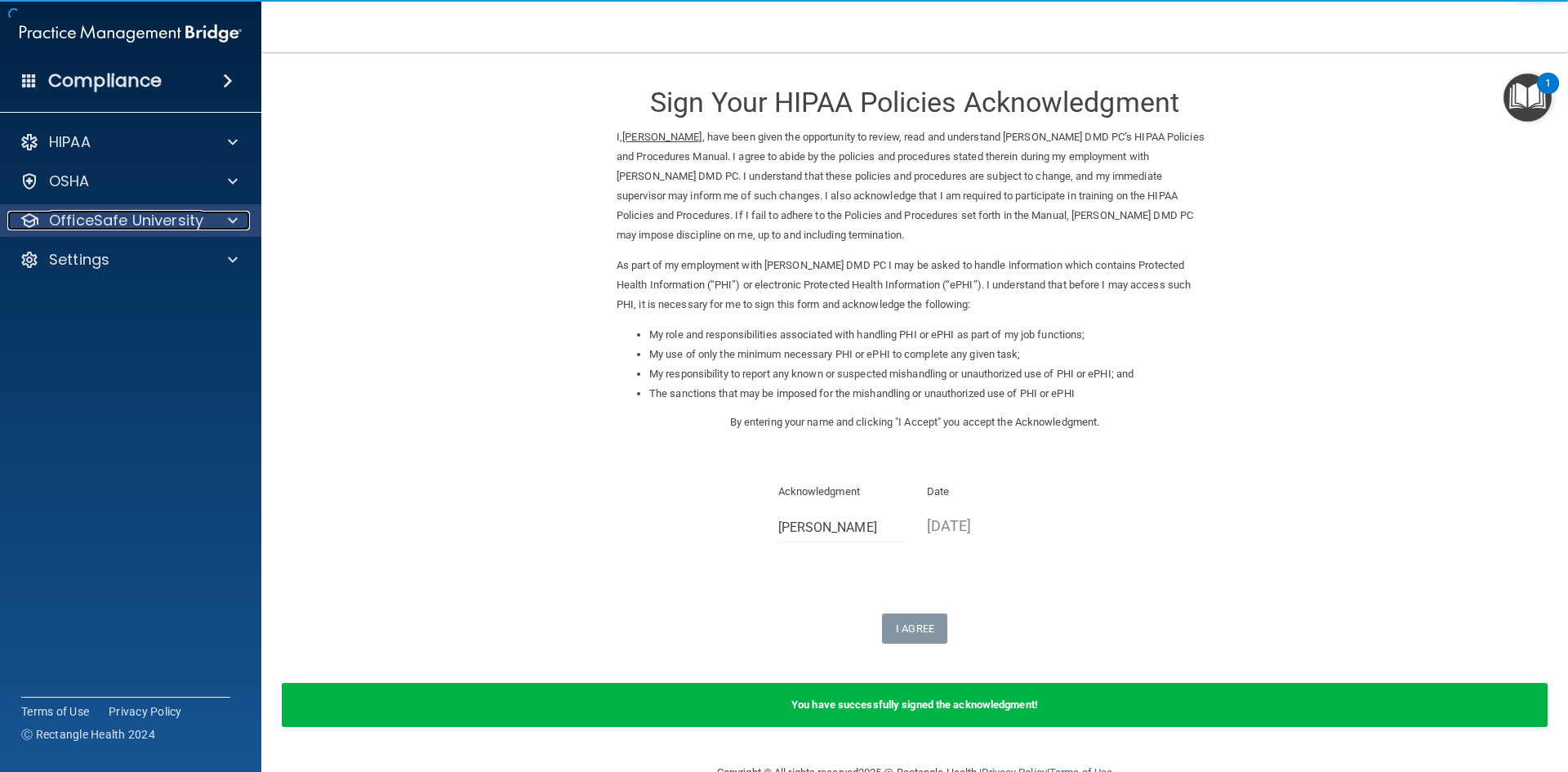
click at [99, 218] on p "OfficeSafe University" at bounding box center [125, 220] width 154 height 20
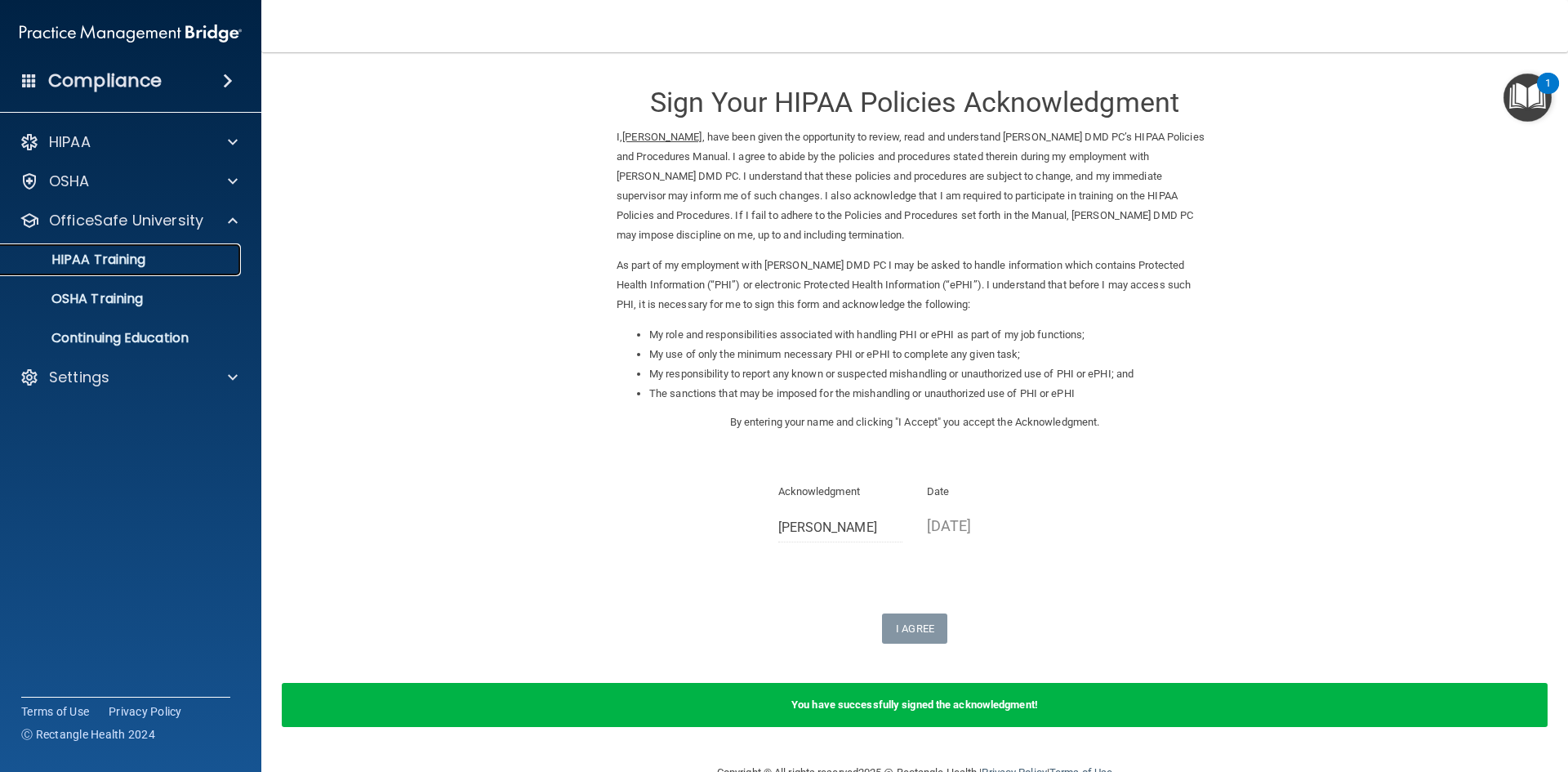
click at [110, 258] on p "HIPAA Training" at bounding box center [77, 259] width 135 height 17
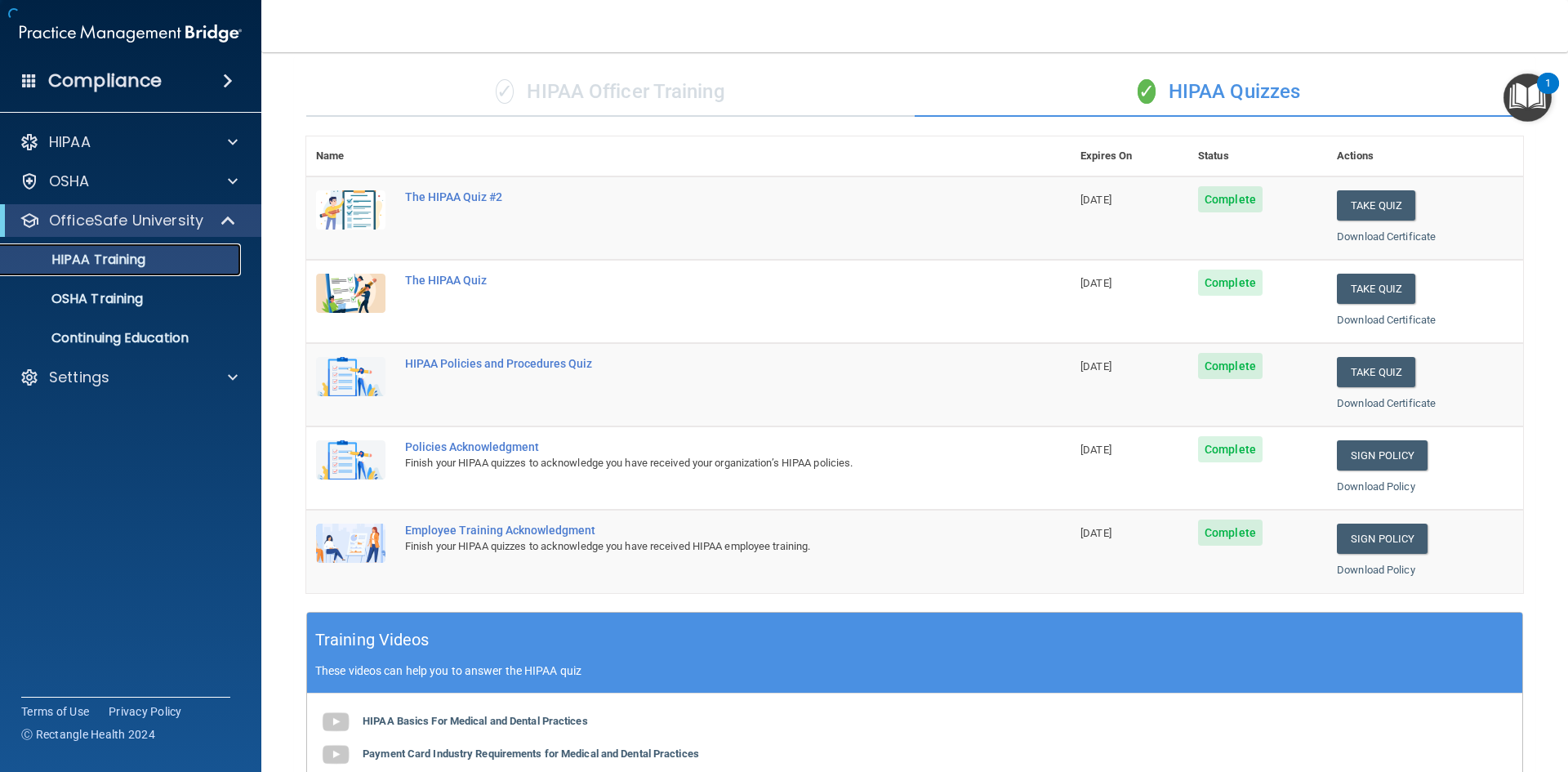
scroll to position [459, 0]
